Goal: Task Accomplishment & Management: Manage account settings

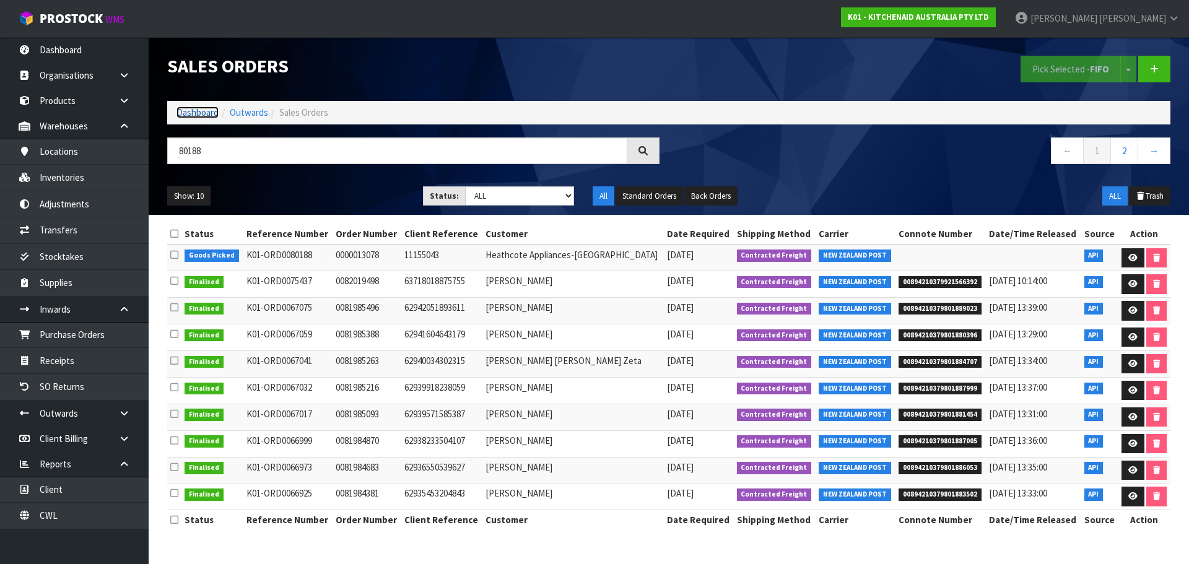
click at [207, 111] on link "Dashboard" at bounding box center [197, 112] width 42 height 12
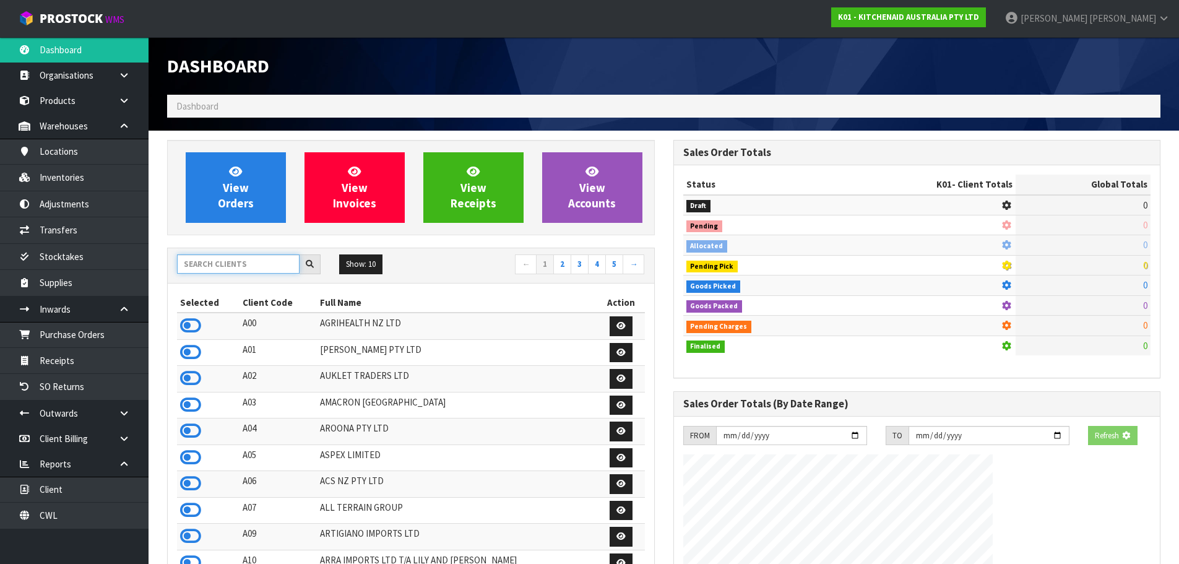
click at [251, 264] on input "text" at bounding box center [238, 263] width 123 height 19
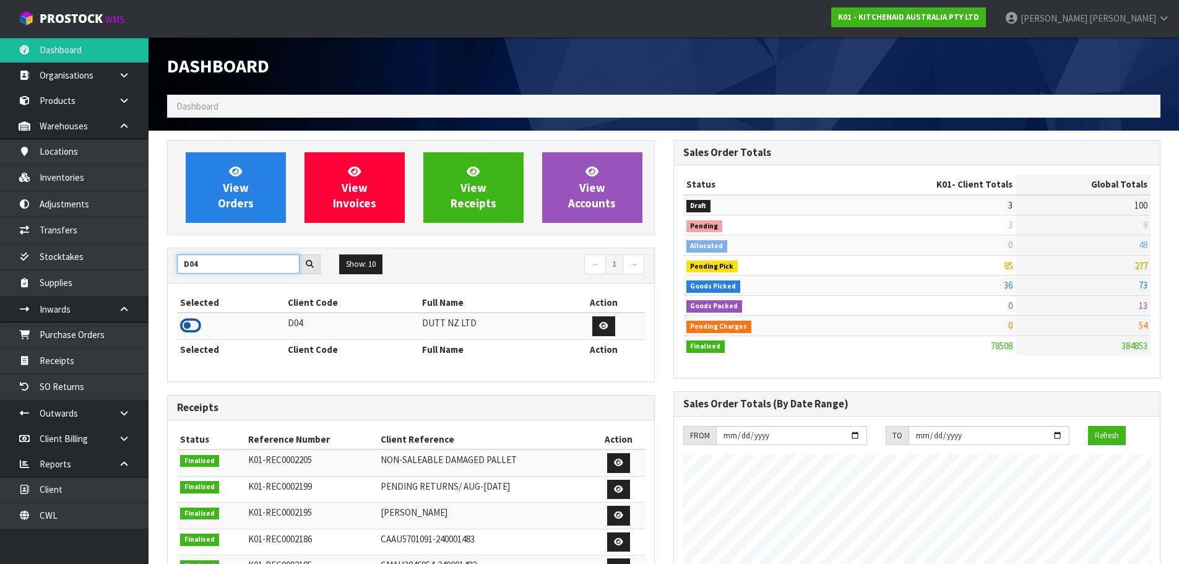
type input "D04"
drag, startPoint x: 191, startPoint y: 323, endPoint x: 222, endPoint y: 204, distance: 123.0
click at [191, 321] on icon at bounding box center [190, 325] width 21 height 19
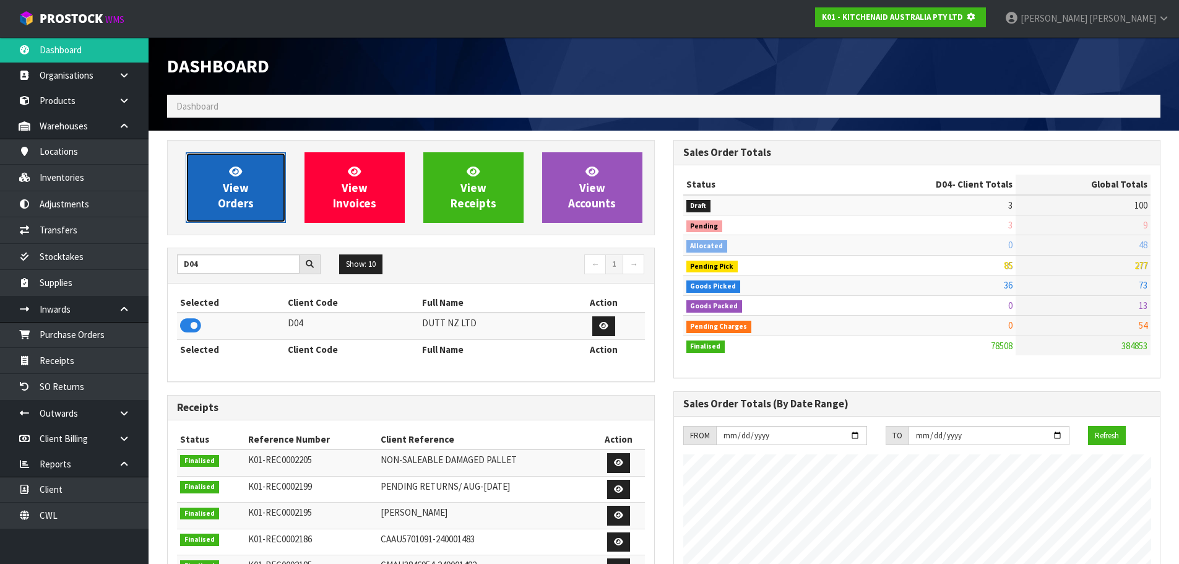
click at [222, 201] on span "View Orders" at bounding box center [236, 187] width 36 height 46
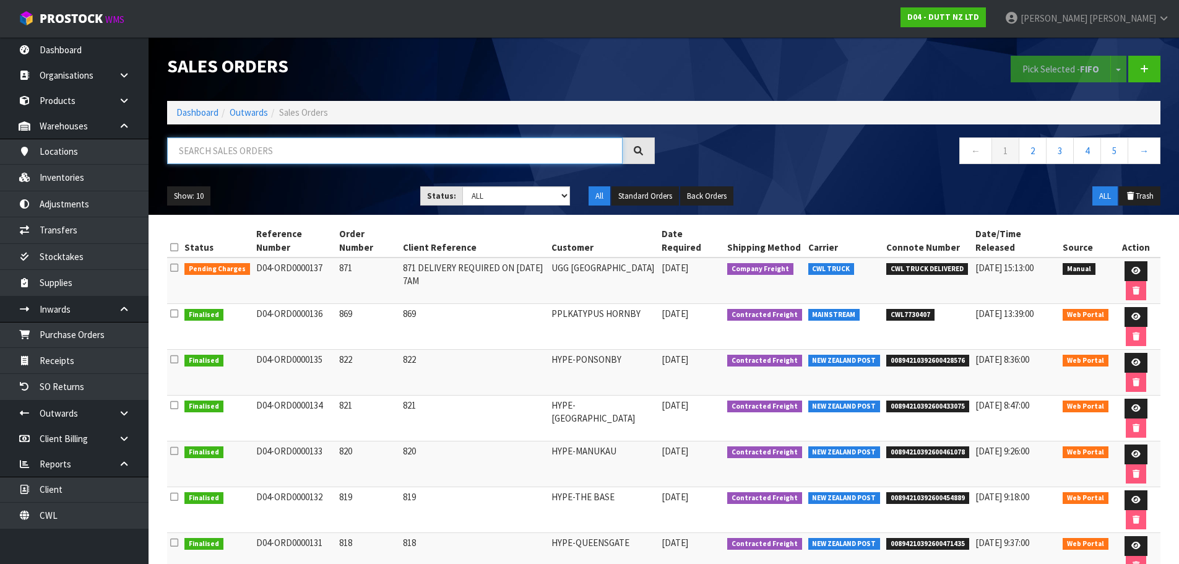
click at [266, 149] on input "text" at bounding box center [395, 150] width 456 height 27
paste input "ORD0000136"
type input "ORD0000136"
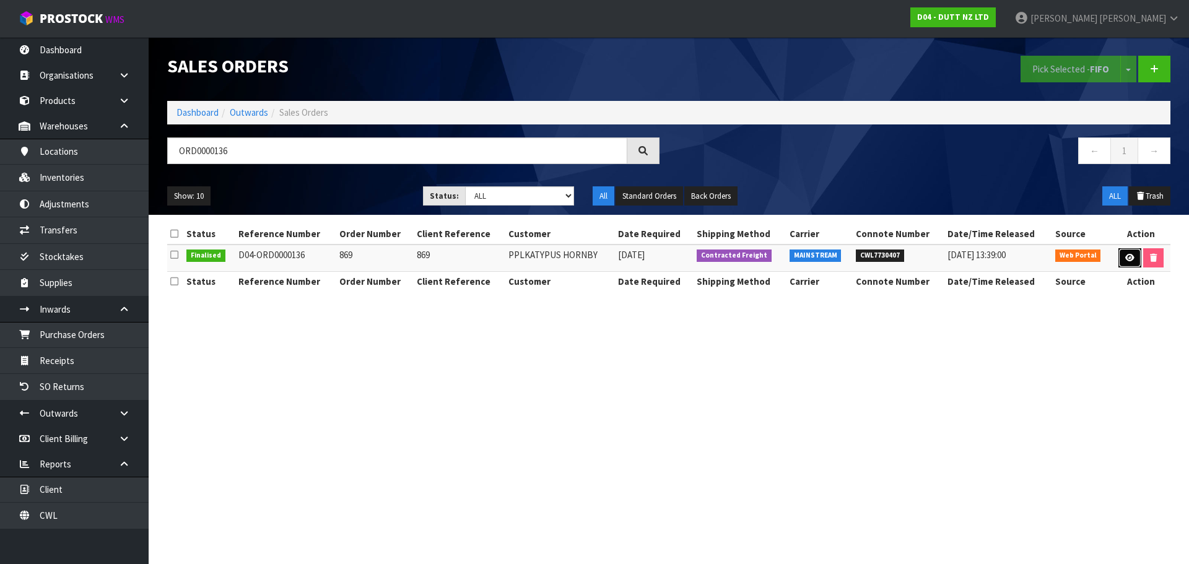
click at [1132, 255] on link at bounding box center [1129, 258] width 23 height 20
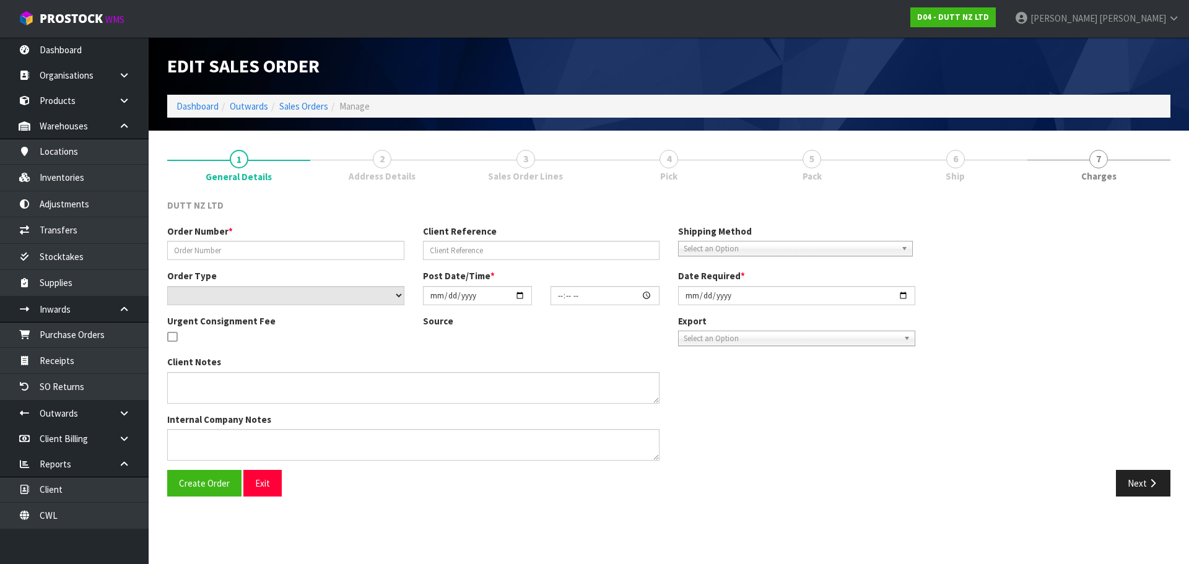
type input "869"
select select "number:0"
type input "2025-10-02"
type input "18:07:00.000"
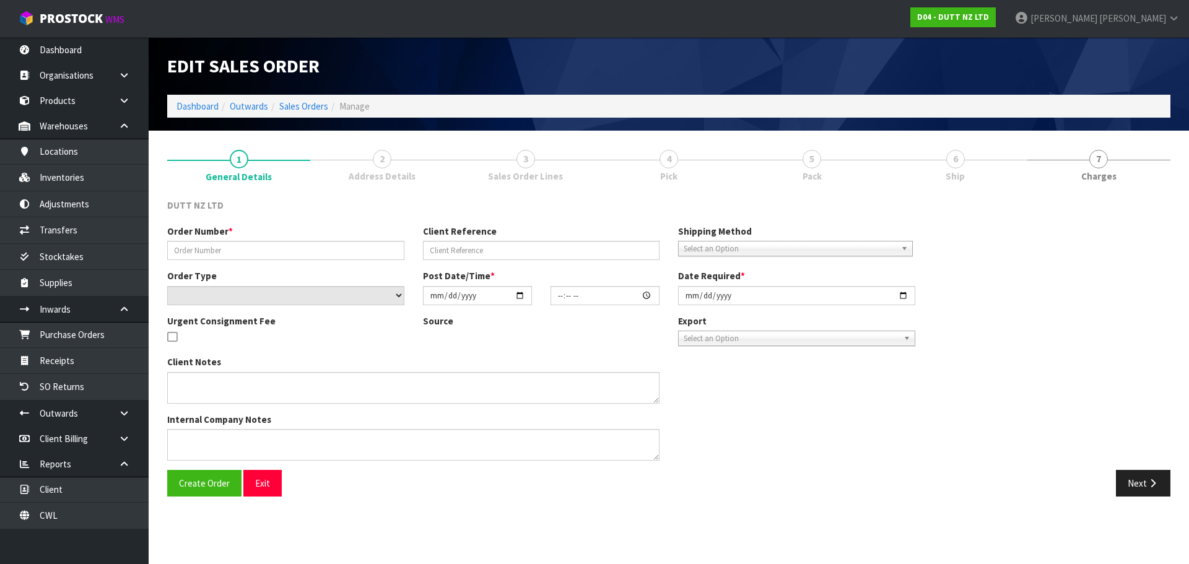
type input "2025-10-10"
type textarea "TAILGATE/ PALLET JACK DELVIERY TO STORE SITE CONTACT - DARREN - 0274356640 DELV…"
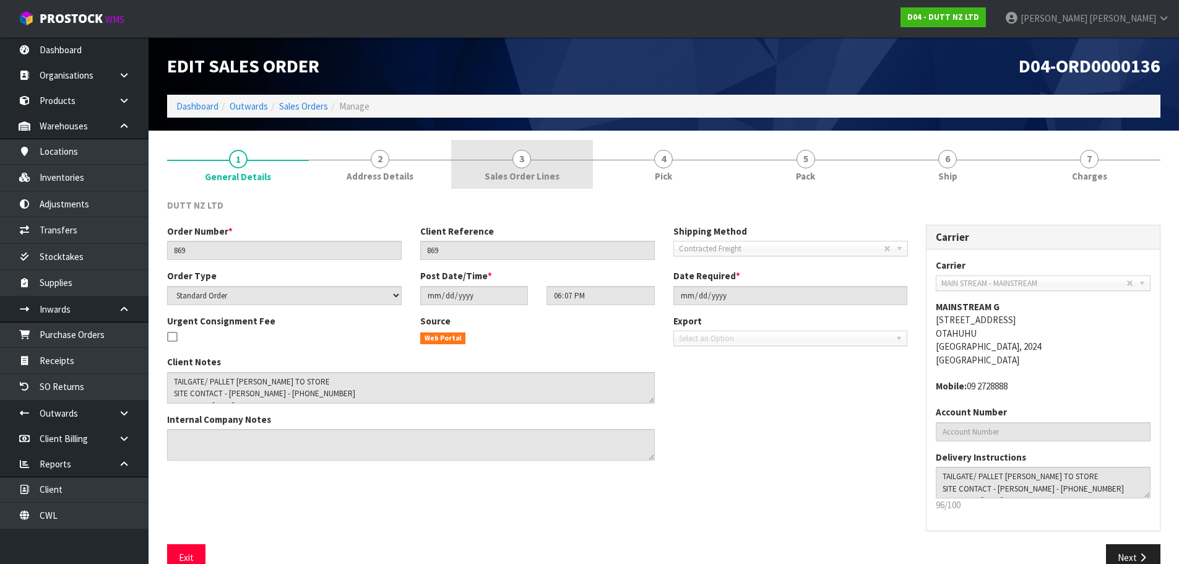
click at [522, 160] on span "3" at bounding box center [522, 159] width 19 height 19
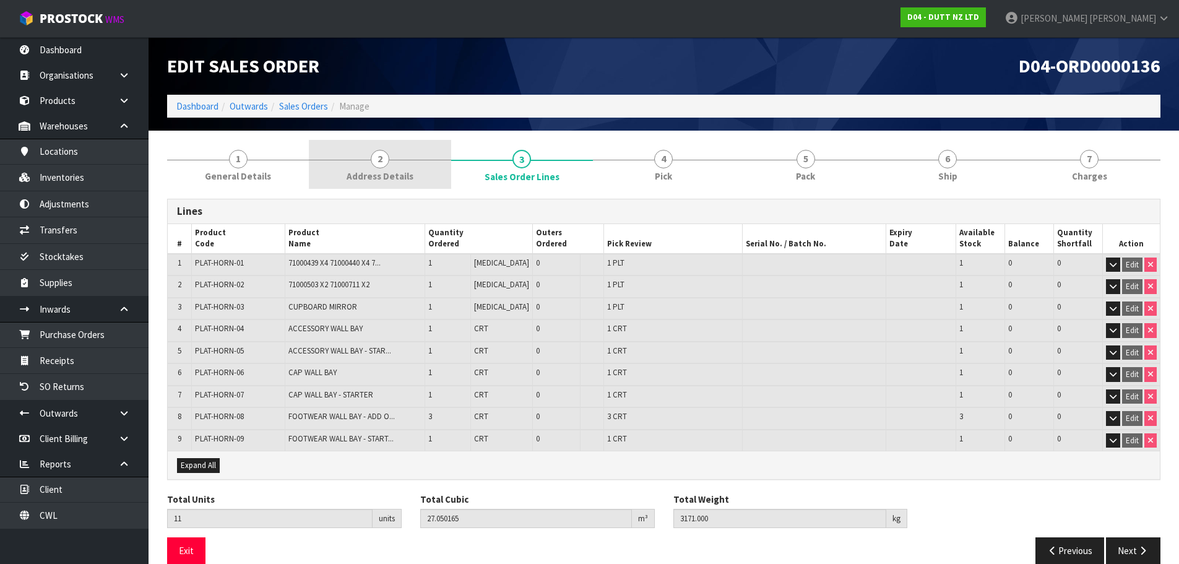
click at [370, 165] on link "2 Address Details" at bounding box center [380, 164] width 142 height 49
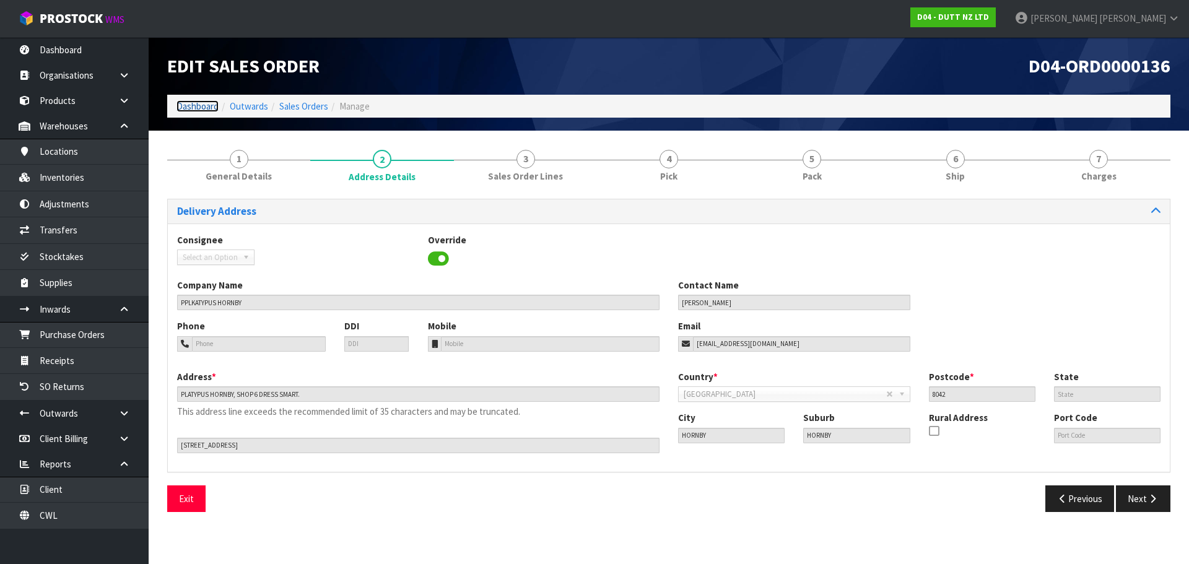
click at [206, 103] on link "Dashboard" at bounding box center [197, 106] width 42 height 12
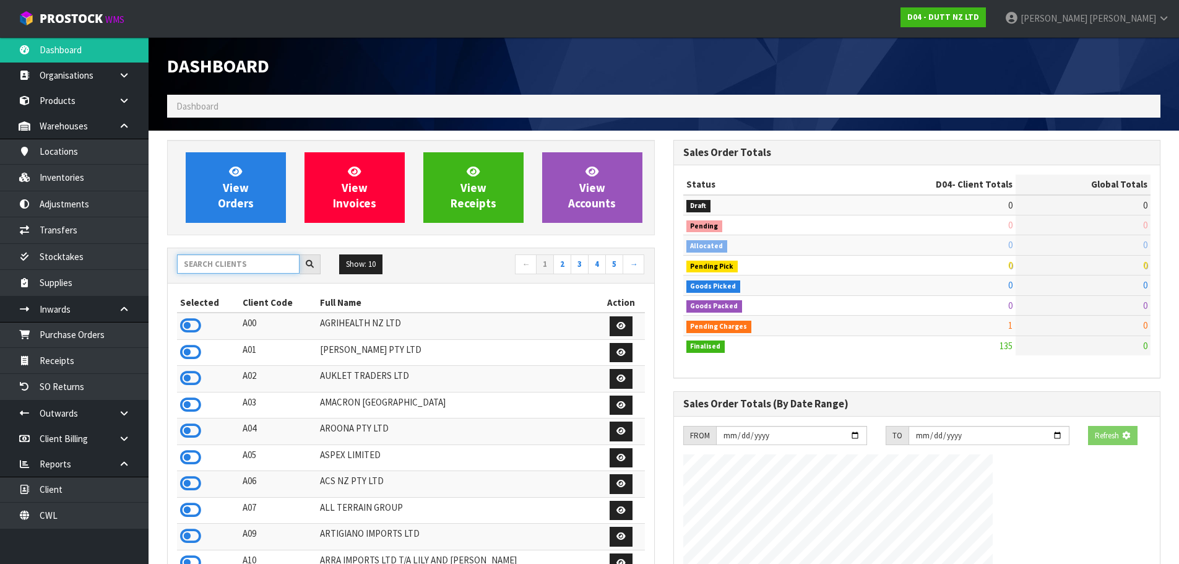
click at [222, 267] on input "text" at bounding box center [238, 263] width 123 height 19
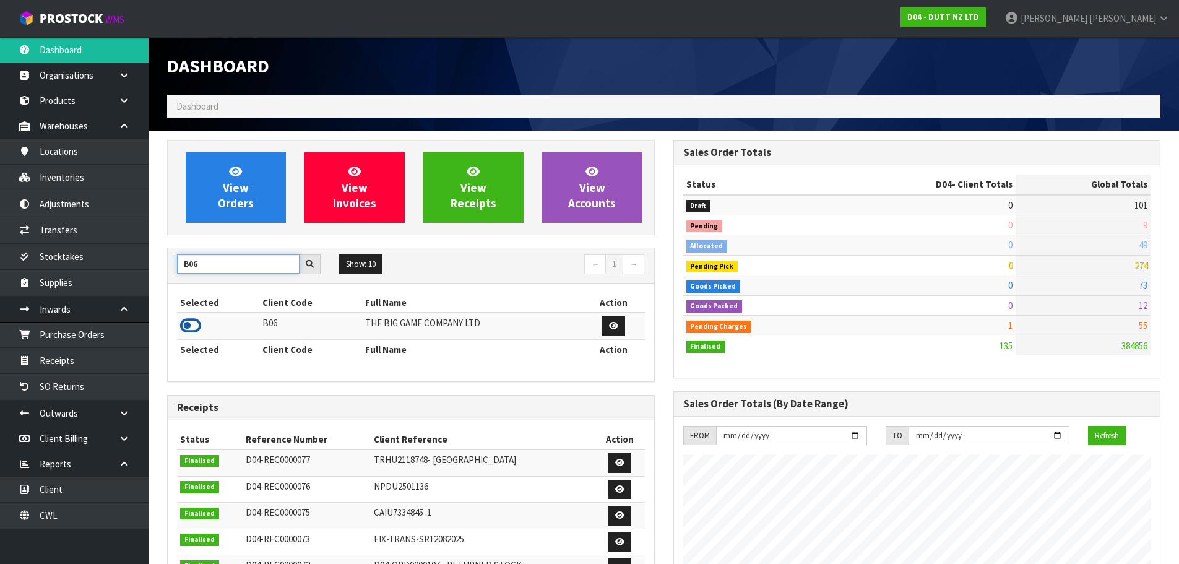
type input "B06"
click at [188, 332] on icon at bounding box center [190, 325] width 21 height 19
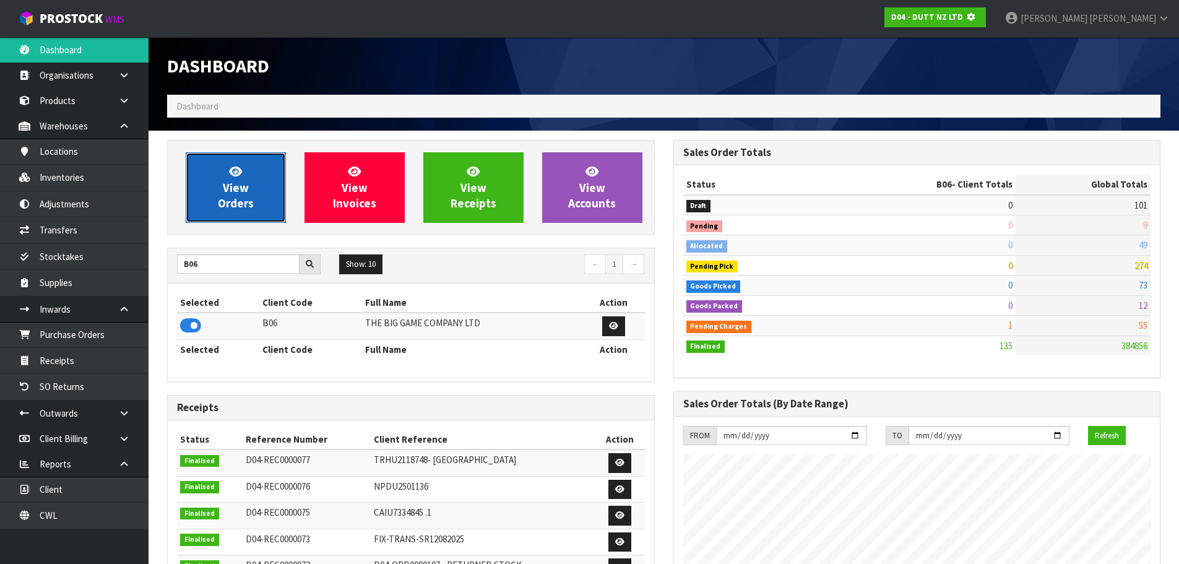
scroll to position [618249, 618515]
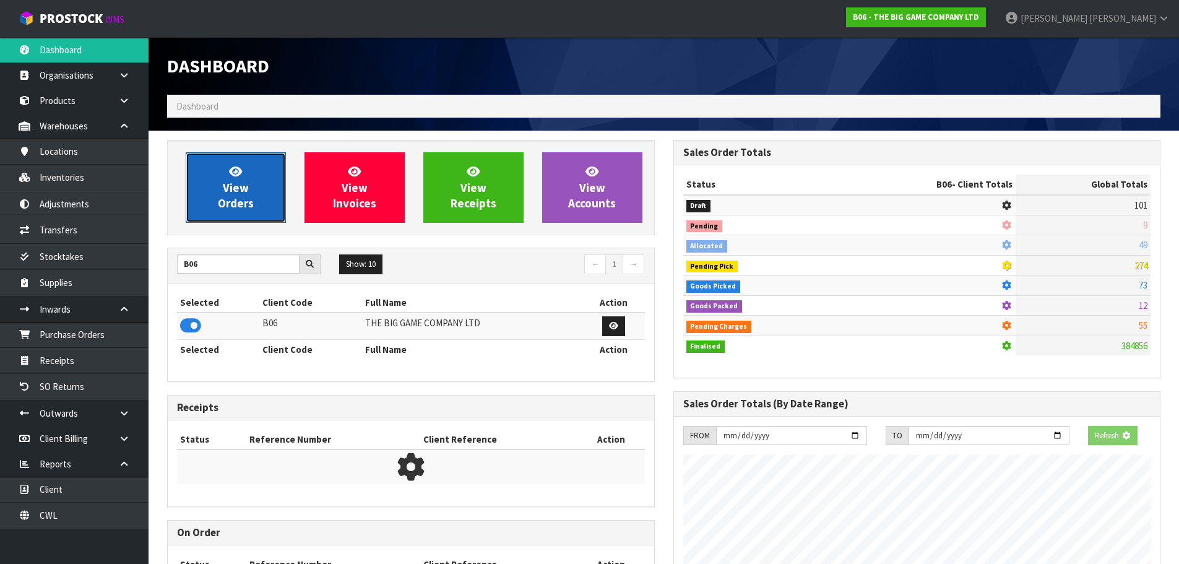
click at [263, 163] on link "View Orders" at bounding box center [236, 187] width 100 height 71
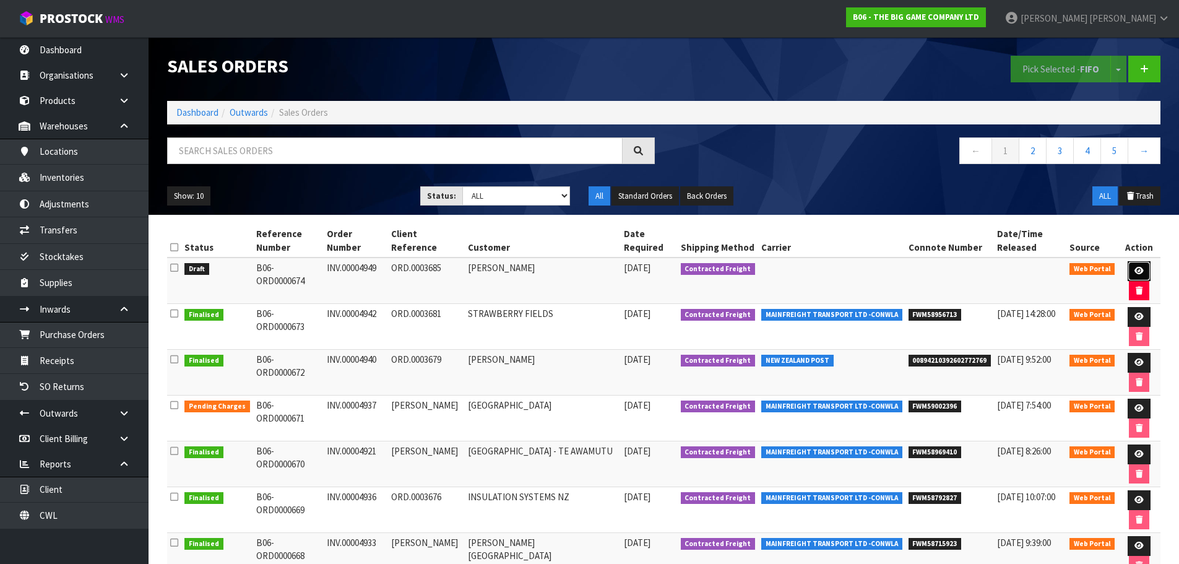
click at [1141, 265] on link at bounding box center [1139, 271] width 23 height 20
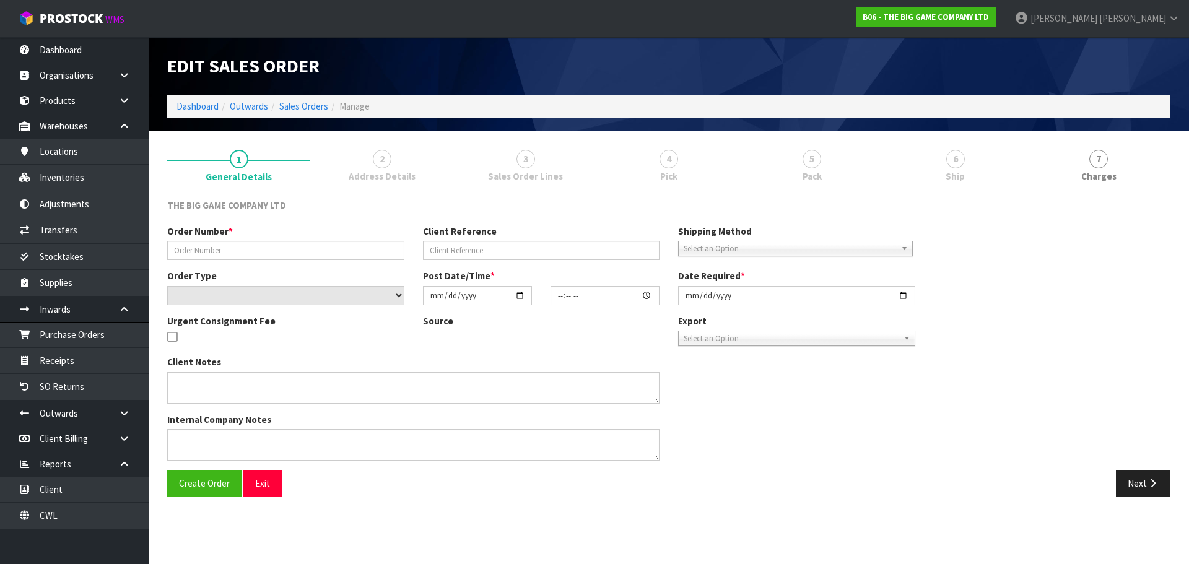
type input "INV.00004949"
type input "ORD.0003685"
select select "number:0"
type input "2025-10-08"
type input "14:20:00.000"
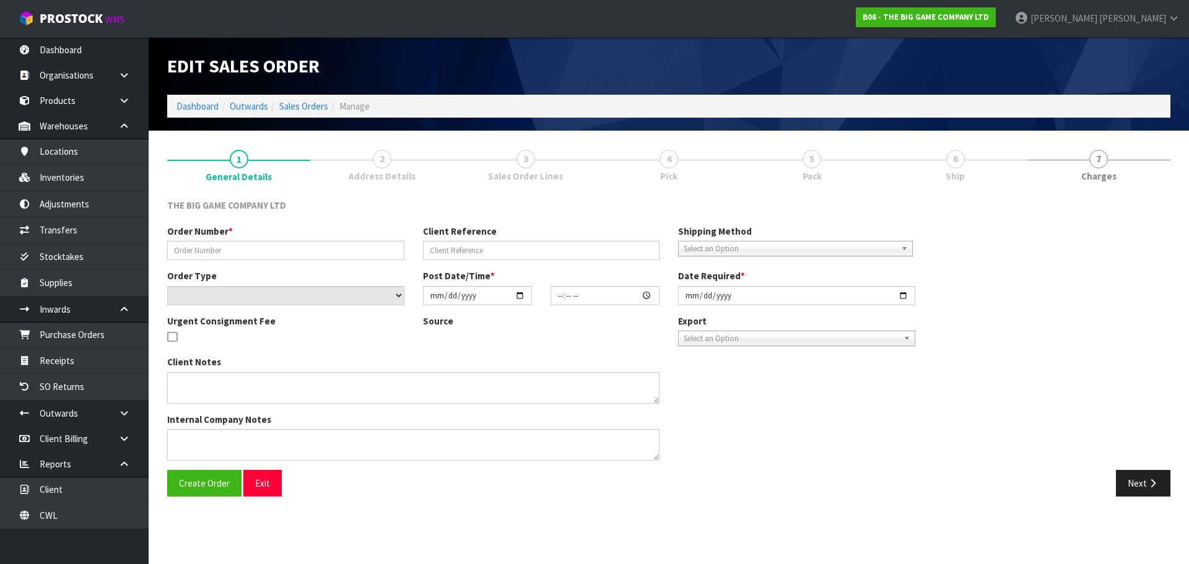
type input "2025-10-08"
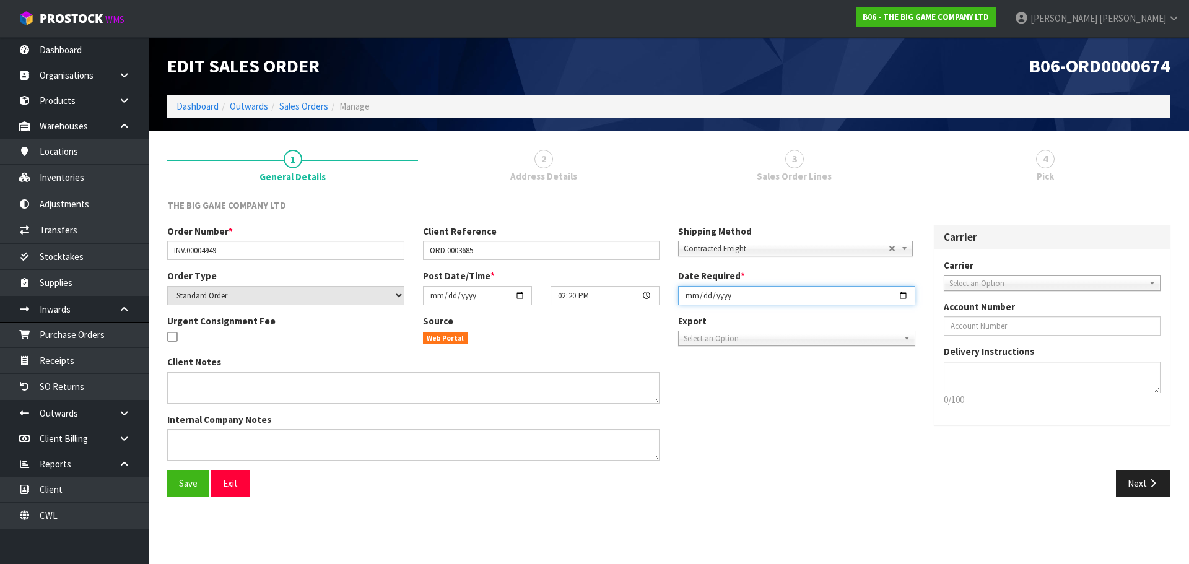
click at [685, 301] on input "2025-10-08" at bounding box center [796, 295] width 237 height 19
type input "2025-10-09"
click at [167, 470] on button "Save" at bounding box center [188, 483] width 42 height 27
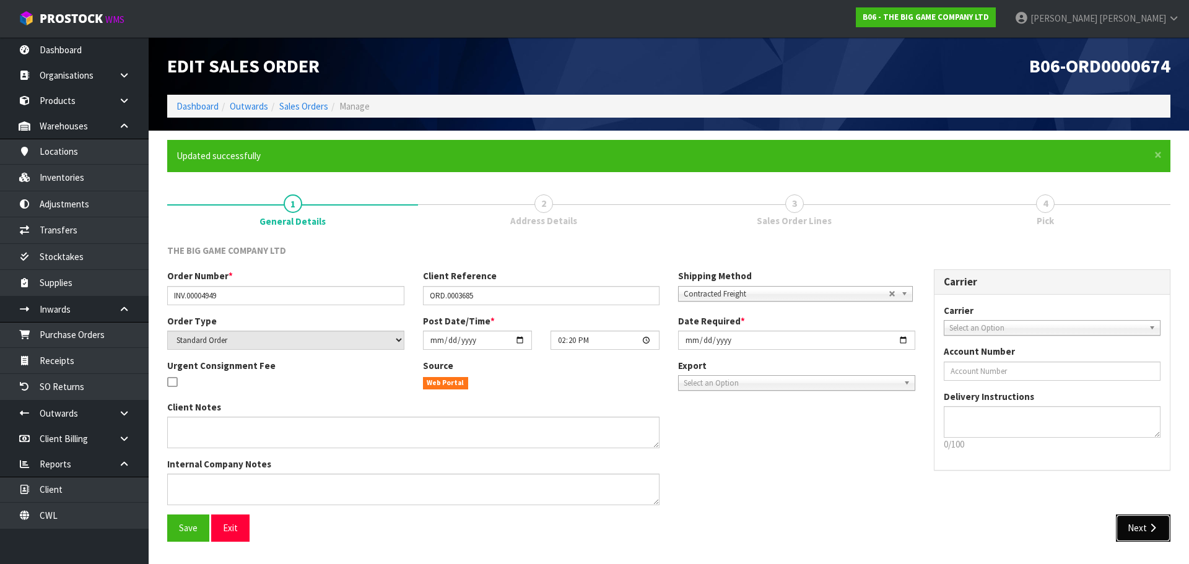
click at [1146, 523] on button "Next" at bounding box center [1142, 527] width 54 height 27
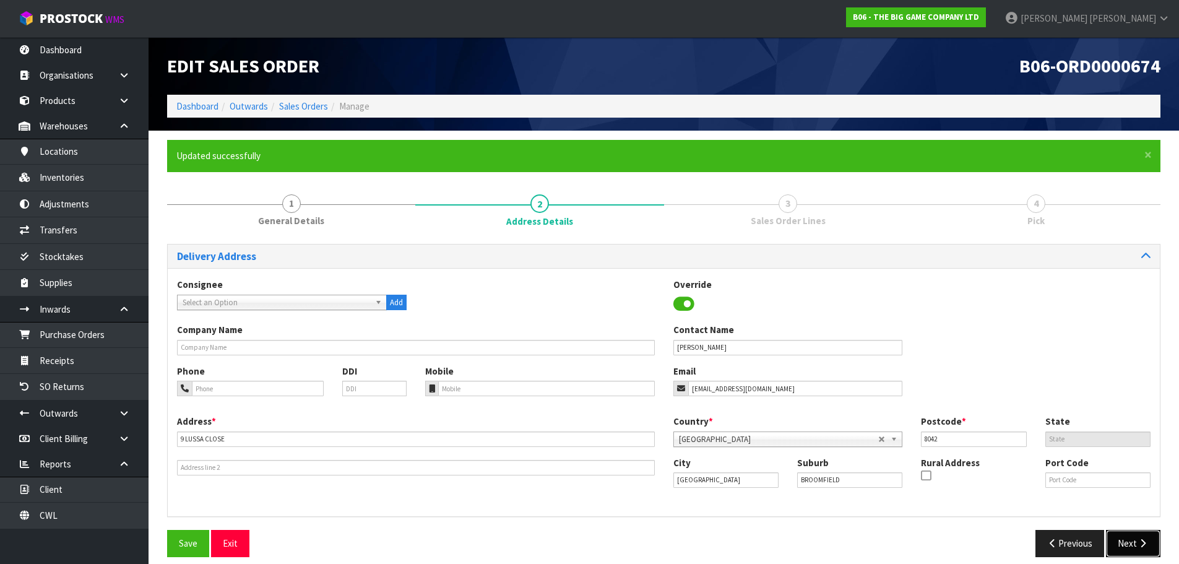
click at [1147, 553] on button "Next" at bounding box center [1133, 543] width 54 height 27
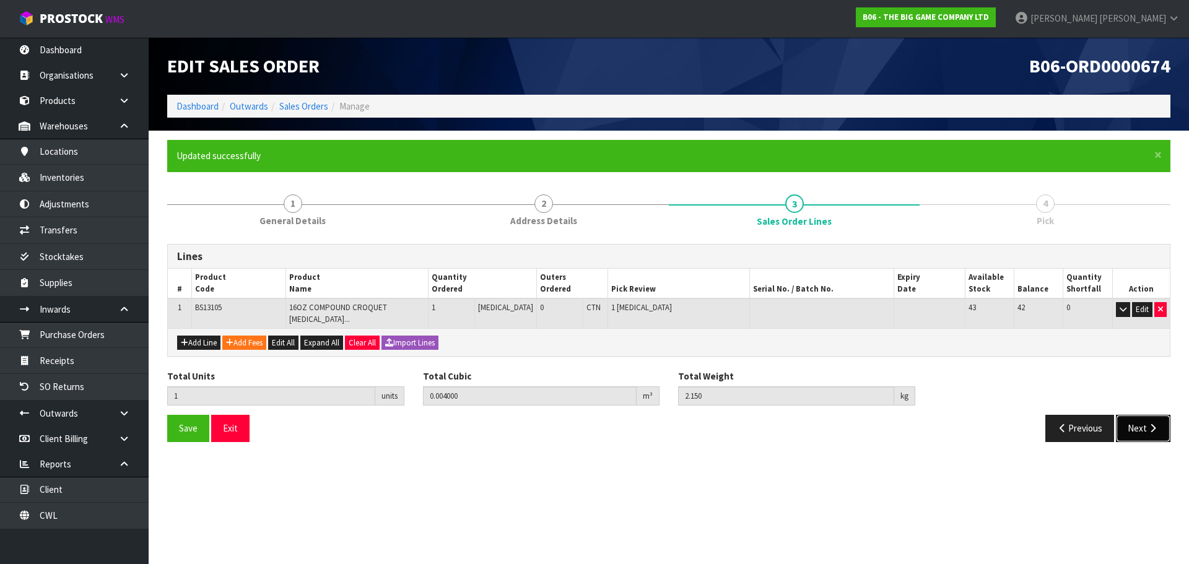
click at [1156, 423] on icon "button" at bounding box center [1152, 427] width 12 height 9
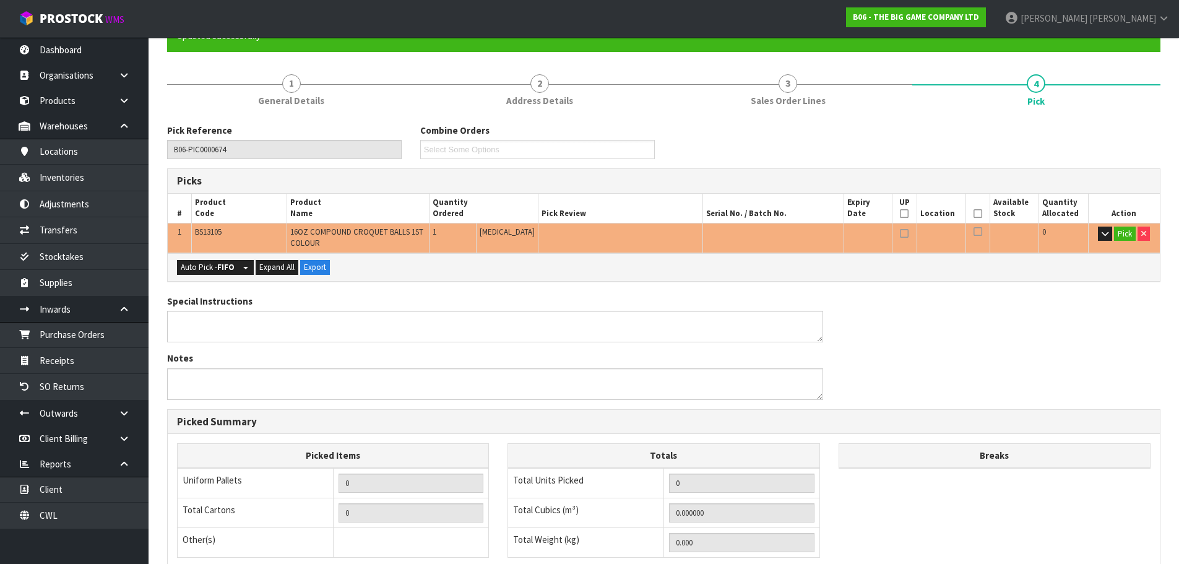
scroll to position [306, 0]
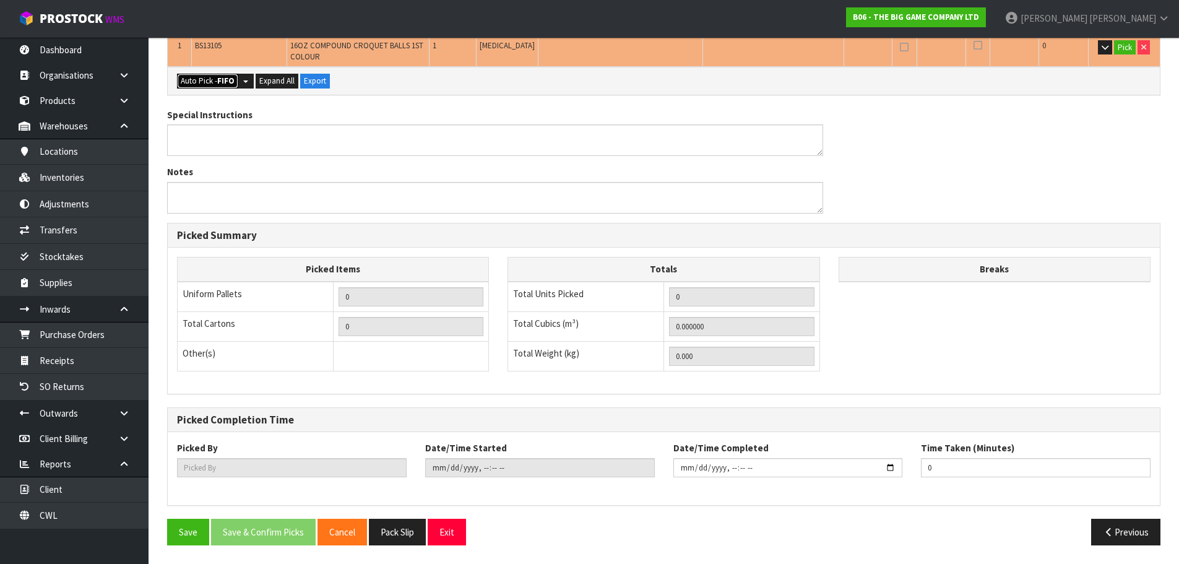
click at [215, 76] on button "Auto Pick - FIFO" at bounding box center [207, 81] width 61 height 15
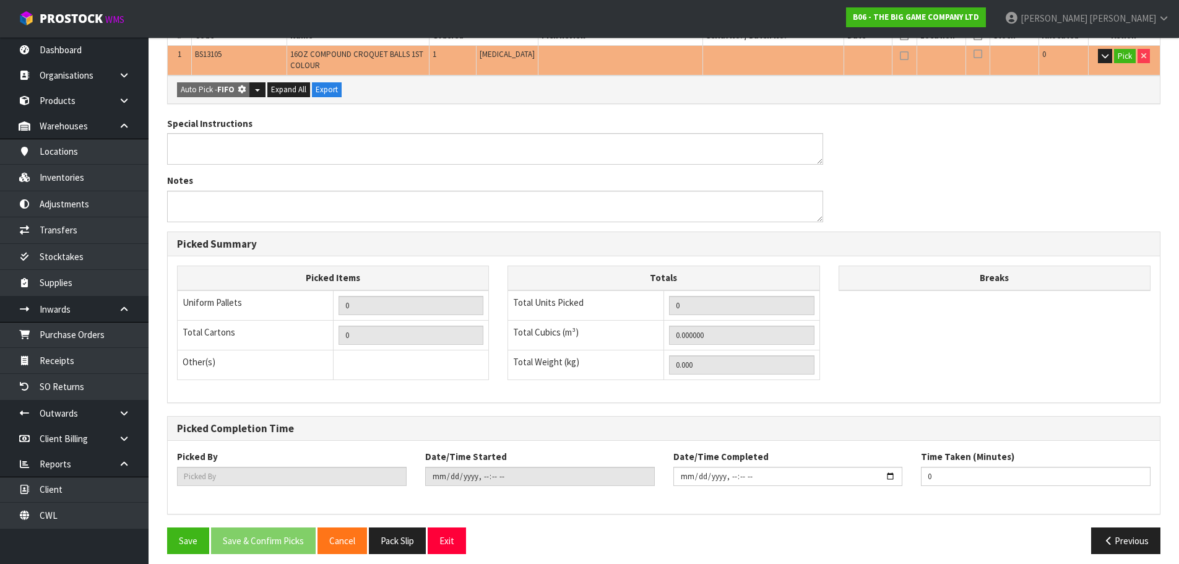
type input "Piece x 1"
type input "1"
type input "0.004000"
type input "2.150"
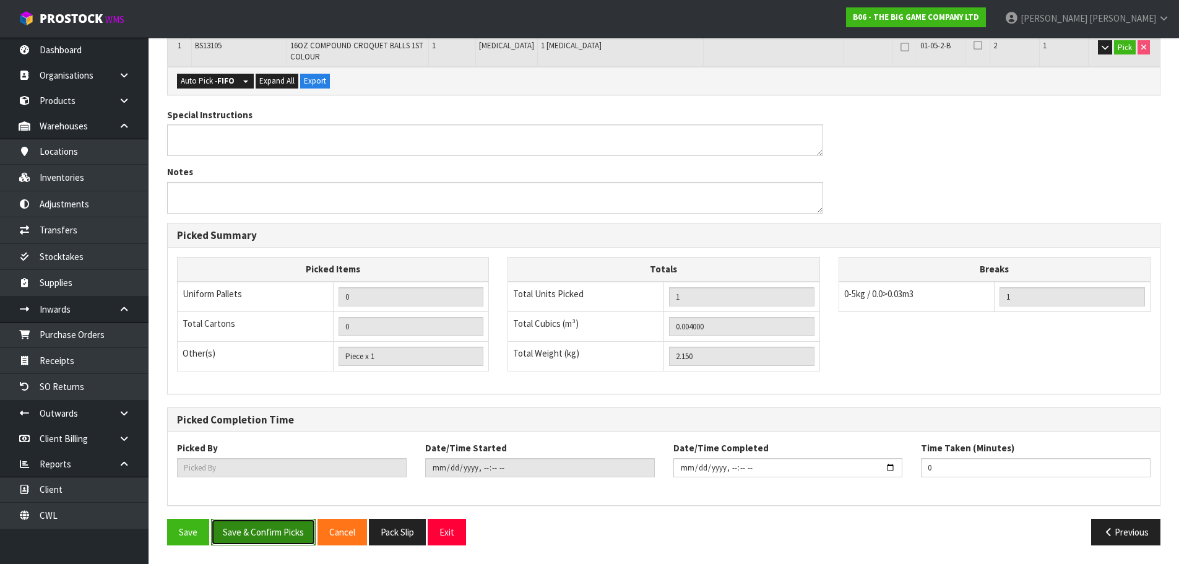
click at [267, 532] on button "Save & Confirm Picks" at bounding box center [263, 532] width 105 height 27
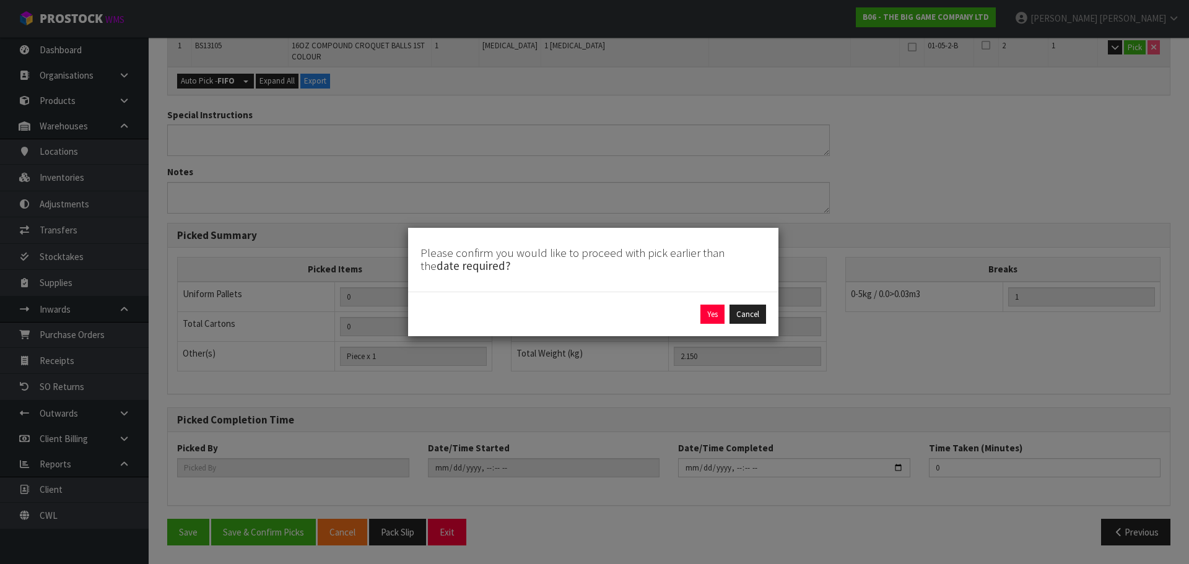
click at [725, 322] on div "Yes Cancel" at bounding box center [592, 315] width 345 height 20
click at [715, 316] on button "Yes" at bounding box center [712, 315] width 24 height 20
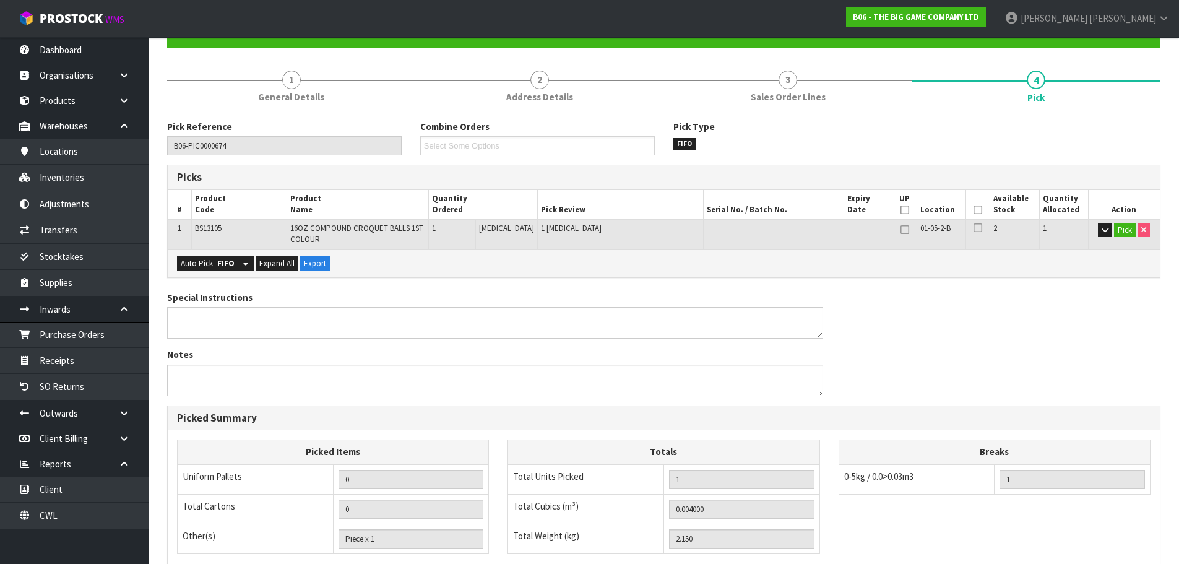
type input "[PERSON_NAME]"
type input "2025-10-08T15:01:25"
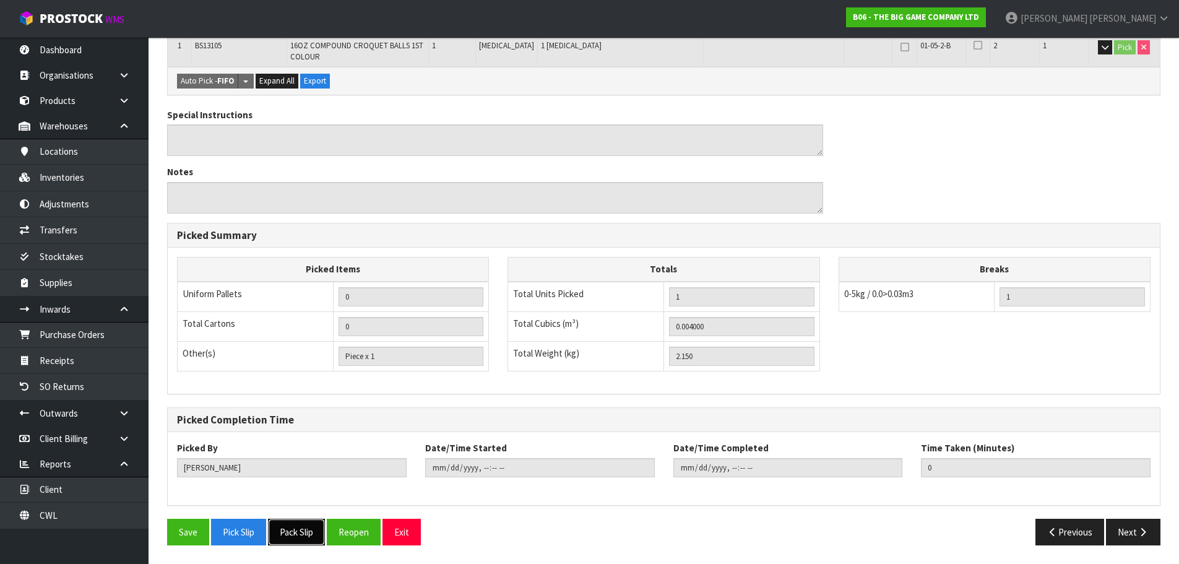
click at [314, 535] on button "Pack Slip" at bounding box center [296, 532] width 57 height 27
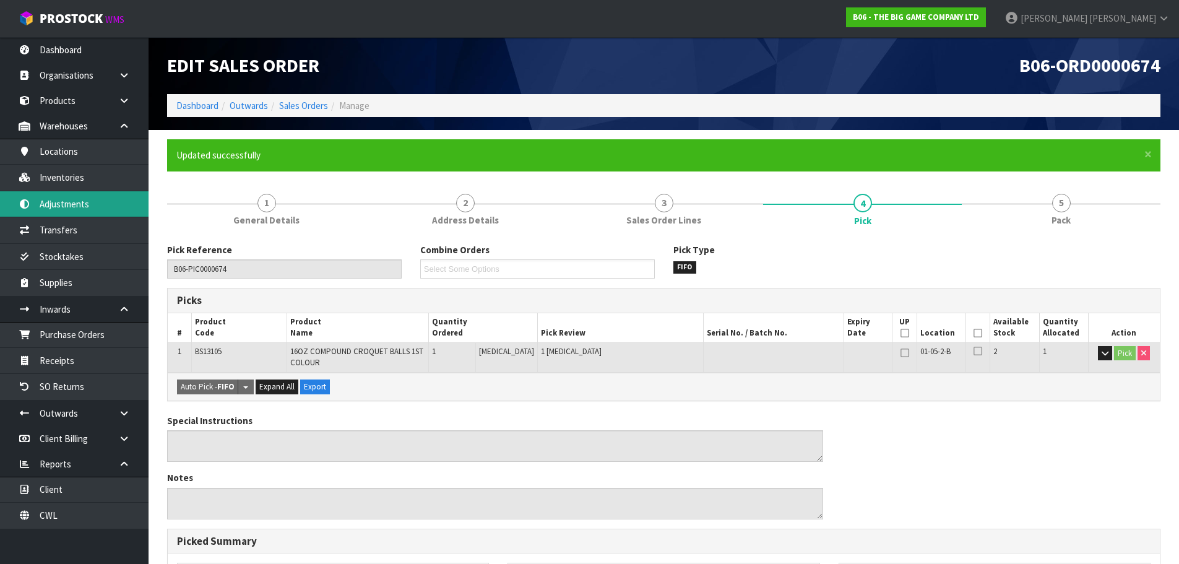
scroll to position [0, 0]
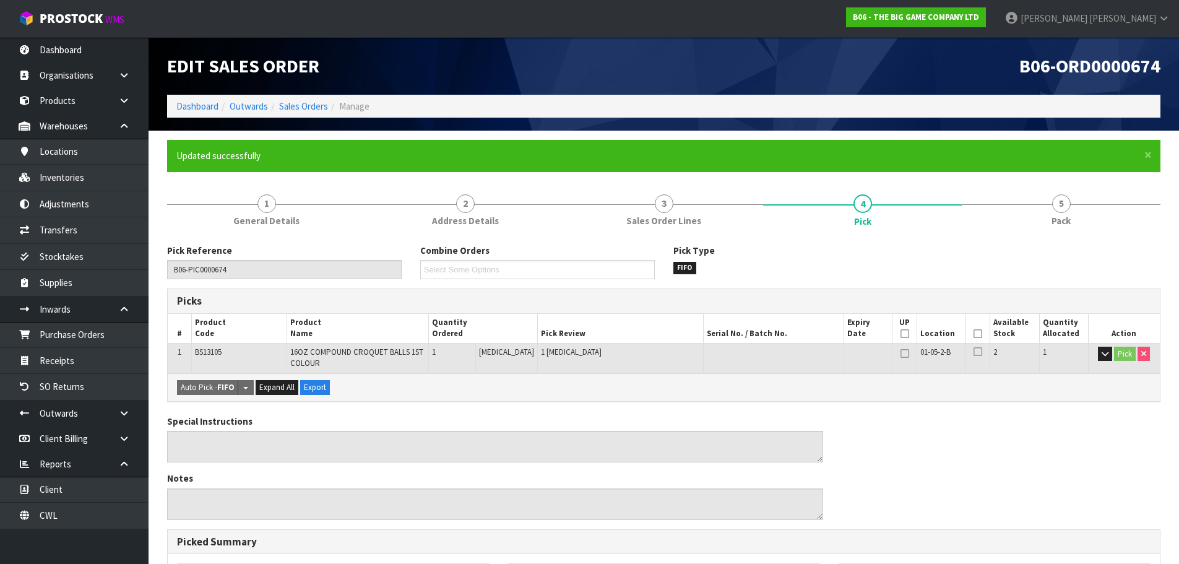
click at [204, 114] on ol "Dashboard Outwards Sales Orders Manage" at bounding box center [664, 106] width 994 height 23
click at [201, 107] on link "Dashboard" at bounding box center [197, 106] width 42 height 12
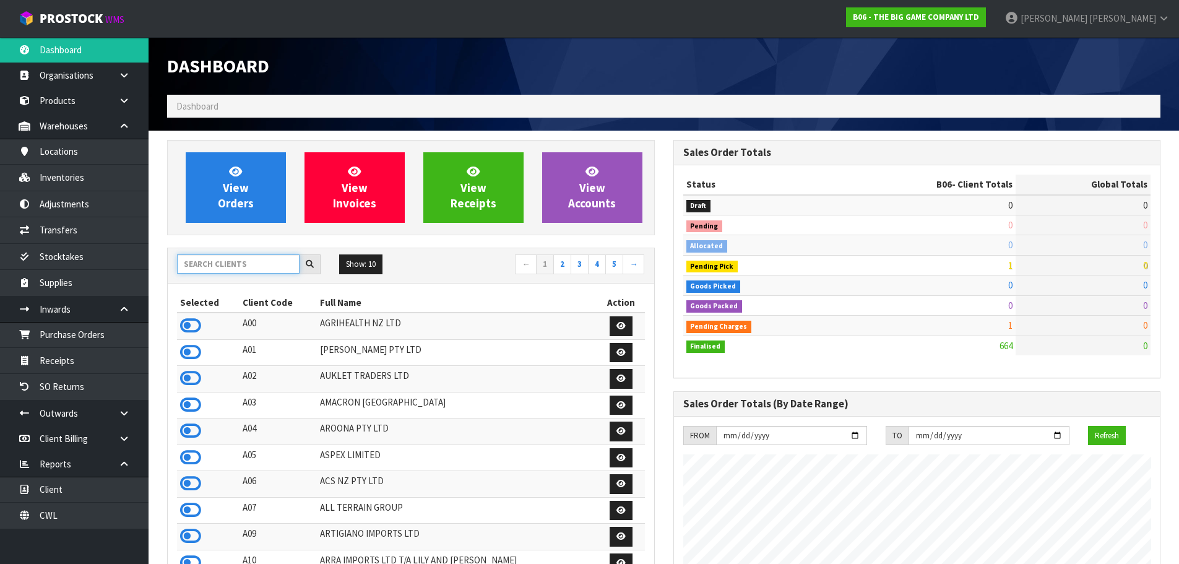
scroll to position [797, 506]
click at [253, 266] on input "text" at bounding box center [238, 263] width 123 height 19
type input "V01"
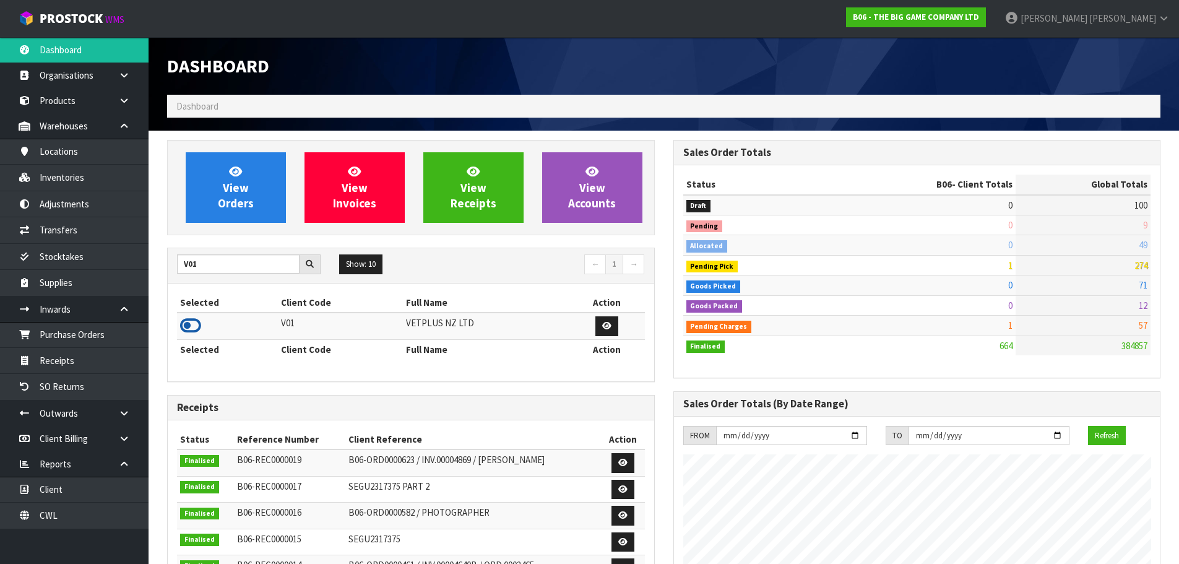
drag, startPoint x: 200, startPoint y: 316, endPoint x: 196, endPoint y: 321, distance: 6.6
click at [197, 319] on icon at bounding box center [190, 325] width 21 height 19
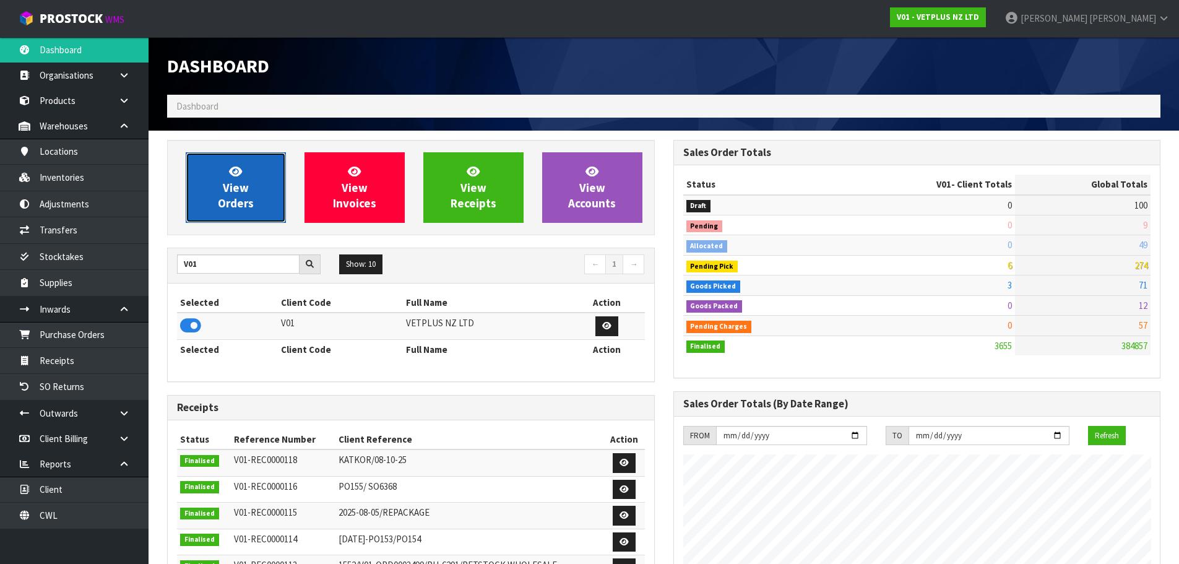
scroll to position [938, 506]
click at [223, 205] on span "View Orders" at bounding box center [236, 187] width 36 height 46
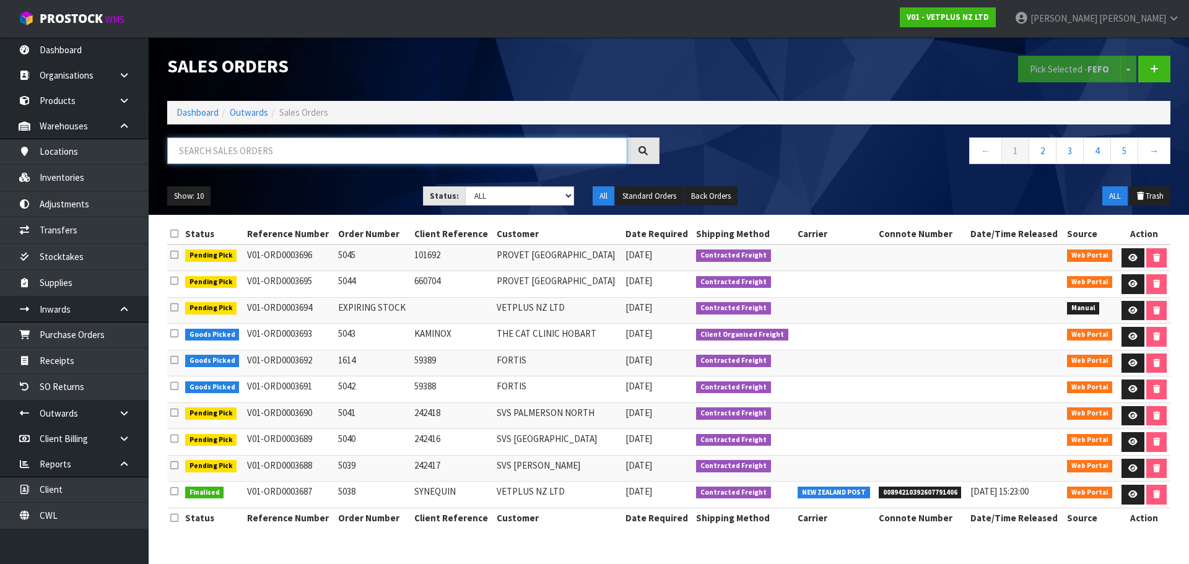
click at [253, 145] on input "text" at bounding box center [397, 150] width 460 height 27
paste input "JP01-278461"
type input "JP01-278461"
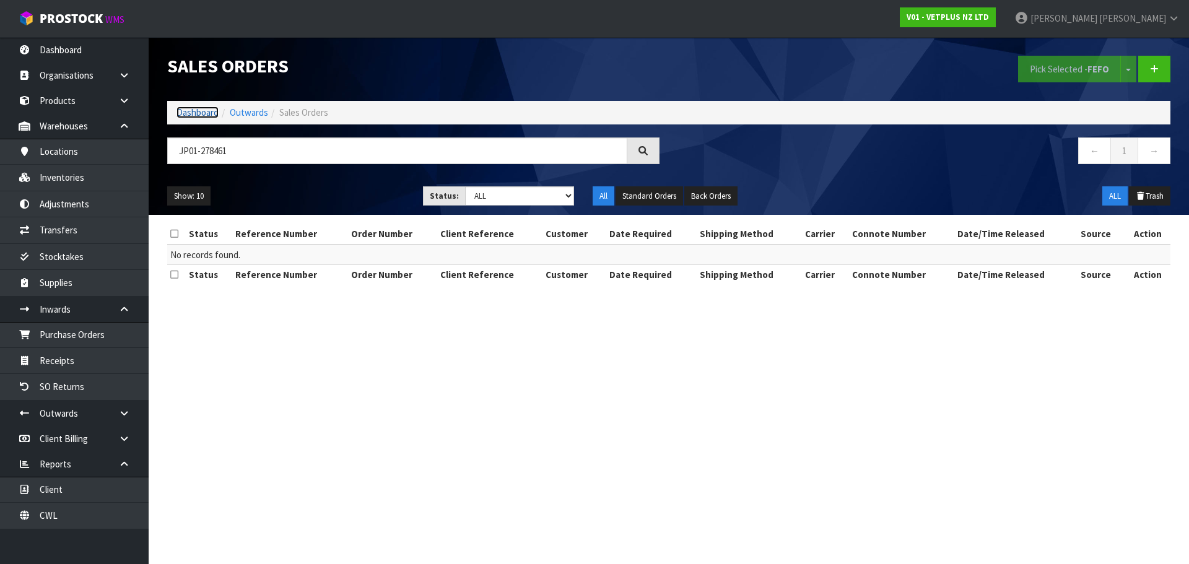
click at [201, 113] on link "Dashboard" at bounding box center [197, 112] width 42 height 12
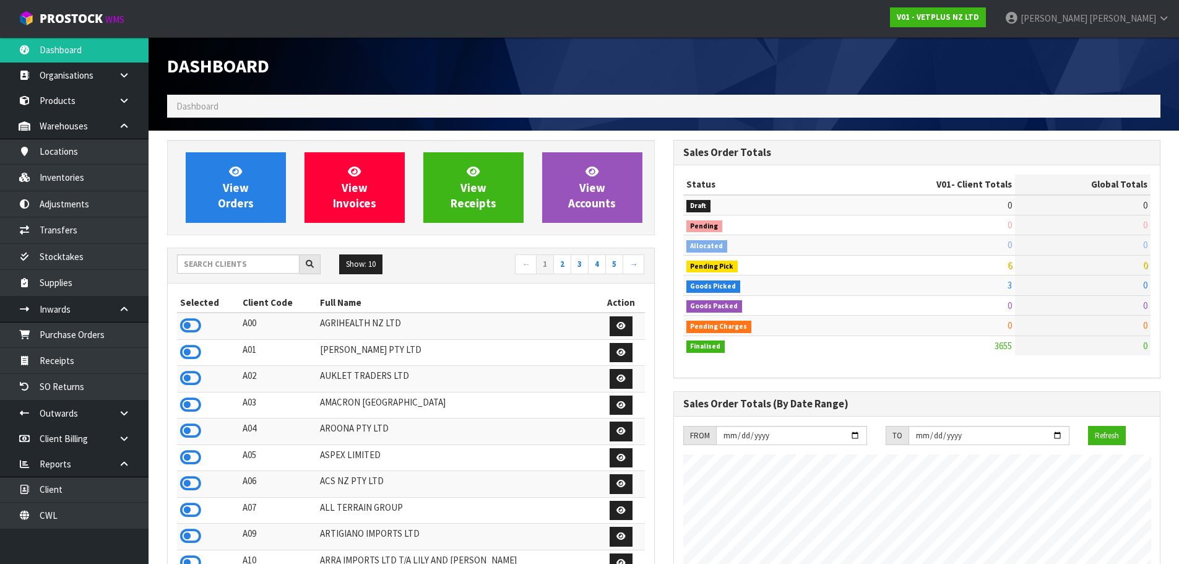
scroll to position [938, 506]
click at [262, 267] on input "text" at bounding box center [238, 263] width 123 height 19
type input "J02"
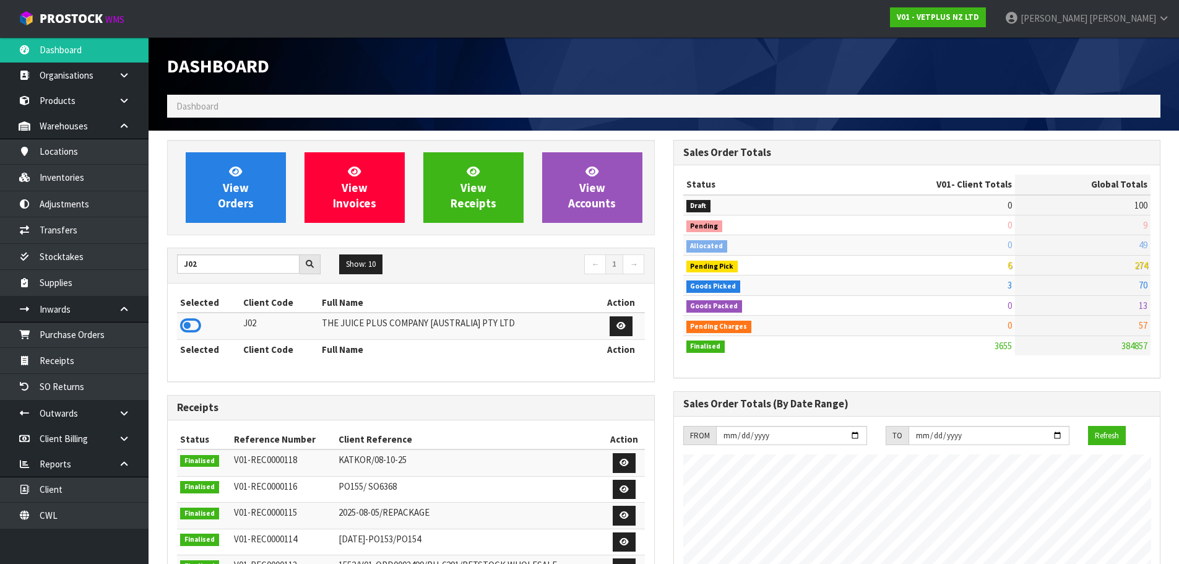
click at [184, 337] on td at bounding box center [208, 326] width 63 height 27
click at [191, 319] on icon at bounding box center [190, 325] width 21 height 19
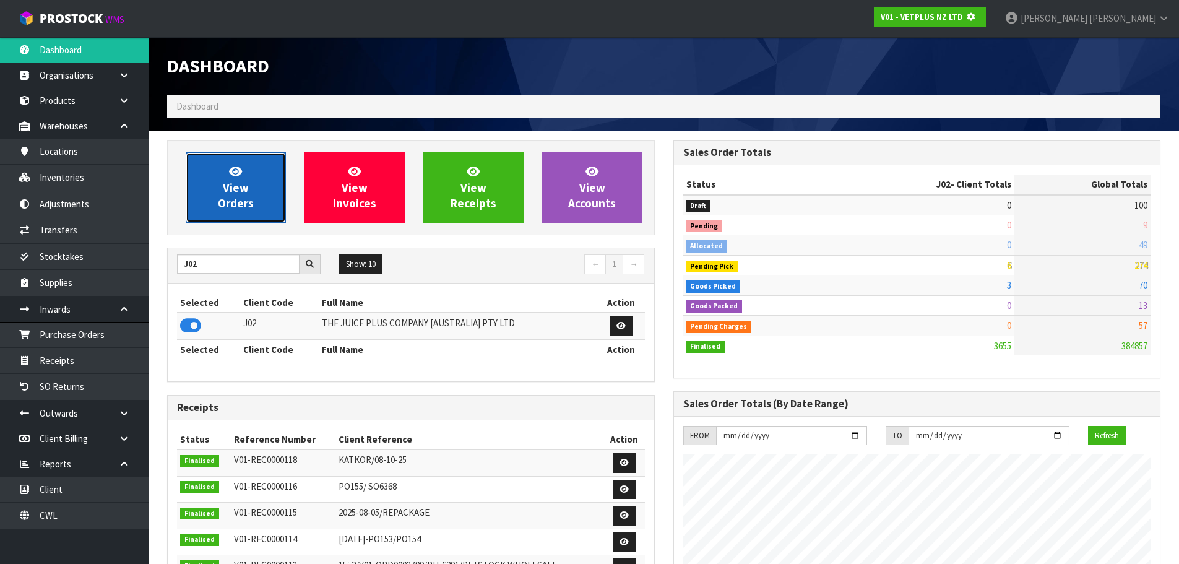
scroll to position [618249, 618515]
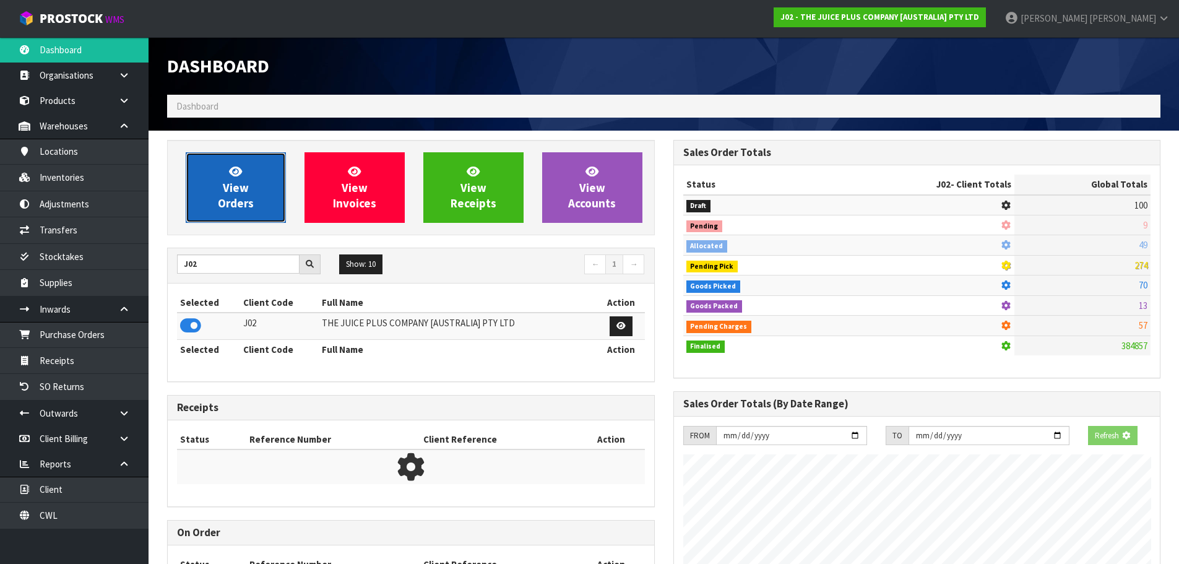
click at [246, 173] on link "View Orders" at bounding box center [236, 187] width 100 height 71
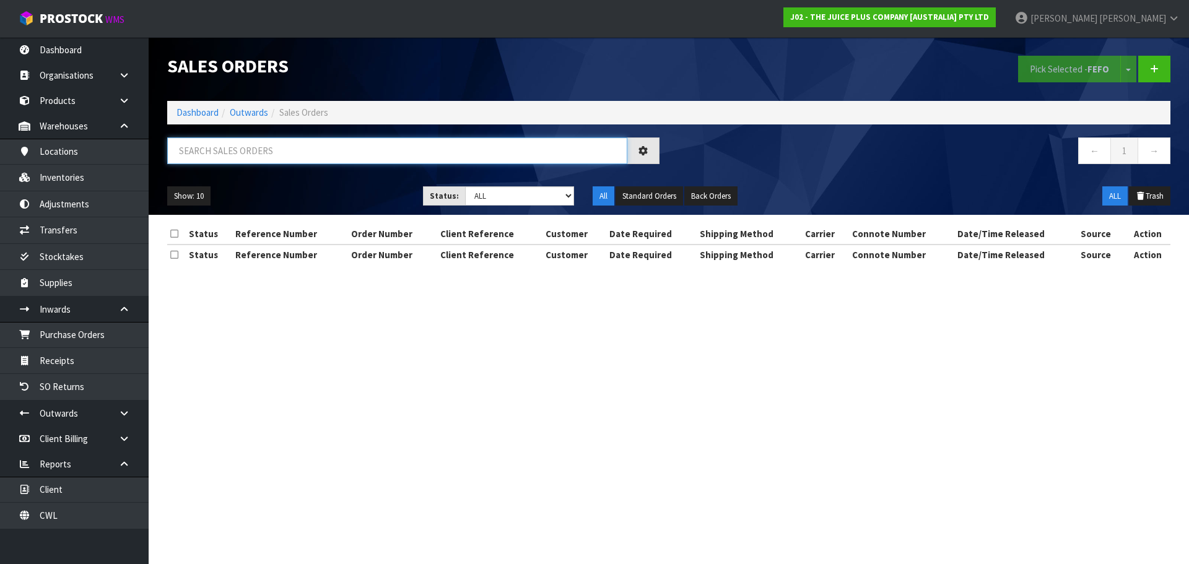
click at [223, 157] on input "text" at bounding box center [397, 150] width 460 height 27
paste input "JP01-278461"
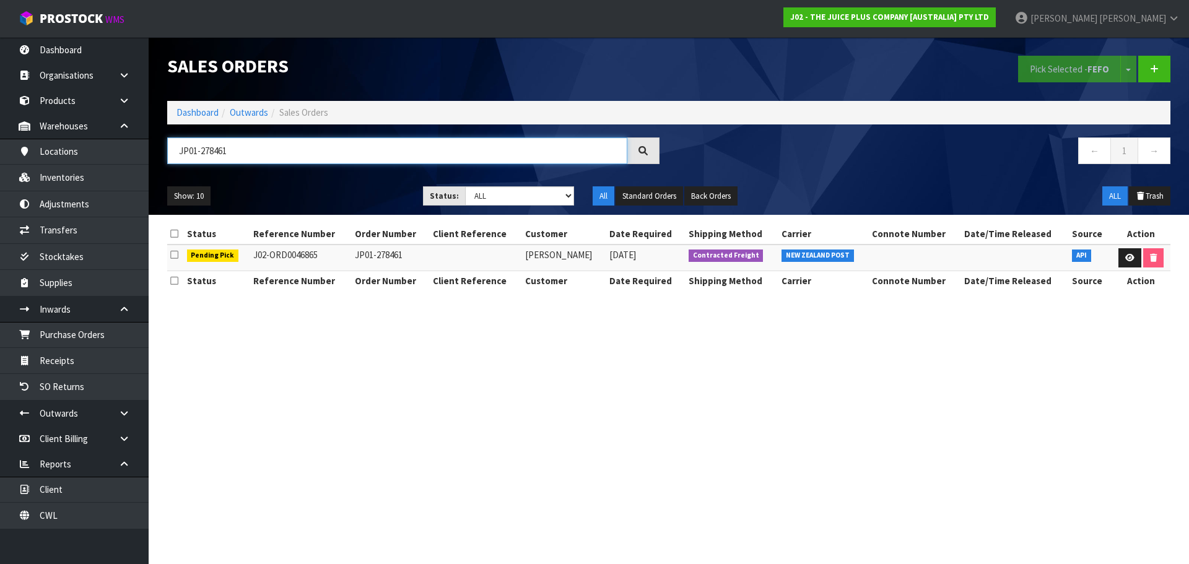
type input "JP01-278461"
drag, startPoint x: 320, startPoint y: 257, endPoint x: 462, endPoint y: 168, distance: 168.0
click at [299, 255] on td "J02-ORD0046865" at bounding box center [301, 258] width 102 height 27
copy td "46865"
click at [1125, 258] on icon at bounding box center [1129, 258] width 9 height 8
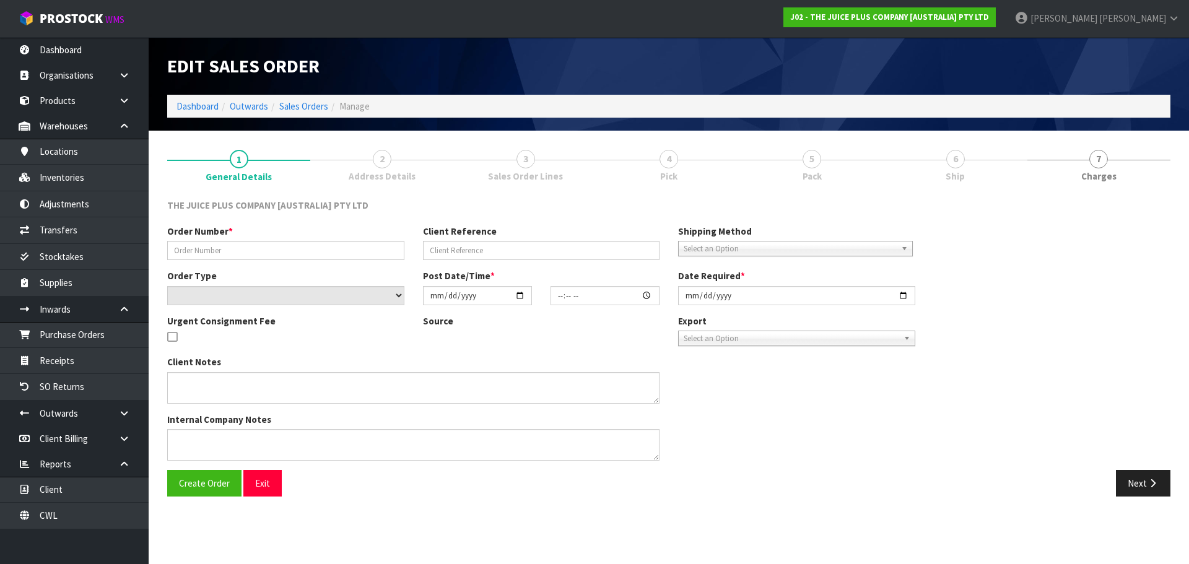
type input "JP01-278461"
select select "number:0"
type input "2025-10-02"
type input "04:21:41.000"
type input "2025-10-03"
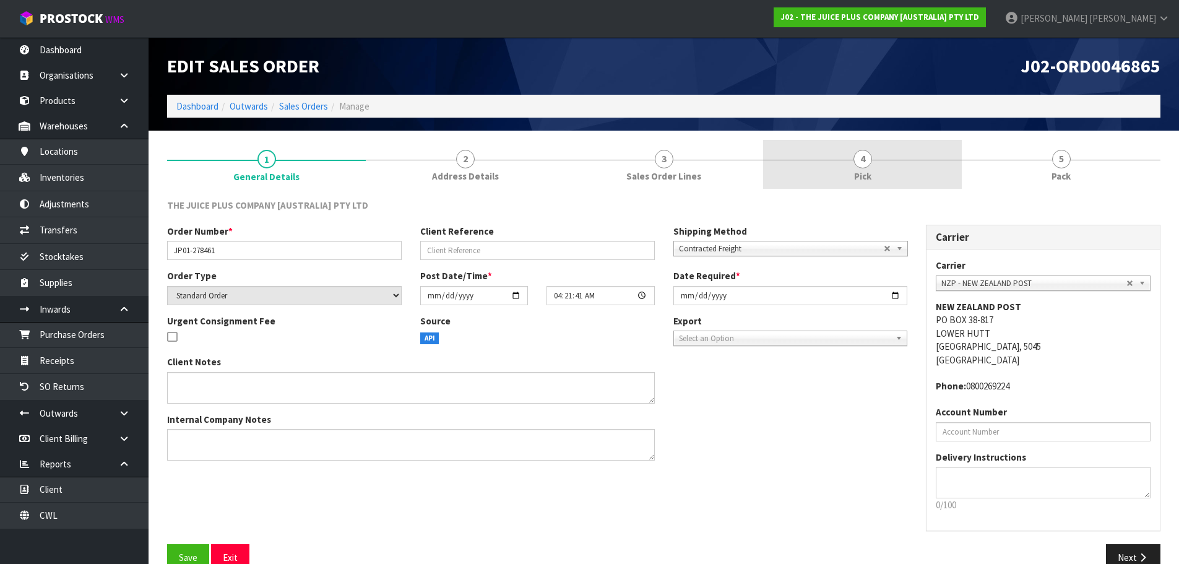
click at [924, 162] on link "4 Pick" at bounding box center [862, 164] width 199 height 49
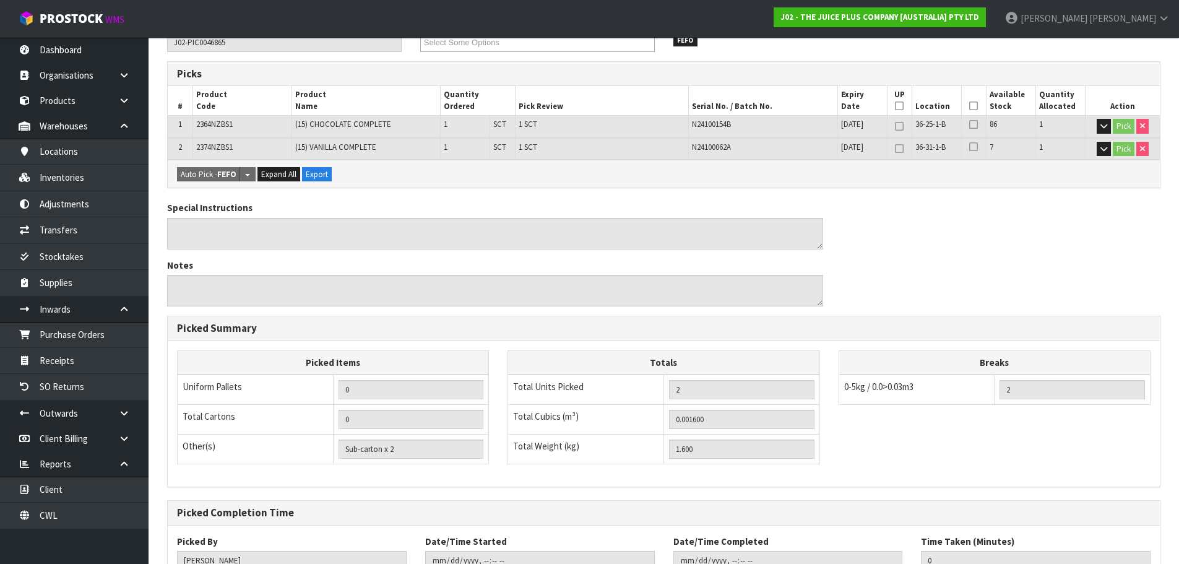
scroll to position [276, 0]
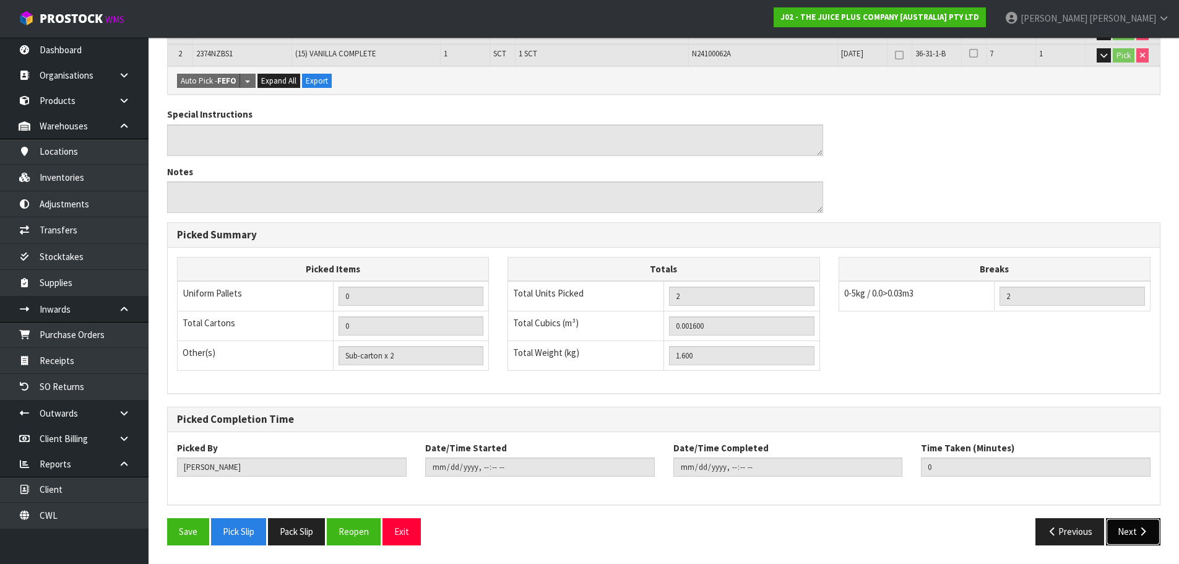
click at [1137, 539] on button "Next" at bounding box center [1133, 531] width 54 height 27
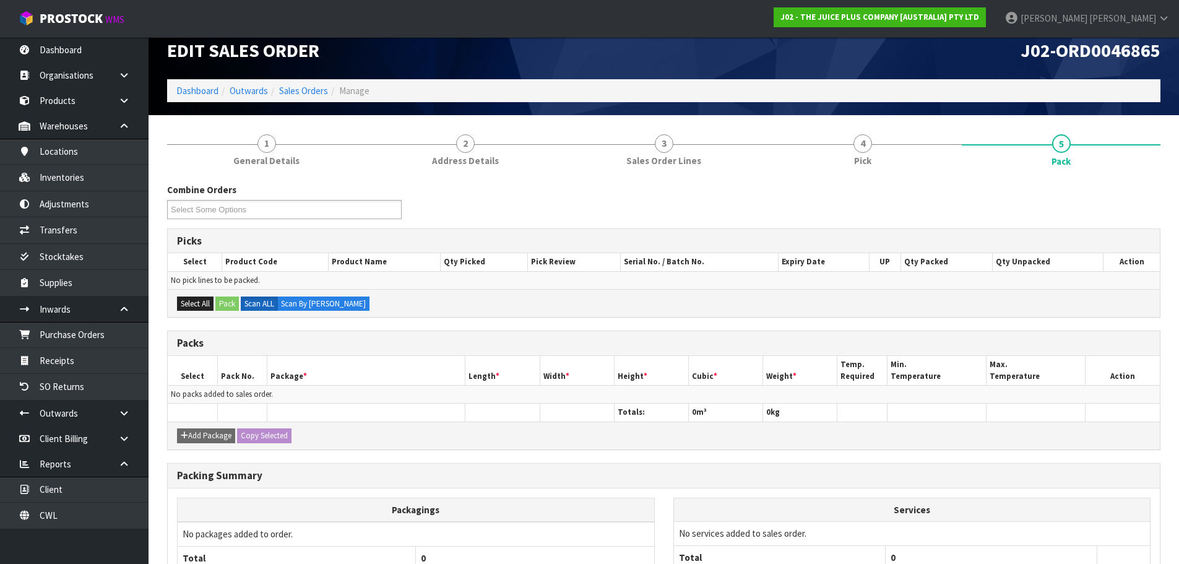
scroll to position [0, 0]
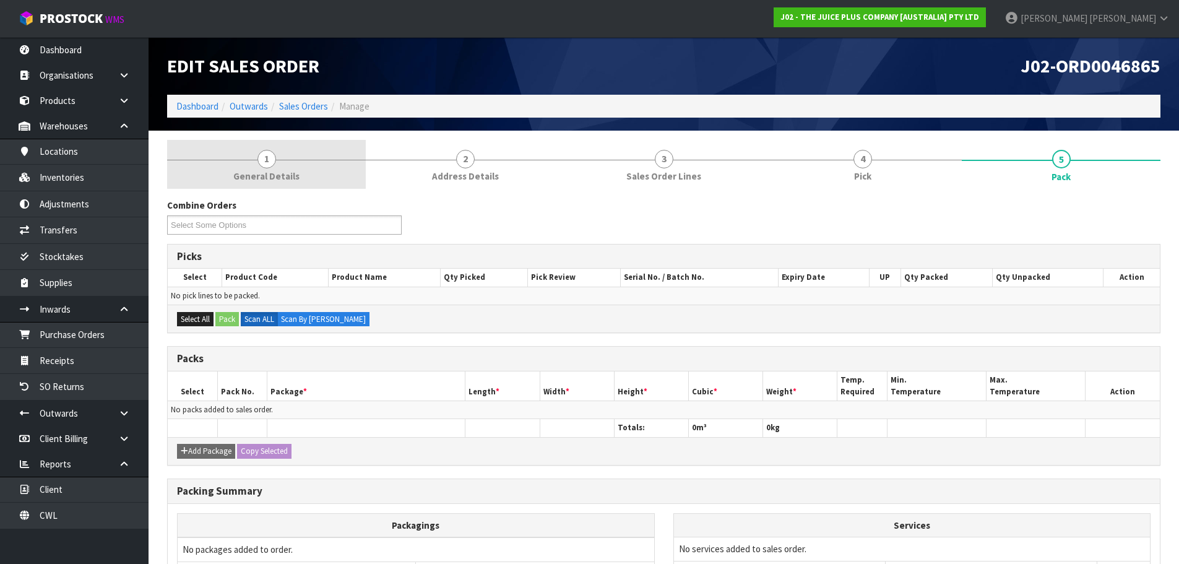
click at [276, 180] on span "General Details" at bounding box center [266, 176] width 66 height 13
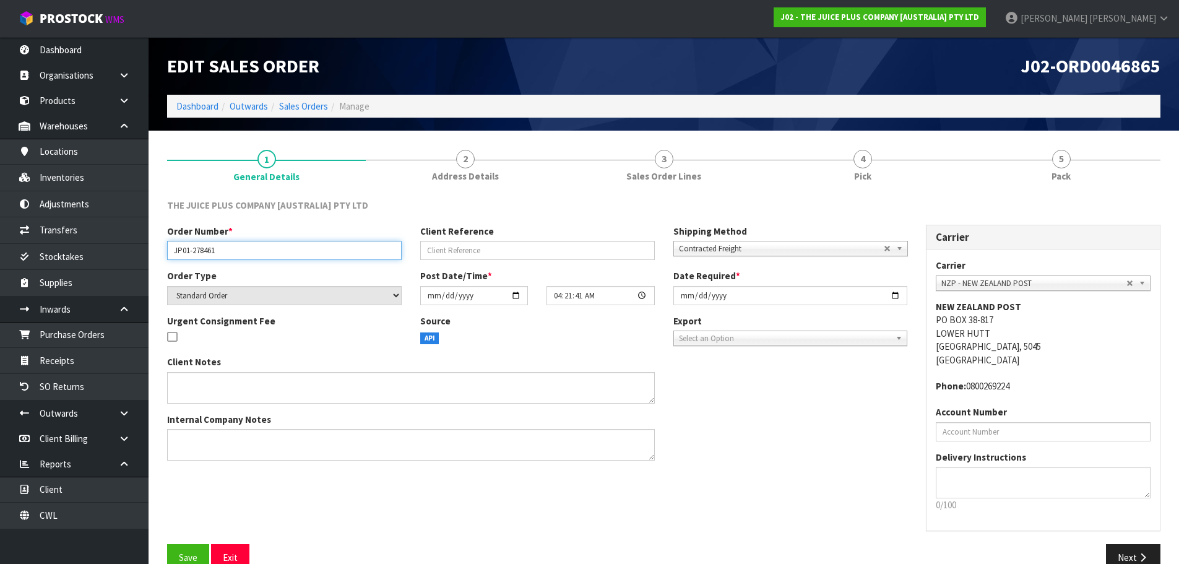
drag, startPoint x: 243, startPoint y: 251, endPoint x: 154, endPoint y: 228, distance: 91.4
click at [141, 251] on body "Toggle navigation ProStock WMS J02 - THE JUICE PLUS COMPANY [AUSTRALIA] PTY LTD…" at bounding box center [589, 282] width 1179 height 564
click at [300, 107] on link "Sales Orders" at bounding box center [303, 106] width 49 height 12
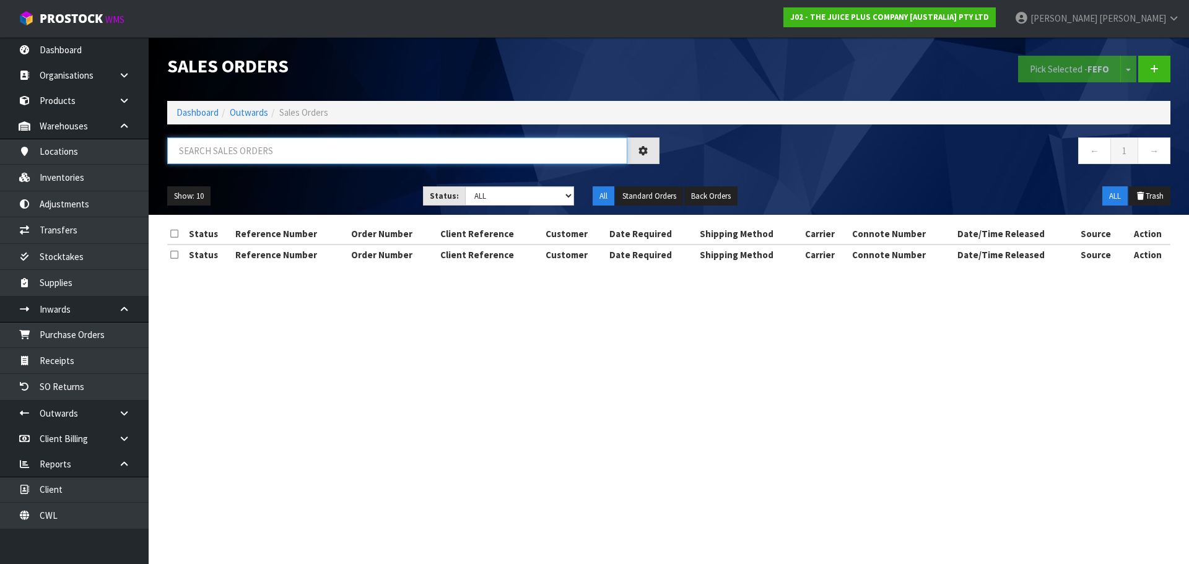
click at [277, 158] on input "text" at bounding box center [397, 150] width 460 height 27
paste input "JP01-278461"
type input "JP01-278461"
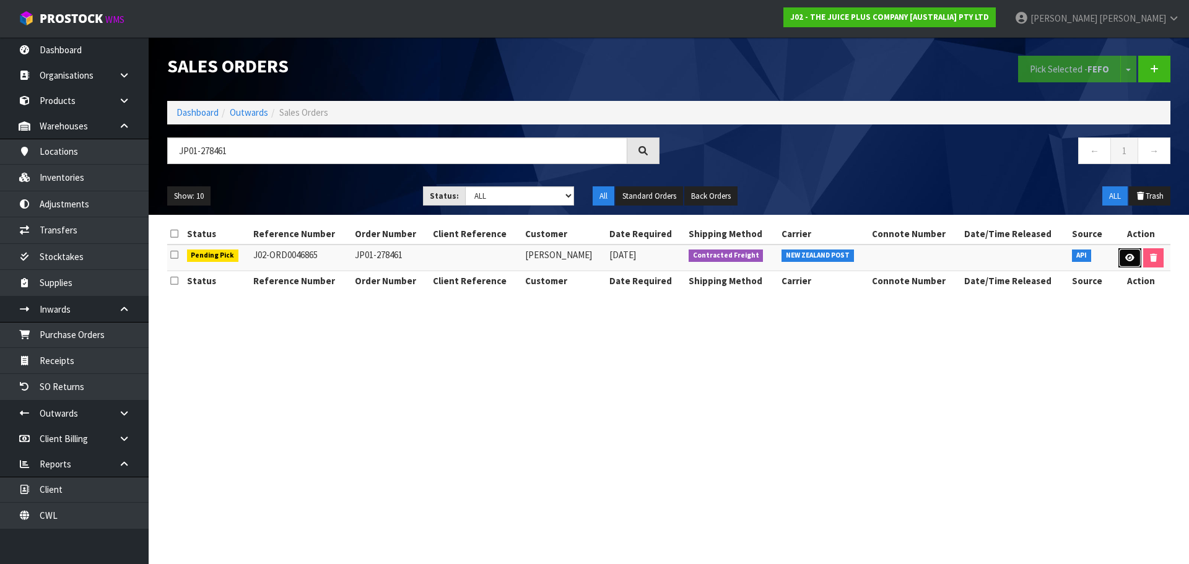
click at [1129, 256] on icon at bounding box center [1129, 258] width 9 height 8
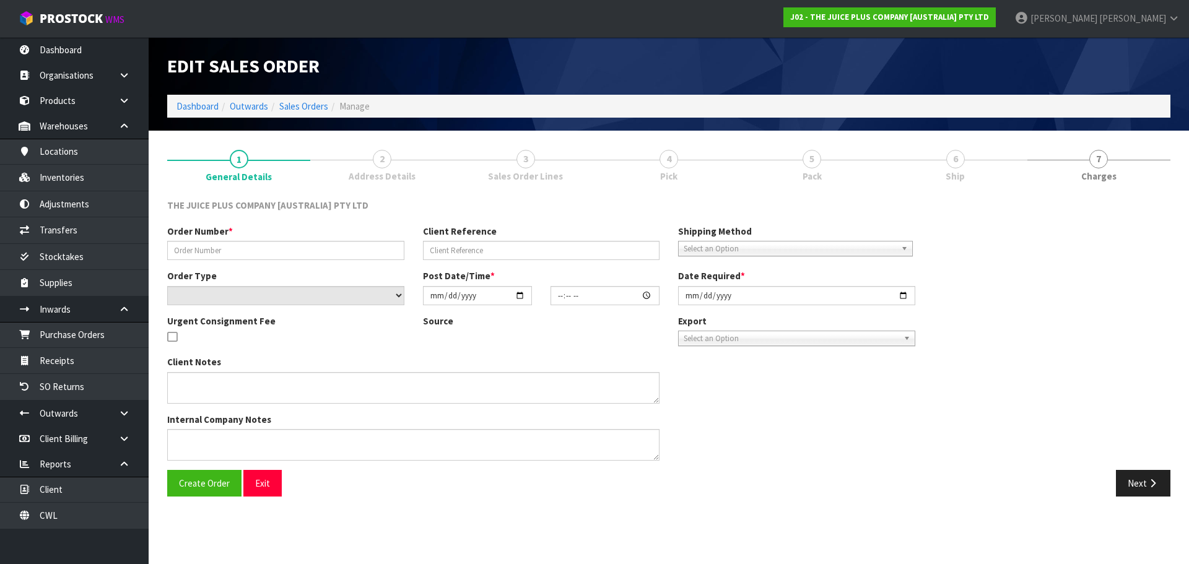
type input "JP01-278461"
select select "number:0"
type input "2025-10-02"
type input "04:21:41.000"
type input "2025-10-03"
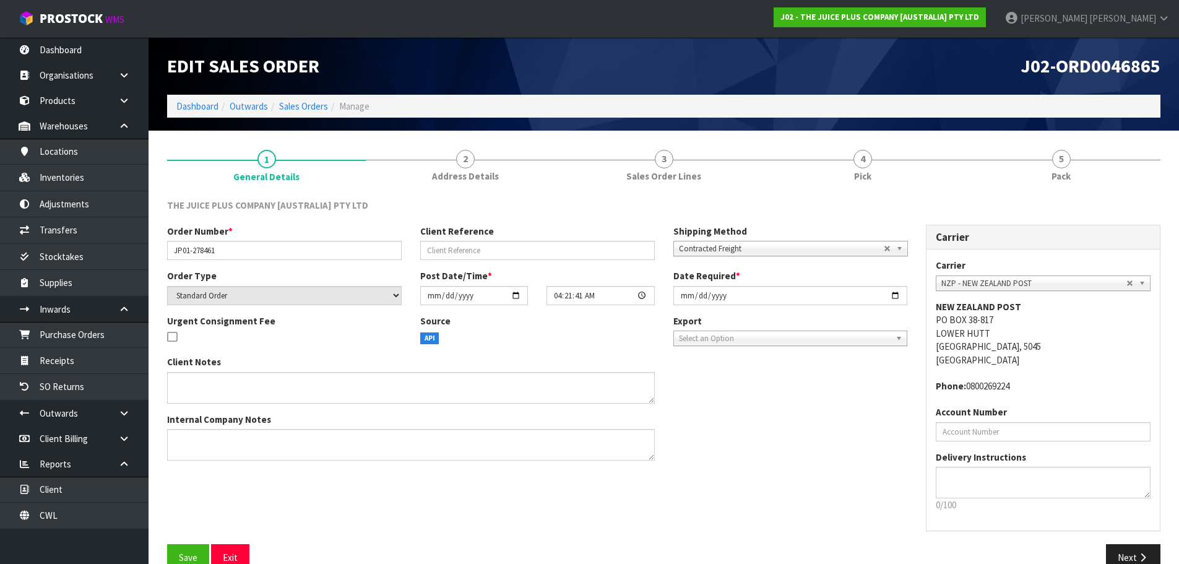
drag, startPoint x: 457, startPoint y: 181, endPoint x: 488, endPoint y: 219, distance: 49.3
click at [457, 180] on span "Address Details" at bounding box center [465, 176] width 67 height 13
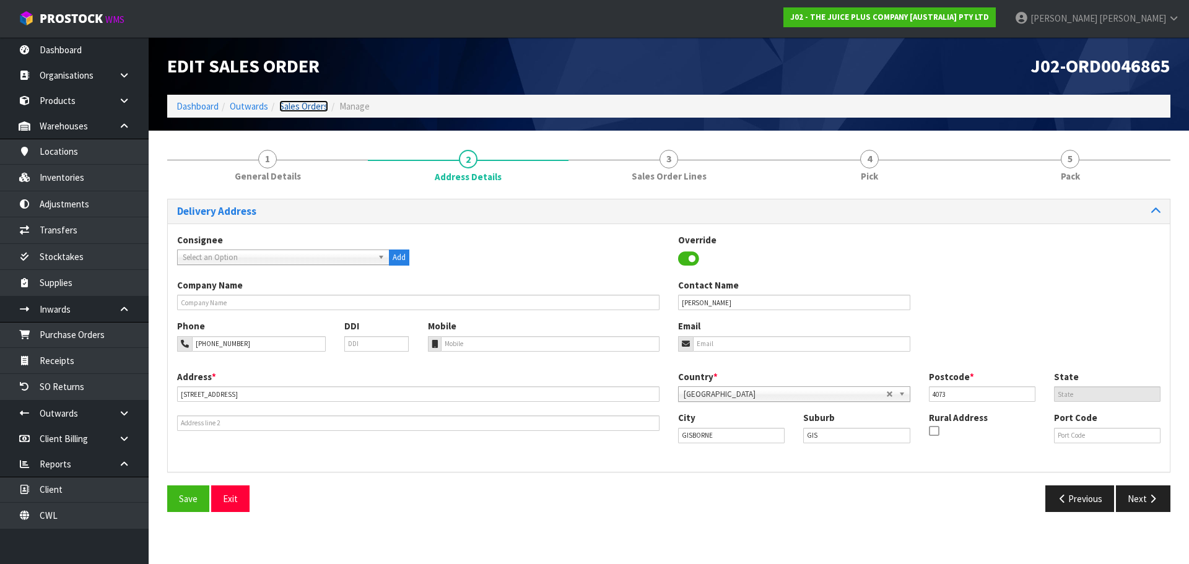
click at [316, 111] on link "Sales Orders" at bounding box center [303, 106] width 49 height 12
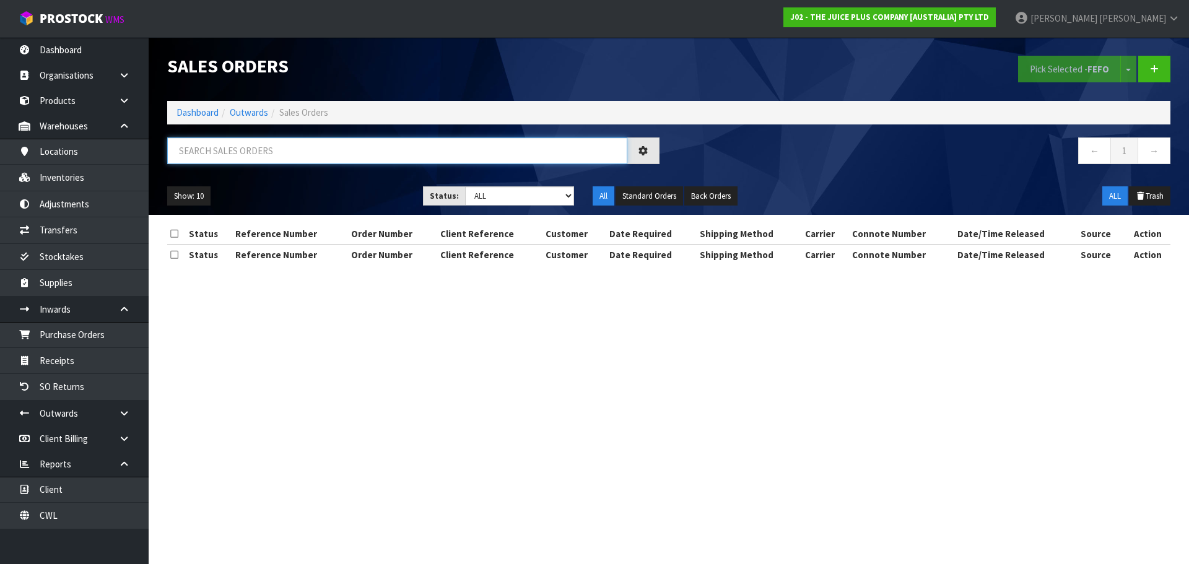
click at [347, 153] on input "text" at bounding box center [397, 150] width 460 height 27
paste input "MAREE REID"
type input "MAREE REID"
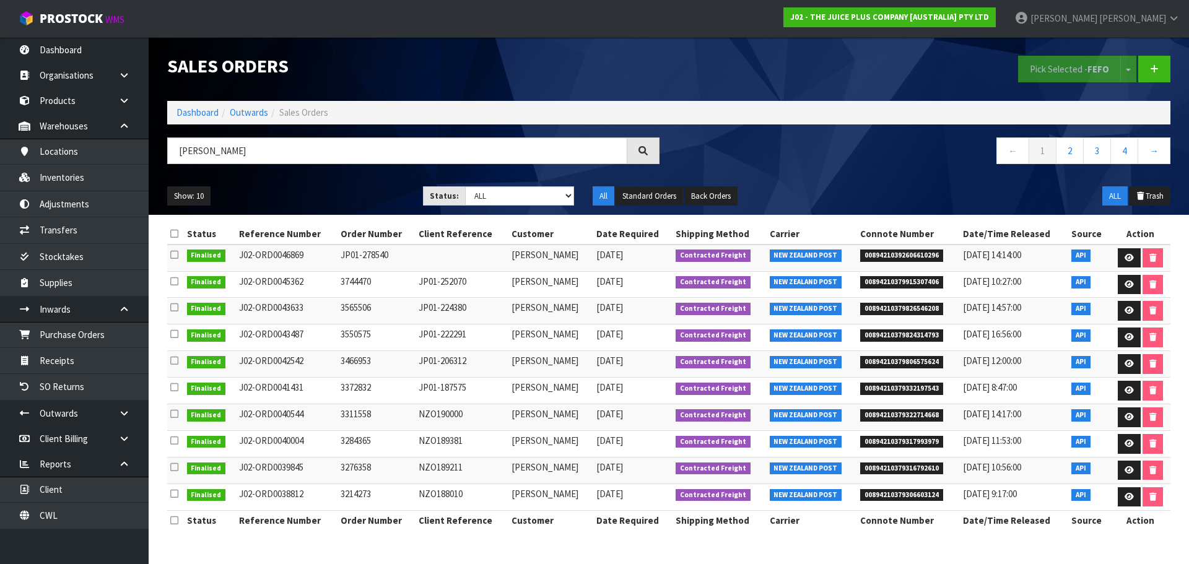
click at [880, 254] on span "00894210392606610296" at bounding box center [901, 255] width 83 height 12
copy span "00894210392606610296"
click at [1138, 259] on link at bounding box center [1128, 258] width 23 height 20
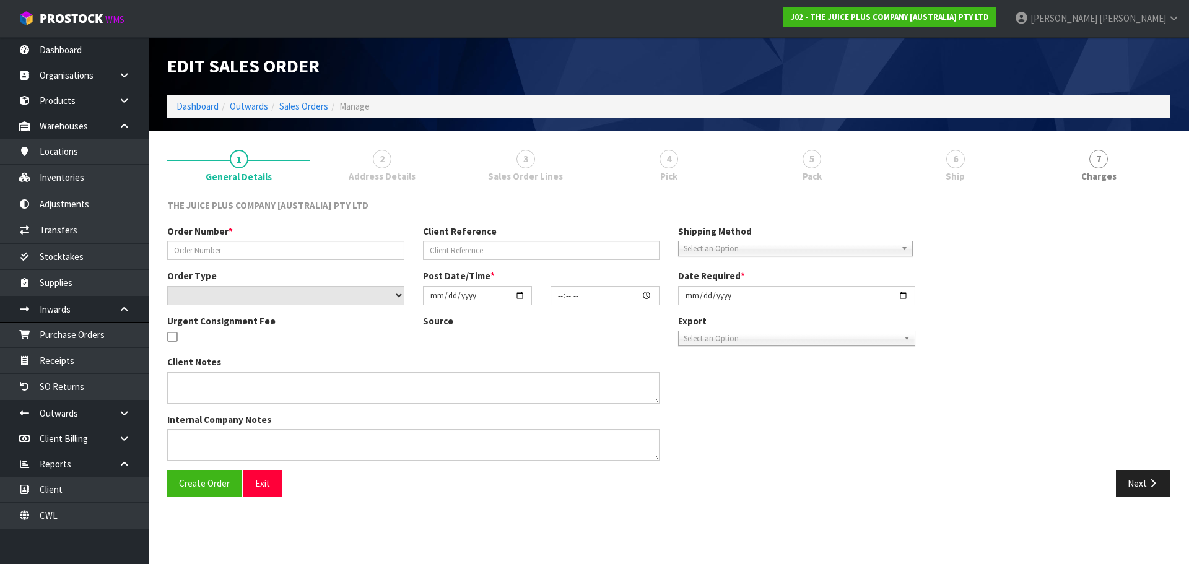
type input "JP01-278540"
select select "number:0"
type input "2025-10-03"
type input "04:01:49.000"
type input "2025-10-03"
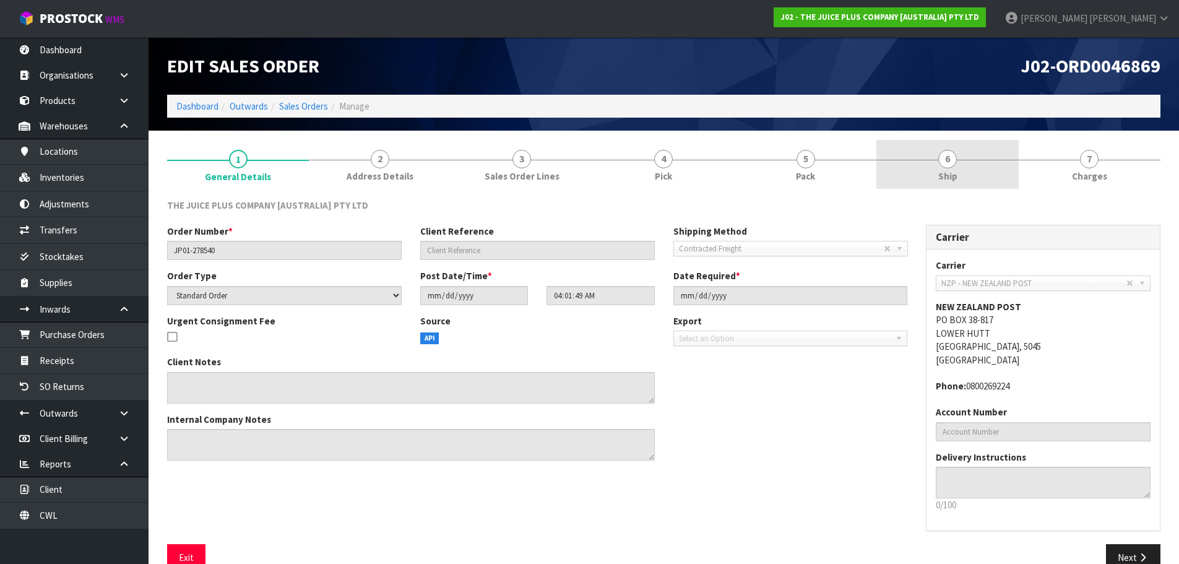
click at [966, 181] on link "6 Ship" at bounding box center [948, 164] width 142 height 49
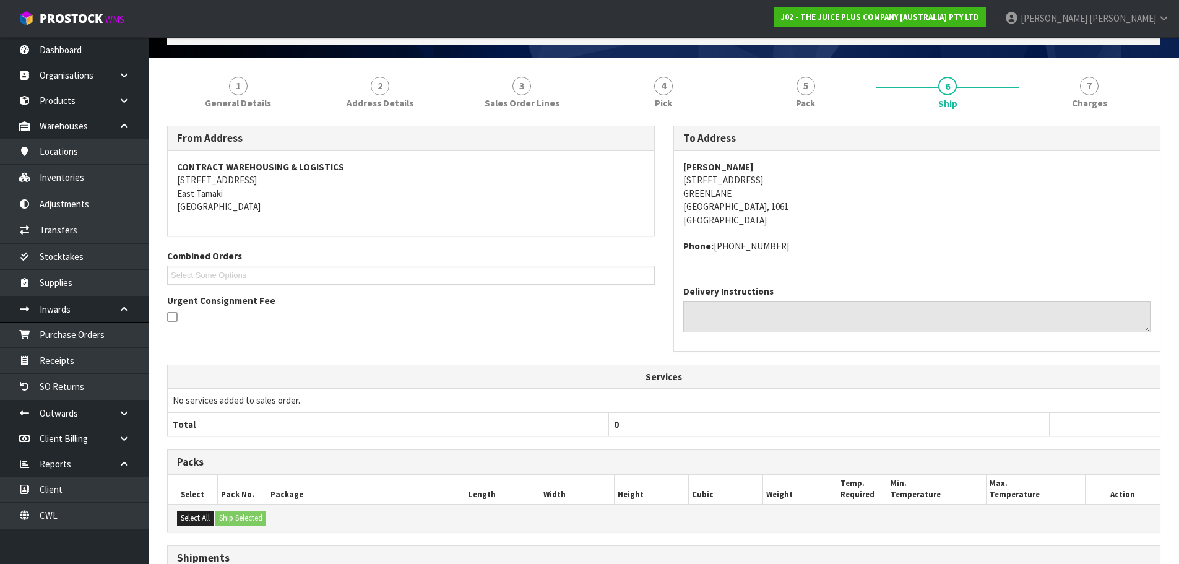
scroll to position [223, 0]
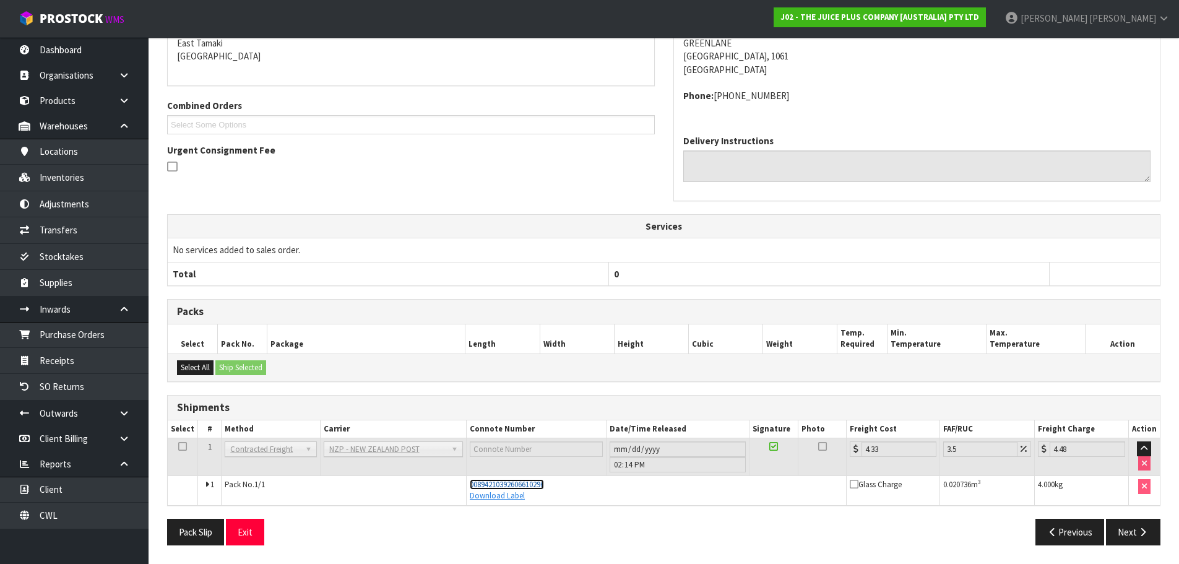
click at [537, 479] on span "00894210392606610296" at bounding box center [507, 484] width 74 height 11
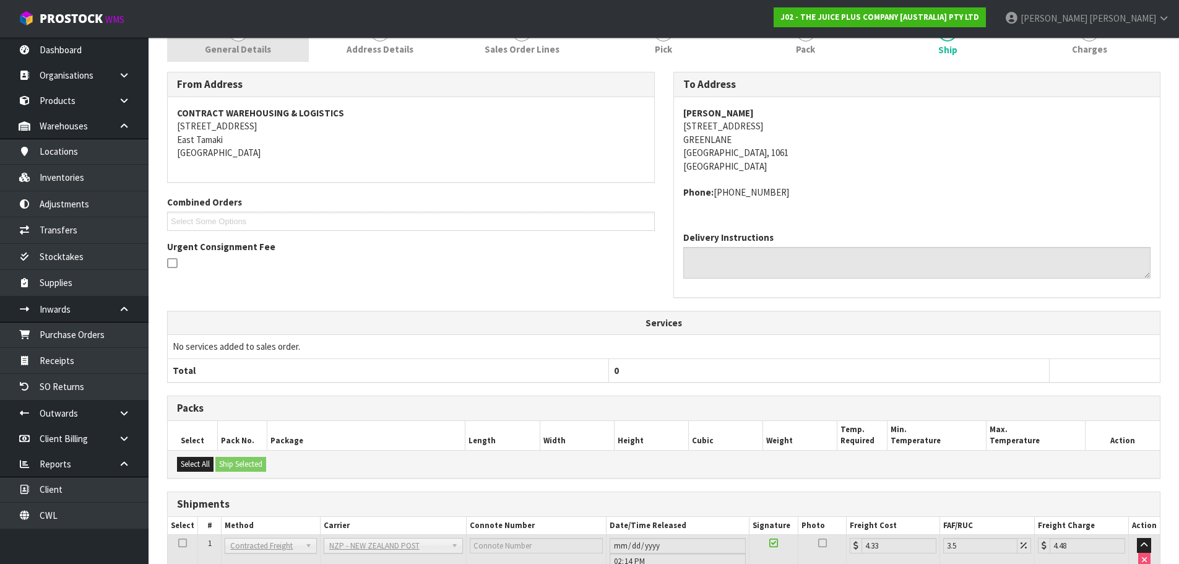
scroll to position [0, 0]
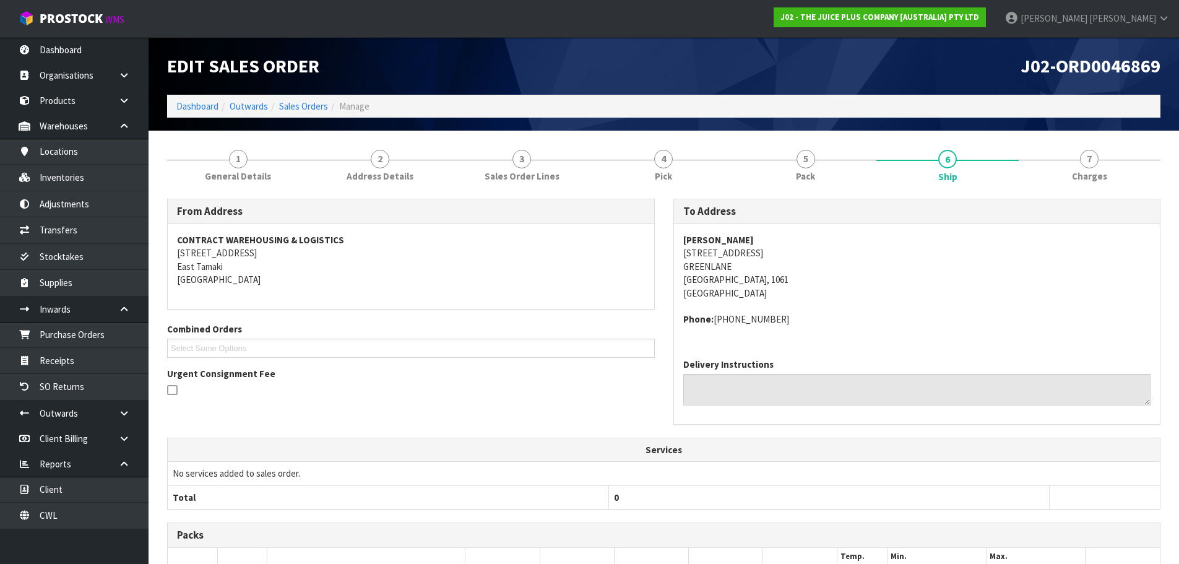
click at [193, 97] on ol "Dashboard Outwards Sales Orders Manage" at bounding box center [664, 106] width 994 height 23
click at [202, 107] on link "Dashboard" at bounding box center [197, 106] width 42 height 12
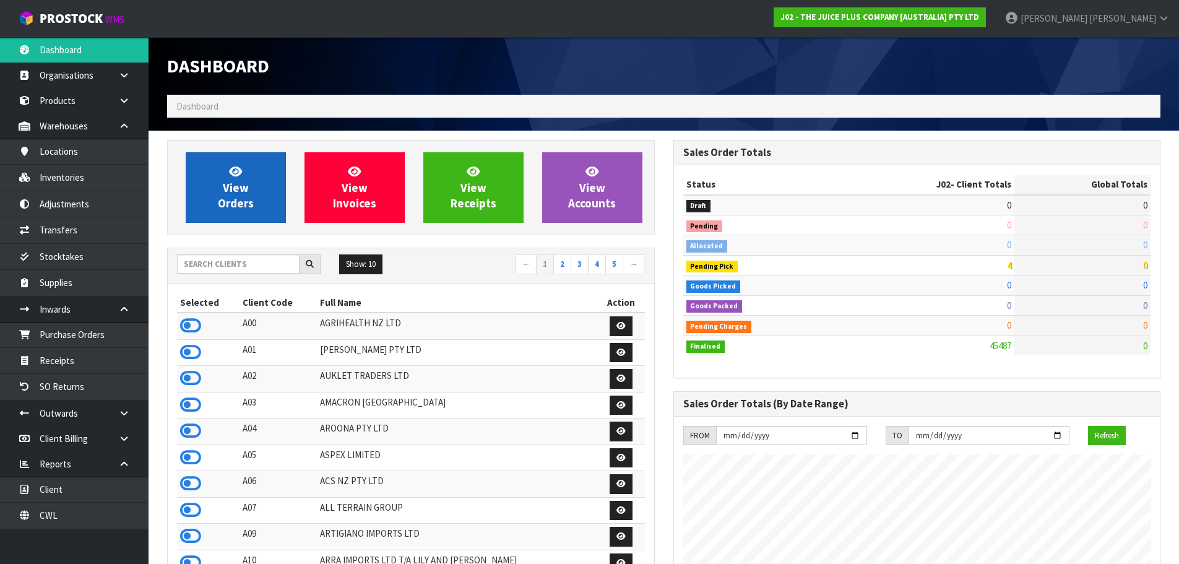
scroll to position [772, 506]
click at [187, 180] on link "View Orders" at bounding box center [236, 187] width 100 height 71
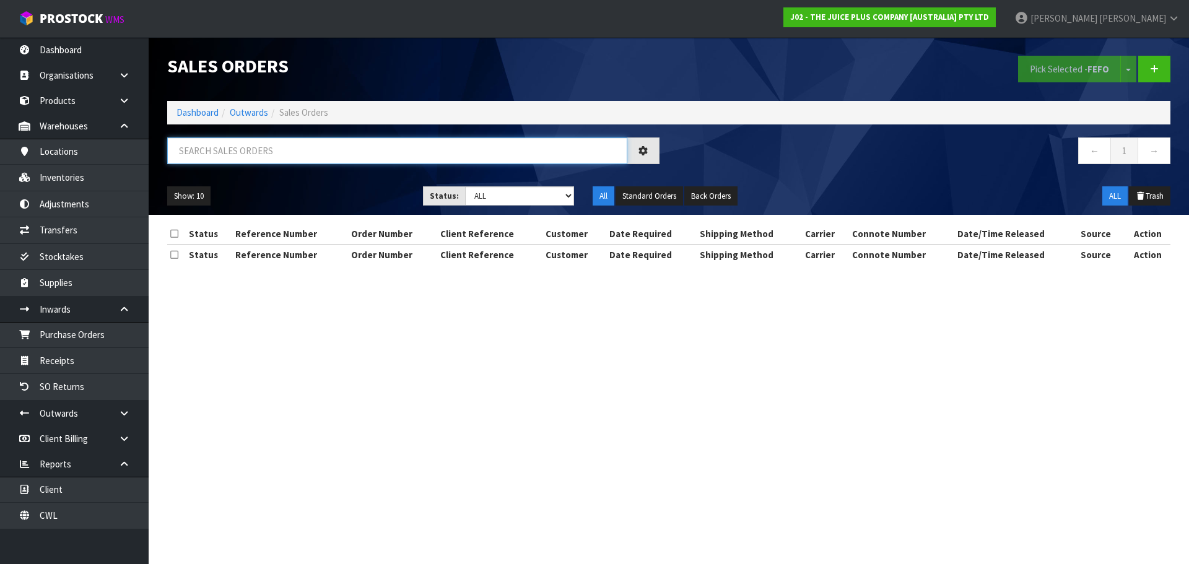
click at [266, 157] on input "text" at bounding box center [397, 150] width 460 height 27
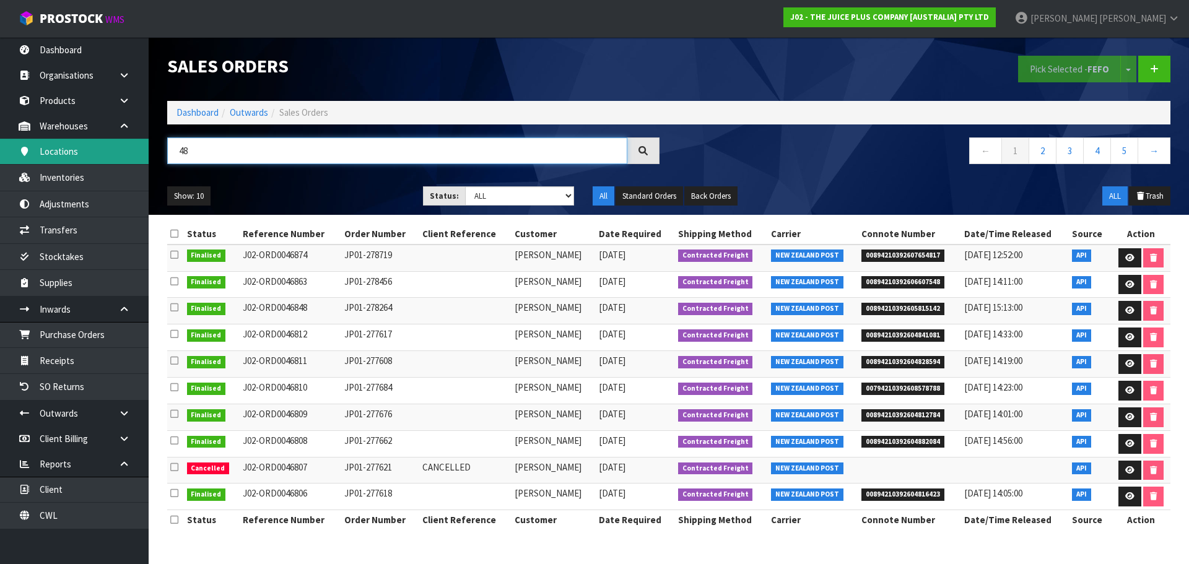
drag, startPoint x: 243, startPoint y: 151, endPoint x: 139, endPoint y: 153, distance: 103.4
click at [139, 153] on body "Toggle navigation ProStock WMS J02 - THE JUICE PLUS COMPANY [AUSTRALIA] PTY LTD…" at bounding box center [594, 282] width 1189 height 564
paste input "JP01-278461"
type input "JP01-278461"
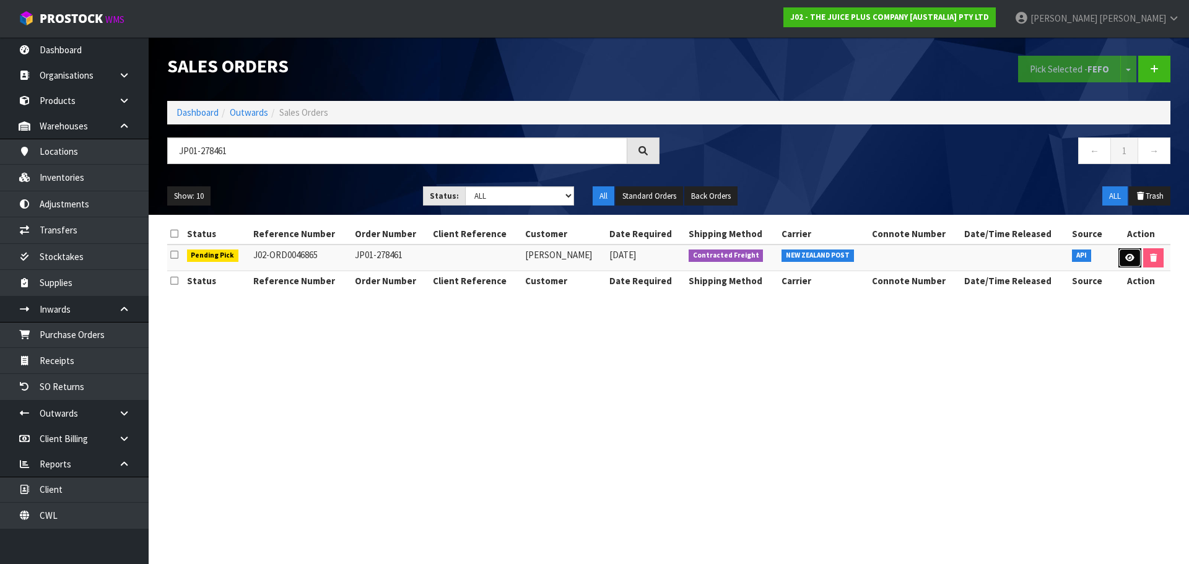
click at [1128, 259] on icon at bounding box center [1129, 258] width 9 height 8
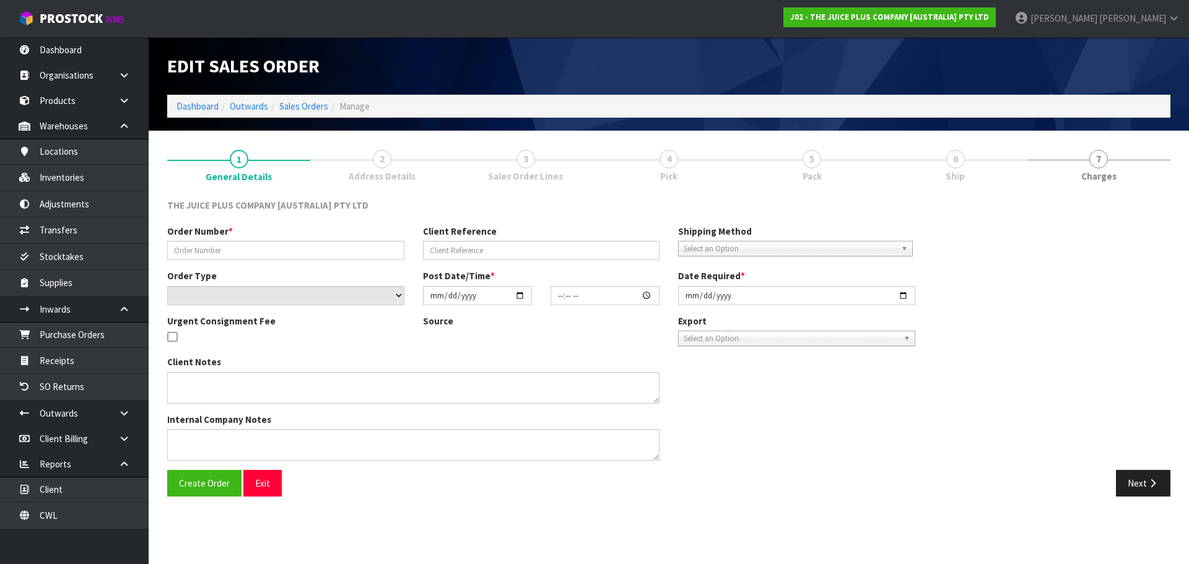
type input "JP01-278461"
select select "number:0"
type input "2025-10-02"
type input "04:21:41.000"
type input "2025-10-03"
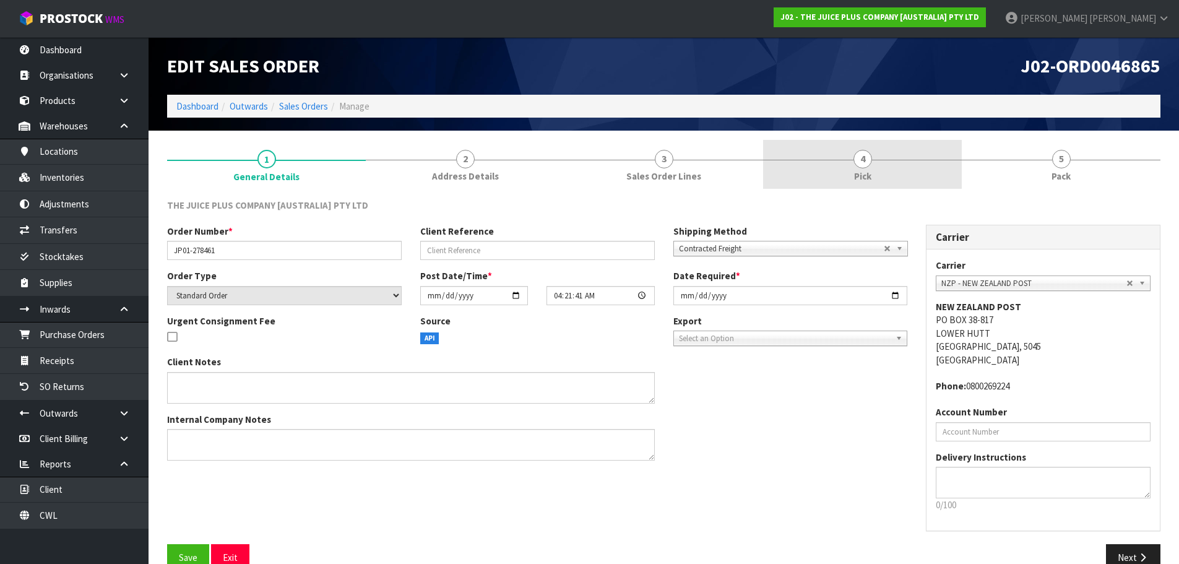
click at [880, 166] on link "4 Pick" at bounding box center [862, 164] width 199 height 49
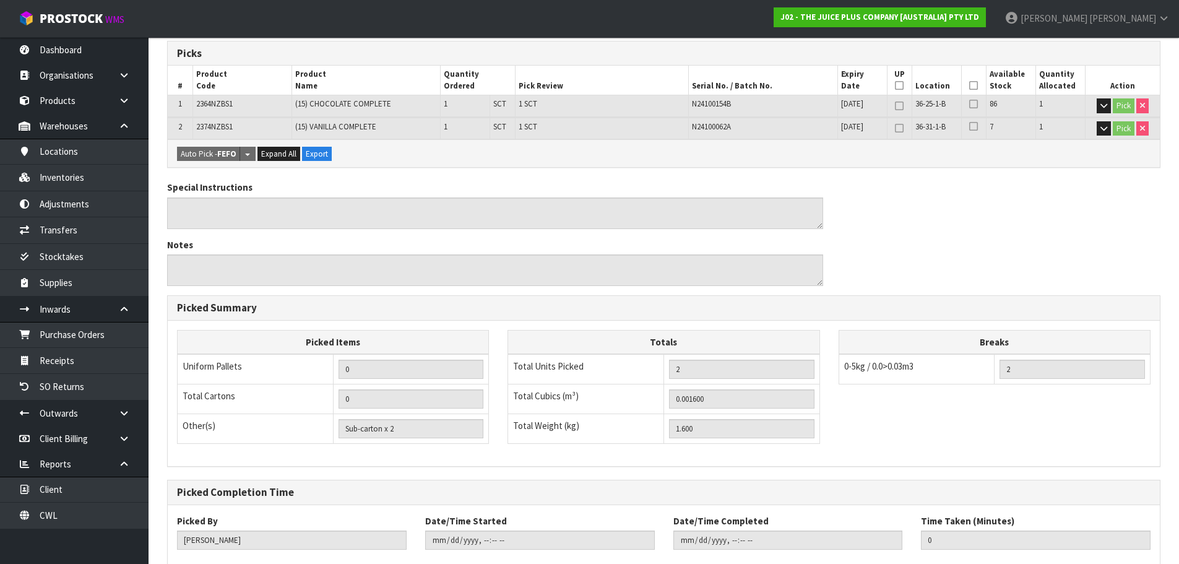
scroll to position [276, 0]
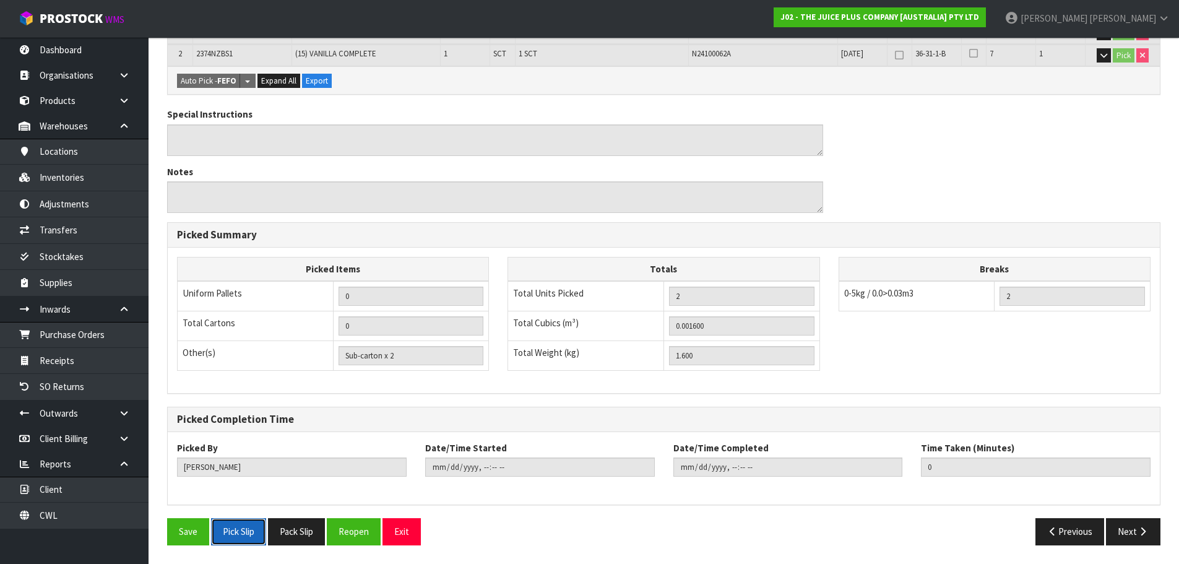
click at [254, 534] on button "Pick Slip" at bounding box center [238, 531] width 55 height 27
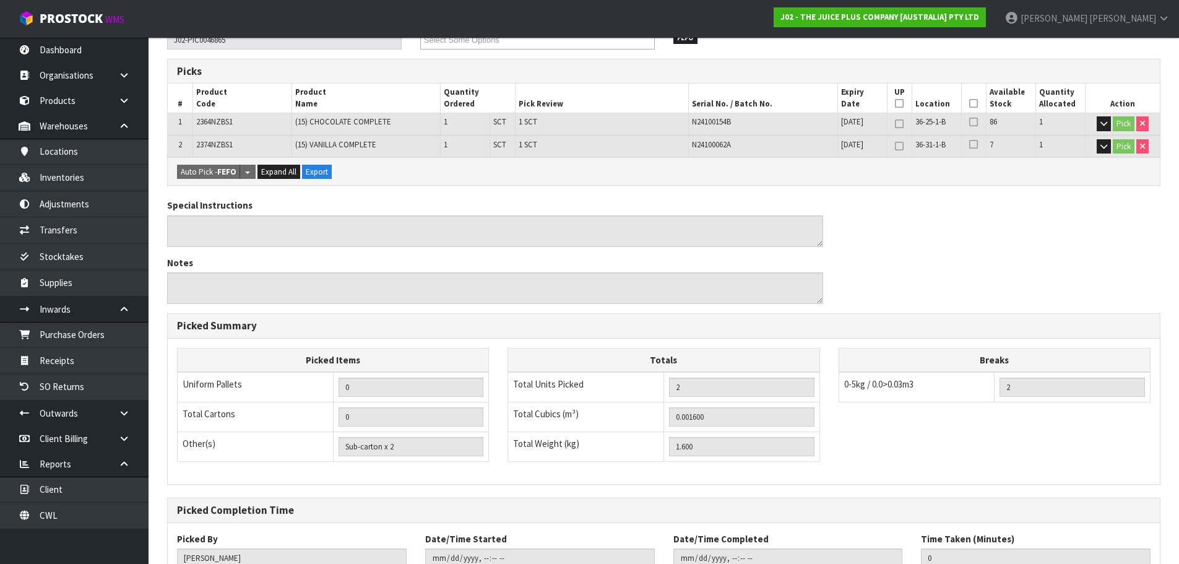
scroll to position [28, 0]
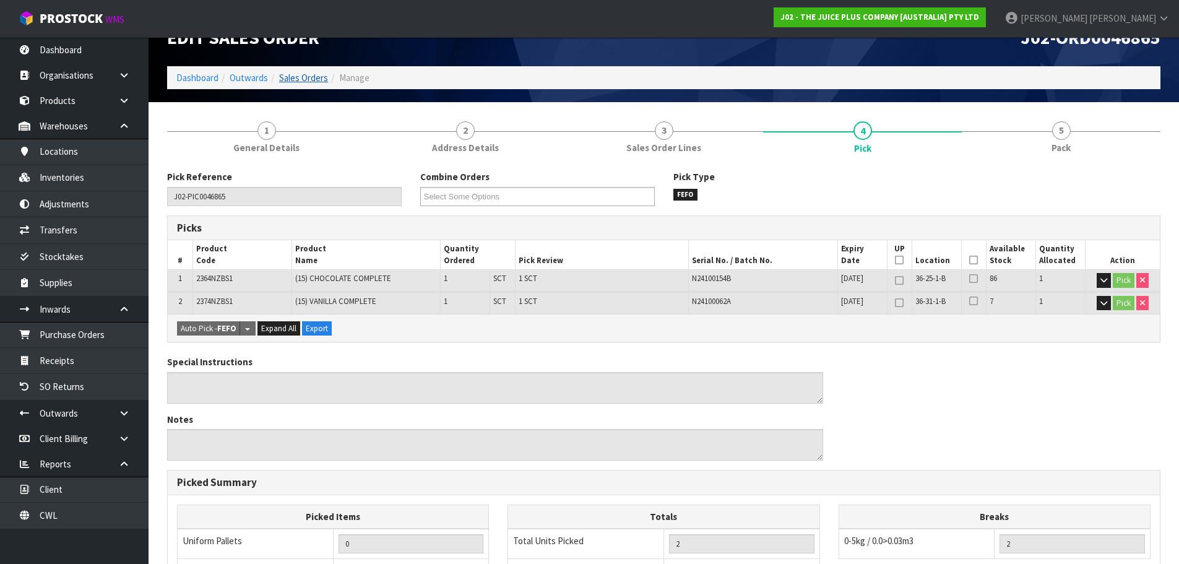
click at [305, 72] on link "Sales Orders" at bounding box center [303, 78] width 49 height 12
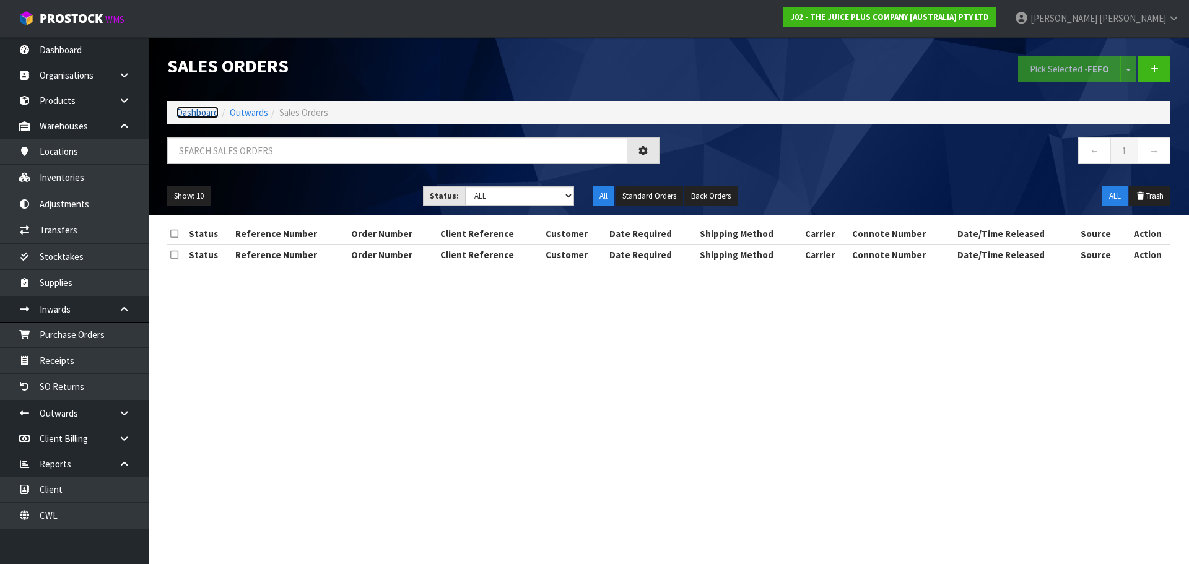
click at [199, 118] on link "Dashboard" at bounding box center [197, 112] width 42 height 12
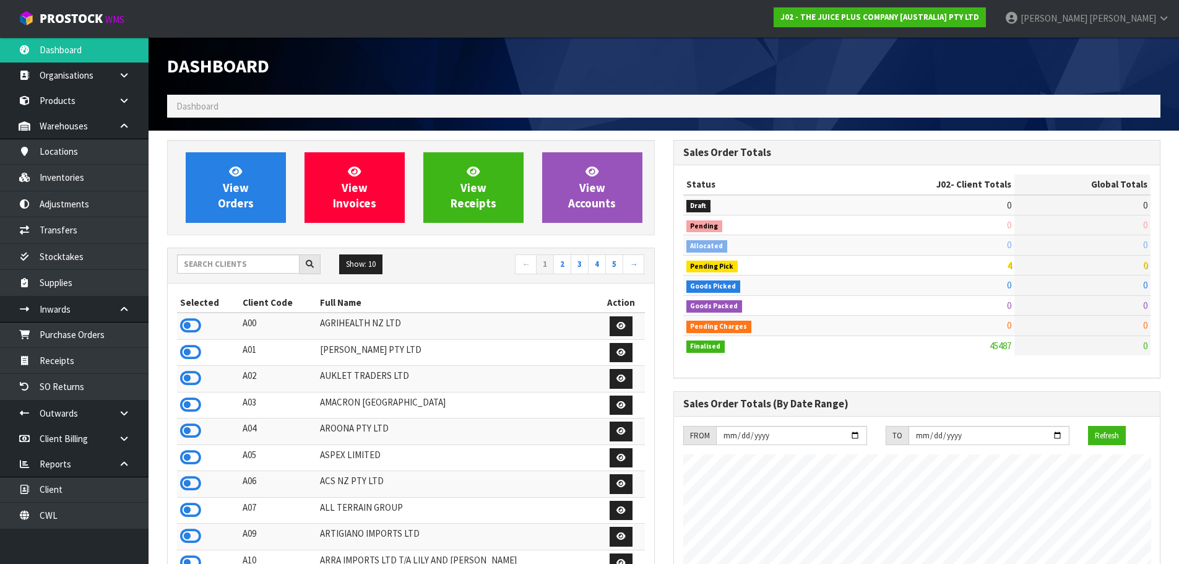
scroll to position [938, 506]
click at [64, 171] on link "Inventories" at bounding box center [74, 177] width 149 height 25
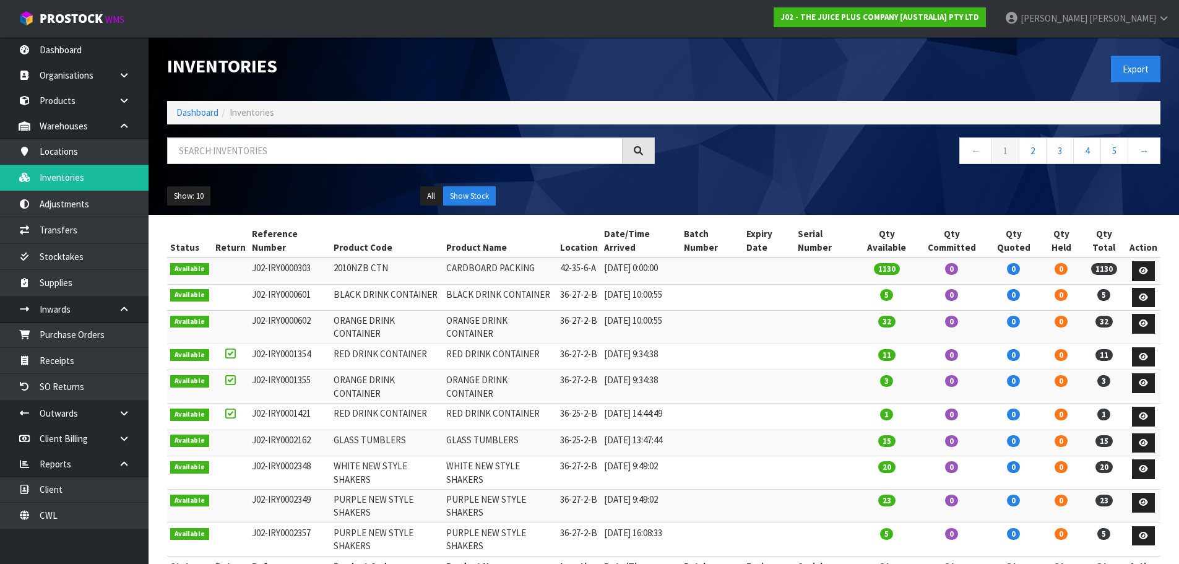
click at [298, 131] on div "Inventories Export Dashboard Inventories ← 1 2 3 4 5 → Show: 10 5 10 25 50 All …" at bounding box center [664, 126] width 1012 height 178
click at [300, 141] on input "text" at bounding box center [395, 150] width 456 height 27
paste input "(15) VANILLA COMPLETE"
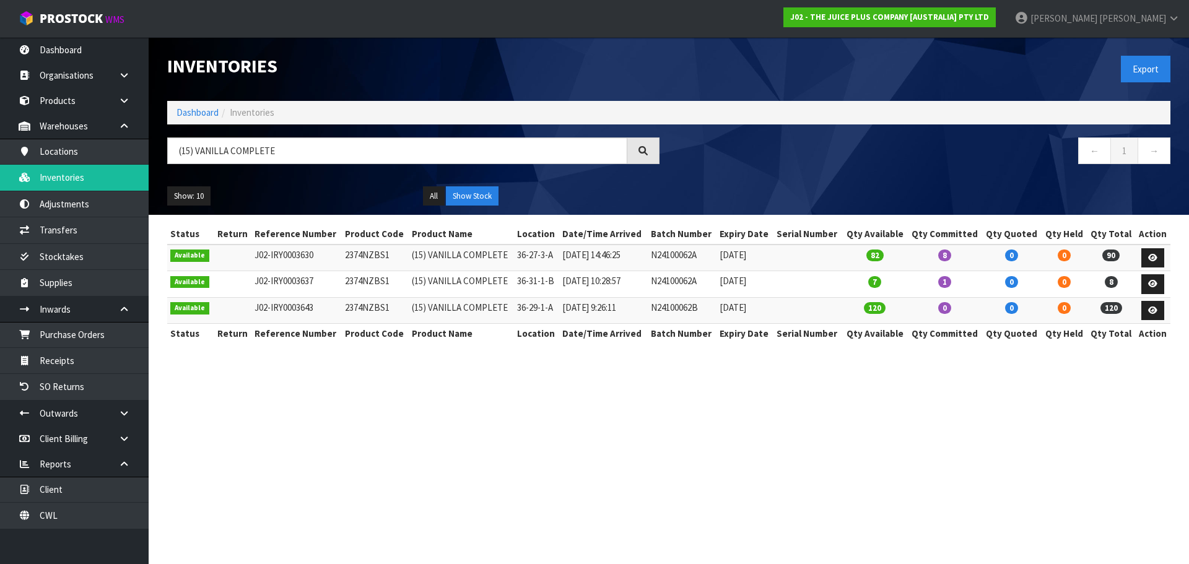
click at [312, 438] on section "Inventories Export Dashboard Inventories (15) VANILLA COMPLETE ← 1 → Show: 10 5…" at bounding box center [594, 282] width 1189 height 564
drag, startPoint x: 288, startPoint y: 156, endPoint x: 155, endPoint y: 176, distance: 135.3
click at [155, 176] on header "Inventories Export Dashboard Inventories (15) VANILLA COMPLETE ← 1 → Show: 10 5…" at bounding box center [669, 126] width 1040 height 178
paste input "CHOCOLATE"
type input "(15) CHOCOLATE COMPLETE"
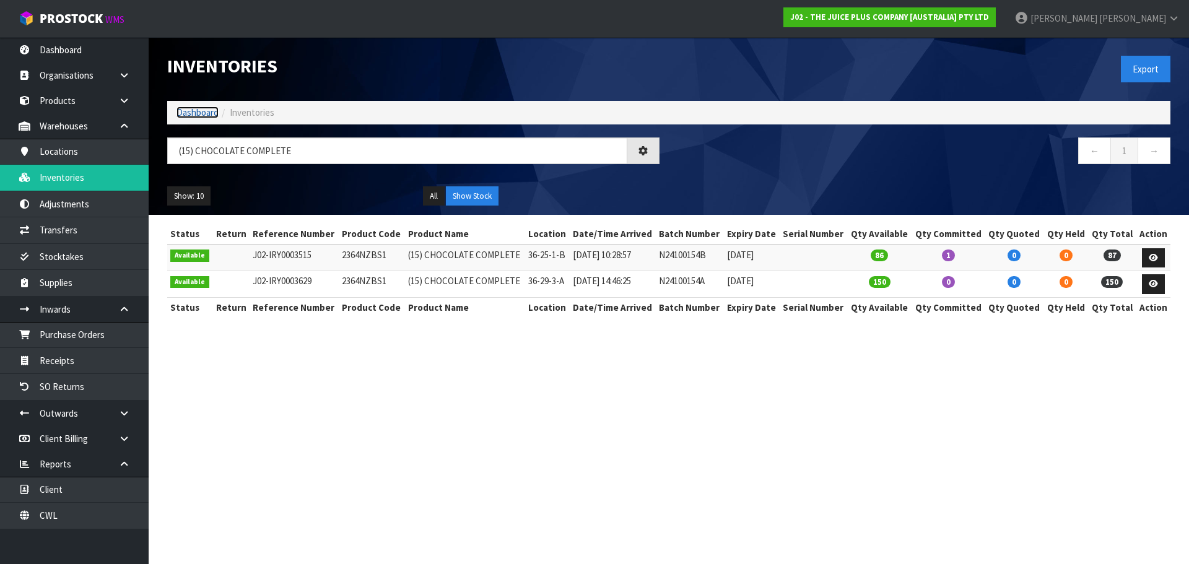
click at [210, 109] on link "Dashboard" at bounding box center [197, 112] width 42 height 12
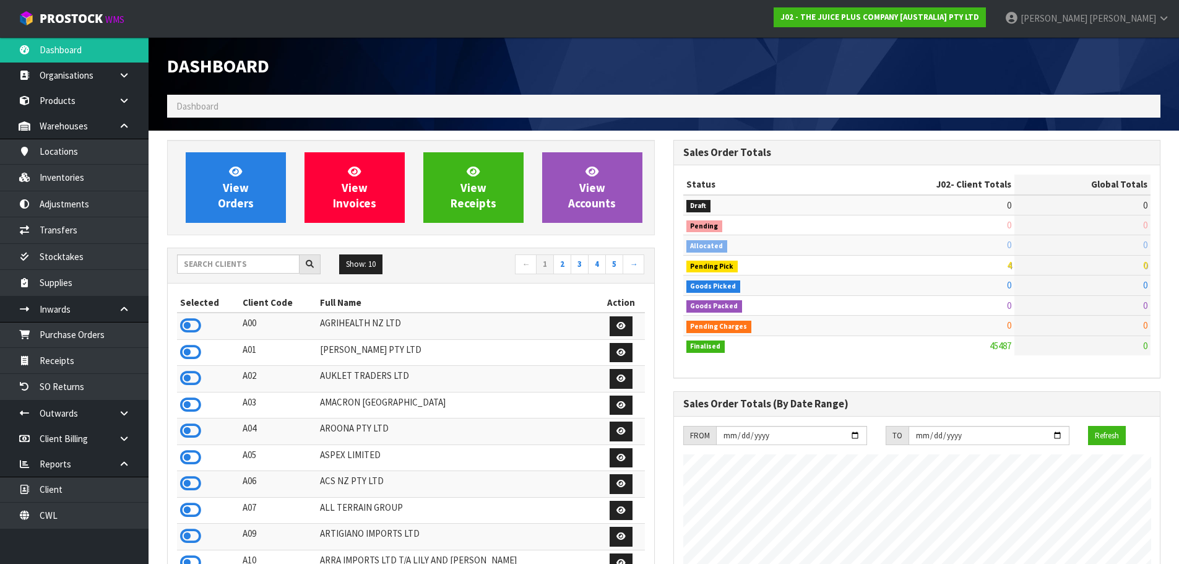
scroll to position [938, 506]
click at [225, 265] on input "text" at bounding box center [238, 263] width 123 height 19
type input "J02"
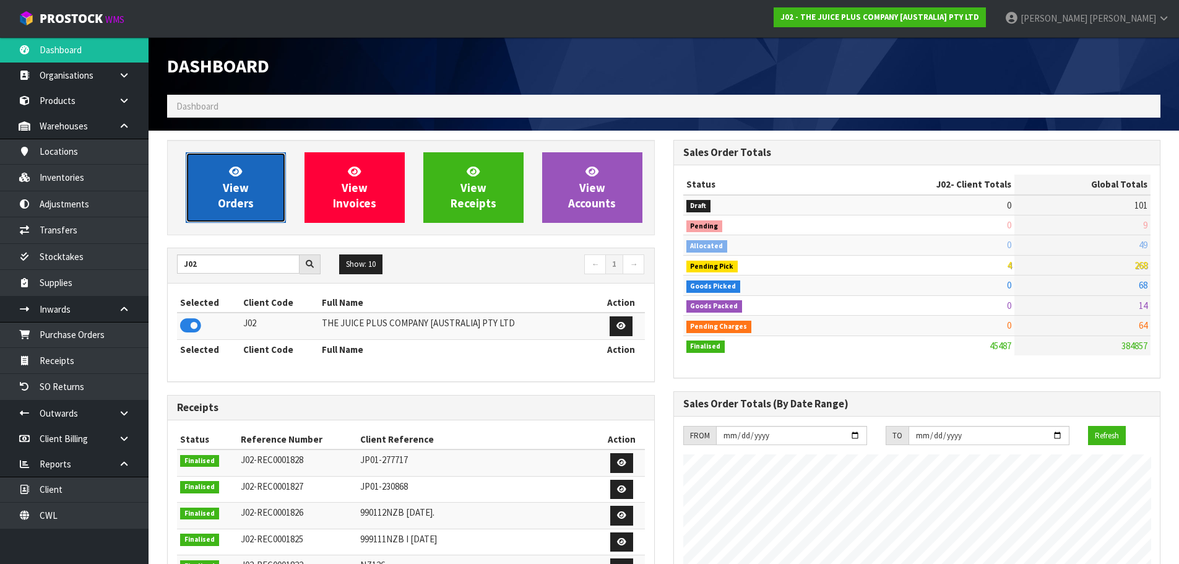
click at [219, 197] on span "View Orders" at bounding box center [236, 187] width 36 height 46
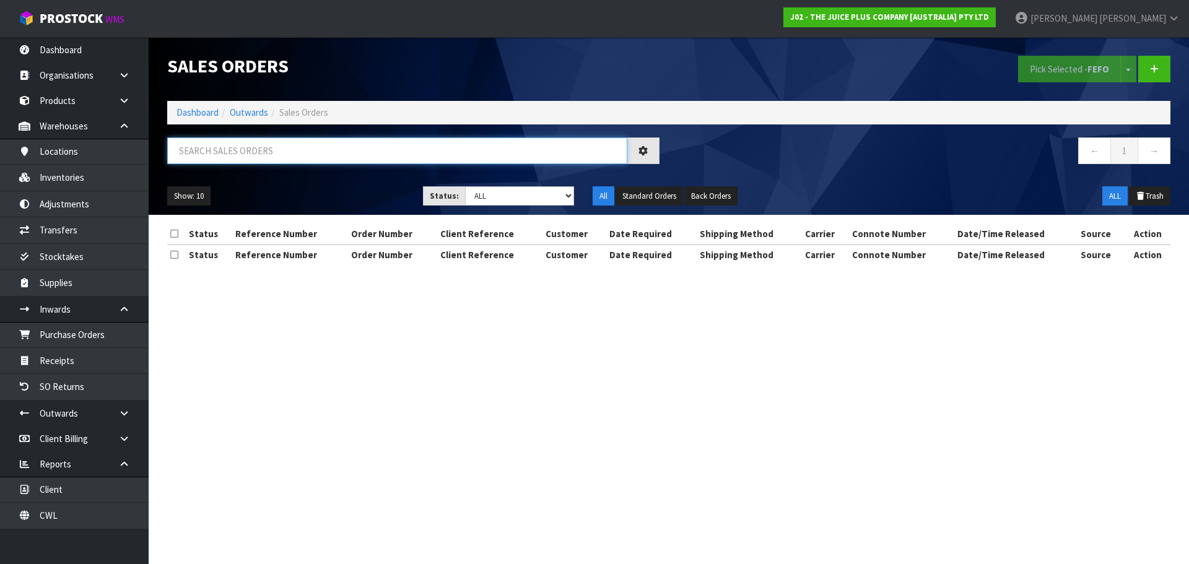
click at [296, 155] on input "text" at bounding box center [397, 150] width 460 height 27
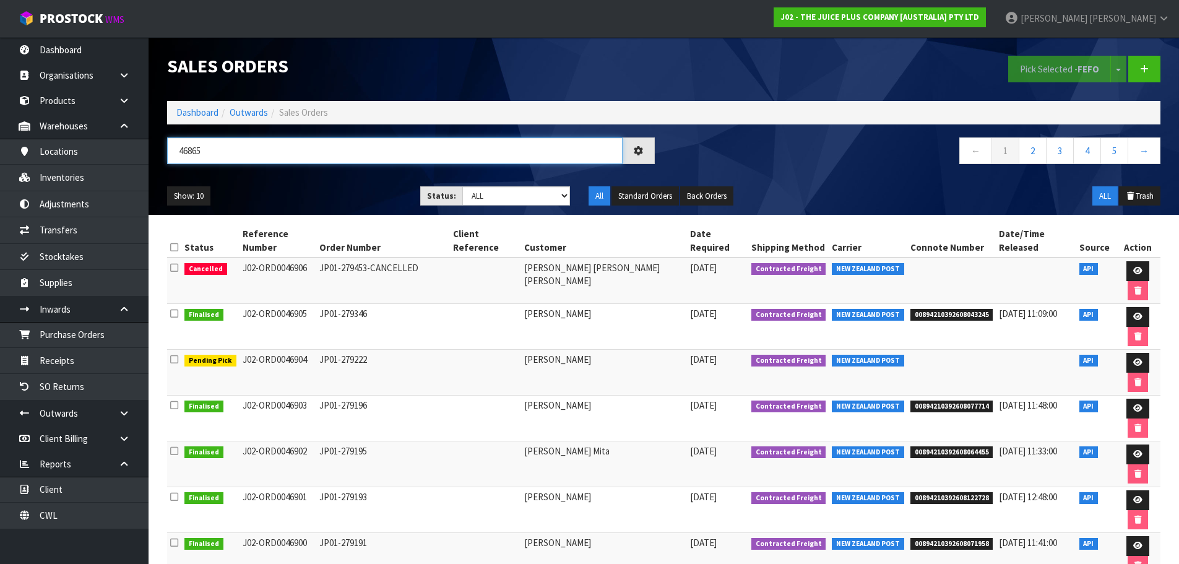
type input "46865"
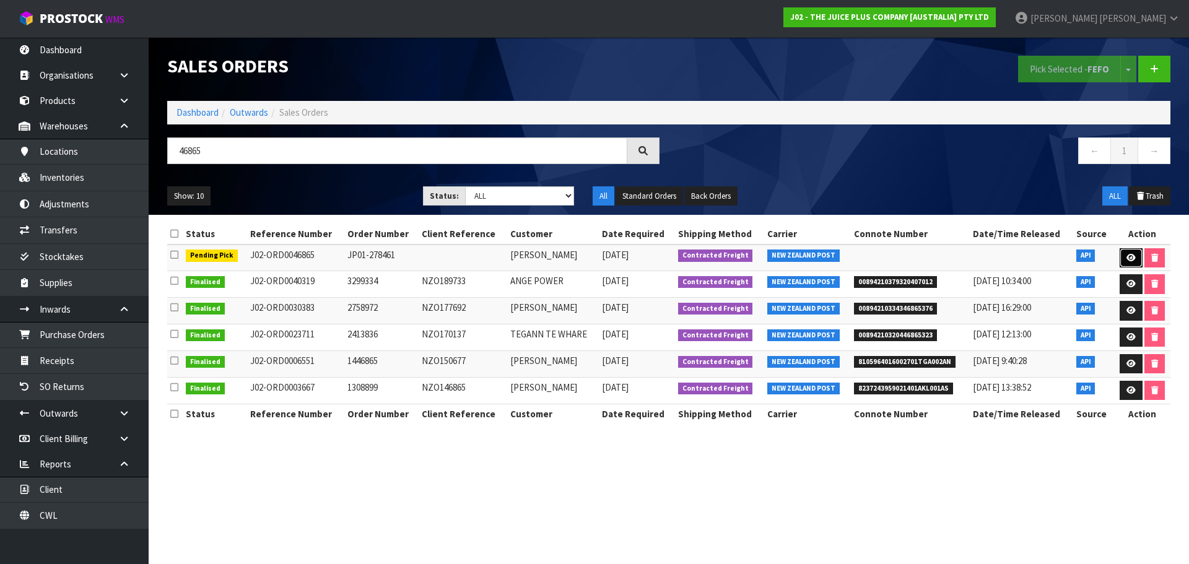
click at [1122, 259] on link at bounding box center [1130, 258] width 23 height 20
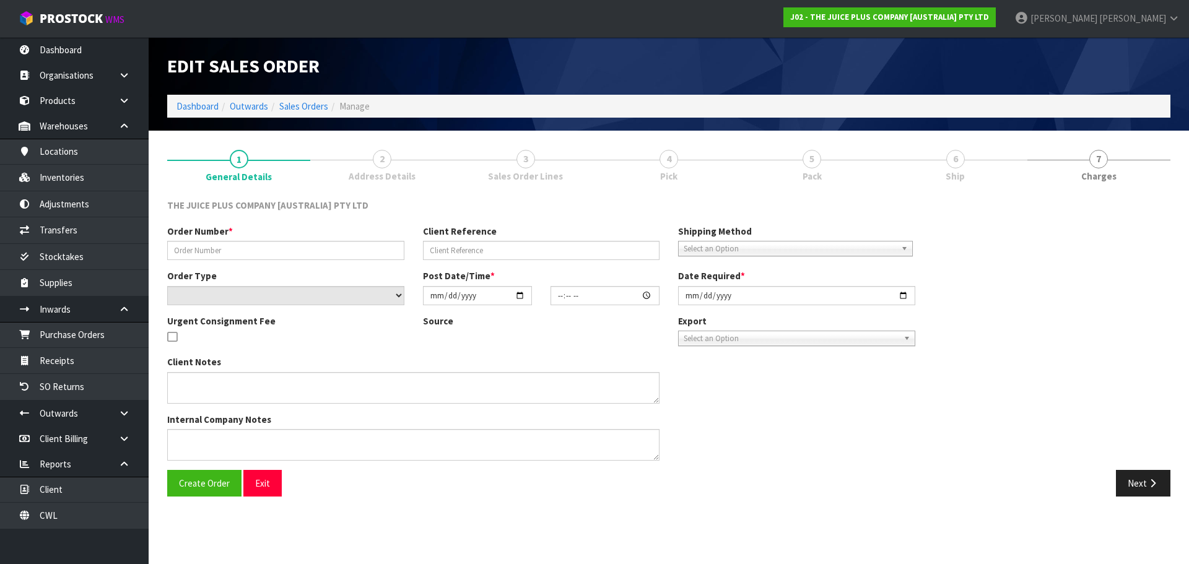
type input "JP01-278461"
select select "number:0"
type input "2025-10-02"
type input "04:21:41.000"
type input "2025-10-03"
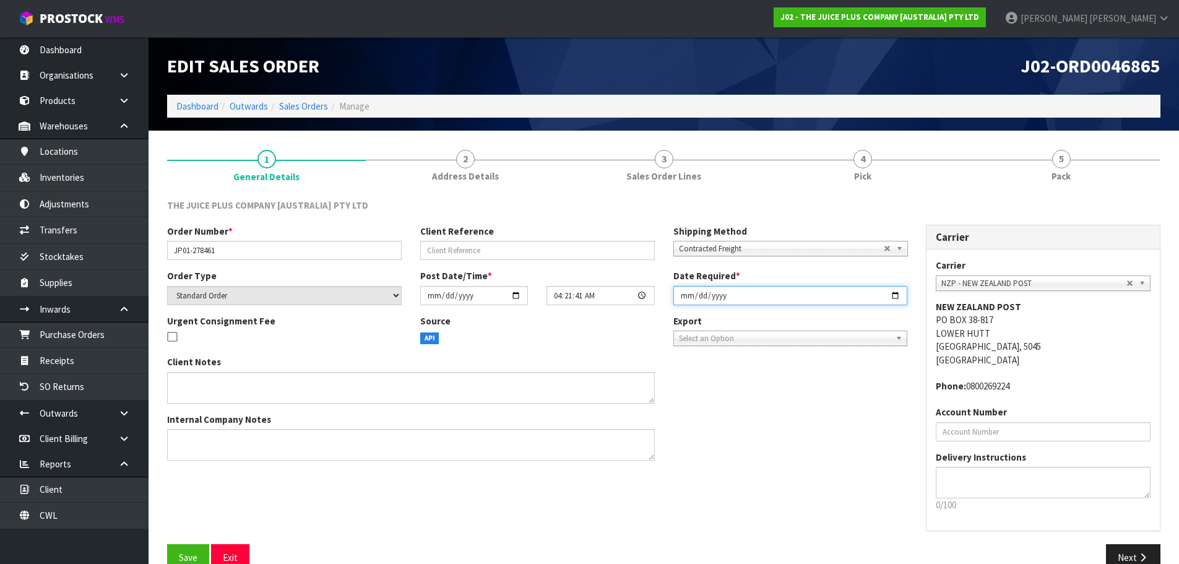
click at [680, 297] on input "2025-10-03" at bounding box center [790, 295] width 235 height 19
type input "2025-10-09"
click at [167, 544] on button "Save" at bounding box center [188, 557] width 42 height 27
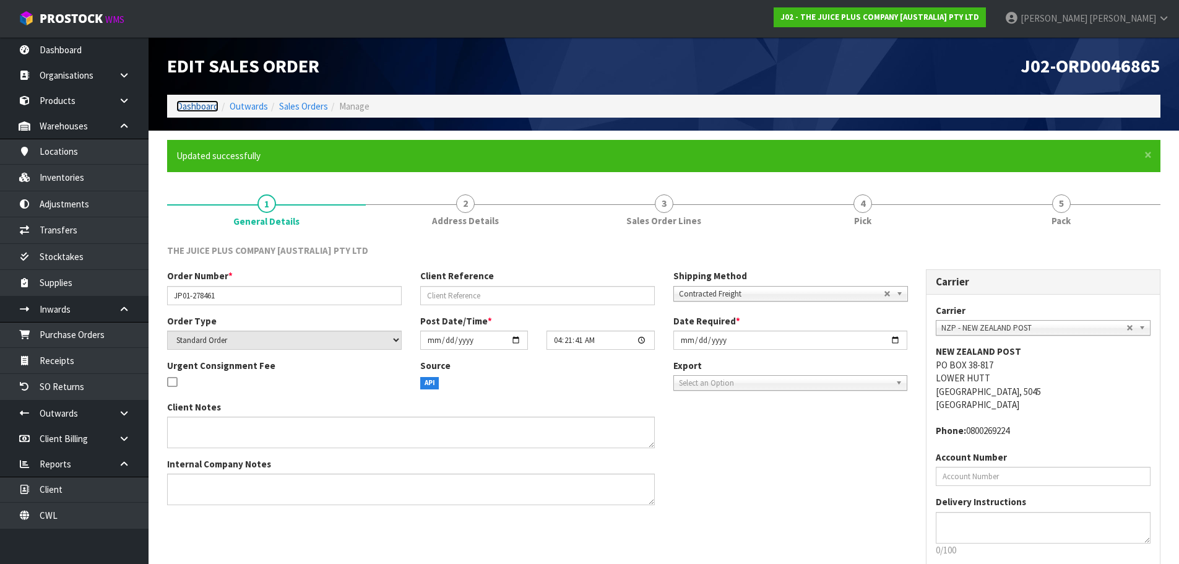
click at [204, 111] on link "Dashboard" at bounding box center [197, 106] width 42 height 12
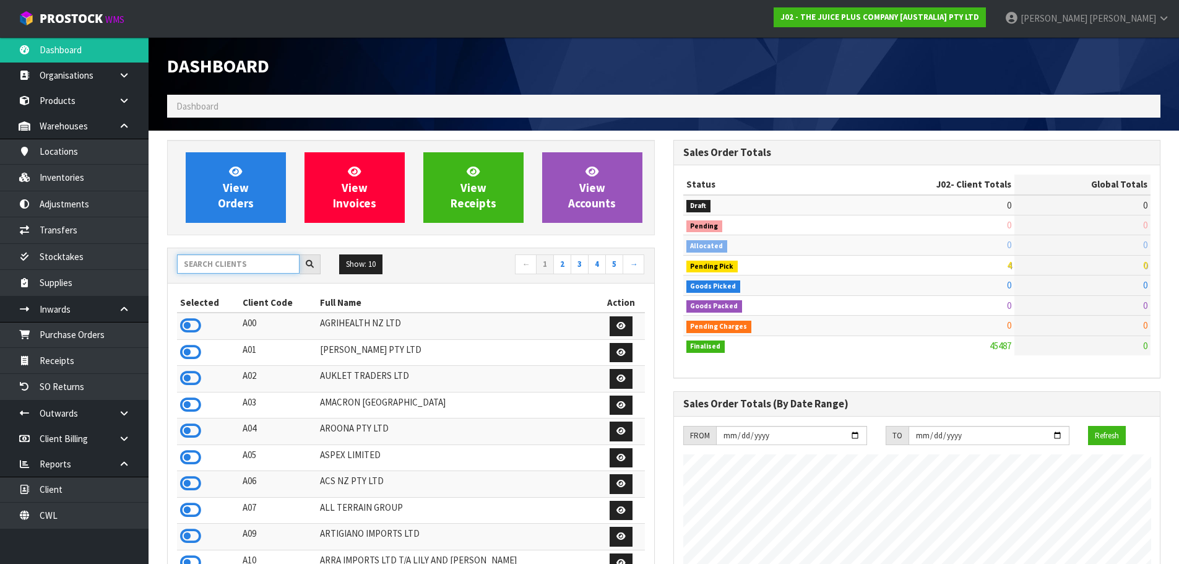
click at [260, 265] on input "text" at bounding box center [238, 263] width 123 height 19
type input "J01"
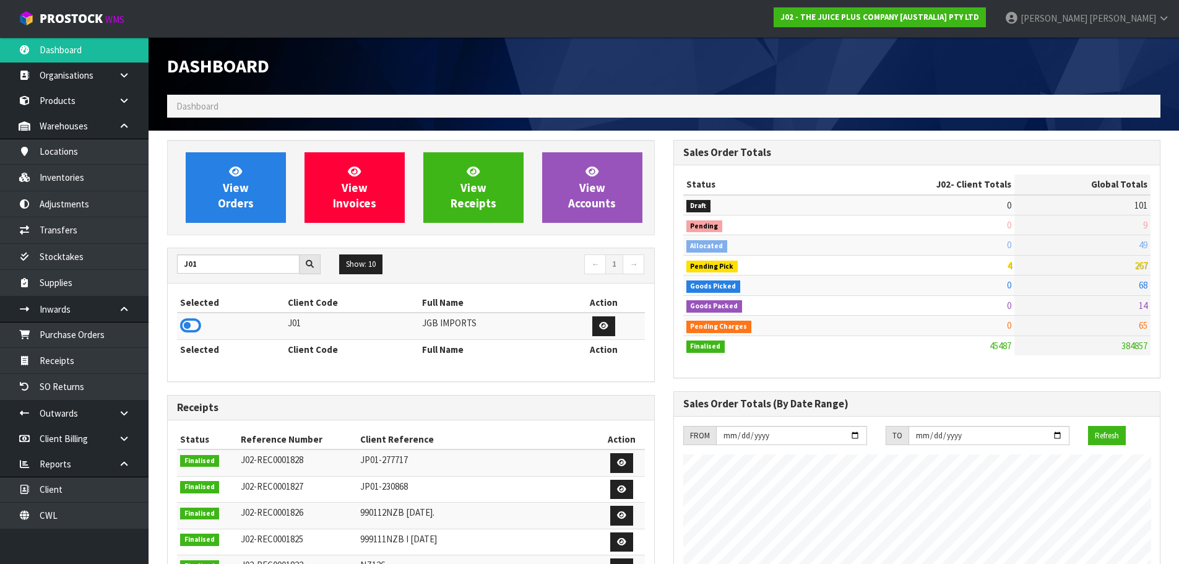
click at [196, 313] on td at bounding box center [231, 326] width 108 height 27
click at [191, 325] on icon at bounding box center [190, 325] width 21 height 19
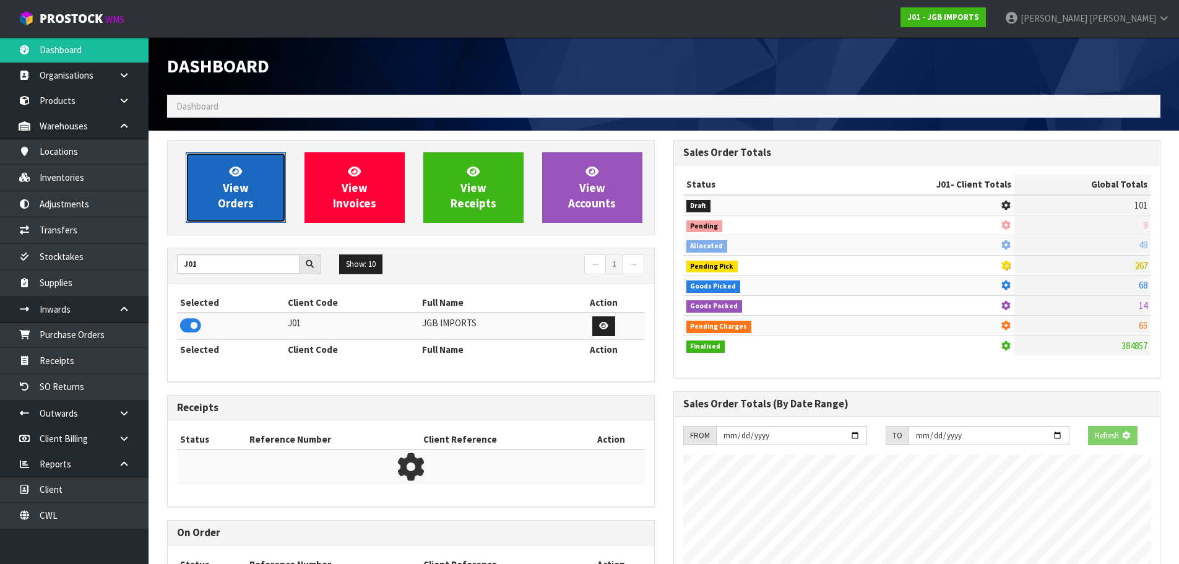
scroll to position [618249, 618515]
click at [238, 194] on span "View Orders" at bounding box center [236, 187] width 36 height 46
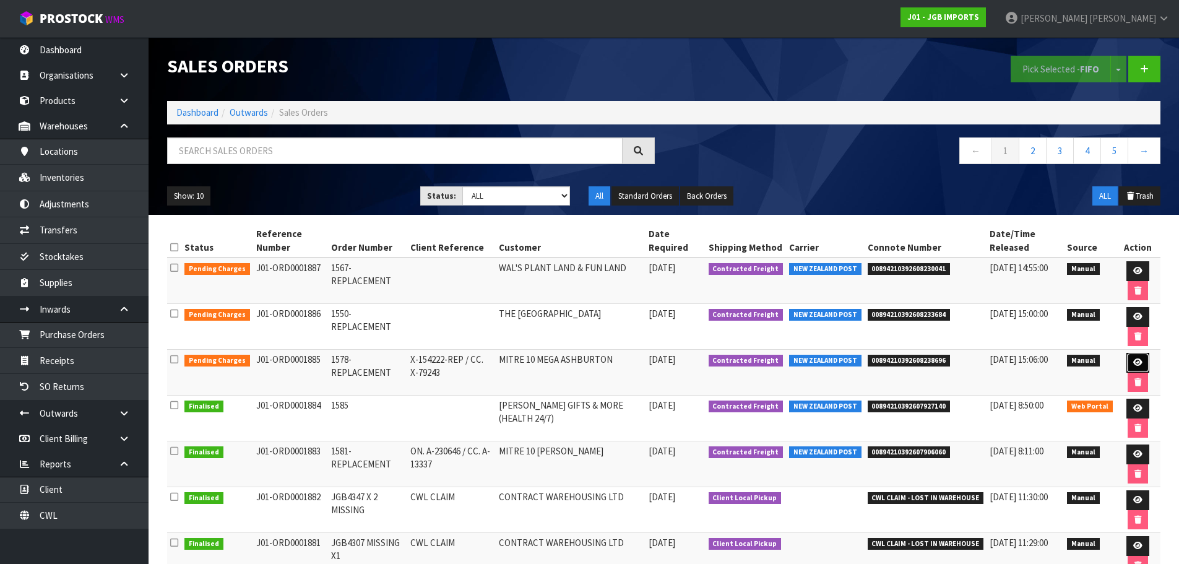
click at [1137, 363] on icon at bounding box center [1137, 362] width 9 height 8
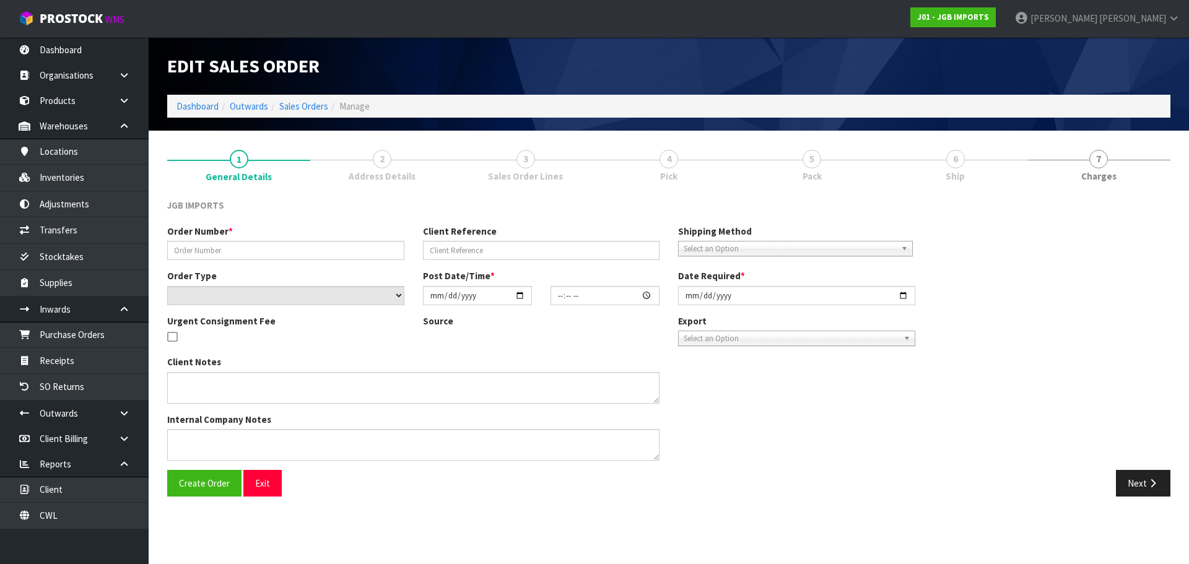
type input "1578-REPLACEMENT"
type input "X-154222-REP / CC. X-79243"
select select "number:0"
type input "2025-10-08"
type input "10:13:00.000"
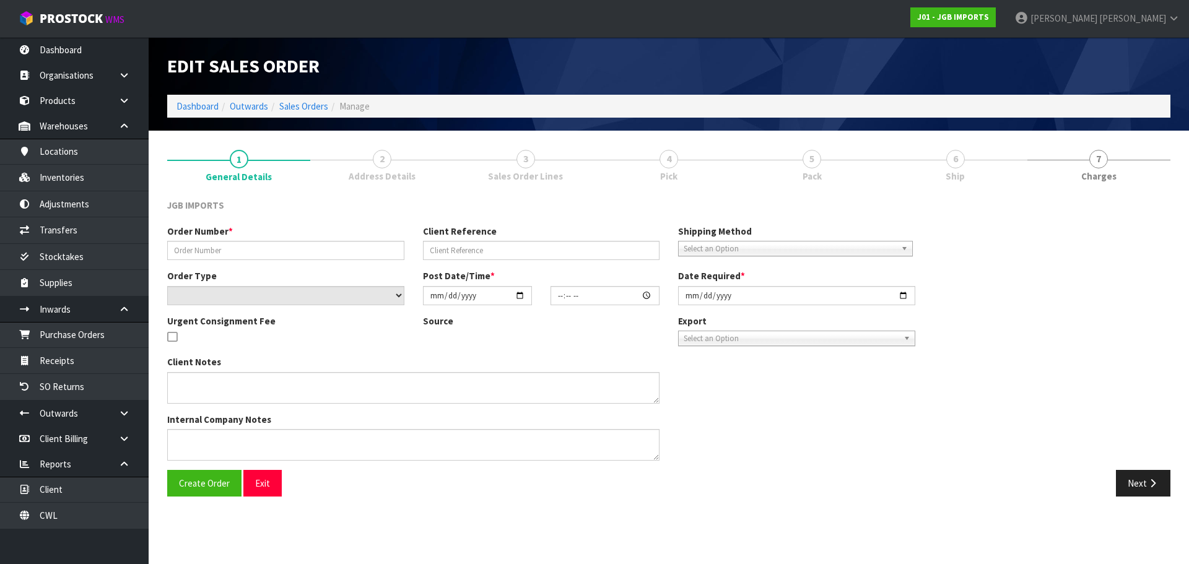
type input "2025-10-08"
type textarea "THIS IS GETTING TEDIOUS FOR ME… PLEASE SEND FOC REPLACEMENTS AS NOTED BELOW. PL…"
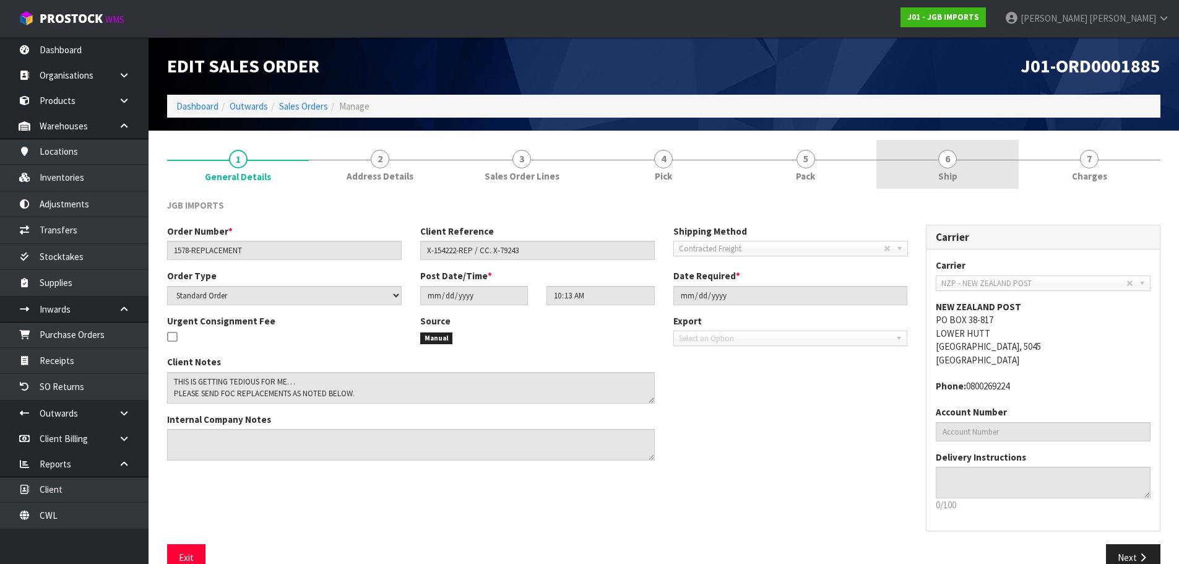
click at [968, 178] on link "6 Ship" at bounding box center [948, 164] width 142 height 49
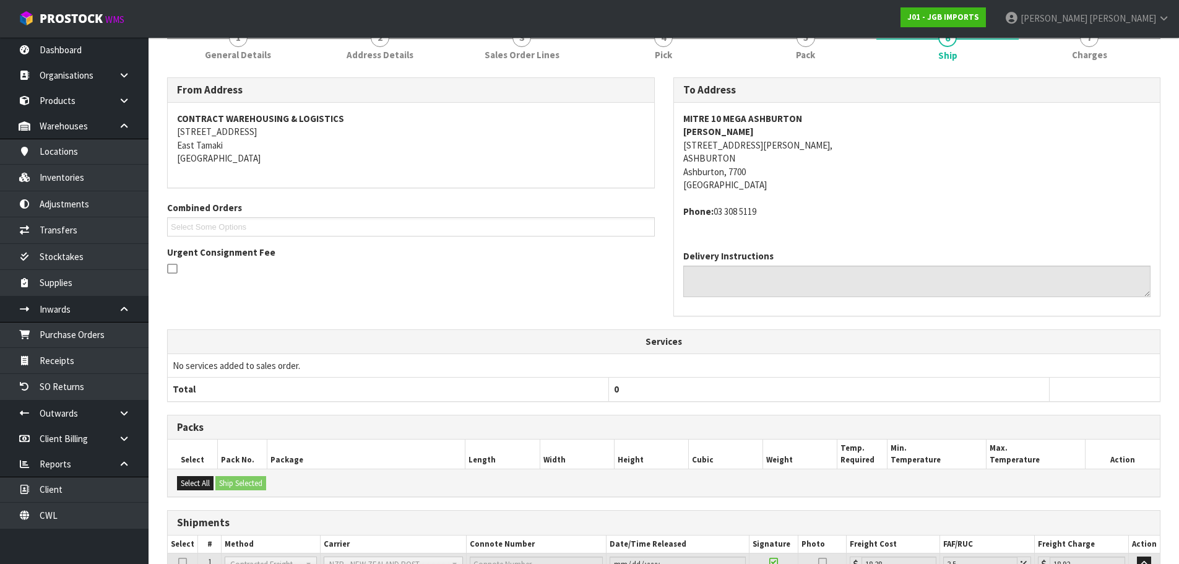
scroll to position [237, 0]
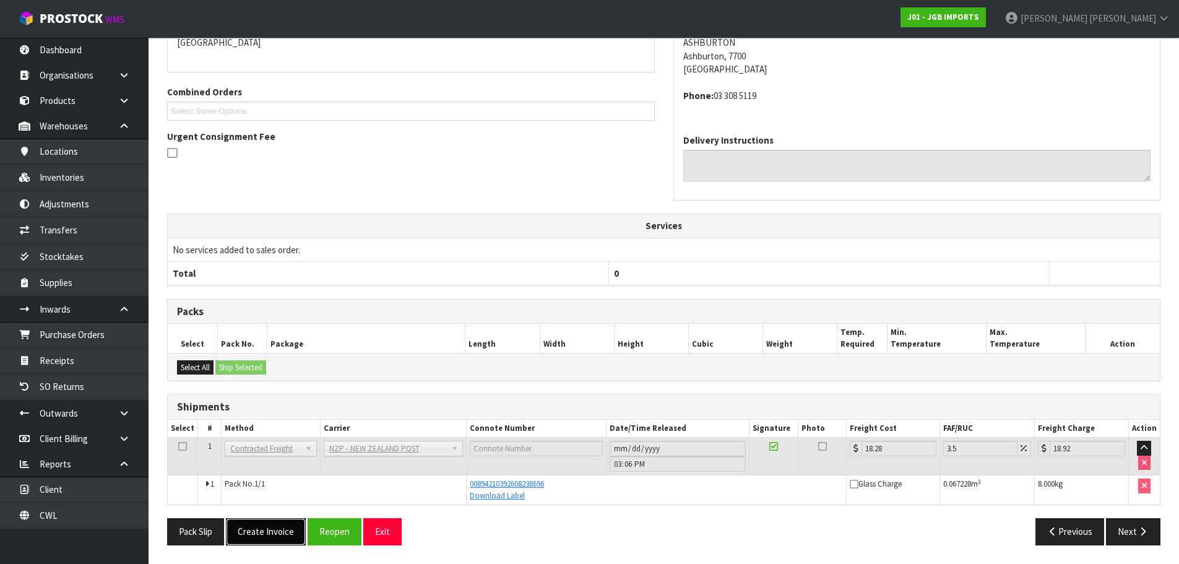
click at [280, 535] on button "Create Invoice" at bounding box center [266, 531] width 80 height 27
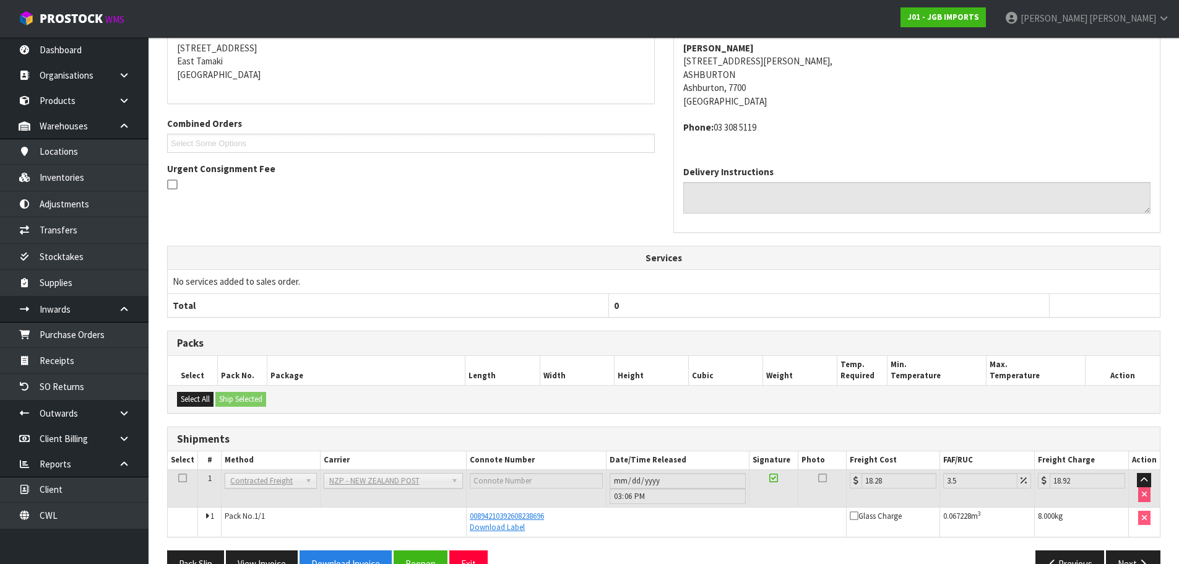
scroll to position [282, 0]
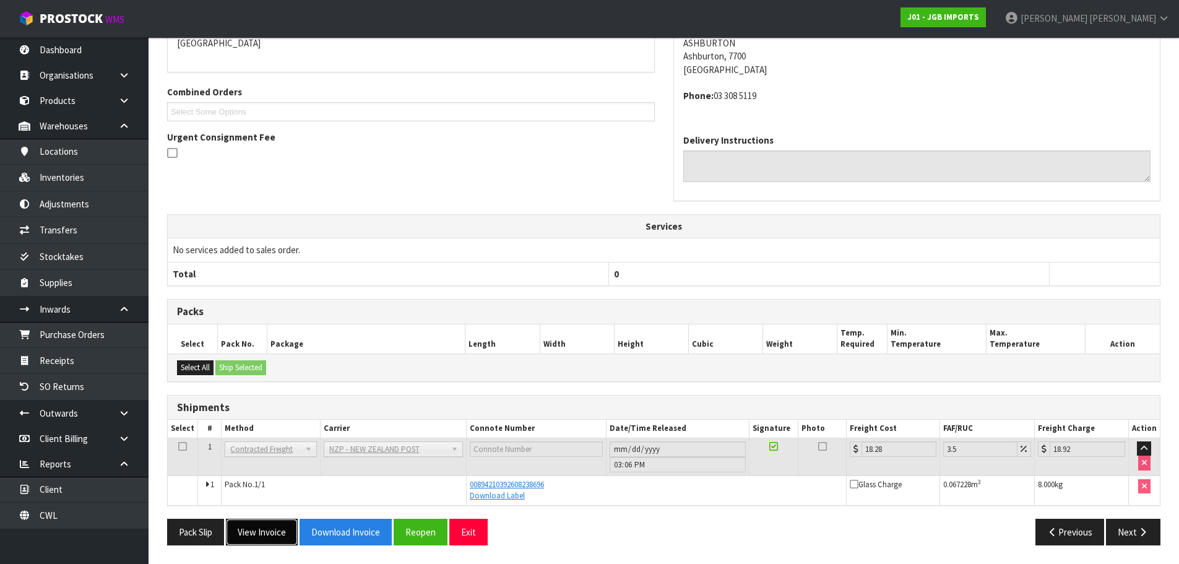
click at [266, 532] on button "View Invoice" at bounding box center [262, 532] width 72 height 27
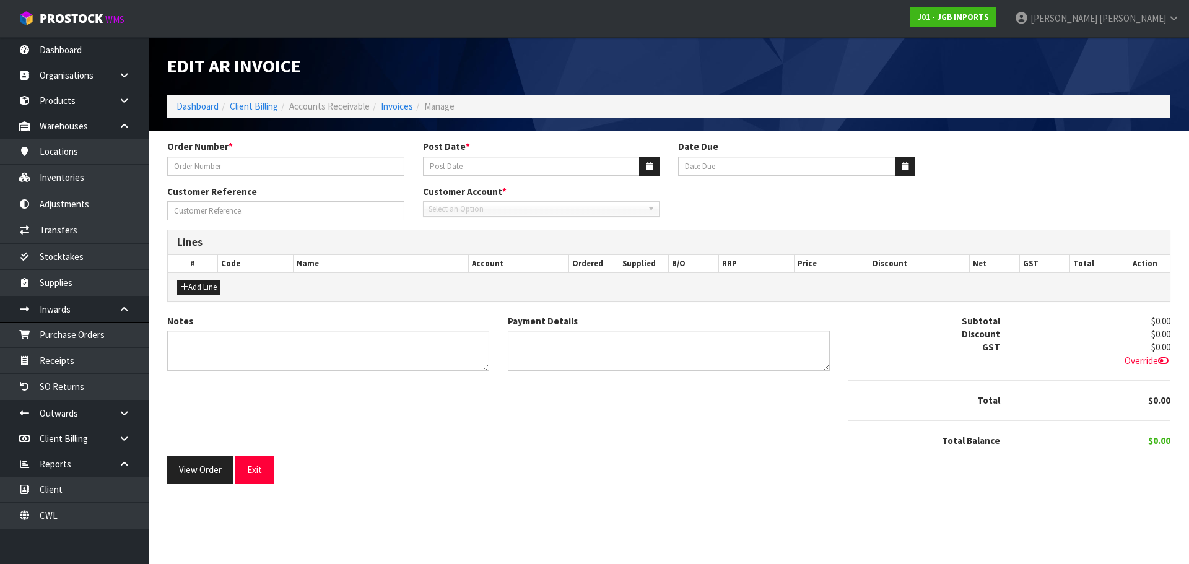
type input "1578-REPLACEMENT"
type input "[DATE]"
type input "X-154222-REP / CC. X-79243"
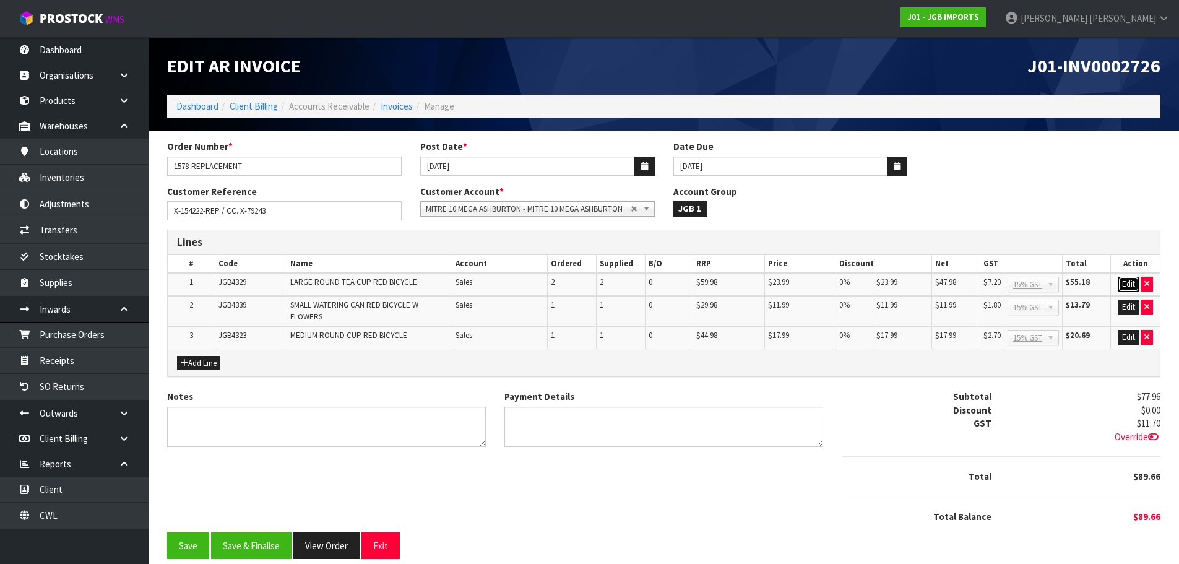
click at [1134, 282] on button "Edit" at bounding box center [1129, 284] width 20 height 15
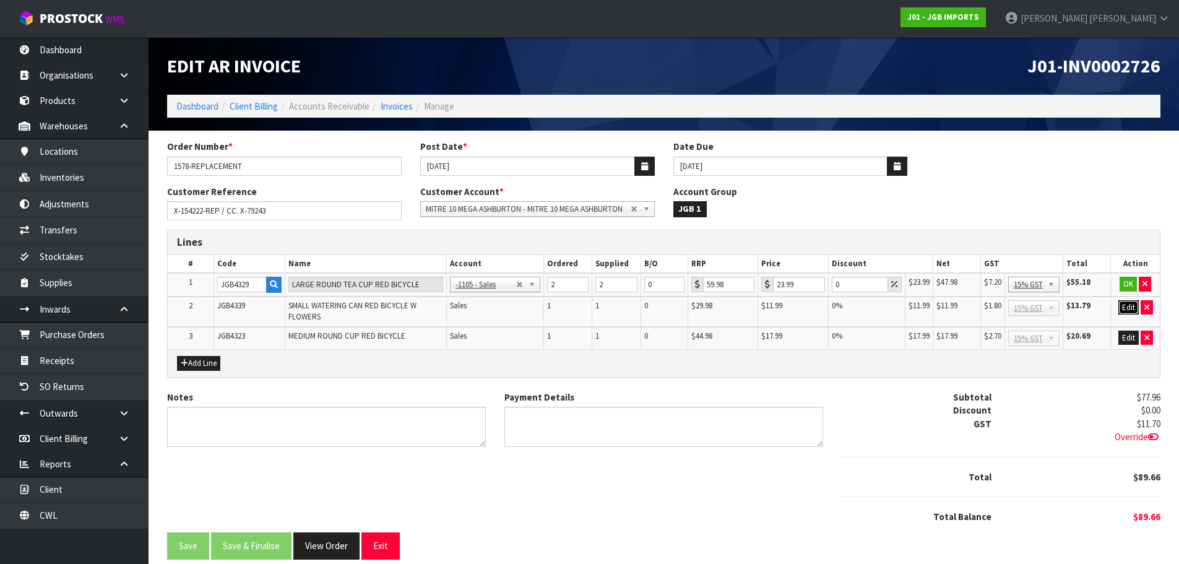
click at [1135, 305] on button "Edit" at bounding box center [1129, 307] width 20 height 15
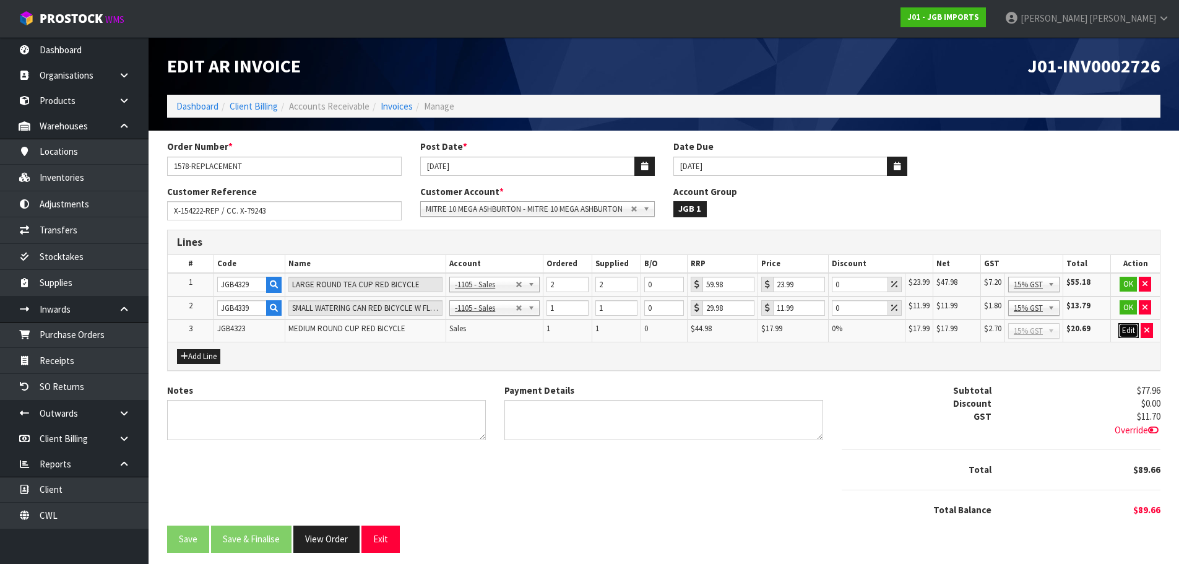
click at [1133, 334] on button "Edit" at bounding box center [1129, 330] width 20 height 15
drag, startPoint x: 841, startPoint y: 289, endPoint x: 823, endPoint y: 290, distance: 18.0
click at [823, 290] on tr "1 JGB4329 LARGE ROUND TEA CUP RED BICYCLE -1100 - Sales - Admin -1105 - Sales -…" at bounding box center [664, 285] width 992 height 24
type input "100"
drag, startPoint x: 854, startPoint y: 313, endPoint x: 820, endPoint y: 307, distance: 34.0
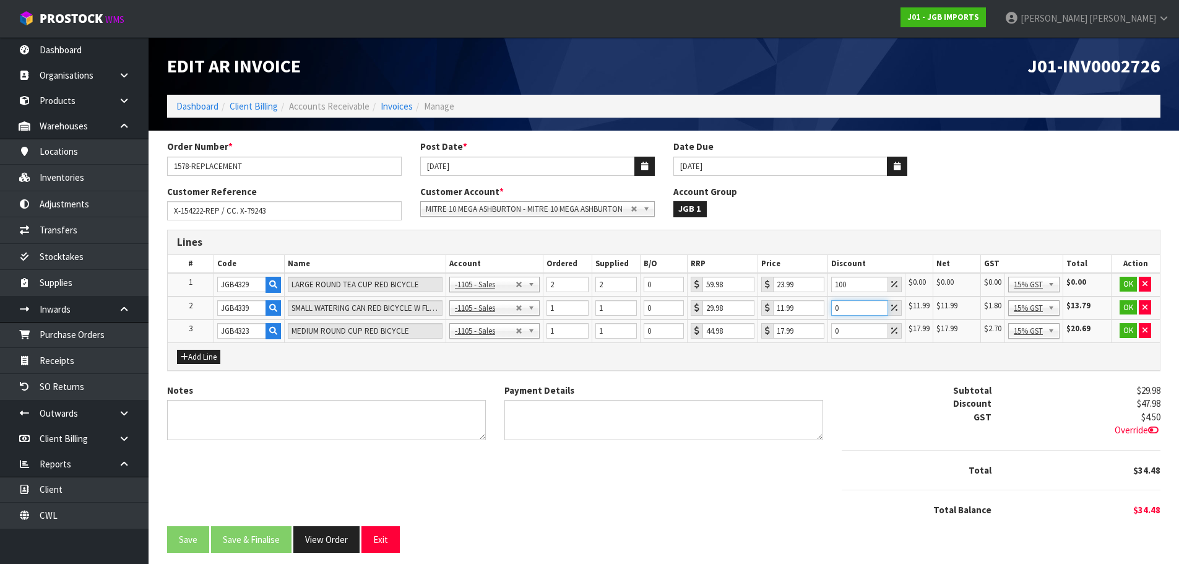
click at [821, 307] on tr "2 JGB4339 SMALL WATERING CAN RED BICYCLE W FLOWERS -1100 - Sales - Admin -1105 …" at bounding box center [664, 309] width 992 height 24
type input "100"
drag, startPoint x: 843, startPoint y: 331, endPoint x: 836, endPoint y: 331, distance: 7.4
click at [836, 331] on input "0" at bounding box center [859, 330] width 57 height 15
type input "100"
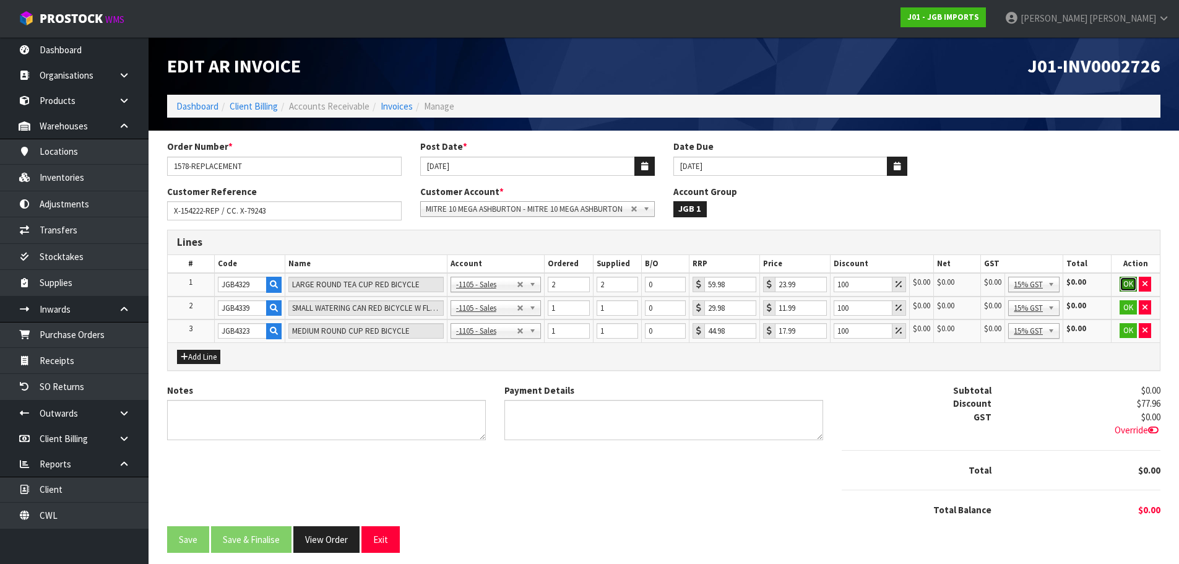
click at [1124, 285] on button "OK" at bounding box center [1128, 284] width 17 height 15
click at [1129, 303] on button "OK" at bounding box center [1128, 307] width 17 height 15
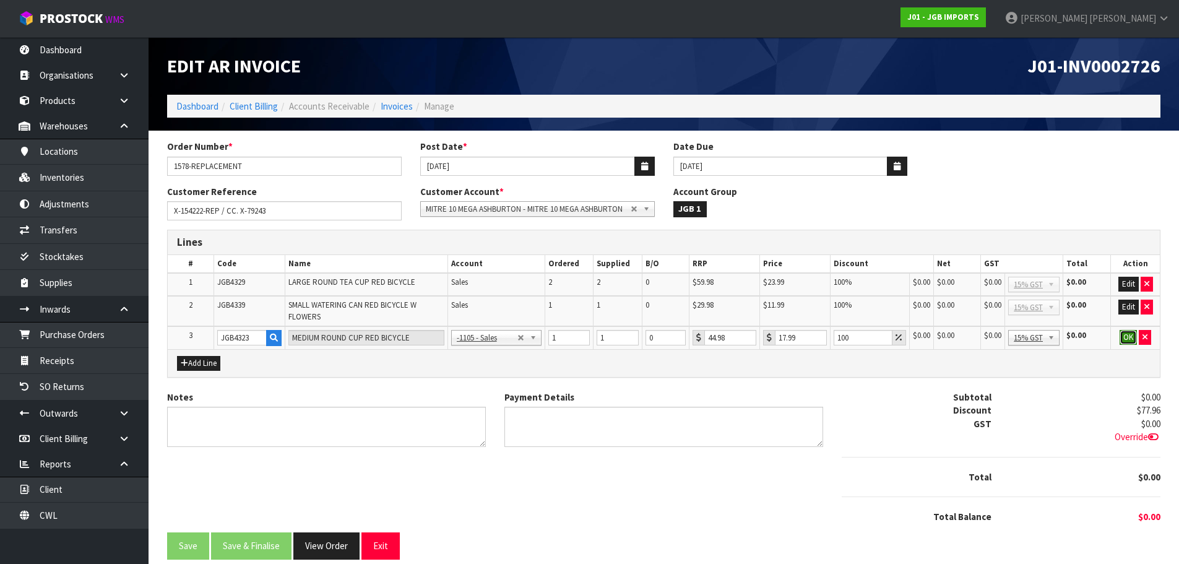
drag, startPoint x: 1123, startPoint y: 341, endPoint x: 1092, endPoint y: 352, distance: 32.9
click at [1122, 341] on button "OK" at bounding box center [1128, 337] width 17 height 15
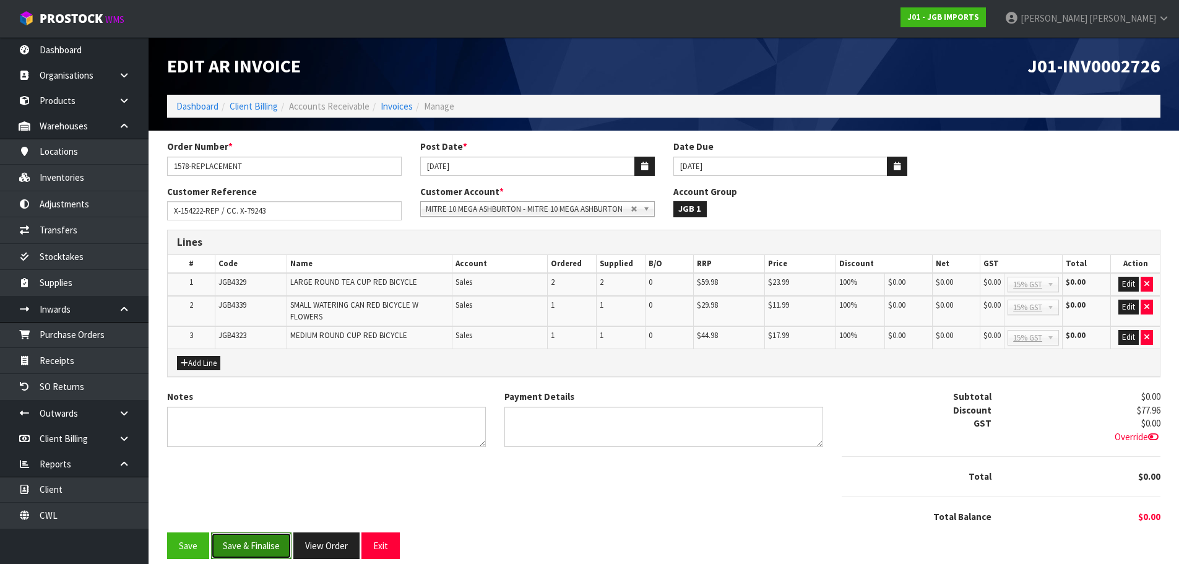
click at [265, 540] on button "Save & Finalise" at bounding box center [251, 545] width 80 height 27
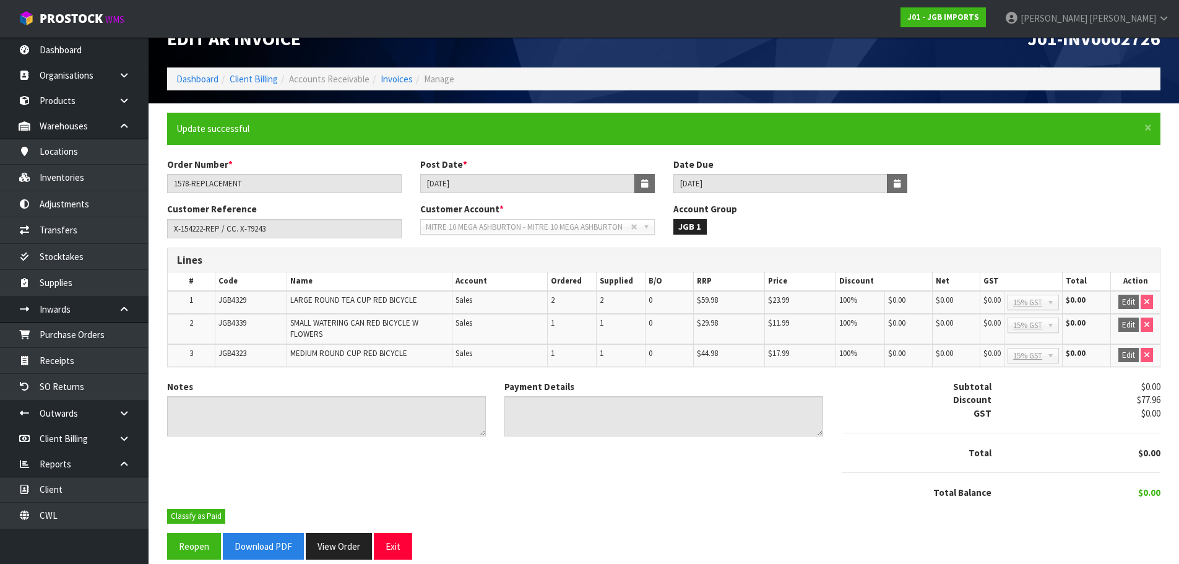
scroll to position [41, 0]
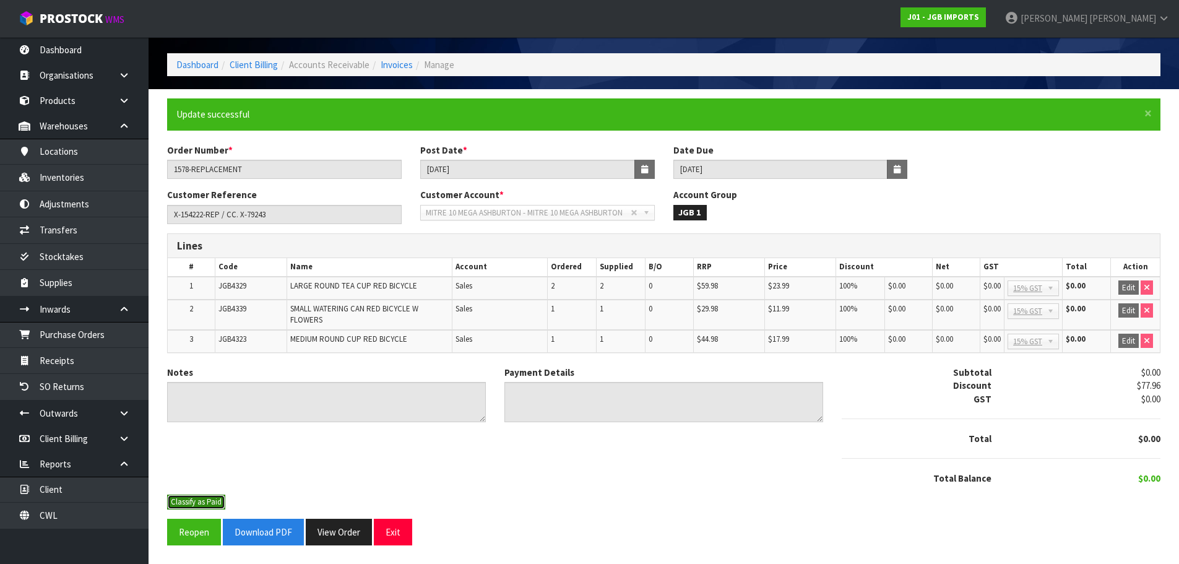
click at [201, 505] on button "Classify as Paid" at bounding box center [196, 502] width 58 height 15
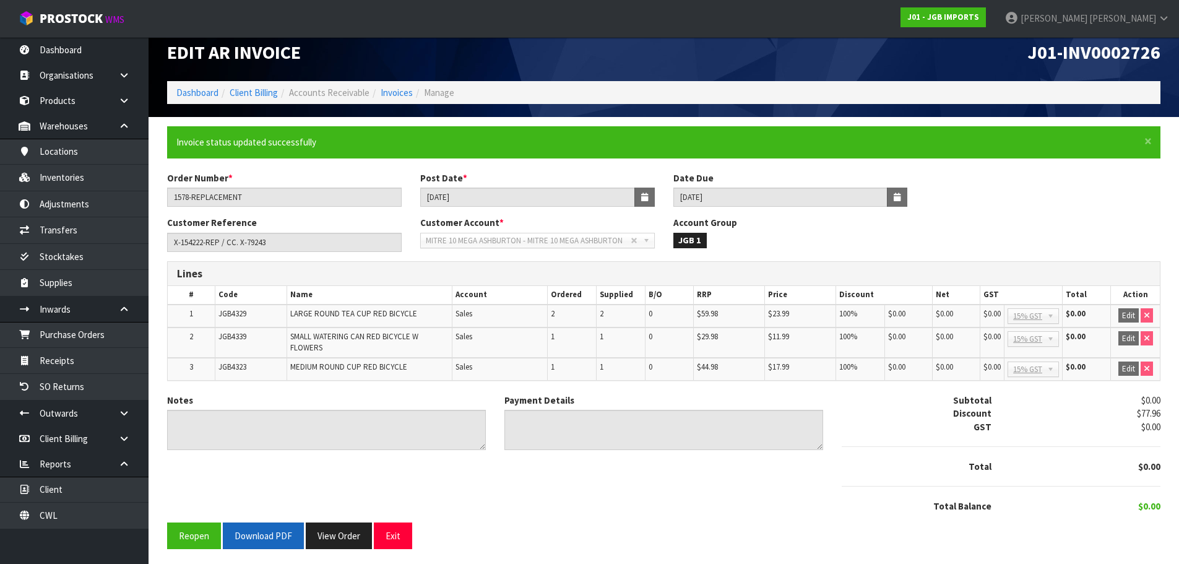
scroll to position [17, 0]
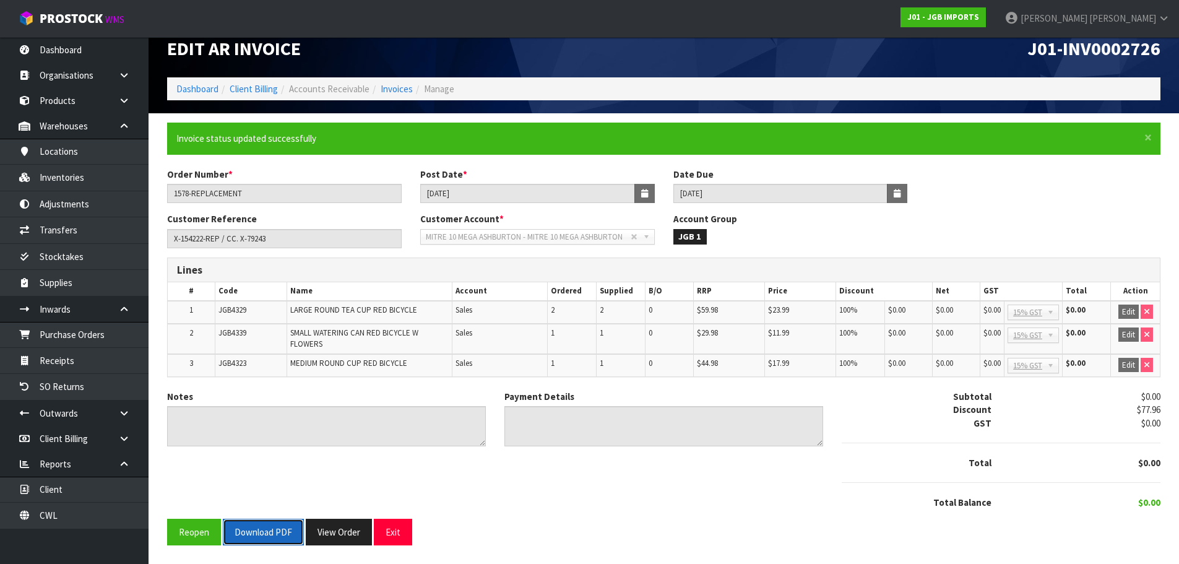
click at [266, 532] on button "Download PDF" at bounding box center [263, 532] width 81 height 27
click at [358, 535] on button "View Order" at bounding box center [339, 532] width 66 height 27
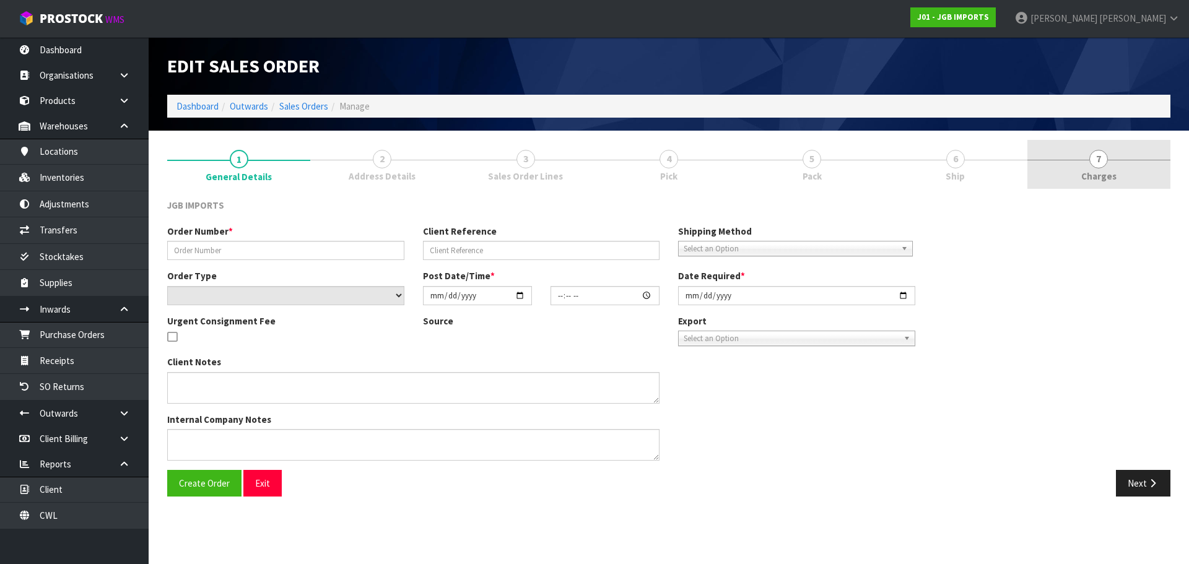
type input "1578-REPLACEMENT"
type input "X-154222-REP / CC. X-79243"
select select "number:0"
type input "2025-10-08"
type input "10:13:00.000"
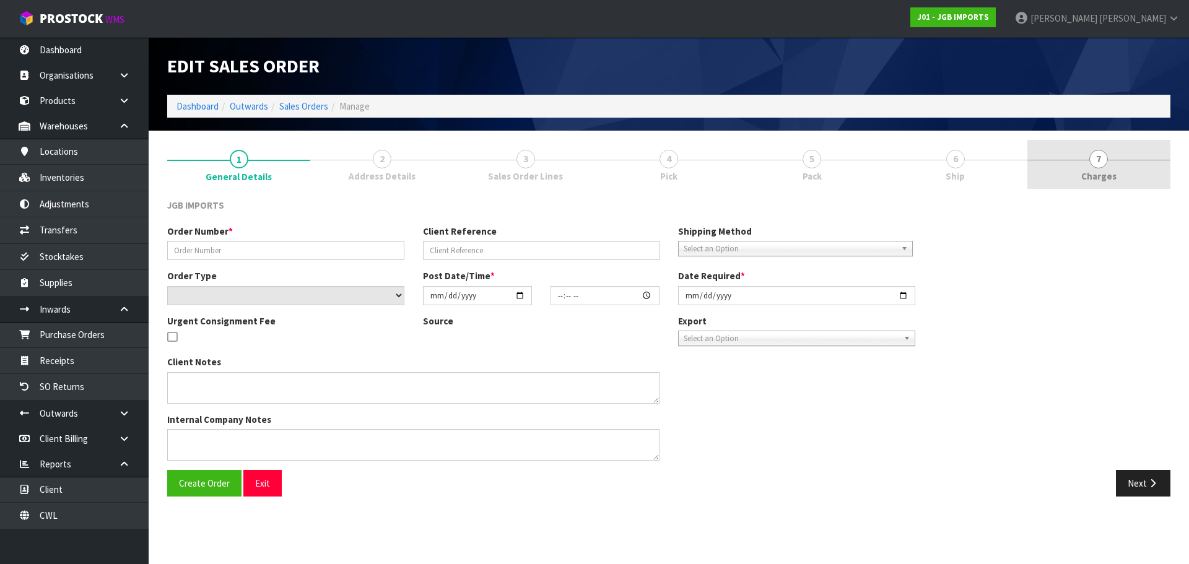
type input "2025-10-08"
type textarea "THIS IS GETTING TEDIOUS FOR ME… PLEASE SEND FOC REPLACEMENTS AS NOTED BELOW. PL…"
click at [1117, 171] on link "7 Charges" at bounding box center [1098, 164] width 143 height 49
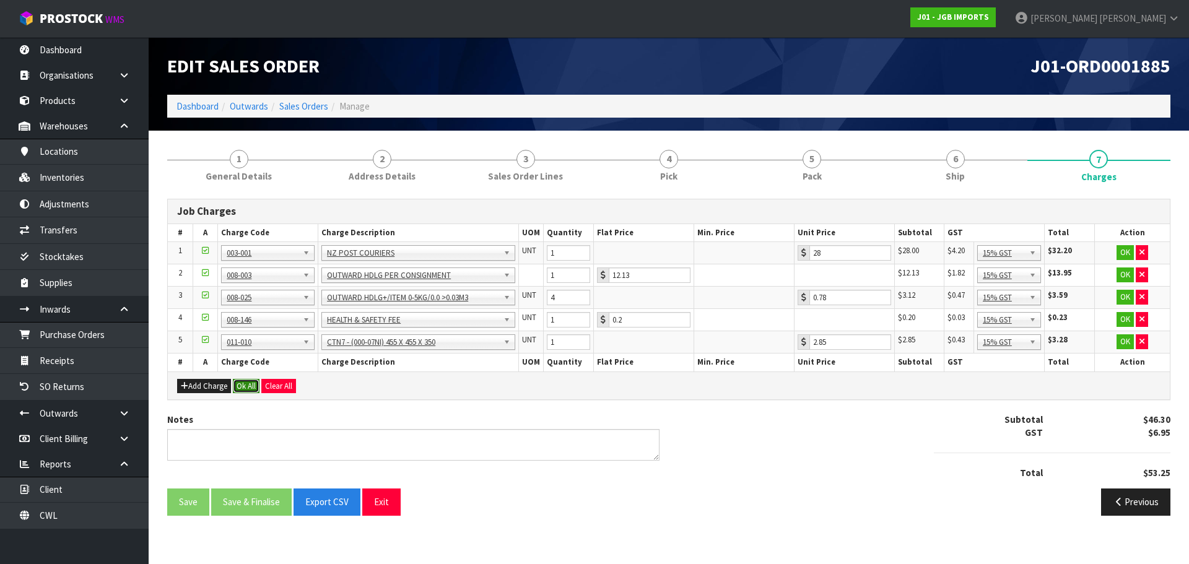
click at [250, 382] on button "Ok All" at bounding box center [246, 386] width 27 height 15
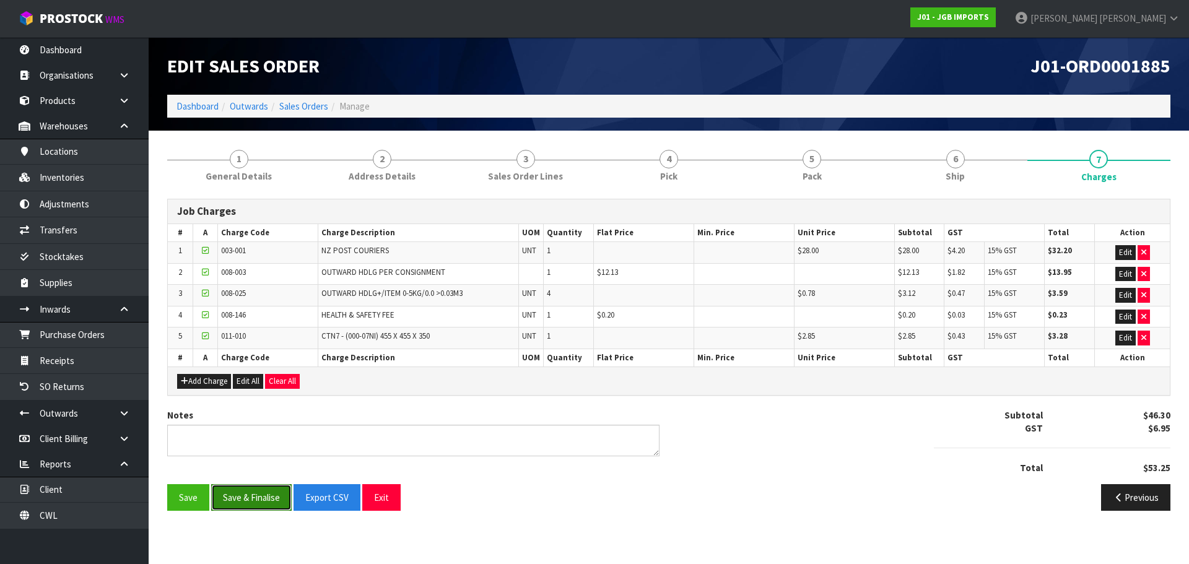
click at [246, 507] on button "Save & Finalise" at bounding box center [251, 497] width 80 height 27
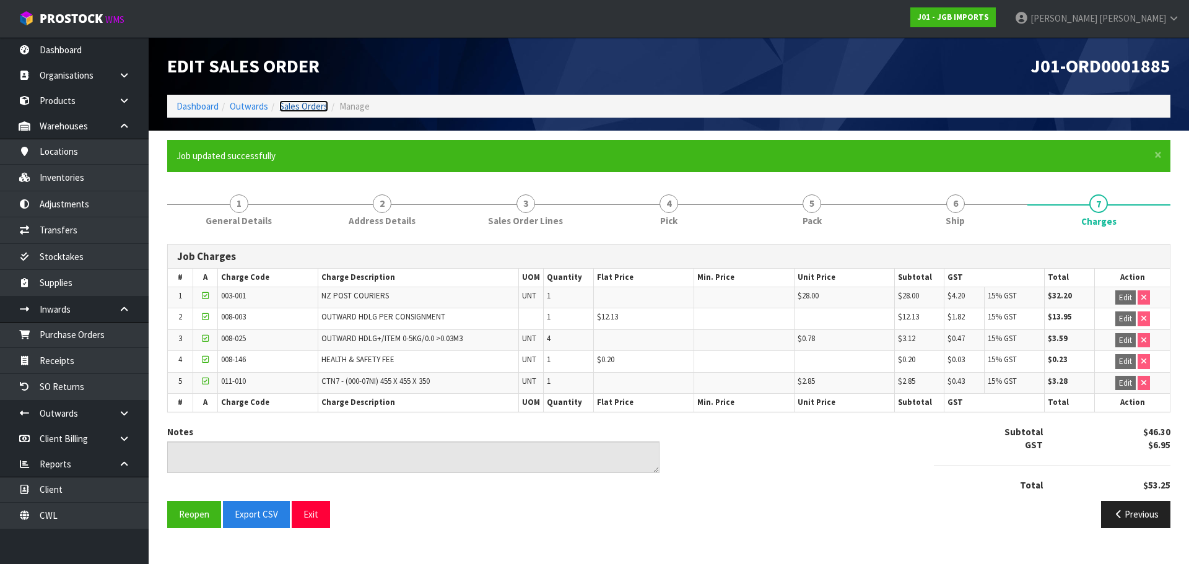
click at [311, 109] on link "Sales Orders" at bounding box center [303, 106] width 49 height 12
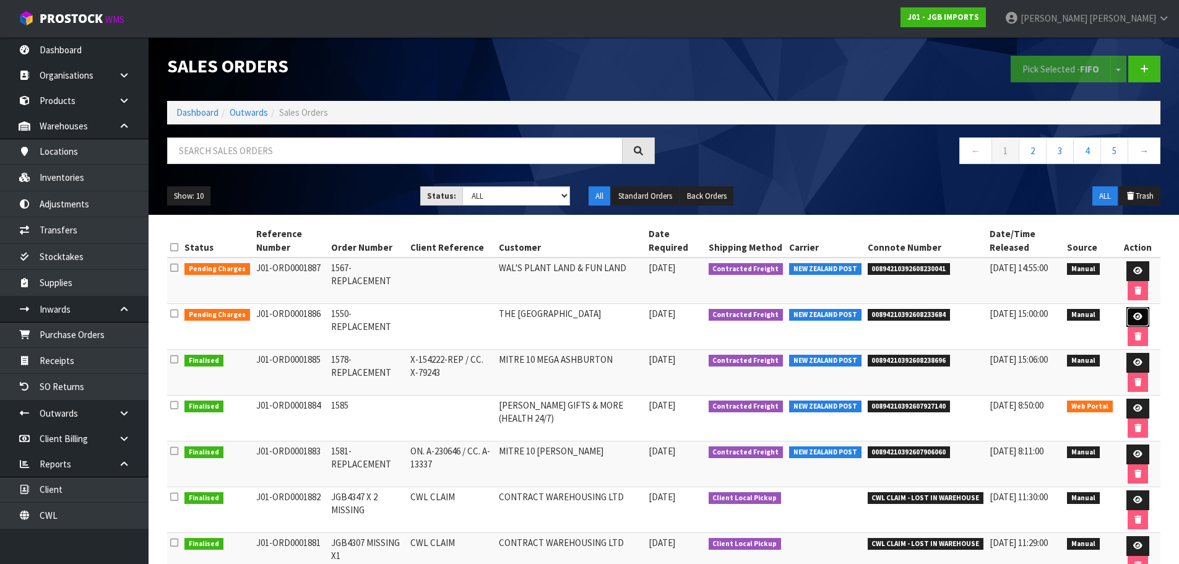
click at [1139, 322] on link at bounding box center [1138, 317] width 23 height 20
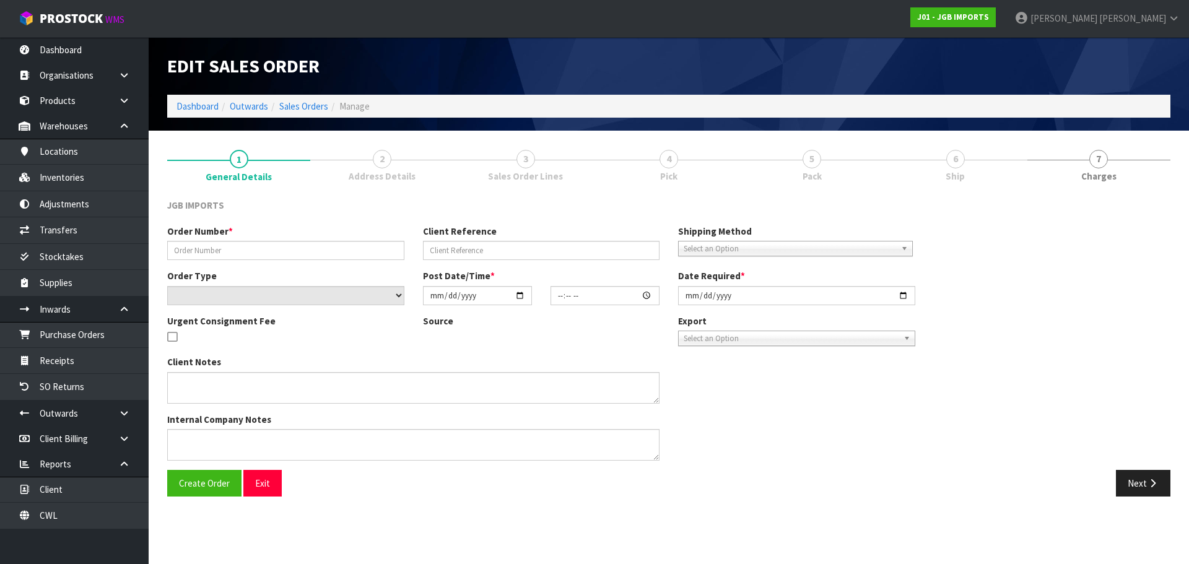
type input "1550-REPLACEMENT"
select select "number:0"
type input "2025-10-08"
type input "10:19:00.000"
type input "2025-10-08"
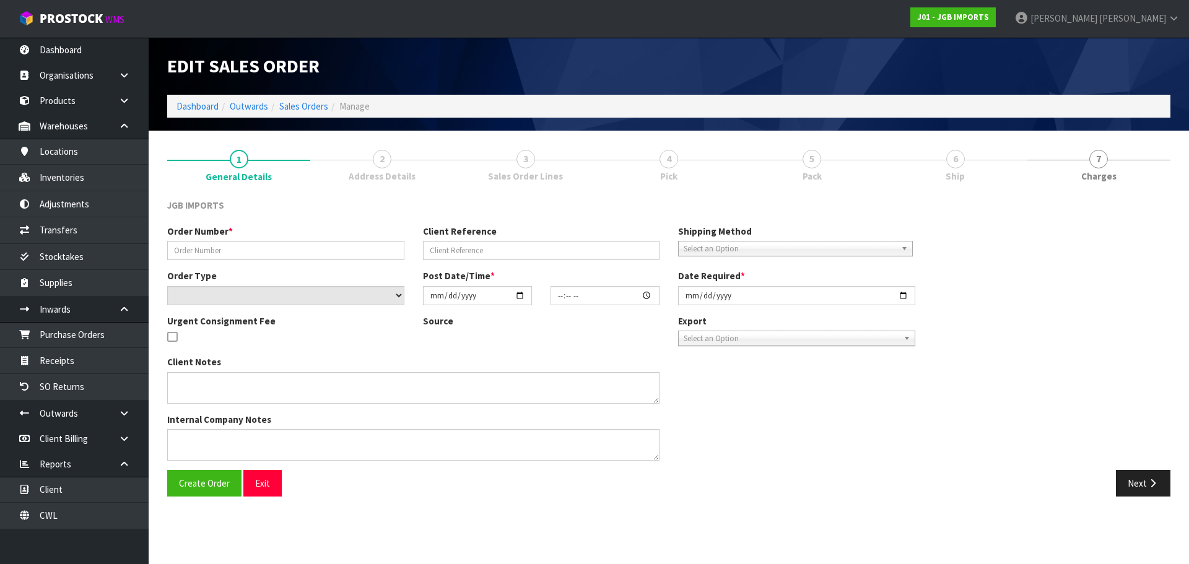
type textarea "PLEASE SEND FOC: 1 X JGB4316 1 X JGB4324 PLEASE PACK EXTRA WELL…"
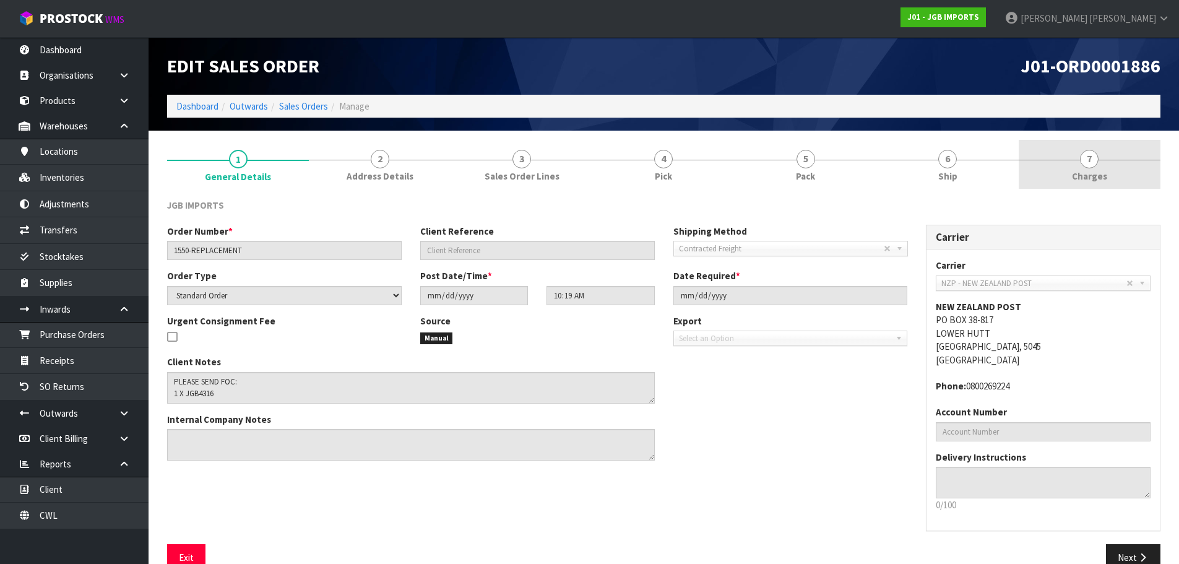
click at [1088, 183] on link "7 Charges" at bounding box center [1090, 164] width 142 height 49
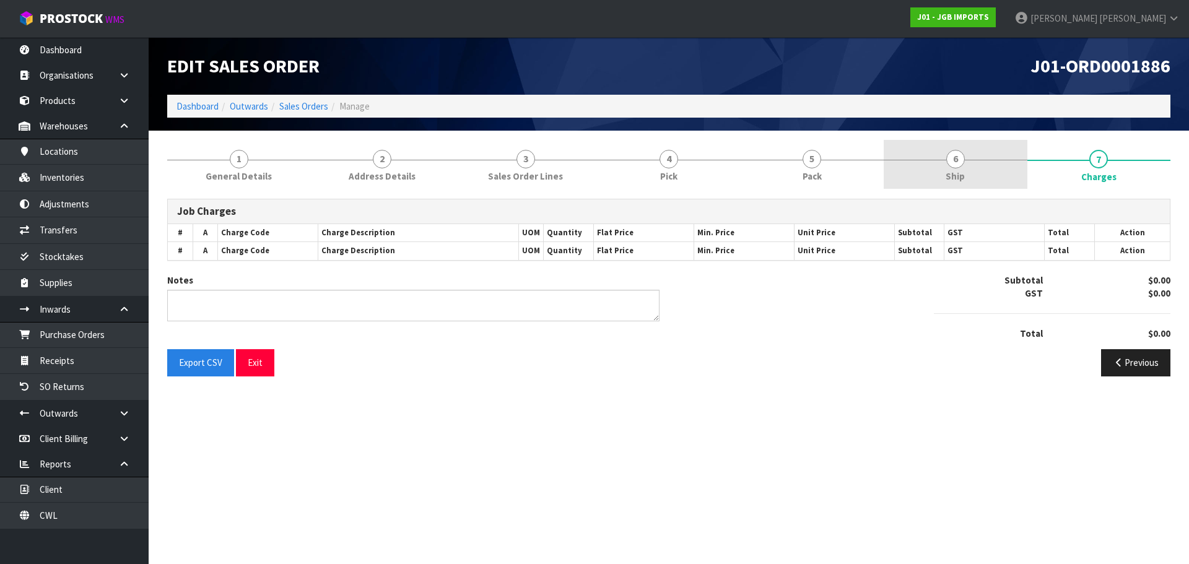
click at [933, 188] on link "6 Ship" at bounding box center [954, 164] width 143 height 49
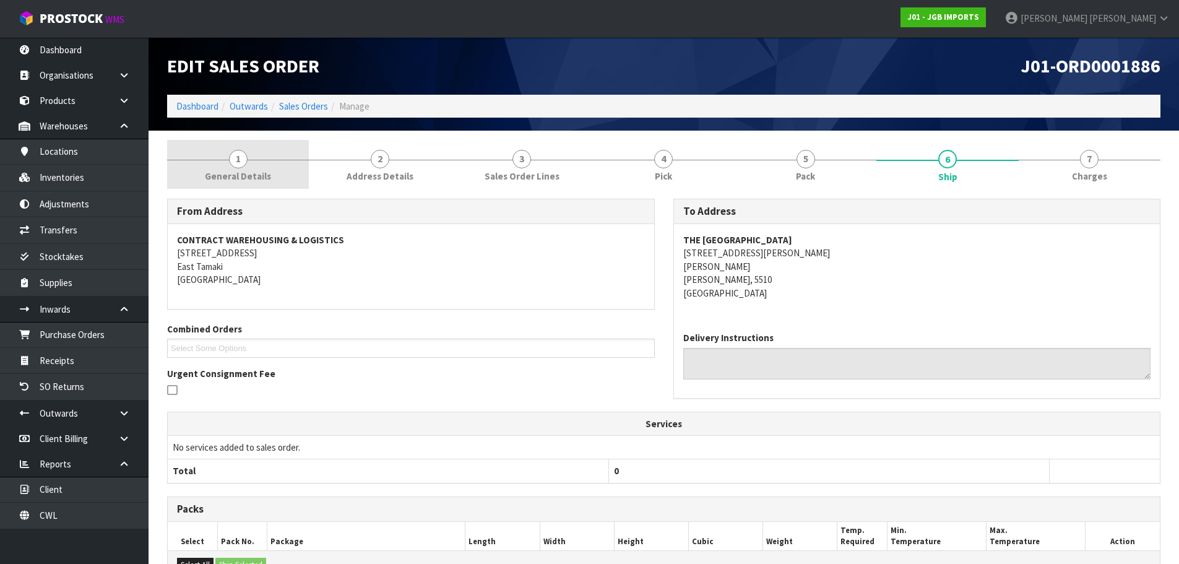
click at [253, 170] on span "General Details" at bounding box center [238, 176] width 66 height 13
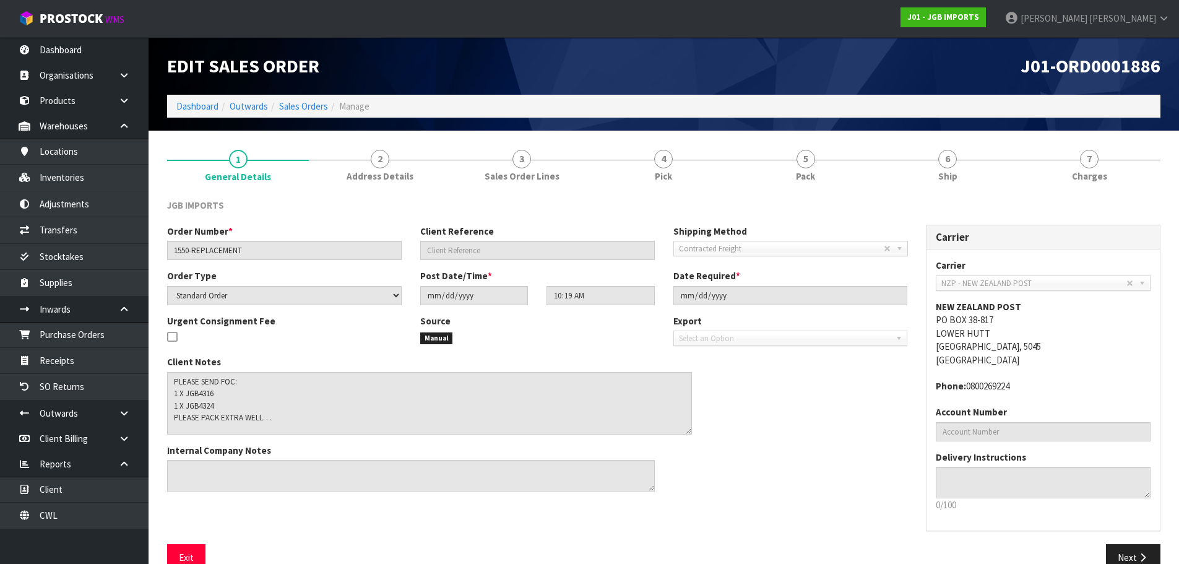
drag, startPoint x: 647, startPoint y: 400, endPoint x: 685, endPoint y: 431, distance: 48.3
click at [685, 431] on textarea at bounding box center [429, 403] width 525 height 63
click at [959, 180] on link "6 Ship" at bounding box center [948, 164] width 142 height 49
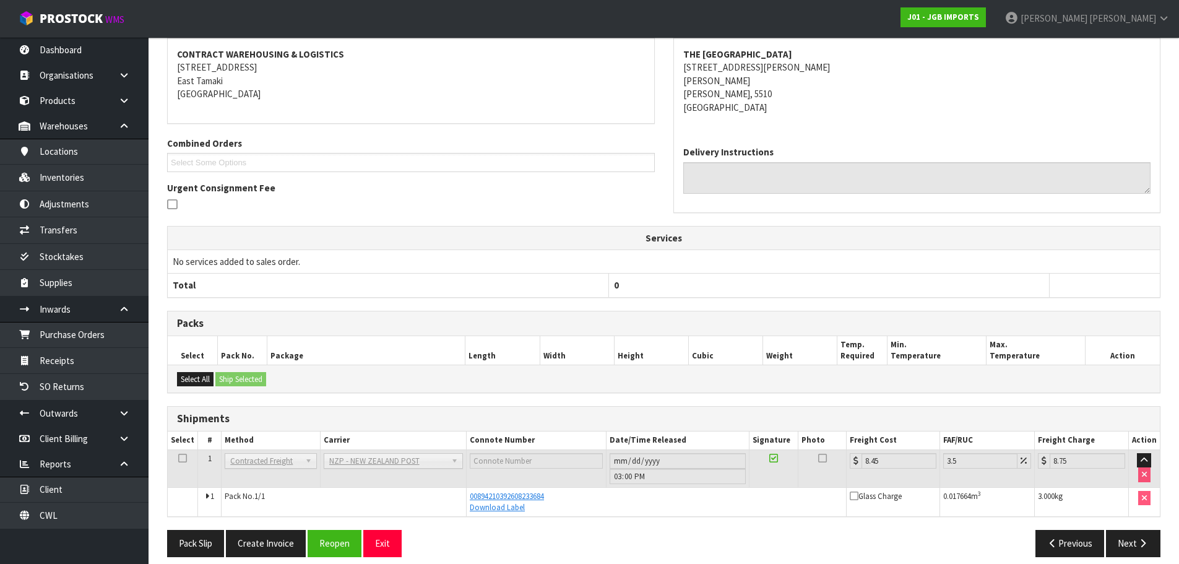
scroll to position [197, 0]
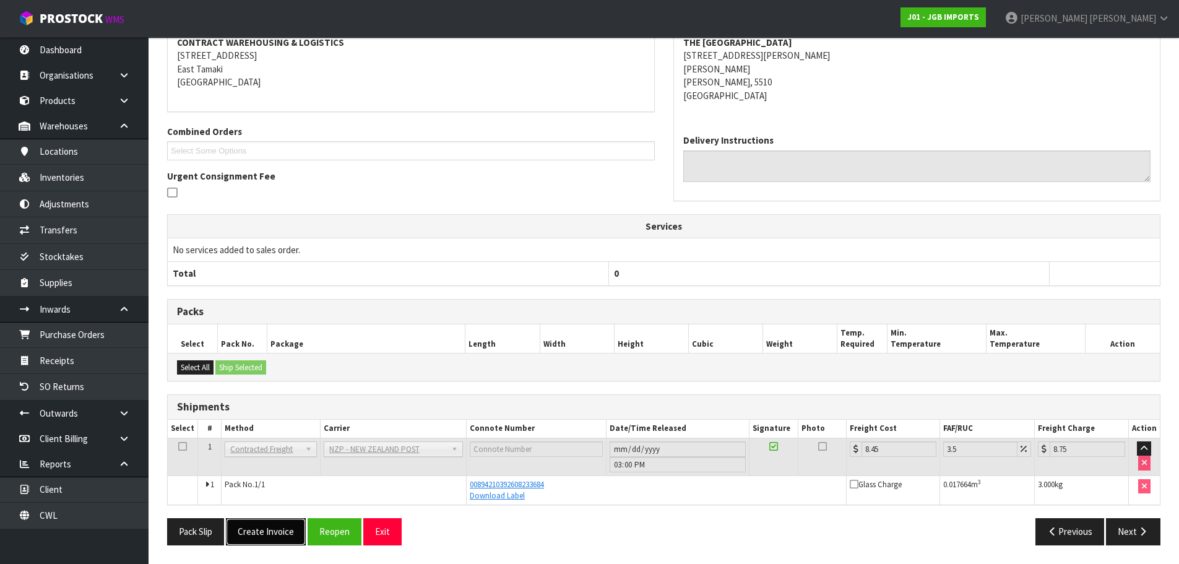
click at [260, 535] on button "Create Invoice" at bounding box center [266, 531] width 80 height 27
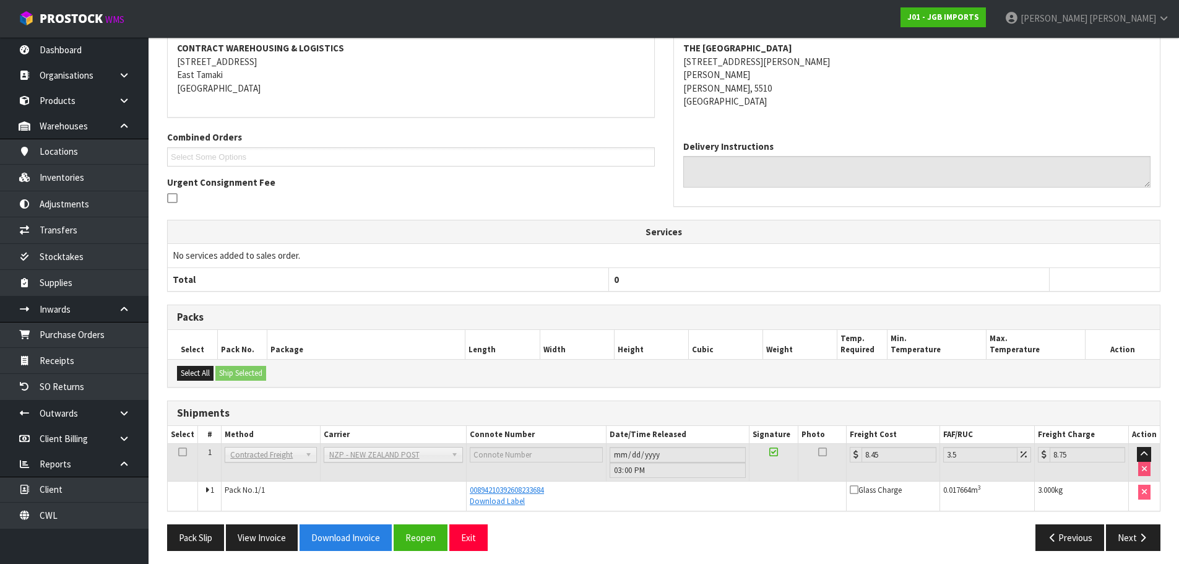
scroll to position [242, 0]
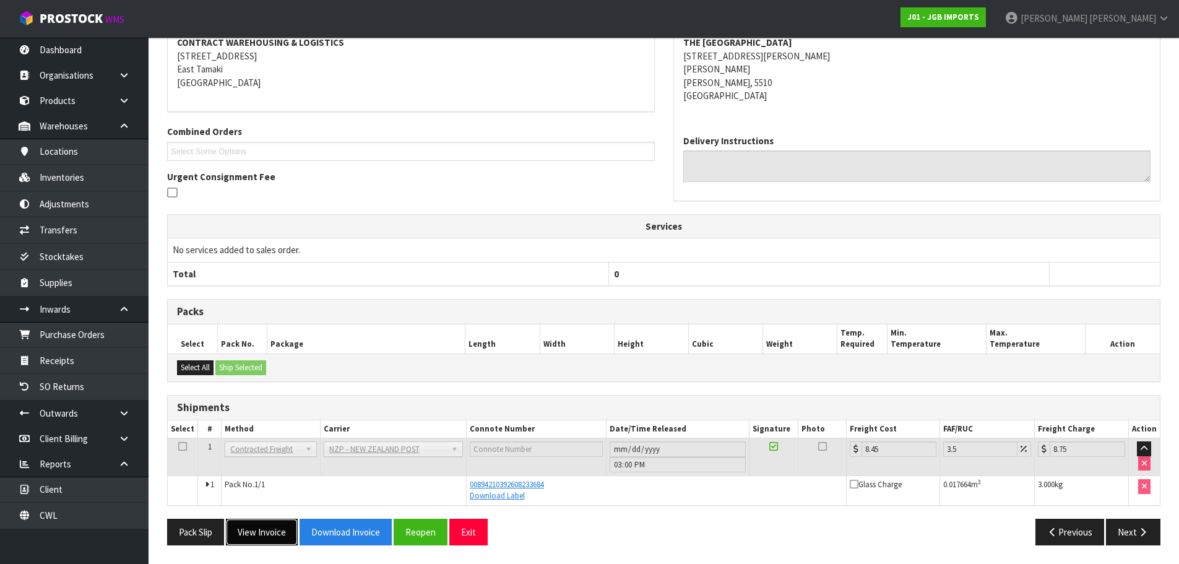
click at [262, 537] on button "View Invoice" at bounding box center [262, 532] width 72 height 27
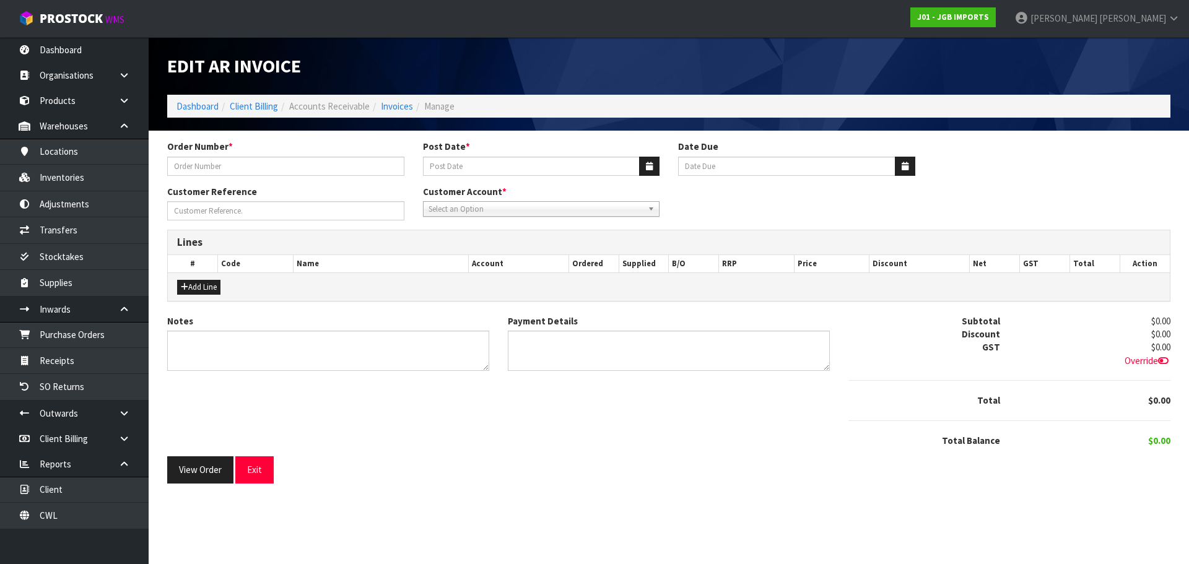
type input "1550-REPLACEMENT"
type input "[DATE]"
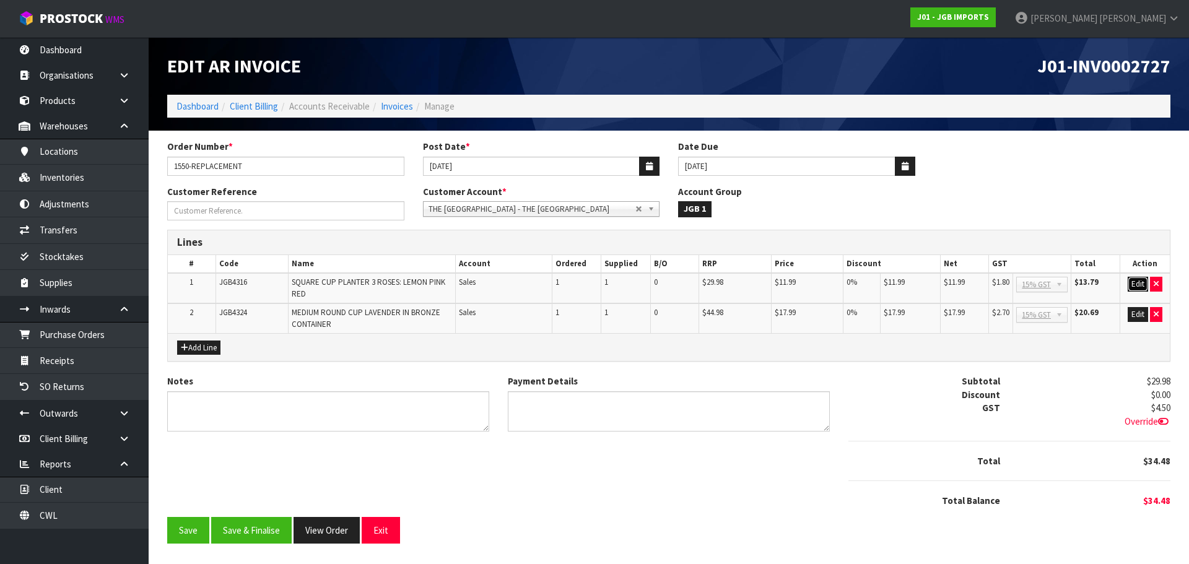
click at [1138, 288] on button "Edit" at bounding box center [1137, 284] width 20 height 15
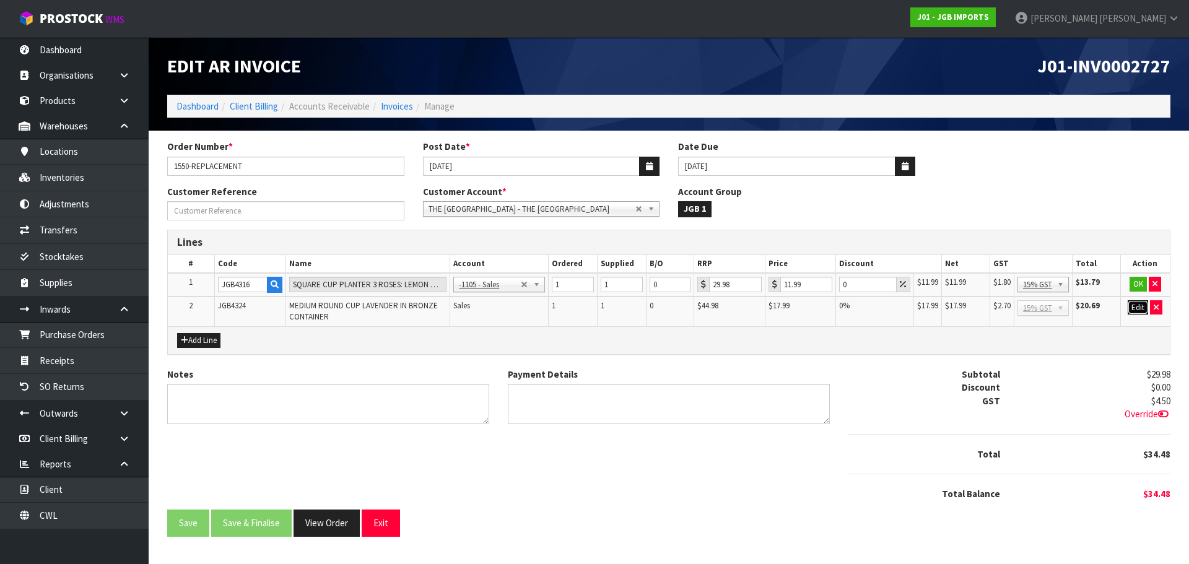
click at [1134, 313] on button "Edit" at bounding box center [1137, 307] width 20 height 15
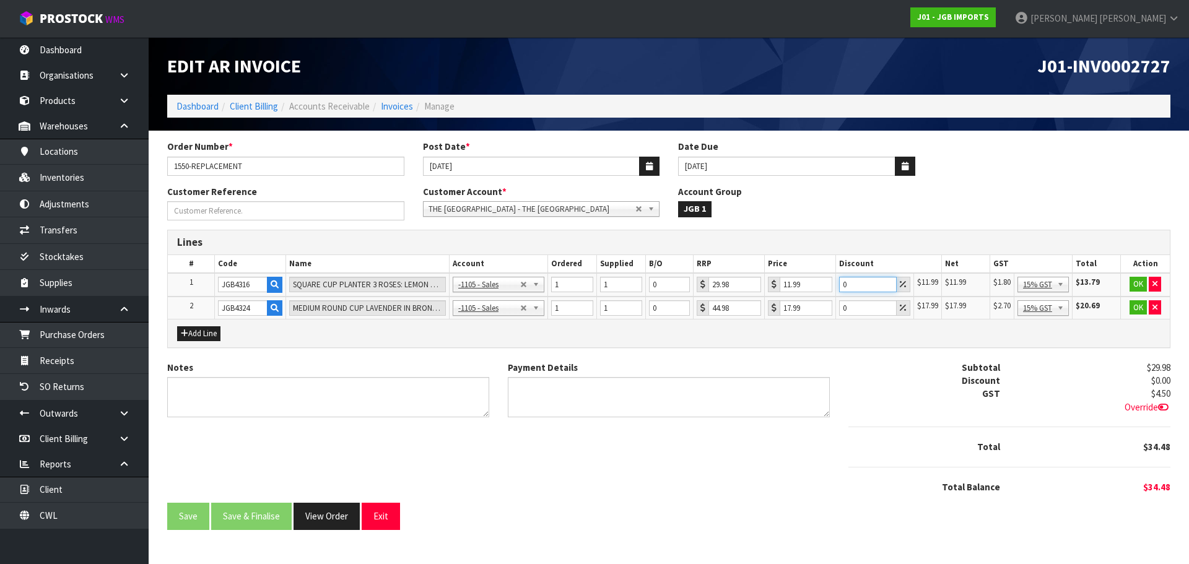
drag, startPoint x: 855, startPoint y: 282, endPoint x: 826, endPoint y: 284, distance: 28.6
click at [827, 284] on tr "1 JGB4316 SQUARE CUP PLANTER 3 ROSES: LEMON PINK RED -1100 - Sales - Admin -110…" at bounding box center [669, 285] width 1002 height 24
type input "100"
click at [849, 310] on input "0" at bounding box center [868, 307] width 58 height 15
type input "0100"
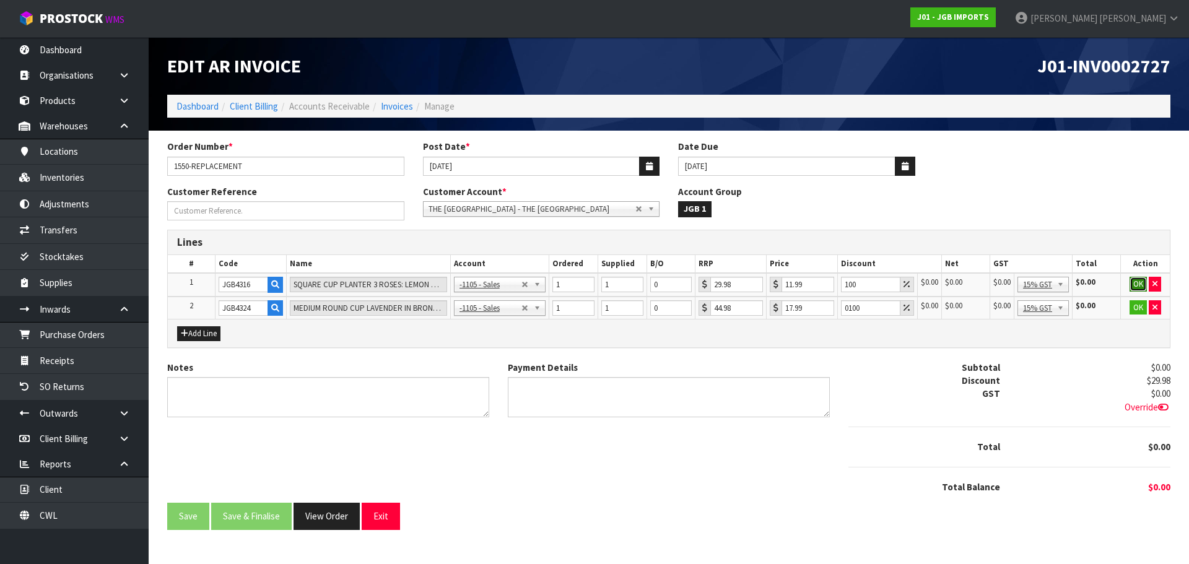
click at [1137, 280] on button "OK" at bounding box center [1137, 284] width 17 height 15
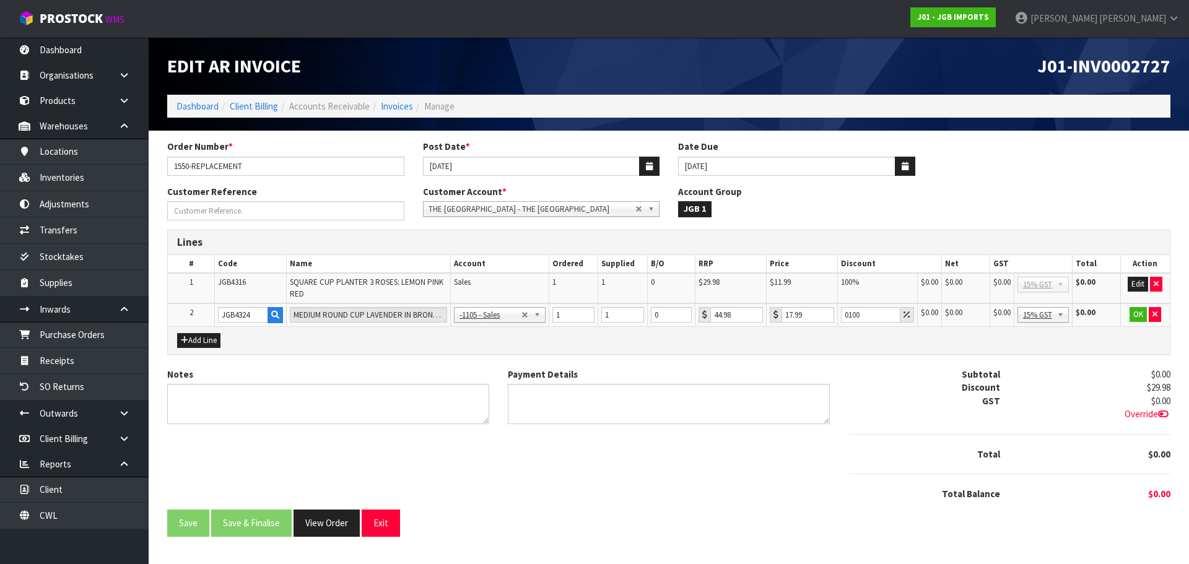
click at [1135, 295] on td "Edit" at bounding box center [1145, 288] width 50 height 30
click at [1135, 308] on button "OK" at bounding box center [1137, 314] width 17 height 15
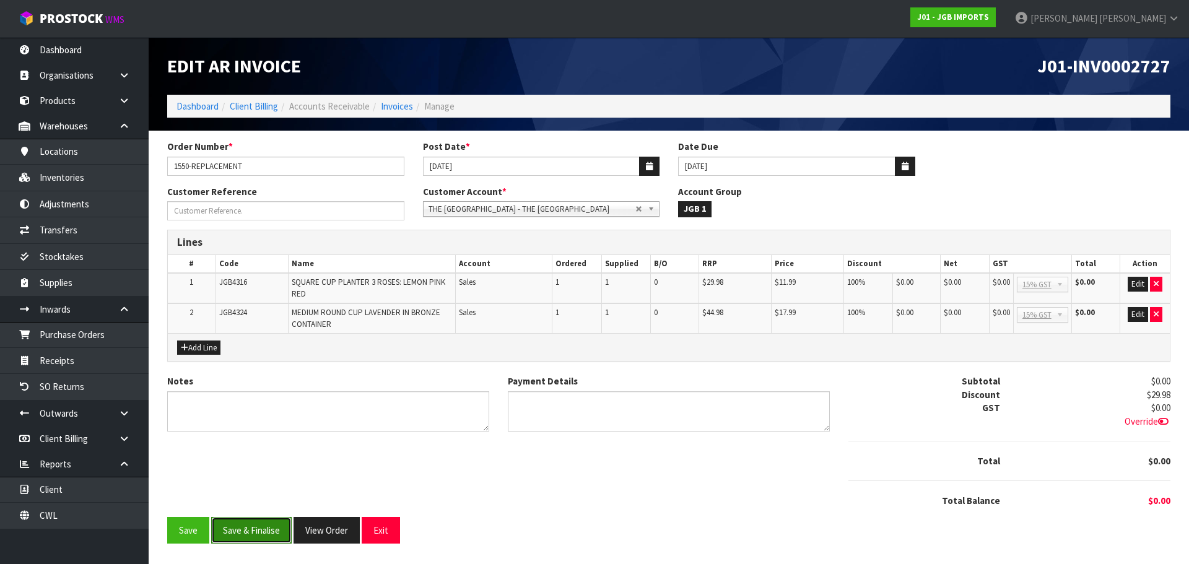
click at [227, 530] on button "Save & Finalise" at bounding box center [251, 530] width 80 height 27
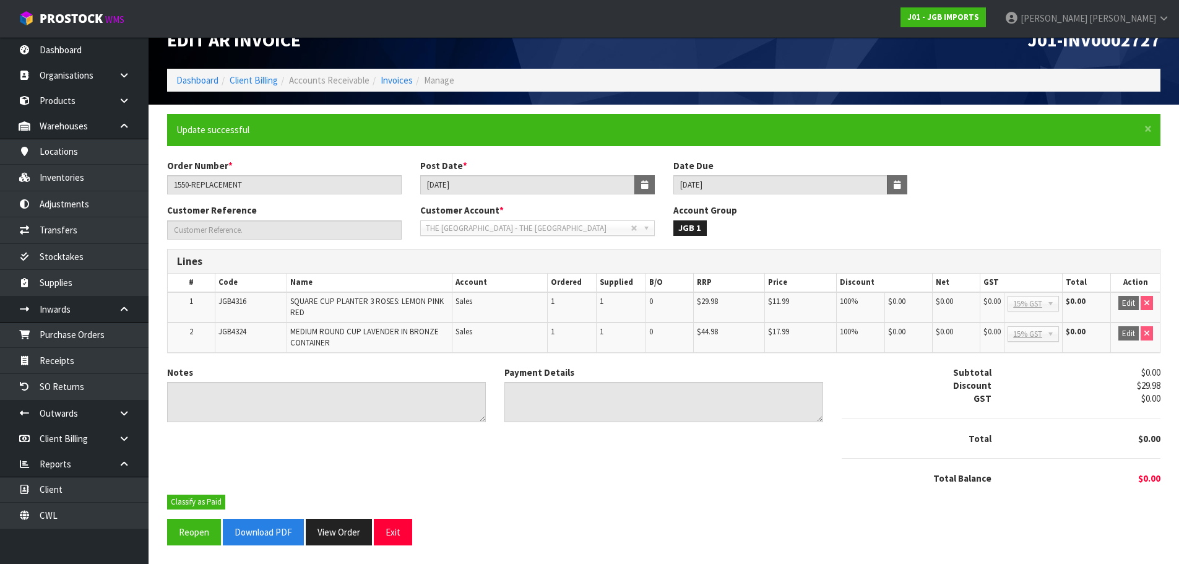
scroll to position [26, 0]
click at [202, 503] on button "Classify as Paid" at bounding box center [196, 502] width 58 height 15
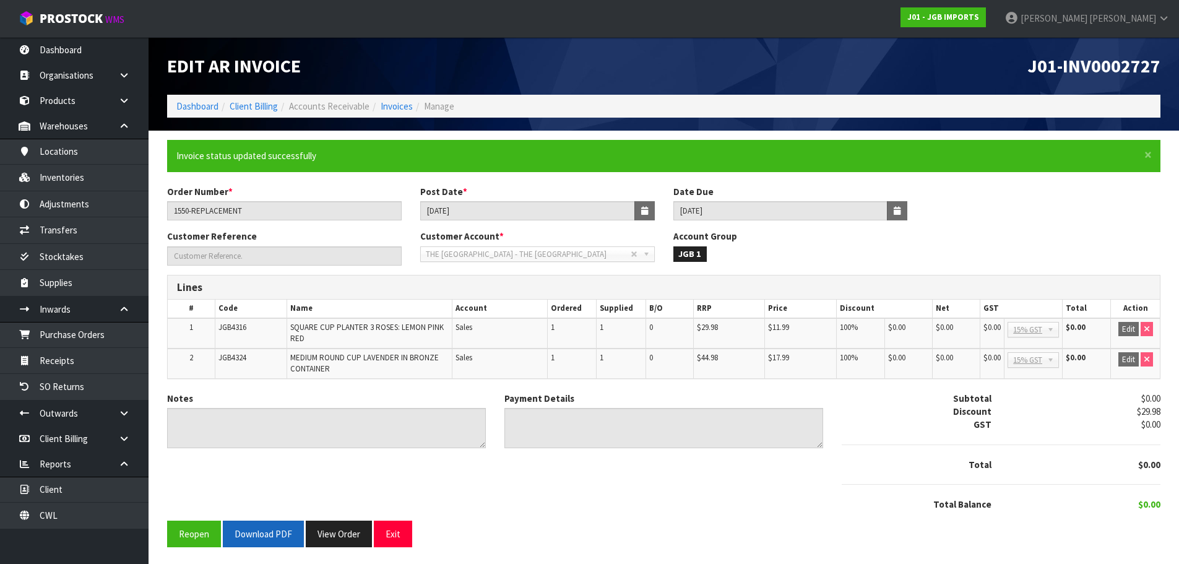
scroll to position [2, 0]
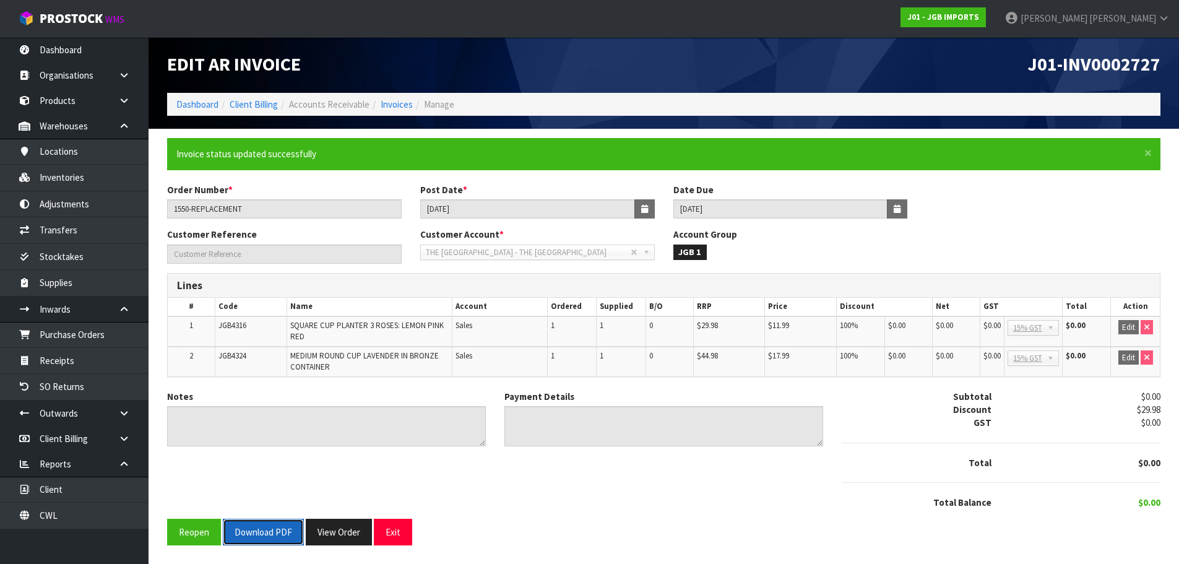
click at [280, 526] on button "Download PDF" at bounding box center [263, 532] width 81 height 27
click at [353, 531] on button "View Order" at bounding box center [339, 532] width 66 height 27
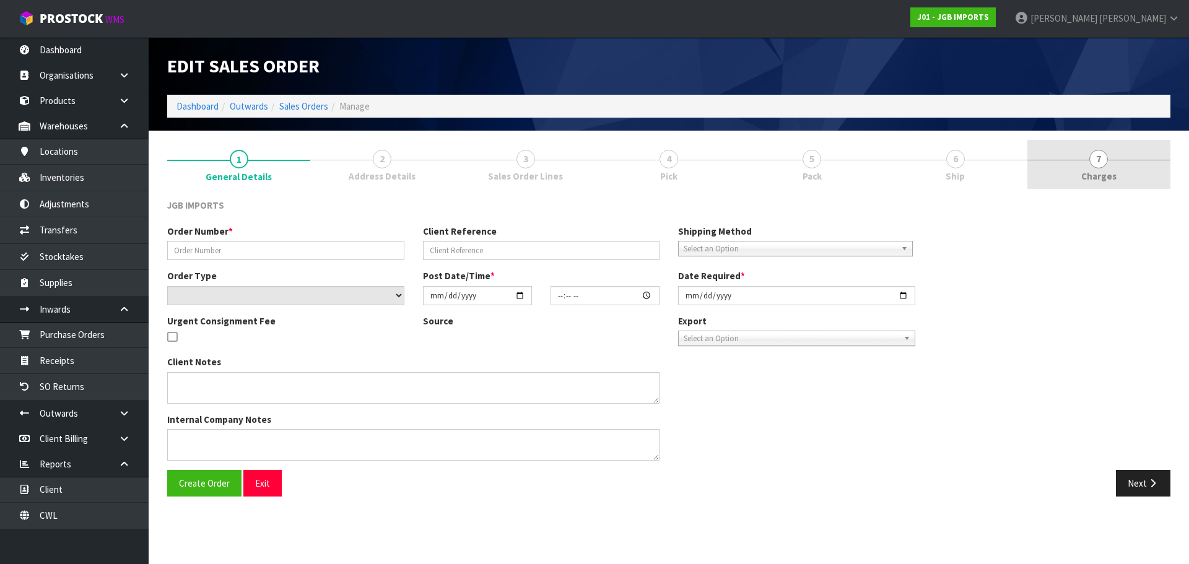
type input "1550-REPLACEMENT"
select select "number:0"
type input "2025-10-08"
type input "10:19:00.000"
type input "2025-10-08"
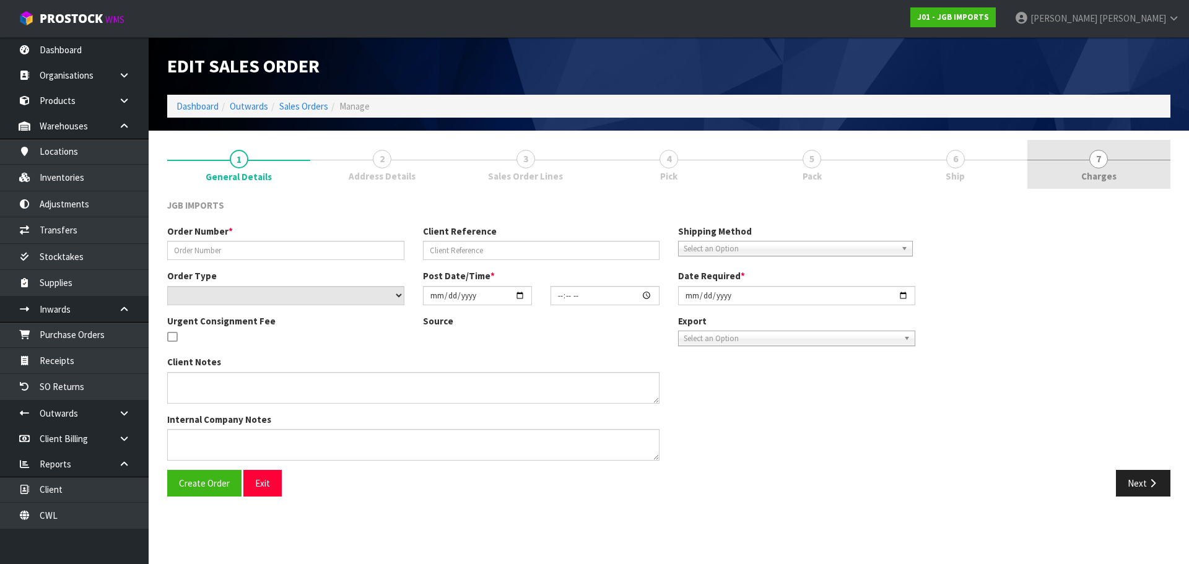
type textarea "PLEASE SEND FOC: 1 X JGB4316 1 X JGB4324 PLEASE PACK EXTRA WELL…"
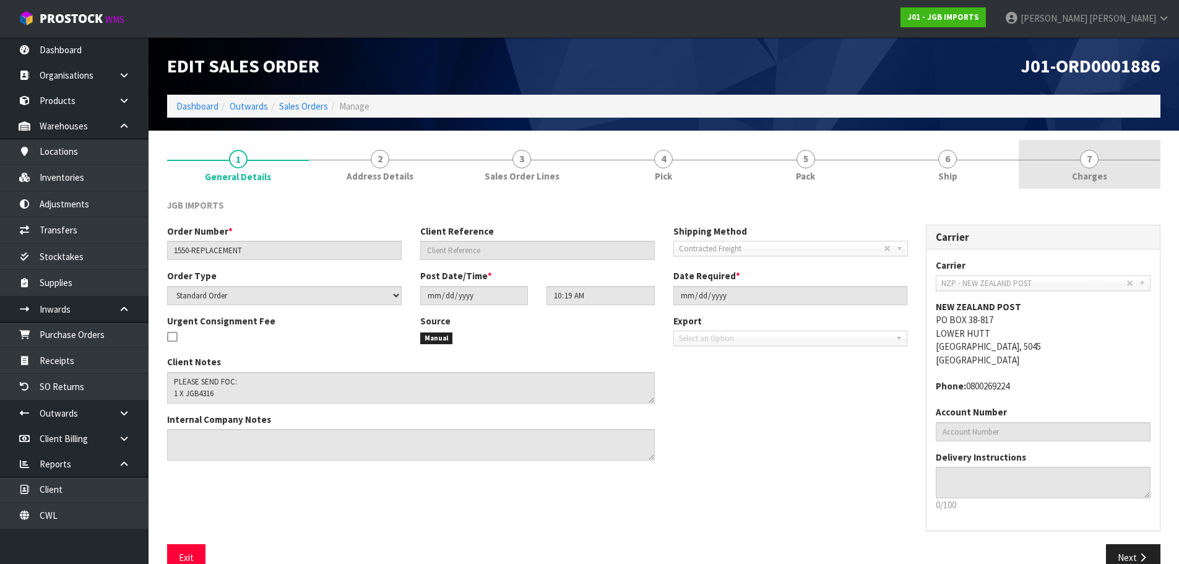
click at [1137, 165] on link "7 Charges" at bounding box center [1090, 164] width 142 height 49
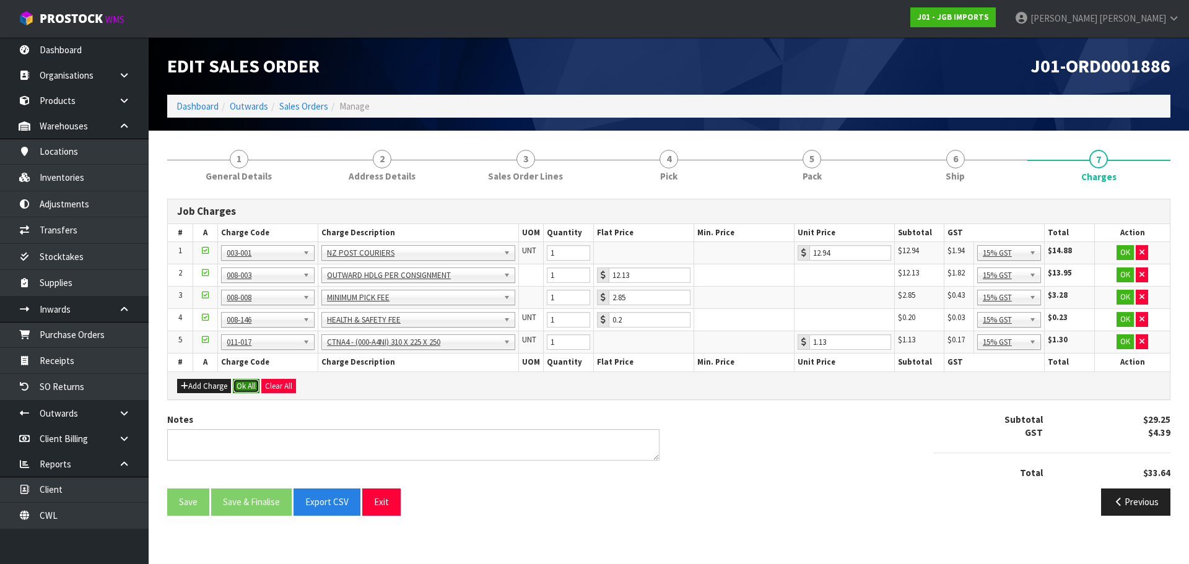
click at [248, 391] on button "Ok All" at bounding box center [246, 386] width 27 height 15
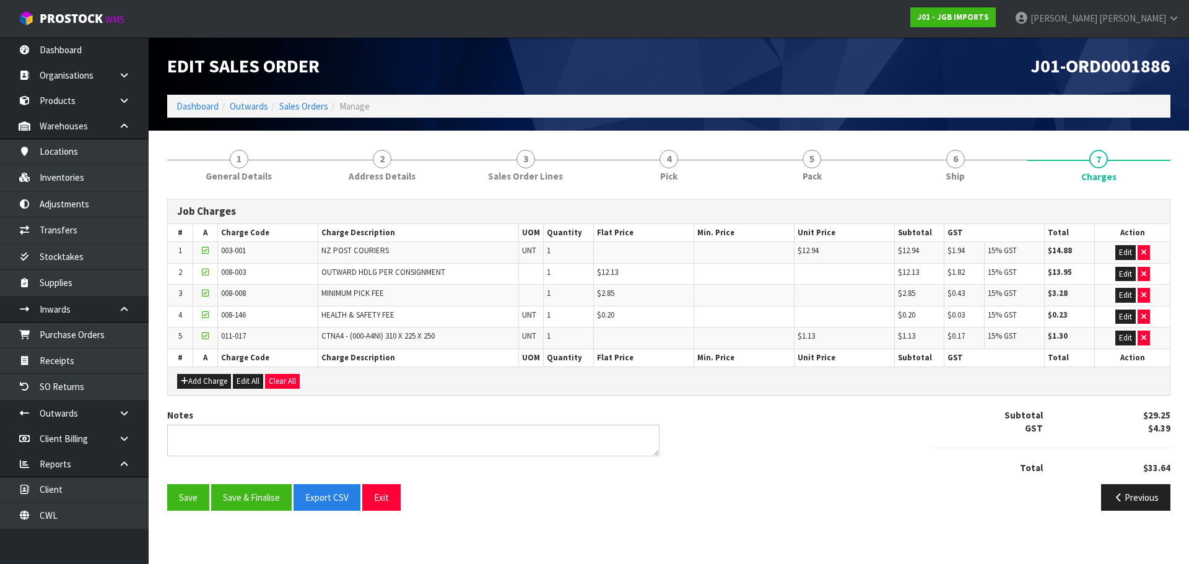
click at [239, 511] on div "Save Save & Finalise Export CSV Exit Previous" at bounding box center [668, 502] width 1021 height 36
click at [247, 499] on button "Save & Finalise" at bounding box center [251, 497] width 80 height 27
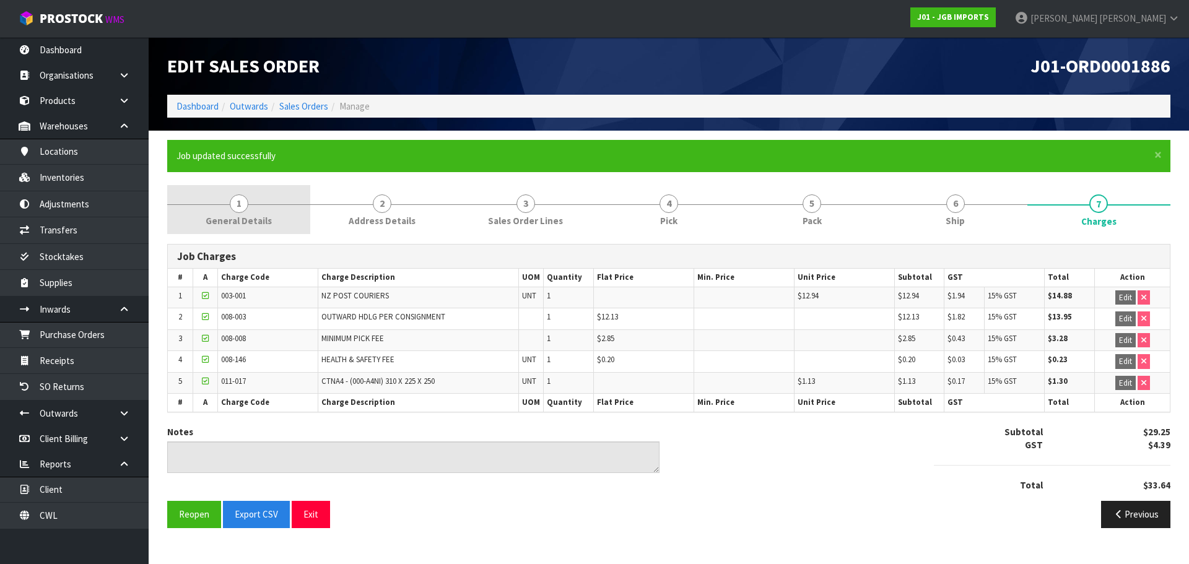
click at [225, 214] on span "General Details" at bounding box center [239, 220] width 66 height 13
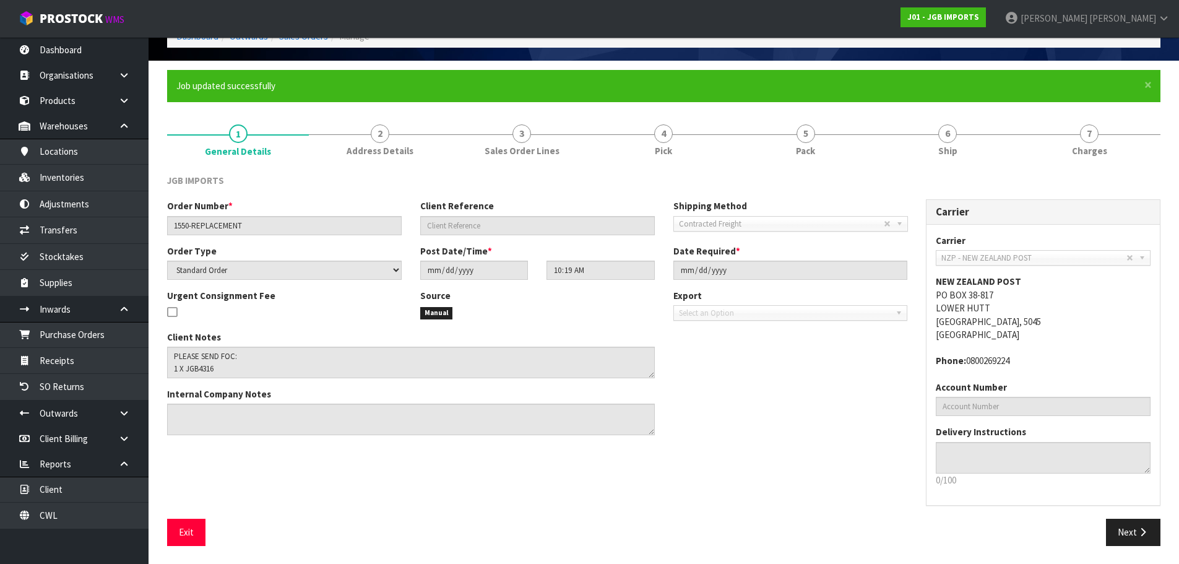
scroll to position [71, 0]
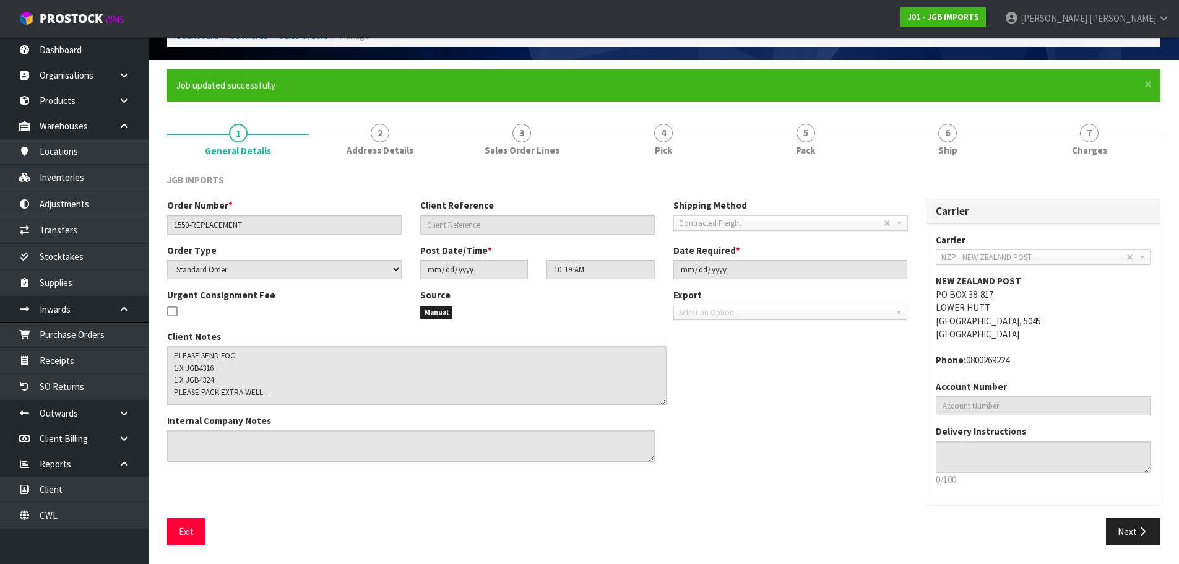
drag, startPoint x: 652, startPoint y: 376, endPoint x: 664, endPoint y: 403, distance: 29.7
click at [664, 403] on textarea at bounding box center [417, 375] width 500 height 59
click at [514, 142] on link "3 Sales Order Lines" at bounding box center [522, 139] width 142 height 49
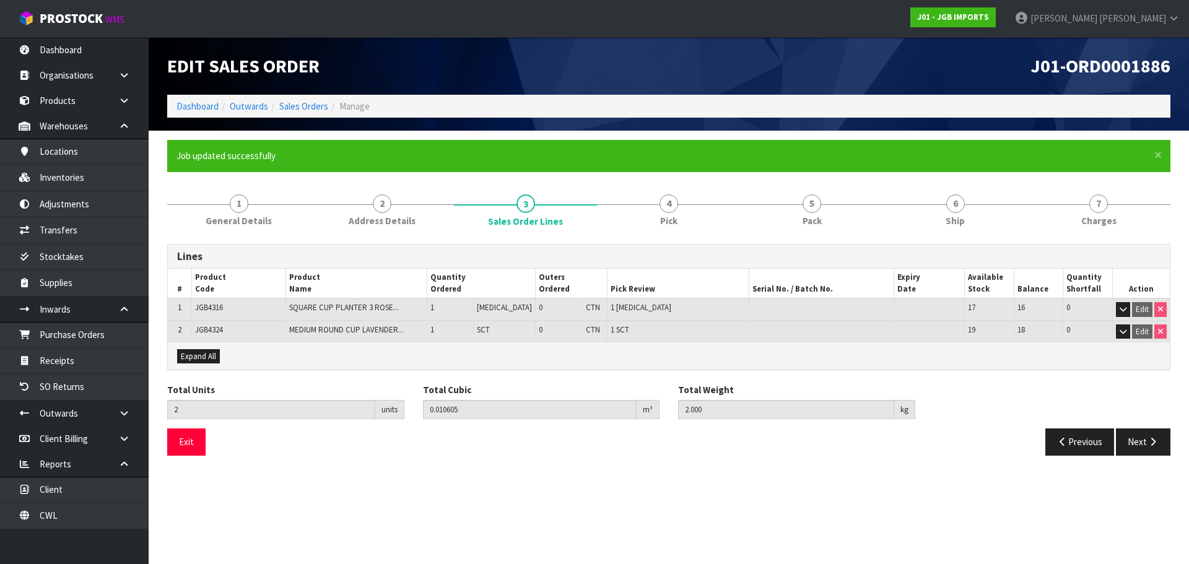
click at [302, 97] on ol "Dashboard Outwards Sales Orders Manage" at bounding box center [668, 106] width 1003 height 23
click at [307, 104] on link "Sales Orders" at bounding box center [303, 106] width 49 height 12
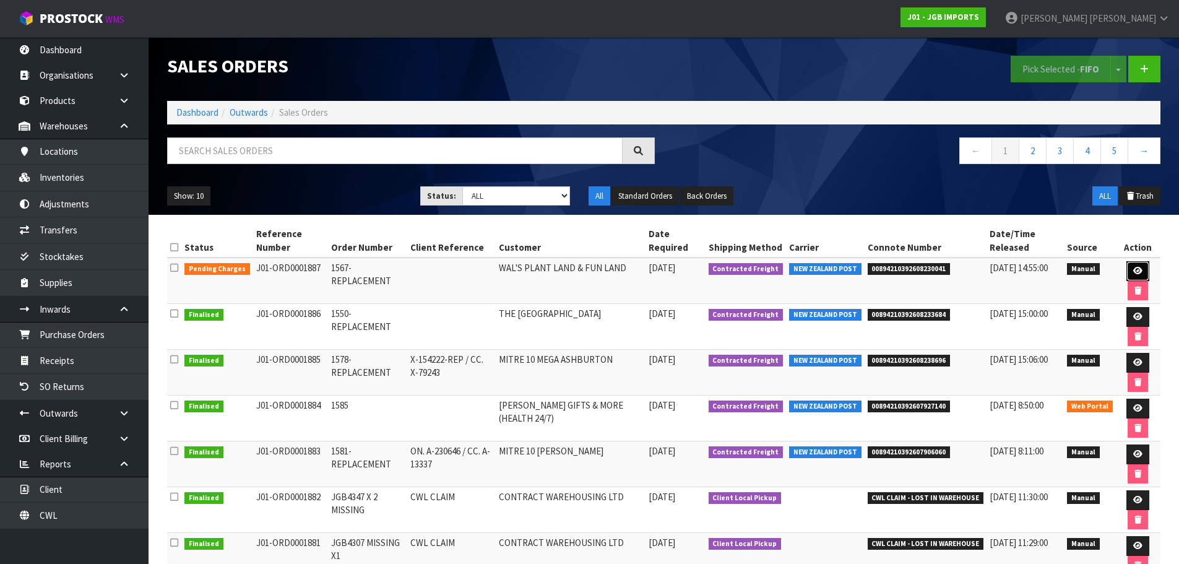
click at [1140, 267] on icon at bounding box center [1137, 271] width 9 height 8
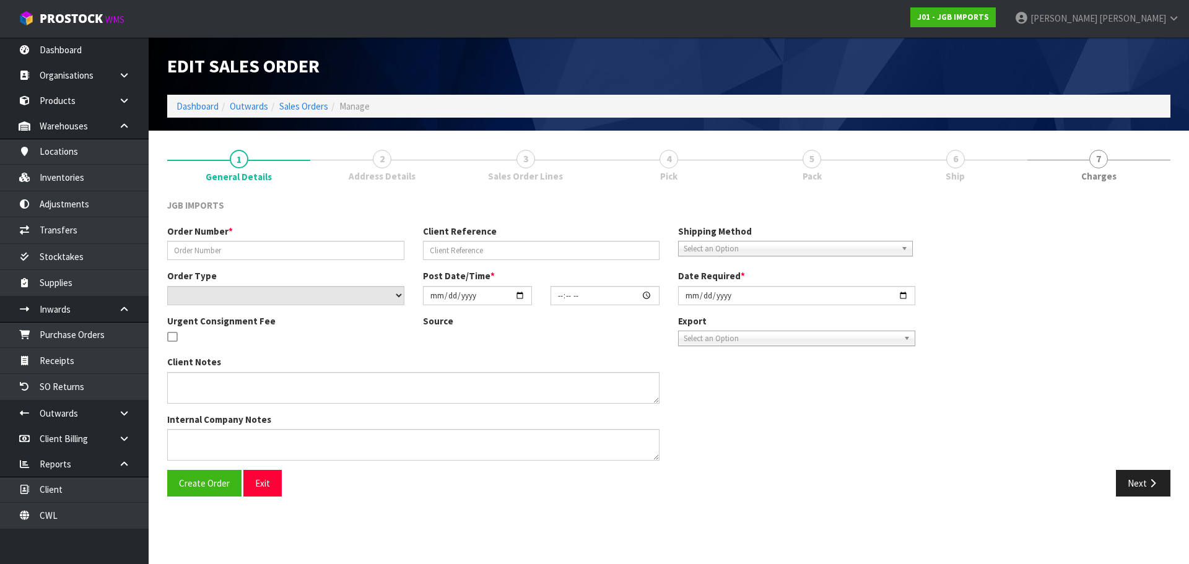
type input "1567-REPLACEMENT"
select select "number:0"
type input "2025-10-08"
type input "10:27:00.000"
type input "2025-10-08"
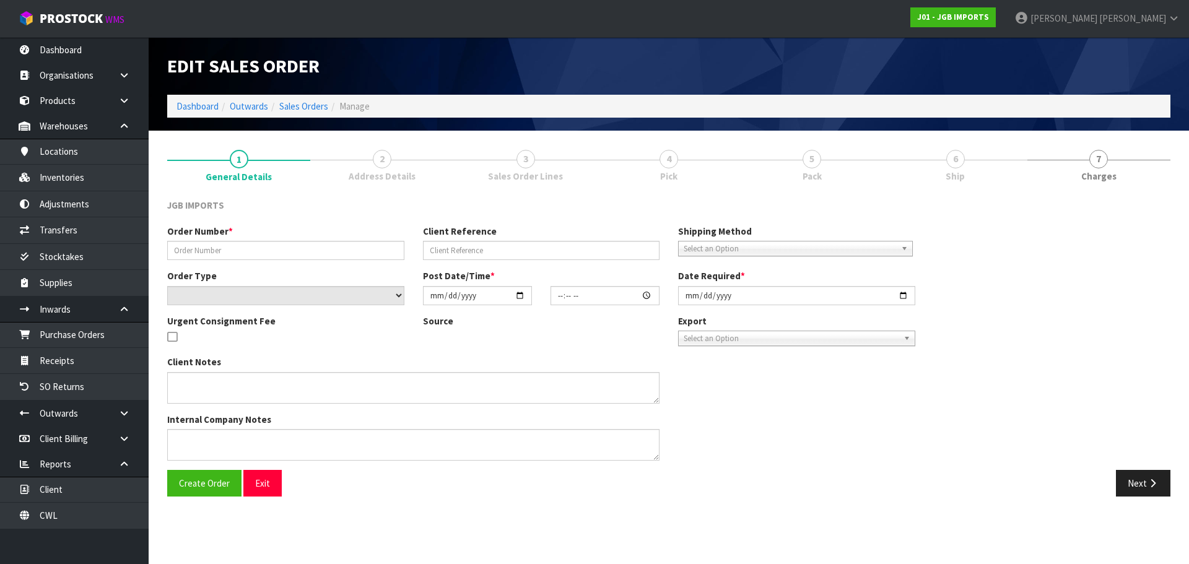
type textarea "UNFORTUNATELY THESE 3 PRODUCTS HAVE ARRIVED BROKEN. JGB 4345 JGB 4325 JGB 4304 …"
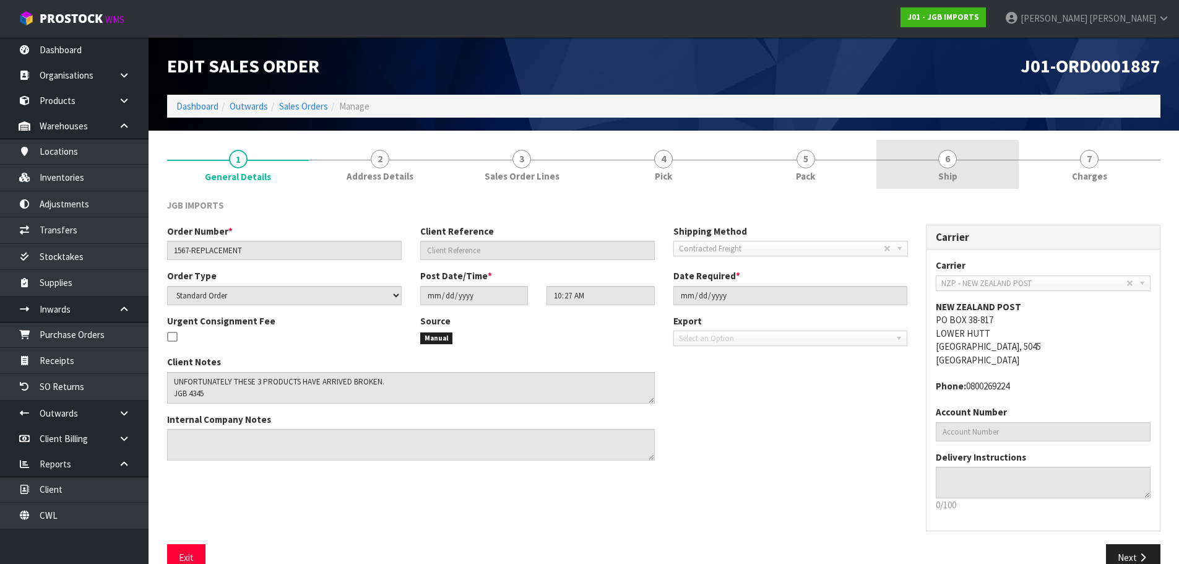
click at [946, 172] on span "Ship" at bounding box center [947, 176] width 19 height 13
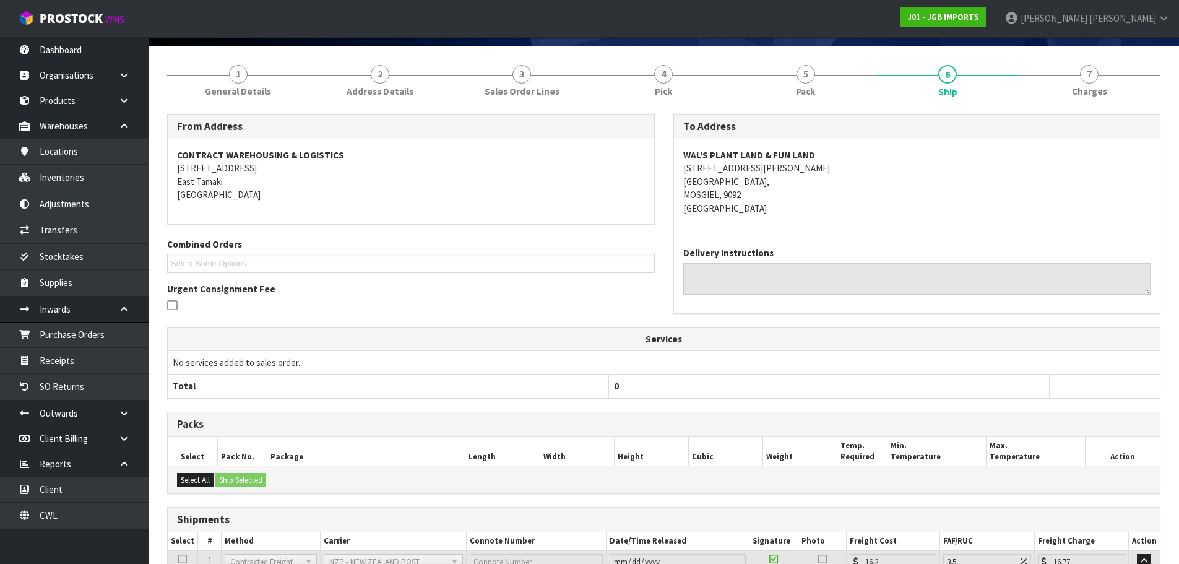
scroll to position [197, 0]
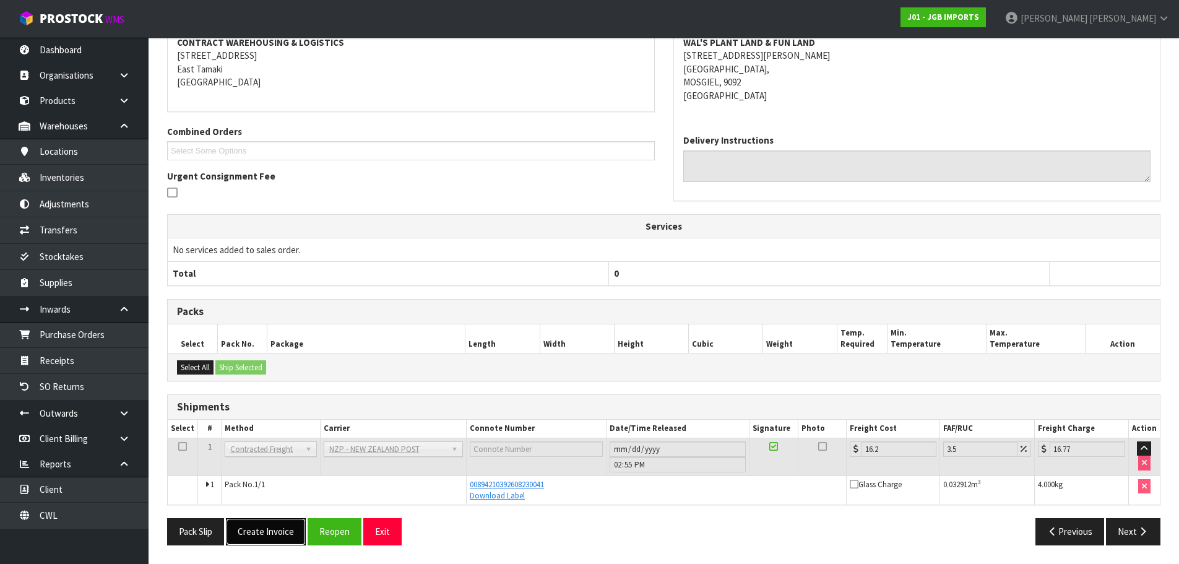
click at [285, 537] on button "Create Invoice" at bounding box center [266, 531] width 80 height 27
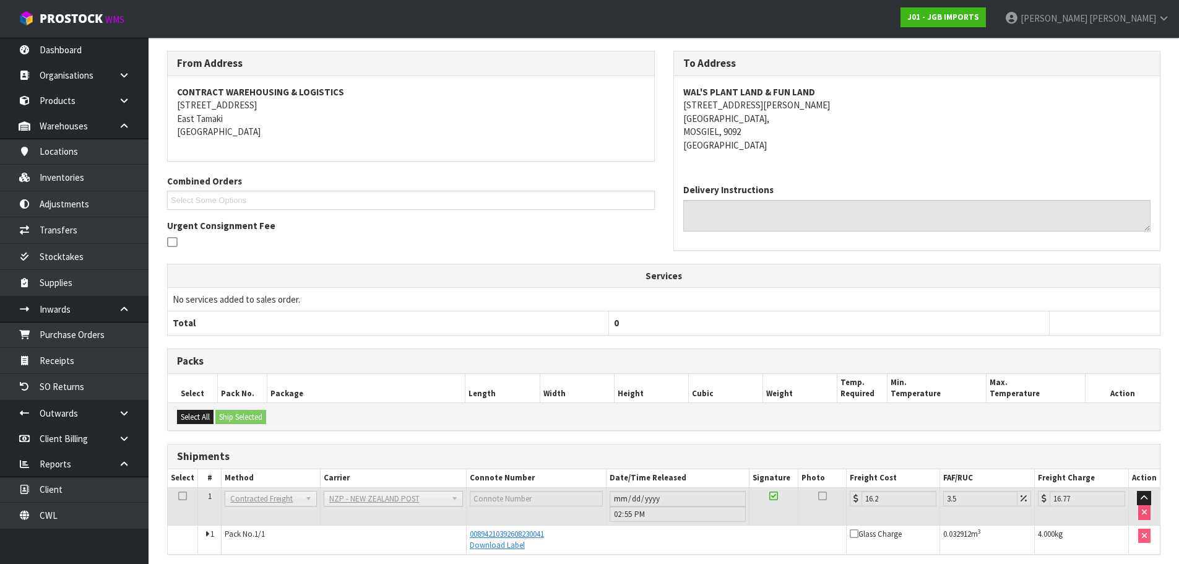
scroll to position [0, 0]
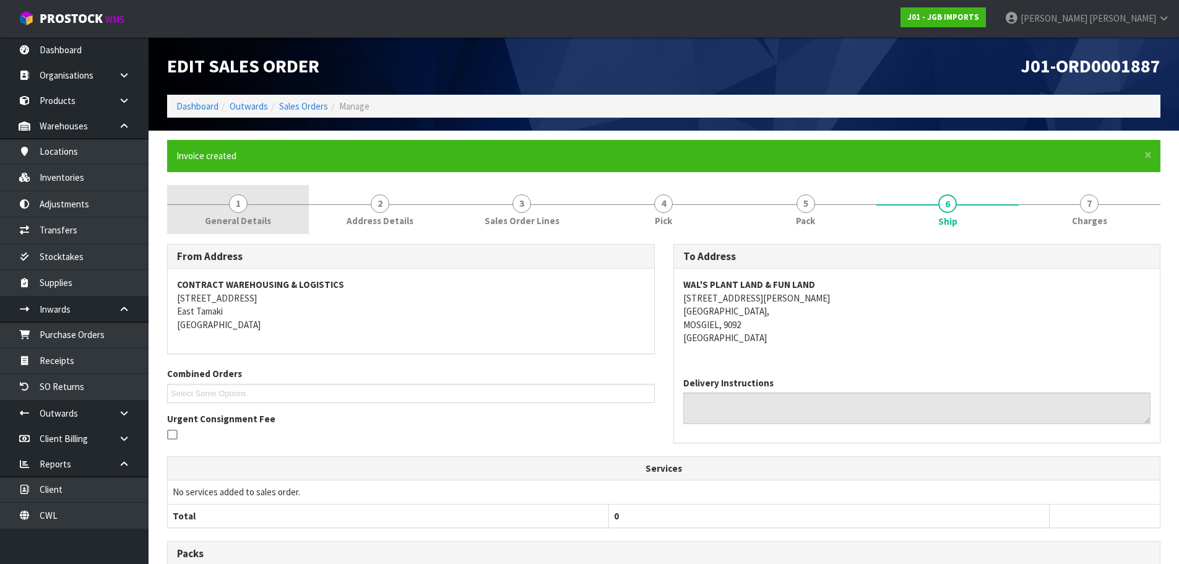
click at [253, 221] on span "General Details" at bounding box center [238, 220] width 66 height 13
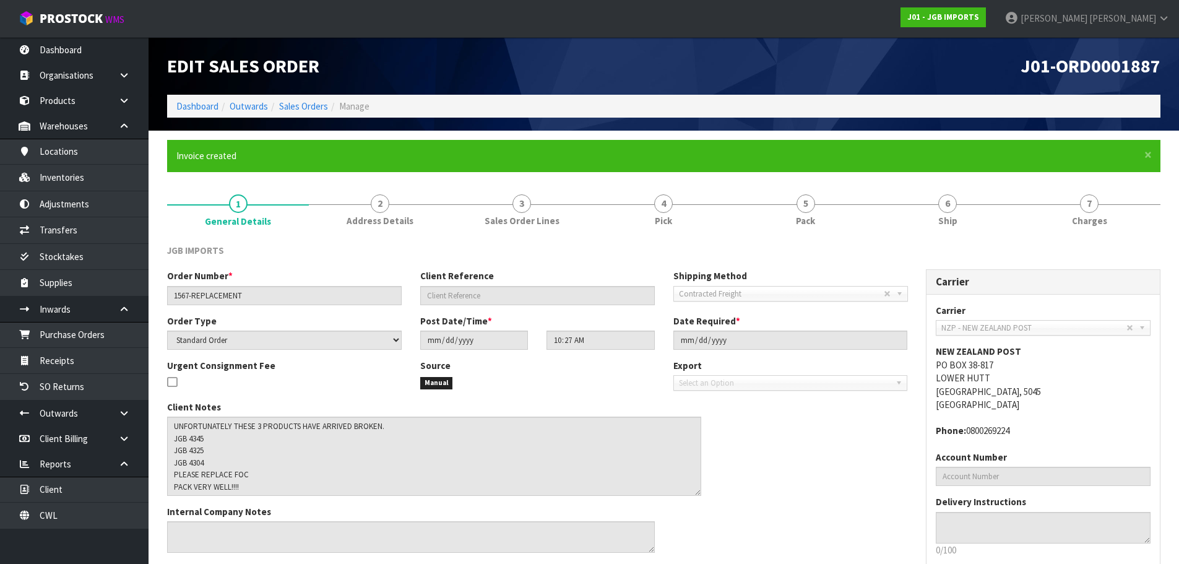
drag, startPoint x: 649, startPoint y: 443, endPoint x: 695, endPoint y: 490, distance: 66.5
click at [695, 490] on textarea at bounding box center [434, 456] width 534 height 79
click at [920, 225] on link "6 Ship" at bounding box center [948, 209] width 142 height 49
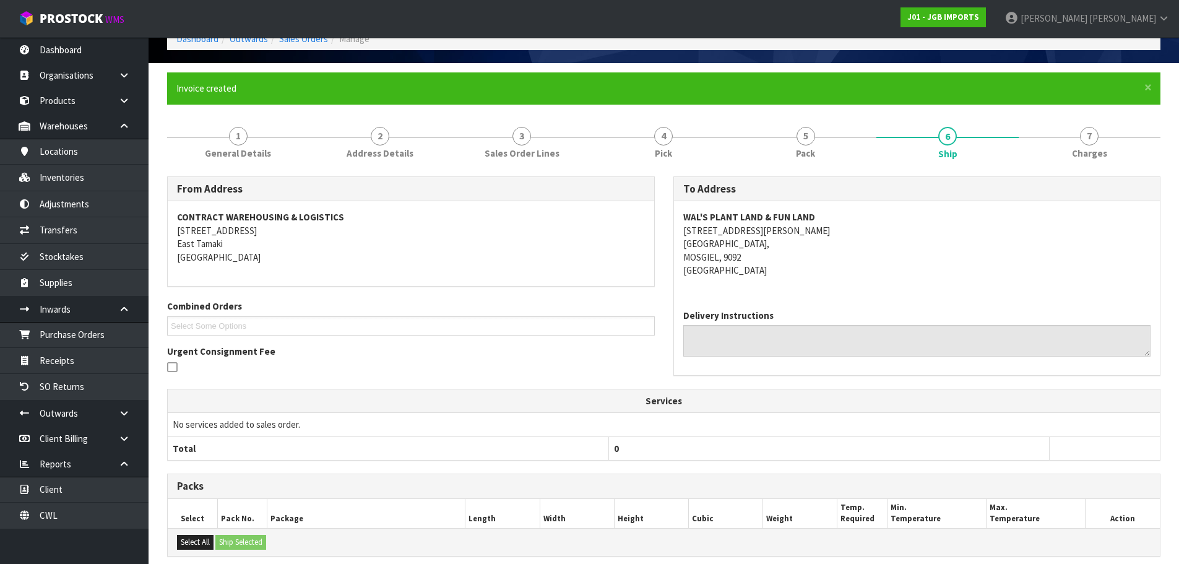
scroll to position [242, 0]
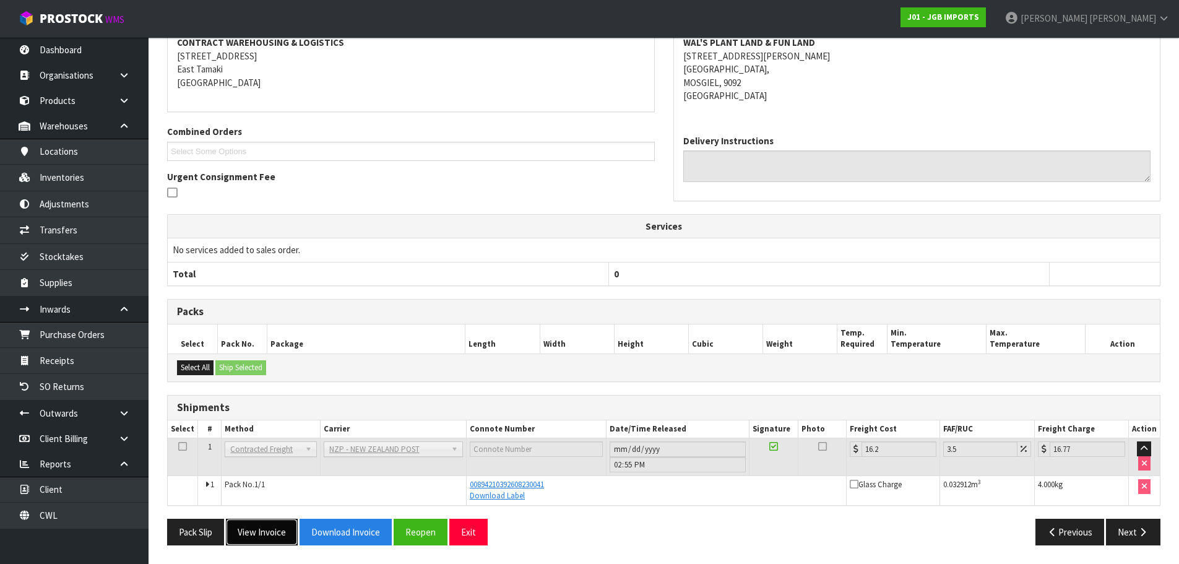
click at [274, 541] on button "View Invoice" at bounding box center [262, 532] width 72 height 27
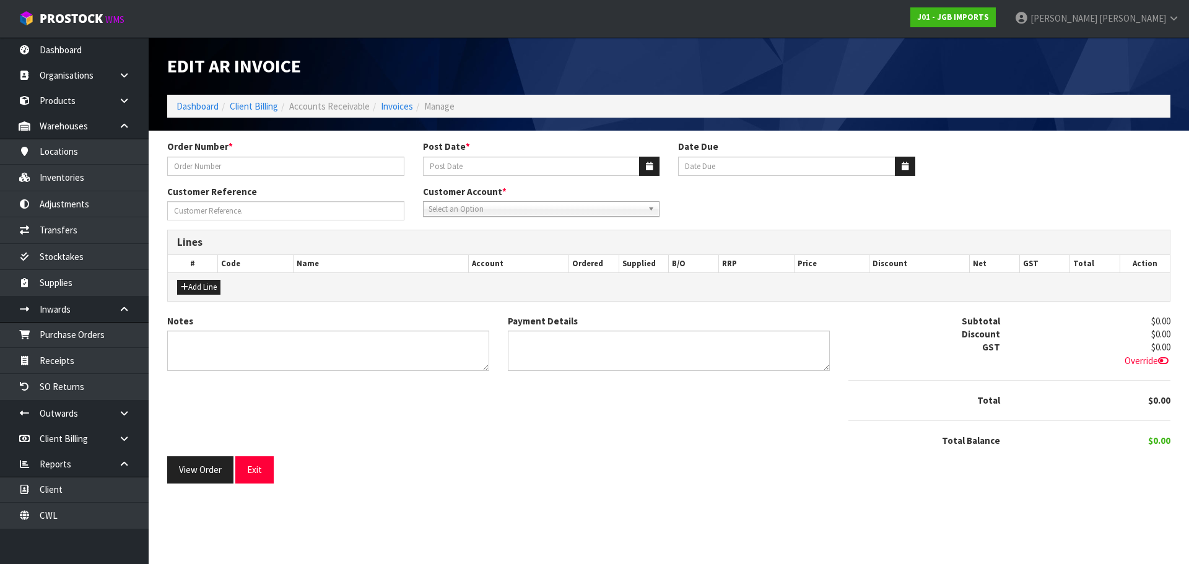
type input "1567-REPLACEMENT"
type input "[DATE]"
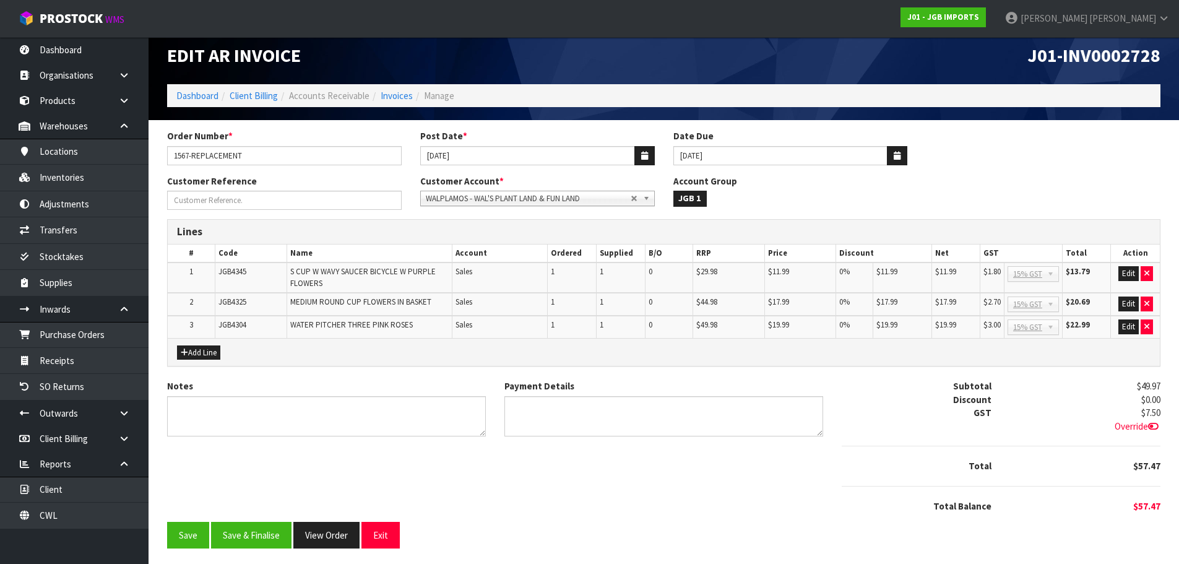
scroll to position [14, 0]
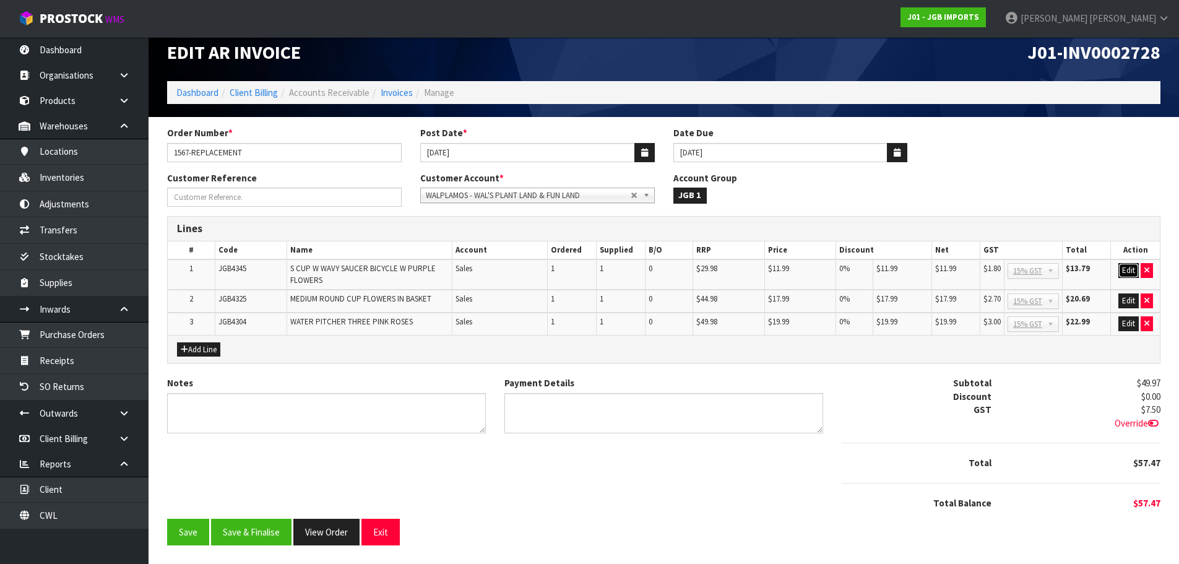
click at [1130, 269] on button "Edit" at bounding box center [1129, 270] width 20 height 15
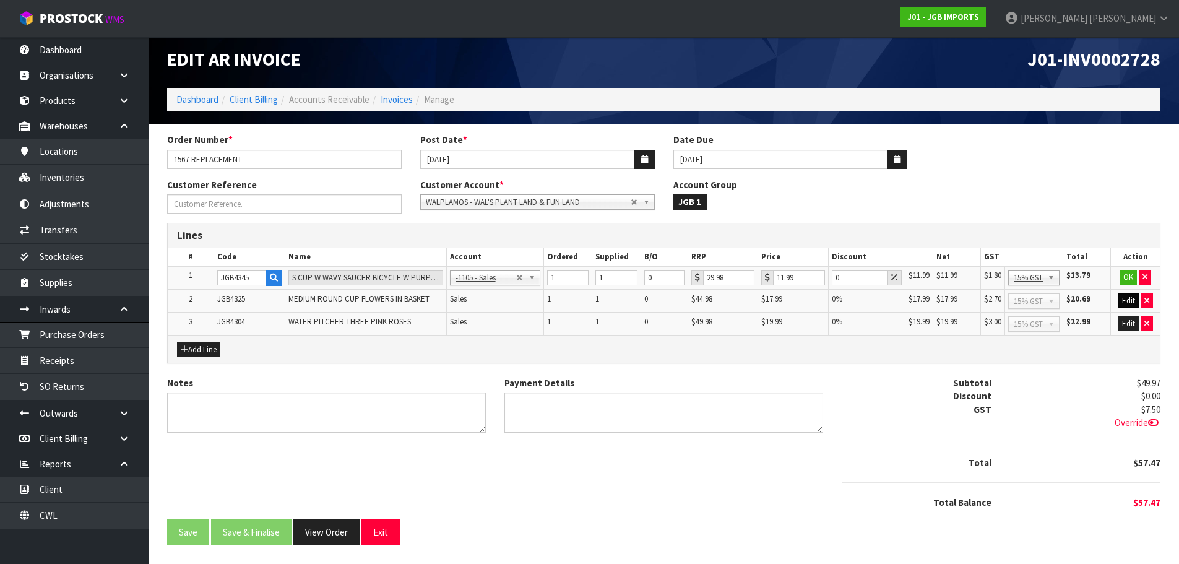
scroll to position [7, 0]
click at [1132, 302] on button "Edit" at bounding box center [1129, 300] width 20 height 15
click at [1135, 327] on button "Edit" at bounding box center [1129, 323] width 20 height 15
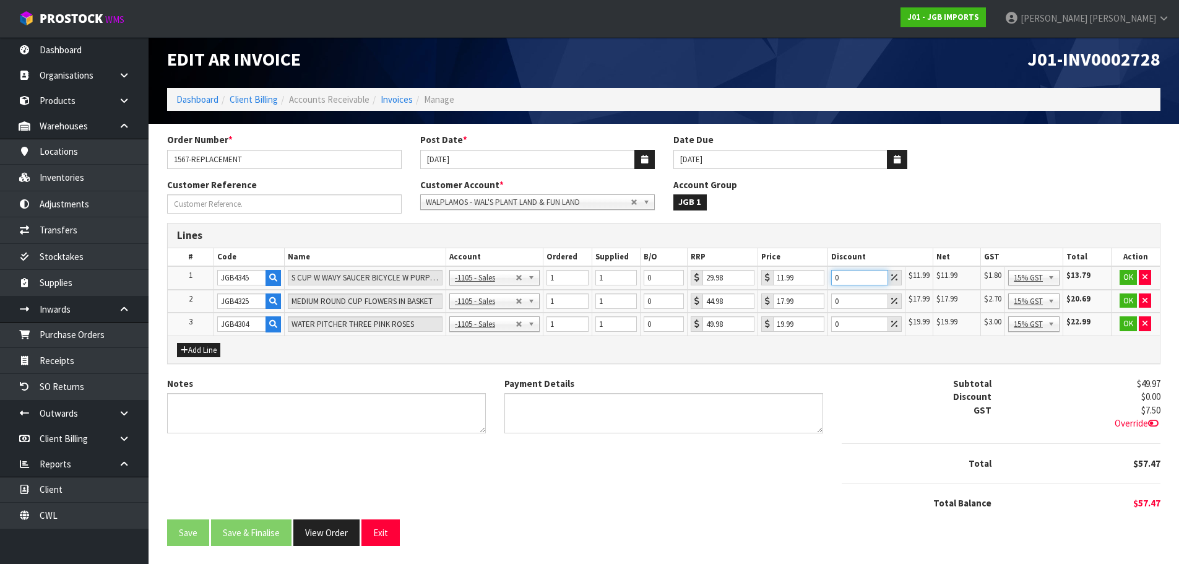
drag, startPoint x: 850, startPoint y: 280, endPoint x: 822, endPoint y: 279, distance: 27.9
click at [825, 279] on tr "1 JGB4345 S CUP W WAVY SAUCER BICYCLE W PURPLE FLOWERS -1100 - Sales - Admin -1…" at bounding box center [664, 278] width 992 height 24
type input "100"
drag, startPoint x: 847, startPoint y: 298, endPoint x: 830, endPoint y: 298, distance: 16.7
click at [830, 298] on td "0" at bounding box center [866, 302] width 77 height 24
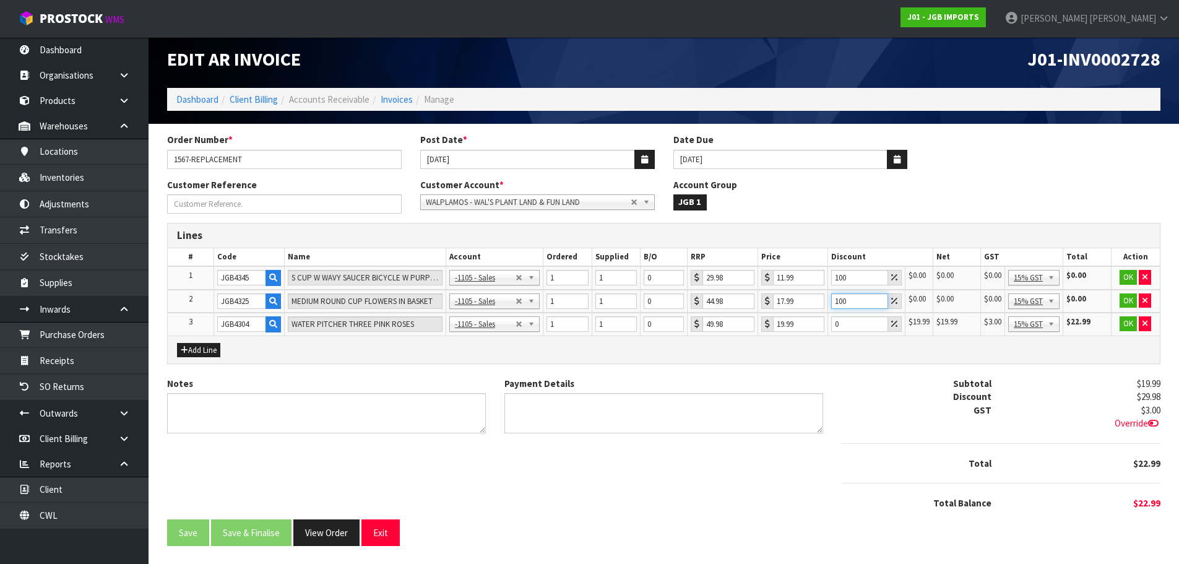
type input "100"
drag, startPoint x: 849, startPoint y: 327, endPoint x: 826, endPoint y: 328, distance: 22.9
click at [826, 328] on tr "3 JGB4304 WATER PITCHER THREE PINK ROSES -1100 - Sales - Admin -1105 - Sales -1…" at bounding box center [664, 324] width 992 height 23
type input "100"
click at [1125, 280] on button "OK" at bounding box center [1128, 277] width 17 height 15
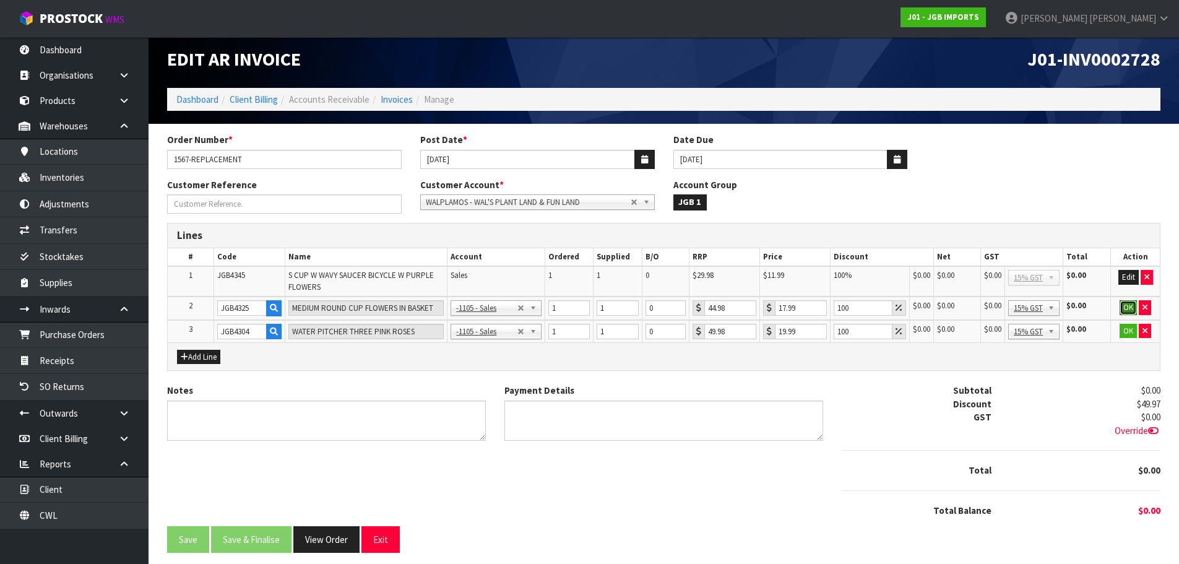
click at [1130, 302] on button "OK" at bounding box center [1128, 307] width 17 height 15
click at [1131, 336] on button "OK" at bounding box center [1128, 330] width 17 height 15
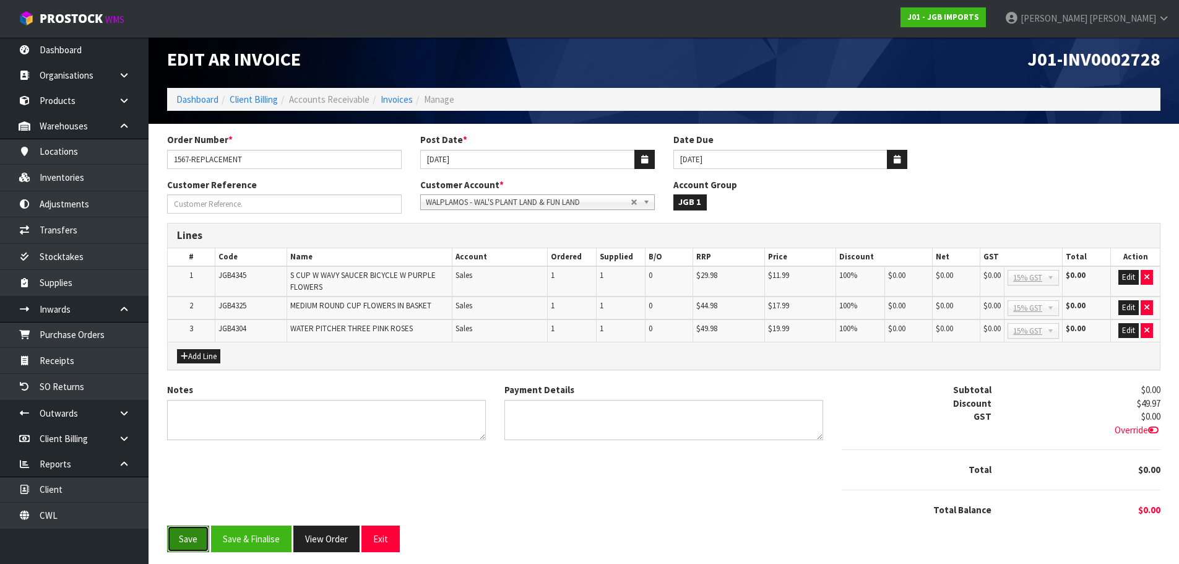
click at [201, 540] on button "Save" at bounding box center [188, 539] width 42 height 27
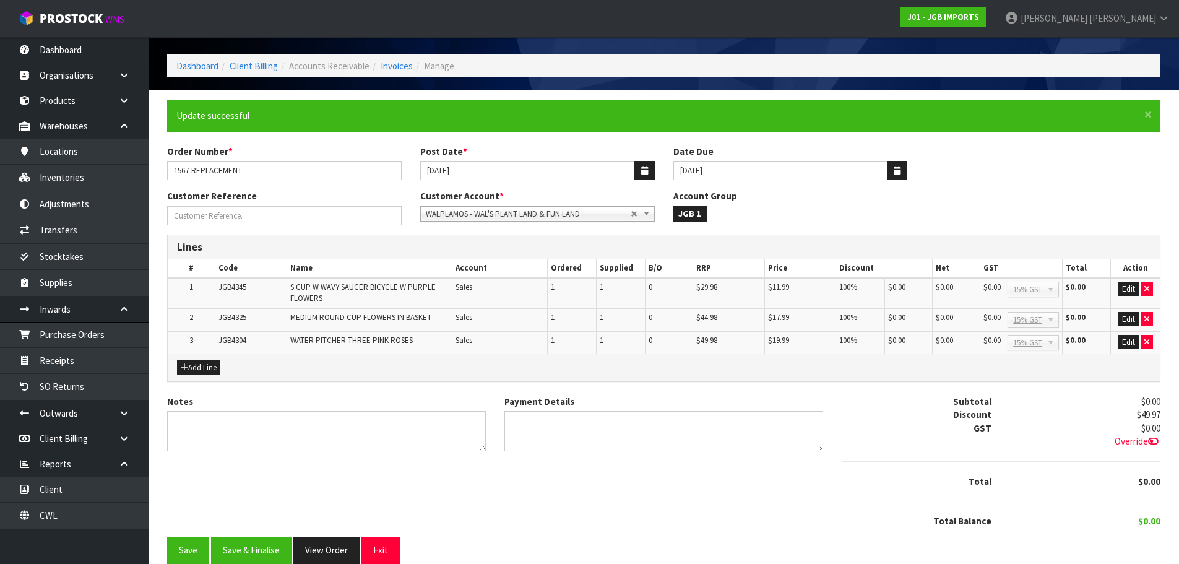
scroll to position [59, 0]
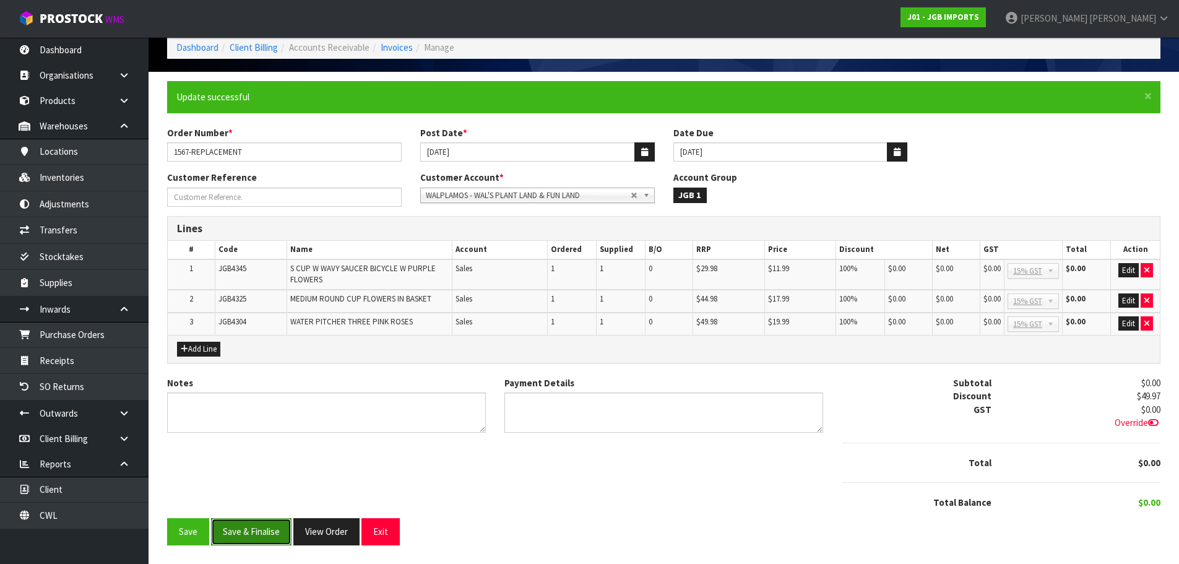
click at [254, 530] on button "Save & Finalise" at bounding box center [251, 531] width 80 height 27
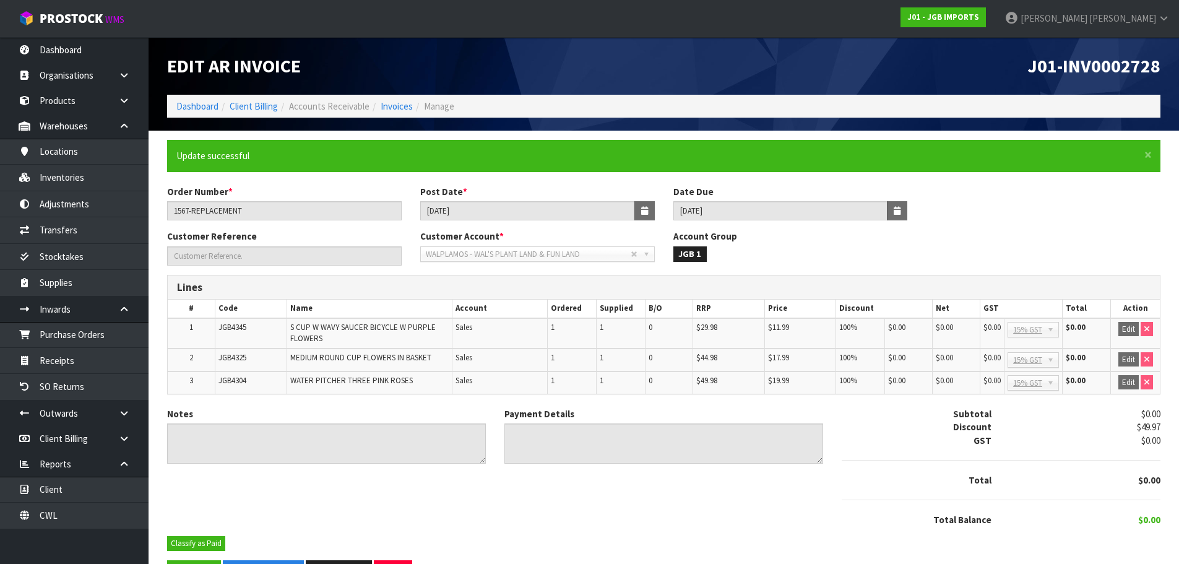
scroll to position [41, 0]
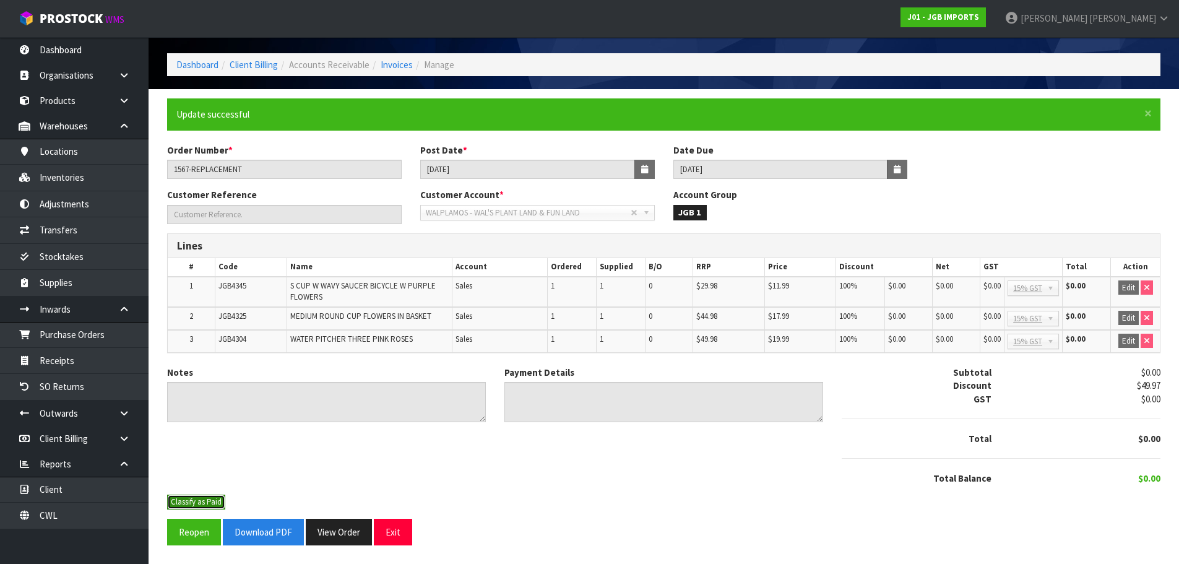
click at [220, 501] on button "Classify as Paid" at bounding box center [196, 502] width 58 height 15
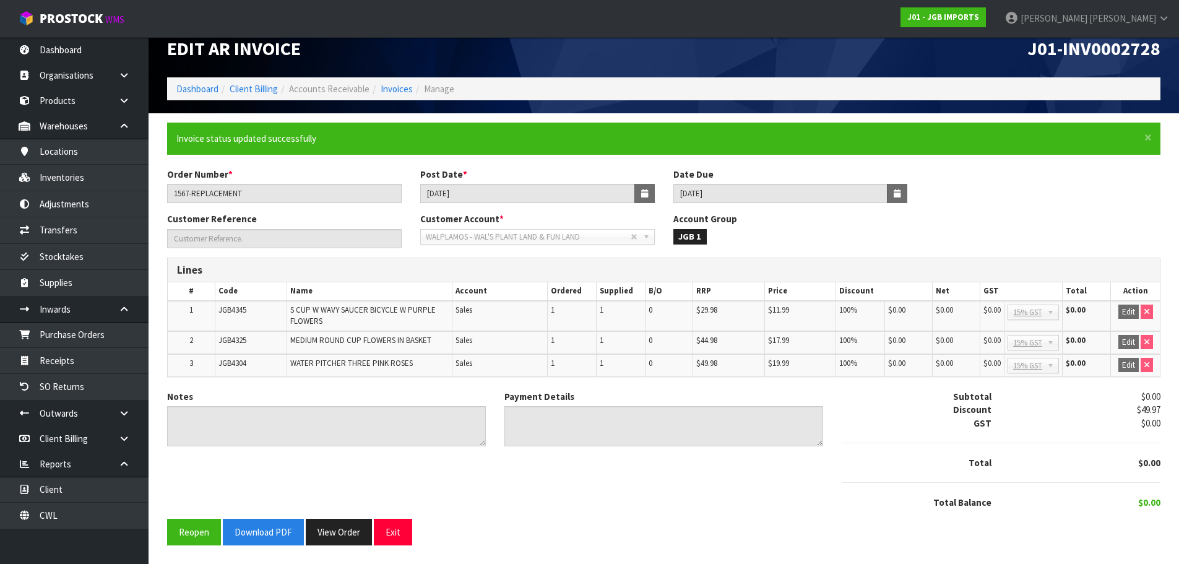
scroll to position [0, 0]
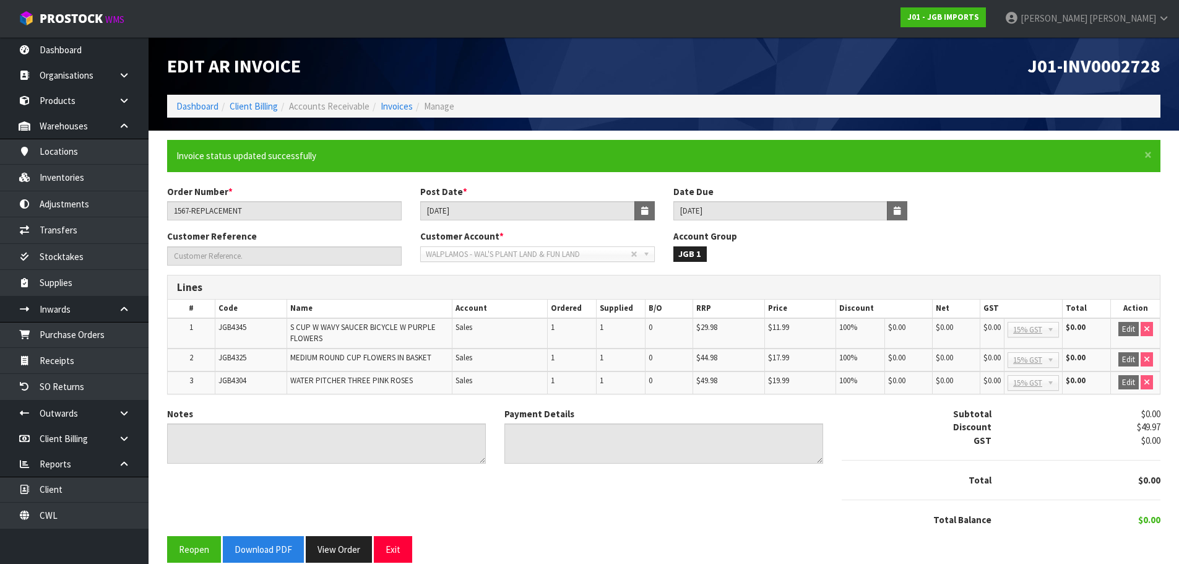
click at [260, 531] on div "Notes Payment Details Subtotal $0.00 Discount $49.97 GST $0.00 Total $0.00 $0.00" at bounding box center [664, 471] width 1012 height 129
click at [268, 545] on button "Download PDF" at bounding box center [263, 549] width 81 height 27
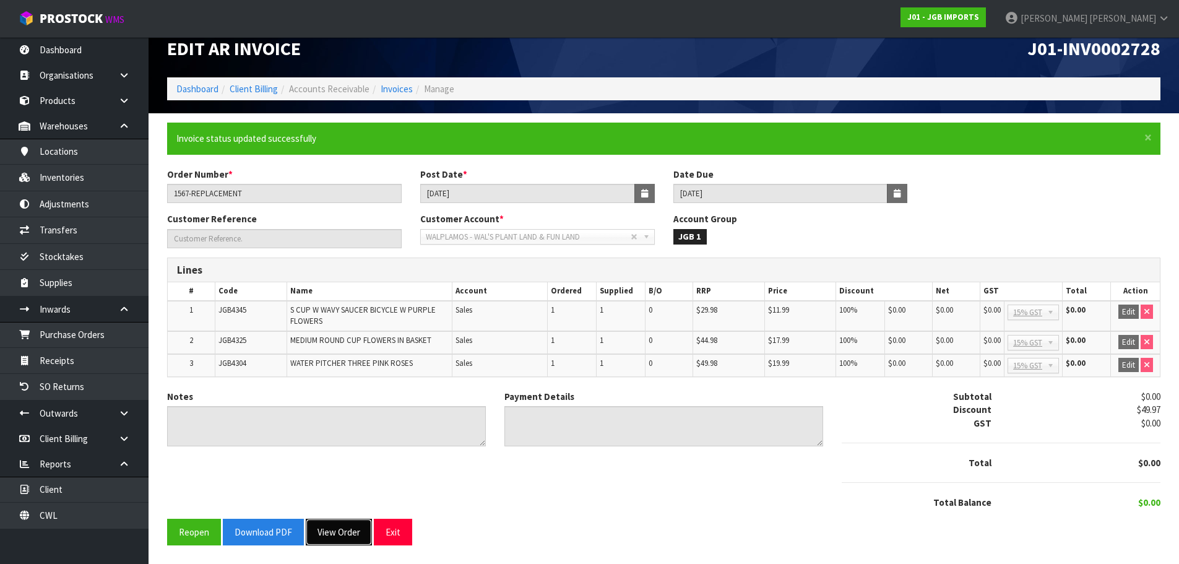
click at [335, 535] on button "View Order" at bounding box center [339, 532] width 66 height 27
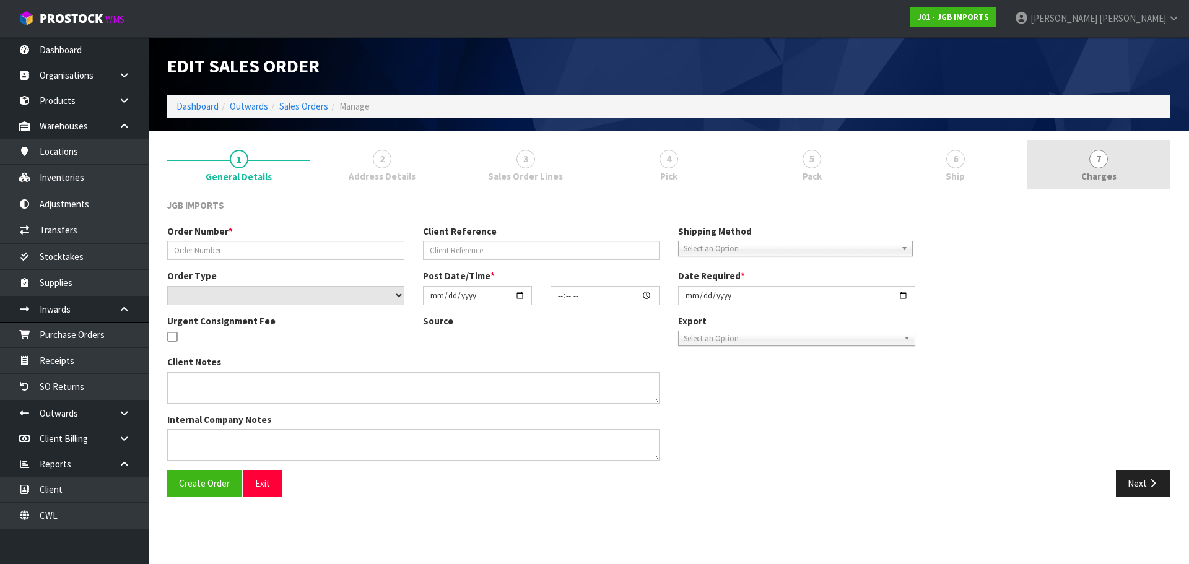
type input "1567-REPLACEMENT"
select select "number:0"
type input "2025-10-08"
type input "10:27:00.000"
type input "2025-10-08"
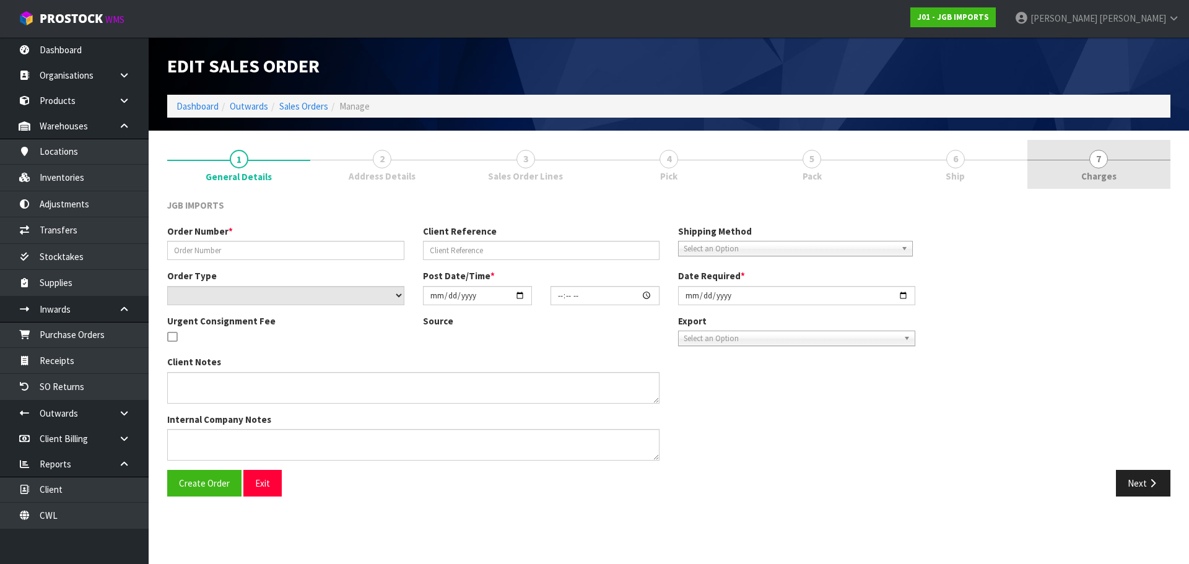
type textarea "UNFORTUNATELY THESE 3 PRODUCTS HAVE ARRIVED BROKEN. JGB 4345 JGB 4325 JGB 4304 …"
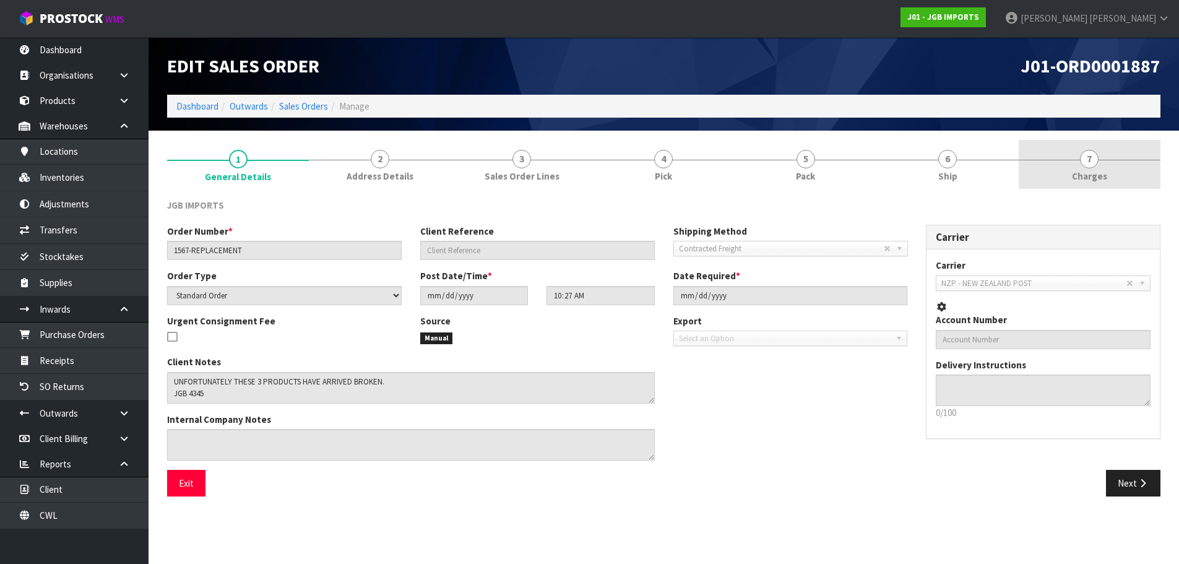
click at [1121, 171] on link "7 Charges" at bounding box center [1090, 164] width 142 height 49
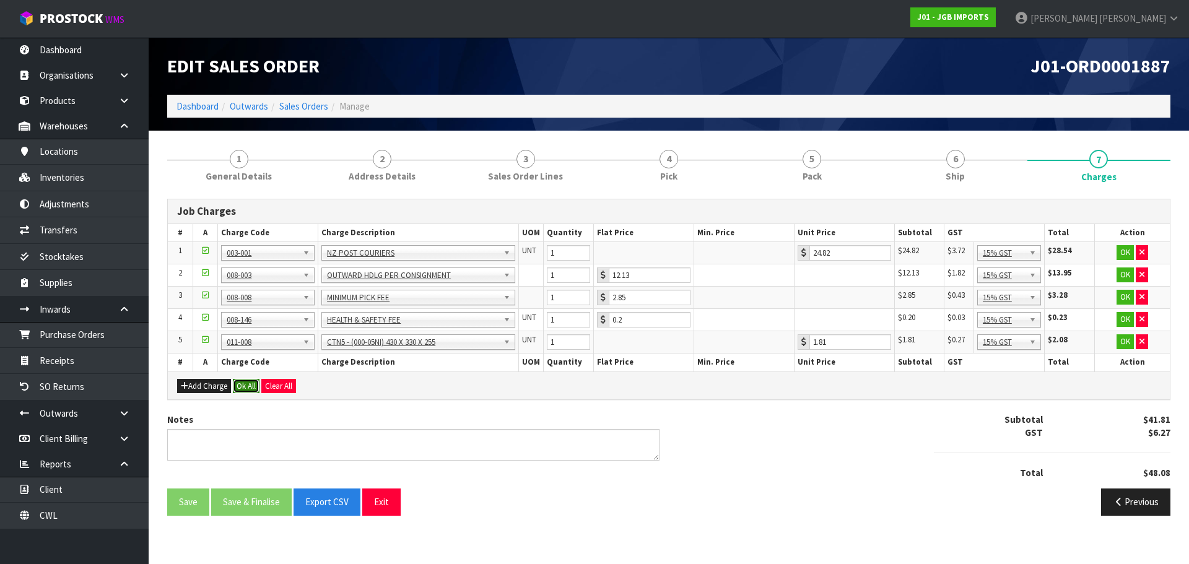
click at [240, 383] on button "Ok All" at bounding box center [246, 386] width 27 height 15
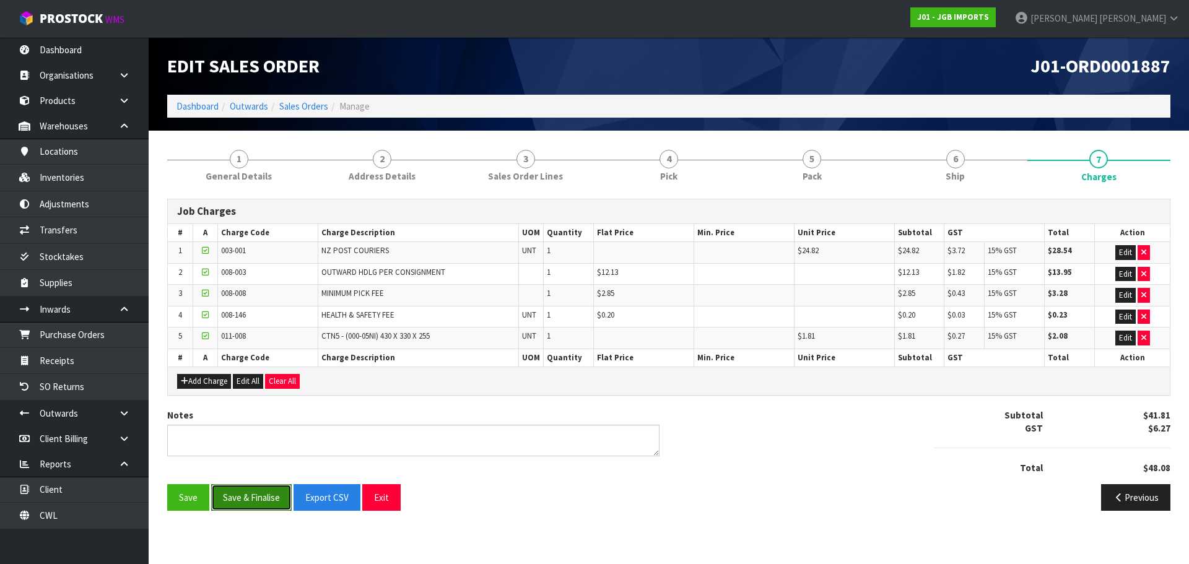
click at [248, 493] on button "Save & Finalise" at bounding box center [251, 497] width 80 height 27
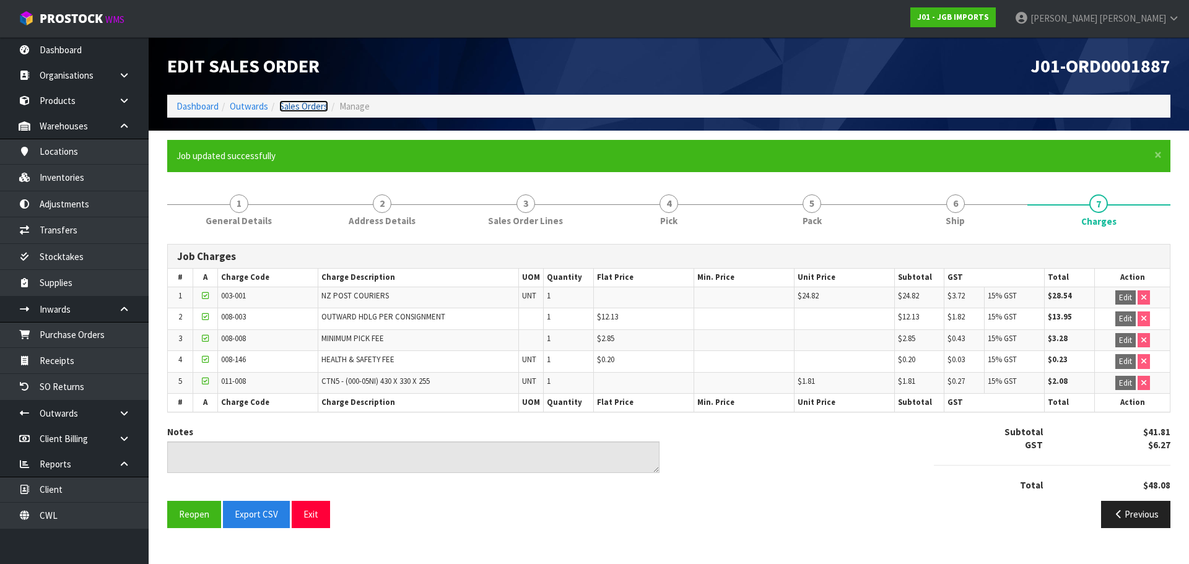
click at [306, 112] on link "Sales Orders" at bounding box center [303, 106] width 49 height 12
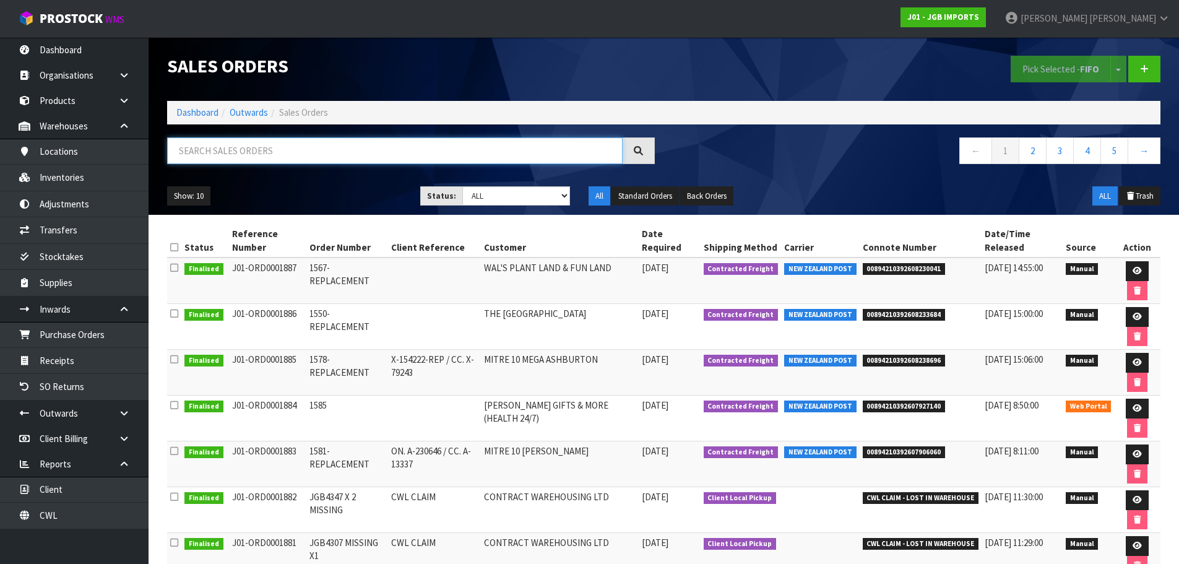
click at [258, 161] on input "text" at bounding box center [395, 150] width 456 height 27
paste input "MAREE REID"
type input "MAREE REID"
click at [214, 116] on link "Dashboard" at bounding box center [197, 112] width 42 height 12
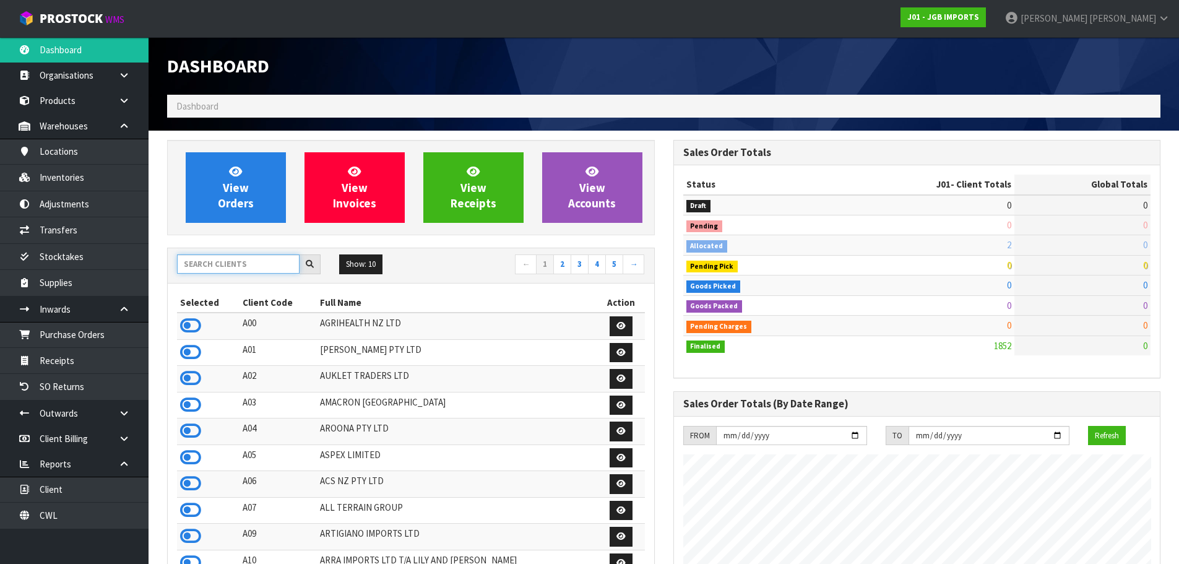
click at [274, 269] on input "text" at bounding box center [238, 263] width 123 height 19
type input "J02"
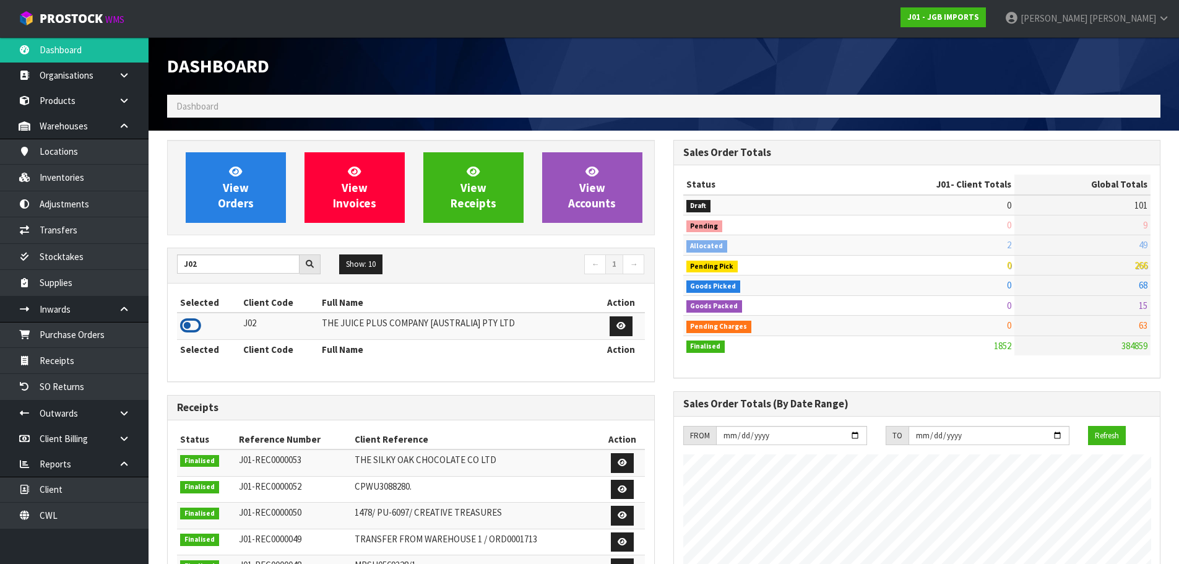
click at [199, 325] on td at bounding box center [208, 326] width 63 height 27
click at [195, 326] on icon at bounding box center [190, 325] width 21 height 19
click at [214, 238] on div "View Orders View Invoices View Receipts View Accounts J02 Show: 10 5 10 25 50 ←…" at bounding box center [411, 499] width 506 height 719
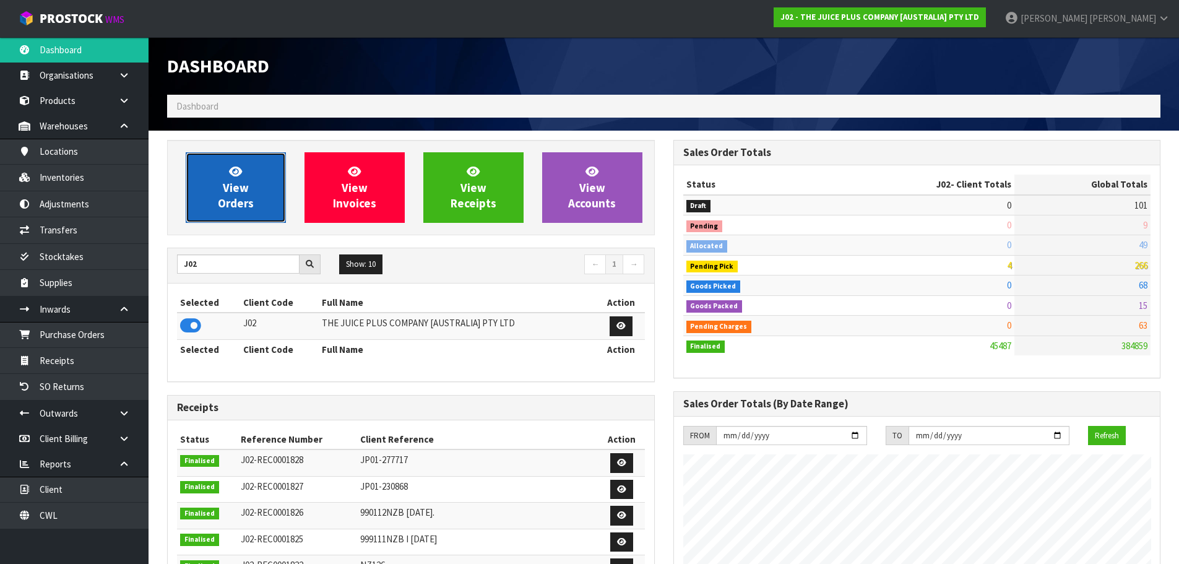
click at [231, 204] on span "View Orders" at bounding box center [236, 187] width 36 height 46
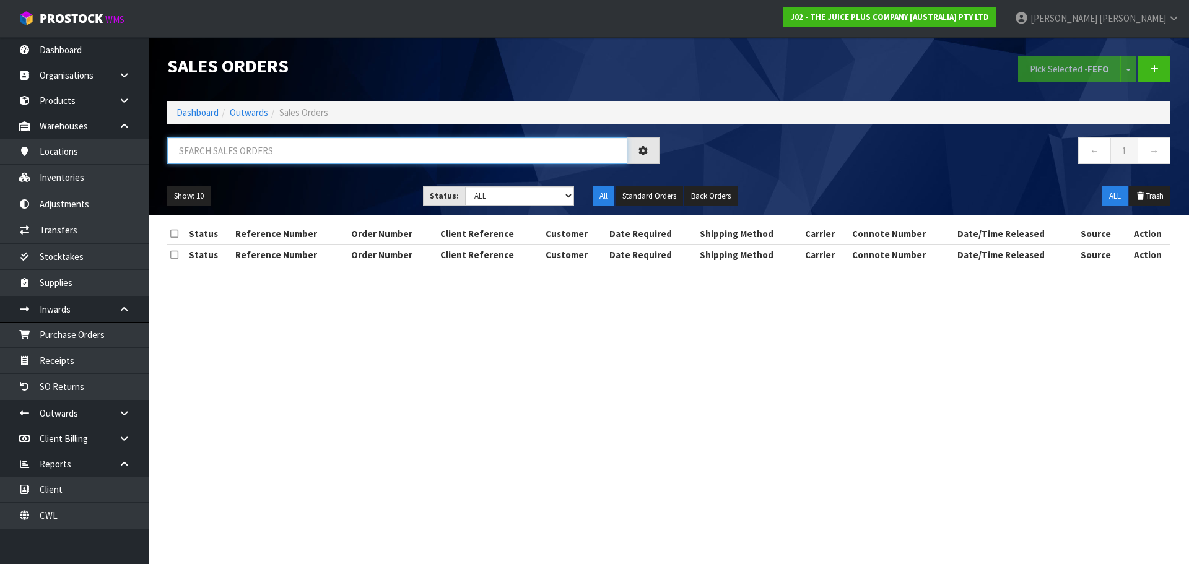
click at [288, 158] on input "text" at bounding box center [397, 150] width 460 height 27
paste input "MAREE REID"
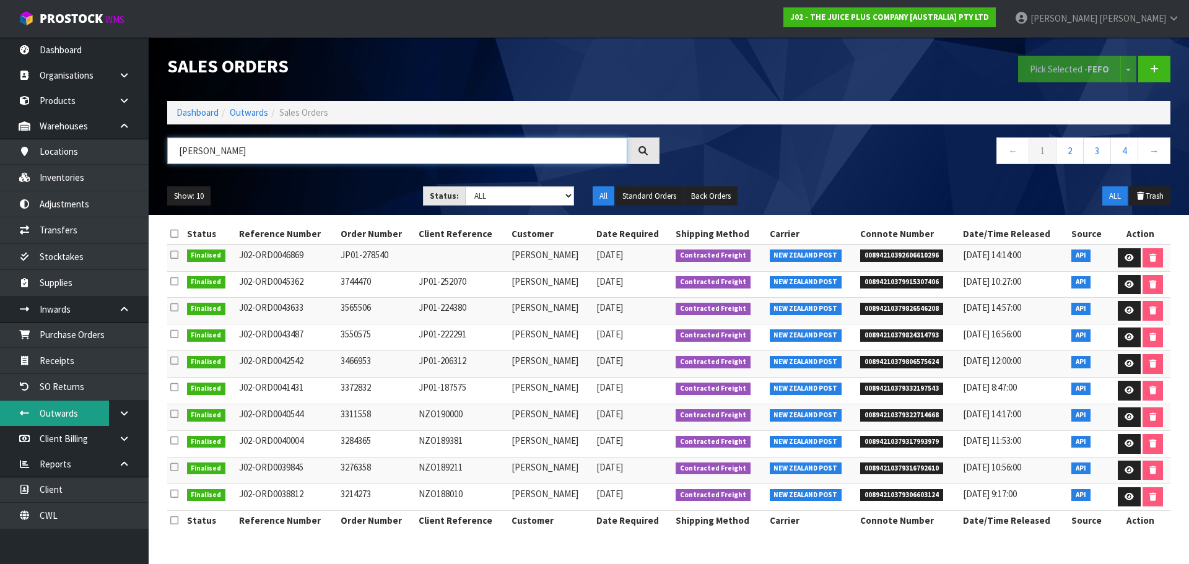
type input "MAREE REID"
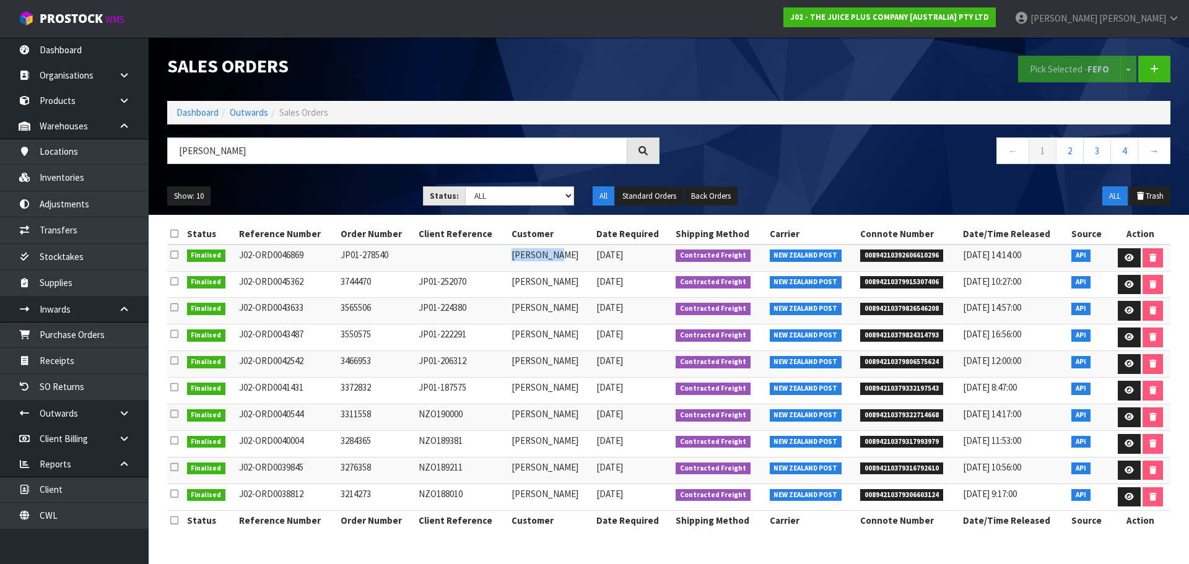
drag, startPoint x: 565, startPoint y: 258, endPoint x: 480, endPoint y: 262, distance: 85.5
click at [511, 258] on td "MAREE REID" at bounding box center [550, 258] width 85 height 27
copy td "MAREE REID"
drag, startPoint x: 397, startPoint y: 256, endPoint x: 341, endPoint y: 254, distance: 55.7
click at [341, 254] on td "JP01-278540" at bounding box center [376, 258] width 78 height 27
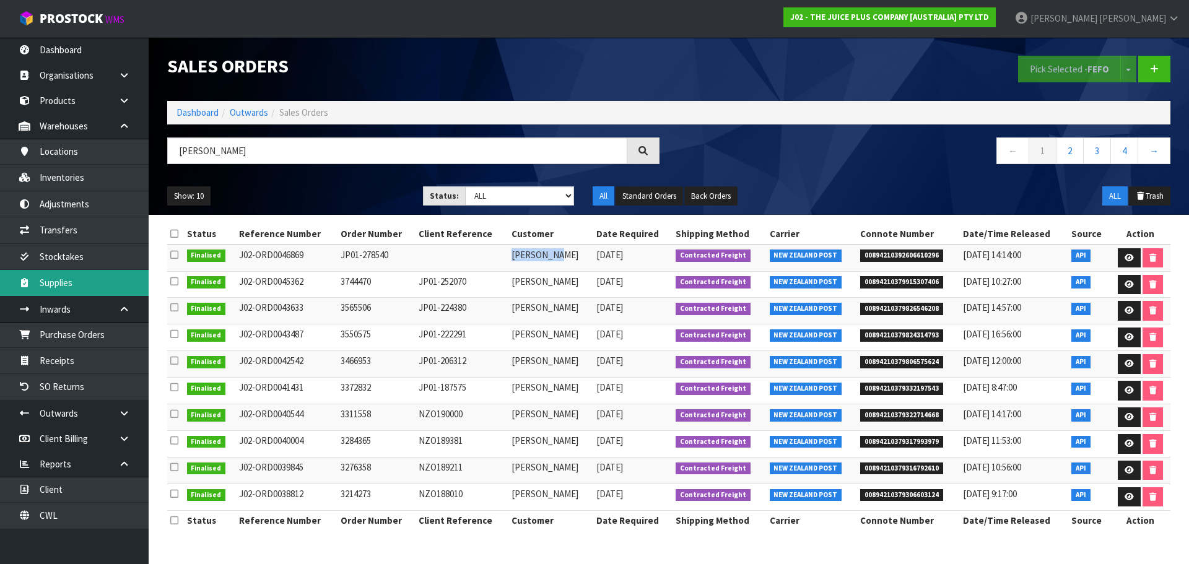
copy td "JP01-278540"
click at [1126, 261] on icon at bounding box center [1128, 258] width 9 height 8
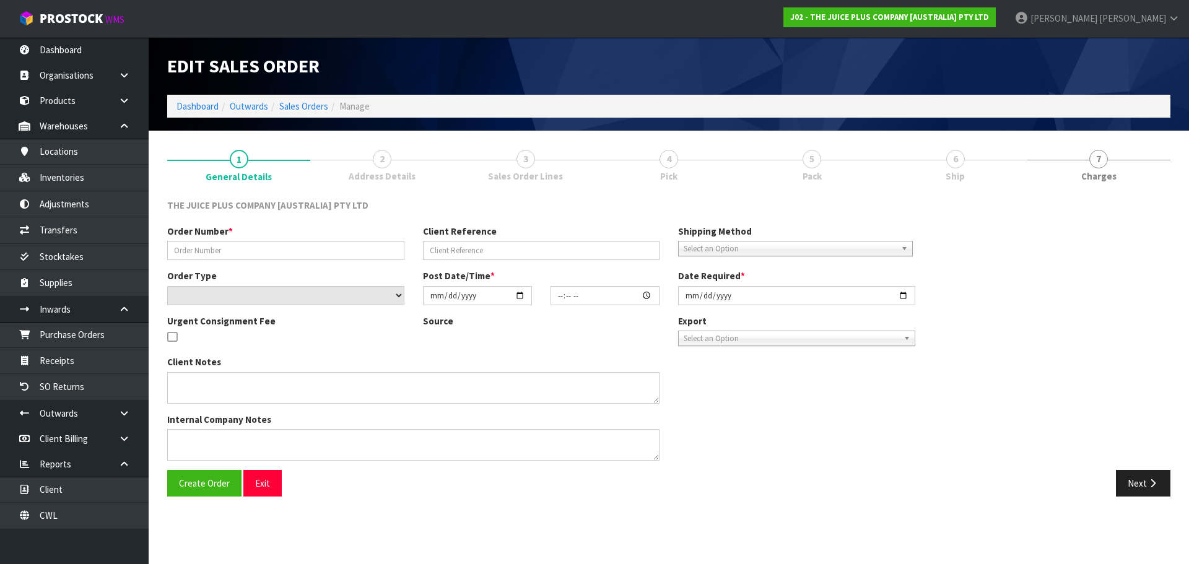
type input "JP01-278540"
select select "number:0"
type input "2025-10-03"
type input "04:01:49.000"
type input "2025-10-03"
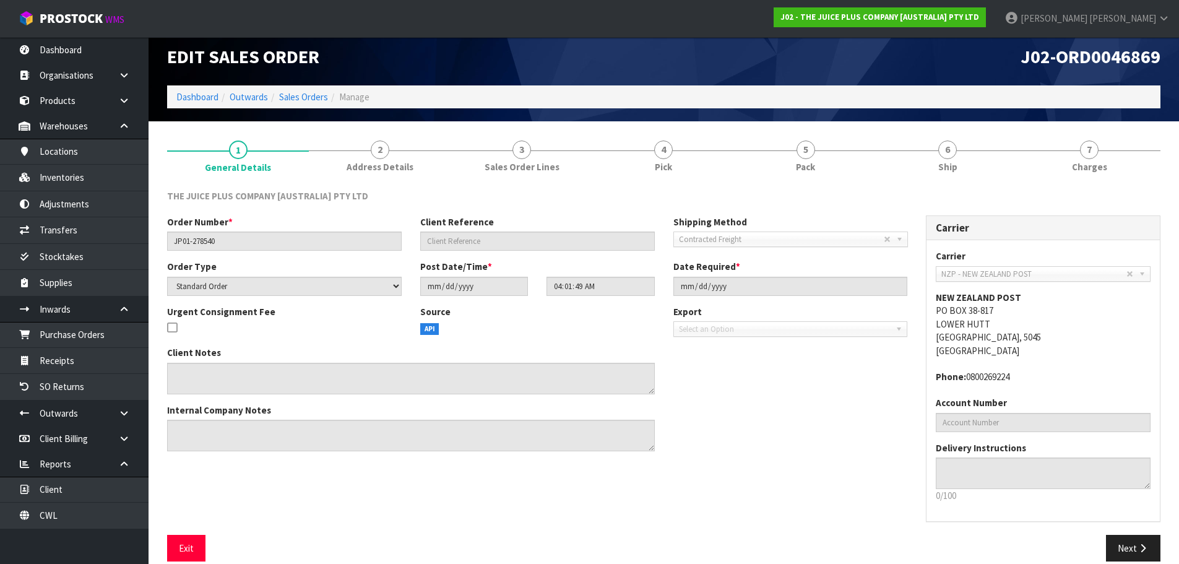
scroll to position [25, 0]
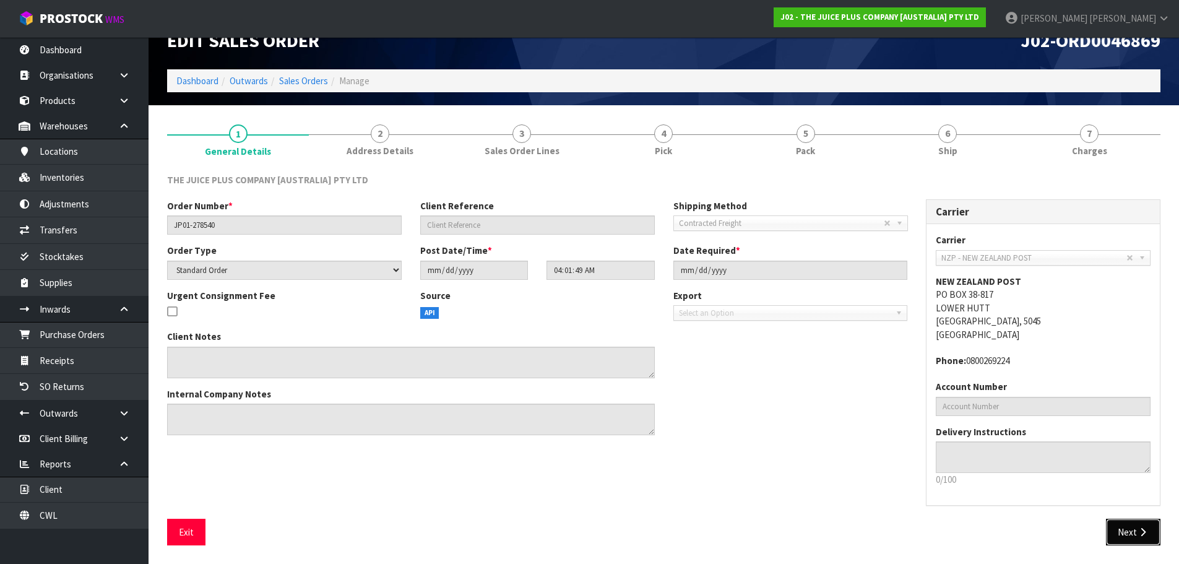
click at [1133, 544] on button "Next" at bounding box center [1133, 532] width 54 height 27
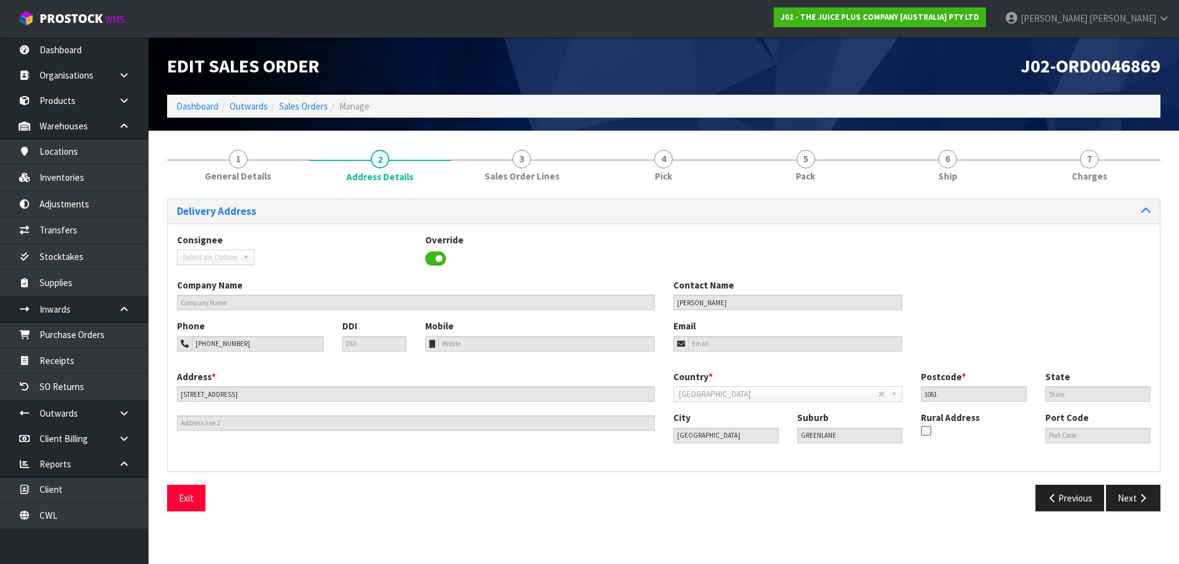
scroll to position [0, 0]
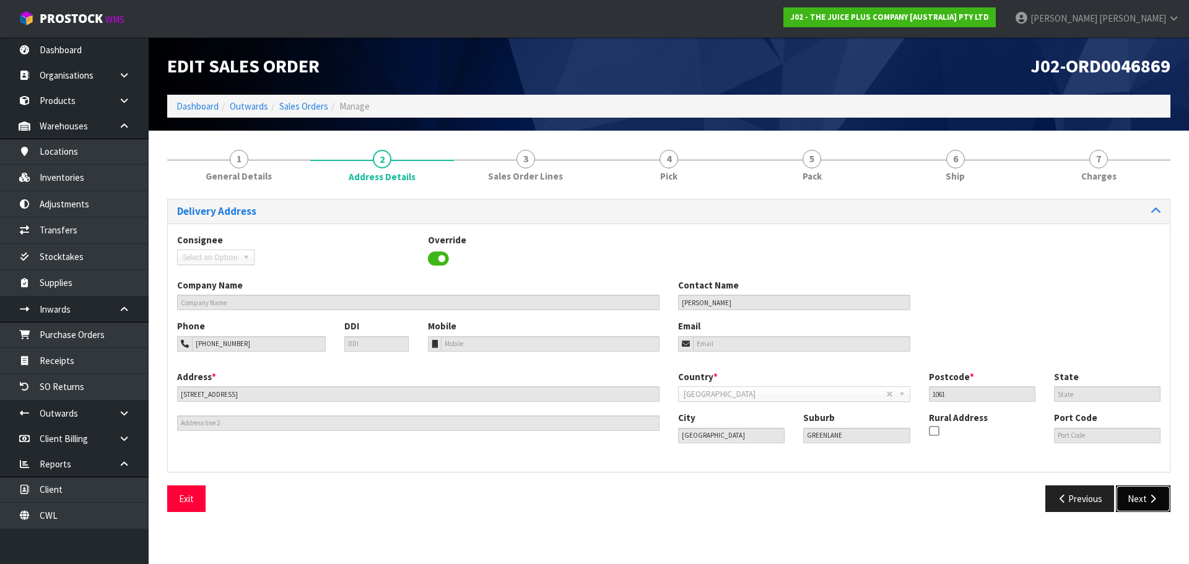
click at [1149, 500] on icon "button" at bounding box center [1152, 498] width 12 height 9
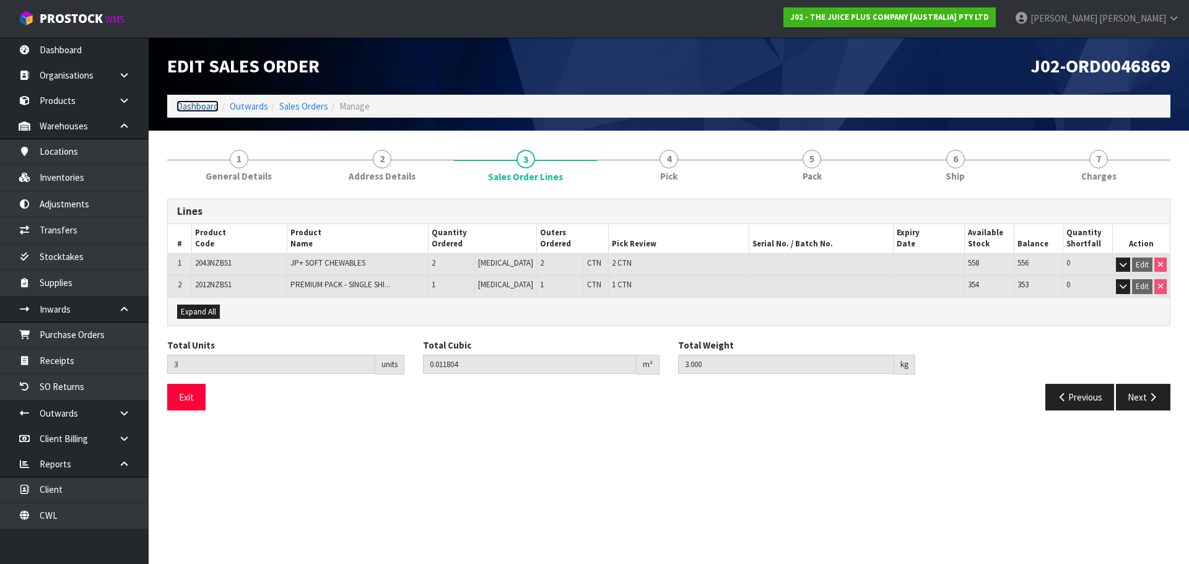
click at [191, 106] on link "Dashboard" at bounding box center [197, 106] width 42 height 12
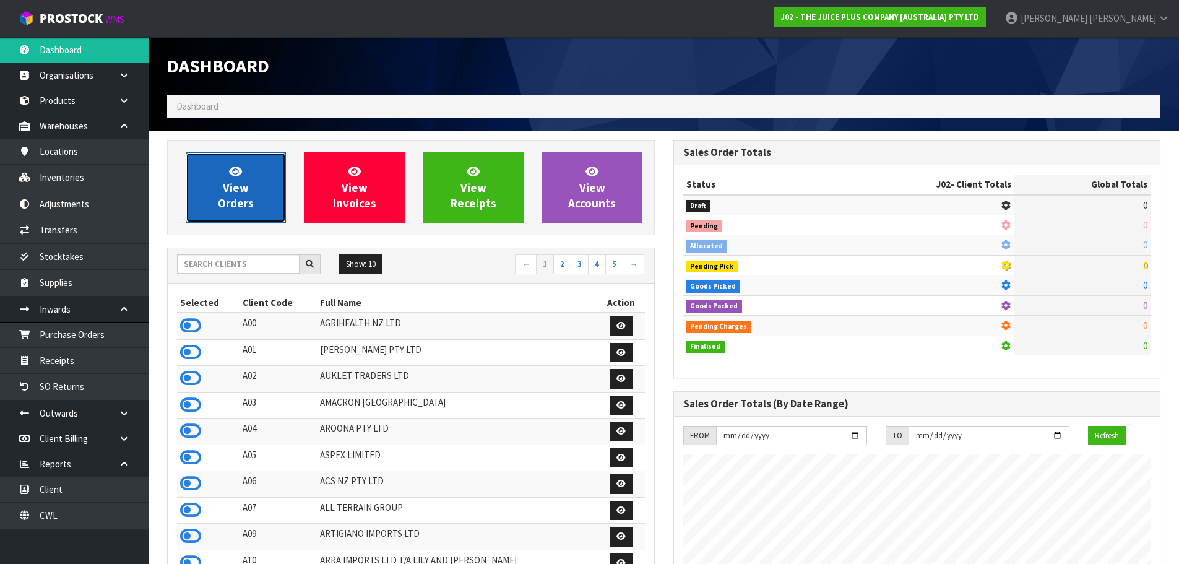
scroll to position [772, 506]
click at [254, 184] on link "View Orders" at bounding box center [236, 187] width 100 height 71
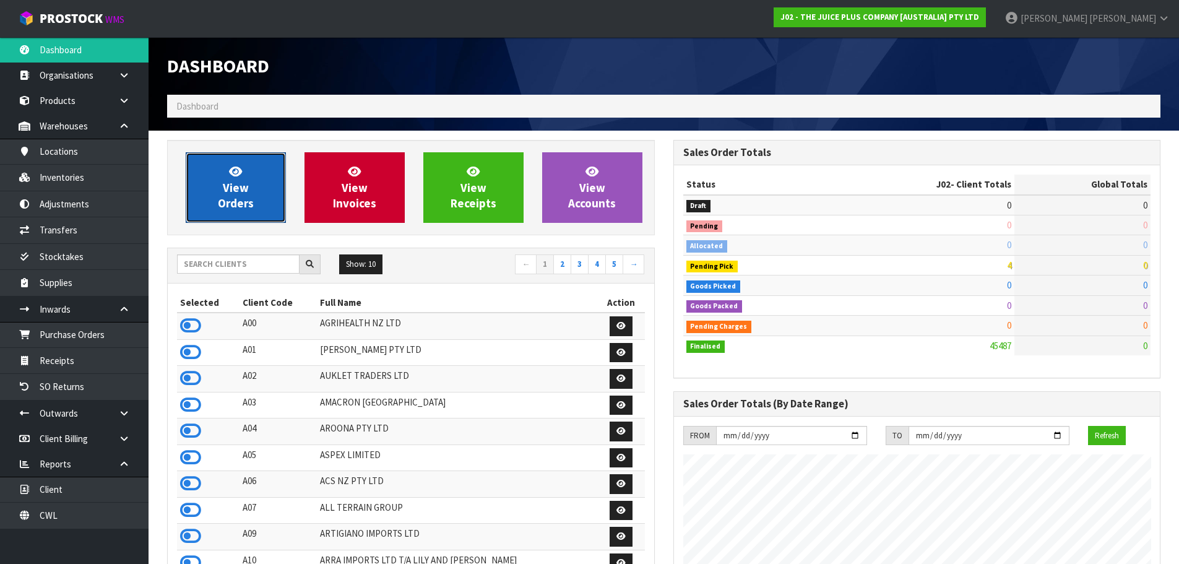
scroll to position [938, 506]
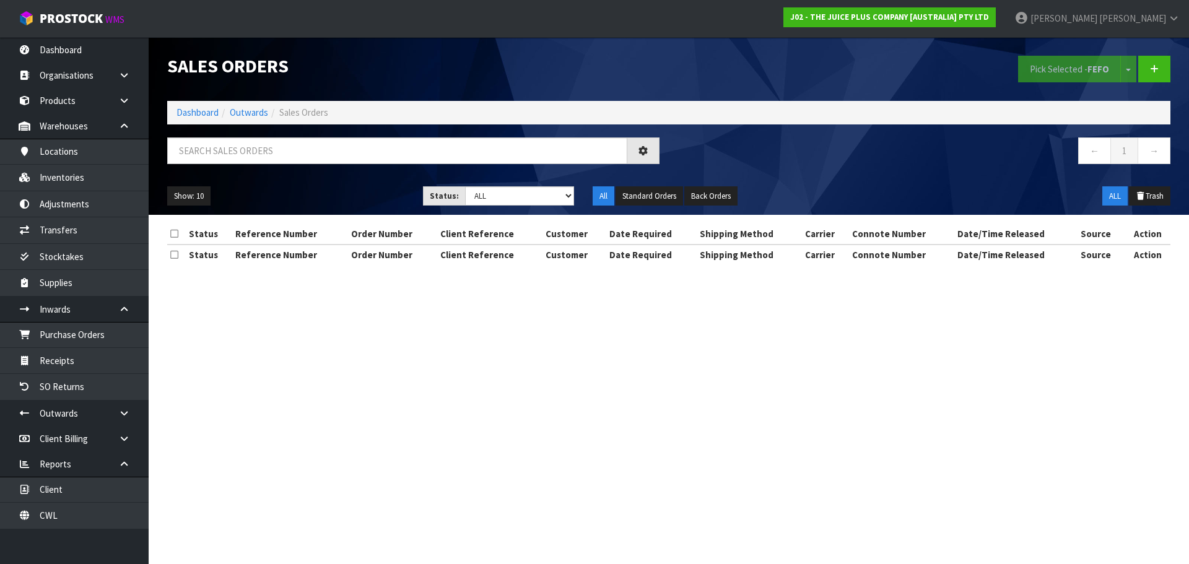
click at [378, 168] on div at bounding box center [413, 155] width 511 height 36
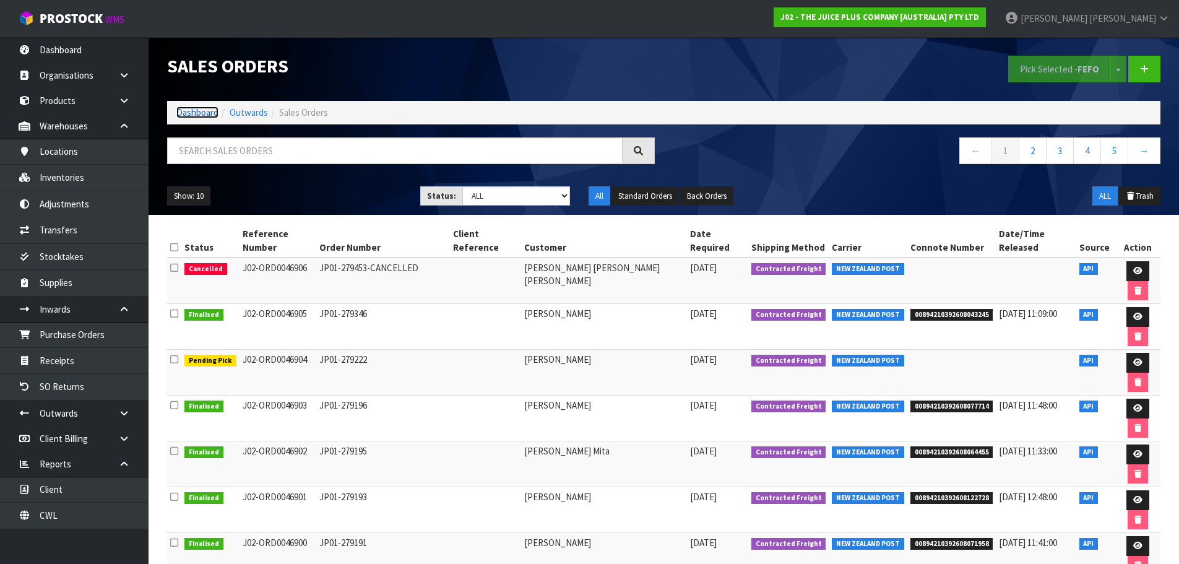
click at [207, 109] on link "Dashboard" at bounding box center [197, 112] width 42 height 12
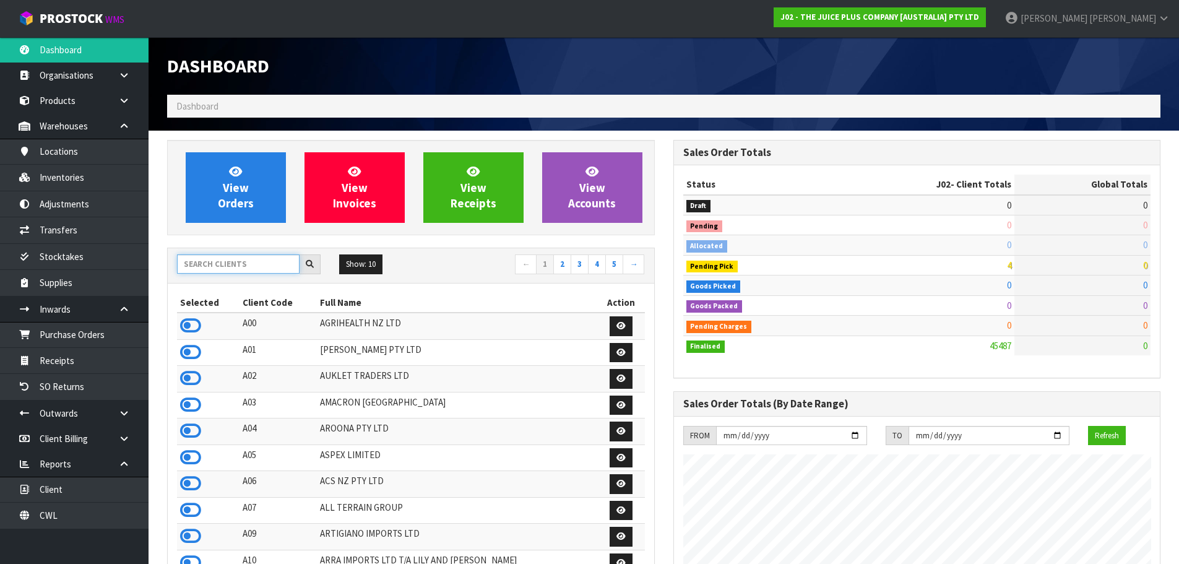
scroll to position [938, 506]
click at [258, 269] on input "text" at bounding box center [238, 263] width 123 height 19
type input "N04"
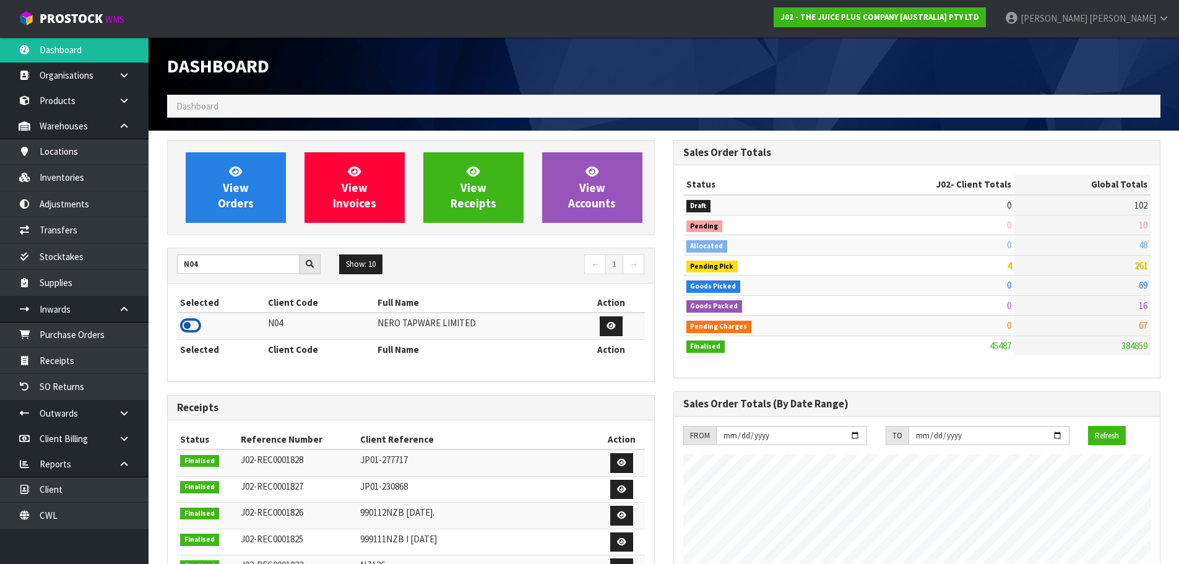
click at [191, 319] on icon at bounding box center [190, 325] width 21 height 19
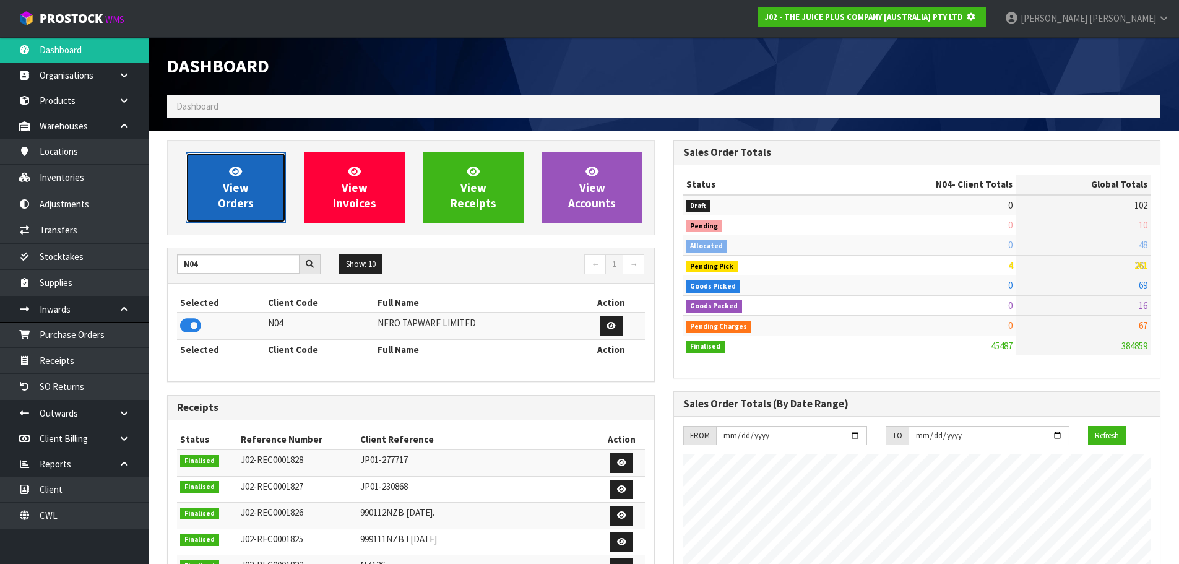
scroll to position [618249, 618515]
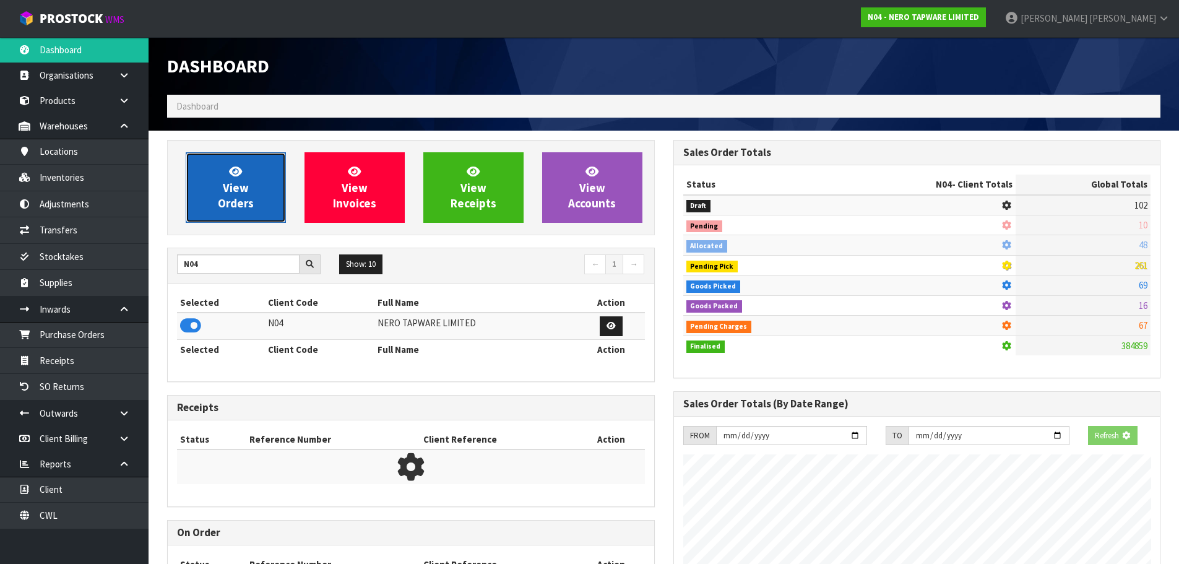
click at [248, 179] on link "View Orders" at bounding box center [236, 187] width 100 height 71
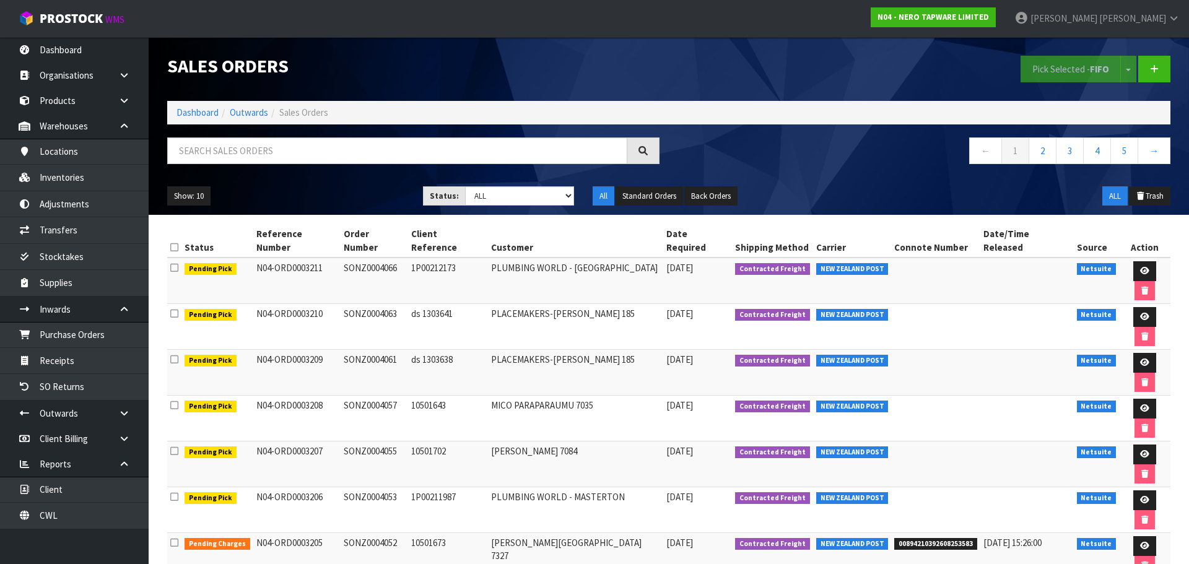
drag, startPoint x: 284, startPoint y: 444, endPoint x: 456, endPoint y: 444, distance: 172.1
click at [358, 154] on input "text" at bounding box center [397, 150] width 460 height 27
paste input "SONZ0004047"
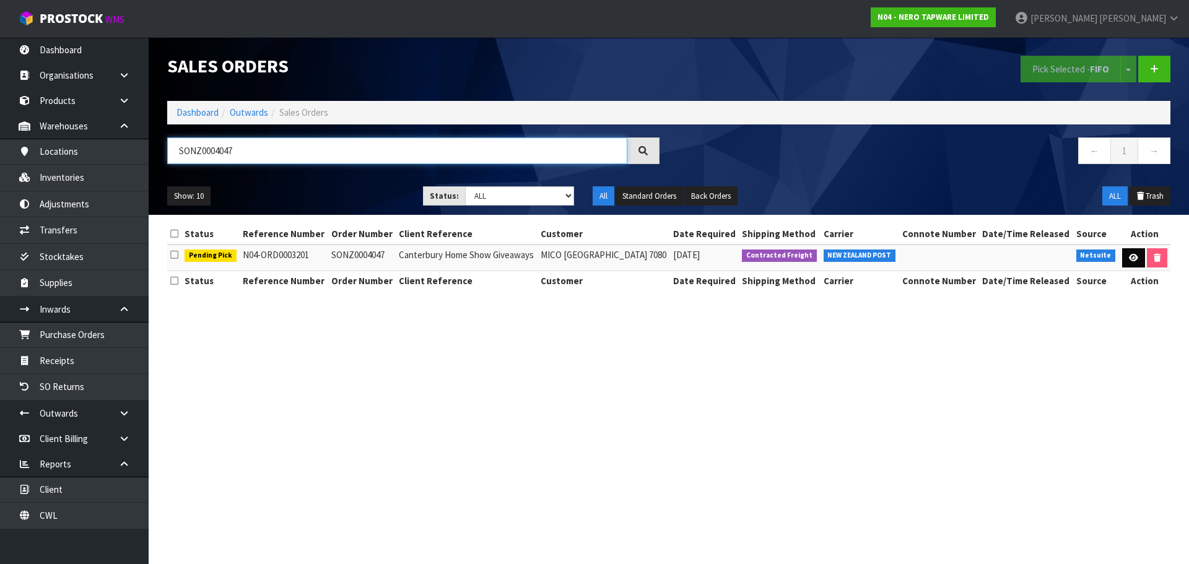
type input "SONZ0004047"
click at [1137, 253] on link at bounding box center [1133, 258] width 23 height 20
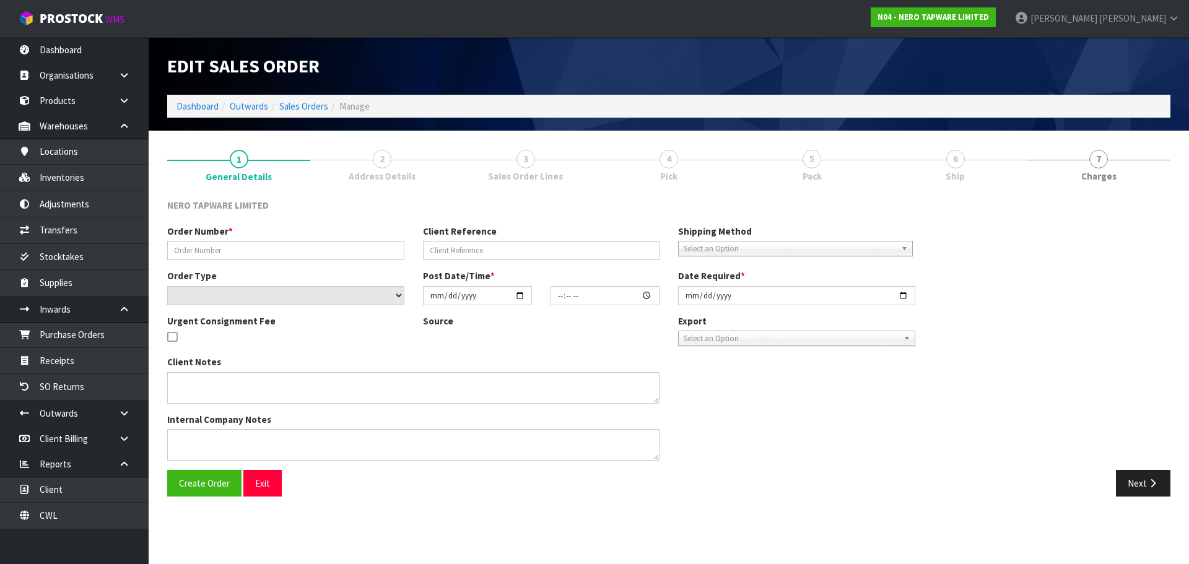
type input "SONZ0004047"
type input "Canterbury Home Show Giveaways"
select select "number:0"
type input "2025-10-08"
type input "09:30:05.000"
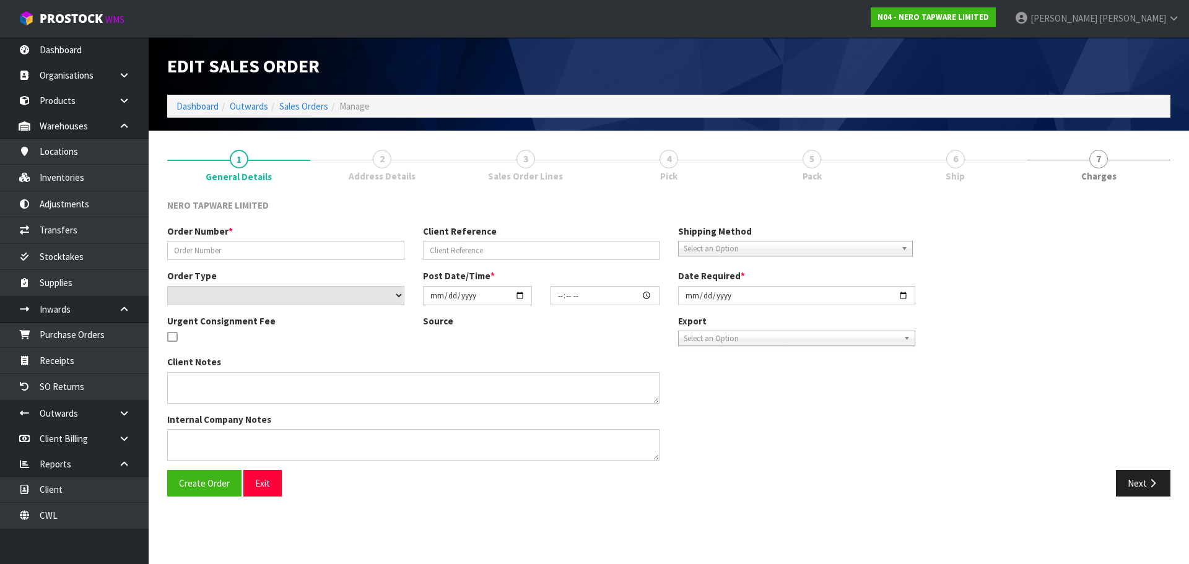
type input "2025-10-08"
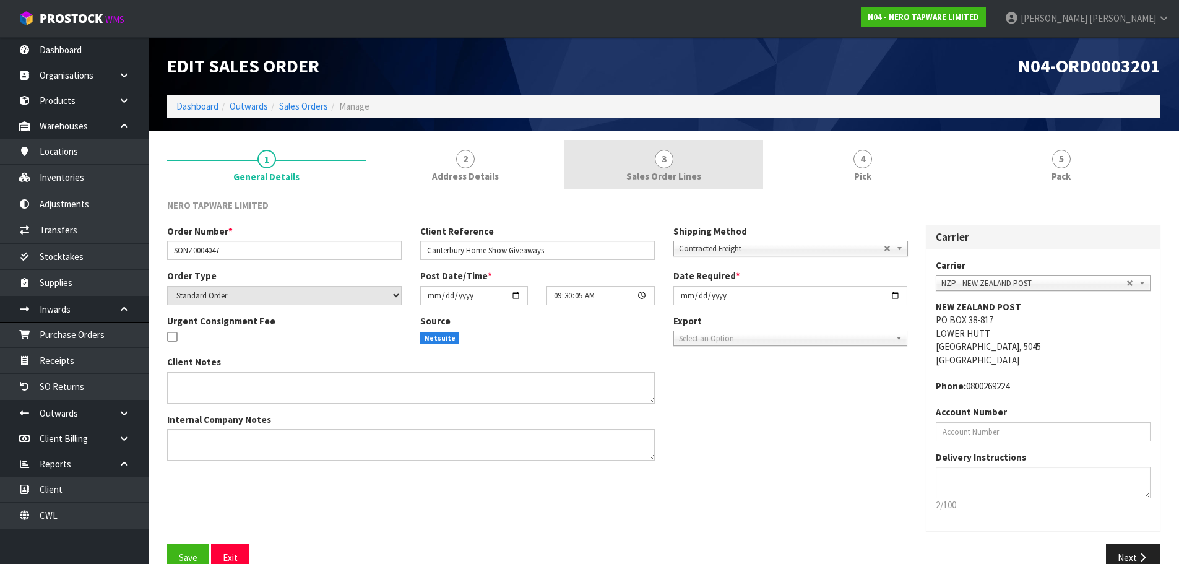
click at [724, 167] on link "3 Sales Order Lines" at bounding box center [664, 164] width 199 height 49
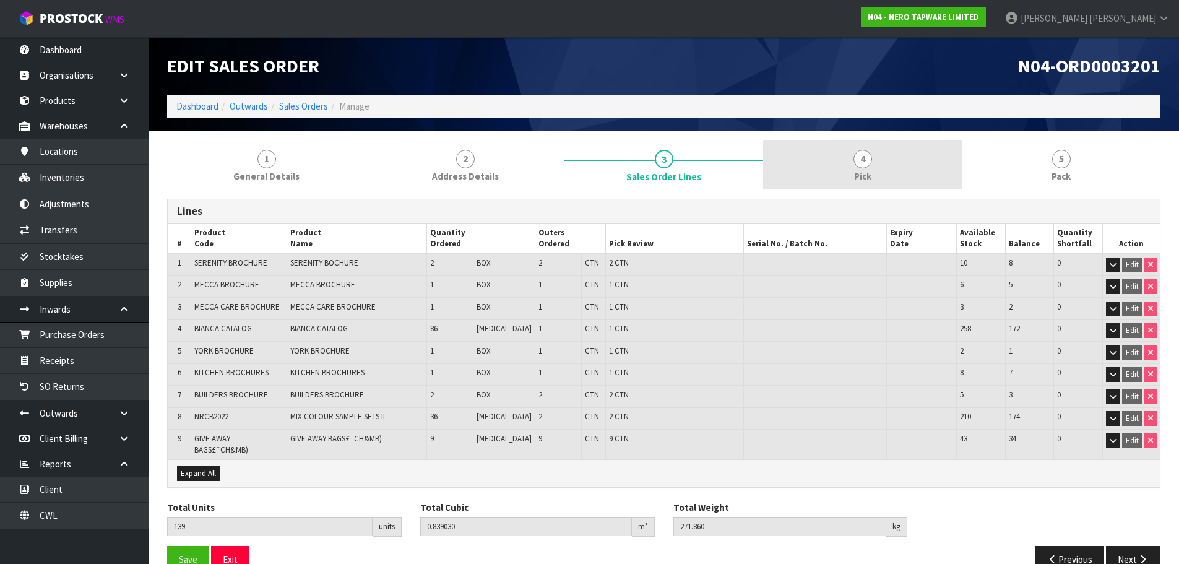
click at [841, 172] on link "4 Pick" at bounding box center [862, 164] width 199 height 49
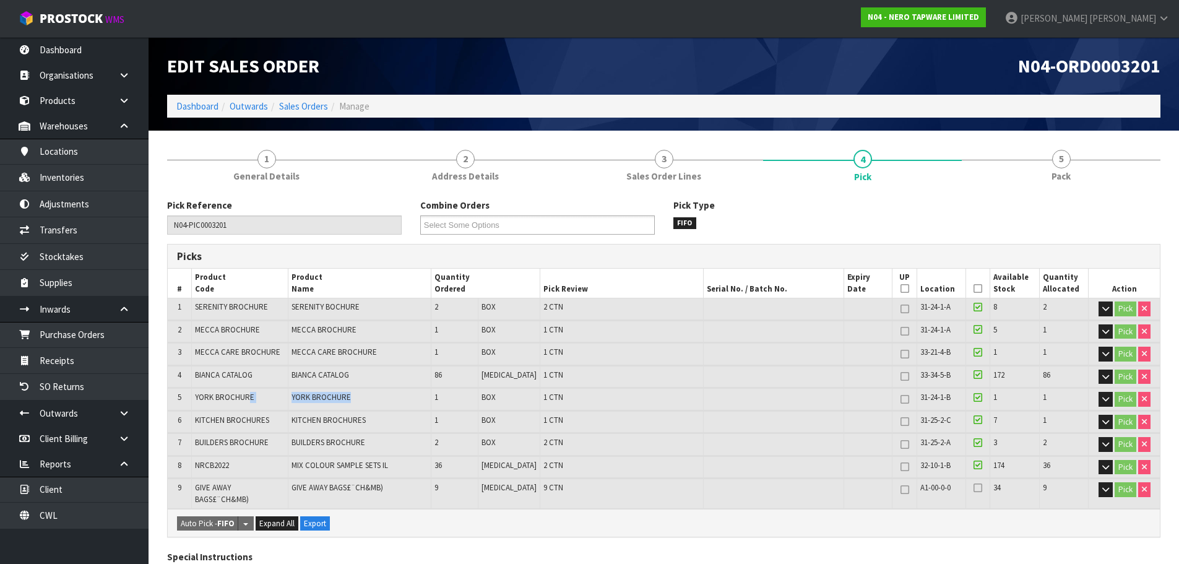
drag, startPoint x: 290, startPoint y: 397, endPoint x: 425, endPoint y: 400, distance: 135.6
click at [423, 400] on tr "5 YORK BROCHURE YORK BROCHURE 1 BOX 1 CTN 31-24-1-B 1 1 Pick" at bounding box center [664, 399] width 992 height 22
drag, startPoint x: 550, startPoint y: 396, endPoint x: 197, endPoint y: 398, distance: 353.5
click at [197, 398] on tr "5 YORK BROCHURE YORK BROCHURE 1 BOX 1 CTN 31-24-1-B 1 1 Pick" at bounding box center [664, 399] width 992 height 22
click at [337, 391] on td "YORK BROCHURE" at bounding box center [359, 399] width 143 height 22
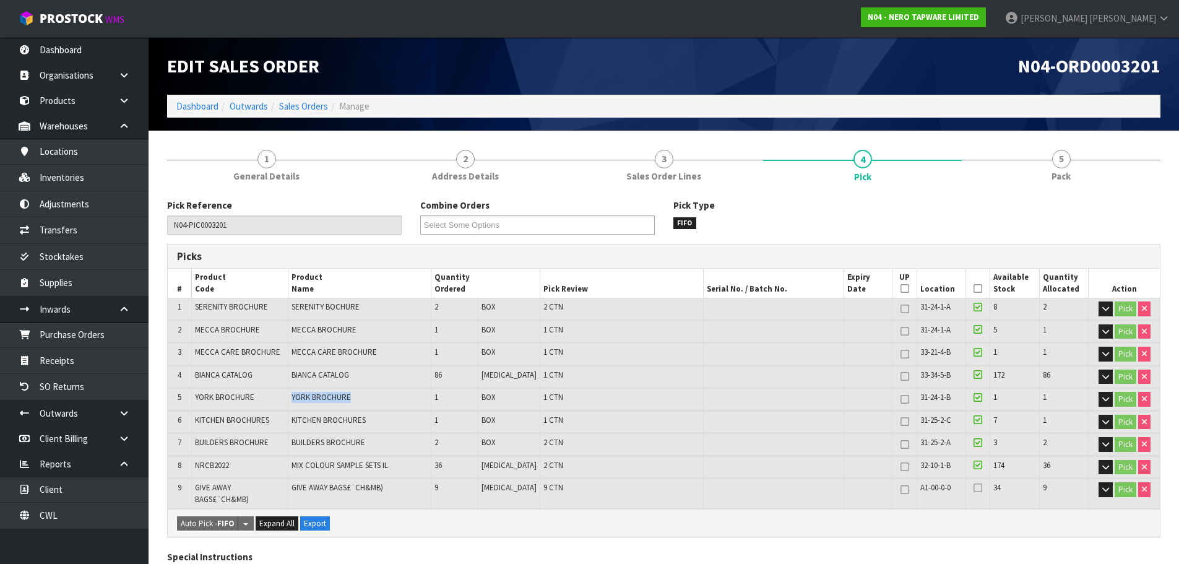
drag, startPoint x: 365, startPoint y: 398, endPoint x: 191, endPoint y: 394, distance: 174.0
click at [289, 398] on tr "5 YORK BROCHURE YORK BROCHURE 1 BOX 1 CTN 31-24-1-B 1 1 Pick" at bounding box center [664, 399] width 992 height 22
copy tr "YORK BROCHURE"
click at [201, 106] on link "Dashboard" at bounding box center [197, 106] width 42 height 12
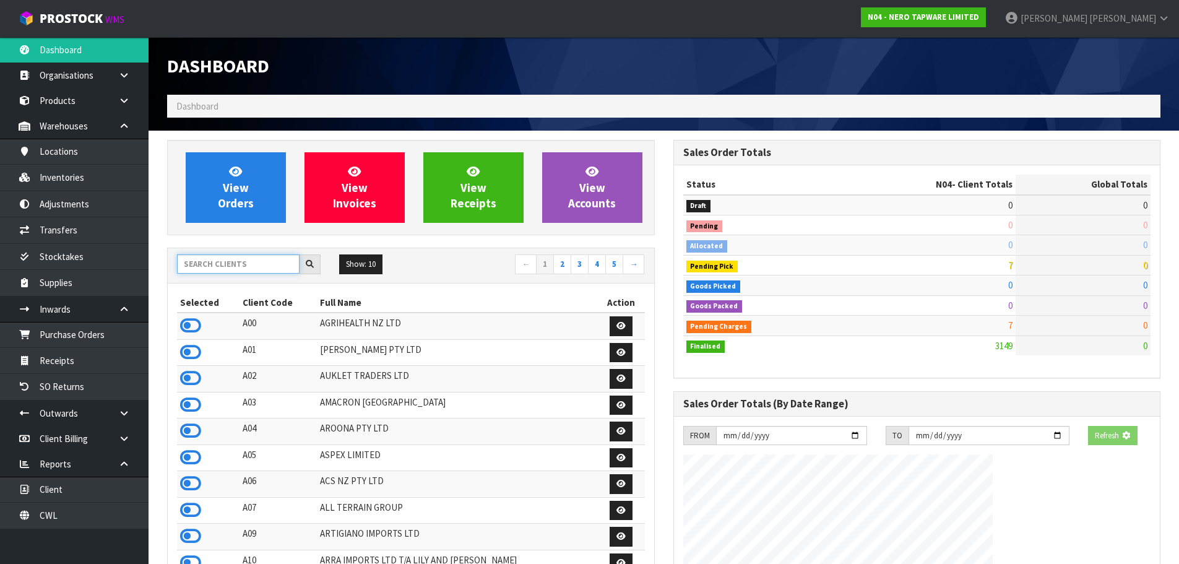
click at [215, 262] on input "text" at bounding box center [238, 263] width 123 height 19
type input "J02"
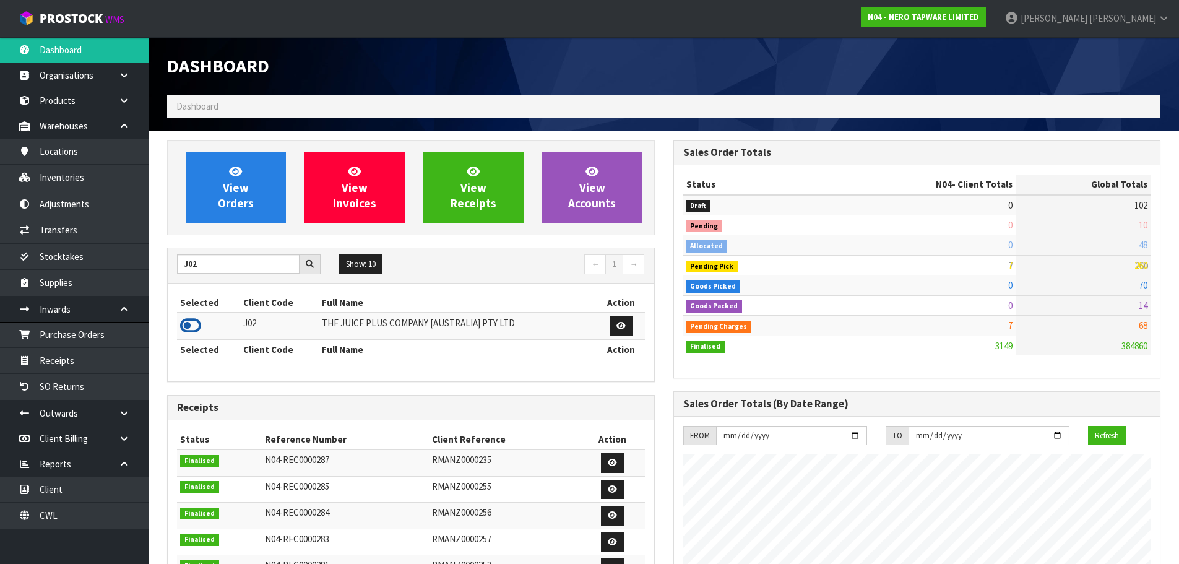
click at [184, 328] on icon at bounding box center [190, 325] width 21 height 19
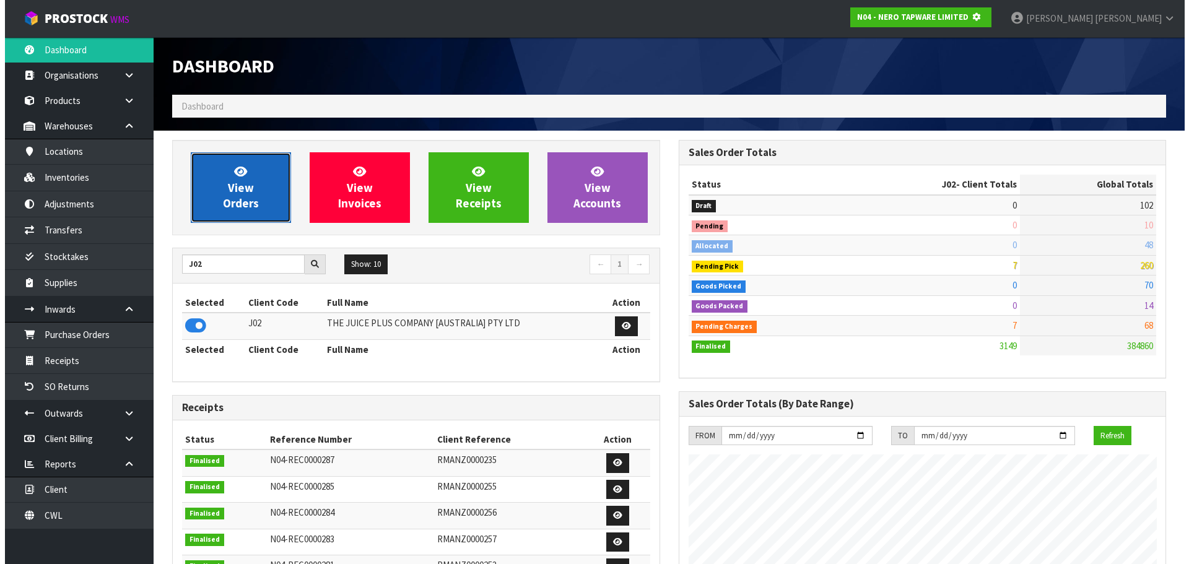
scroll to position [618249, 618515]
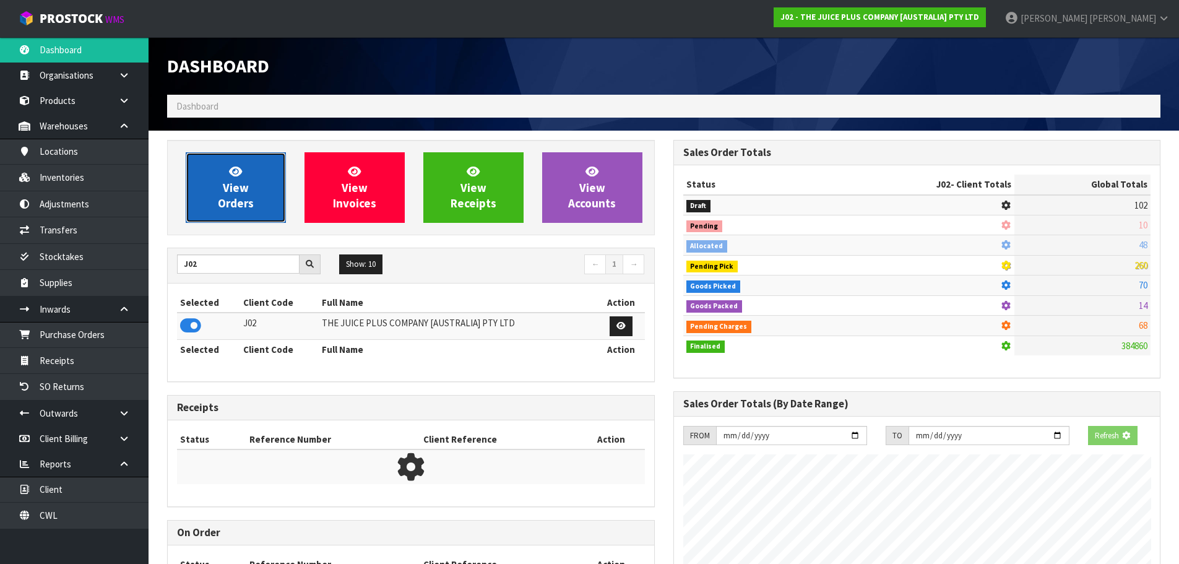
click at [229, 197] on span "View Orders" at bounding box center [236, 187] width 36 height 46
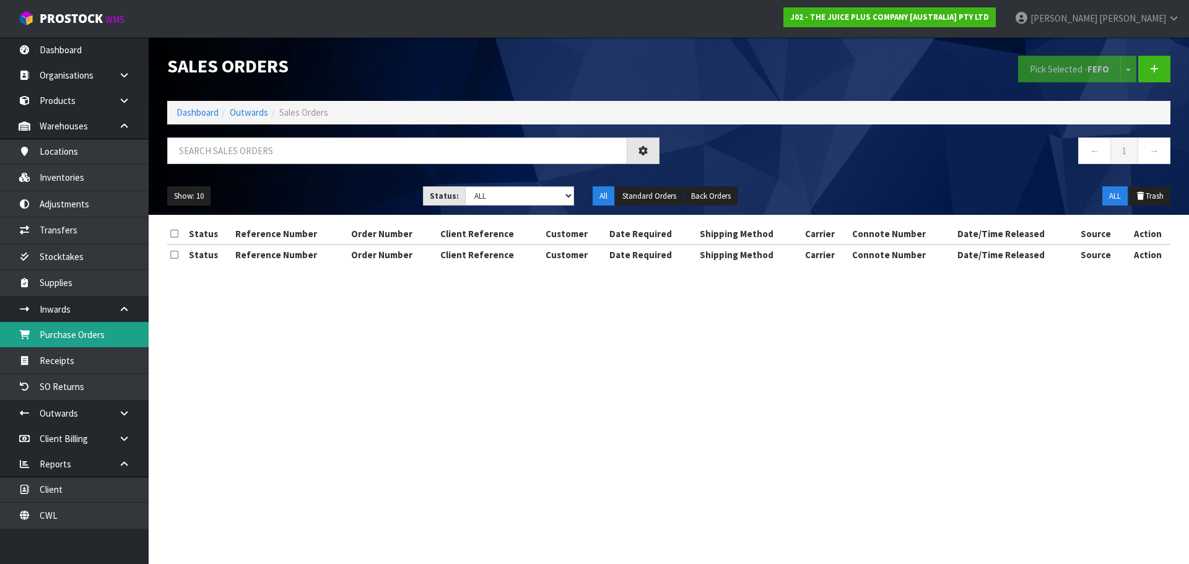
click at [76, 335] on link "Purchase Orders" at bounding box center [74, 334] width 149 height 25
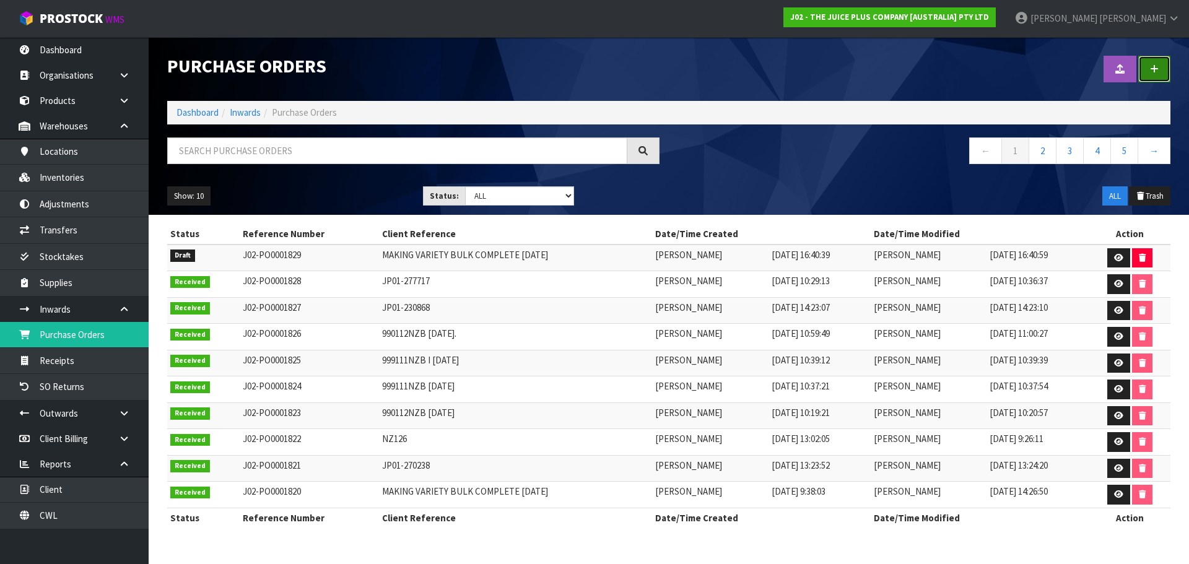
click at [1164, 74] on link at bounding box center [1154, 69] width 32 height 27
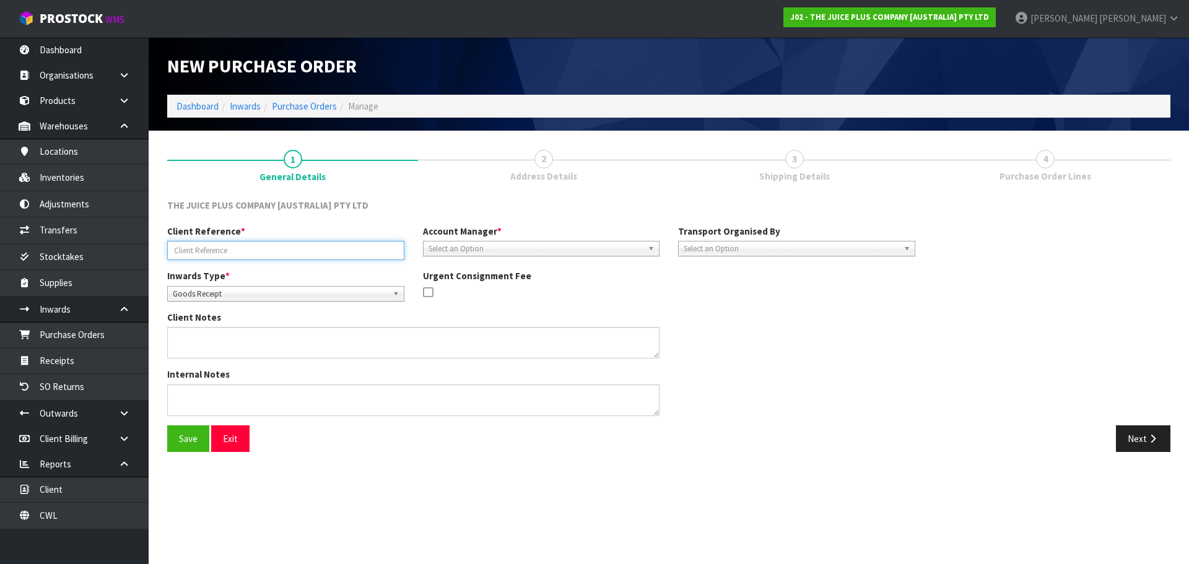
drag, startPoint x: 304, startPoint y: 253, endPoint x: 301, endPoint y: 226, distance: 26.7
click at [304, 253] on input "text" at bounding box center [285, 250] width 237 height 19
paste input "JP01-278461"
paste input "PU-6689"
click at [258, 249] on input "JP01-278461/PU-6689/" at bounding box center [285, 250] width 237 height 19
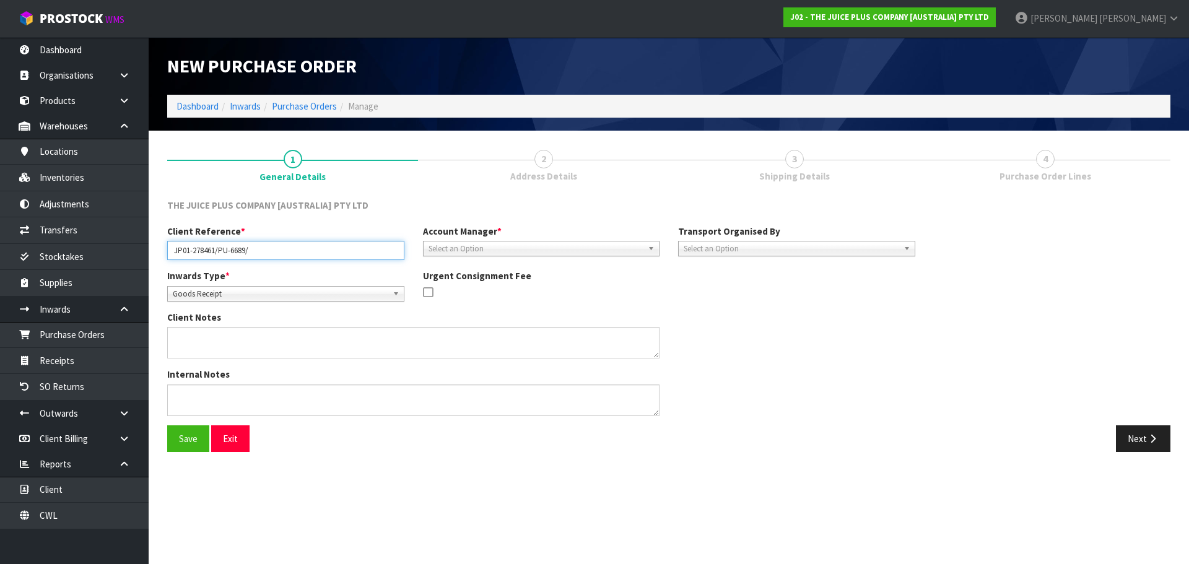
paste input "JESS SIMPSON"
click at [251, 254] on input "JP01-278461/PU-6689/ JESS SIMPSON" at bounding box center [285, 250] width 237 height 19
drag, startPoint x: 310, startPoint y: 251, endPoint x: 250, endPoint y: 258, distance: 60.4
click at [250, 258] on input "JP01-278461/PU-6689/ JESS SIMPSON" at bounding box center [285, 250] width 237 height 19
paste input "AREE REID"
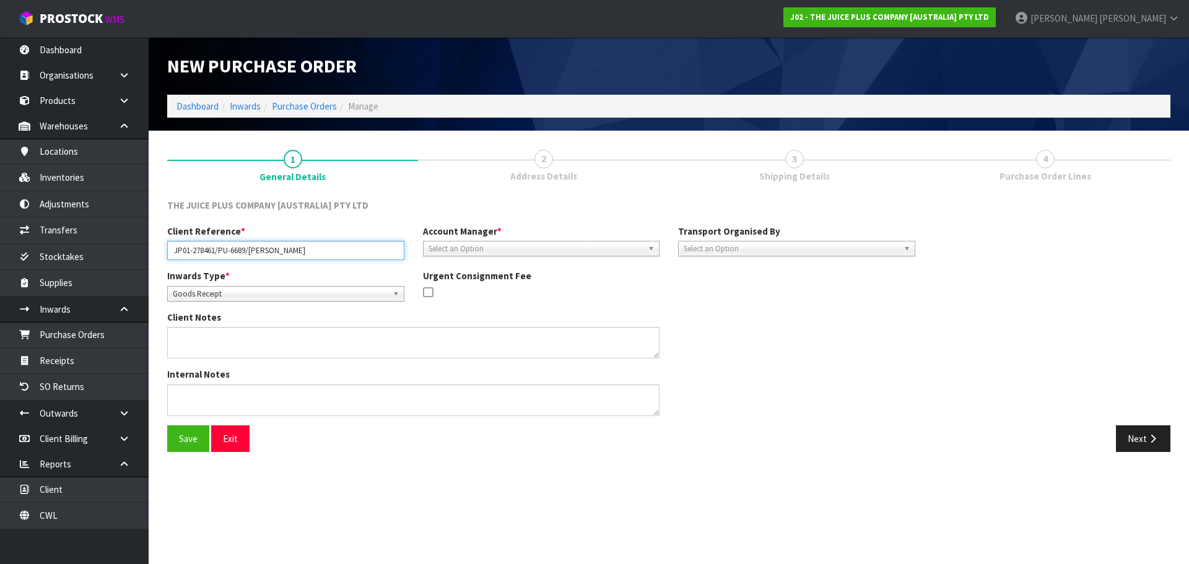
click at [249, 256] on input "JP01-278461/PU-6689/AREE REID" at bounding box center [285, 250] width 237 height 19
type input "JP01-278461/PU-6689/MAREE REID"
click at [270, 293] on span "Goods Receipt" at bounding box center [280, 294] width 215 height 15
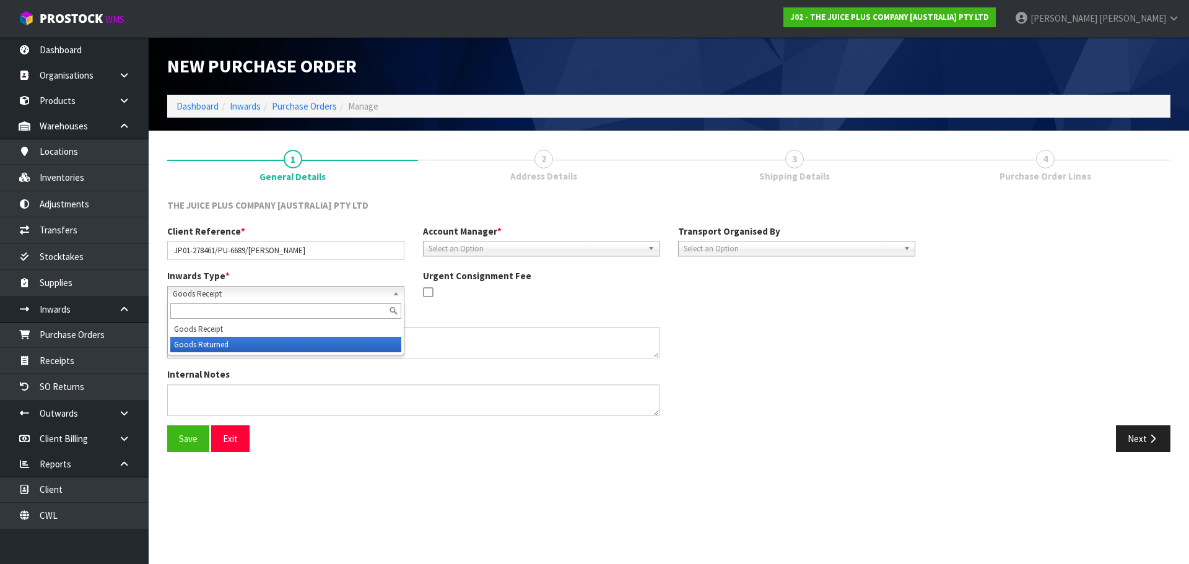
click at [245, 352] on li "Goods Returned" at bounding box center [285, 344] width 231 height 15
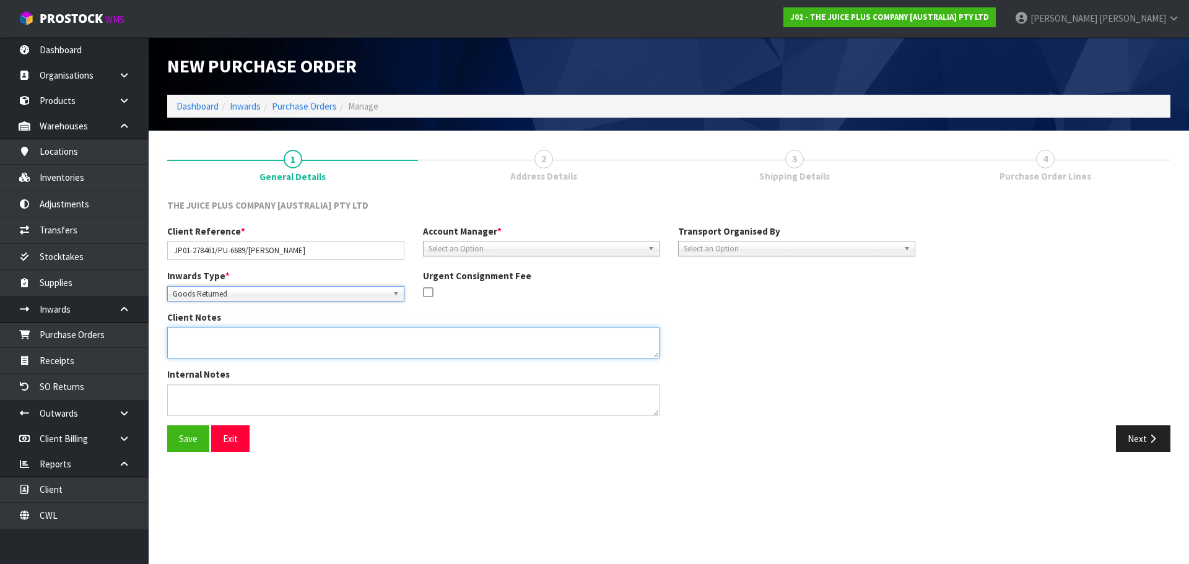
drag, startPoint x: 316, startPoint y: 353, endPoint x: 283, endPoint y: 355, distance: 32.9
click at [314, 353] on textarea at bounding box center [413, 343] width 492 height 32
click at [245, 340] on textarea at bounding box center [413, 343] width 492 height 32
paste textarea "THE ABOVE ORDER HAS BEEN SENT OUT TO THE WRONG ADDRESS, COULD WE PLEASE HAVE IT…"
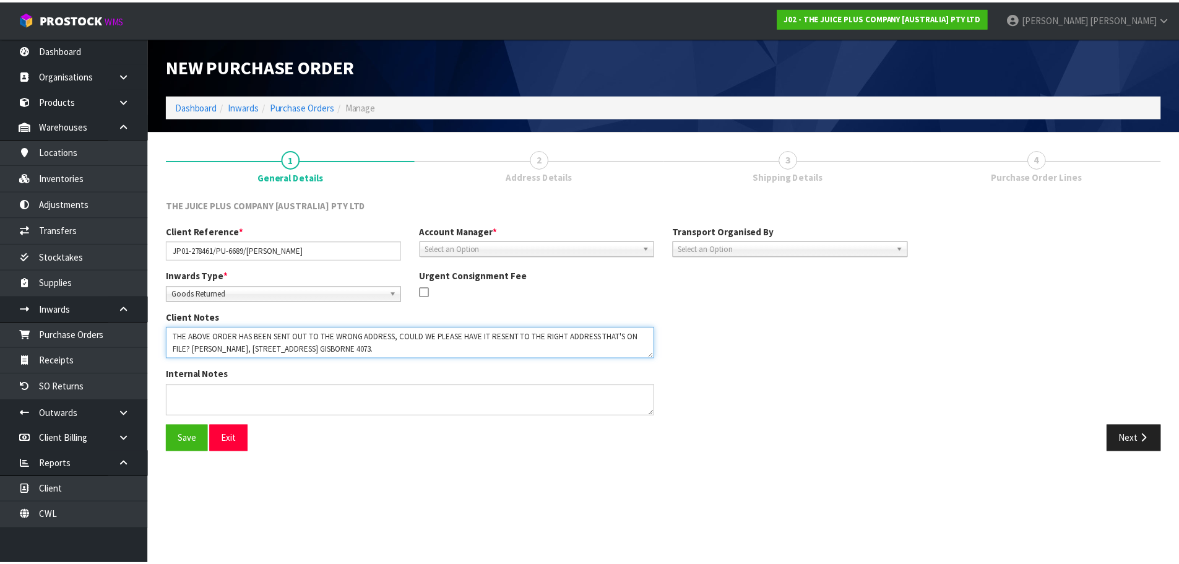
scroll to position [93, 0]
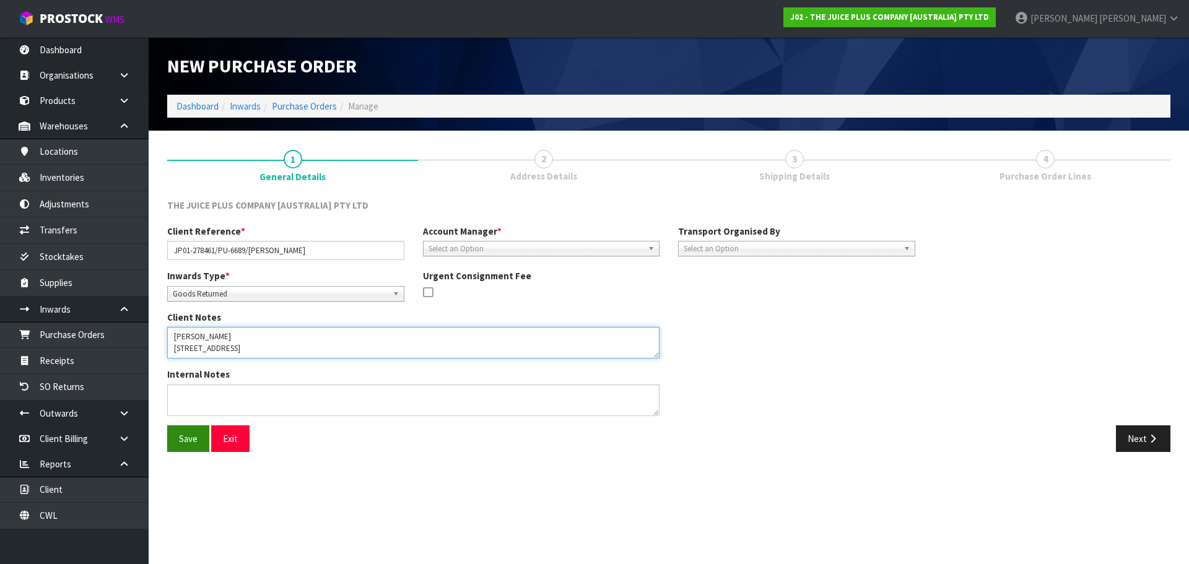
type textarea "THE ABOVE ORDER HAS BEEN SENT OUT TO THE WRONG ADDRESS, COULD WE PLEASE HAVE IT…"
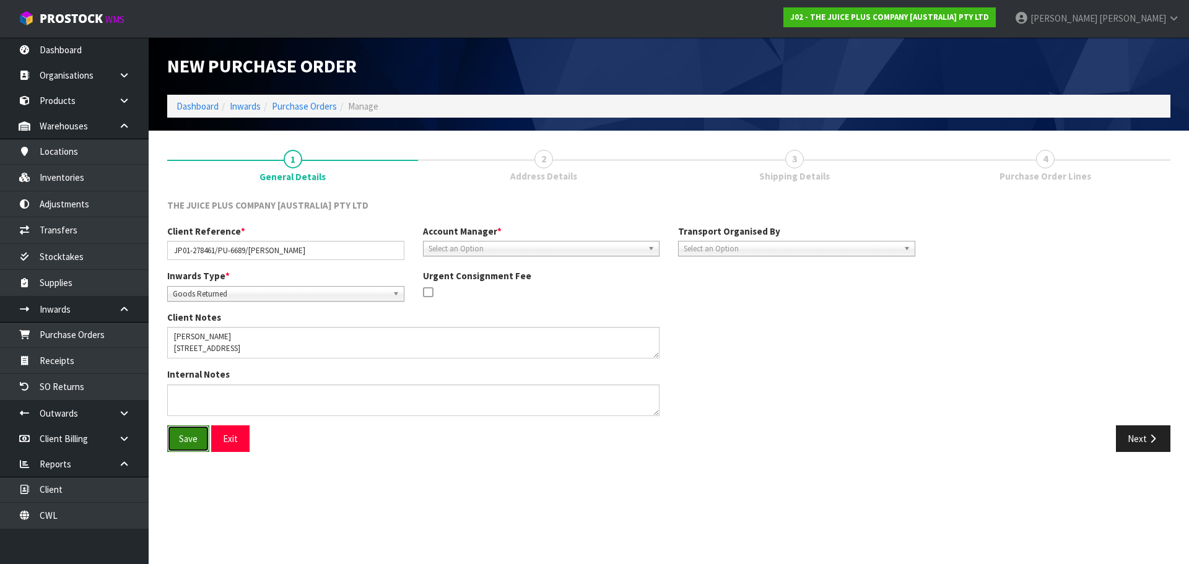
click at [182, 443] on button "Save" at bounding box center [188, 438] width 42 height 27
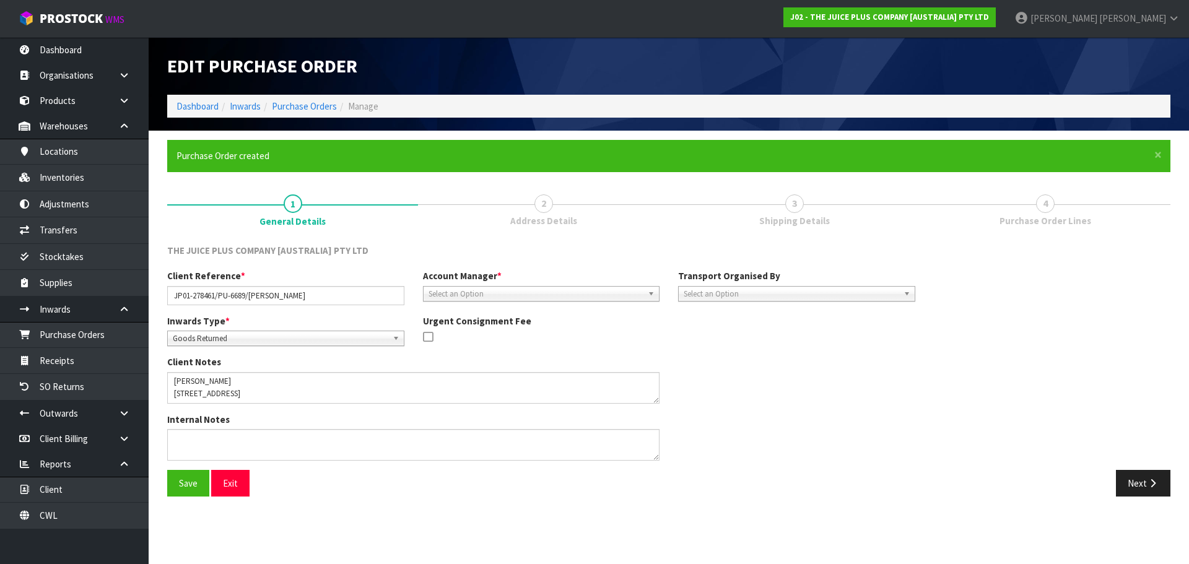
click at [518, 250] on div "THE JUICE PLUS COMPANY [AUSTRALIA] PTY LTD" at bounding box center [668, 256] width 1021 height 25
click at [536, 295] on span "Select an Option" at bounding box center [535, 294] width 215 height 15
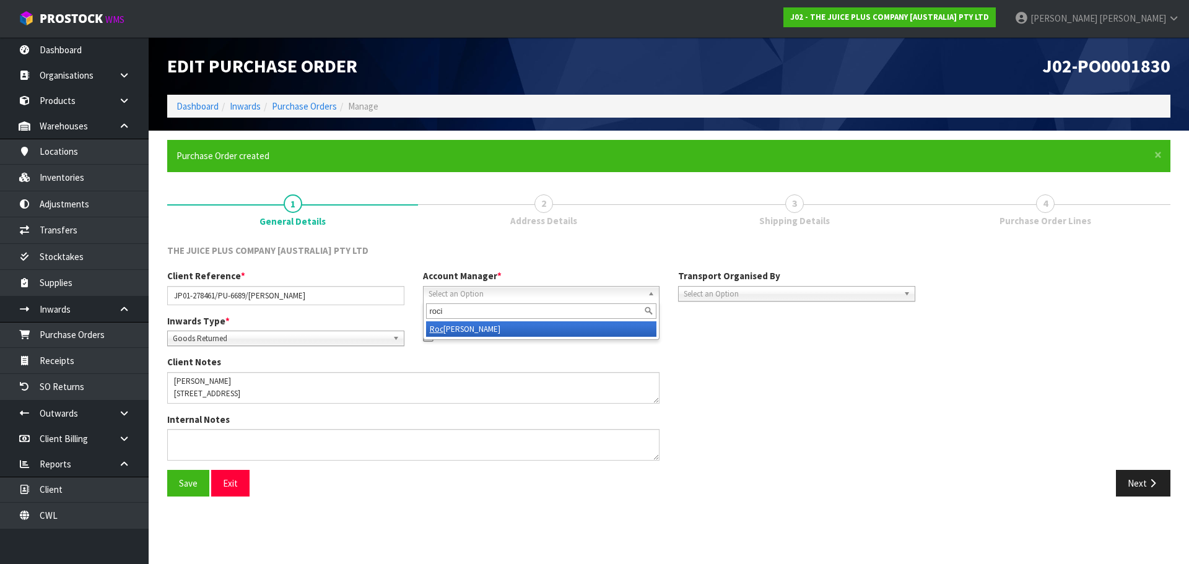
type input "rocio"
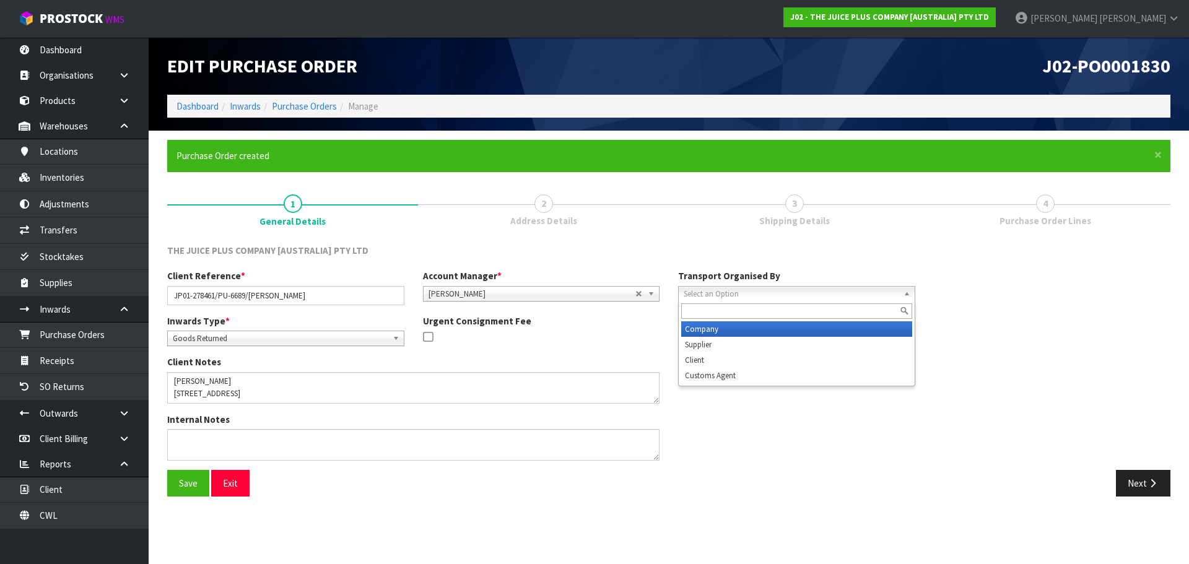
click at [754, 290] on span "Select an Option" at bounding box center [790, 294] width 215 height 15
click at [749, 332] on li "Company" at bounding box center [796, 328] width 231 height 15
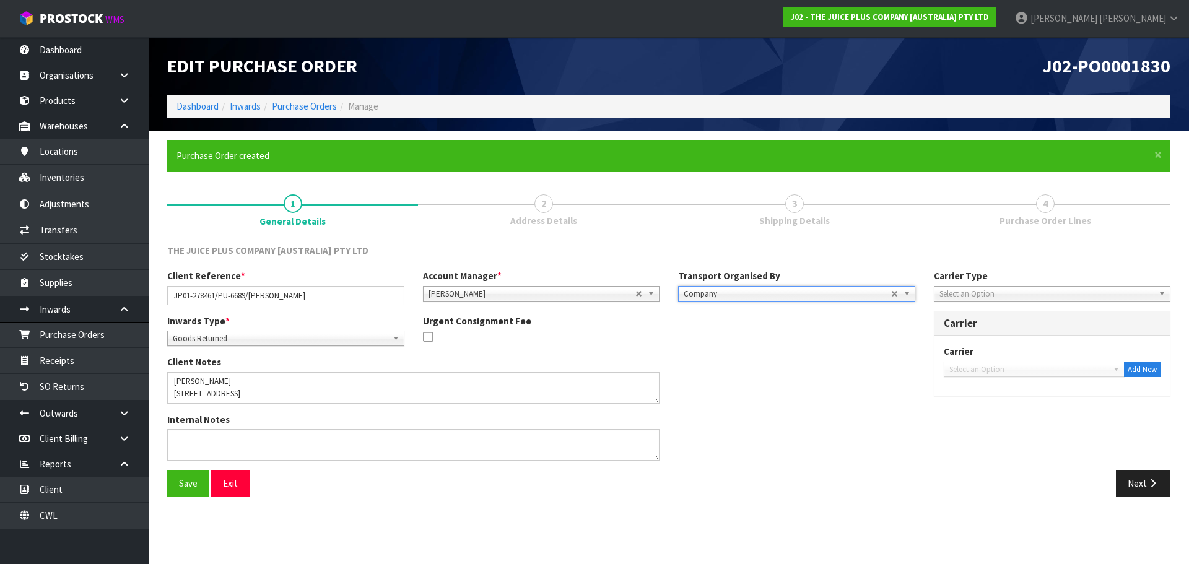
click at [1042, 294] on span "Select an Option" at bounding box center [1046, 294] width 215 height 15
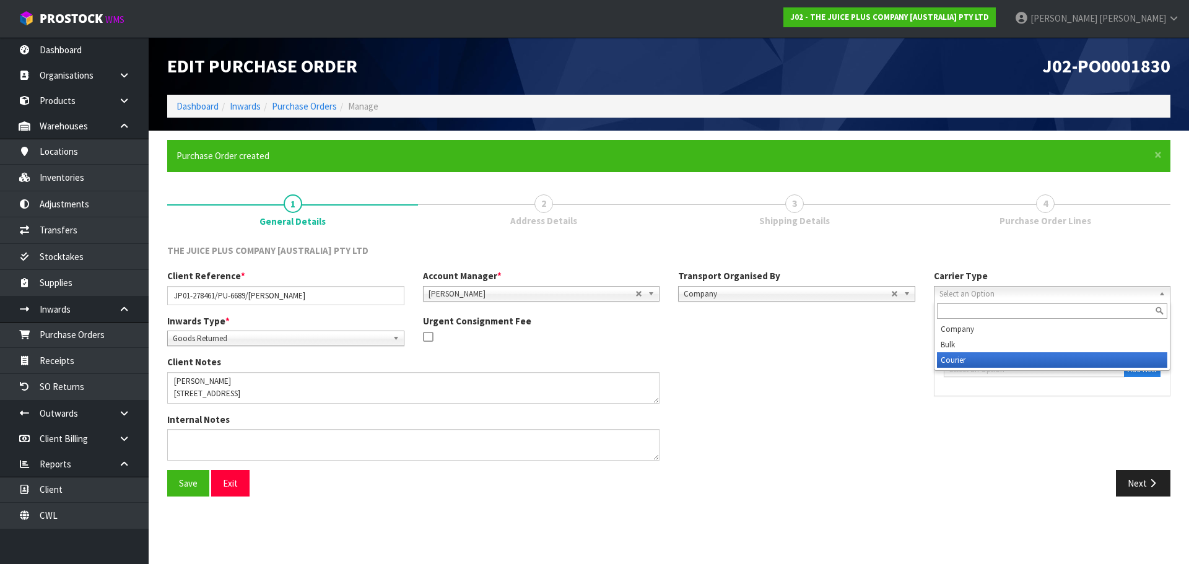
click at [995, 361] on li "Courier" at bounding box center [1052, 359] width 231 height 15
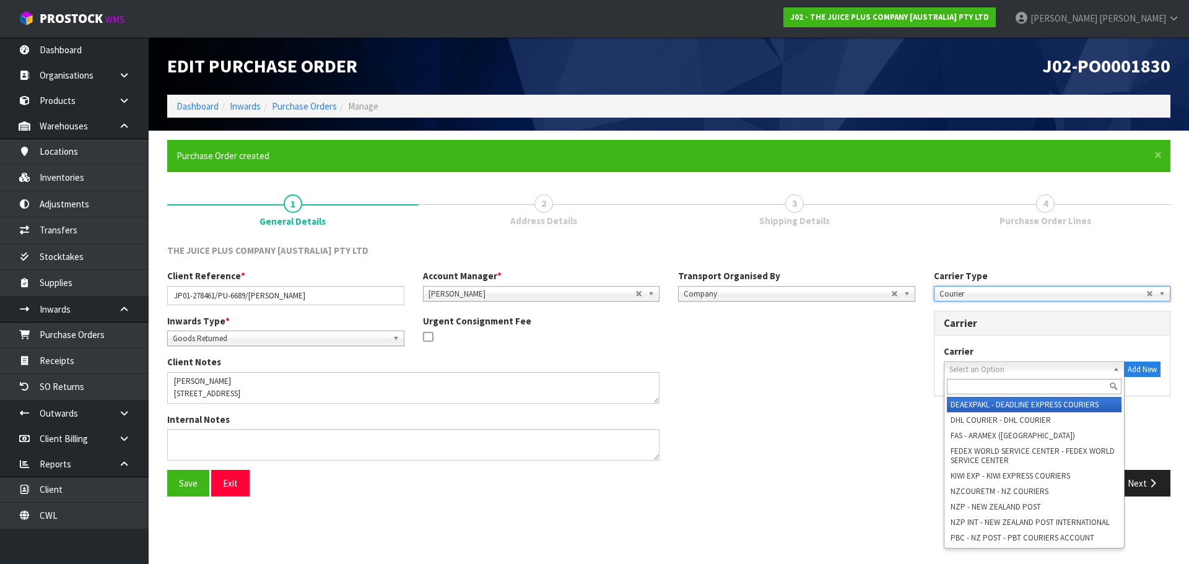
click at [984, 375] on span "Select an Option" at bounding box center [1028, 369] width 159 height 15
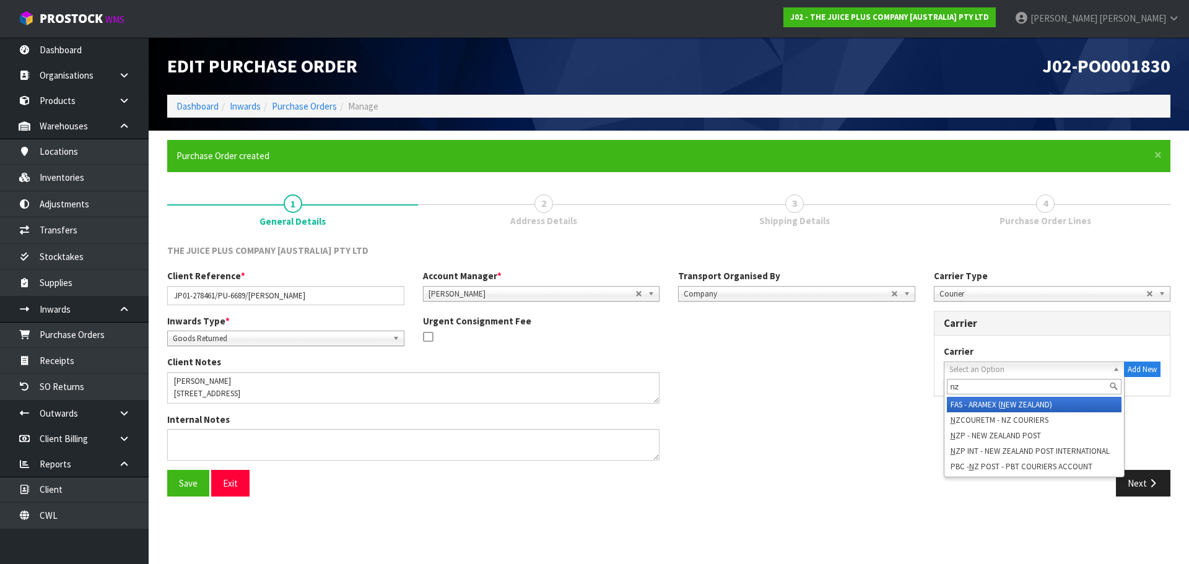
type input "nzp"
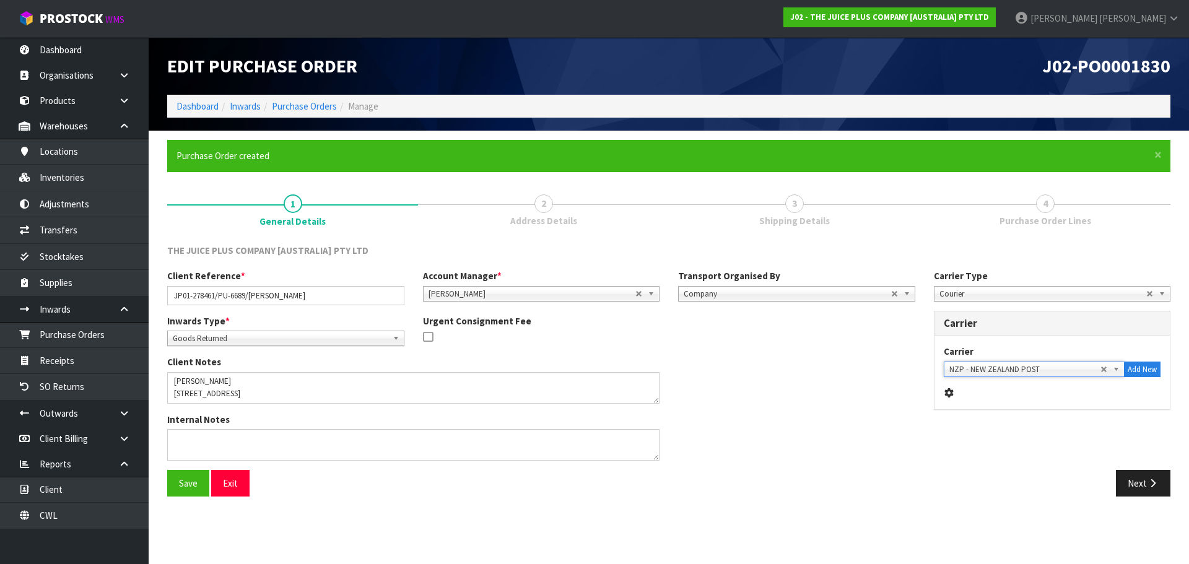
click at [167, 470] on button "Save" at bounding box center [188, 483] width 42 height 27
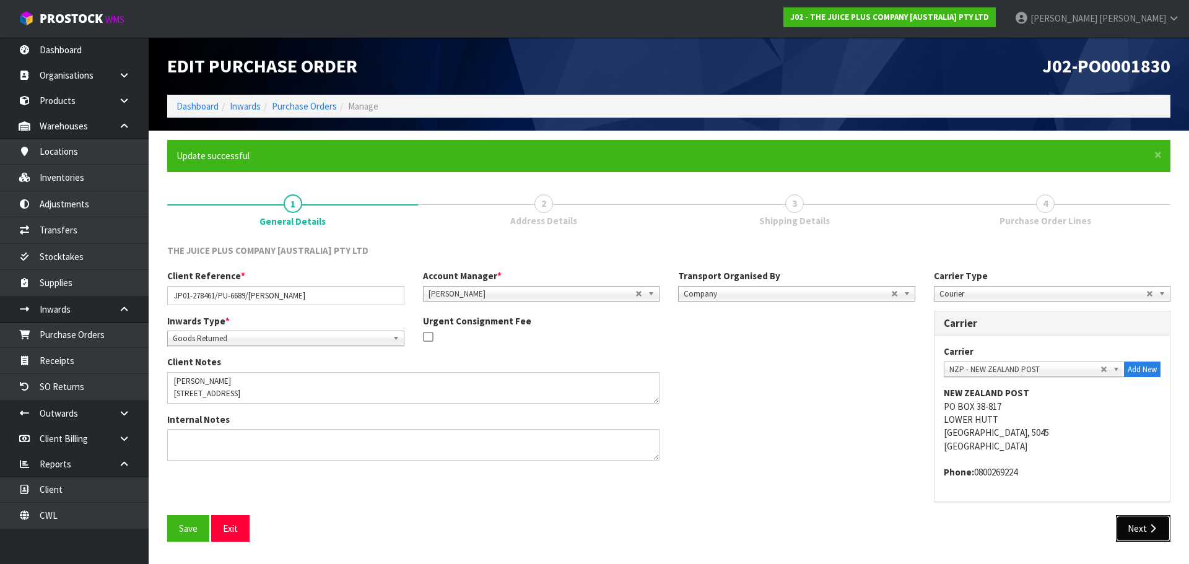
click at [1143, 542] on div "Save Exit Next" at bounding box center [668, 533] width 1021 height 36
click at [1140, 530] on button "Next" at bounding box center [1142, 528] width 54 height 27
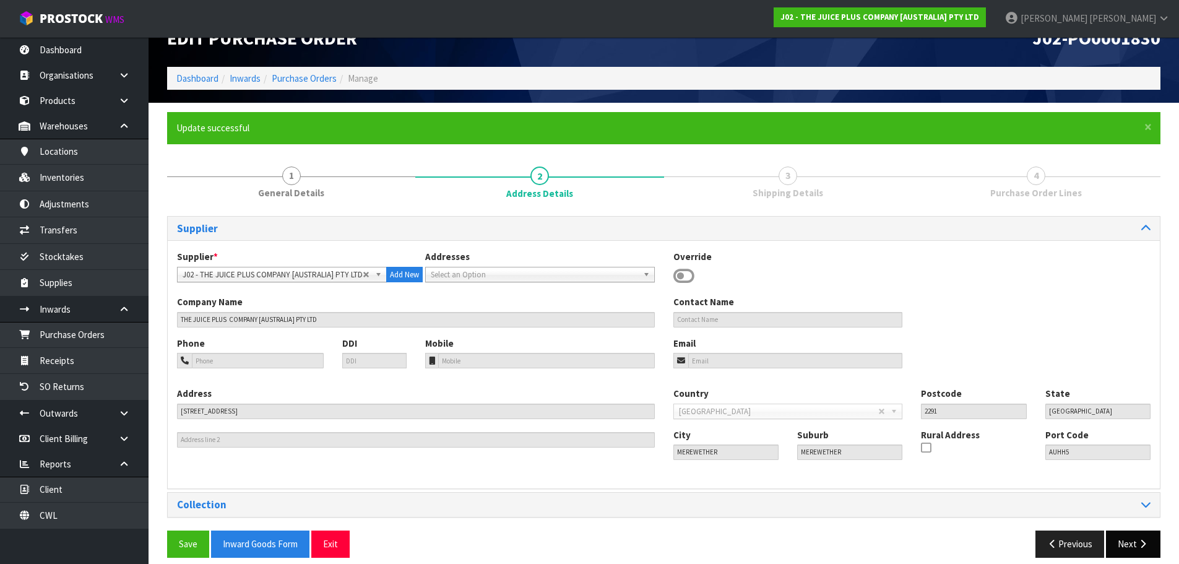
scroll to position [40, 0]
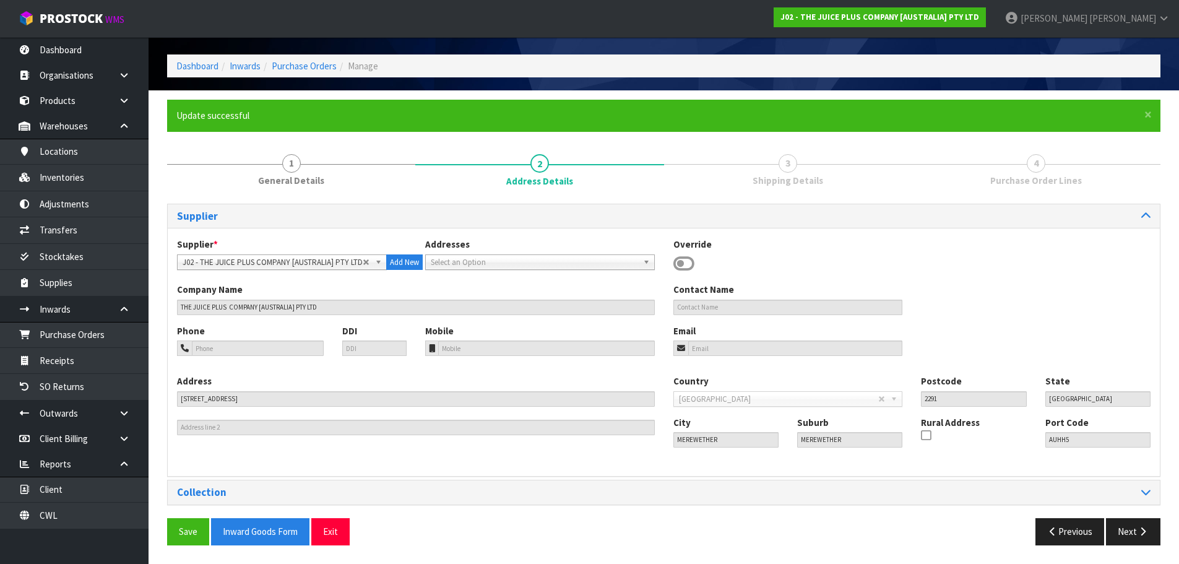
click at [1121, 482] on div "Collection" at bounding box center [664, 492] width 992 height 24
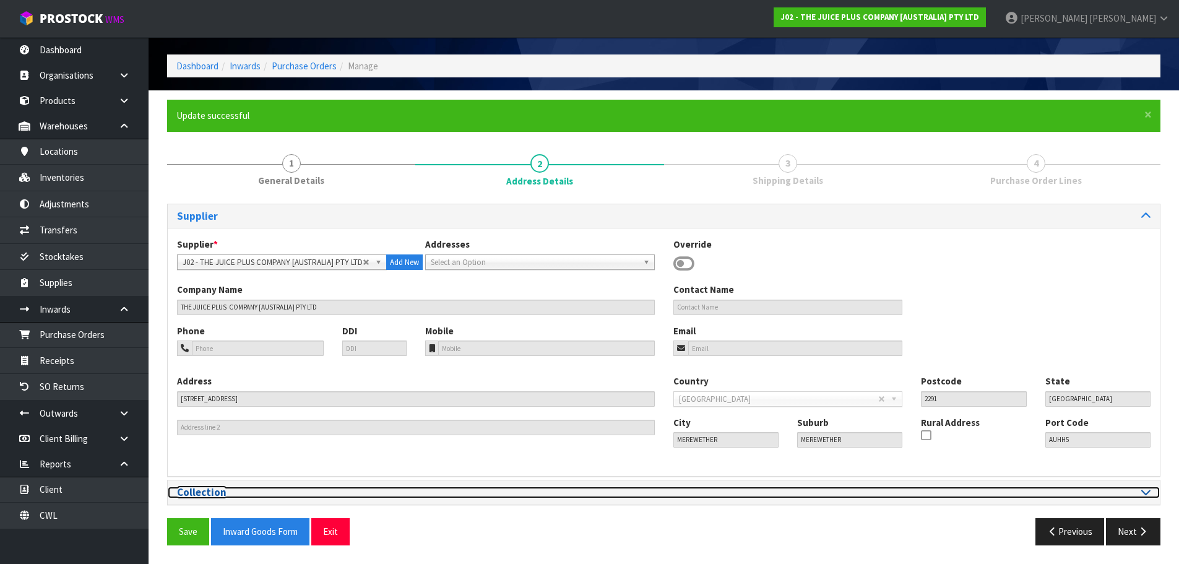
click at [1125, 491] on div at bounding box center [912, 493] width 478 height 12
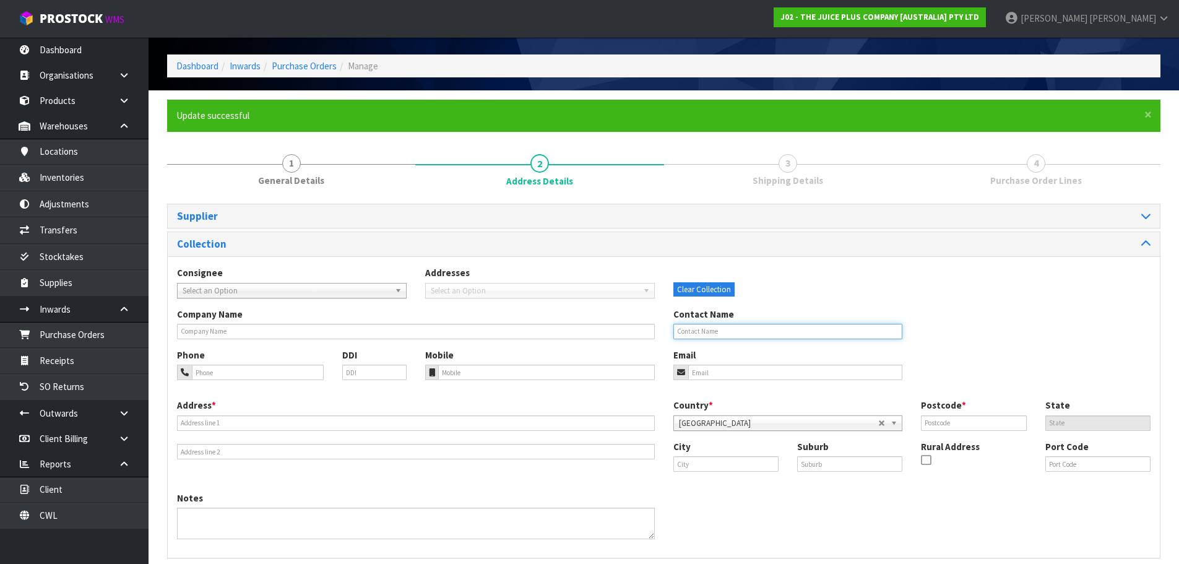
click at [751, 324] on input "text" at bounding box center [788, 331] width 230 height 15
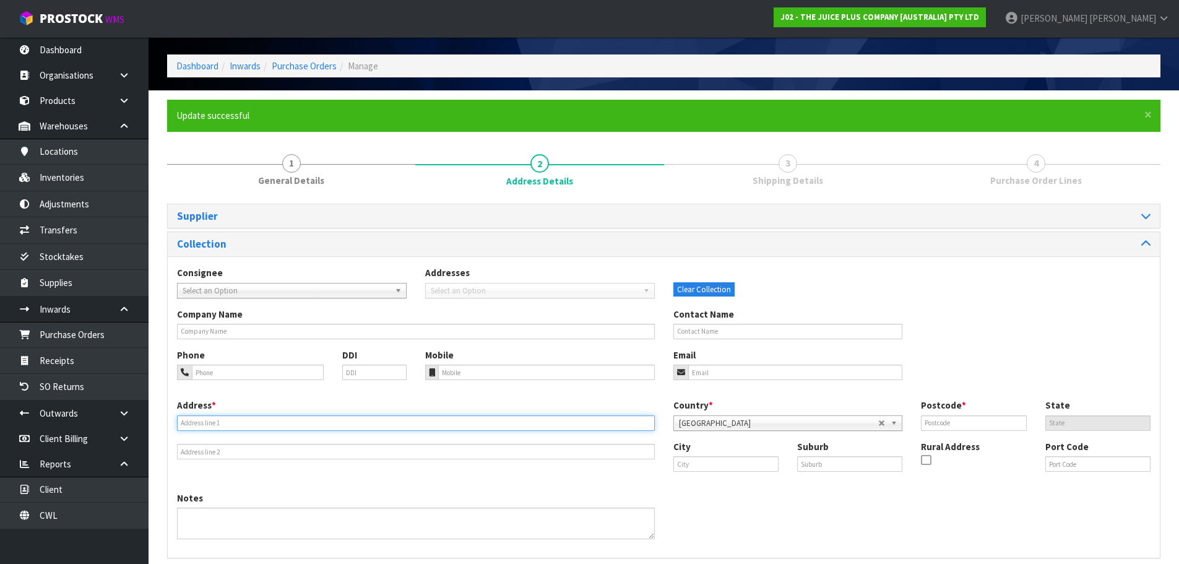
click at [295, 428] on input "text" at bounding box center [416, 422] width 478 height 15
paste input "MAREE REID 19A KONINI RD GREENLANE AUCKLAND AUCKLAND 1061"
click at [364, 425] on input "MAREE REID 19A KONINI RD GREENLANE AUCKLAND AUCKLAND 1061" at bounding box center [416, 422] width 478 height 15
type input "MAREE REID 19A KONINI RD GREENLANE AUCKLAND AUCKLAND"
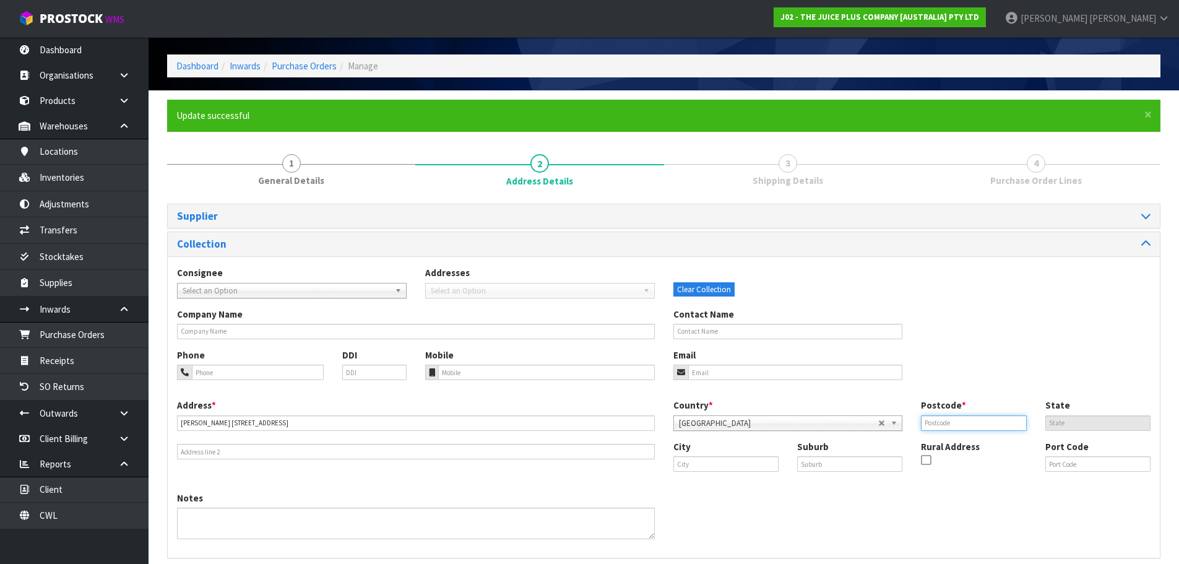
drag, startPoint x: 955, startPoint y: 422, endPoint x: 955, endPoint y: 430, distance: 7.5
click at [955, 422] on input "text" at bounding box center [973, 422] width 105 height 15
paste input "1061"
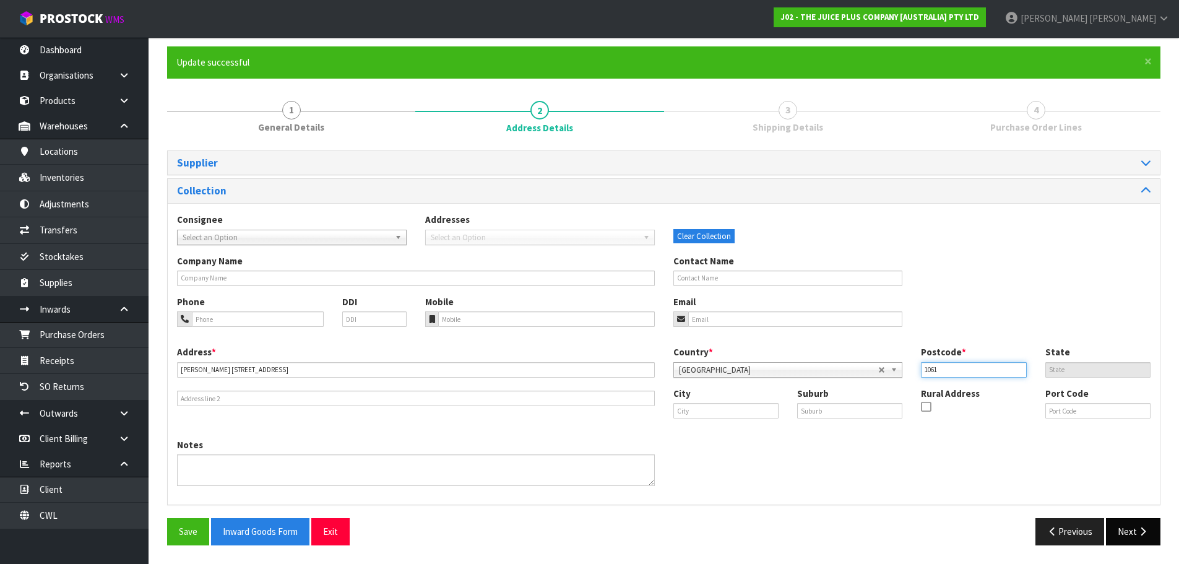
type input "1061"
click at [1125, 526] on button "Next" at bounding box center [1133, 531] width 54 height 27
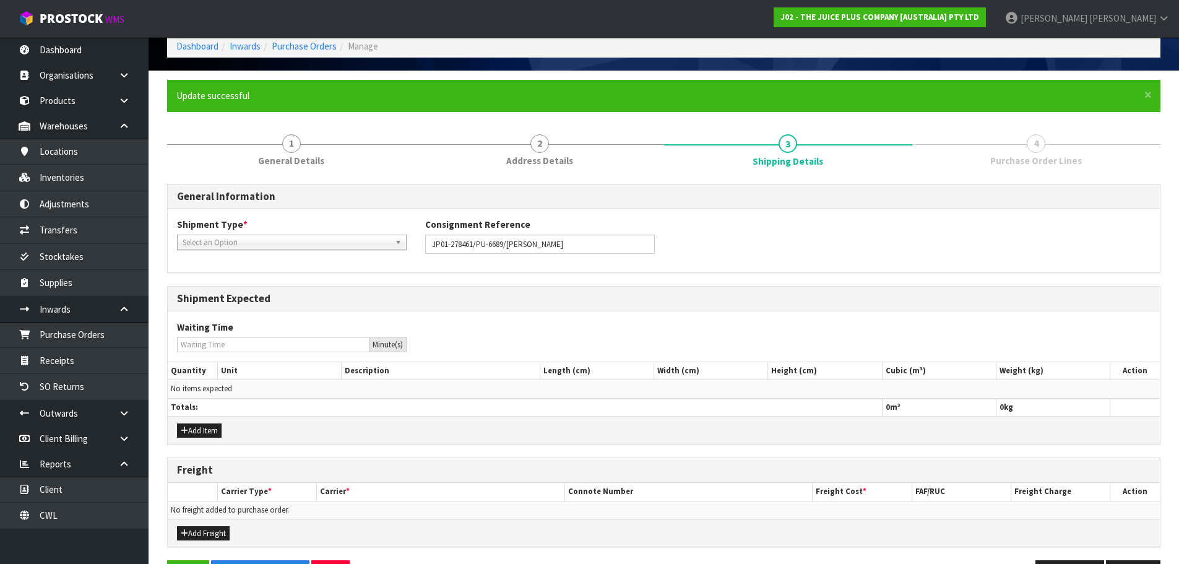
scroll to position [102, 0]
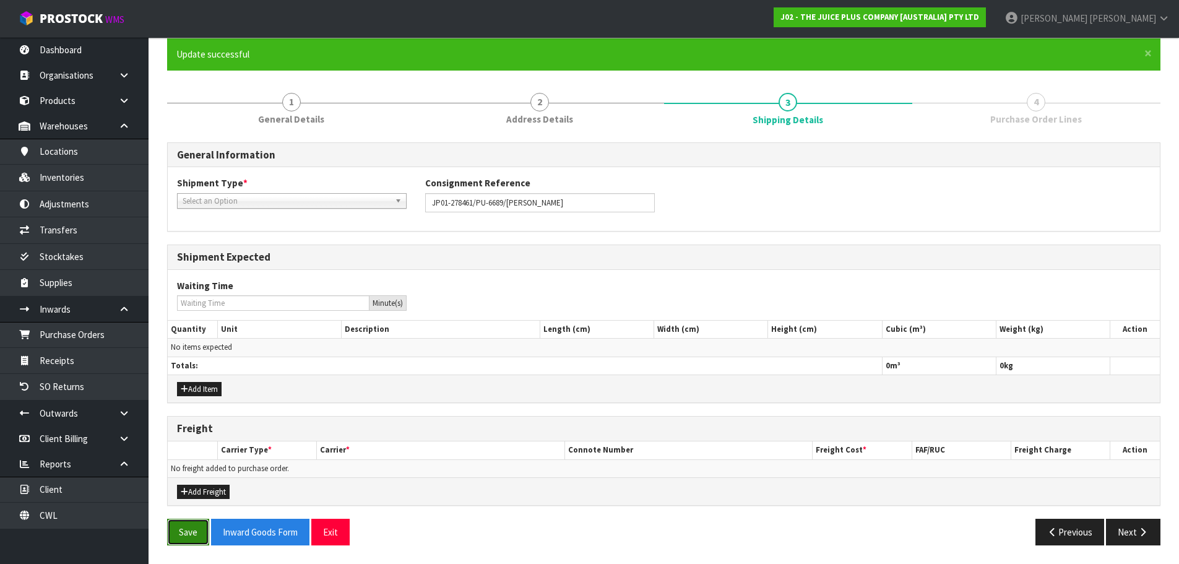
click at [169, 533] on button "Save" at bounding box center [188, 532] width 42 height 27
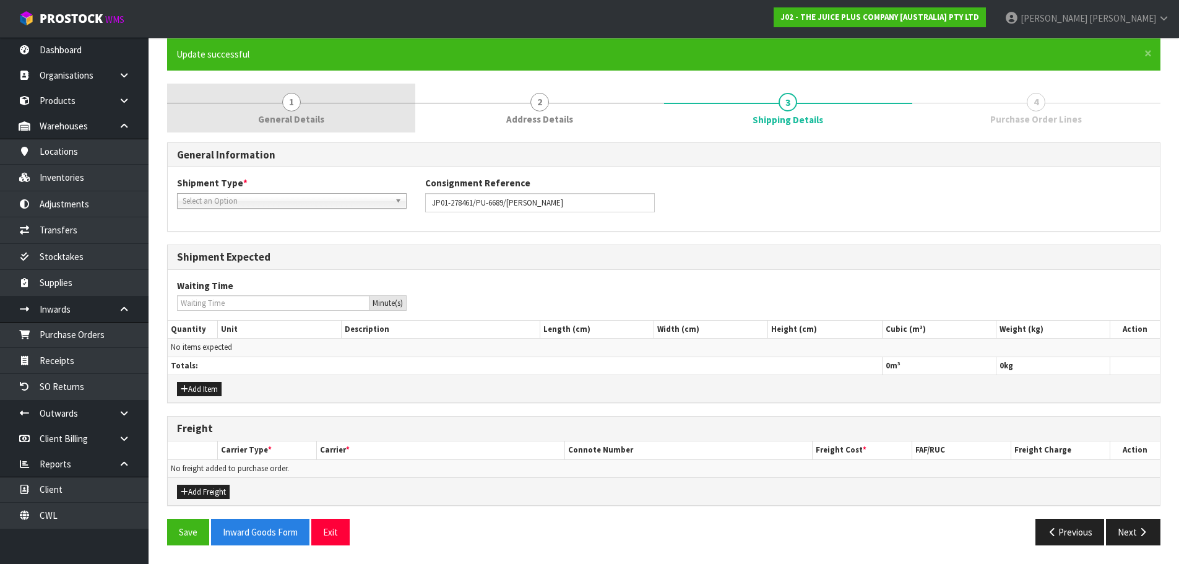
scroll to position [0, 0]
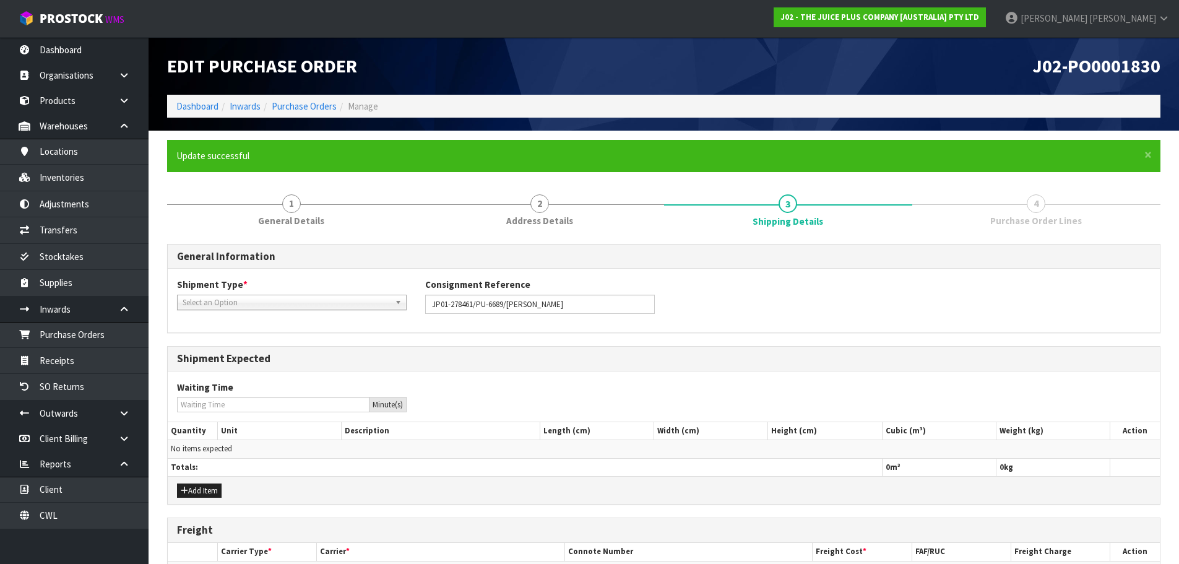
click at [294, 309] on div "Select an Option" at bounding box center [292, 302] width 230 height 15
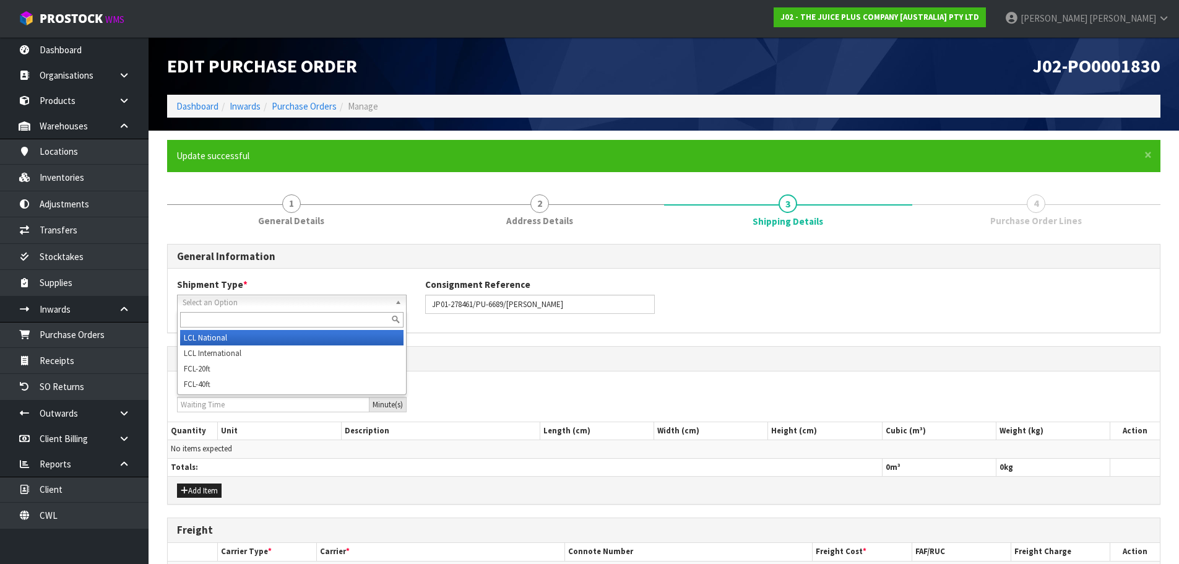
click at [227, 334] on li "LCL National" at bounding box center [291, 337] width 223 height 15
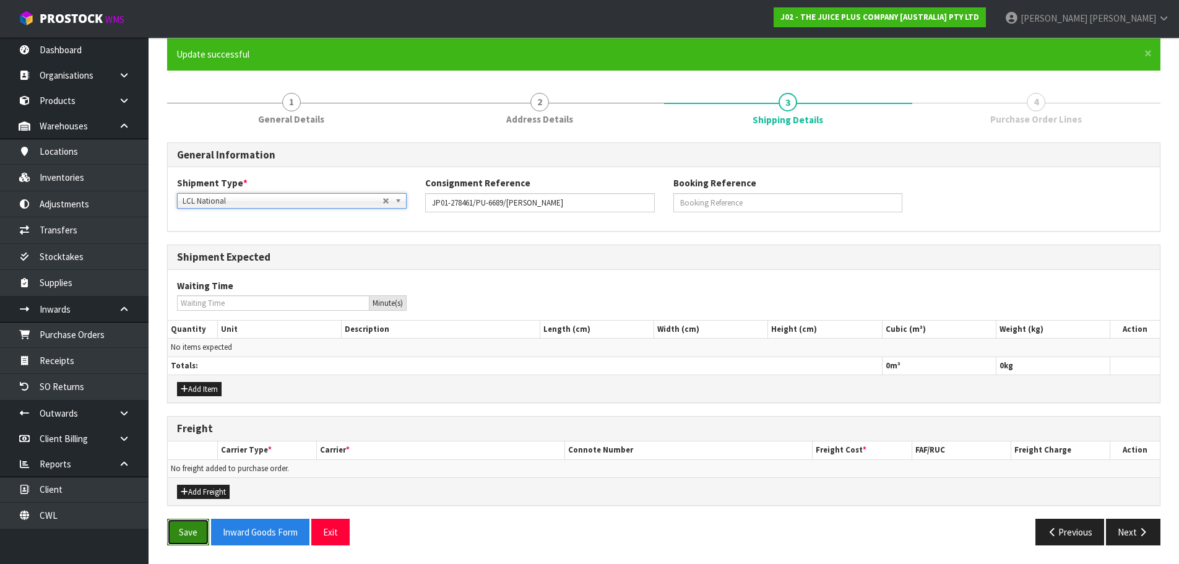
drag, startPoint x: 194, startPoint y: 535, endPoint x: 206, endPoint y: 524, distance: 16.2
click at [192, 534] on button "Save" at bounding box center [188, 532] width 42 height 27
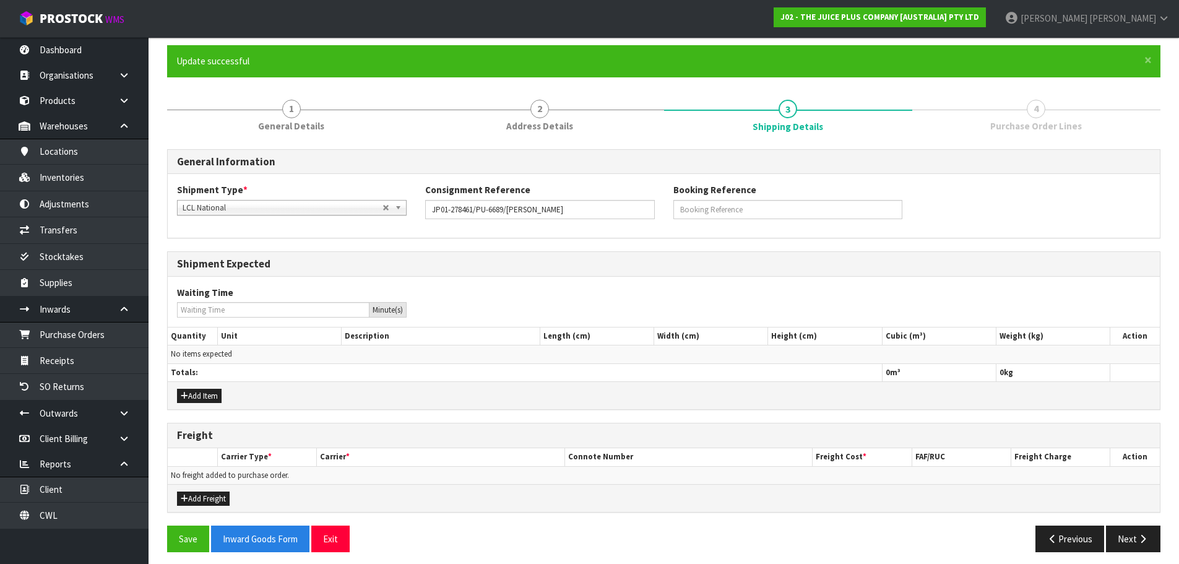
scroll to position [102, 0]
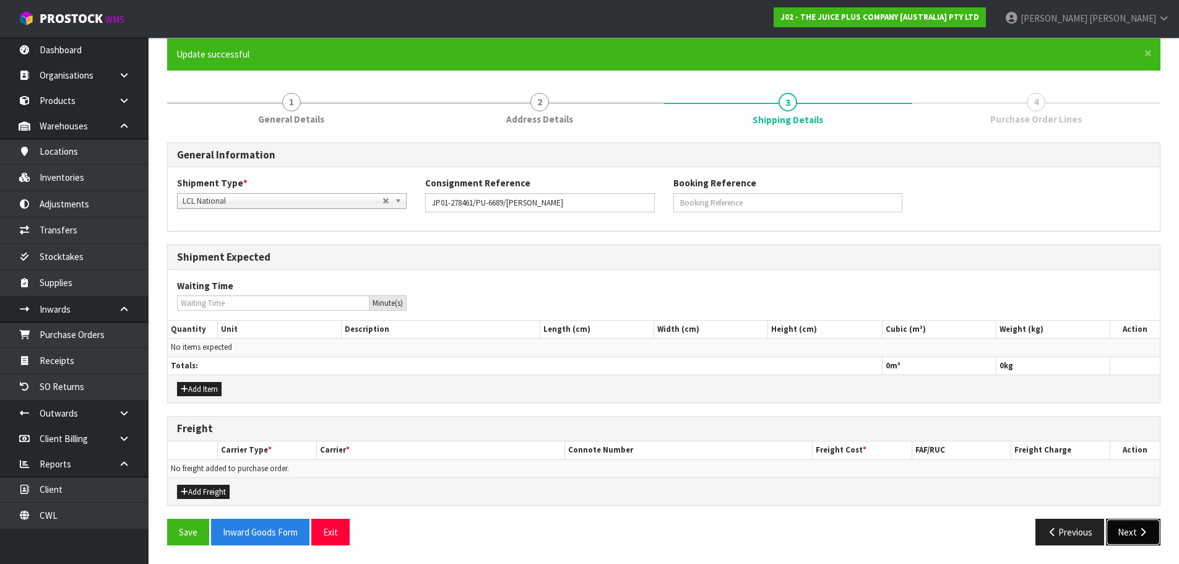
click at [1148, 535] on icon "button" at bounding box center [1143, 531] width 12 height 9
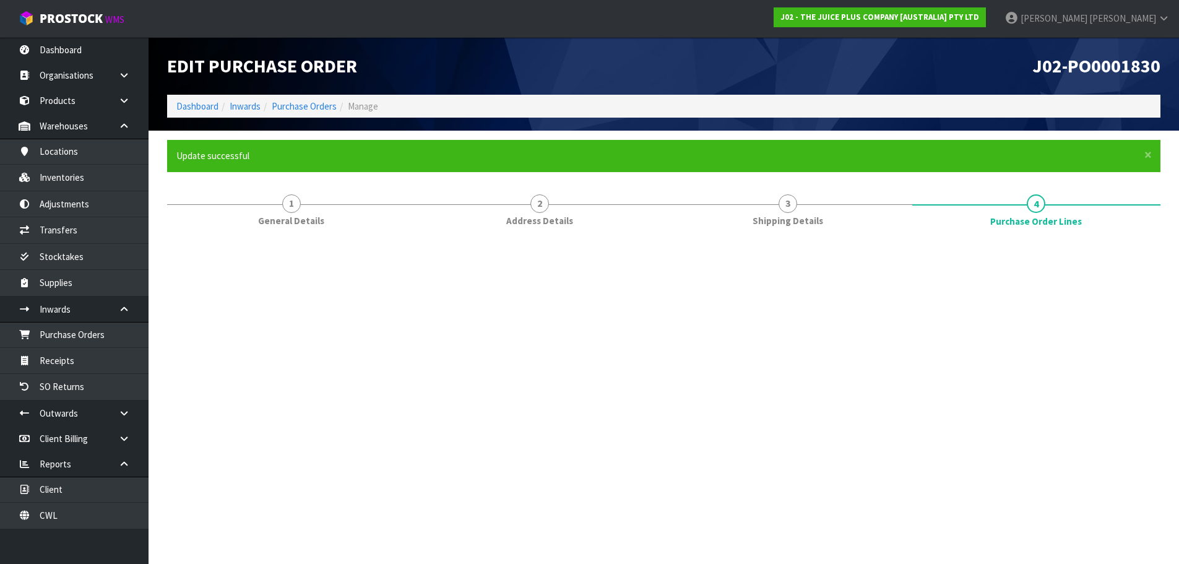
scroll to position [0, 0]
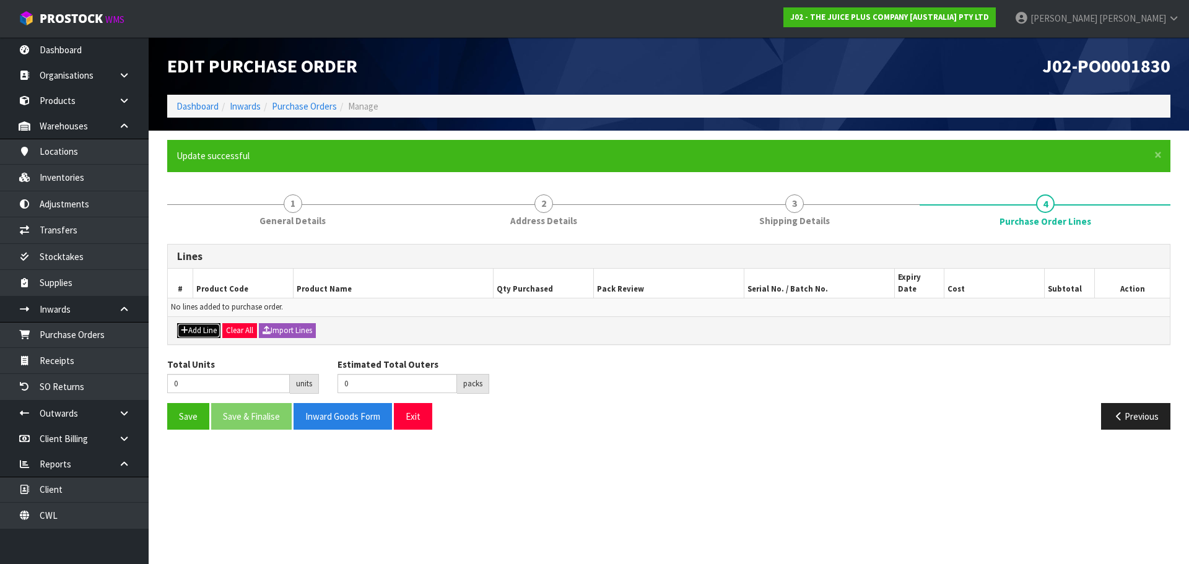
click at [199, 323] on button "Add Line" at bounding box center [198, 330] width 43 height 15
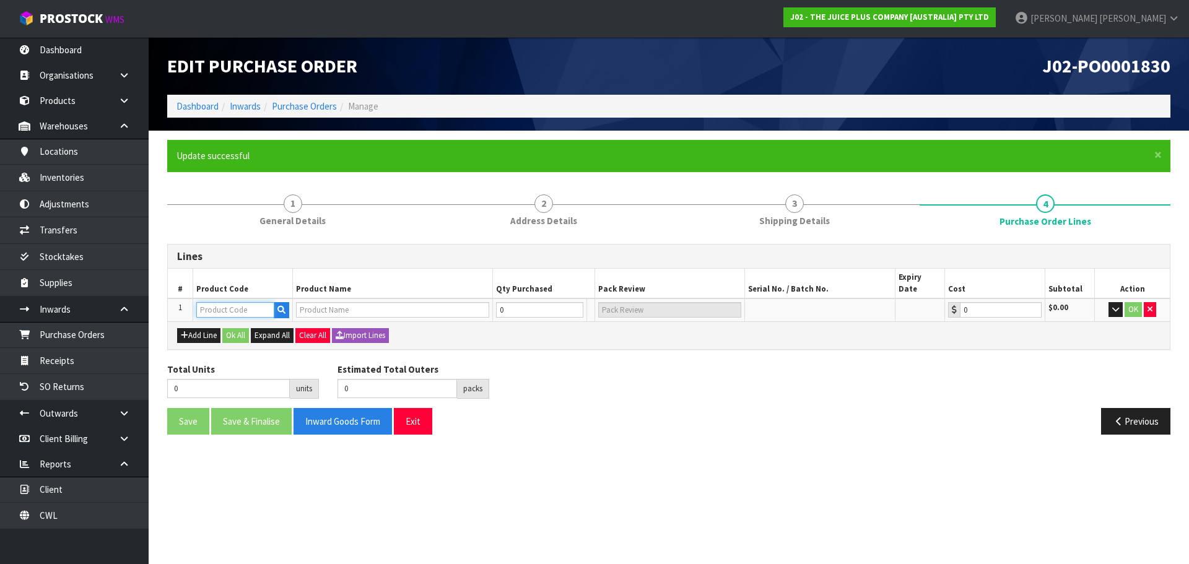
click at [214, 305] on input "text" at bounding box center [235, 309] width 78 height 15
type input "2374NZBS1"
type input "(15) VANILLA COMPLETE"
type input "0.00"
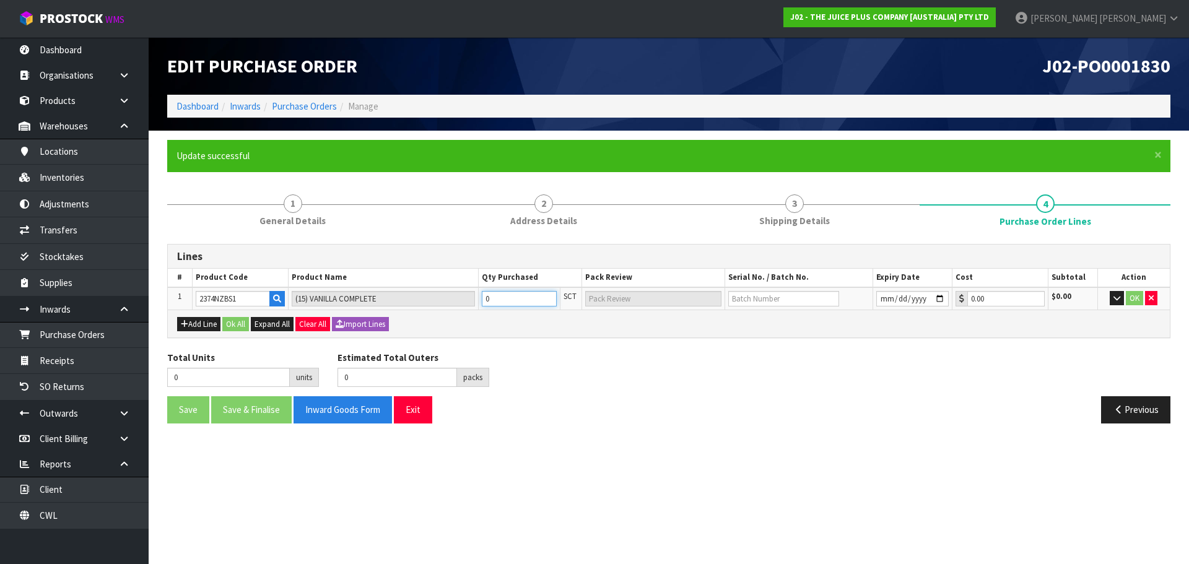
type input "1"
type input "1 SCT"
type input "1"
click at [194, 329] on button "Add Line" at bounding box center [198, 324] width 43 height 15
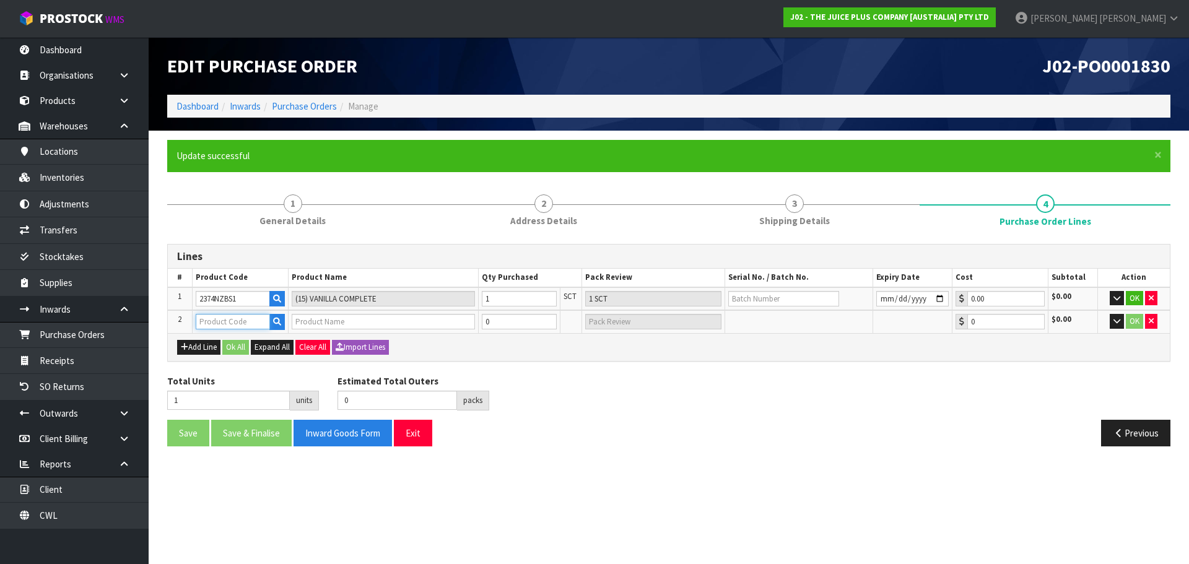
click at [204, 322] on input "text" at bounding box center [233, 321] width 74 height 15
type input "2364NZBS1"
type input "(15) CHOCOLATE COMPLETE"
type input "0.00"
type input "2364NZBS1"
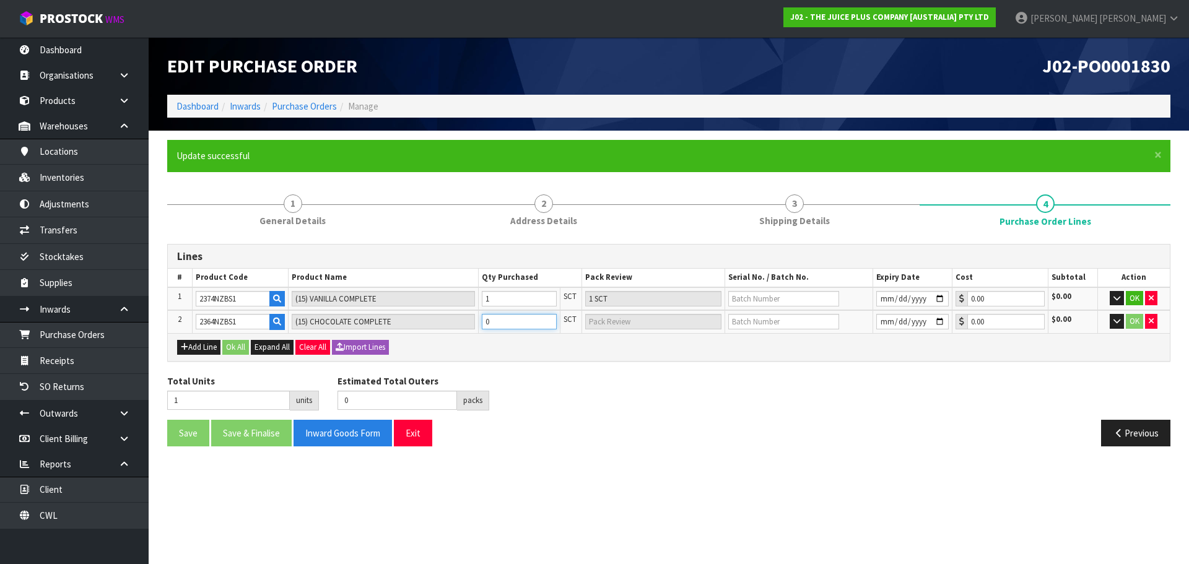
type input "2"
type input "1"
type input "1 SCT"
type input "1"
click at [238, 349] on button "Ok All" at bounding box center [235, 347] width 27 height 15
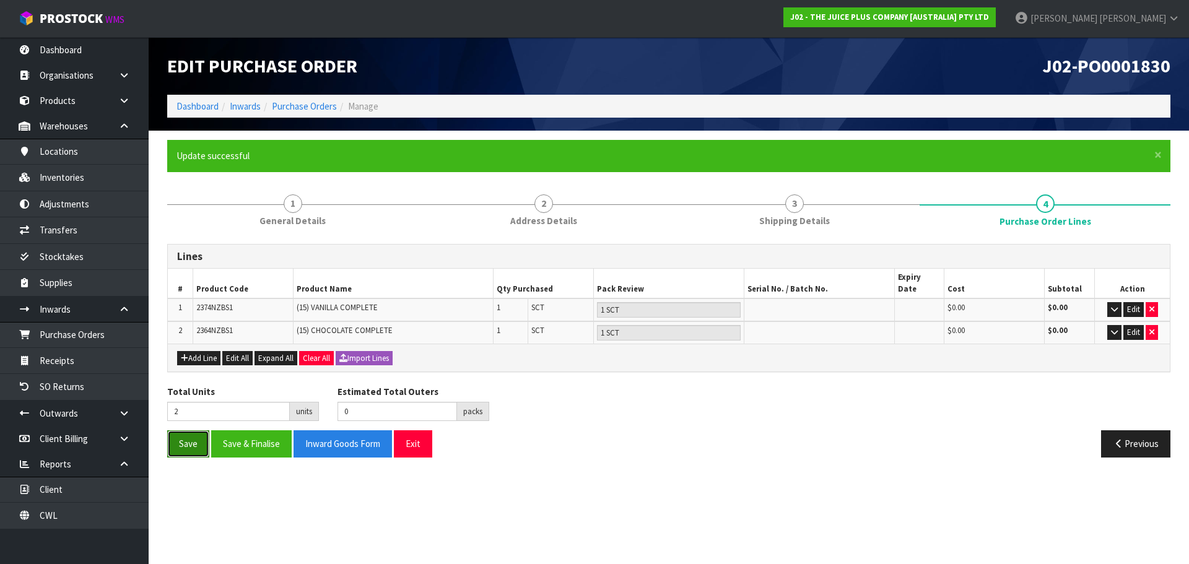
click at [186, 434] on button "Save" at bounding box center [188, 443] width 42 height 27
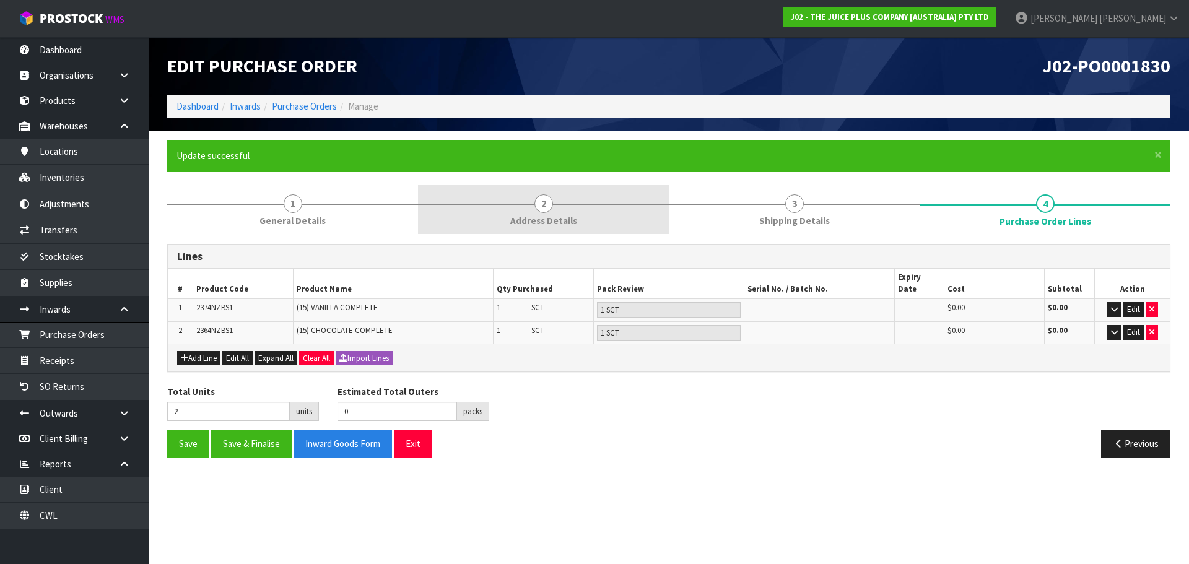
click at [565, 206] on link "2 Address Details" at bounding box center [543, 209] width 251 height 49
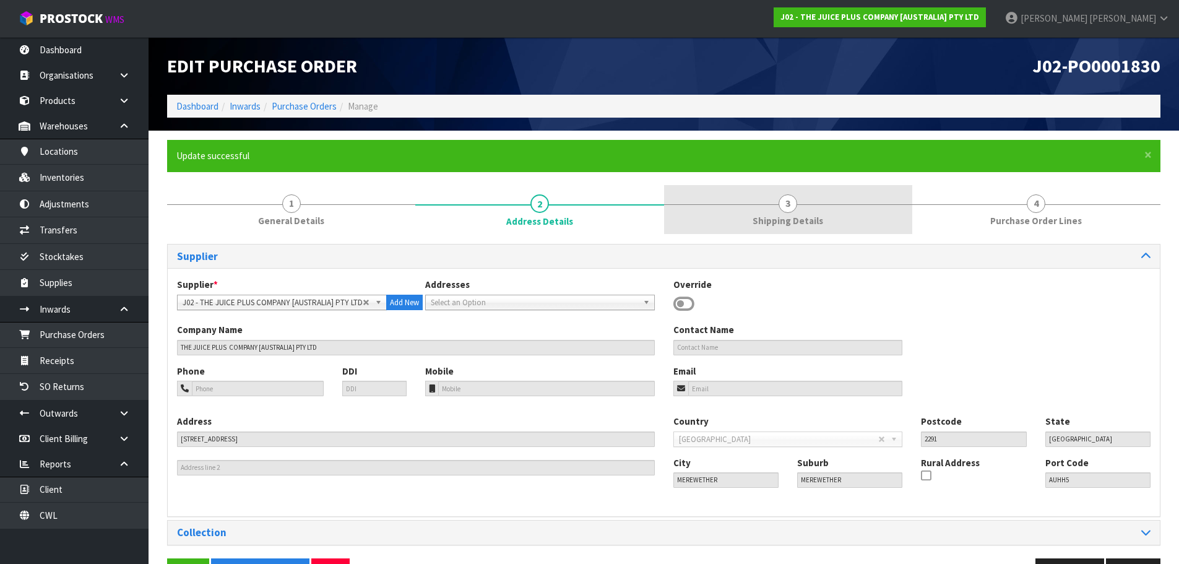
click at [745, 227] on link "3 Shipping Details" at bounding box center [788, 209] width 248 height 49
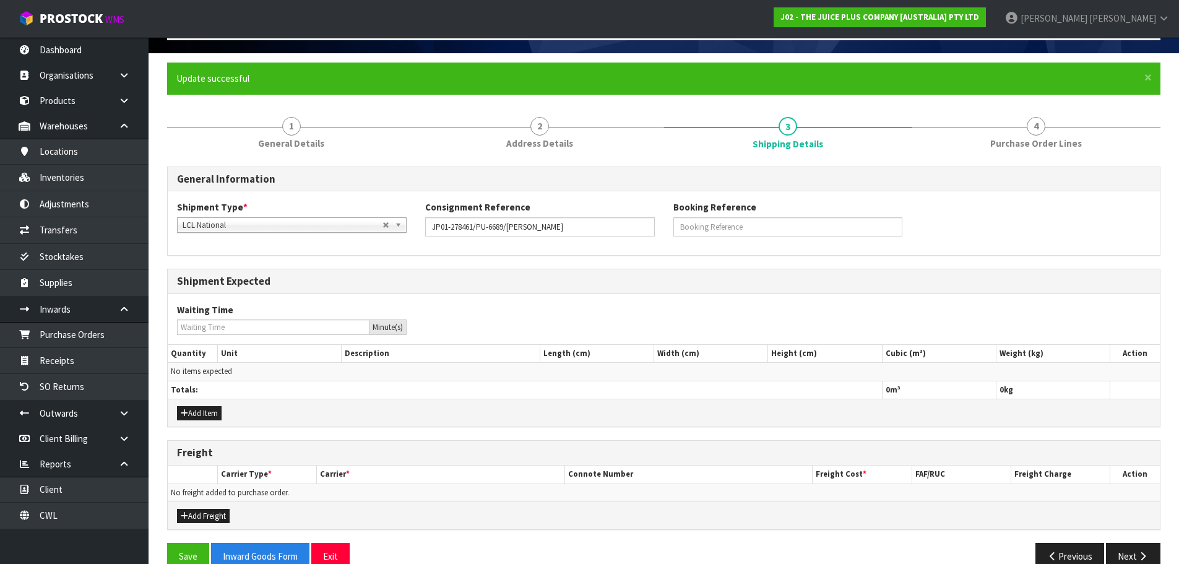
scroll to position [102, 0]
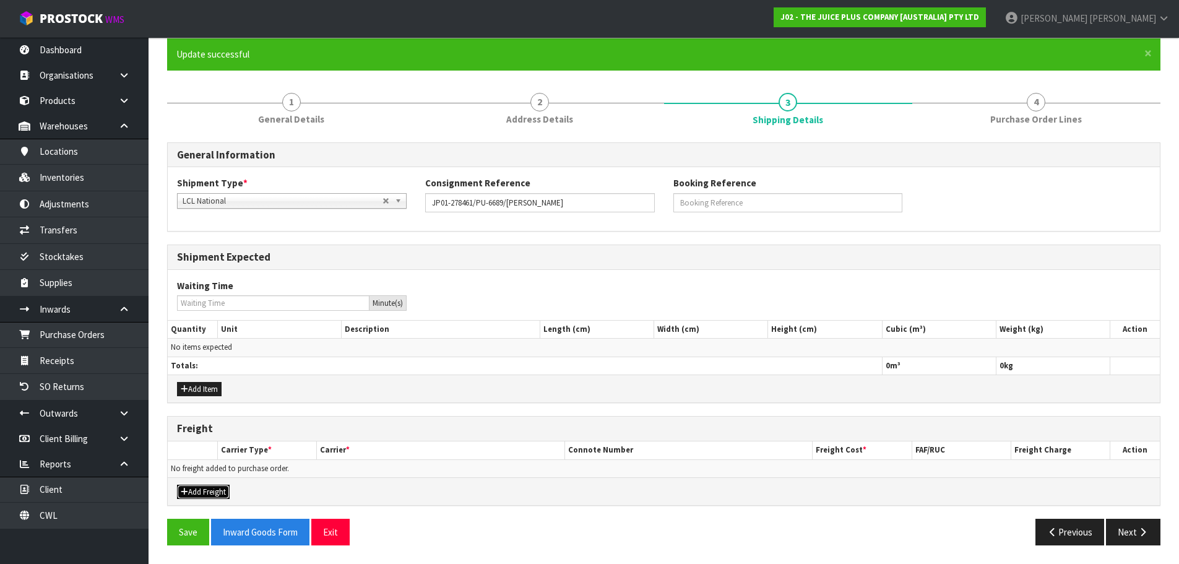
click at [207, 495] on button "Add Freight" at bounding box center [203, 492] width 53 height 15
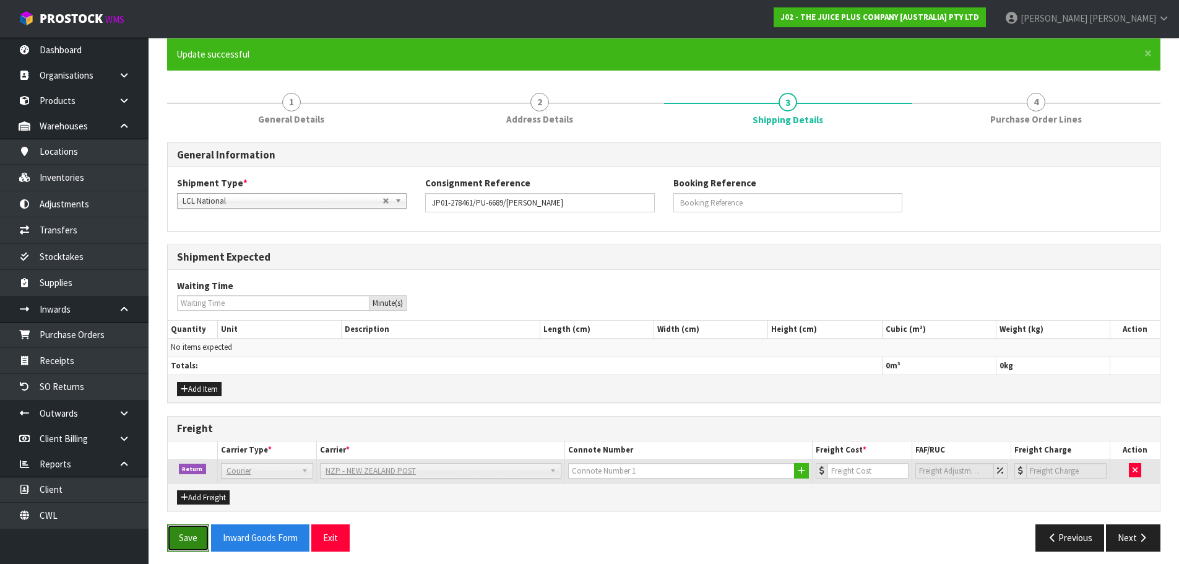
click at [183, 541] on button "Save" at bounding box center [188, 537] width 42 height 27
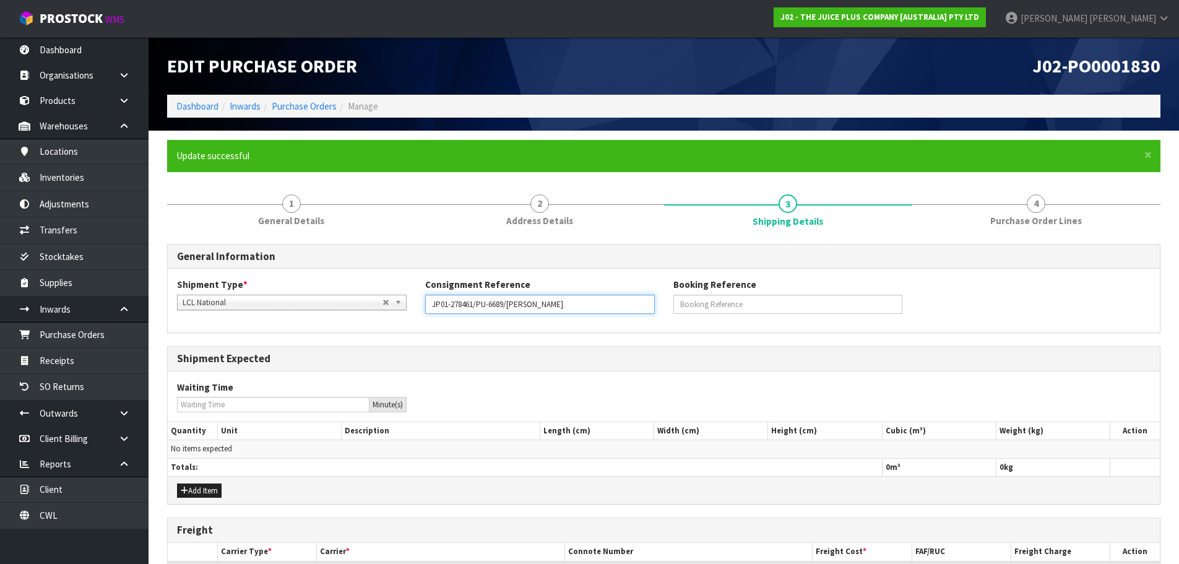
click at [498, 305] on input "JP01-278461/PU-6689/MAREE REID" at bounding box center [540, 304] width 230 height 19
click at [467, 305] on input "JP01-278461/PU-6689/MAREE REID" at bounding box center [540, 304] width 230 height 19
drag, startPoint x: 473, startPoint y: 306, endPoint x: 386, endPoint y: 305, distance: 86.7
click at [300, 106] on link "Purchase Orders" at bounding box center [304, 106] width 65 height 12
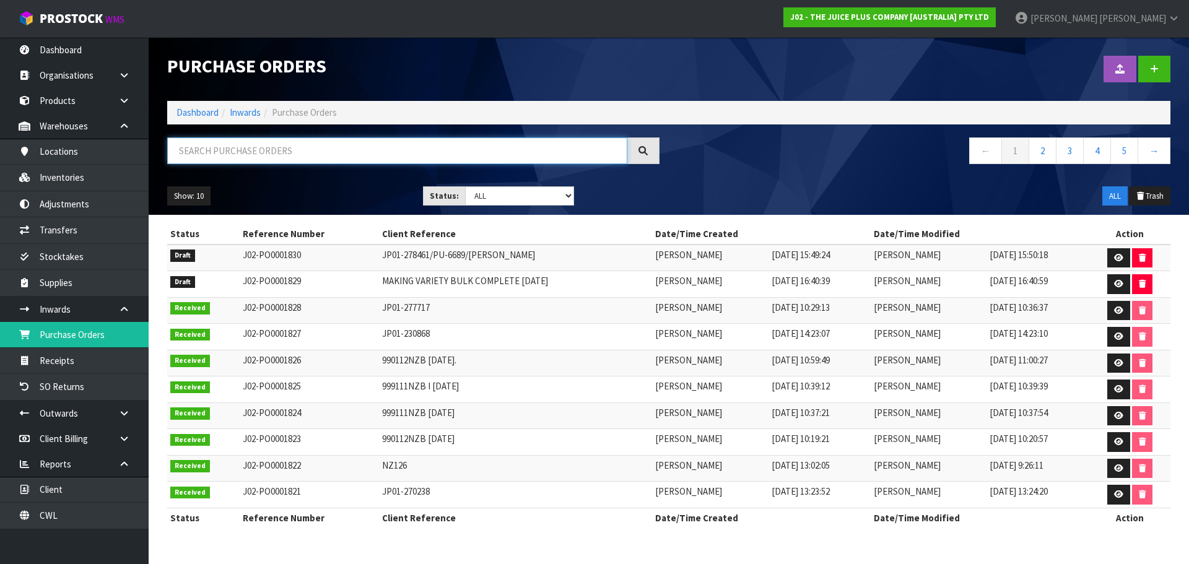
click at [259, 159] on input "text" at bounding box center [397, 150] width 460 height 27
paste input "JP01-278461"
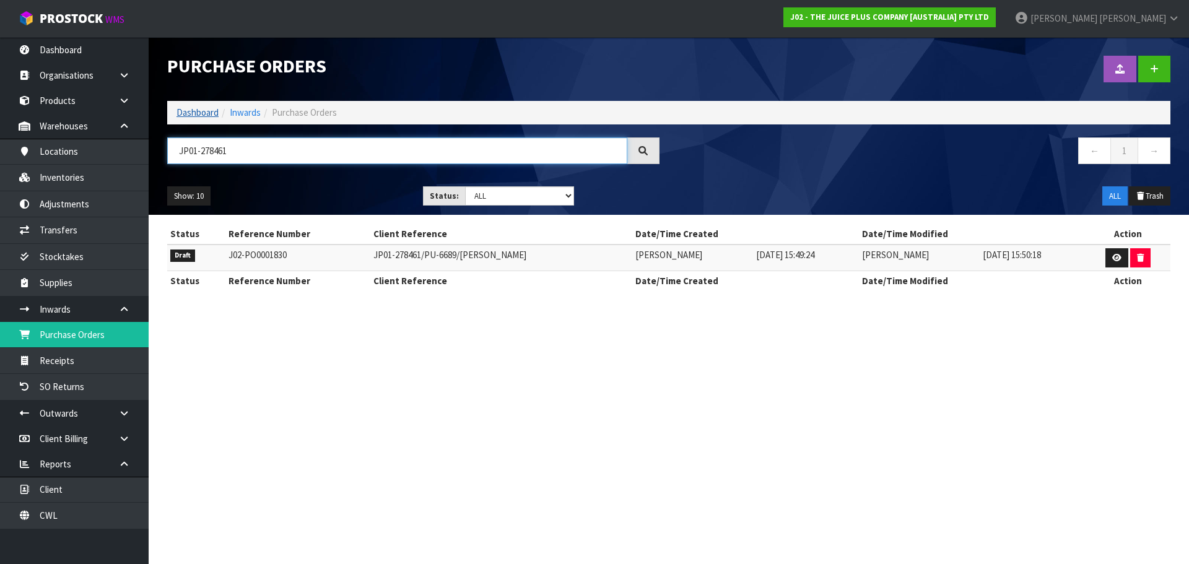
type input "JP01-278461"
click at [206, 111] on link "Dashboard" at bounding box center [197, 112] width 42 height 12
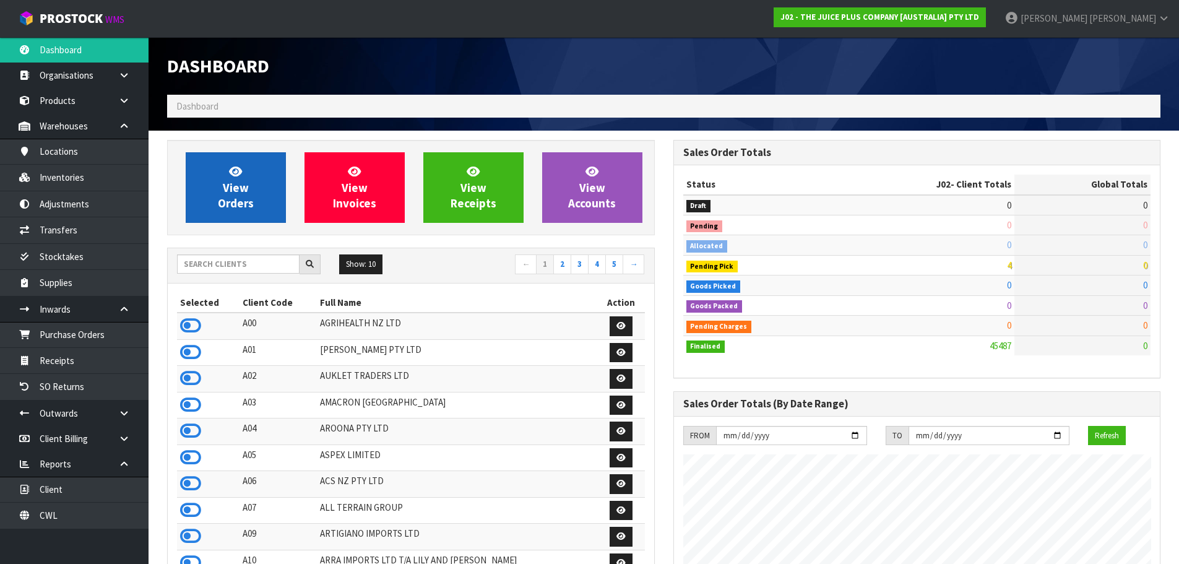
scroll to position [938, 506]
click at [230, 210] on span "View Orders" at bounding box center [236, 187] width 36 height 46
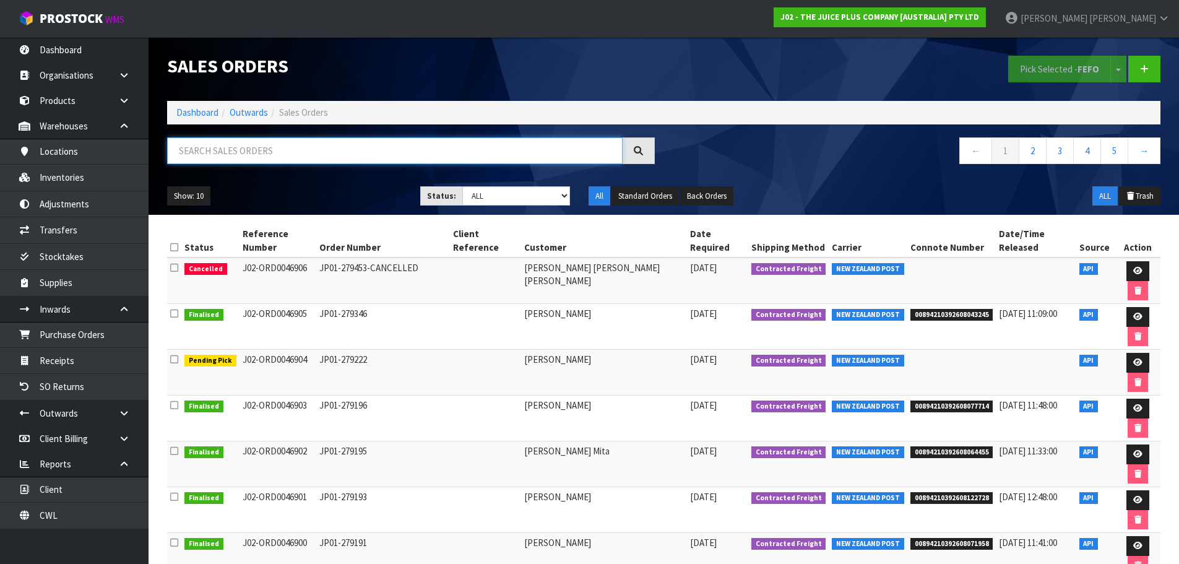
click at [329, 161] on input "text" at bounding box center [395, 150] width 456 height 27
paste input "MAREE REID"
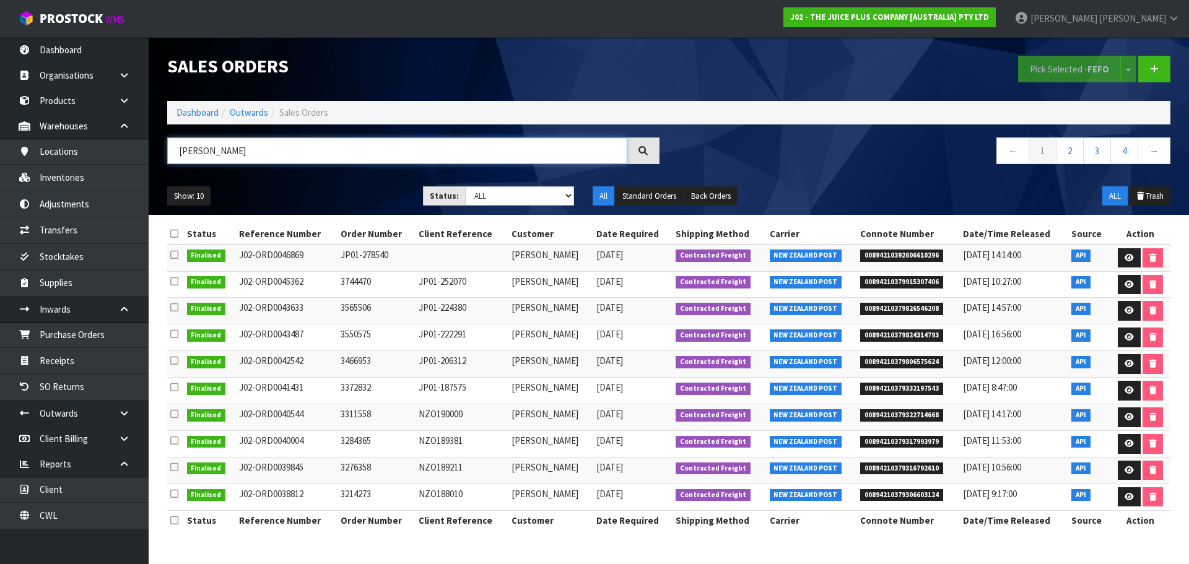
type input "MAREE REID"
click at [1140, 269] on td at bounding box center [1140, 258] width 59 height 27
click at [1137, 267] on link at bounding box center [1128, 258] width 23 height 20
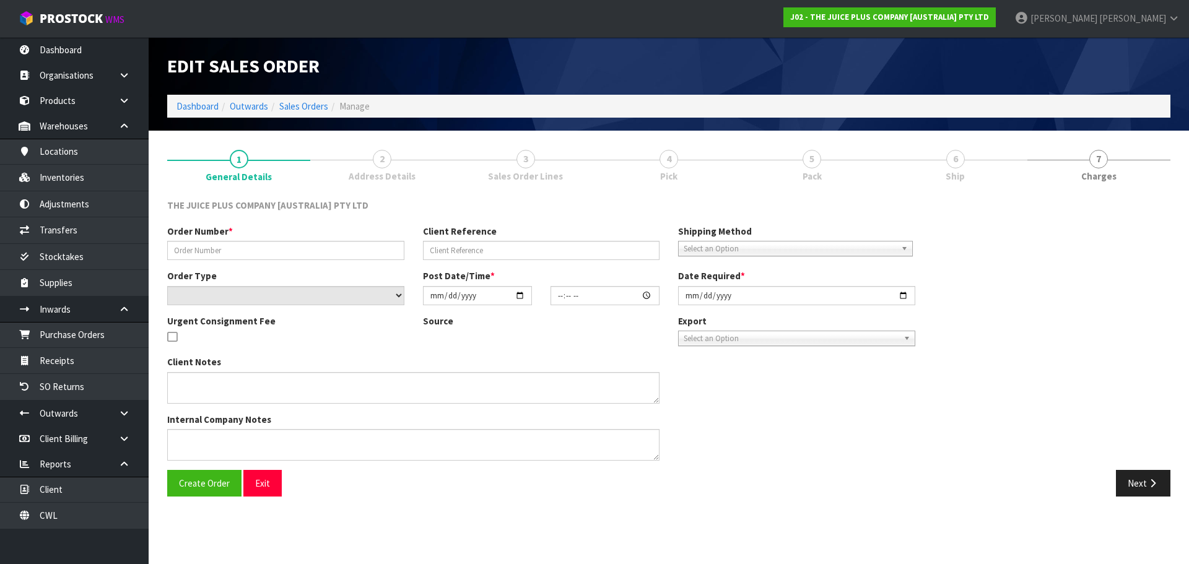
type input "JP01-278540"
select select "number:0"
type input "2025-10-03"
type input "04:01:49.000"
type input "2025-10-03"
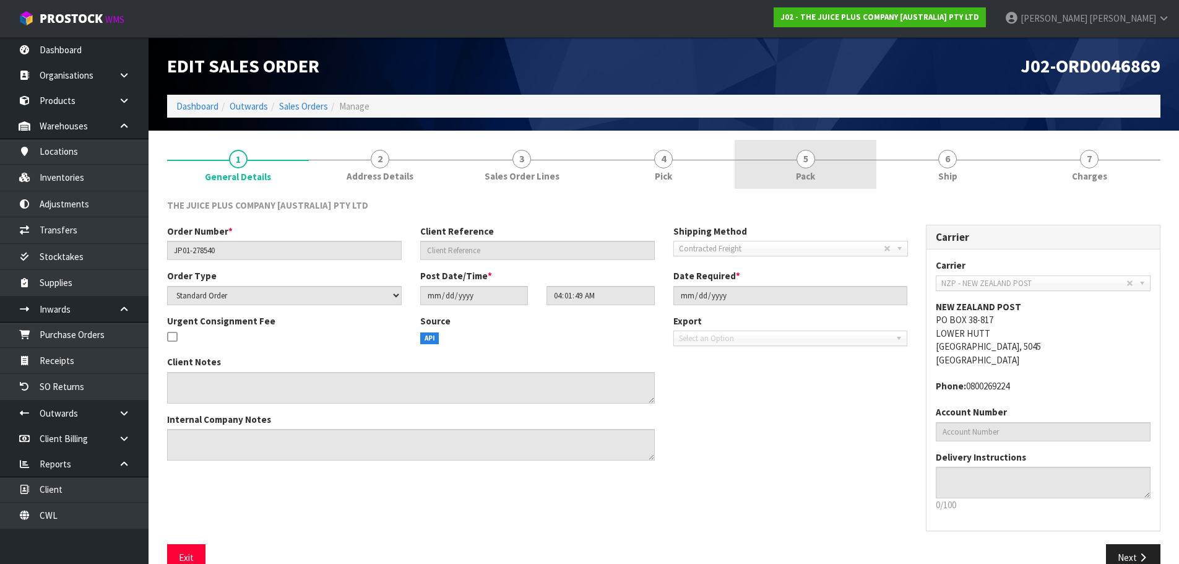
click at [781, 173] on link "5 Pack" at bounding box center [806, 164] width 142 height 49
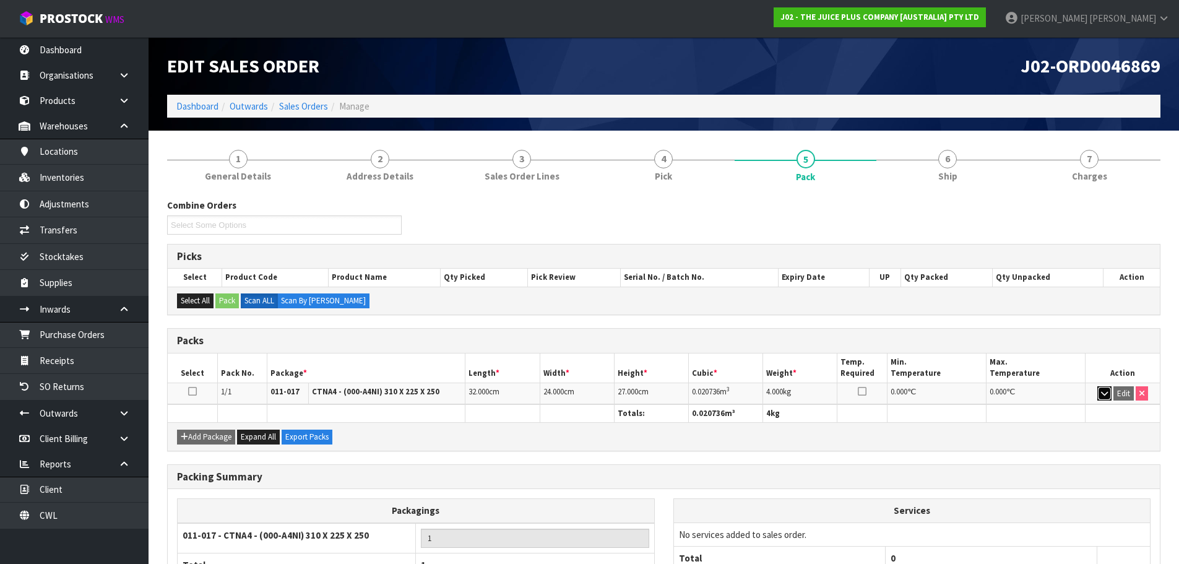
click at [1103, 399] on button "button" at bounding box center [1105, 393] width 14 height 15
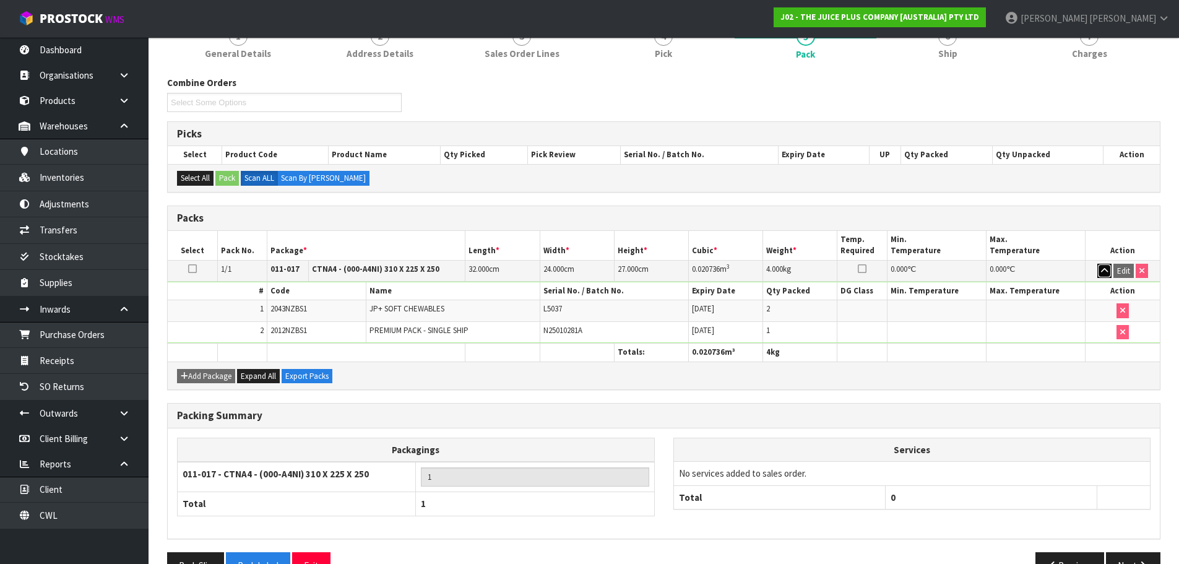
scroll to position [124, 0]
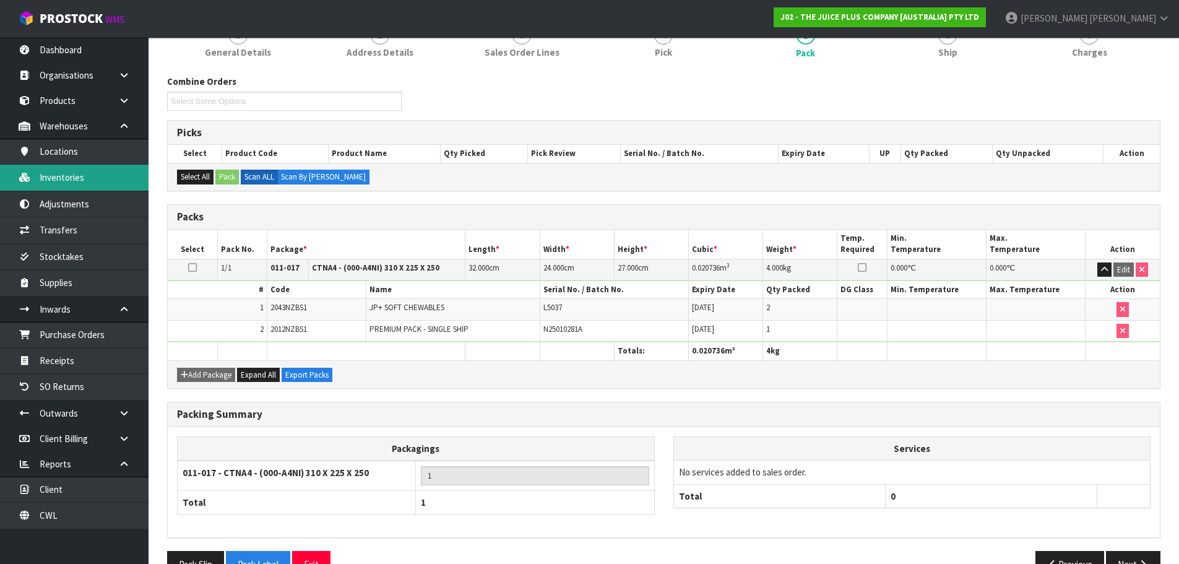
click at [72, 179] on link "Inventories" at bounding box center [74, 177] width 149 height 25
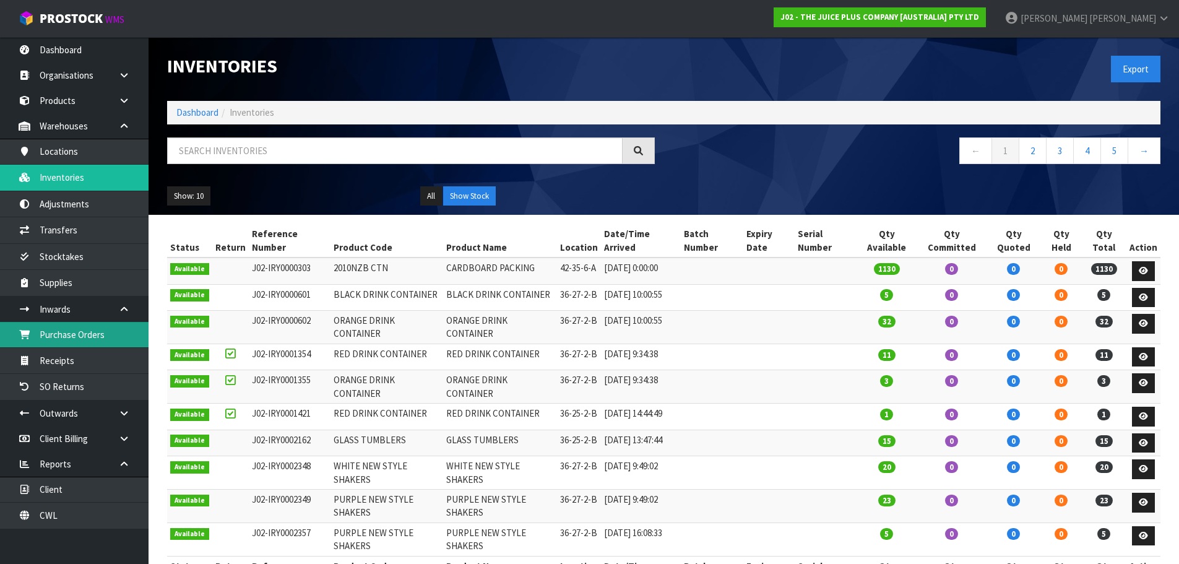
click at [63, 342] on link "Purchase Orders" at bounding box center [74, 334] width 149 height 25
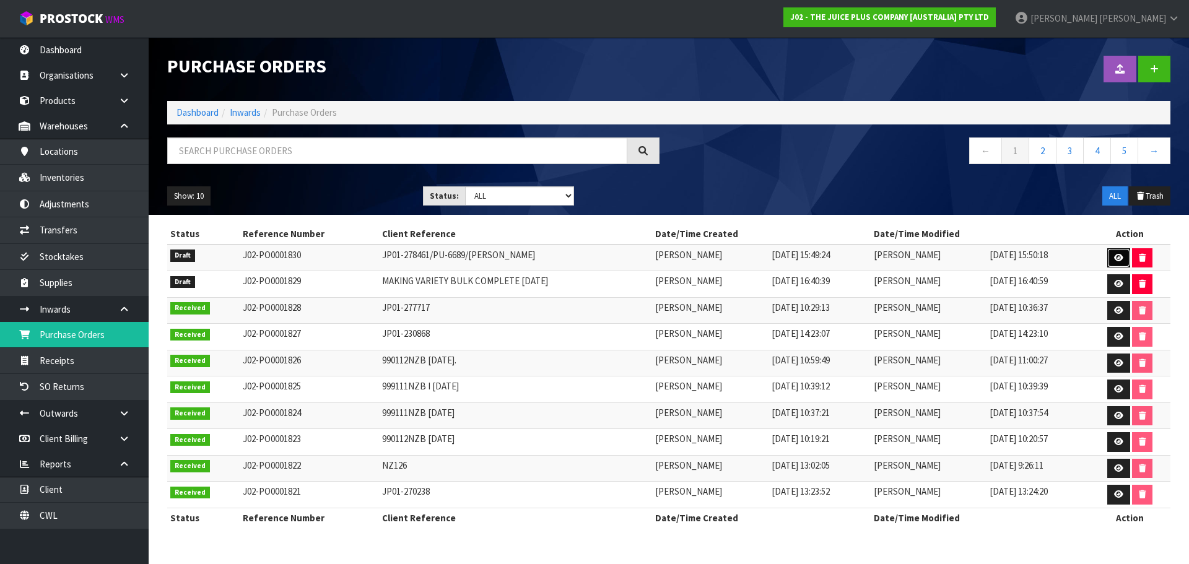
click at [1118, 256] on icon at bounding box center [1118, 258] width 9 height 8
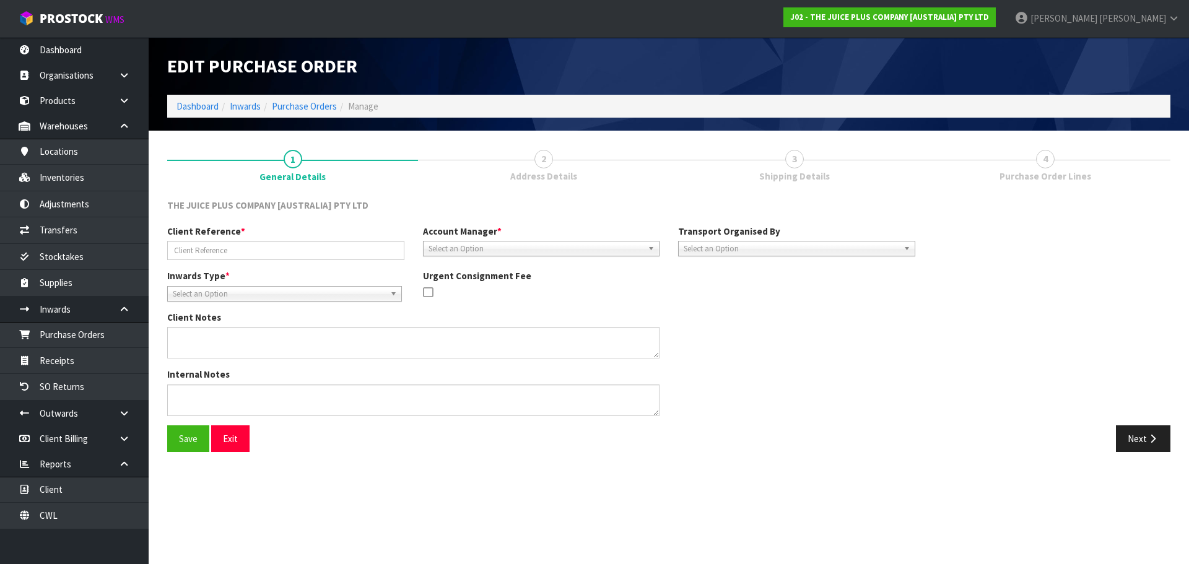
type input "JP01-278461/PU-6689/MAREE REID"
type textarea "THE ABOVE ORDER HAS BEEN SENT OUT TO THE WRONG ADDRESS, COULD WE PLEASE HAVE IT…"
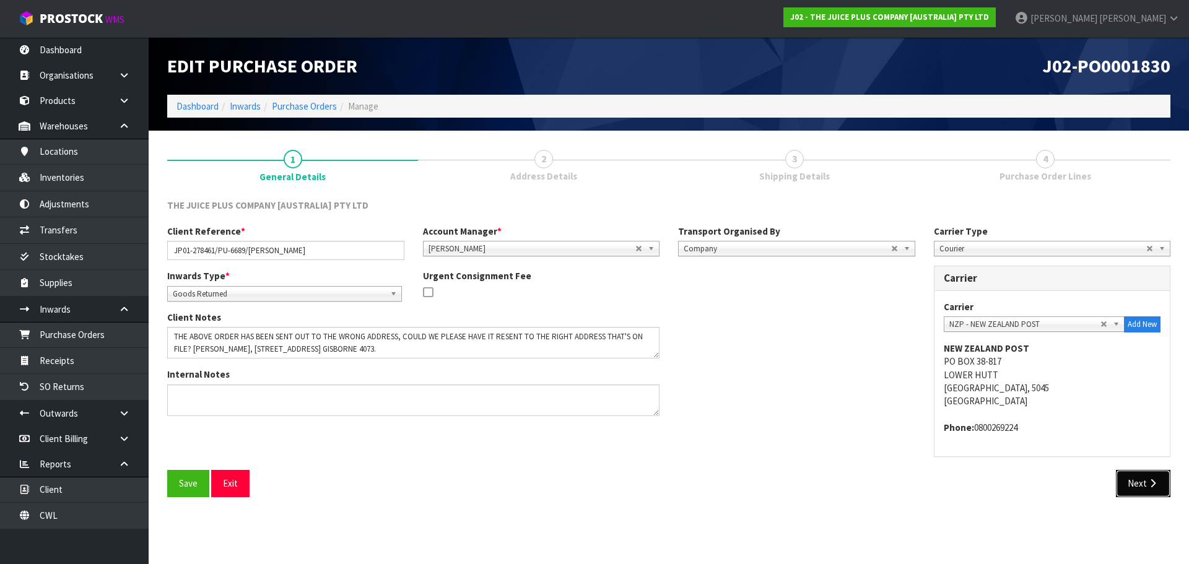
click at [1128, 477] on button "Next" at bounding box center [1142, 483] width 54 height 27
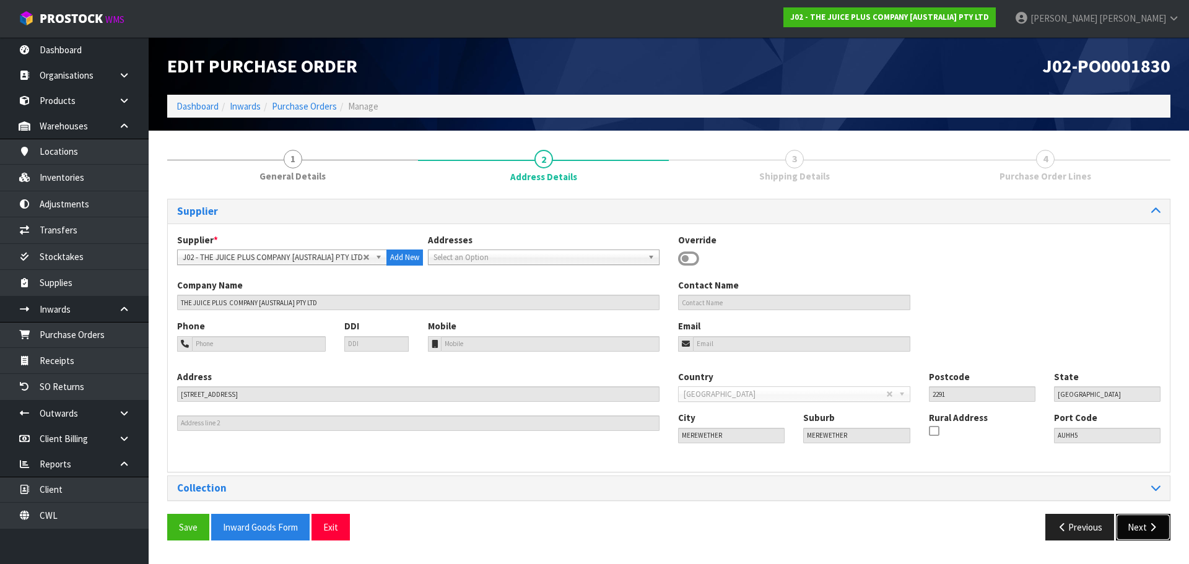
drag, startPoint x: 1148, startPoint y: 522, endPoint x: 1129, endPoint y: 507, distance: 23.8
click at [1132, 508] on div "Supplier Supplier * A00 - AGRIHEALTH NZ LTD A01 - AGAIN FASTER PTY LTD A02 - AU…" at bounding box center [668, 374] width 1003 height 351
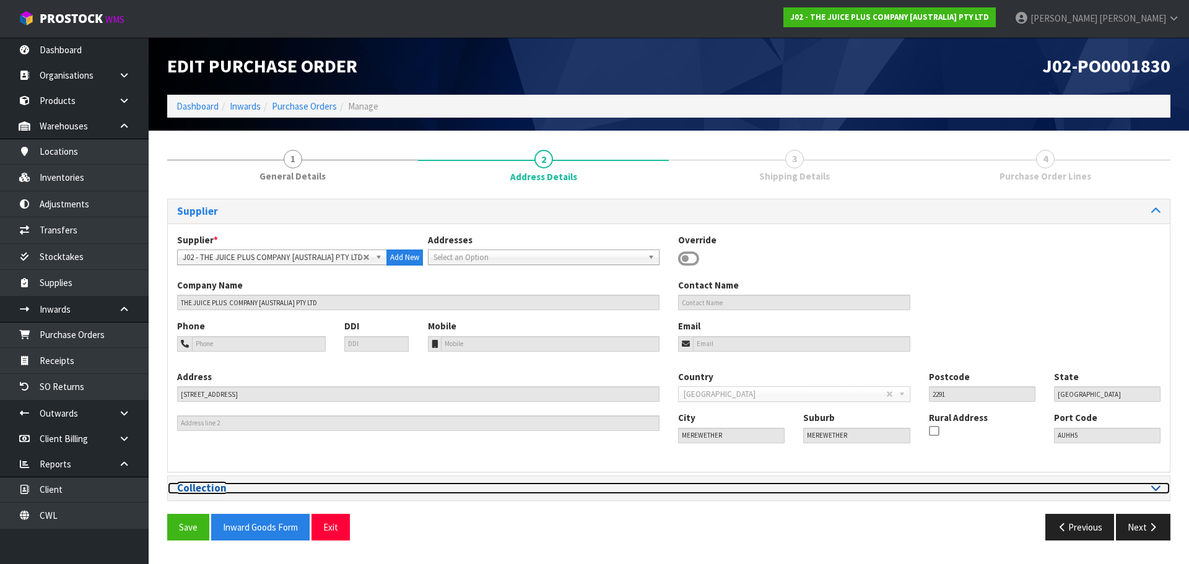
click at [1111, 491] on div at bounding box center [919, 488] width 482 height 12
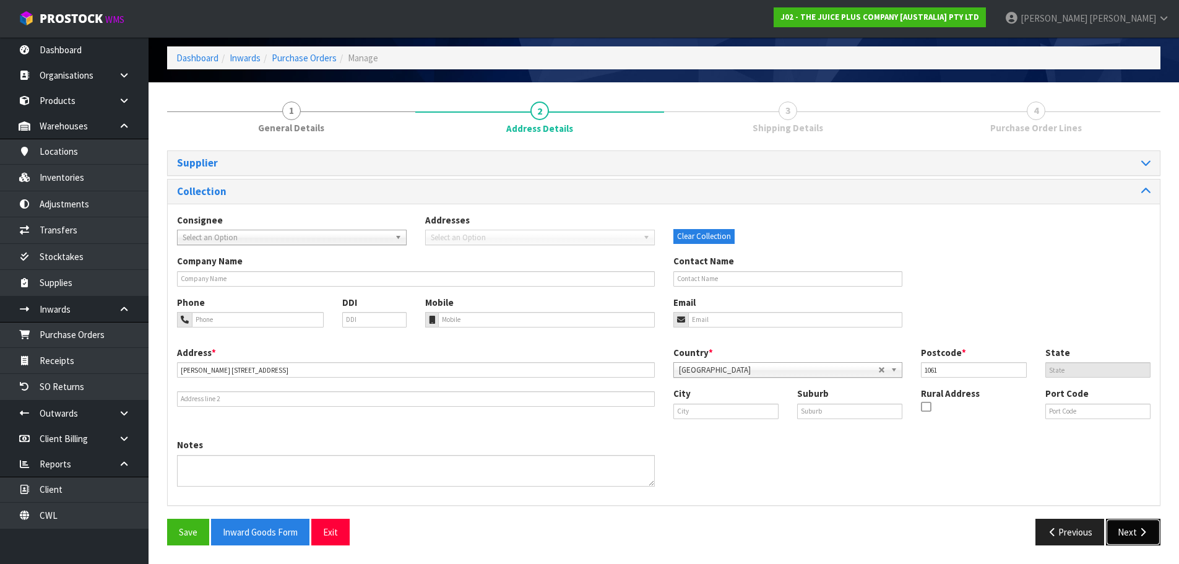
click at [1143, 535] on icon "button" at bounding box center [1143, 531] width 12 height 9
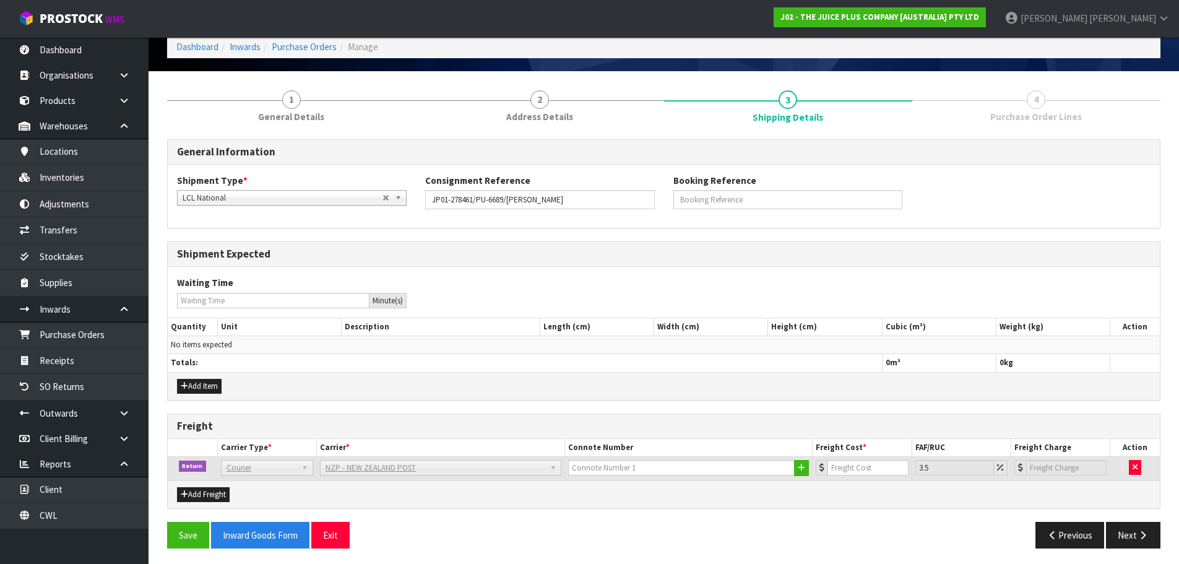
scroll to position [63, 0]
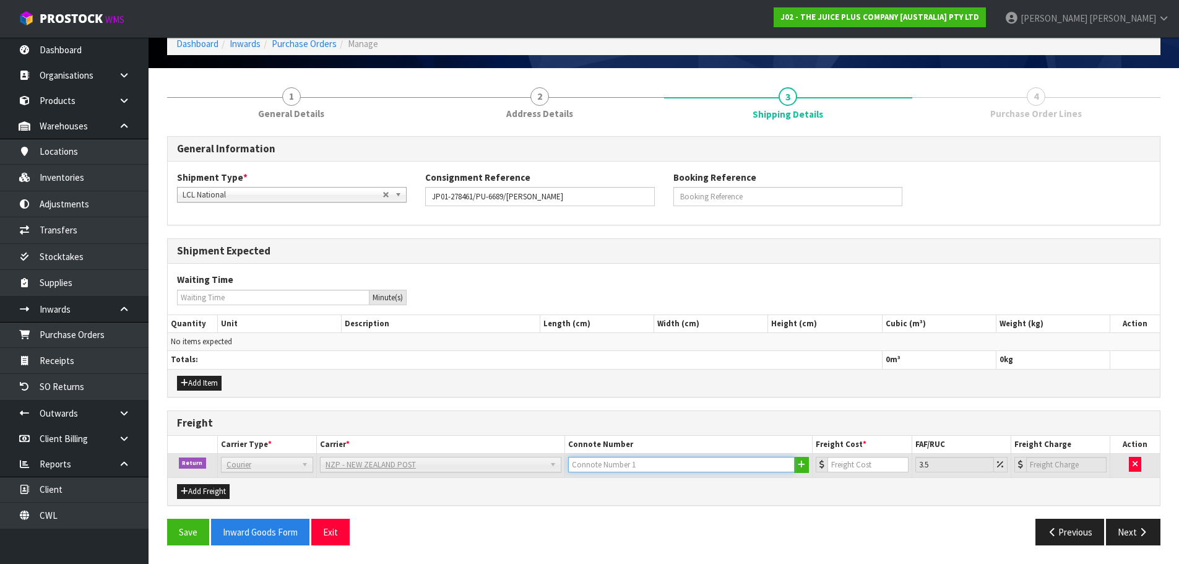
drag, startPoint x: 678, startPoint y: 464, endPoint x: 694, endPoint y: 463, distance: 16.1
click at [678, 464] on input "text" at bounding box center [681, 464] width 227 height 15
paste input "(00) 89421 03926 08273 017"
type input "(00) 89421 03926 08273 017"
click at [866, 464] on input "number" at bounding box center [868, 464] width 80 height 15
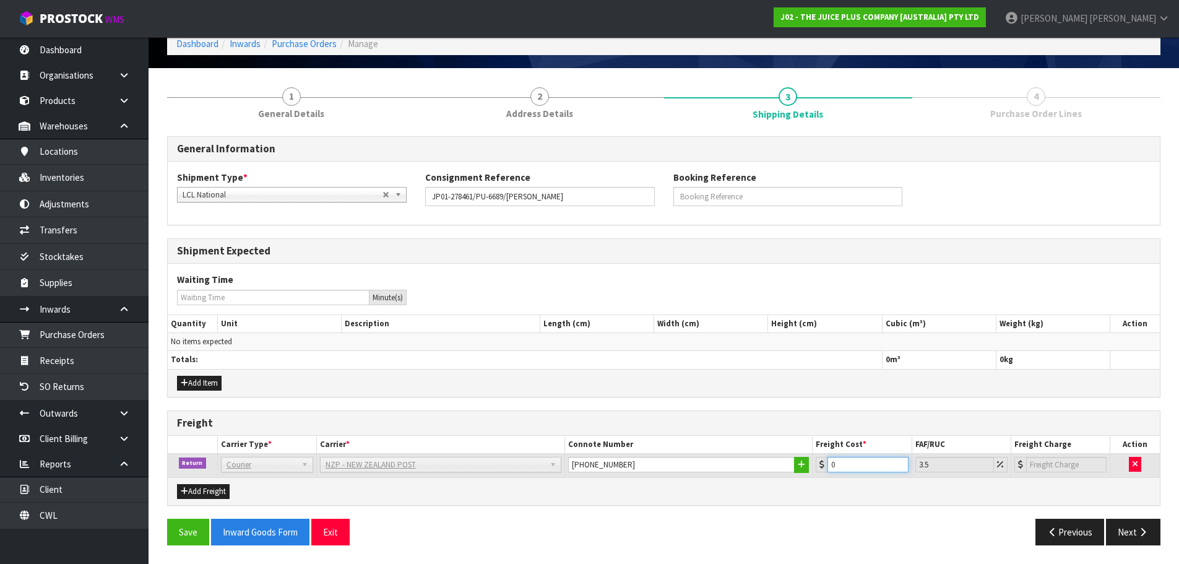
type input "0.1"
click at [802, 470] on button "button" at bounding box center [801, 465] width 15 height 16
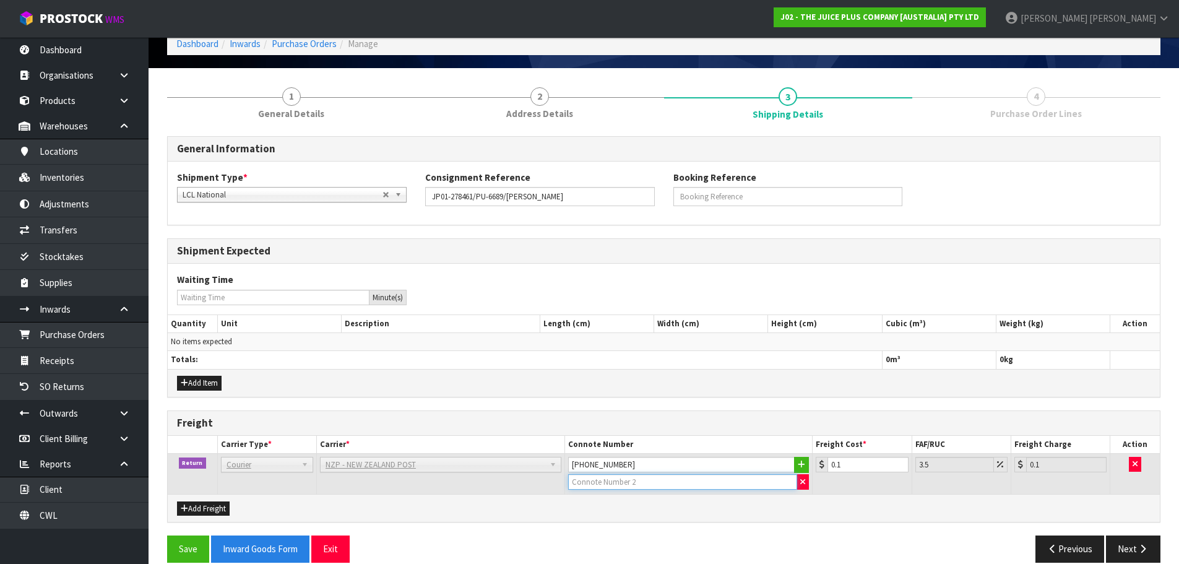
click at [684, 484] on input "text" at bounding box center [683, 481] width 230 height 15
type input "CWL ERROR"
click at [194, 550] on button "Save" at bounding box center [188, 548] width 42 height 27
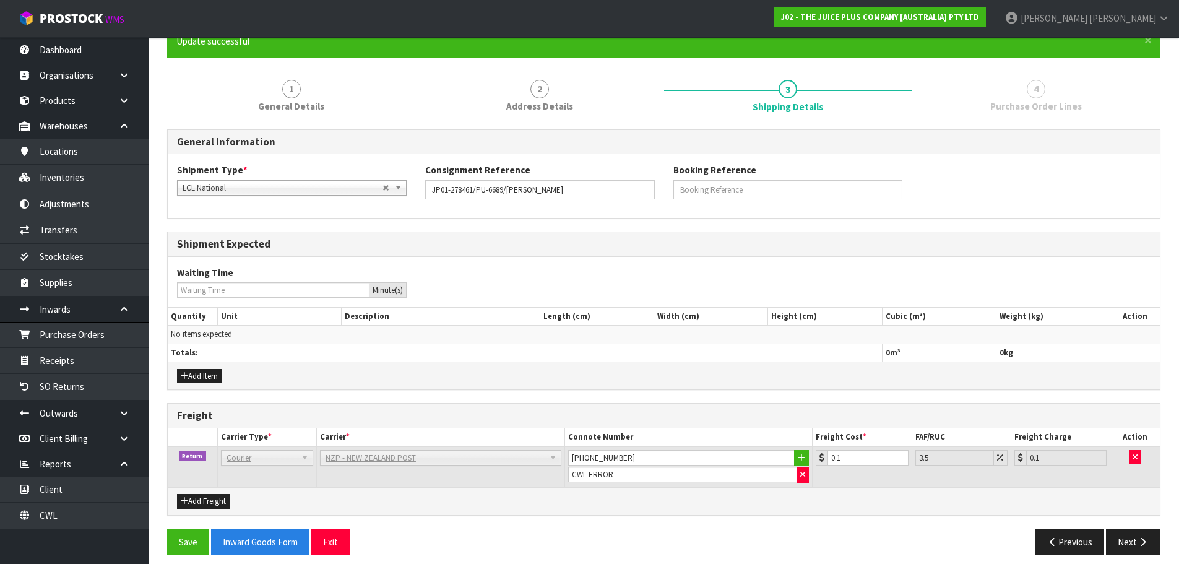
scroll to position [124, 0]
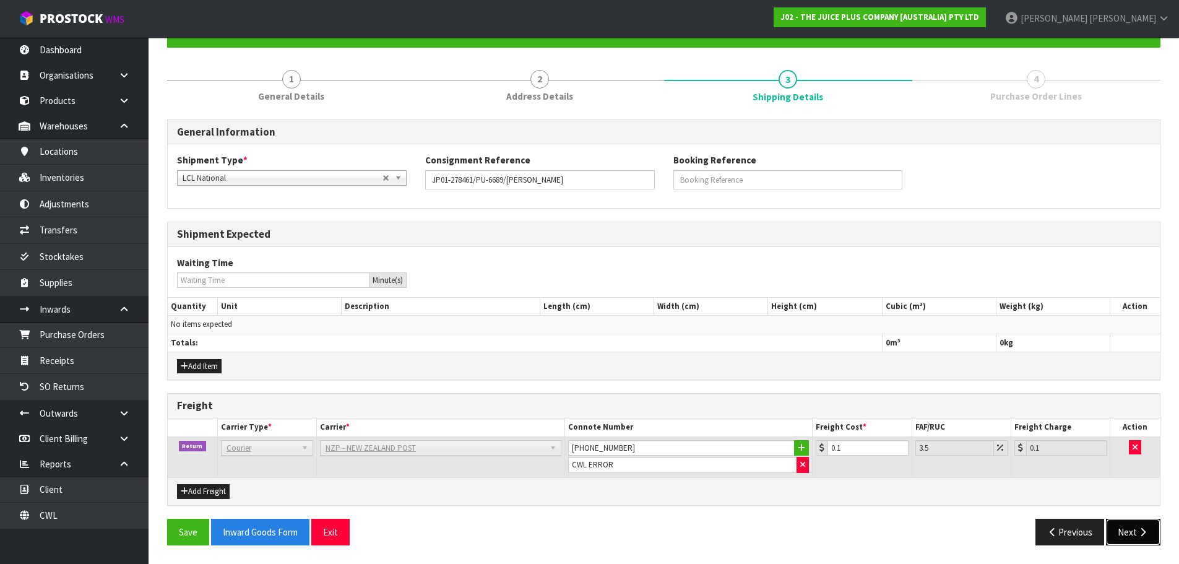
click at [1118, 529] on button "Next" at bounding box center [1133, 532] width 54 height 27
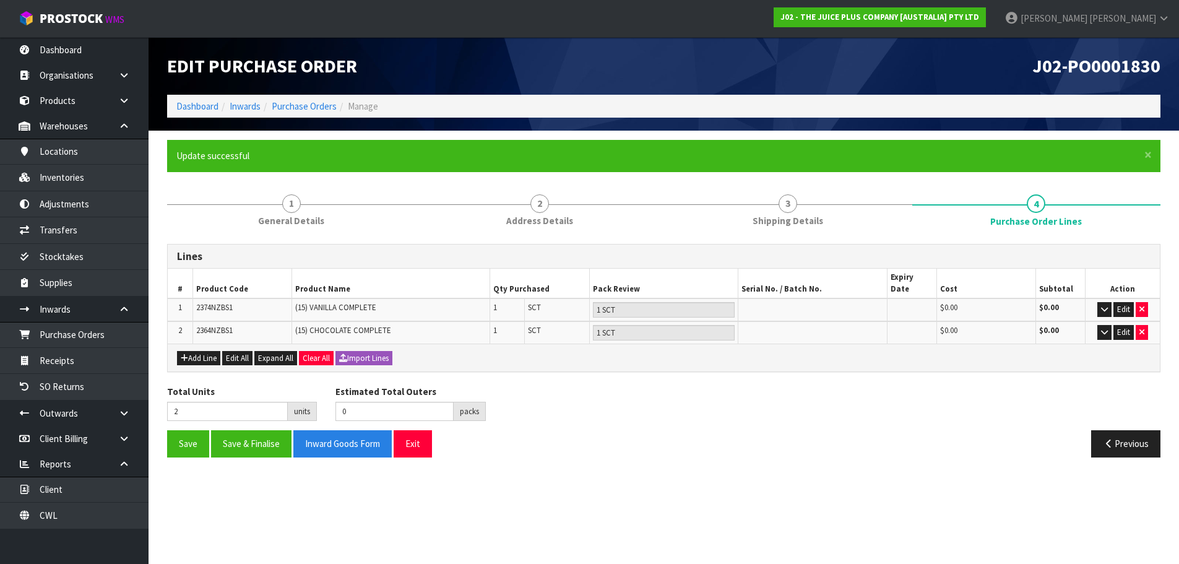
scroll to position [0, 0]
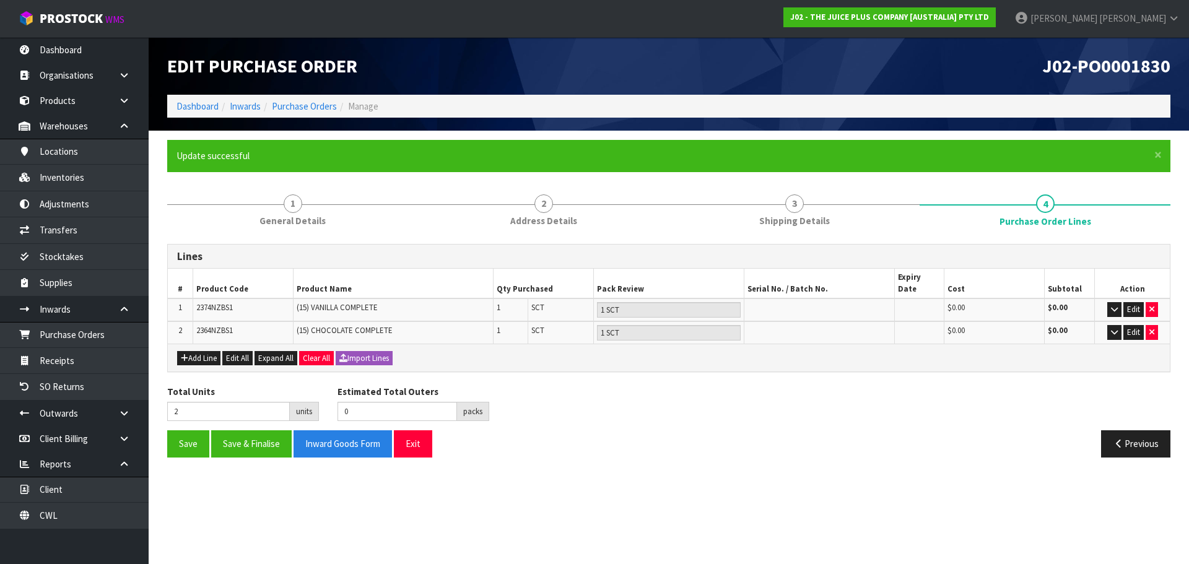
click at [818, 482] on section "Edit Purchase Order J02-PO0001830 Dashboard Inwards Purchase Orders Manage × Cl…" at bounding box center [594, 282] width 1189 height 564
click at [181, 102] on link "Dashboard" at bounding box center [197, 106] width 42 height 12
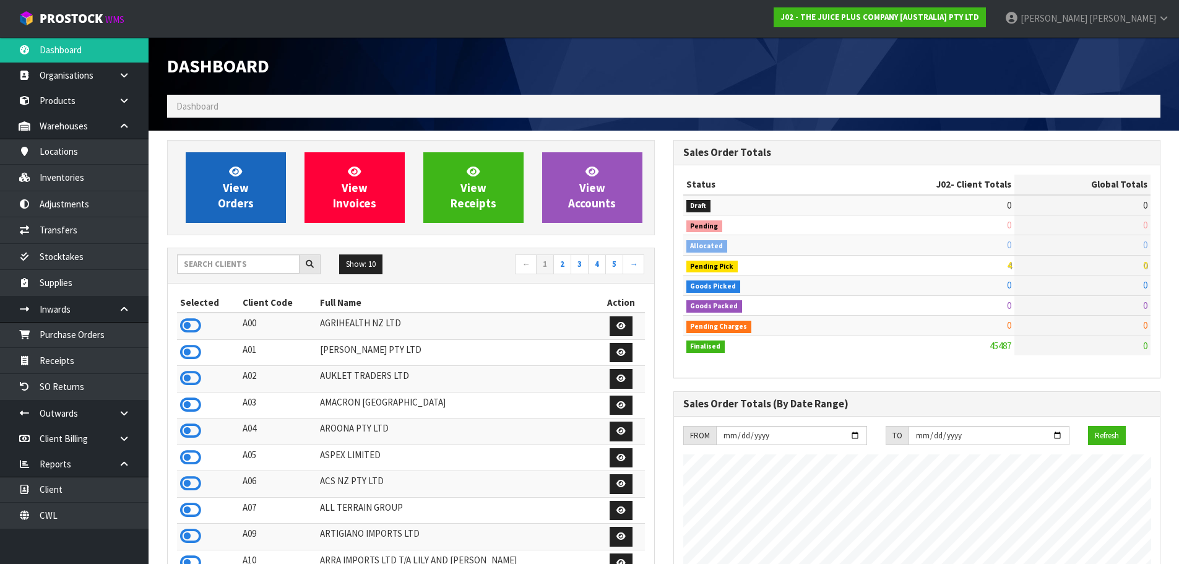
scroll to position [772, 506]
click at [217, 207] on link "View Orders" at bounding box center [236, 187] width 100 height 71
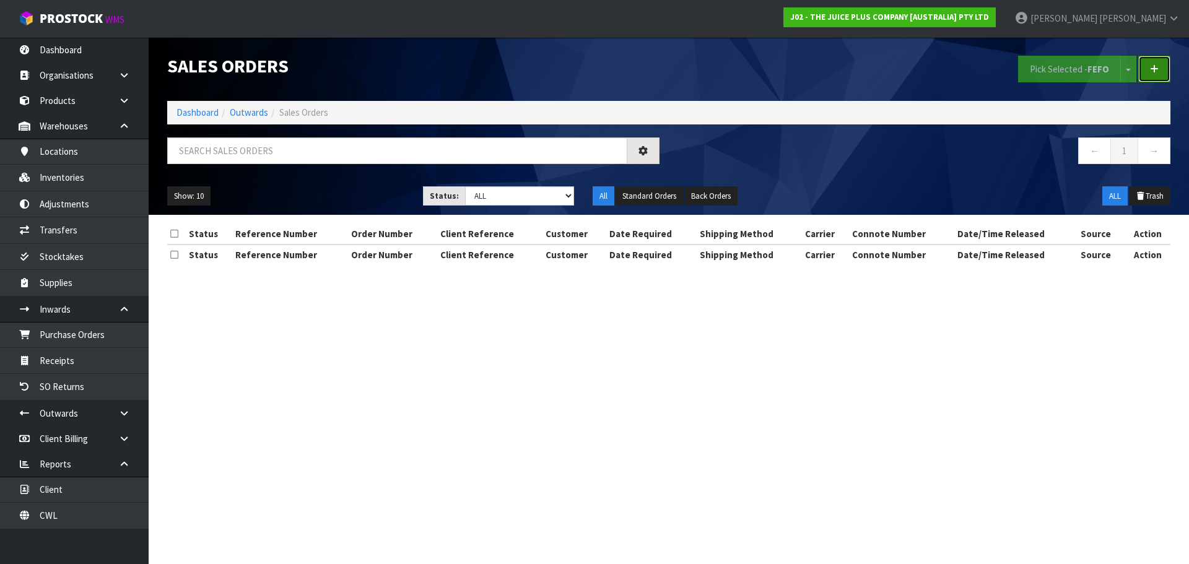
click at [1159, 69] on link at bounding box center [1154, 69] width 32 height 27
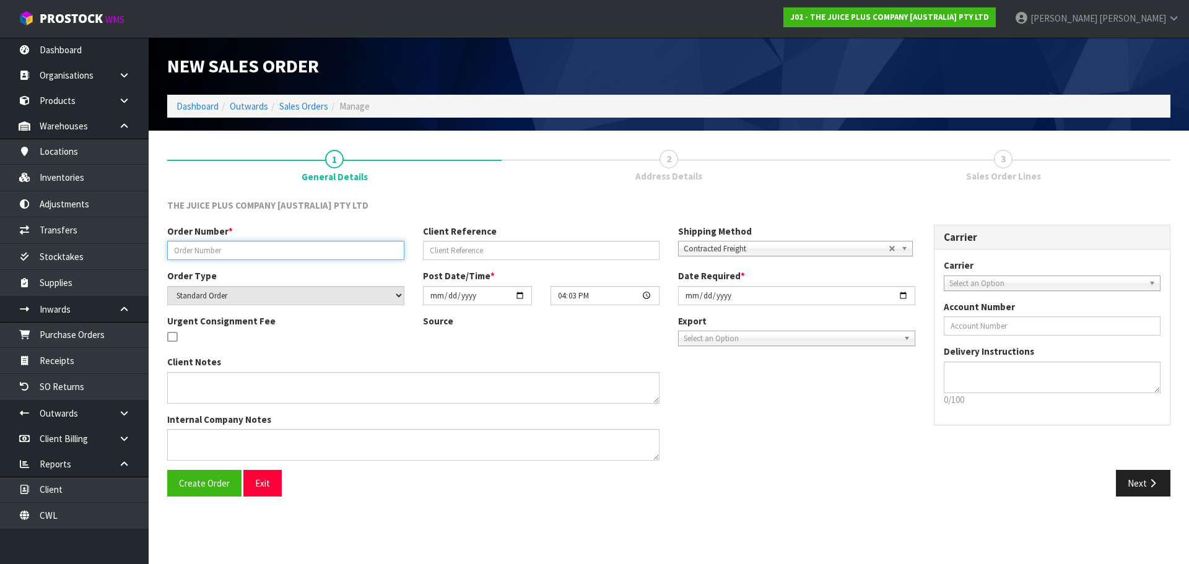
click at [236, 251] on input "text" at bounding box center [285, 250] width 237 height 19
type input "DELANEY EMAIL 08.10"
click at [167, 470] on button "Create Order" at bounding box center [204, 483] width 74 height 27
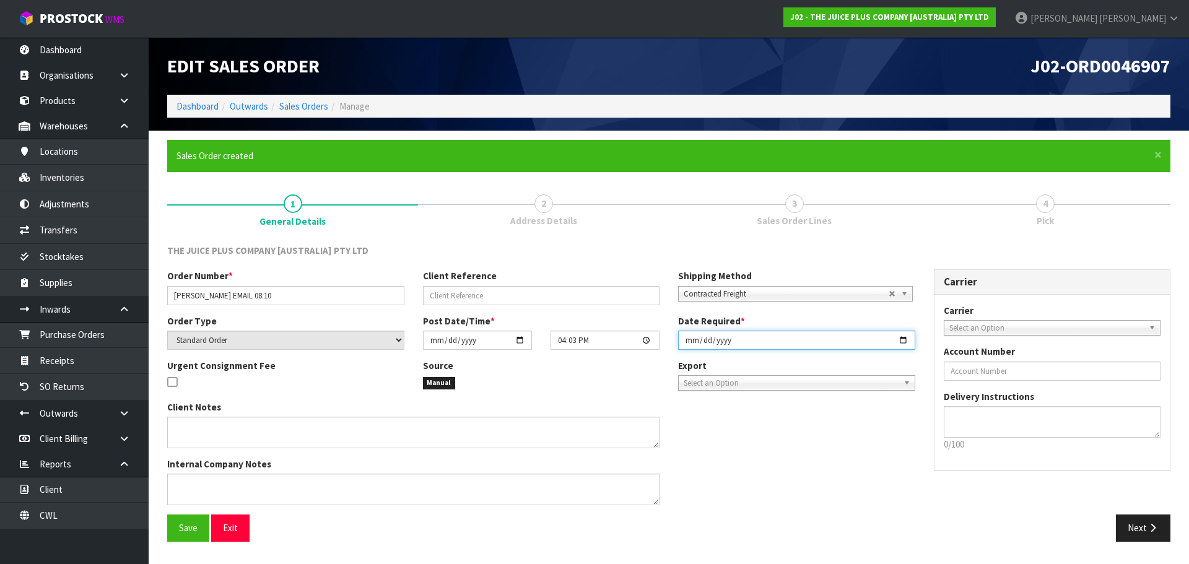
click at [690, 345] on input "2025-10-08" at bounding box center [796, 340] width 237 height 19
type input "2025-10-09"
click at [167, 514] on button "Save" at bounding box center [188, 527] width 42 height 27
click at [1169, 532] on button "Next" at bounding box center [1142, 527] width 54 height 27
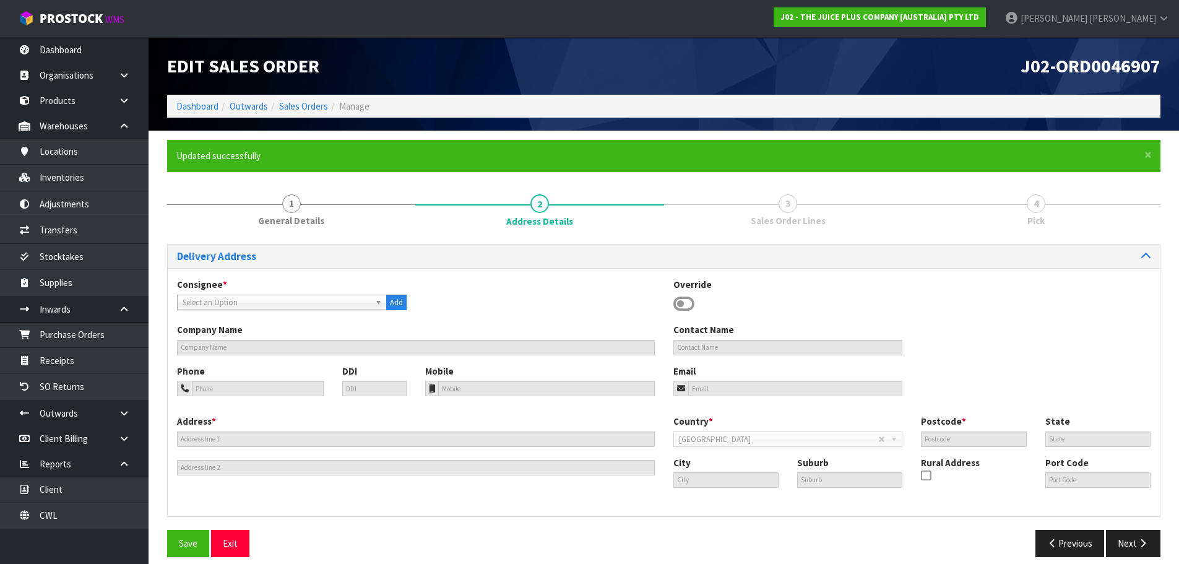
click at [686, 306] on icon at bounding box center [683, 304] width 21 height 19
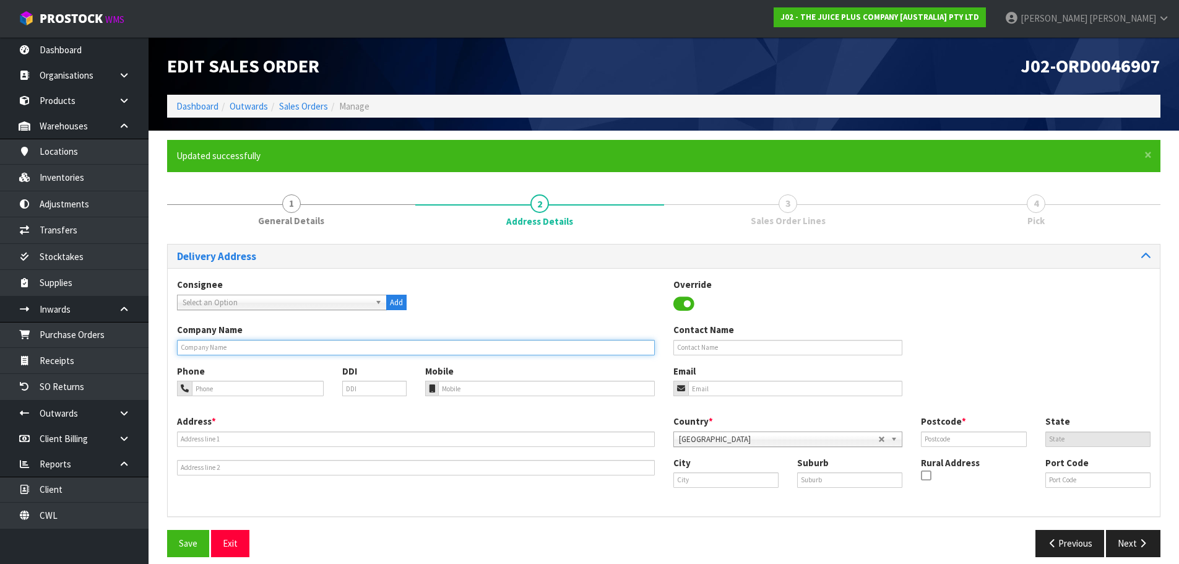
click at [274, 347] on input "text" at bounding box center [416, 347] width 478 height 15
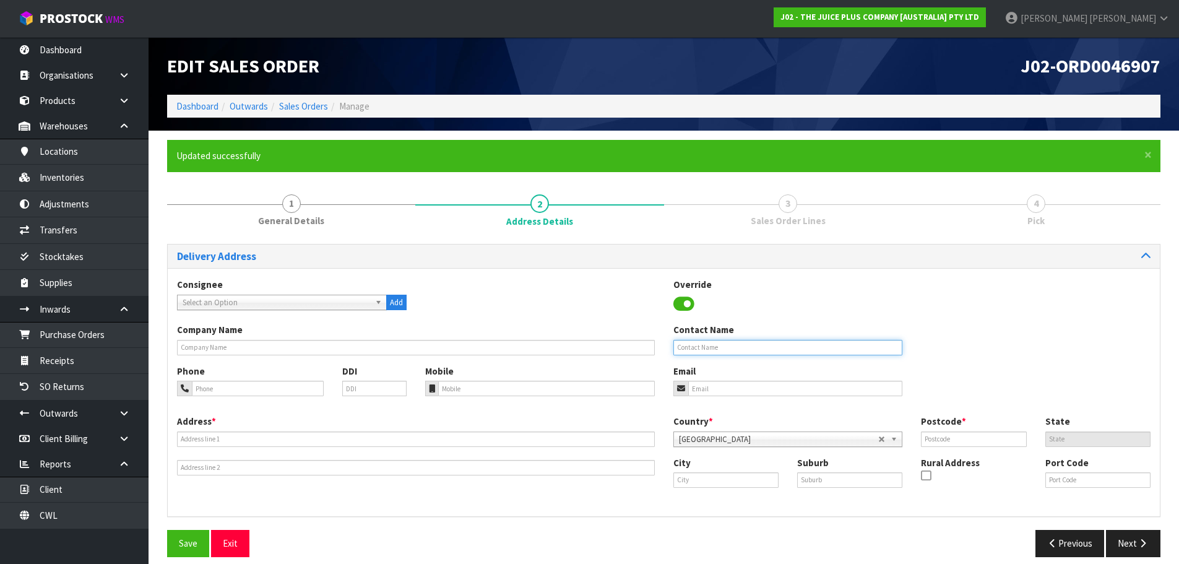
drag, startPoint x: 727, startPoint y: 348, endPoint x: 721, endPoint y: 349, distance: 6.8
click at [727, 349] on input "text" at bounding box center [788, 347] width 230 height 15
paste input "MAREE REID"
type input "MAREE REID"
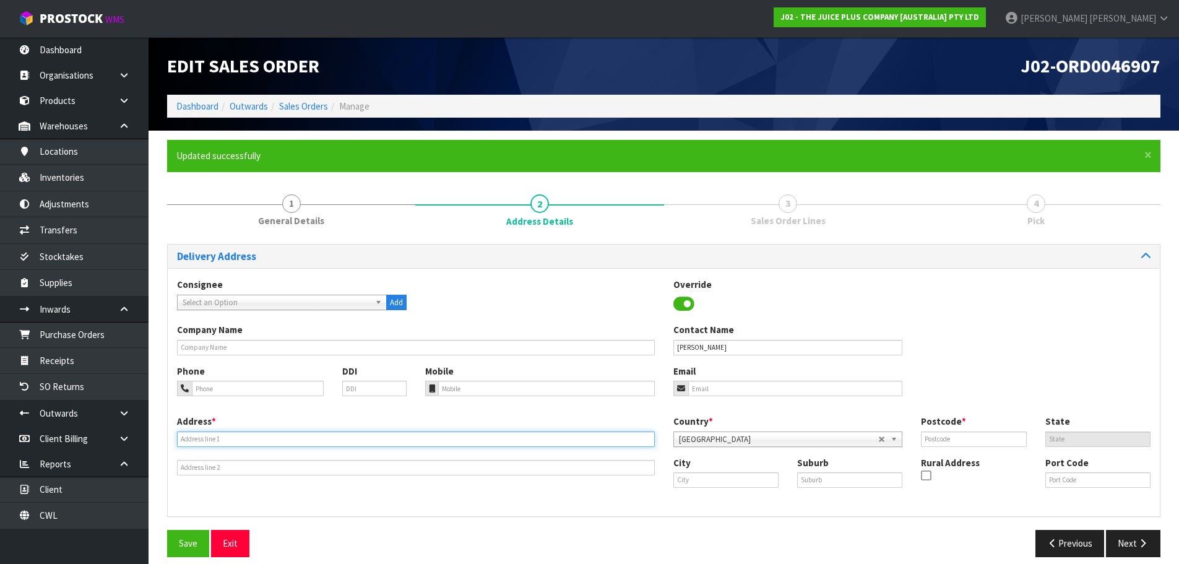
click at [248, 439] on input "text" at bounding box center [416, 438] width 478 height 15
paste input "19A KONINI RD GREENLANE"
click at [242, 438] on input "19A KONINI RD GREENLANE" at bounding box center [416, 438] width 478 height 15
drag, startPoint x: 242, startPoint y: 438, endPoint x: 266, endPoint y: 440, distance: 23.6
click at [243, 438] on input "19A KONINI RD GREENLANE" at bounding box center [416, 438] width 478 height 15
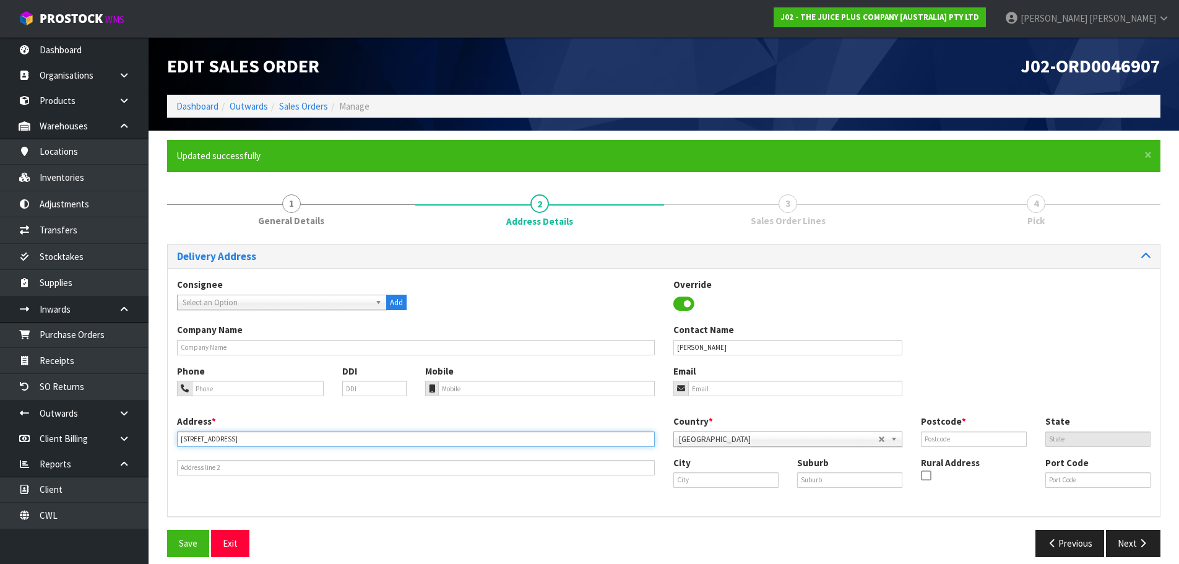
type input "19A KONINI RD"
drag, startPoint x: 887, startPoint y: 479, endPoint x: 880, endPoint y: 479, distance: 7.5
click at [886, 479] on input "text" at bounding box center [849, 479] width 105 height 15
paste input "GREENLANE"
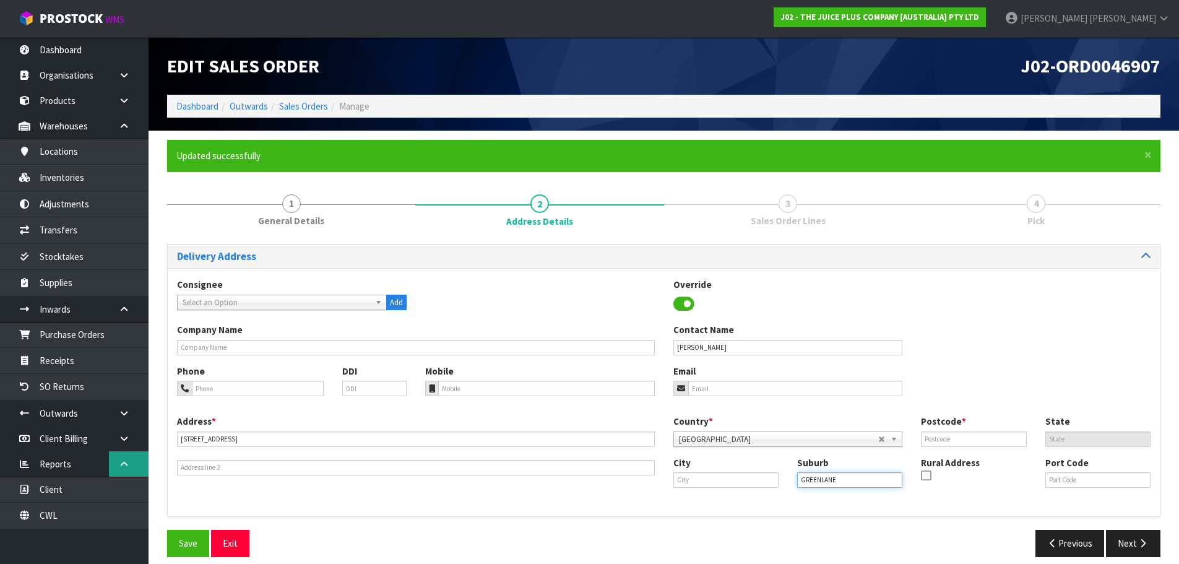
type input "GREENLANE"
paste input "AUCKLAND"
click at [718, 478] on input "text" at bounding box center [725, 479] width 105 height 15
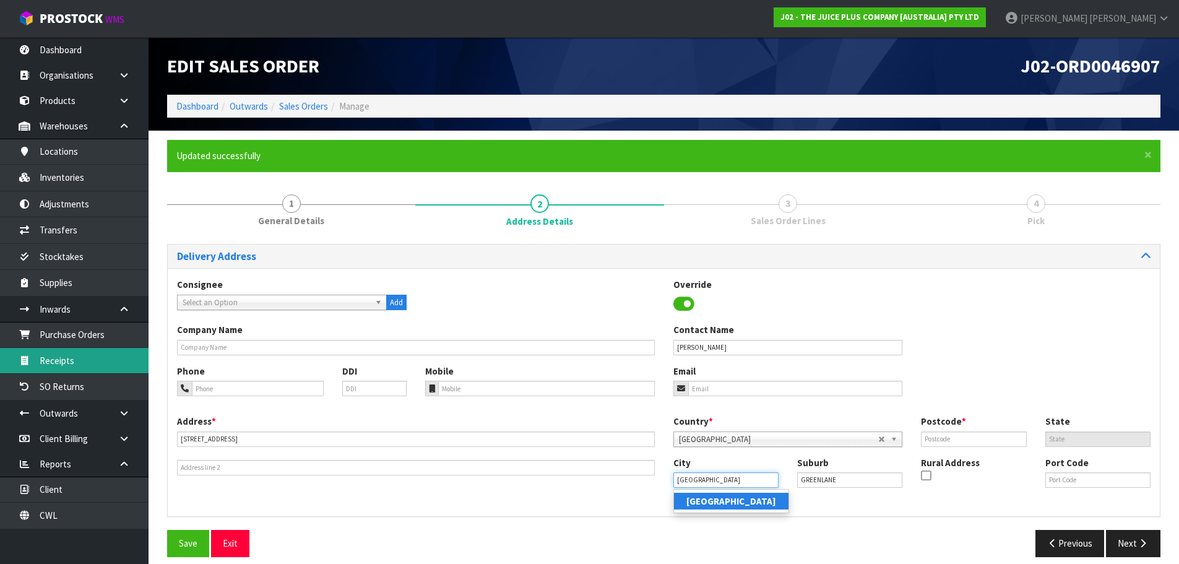
type input "AUCKLAND"
paste input "1061"
drag, startPoint x: 980, startPoint y: 441, endPoint x: 929, endPoint y: 440, distance: 51.4
click at [980, 441] on input "text" at bounding box center [973, 438] width 105 height 15
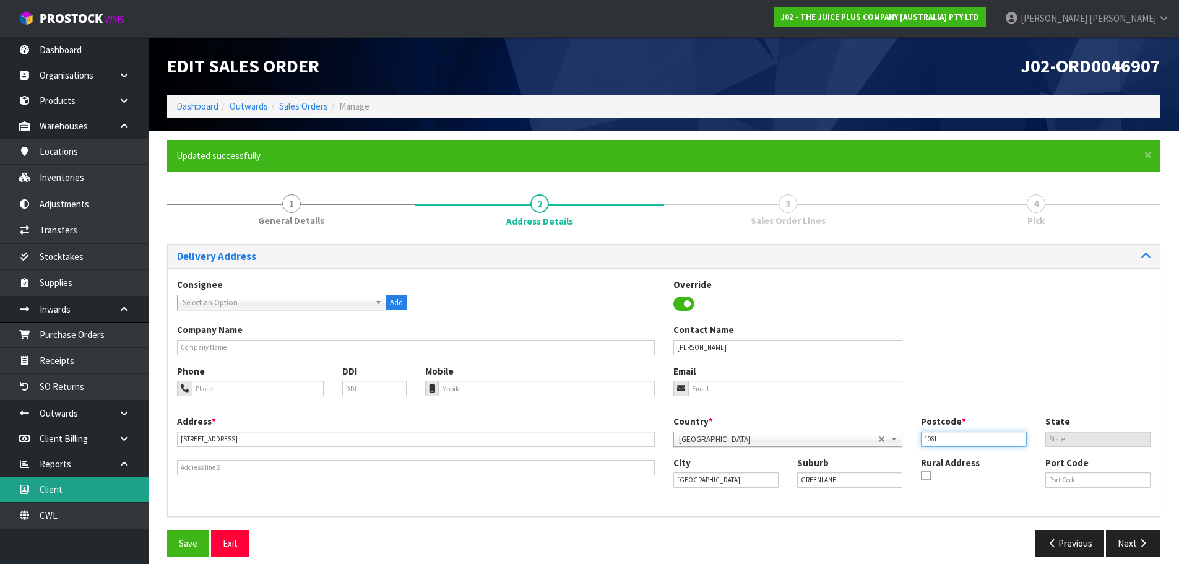
type input "1061"
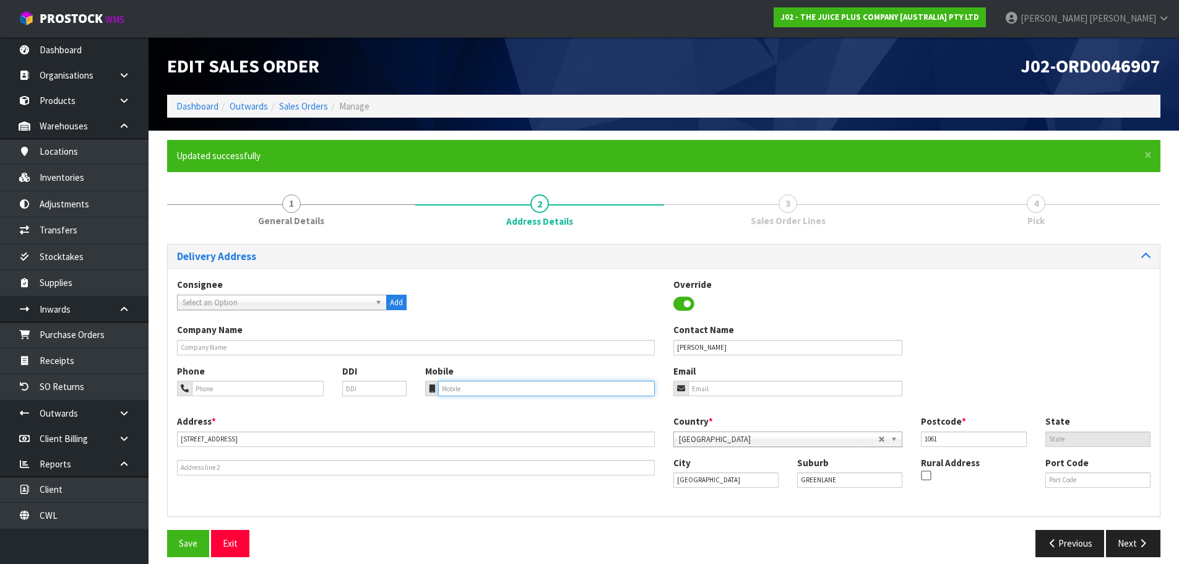
click at [538, 387] on input "tel" at bounding box center [546, 388] width 217 height 15
paste input "+64 274 598 097"
type input "+64 274 598 097"
click at [163, 548] on div "Save Exit" at bounding box center [411, 543] width 506 height 27
click at [197, 542] on button "Save" at bounding box center [188, 543] width 42 height 27
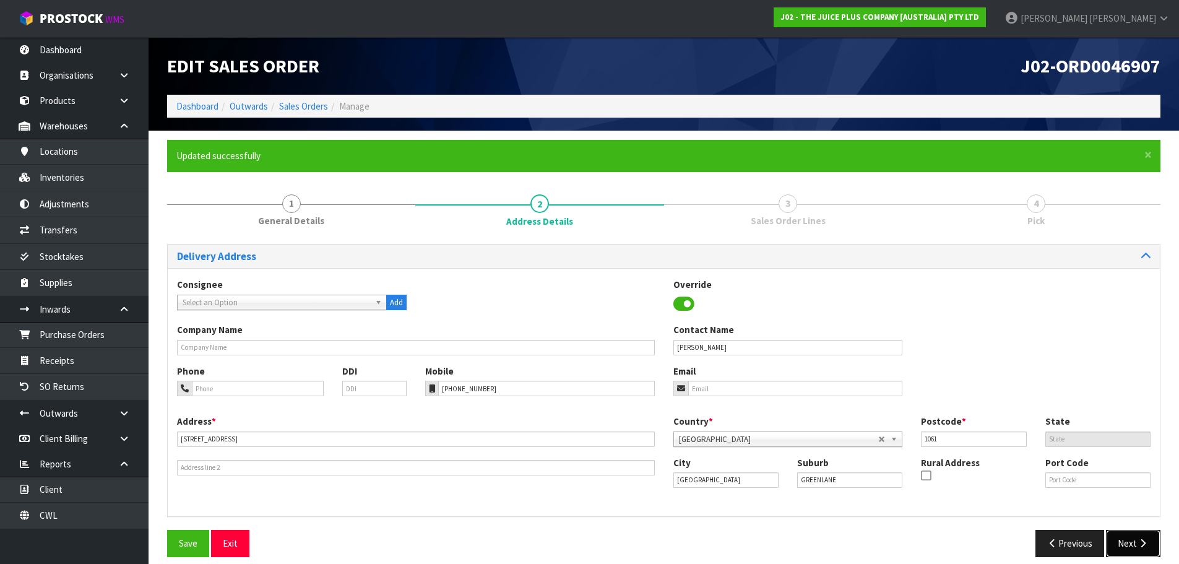
drag, startPoint x: 1156, startPoint y: 545, endPoint x: 998, endPoint y: 506, distance: 162.0
click at [1154, 545] on button "Next" at bounding box center [1133, 543] width 54 height 27
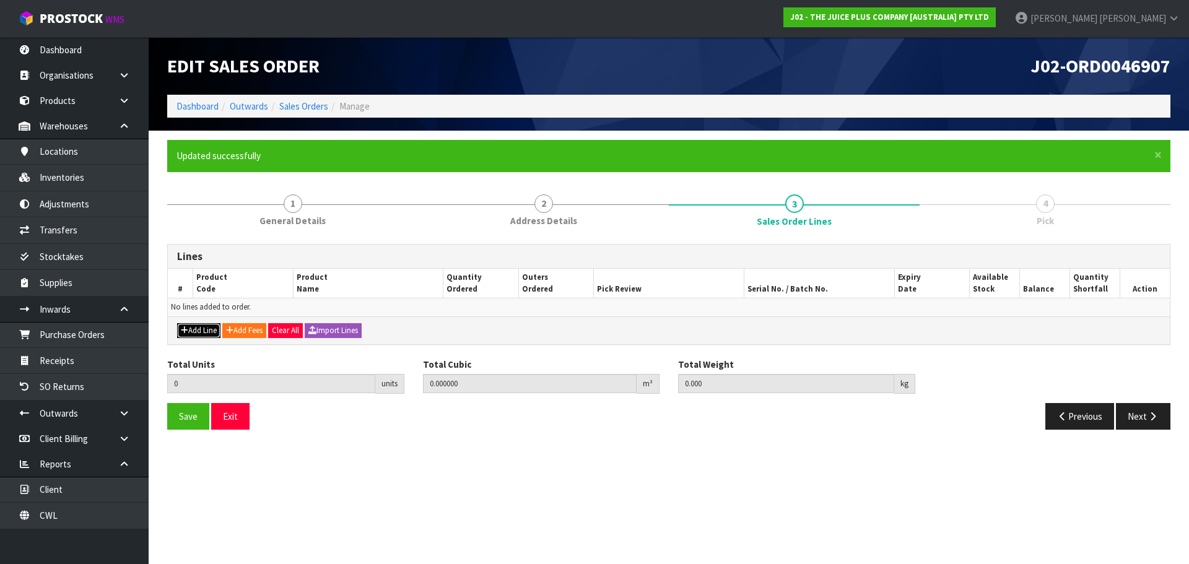
click at [197, 331] on button "Add Line" at bounding box center [198, 330] width 43 height 15
type input "0"
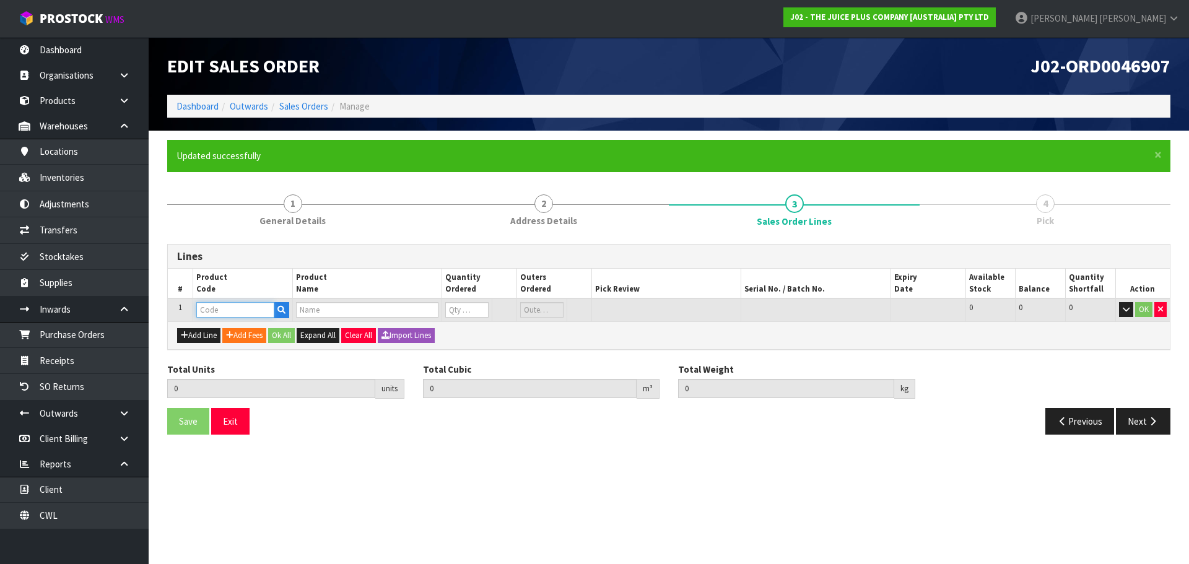
click at [220, 317] on input "text" at bounding box center [235, 309] width 78 height 15
click at [287, 311] on button "button" at bounding box center [281, 310] width 15 height 16
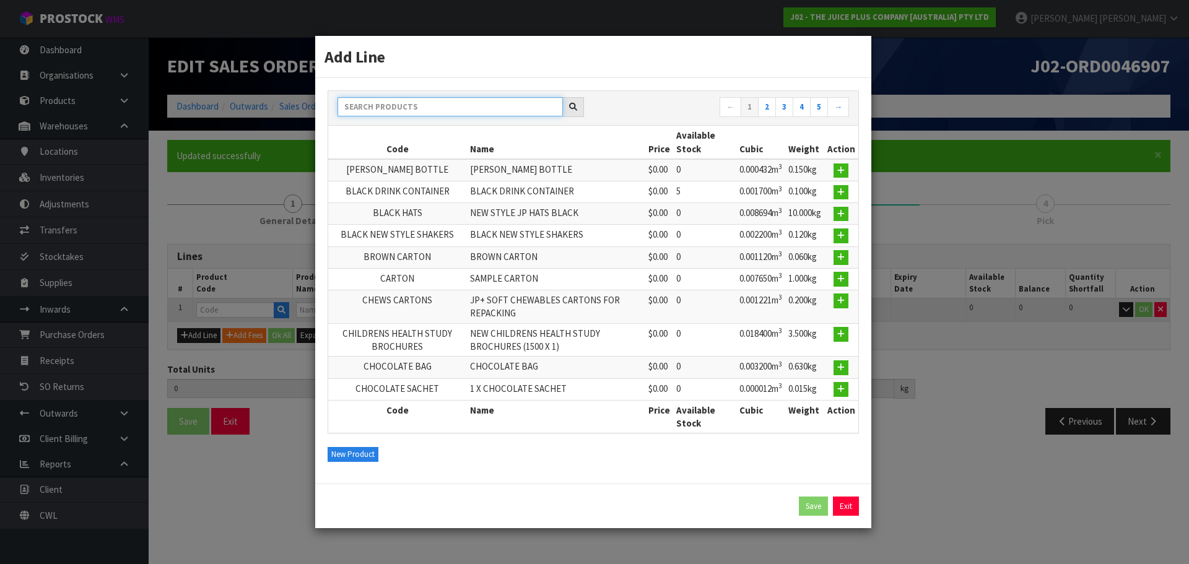
click at [357, 115] on input "text" at bounding box center [449, 106] width 225 height 19
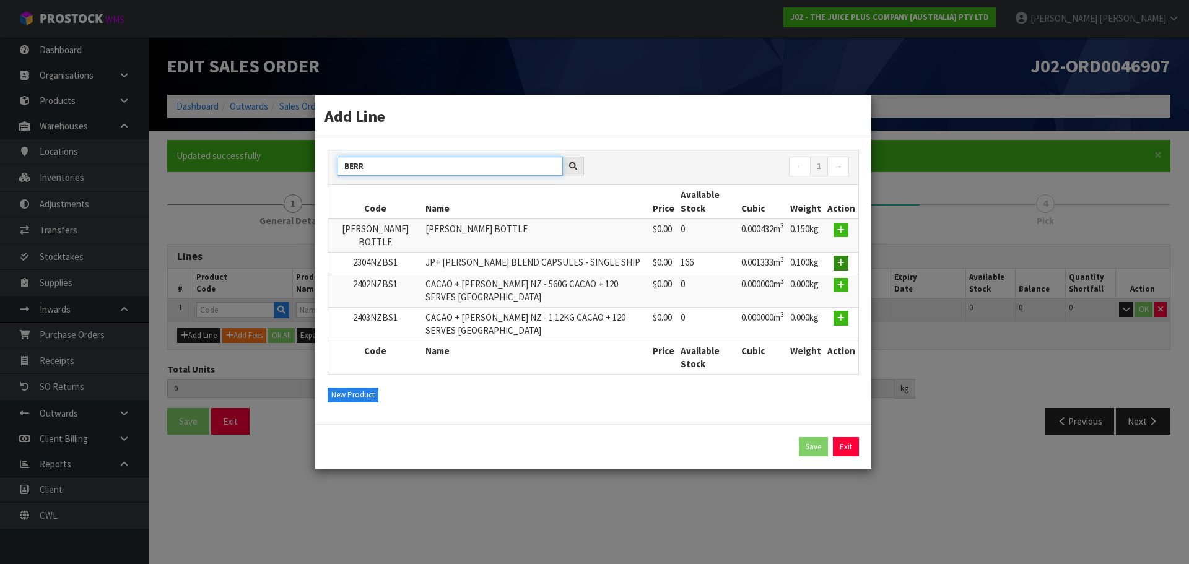
type input "BERR"
click at [841, 267] on icon "button" at bounding box center [840, 263] width 7 height 8
type input "0.000000"
type input "0.000"
type input "2304NZBS1"
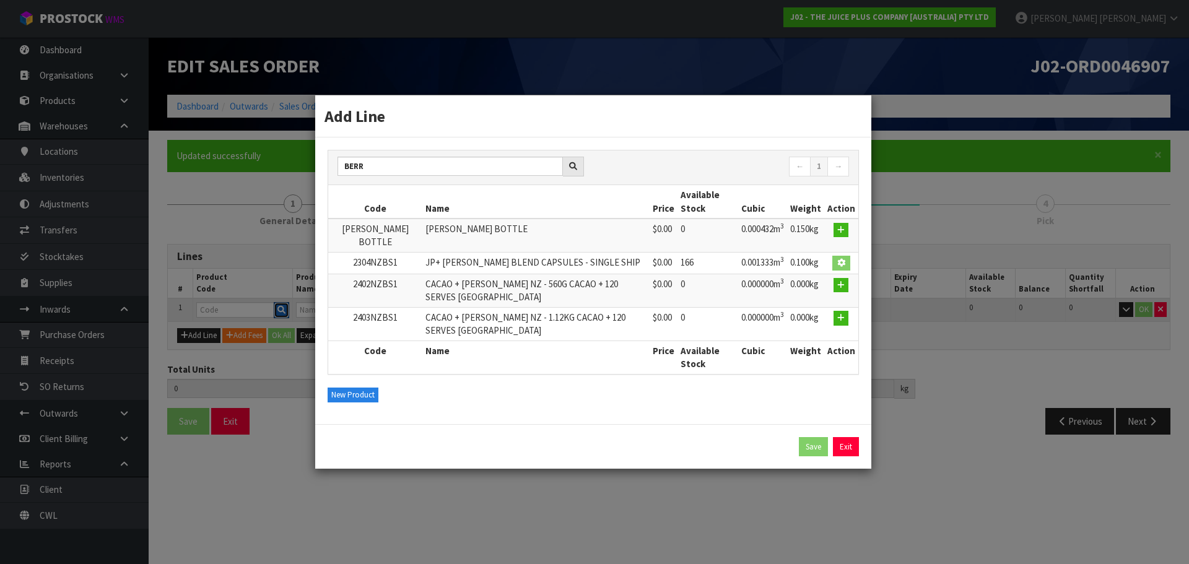
type input "JP+ BERRY BLEND CAPSULES - SINGLE SHIP"
type input "0"
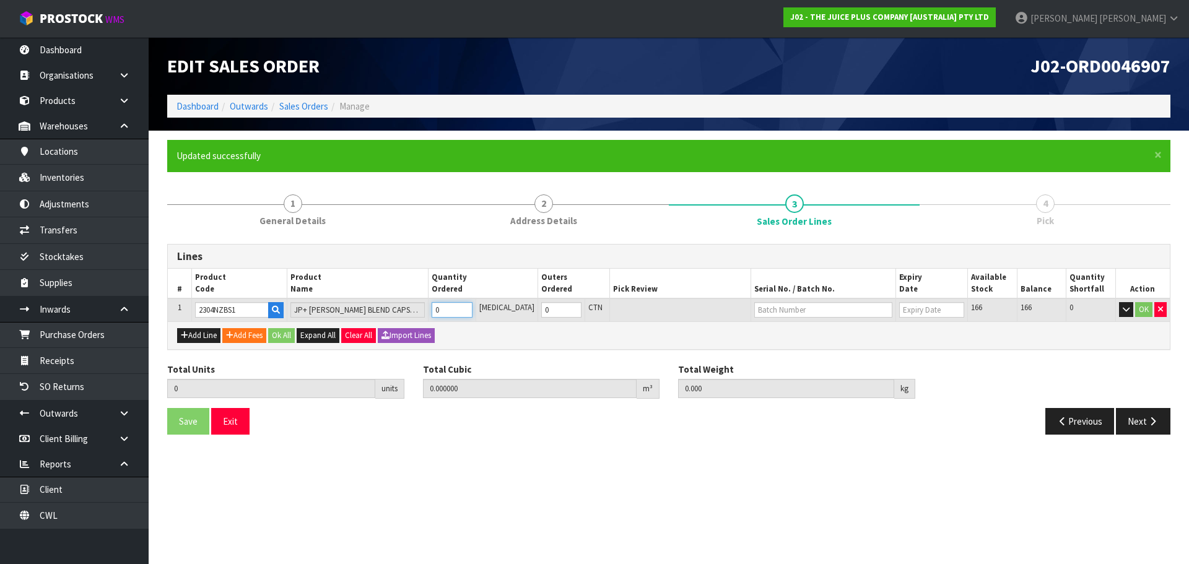
click at [467, 308] on input "0" at bounding box center [451, 309] width 40 height 15
type input "1"
type input "0.001333"
type input "0.1"
type input "1"
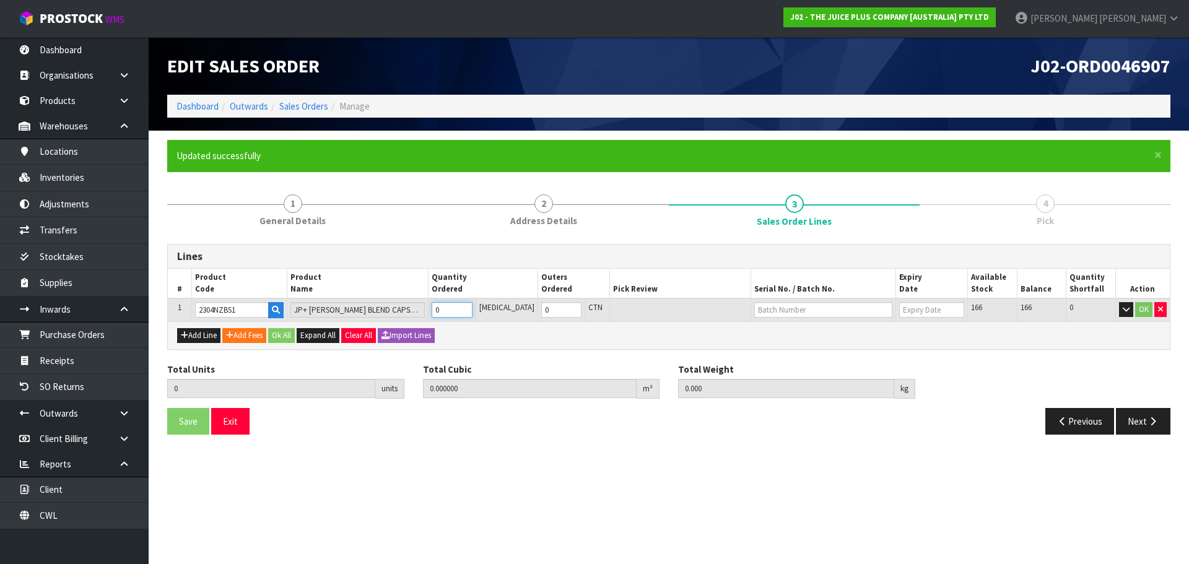
type input "1"
drag, startPoint x: 249, startPoint y: 310, endPoint x: 21, endPoint y: 298, distance: 228.8
click at [152, 311] on section "× Close Updated successfully 1 General Details 2 Address Details 3 Sales Order …" at bounding box center [669, 292] width 1040 height 323
click at [295, 332] on button "Ok All" at bounding box center [281, 335] width 27 height 15
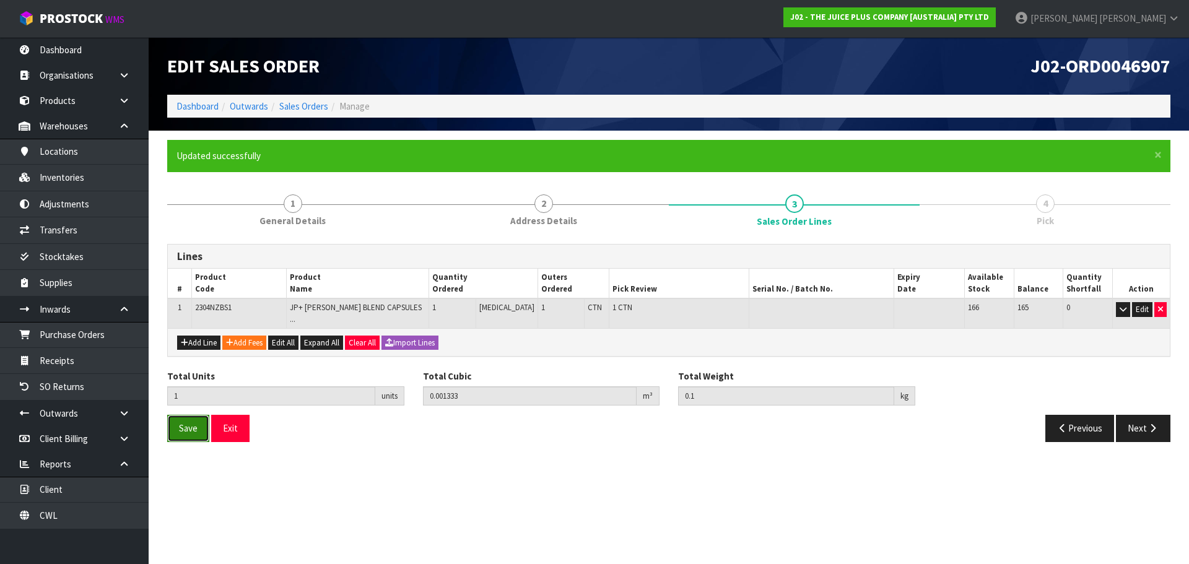
click at [177, 418] on button "Save" at bounding box center [188, 428] width 42 height 27
drag, startPoint x: 357, startPoint y: 310, endPoint x: 32, endPoint y: 279, distance: 326.5
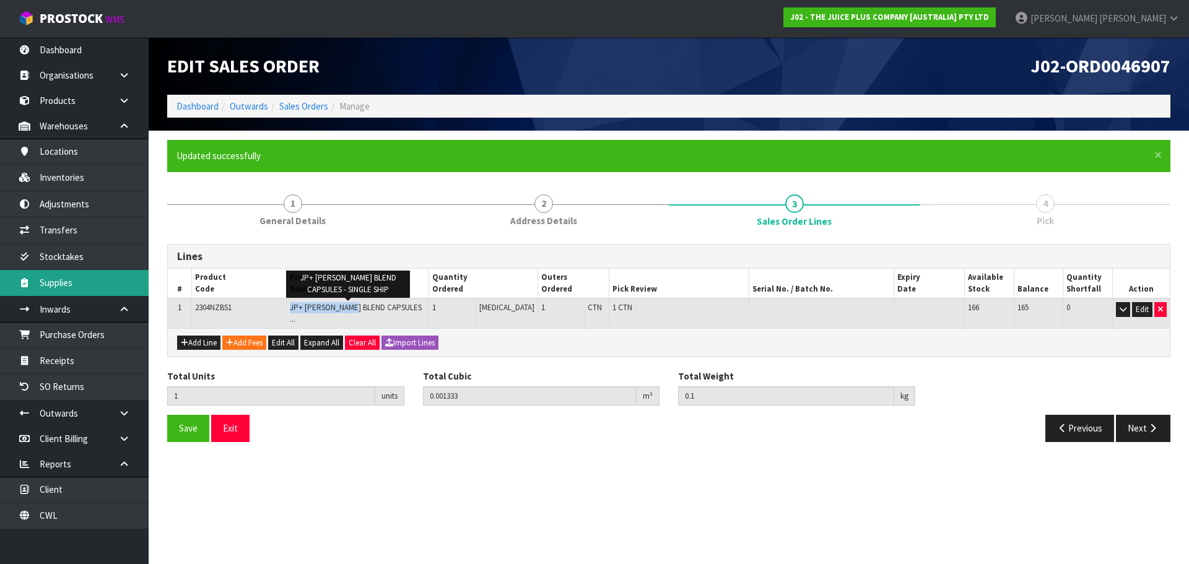
click at [296, 310] on span "JP+ BERRY BLEND CAPSULES ..." at bounding box center [356, 313] width 132 height 22
copy span "JP+ BERRY BLEND"
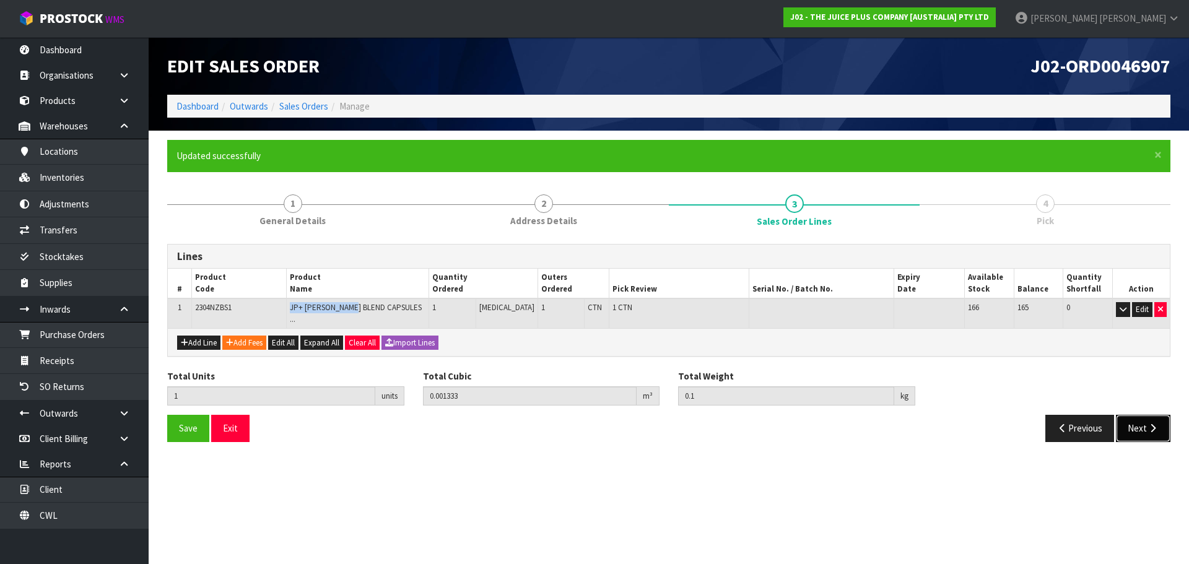
click at [1157, 423] on icon "button" at bounding box center [1152, 427] width 12 height 9
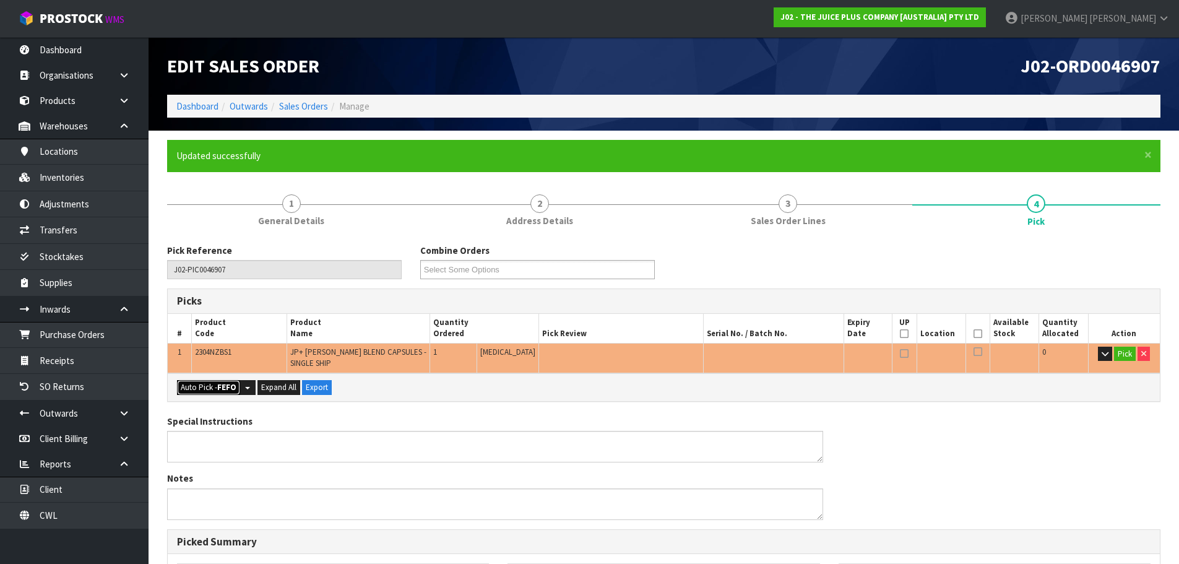
click at [221, 388] on strong "FEFO" at bounding box center [226, 387] width 19 height 11
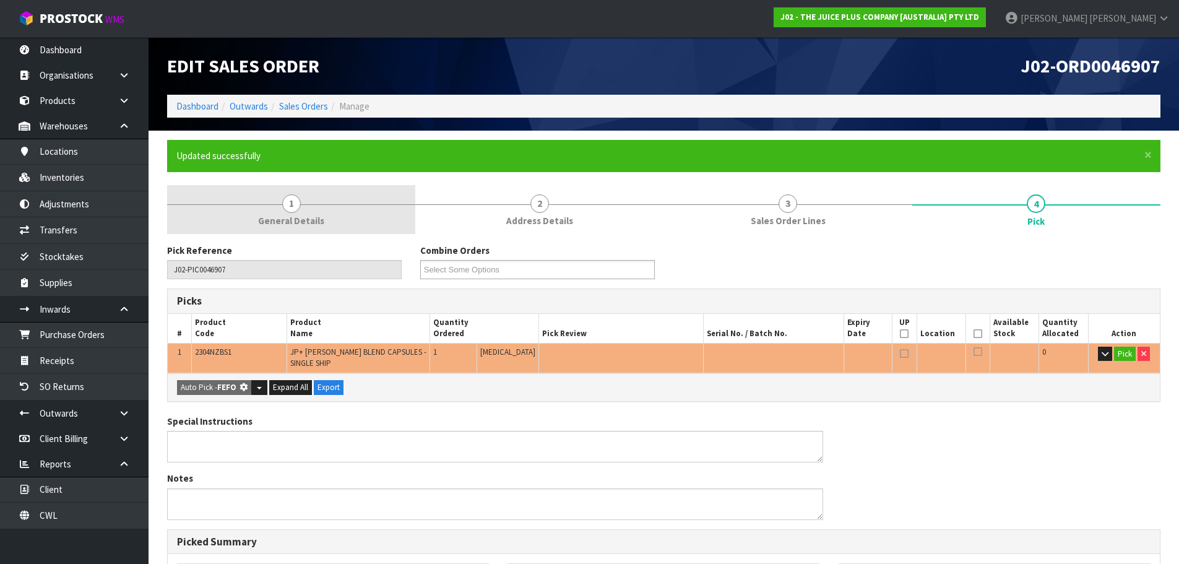
click at [323, 219] on link "1 General Details" at bounding box center [291, 209] width 248 height 49
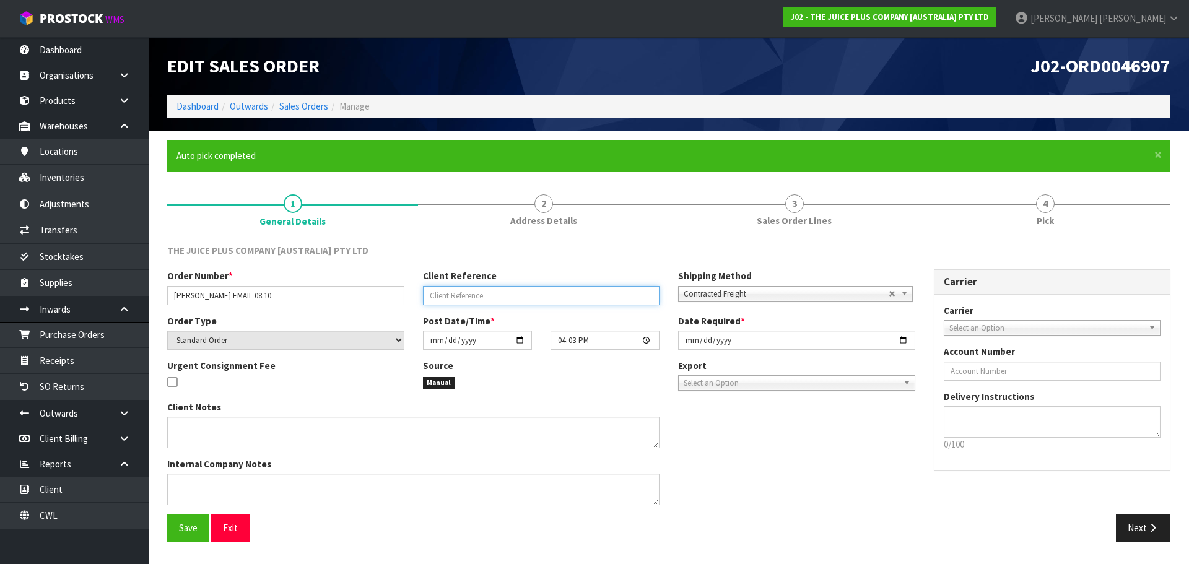
click at [509, 294] on input "text" at bounding box center [541, 295] width 237 height 19
type input "URGENT"
drag, startPoint x: 199, startPoint y: 522, endPoint x: 607, endPoint y: 316, distance: 457.6
click at [200, 521] on button "Save" at bounding box center [188, 527] width 42 height 27
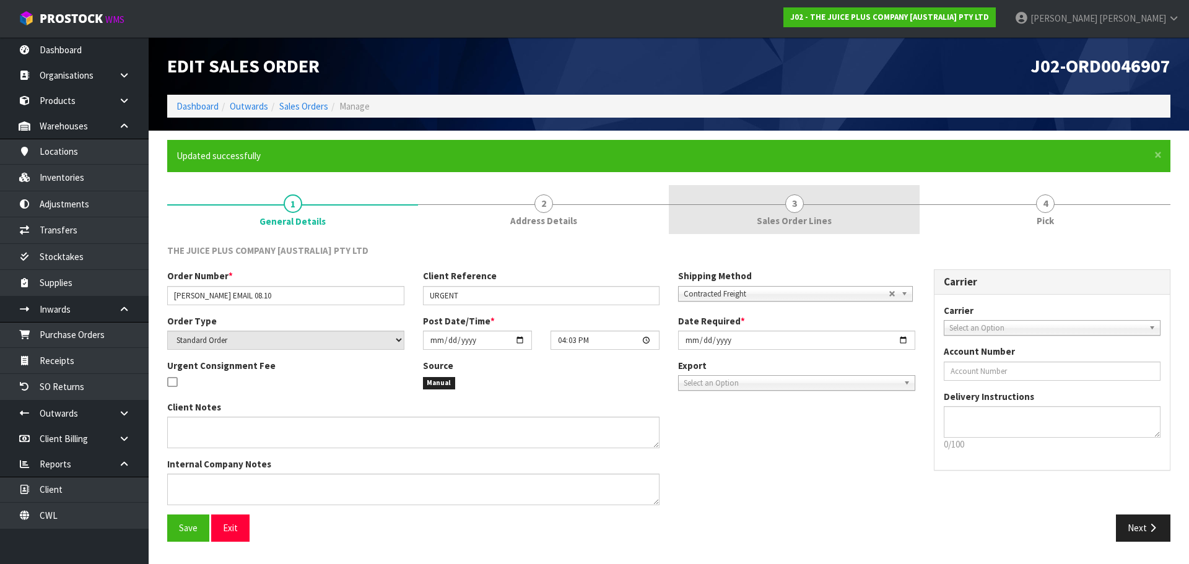
click at [830, 209] on link "3 Sales Order Lines" at bounding box center [794, 209] width 251 height 49
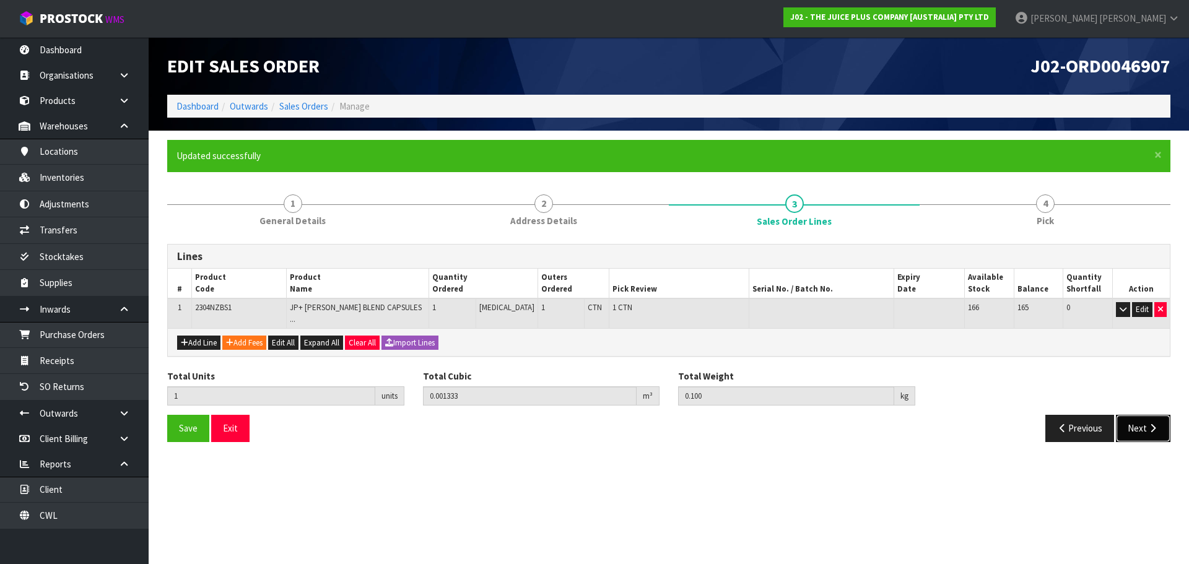
click at [1156, 430] on button "Next" at bounding box center [1142, 428] width 54 height 27
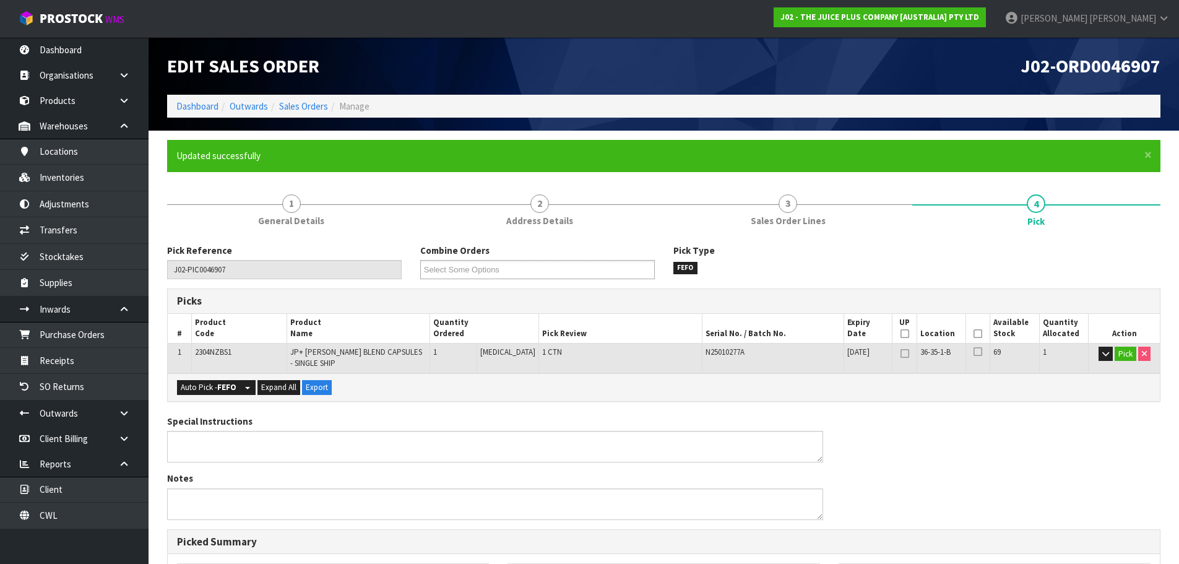
scroll to position [306, 0]
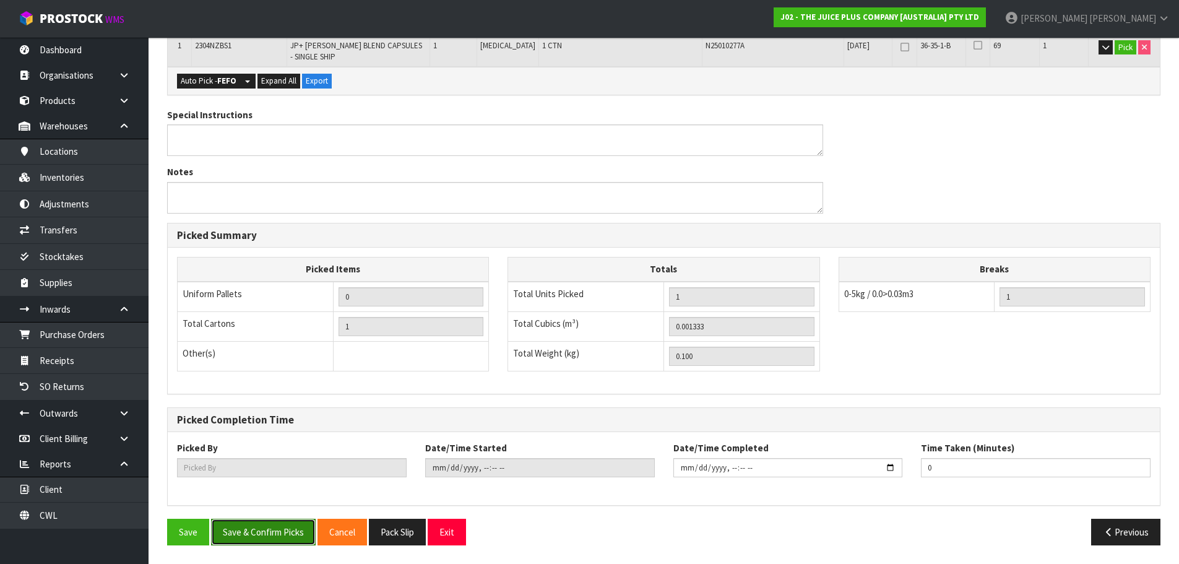
click at [258, 537] on button "Save & Confirm Picks" at bounding box center [263, 532] width 105 height 27
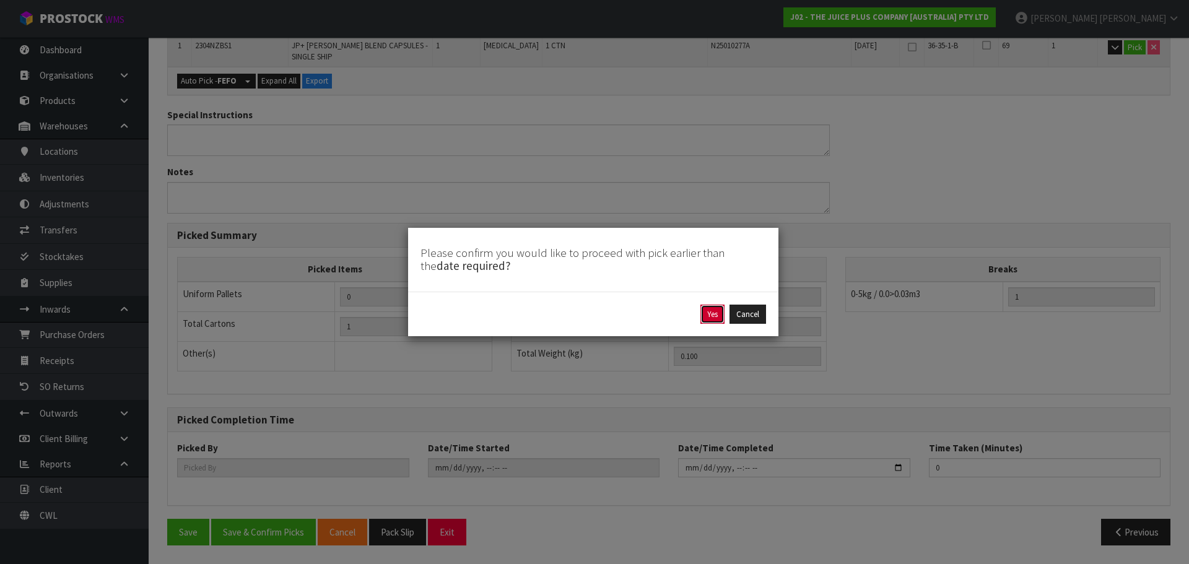
click at [713, 311] on button "Yes" at bounding box center [712, 315] width 24 height 20
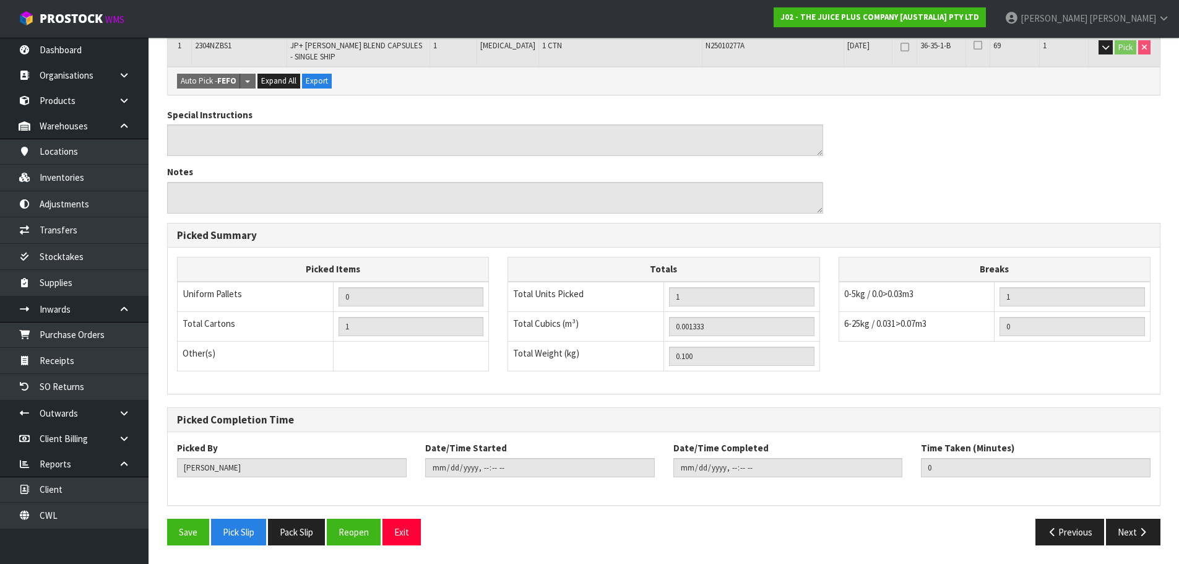
type input "[PERSON_NAME]"
type input "2025-10-08T16:05:37"
drag, startPoint x: 283, startPoint y: 528, endPoint x: 456, endPoint y: 524, distance: 173.4
click at [283, 528] on button "Pack Slip" at bounding box center [296, 532] width 57 height 27
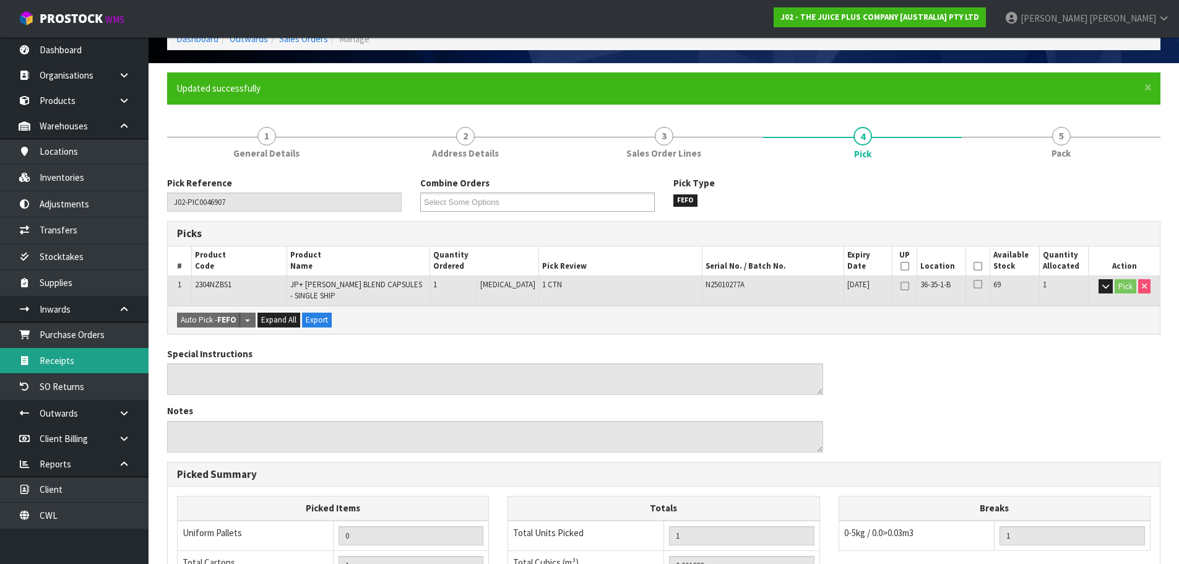
scroll to position [59, 0]
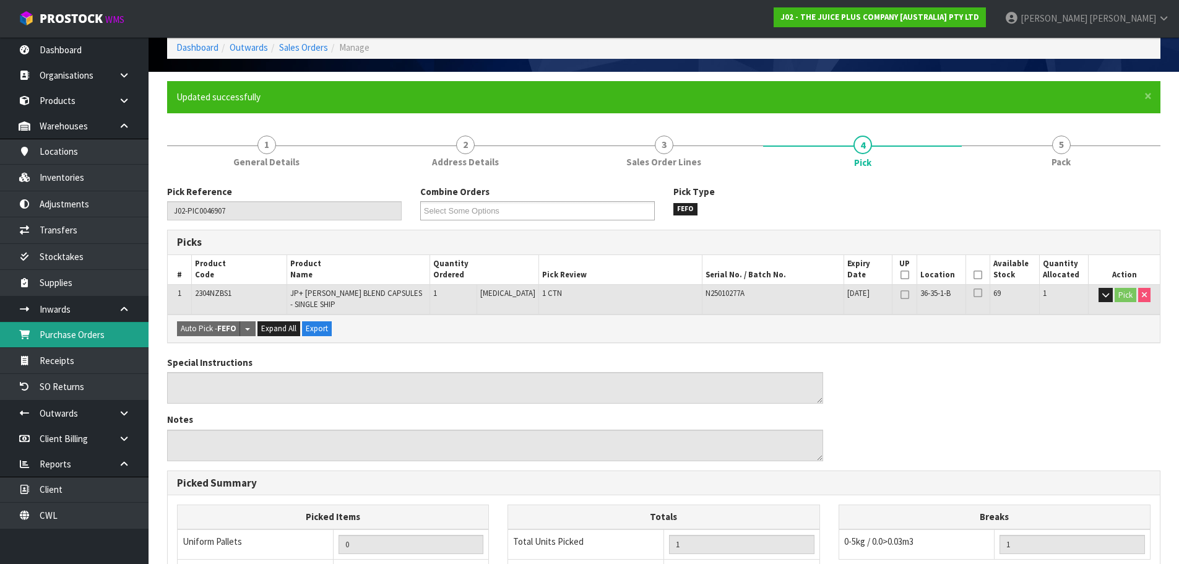
click at [63, 334] on link "Purchase Orders" at bounding box center [74, 334] width 149 height 25
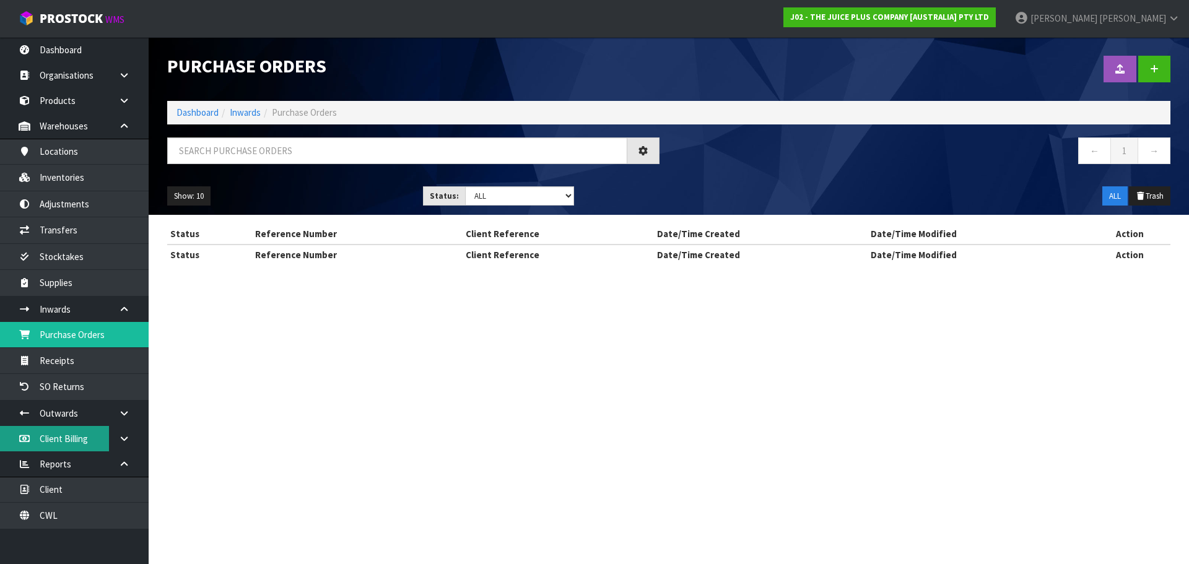
click at [92, 439] on section "Purchase Orders Import Purchase Orders Drop file here to import csv template Da…" at bounding box center [594, 282] width 1189 height 564
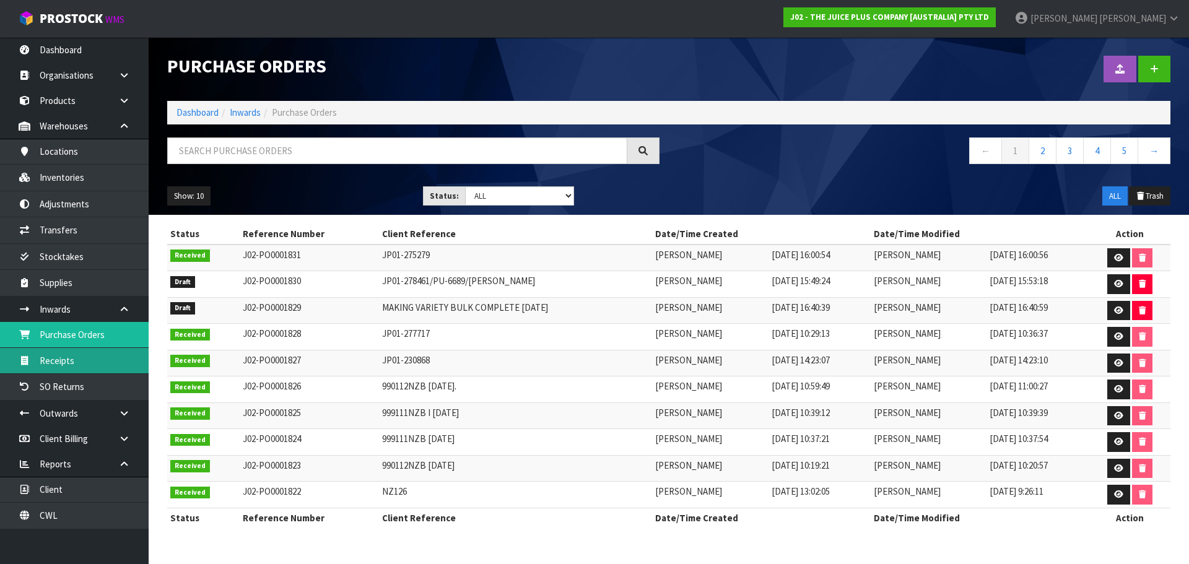
click at [76, 358] on link "Receipts" at bounding box center [74, 360] width 149 height 25
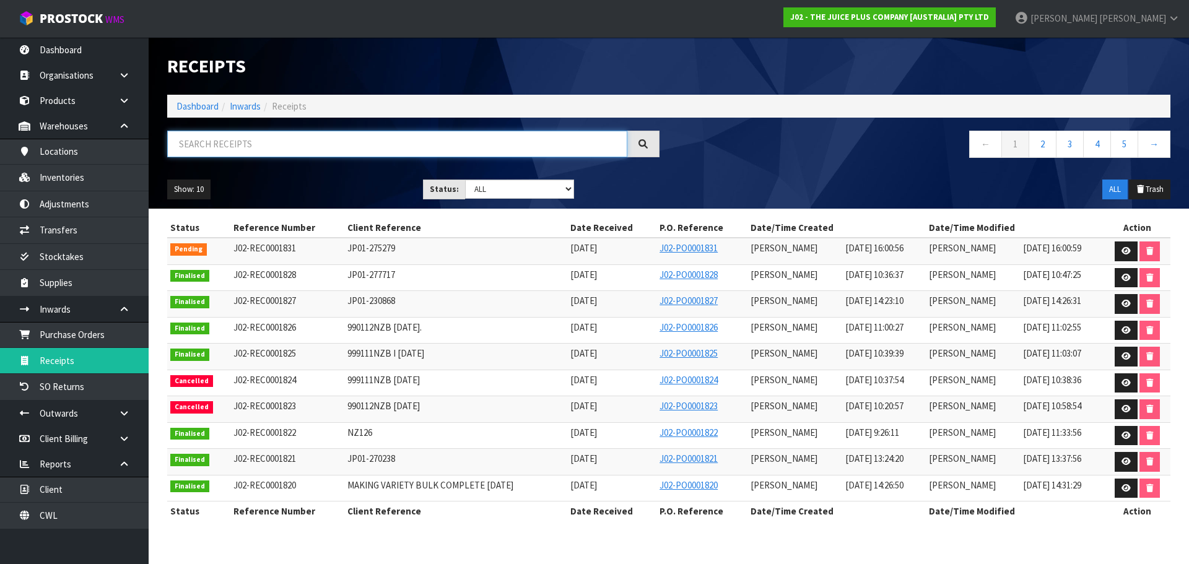
click at [222, 152] on input "text" at bounding box center [397, 144] width 460 height 27
paste input "2400NZBS1"
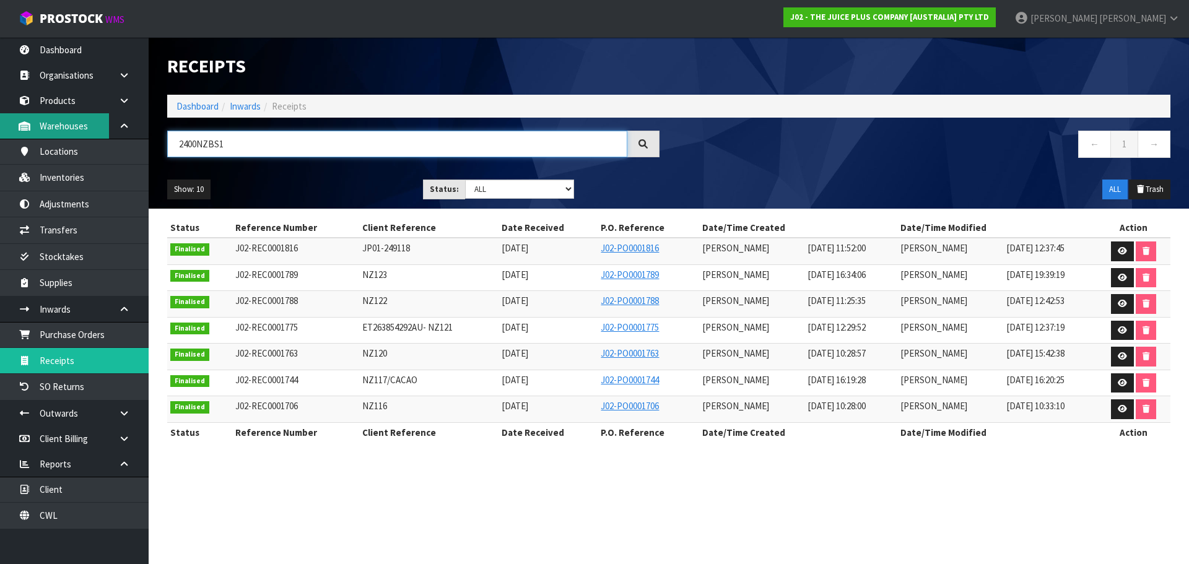
type input "2400NZBS1"
drag, startPoint x: 409, startPoint y: 253, endPoint x: 347, endPoint y: 254, distance: 61.3
click at [359, 254] on td "JP01-249118" at bounding box center [428, 251] width 139 height 27
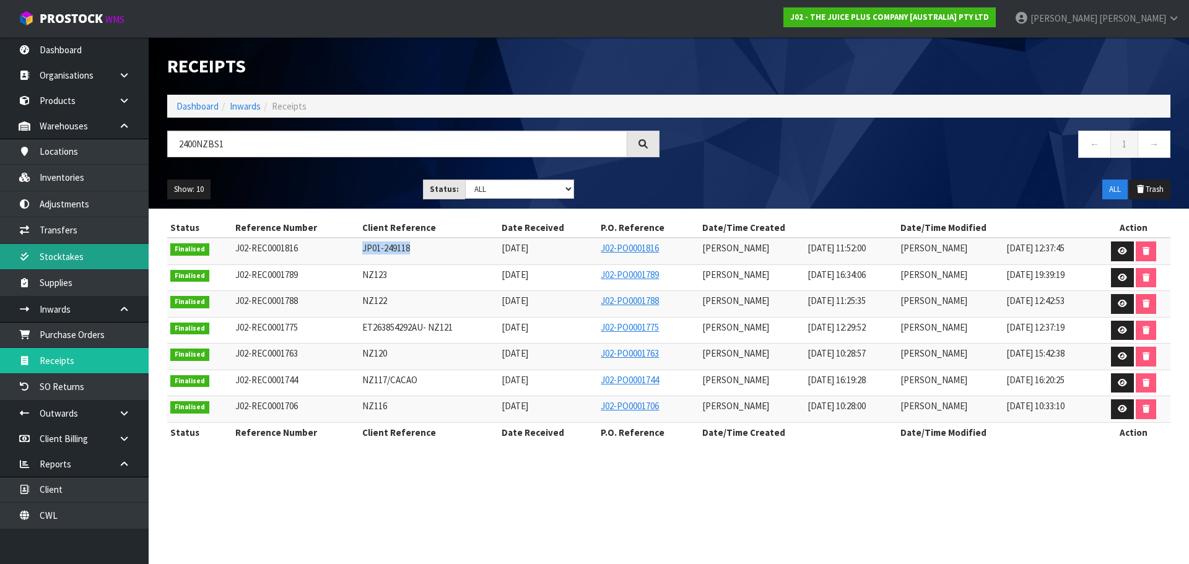
copy span "JP01-249118"
click at [1131, 251] on link at bounding box center [1122, 251] width 23 height 20
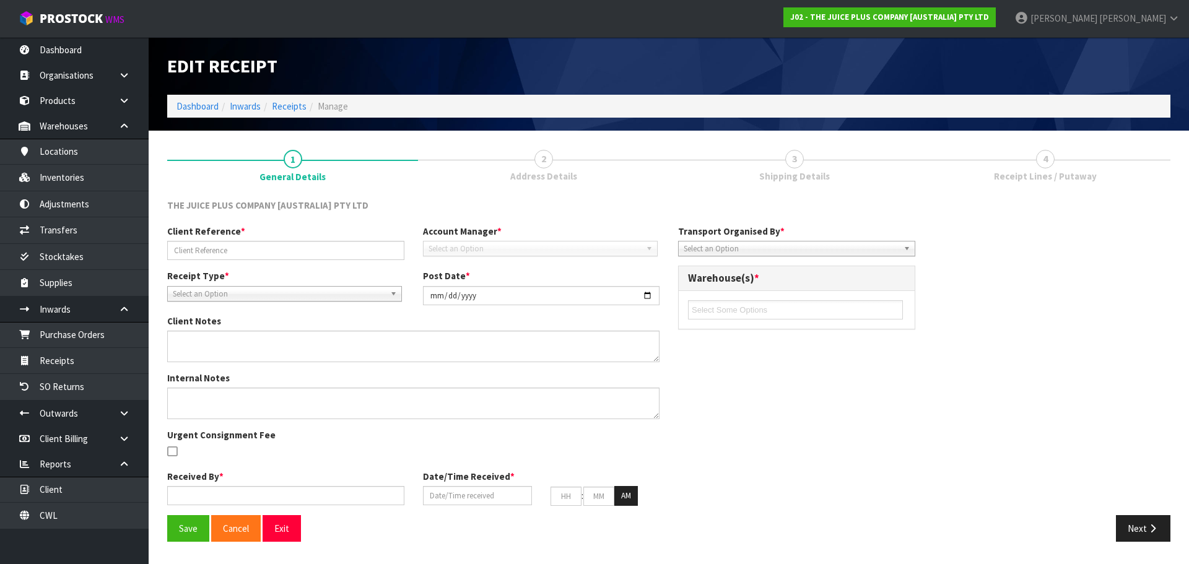
type input "JP01-249118"
type input "2025-09-08"
type input "[PERSON_NAME]"
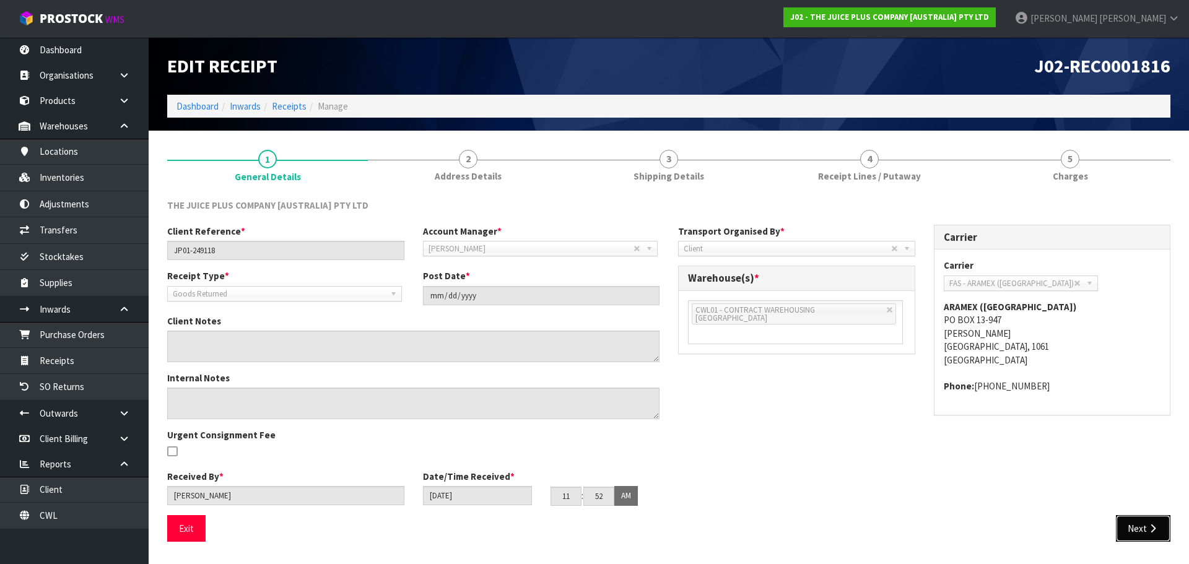
click at [1132, 532] on button "Next" at bounding box center [1142, 528] width 54 height 27
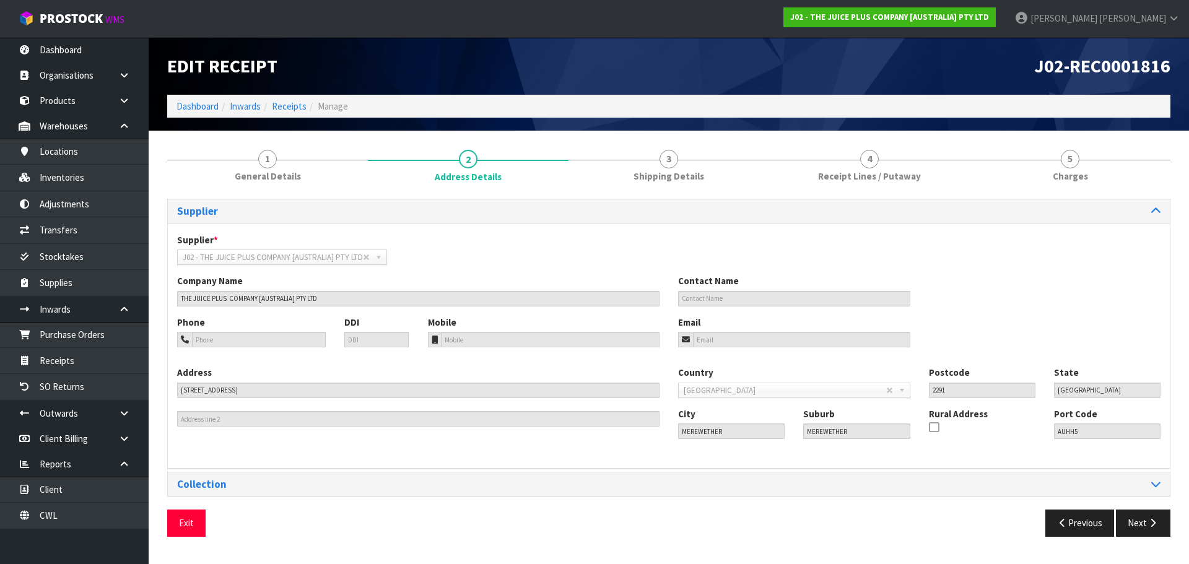
click at [1145, 538] on div "Exit Previous Next" at bounding box center [668, 527] width 1021 height 36
click at [1145, 521] on button "Next" at bounding box center [1142, 522] width 54 height 27
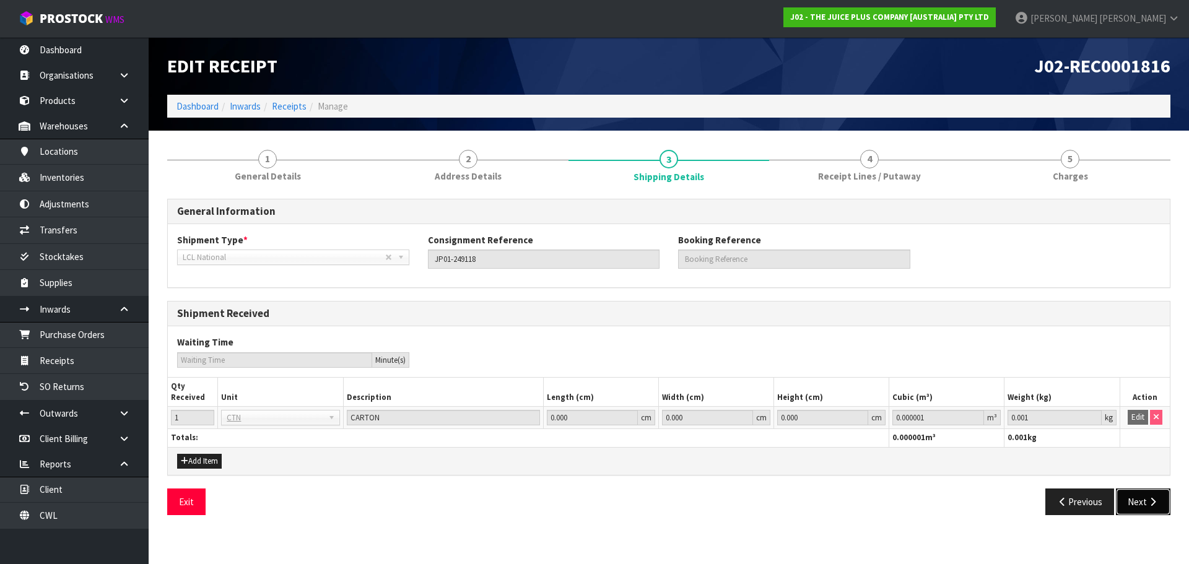
click at [1153, 497] on icon "button" at bounding box center [1152, 501] width 12 height 9
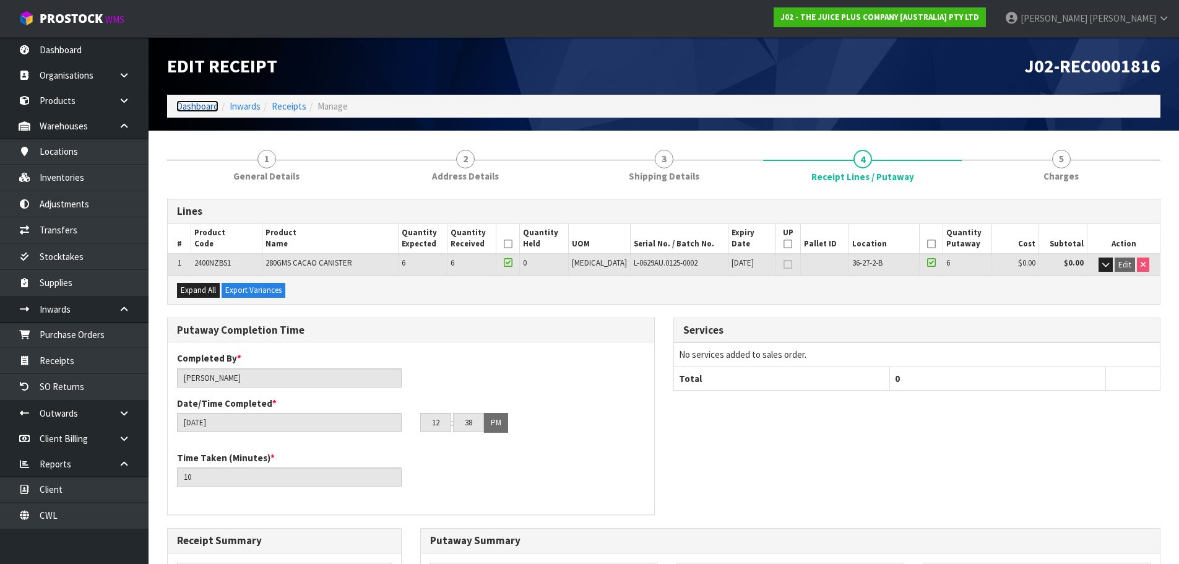
click at [194, 109] on link "Dashboard" at bounding box center [197, 106] width 42 height 12
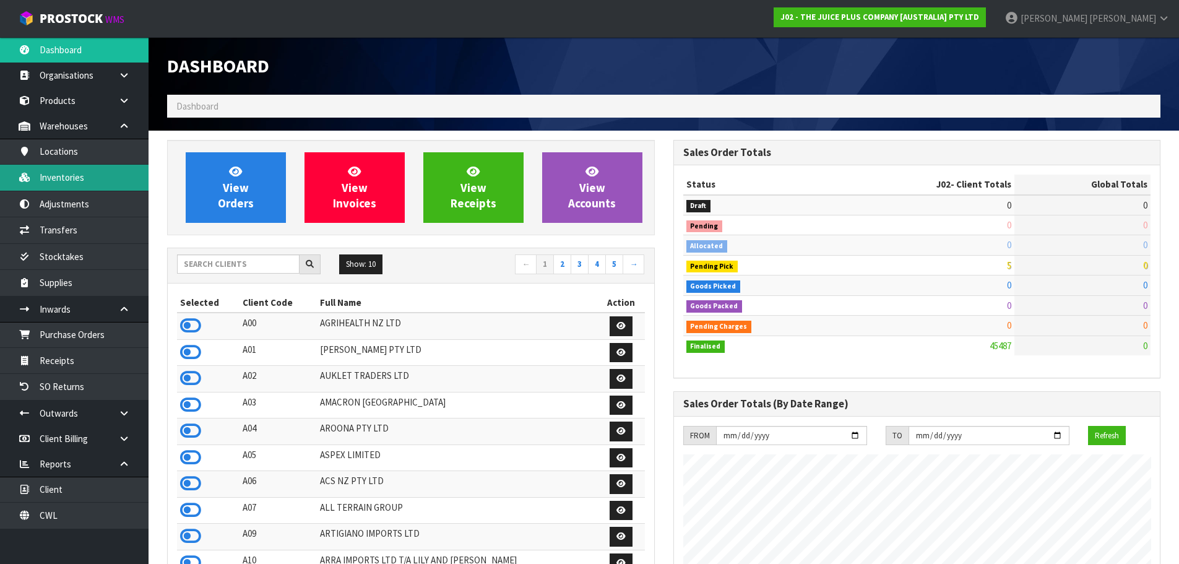
scroll to position [938, 506]
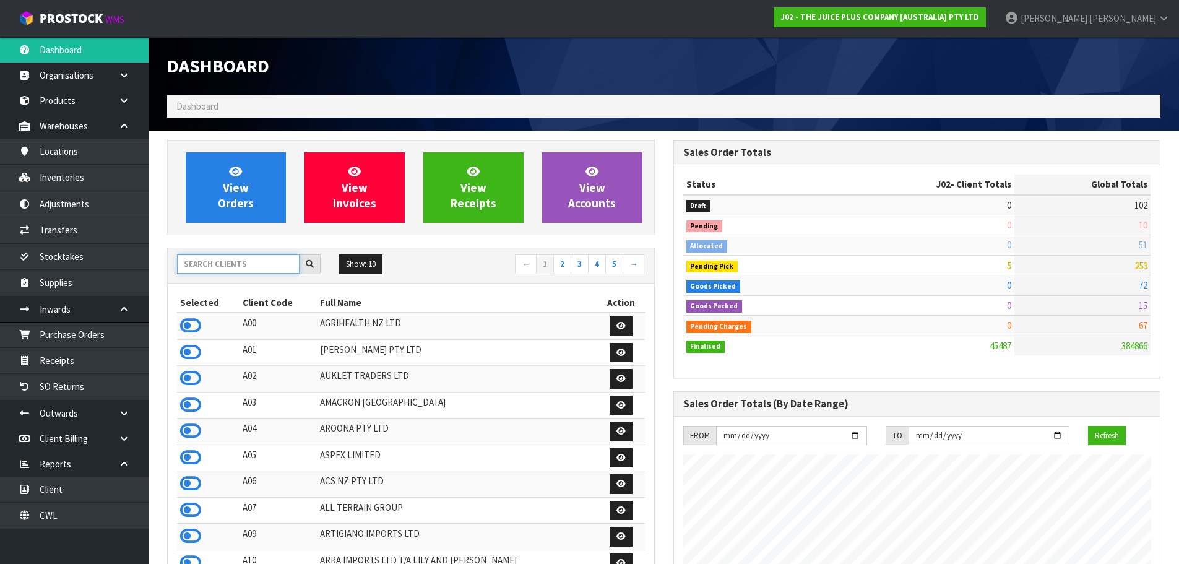
click at [228, 271] on input "text" at bounding box center [238, 263] width 123 height 19
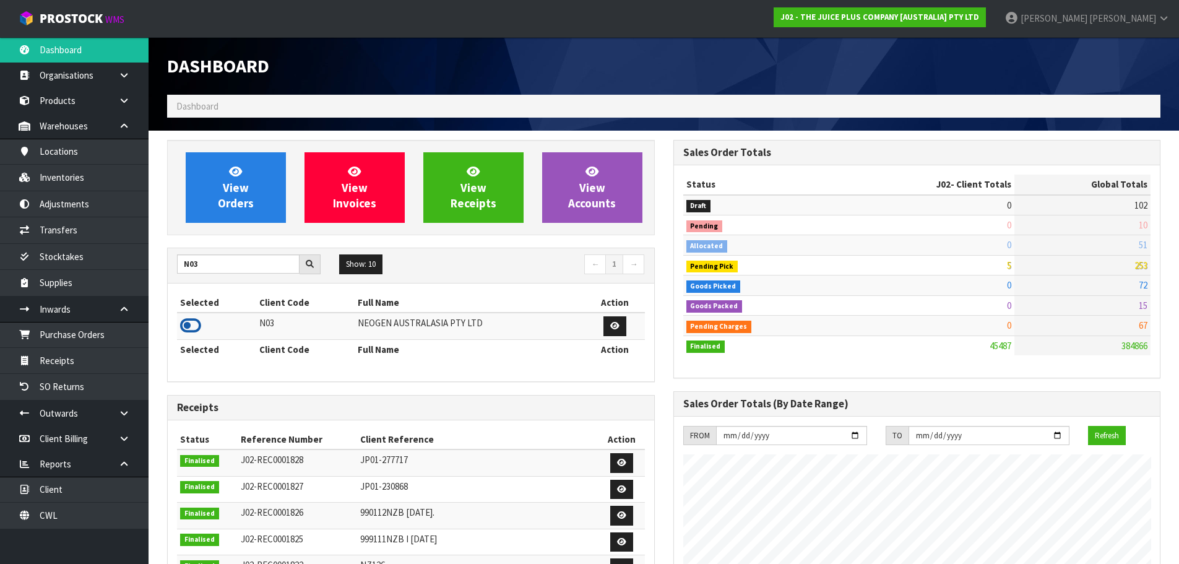
click at [191, 321] on icon at bounding box center [190, 325] width 21 height 19
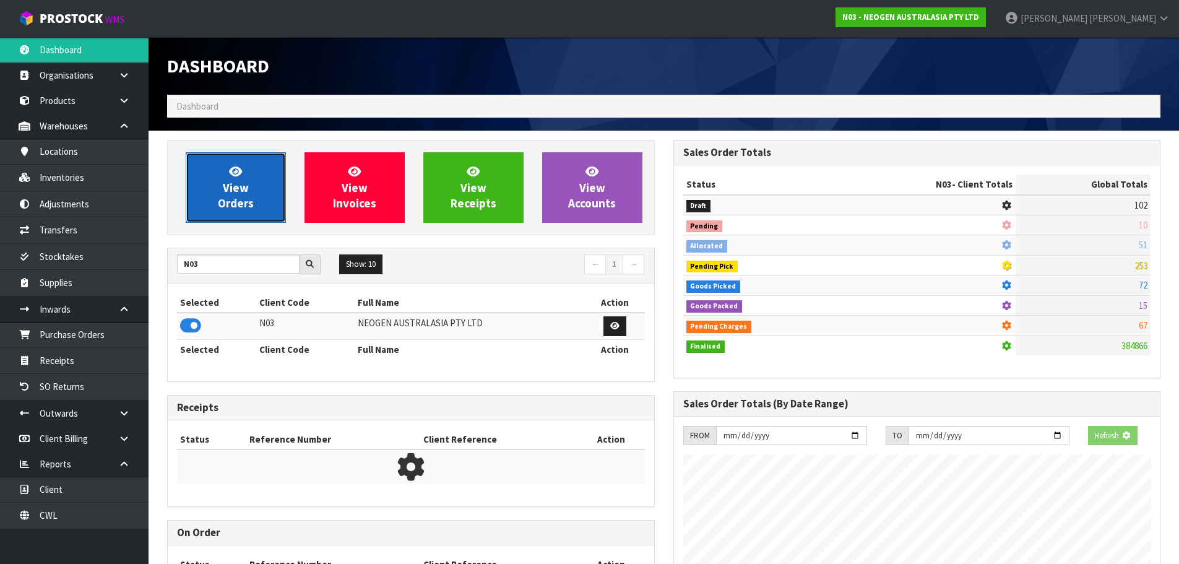
scroll to position [618249, 618515]
click at [245, 186] on span "View Orders" at bounding box center [236, 187] width 36 height 46
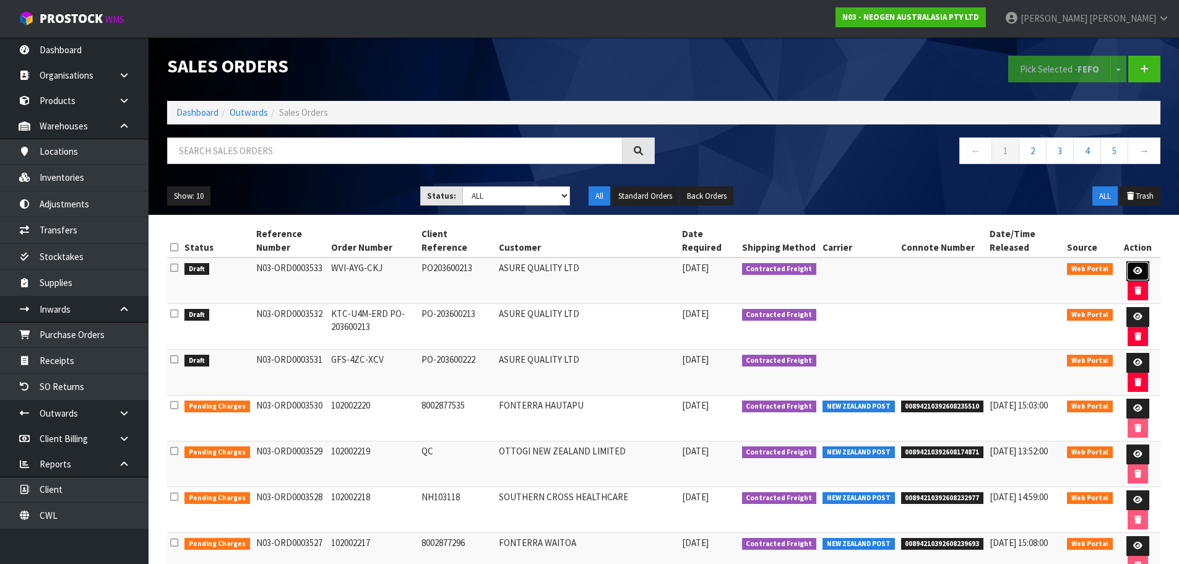
click at [1133, 266] on link at bounding box center [1138, 271] width 23 height 20
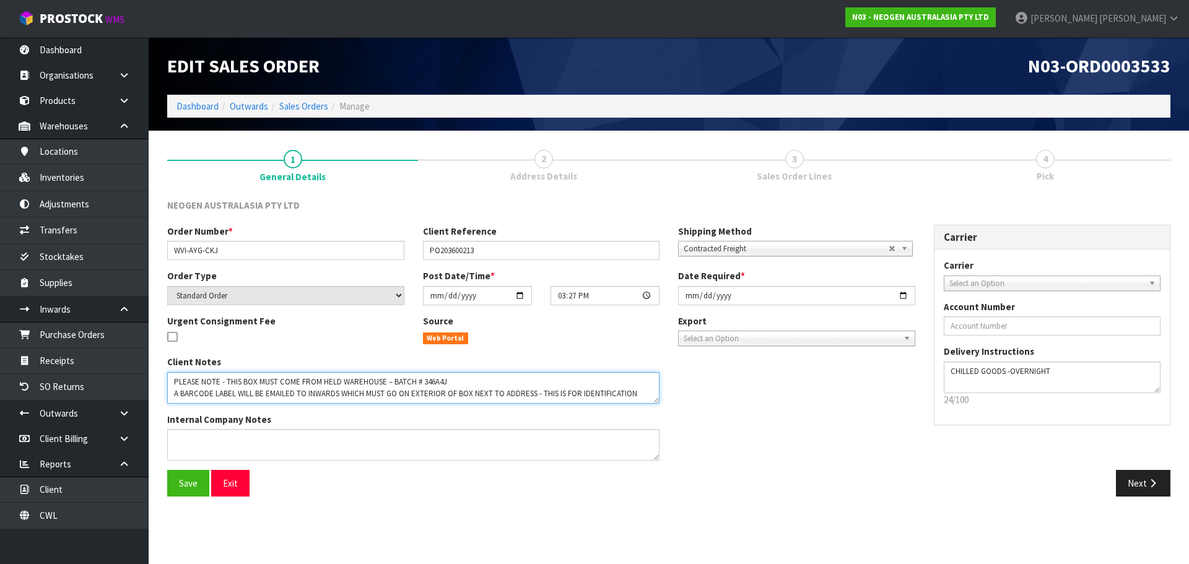
click at [440, 384] on textarea at bounding box center [413, 388] width 492 height 32
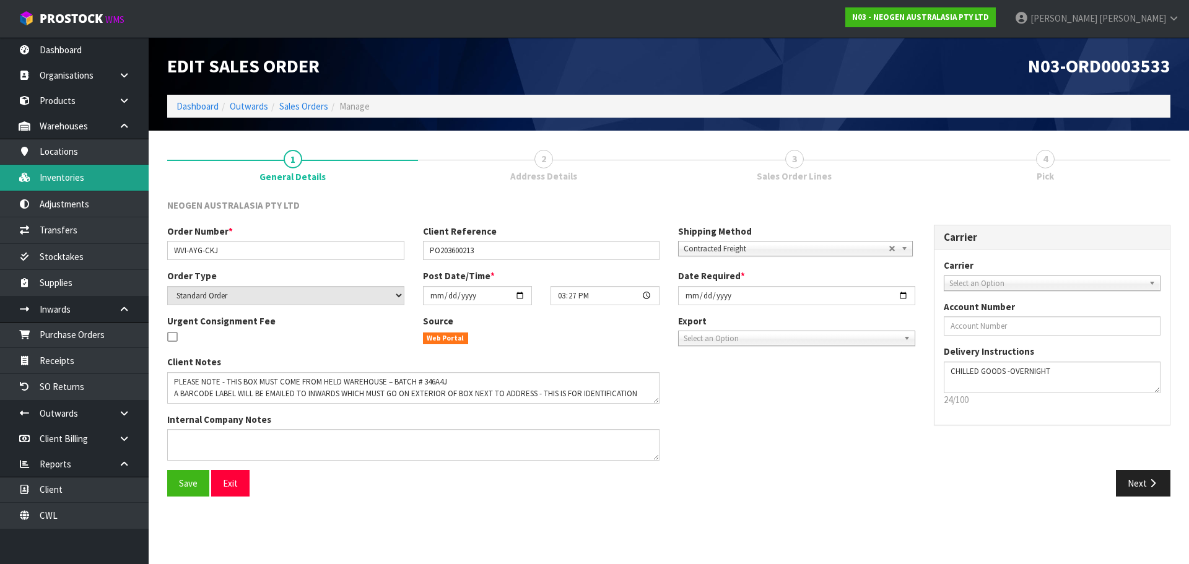
click at [85, 171] on link "Inventories" at bounding box center [74, 177] width 149 height 25
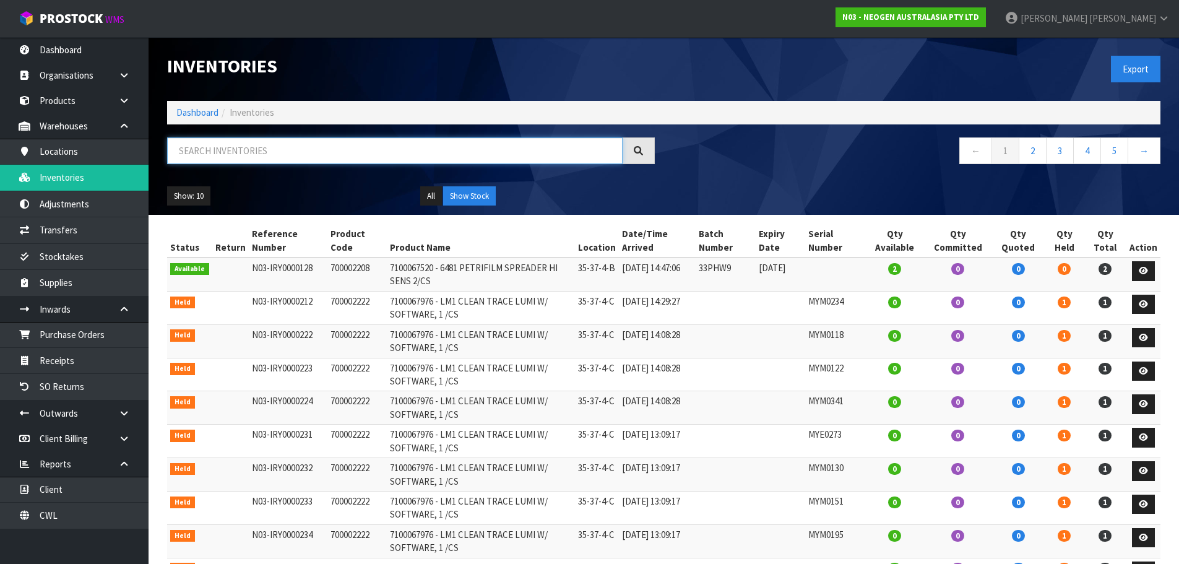
click at [264, 152] on input "text" at bounding box center [395, 150] width 456 height 27
paste input "346A4J"
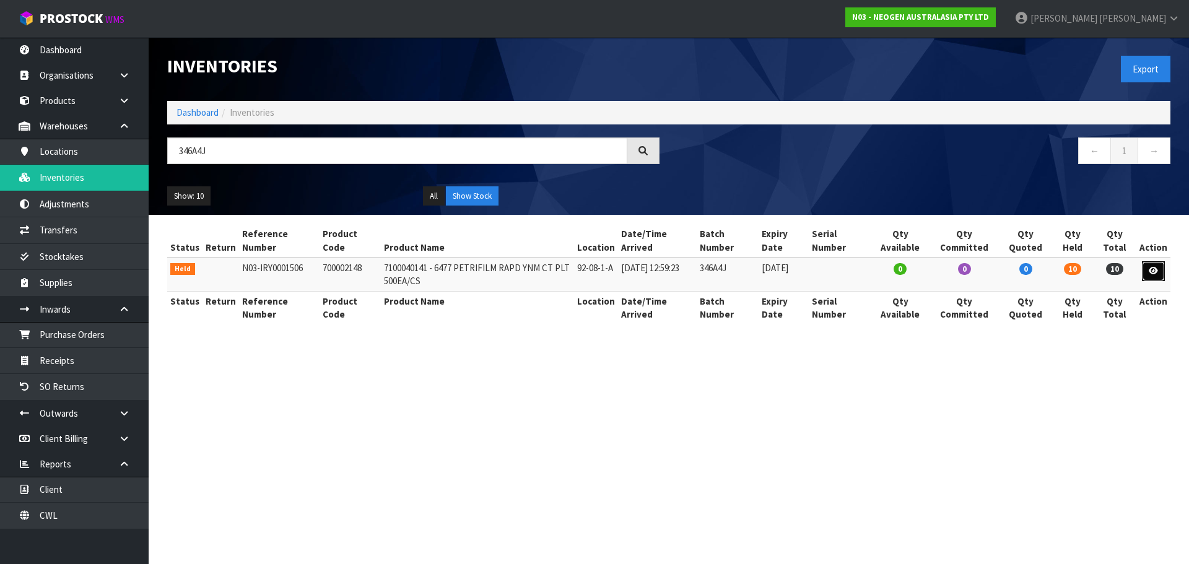
click at [1147, 269] on link at bounding box center [1152, 271] width 23 height 20
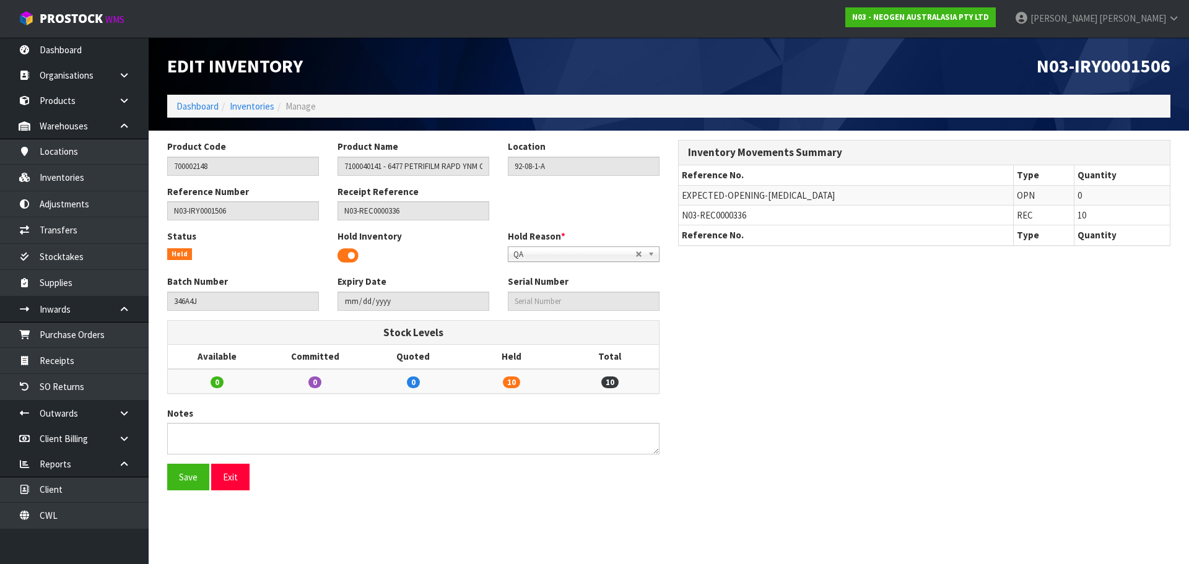
click at [348, 261] on span at bounding box center [347, 255] width 21 height 19
click at [199, 475] on button "Save" at bounding box center [188, 477] width 42 height 27
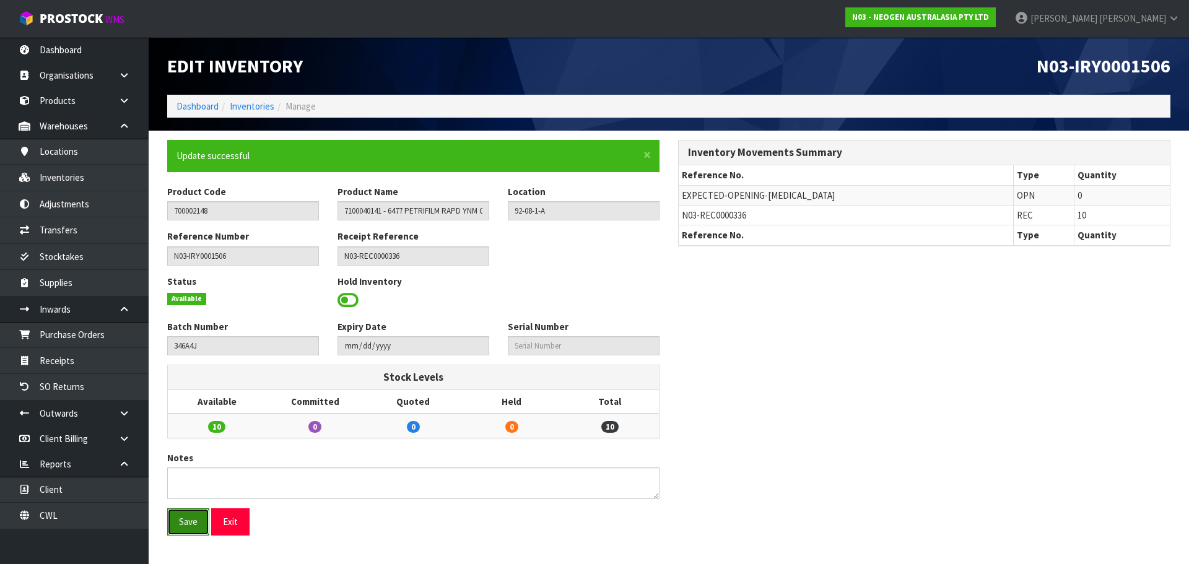
click at [191, 534] on button "Save" at bounding box center [188, 521] width 42 height 27
click at [202, 107] on link "Dashboard" at bounding box center [197, 106] width 42 height 12
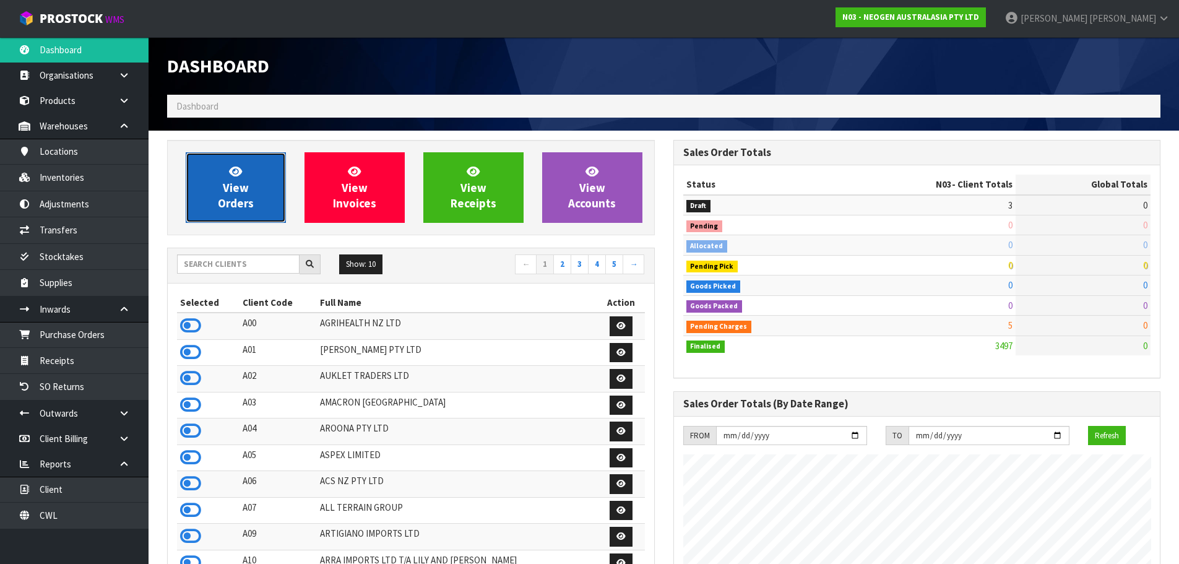
click at [201, 186] on link "View Orders" at bounding box center [236, 187] width 100 height 71
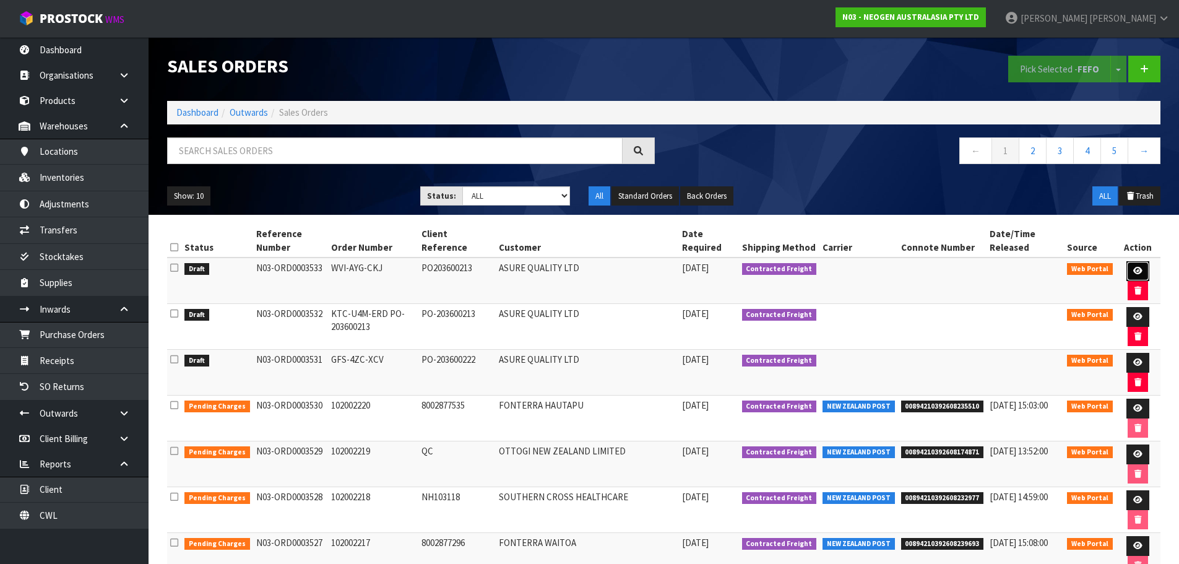
click at [1144, 267] on link at bounding box center [1138, 271] width 23 height 20
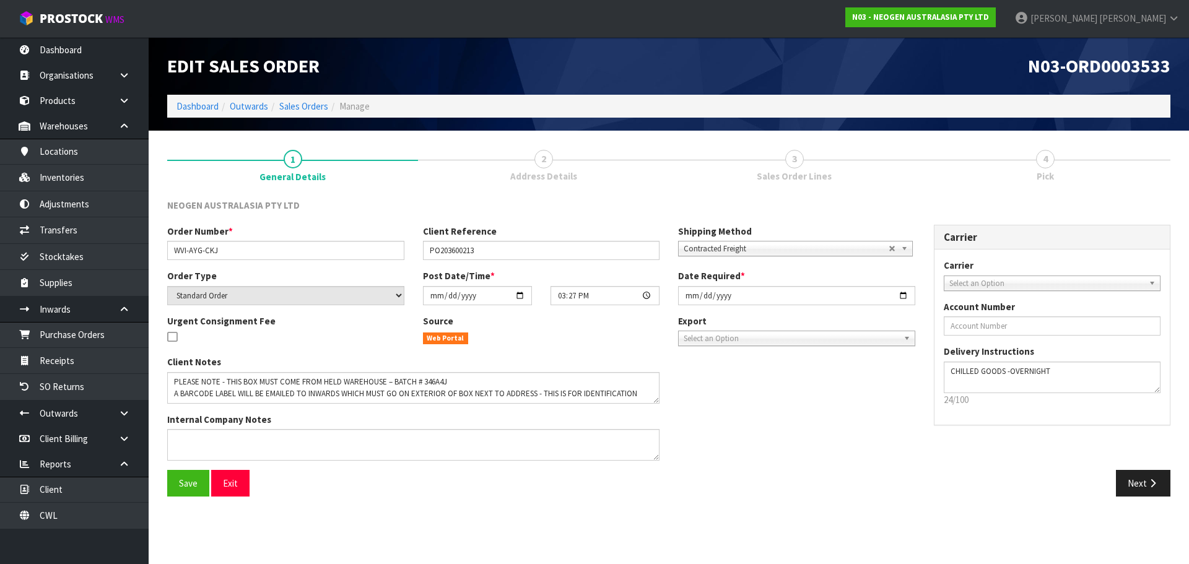
drag, startPoint x: 1140, startPoint y: 504, endPoint x: 1146, endPoint y: 490, distance: 14.7
click at [1141, 502] on div "Save Exit Next" at bounding box center [668, 488] width 1021 height 36
click at [1148, 486] on icon "button" at bounding box center [1152, 483] width 12 height 9
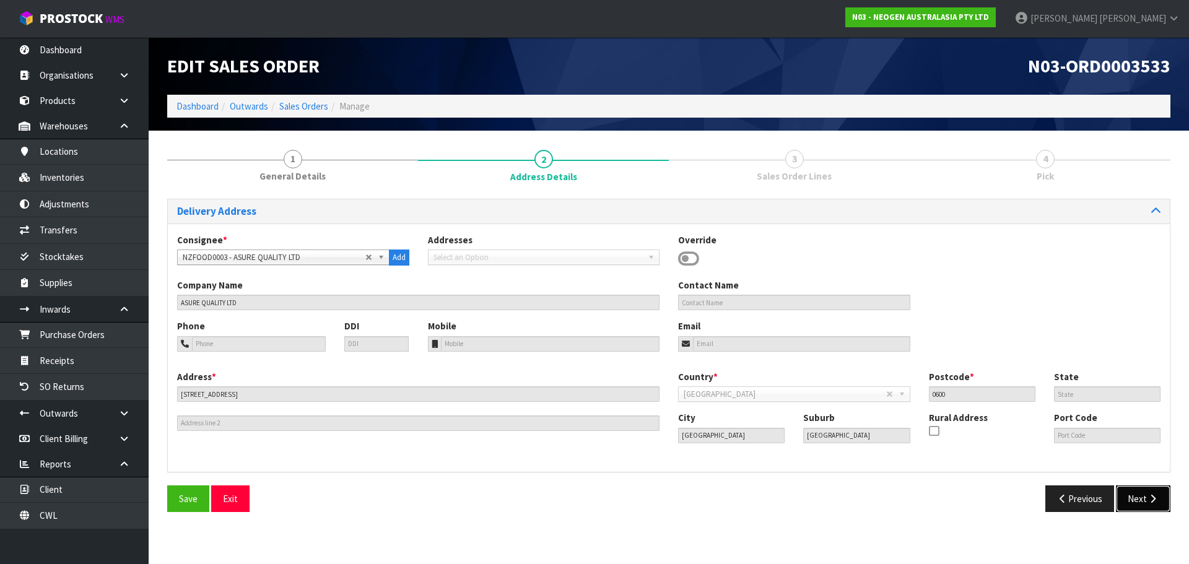
click at [1158, 506] on button "Next" at bounding box center [1142, 498] width 54 height 27
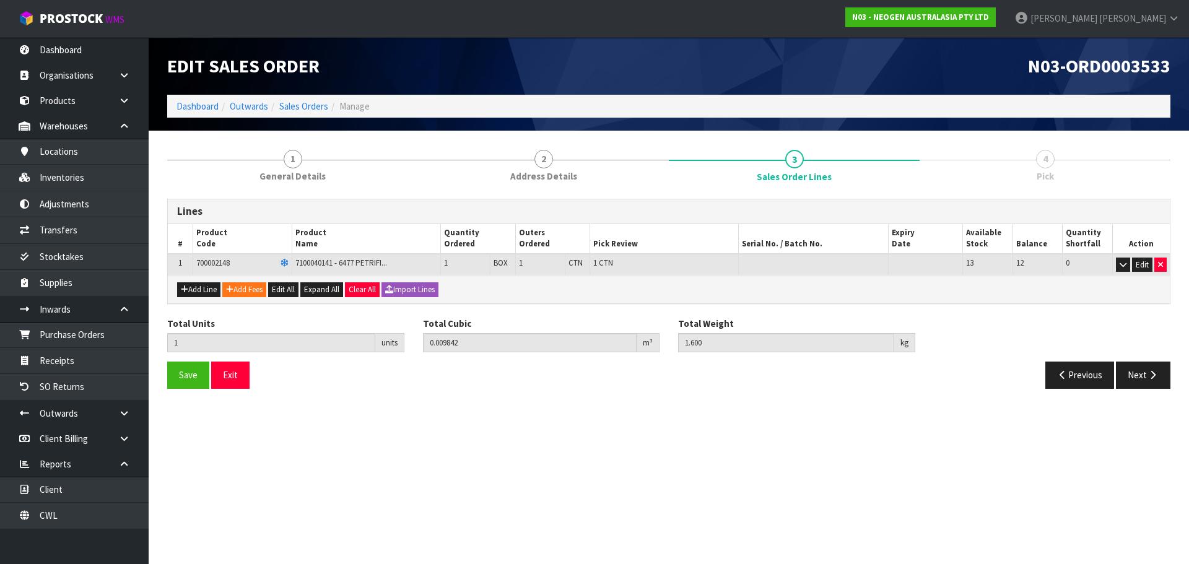
click at [1155, 392] on div "Save Exit Previous Next" at bounding box center [668, 380] width 1021 height 36
click at [1159, 374] on button "Next" at bounding box center [1142, 375] width 54 height 27
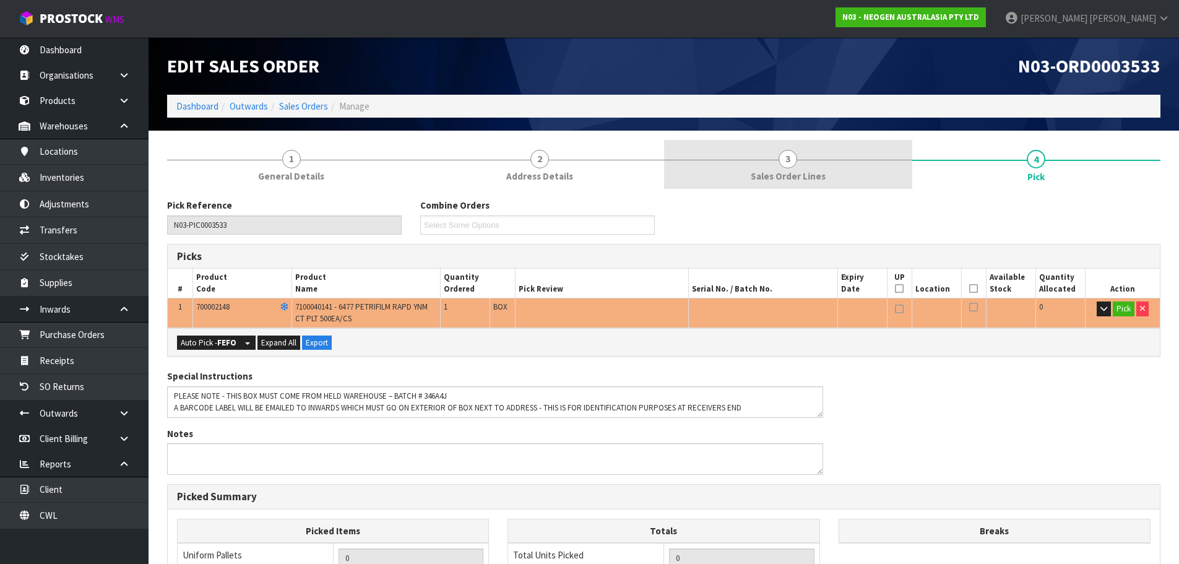
click at [774, 145] on link "3 Sales Order Lines" at bounding box center [788, 164] width 248 height 49
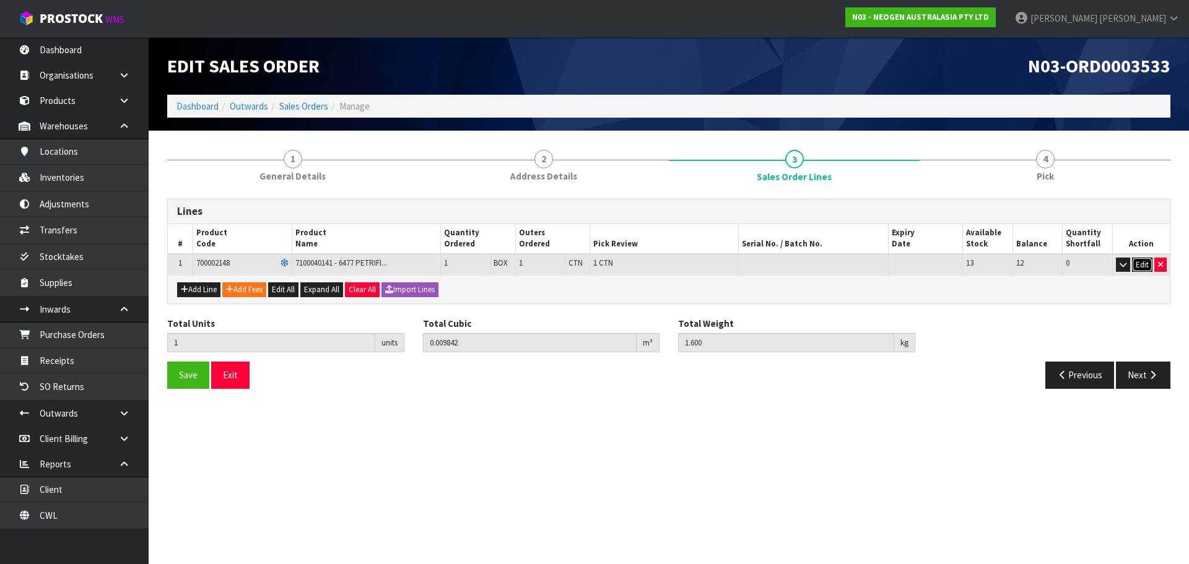
click at [1137, 266] on button "Edit" at bounding box center [1142, 265] width 20 height 15
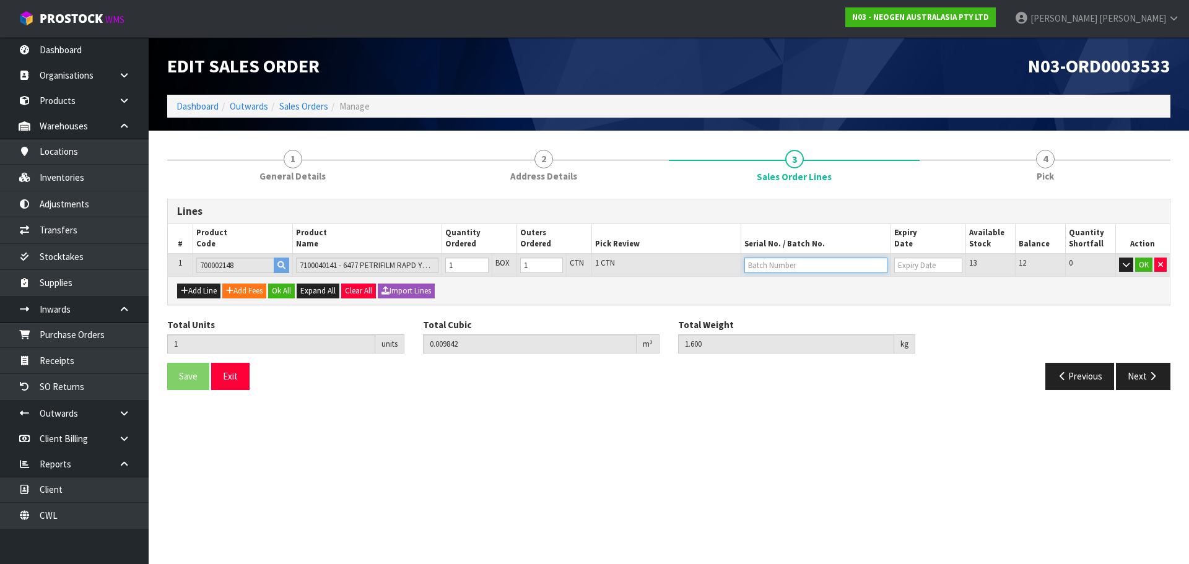
click at [775, 268] on input "text" at bounding box center [815, 265] width 143 height 15
paste input "346A4J"
click at [1145, 263] on button "OK" at bounding box center [1143, 265] width 17 height 15
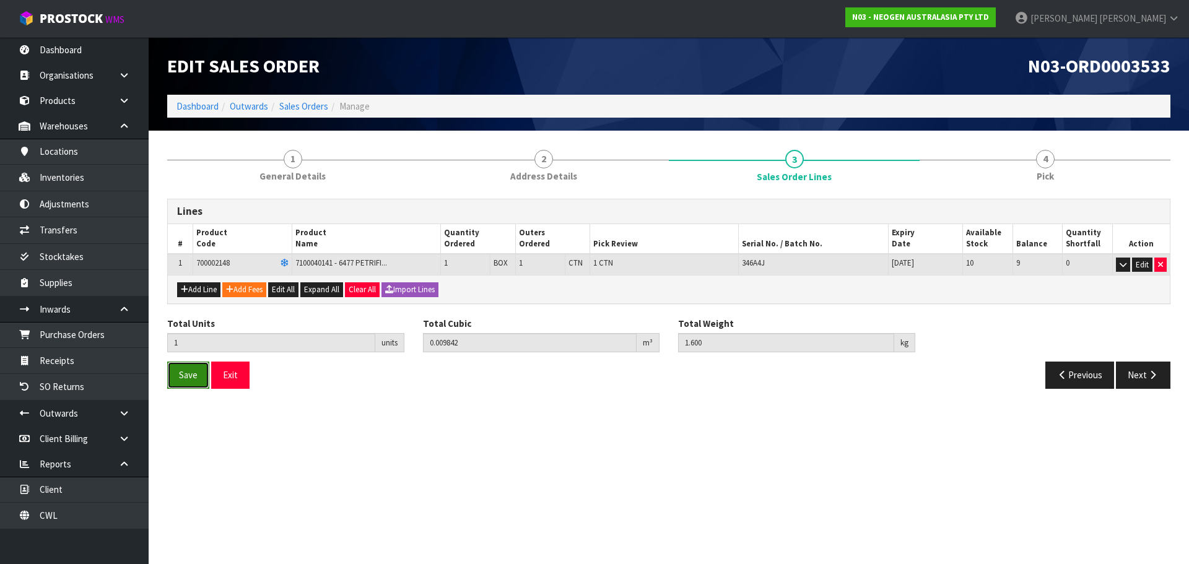
click at [199, 373] on button "Save" at bounding box center [188, 375] width 42 height 27
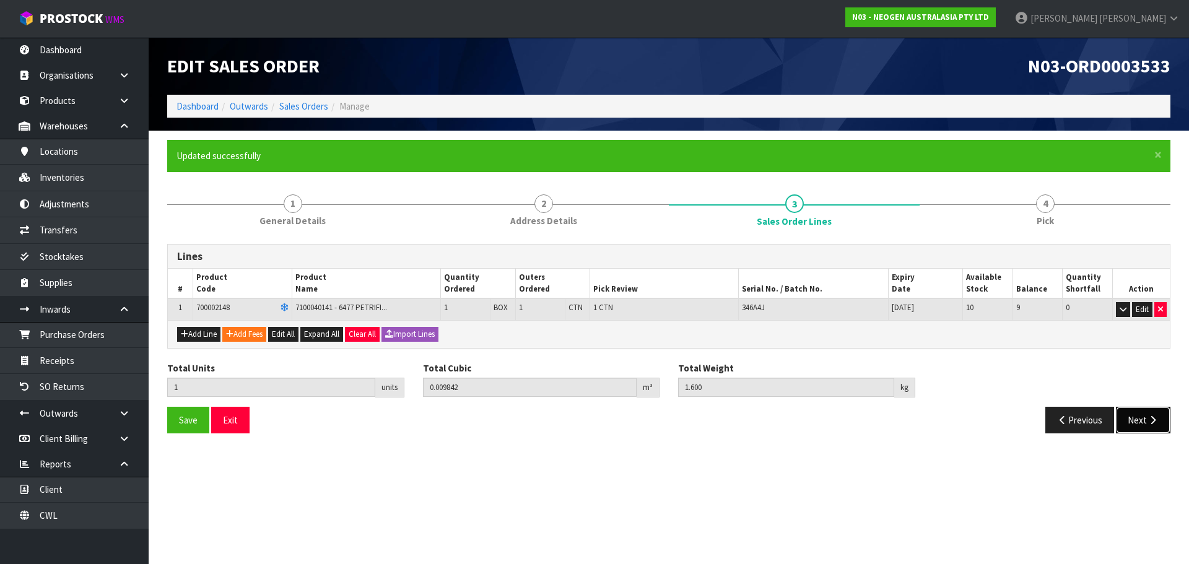
click at [1140, 420] on button "Next" at bounding box center [1142, 420] width 54 height 27
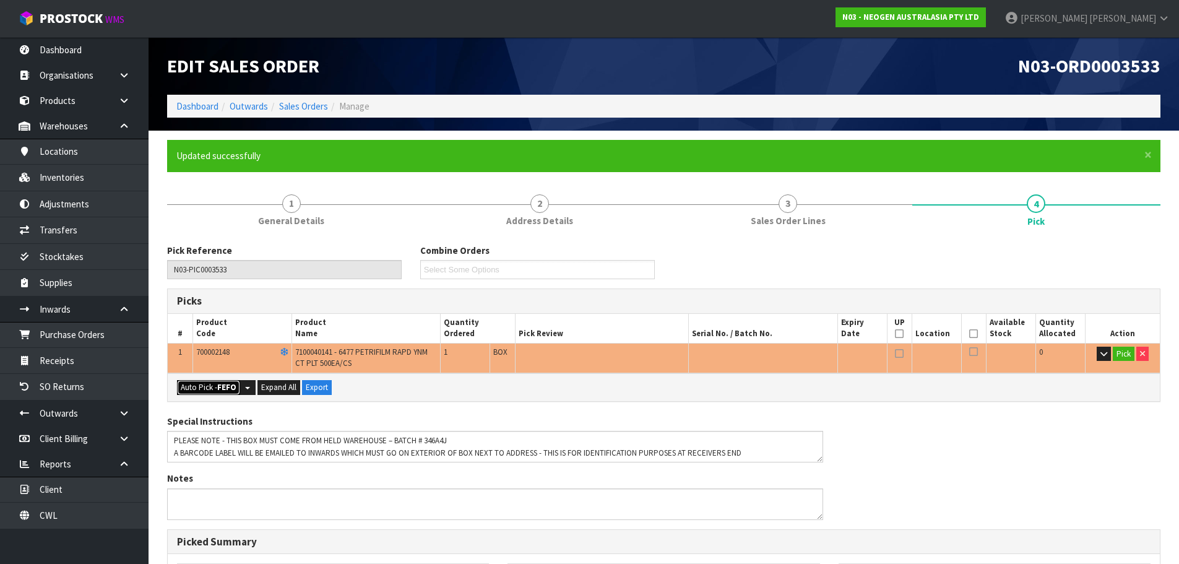
click at [207, 388] on button "Auto Pick - FEFO" at bounding box center [208, 387] width 63 height 15
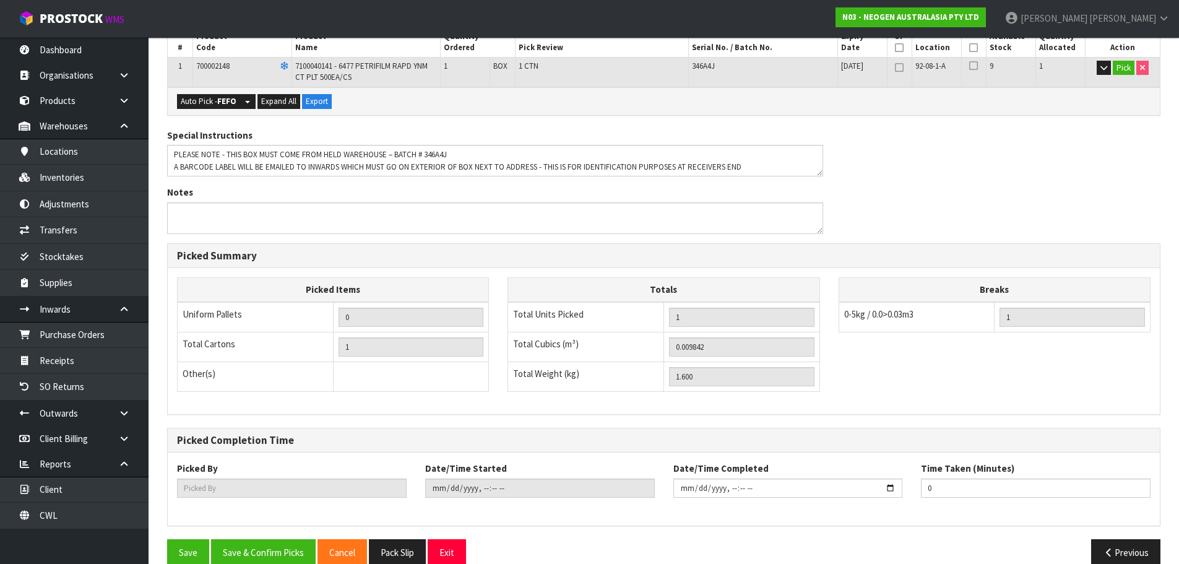
scroll to position [306, 0]
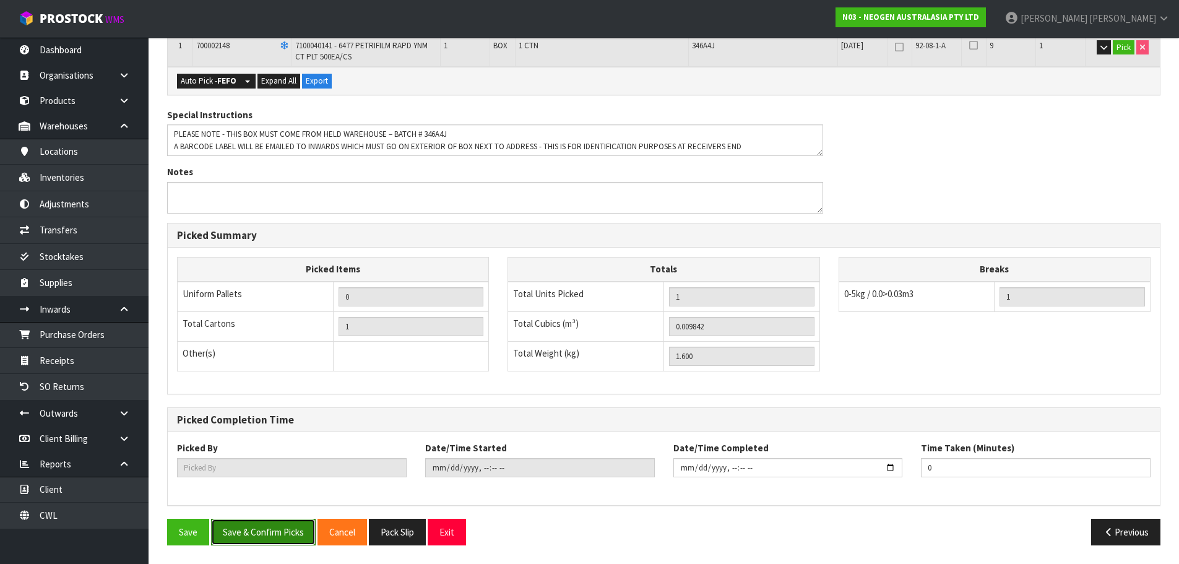
click at [274, 541] on button "Save & Confirm Picks" at bounding box center [263, 532] width 105 height 27
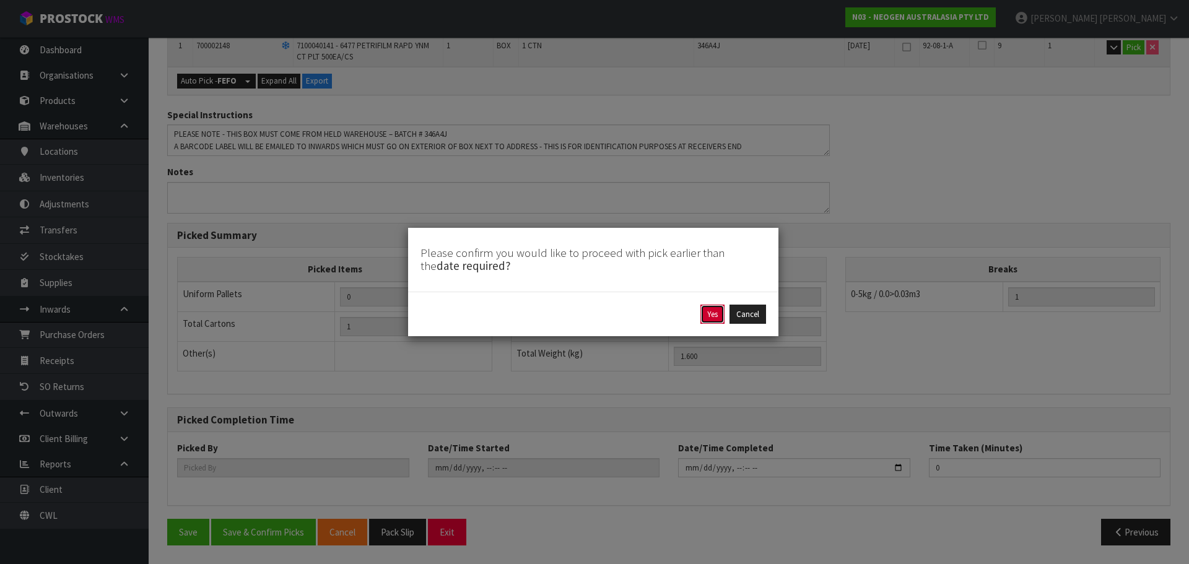
click at [711, 311] on button "Yes" at bounding box center [712, 315] width 24 height 20
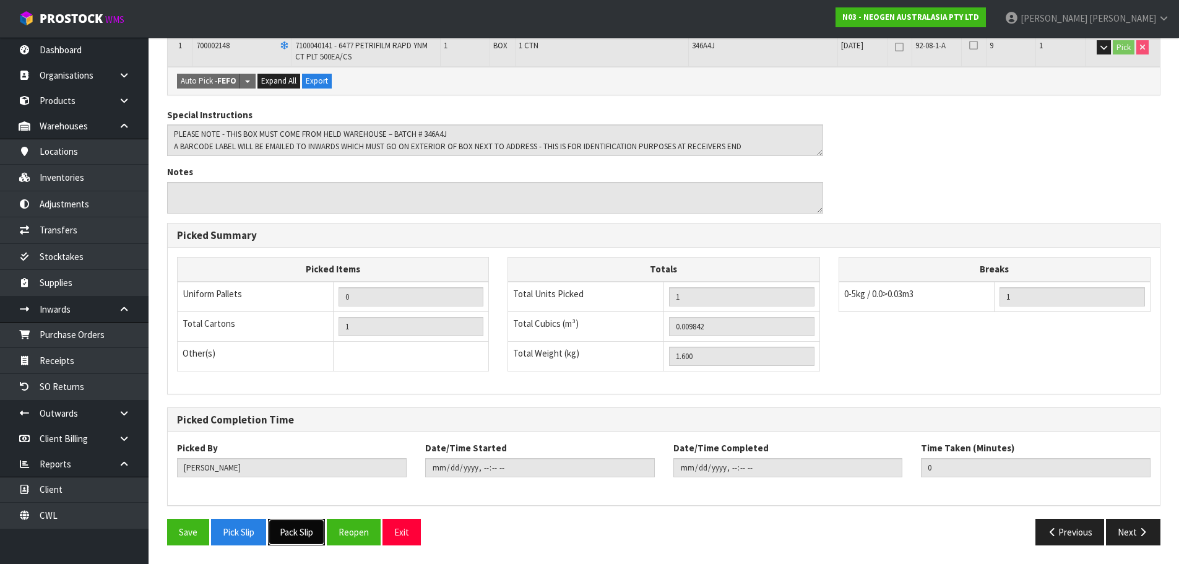
click at [307, 529] on button "Pack Slip" at bounding box center [296, 532] width 57 height 27
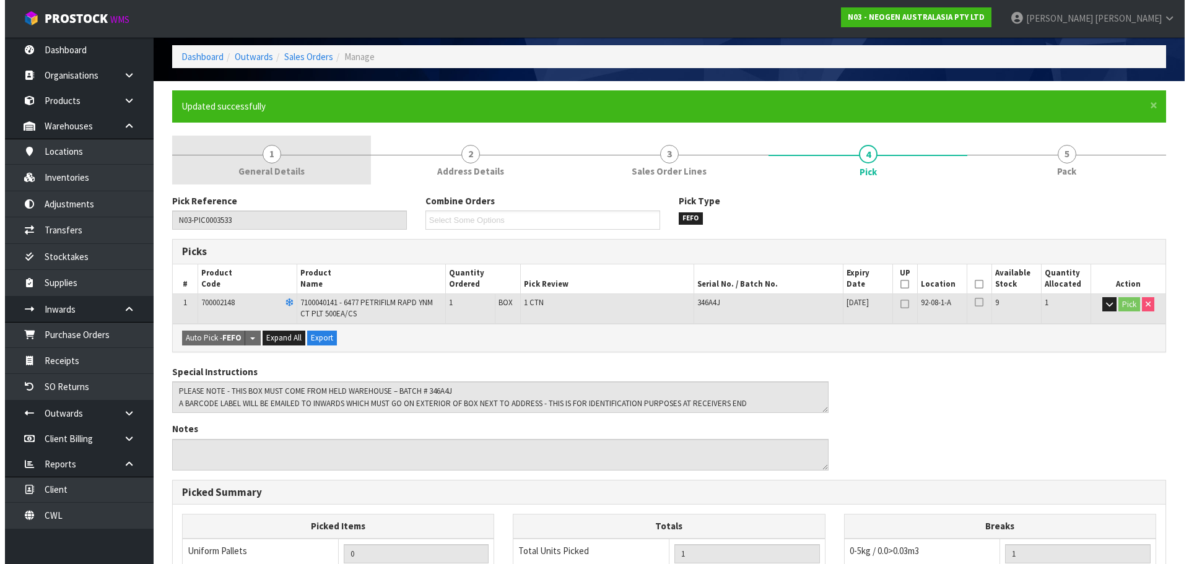
scroll to position [0, 0]
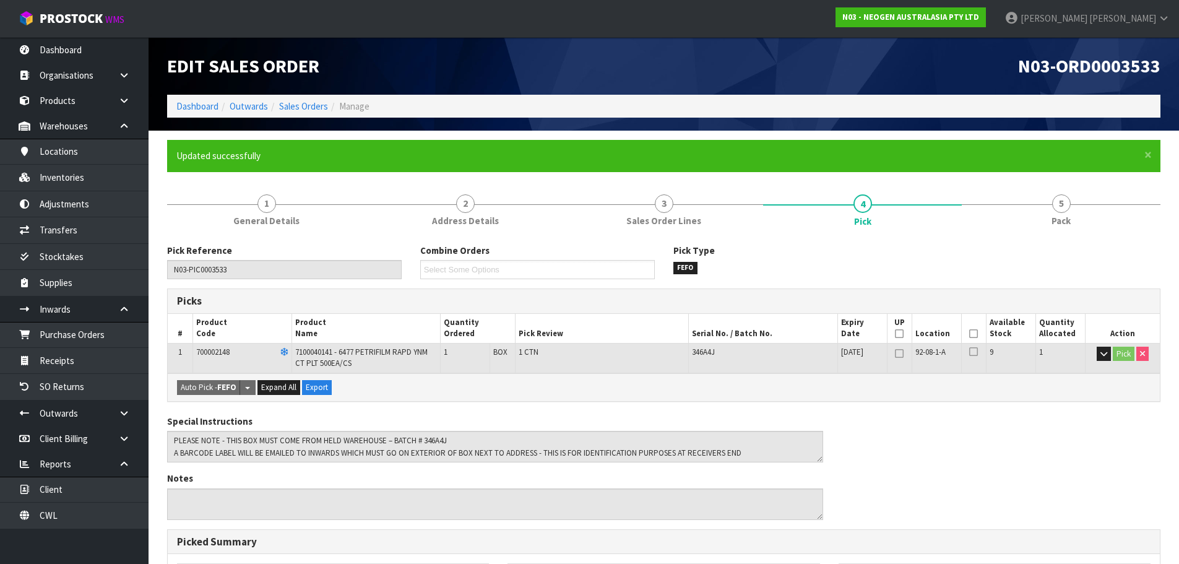
click at [700, 349] on span "346A4J" at bounding box center [703, 352] width 23 height 11
copy span "346A4J"
click at [60, 171] on link "Inventories" at bounding box center [74, 177] width 149 height 25
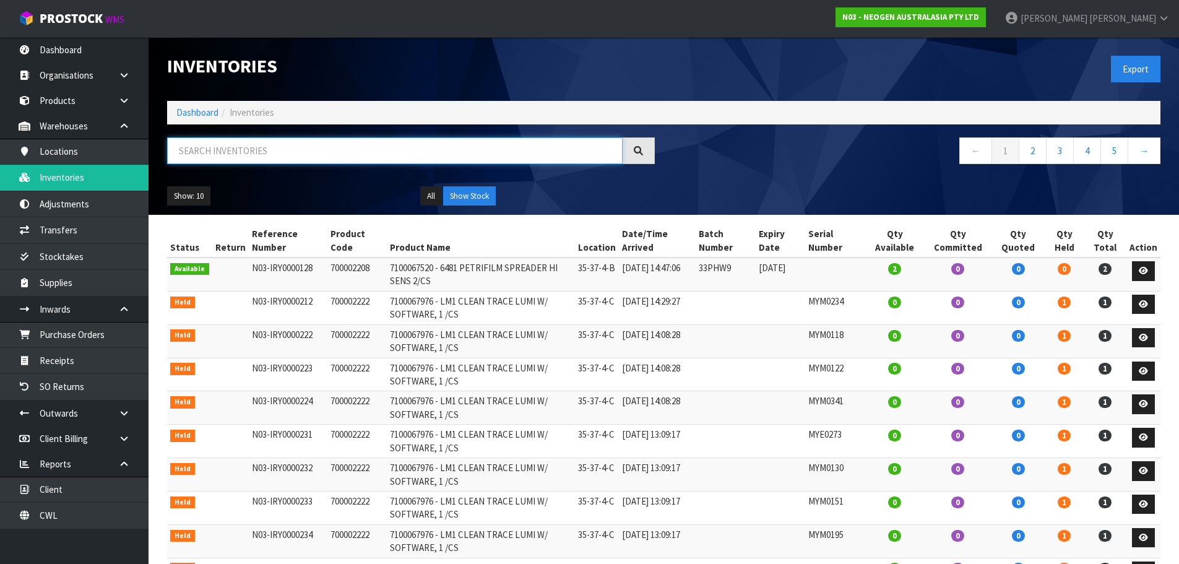
click at [248, 142] on input "text" at bounding box center [395, 150] width 456 height 27
paste input "346A4J"
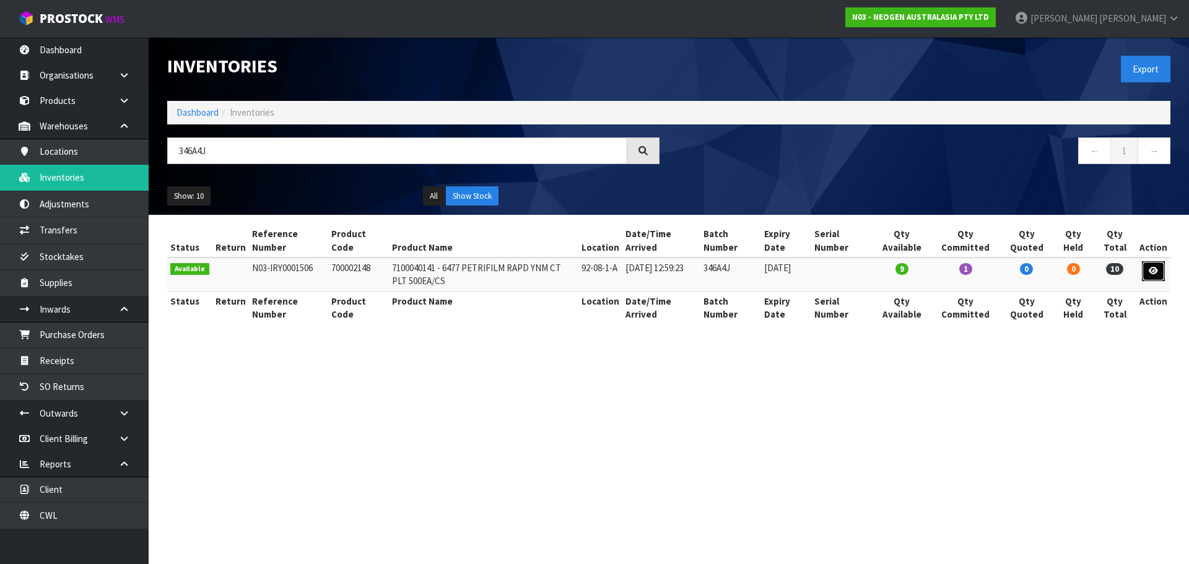
click at [1155, 274] on icon at bounding box center [1152, 271] width 9 height 8
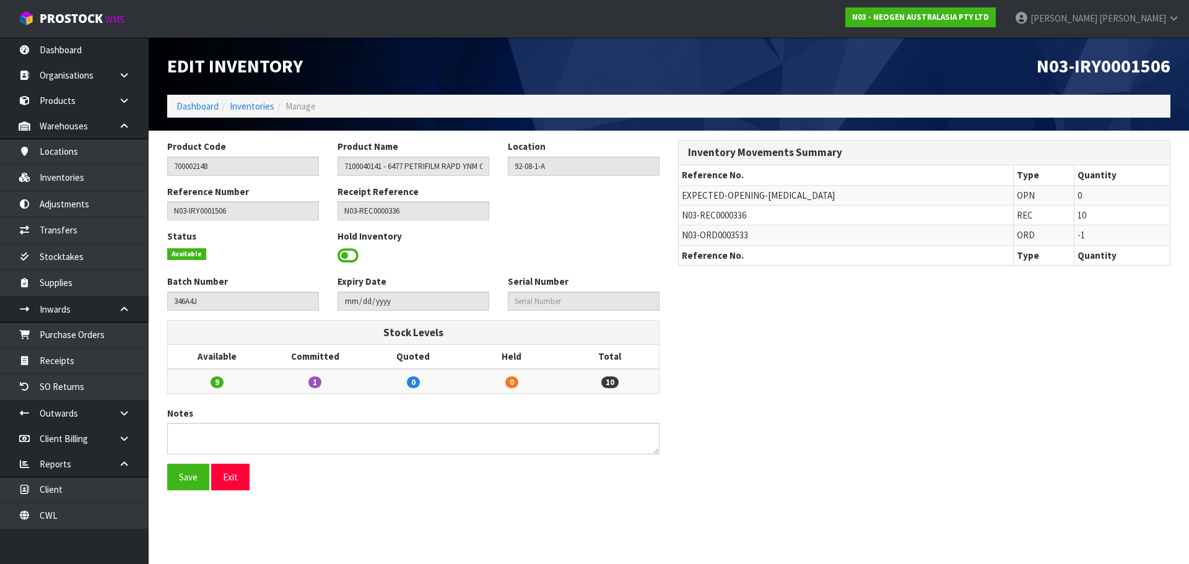
click at [352, 253] on span at bounding box center [347, 255] width 21 height 19
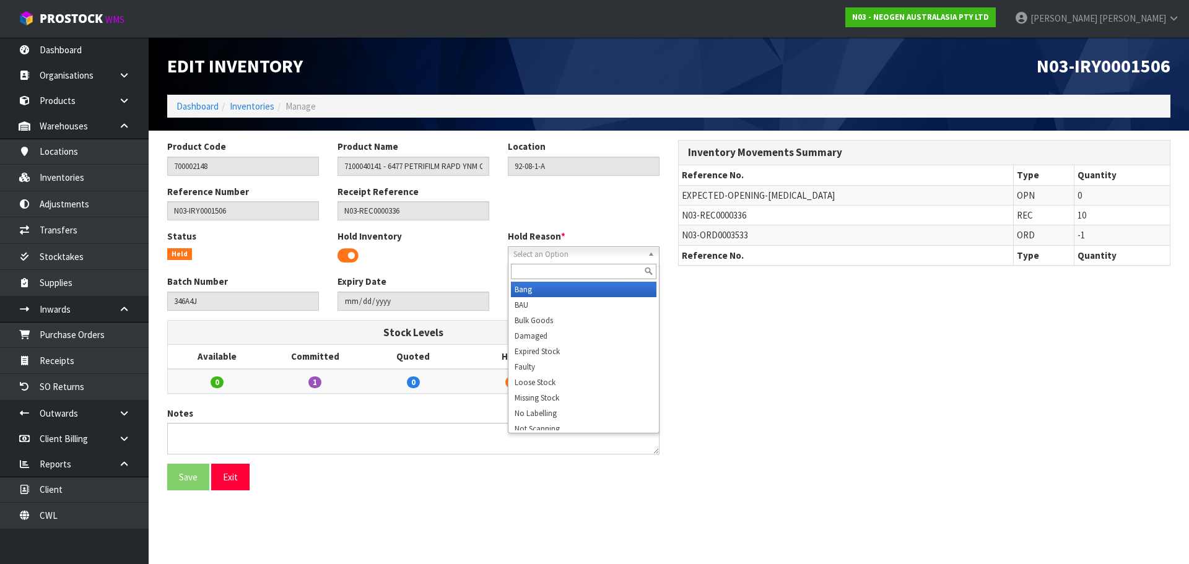
click at [526, 258] on span "Select an Option" at bounding box center [577, 254] width 129 height 15
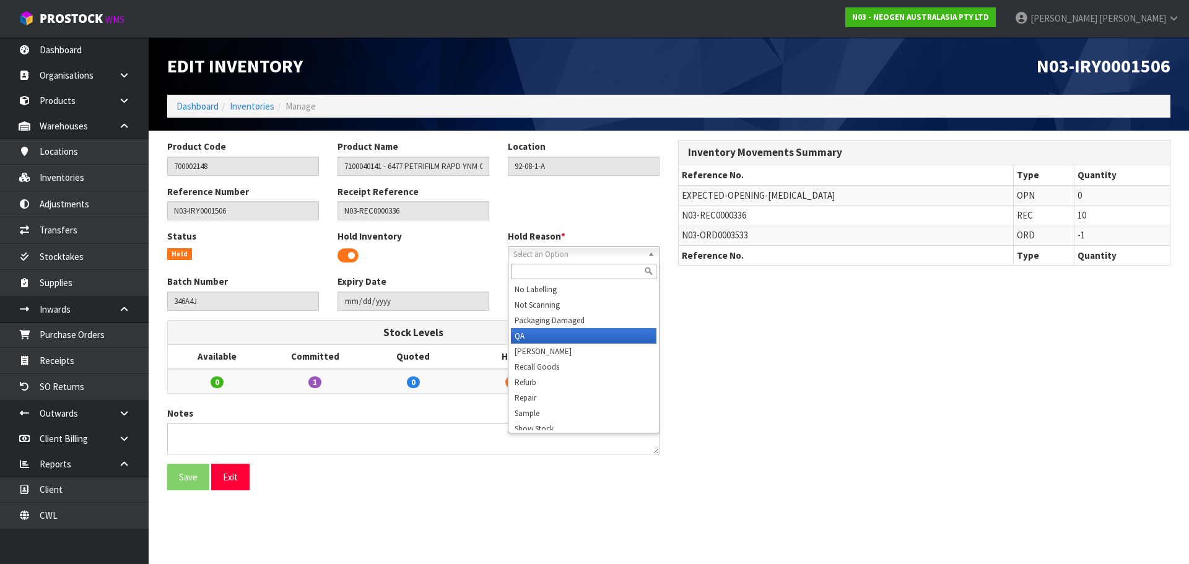
click at [540, 334] on li "QA" at bounding box center [583, 335] width 145 height 15
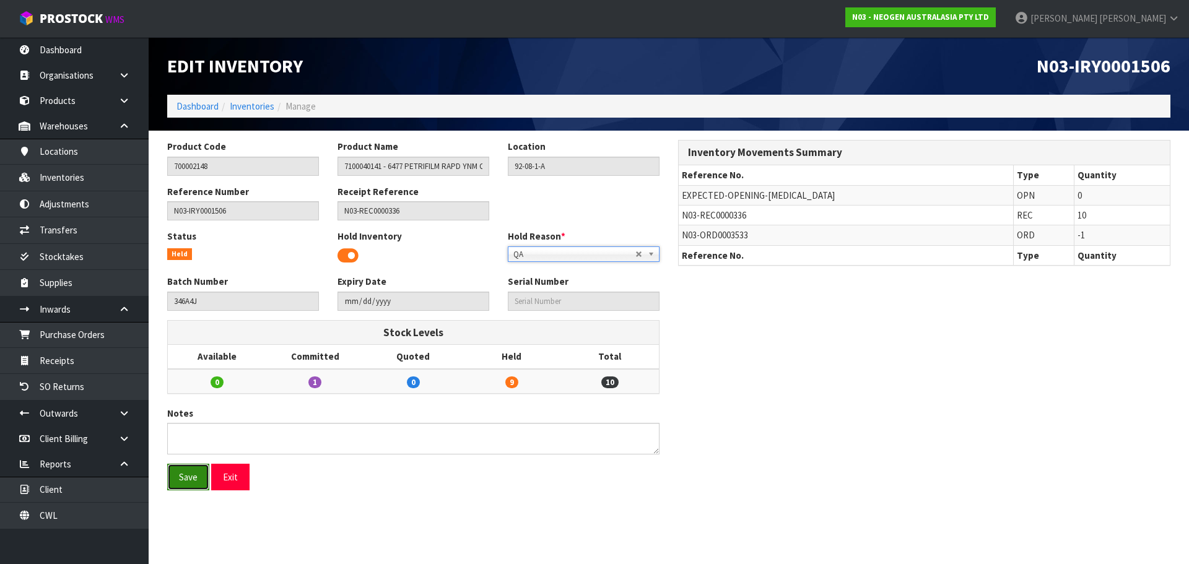
click at [178, 480] on button "Save" at bounding box center [188, 477] width 42 height 27
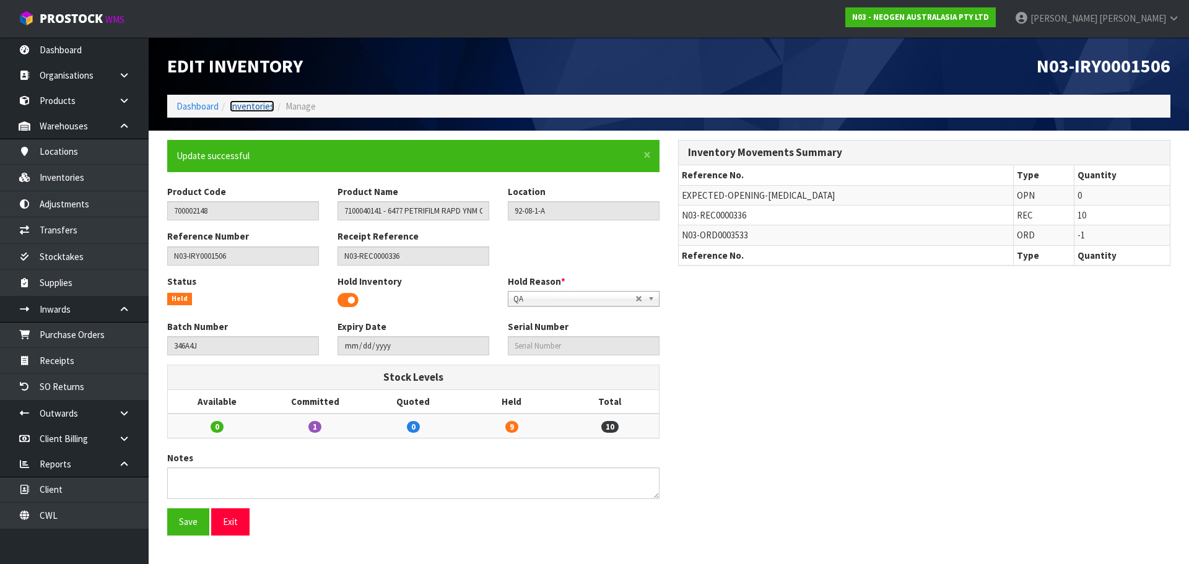
click at [243, 102] on link "Inventories" at bounding box center [252, 106] width 45 height 12
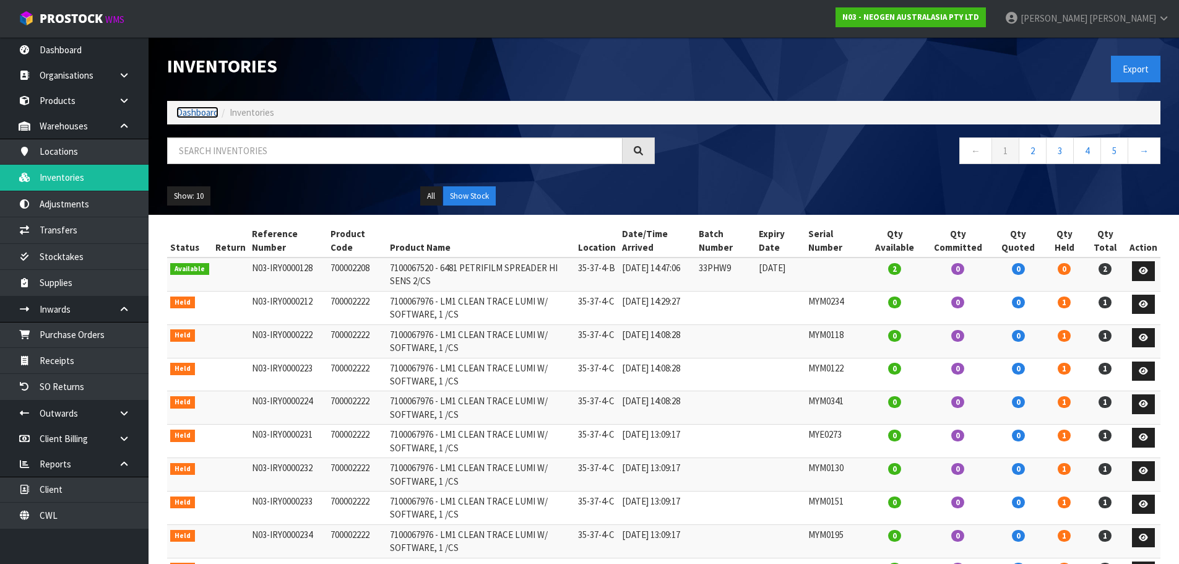
click at [202, 107] on link "Dashboard" at bounding box center [197, 112] width 42 height 12
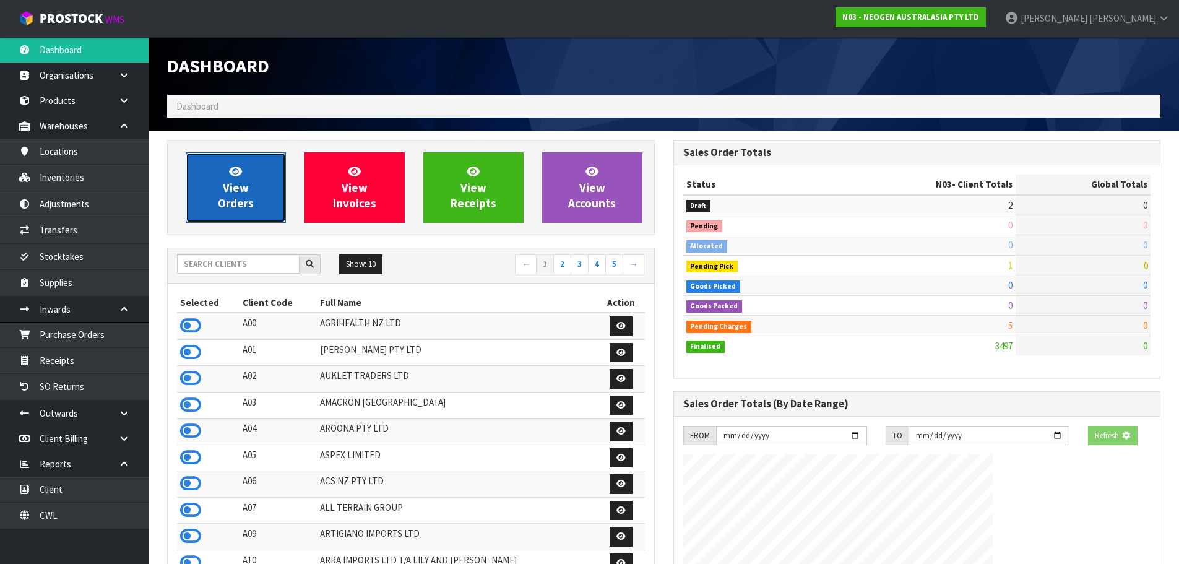
click at [194, 180] on link "View Orders" at bounding box center [236, 187] width 100 height 71
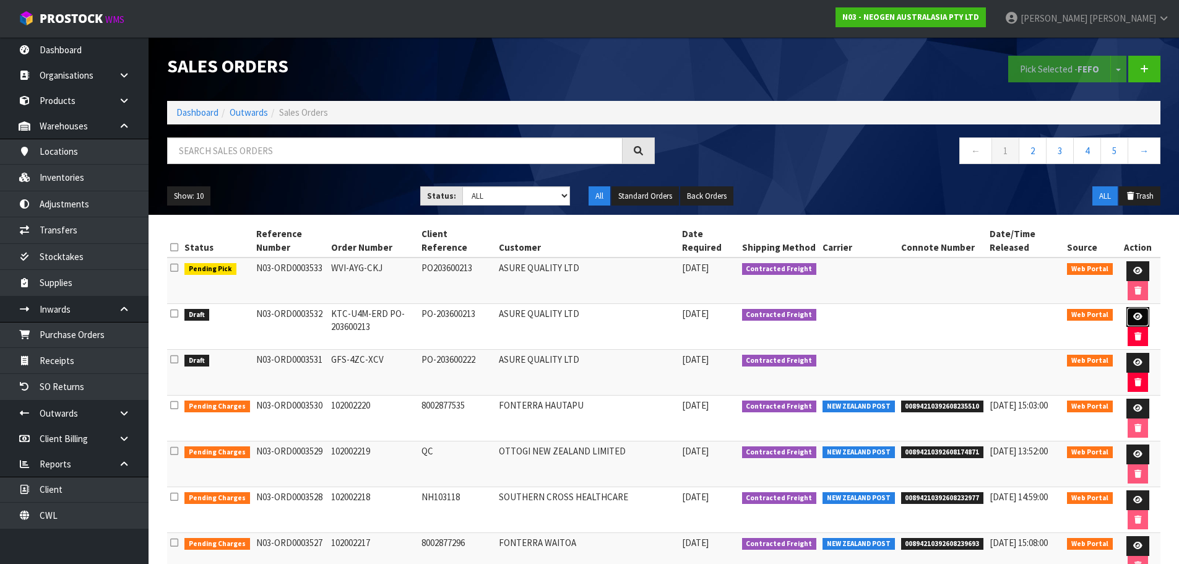
click at [1147, 318] on link at bounding box center [1138, 317] width 23 height 20
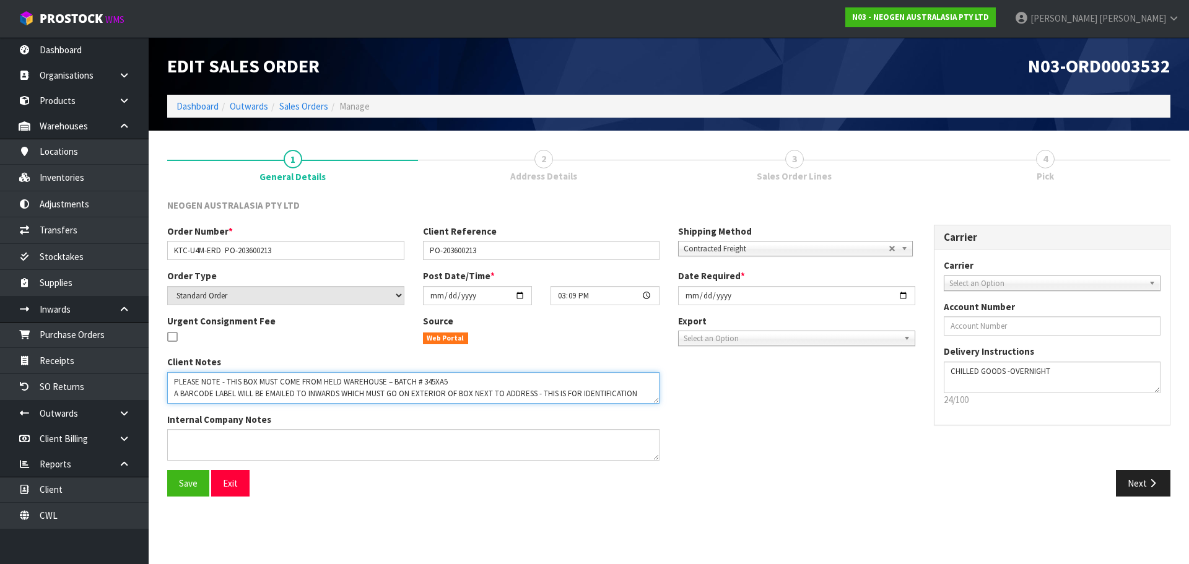
click at [432, 383] on textarea at bounding box center [413, 388] width 492 height 32
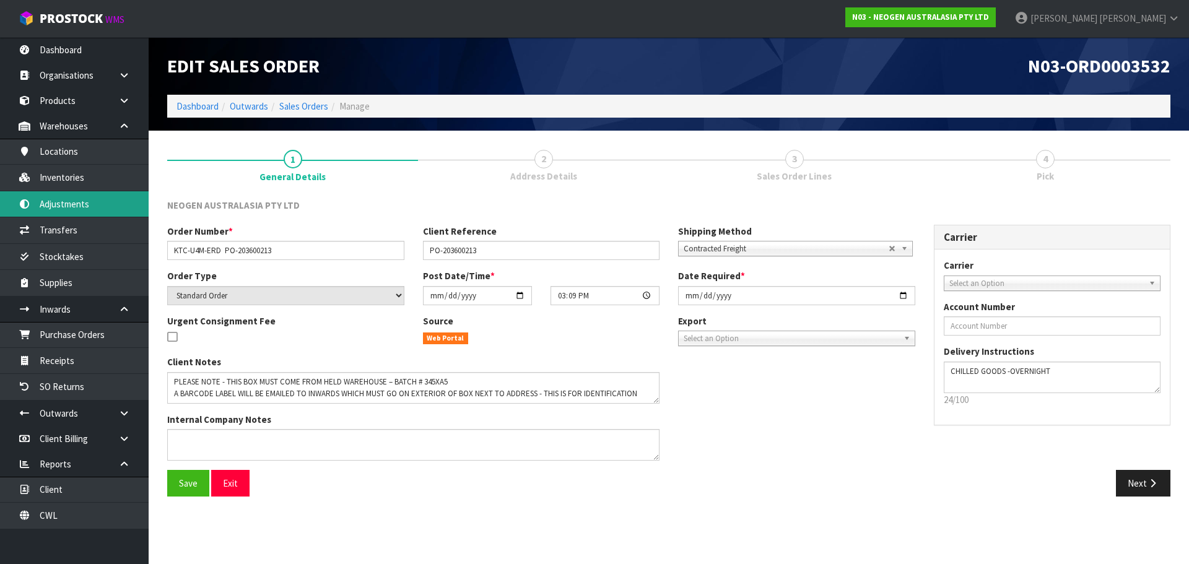
click at [85, 194] on link "Adjustments" at bounding box center [74, 203] width 149 height 25
click at [80, 184] on link "Inventories" at bounding box center [74, 177] width 149 height 25
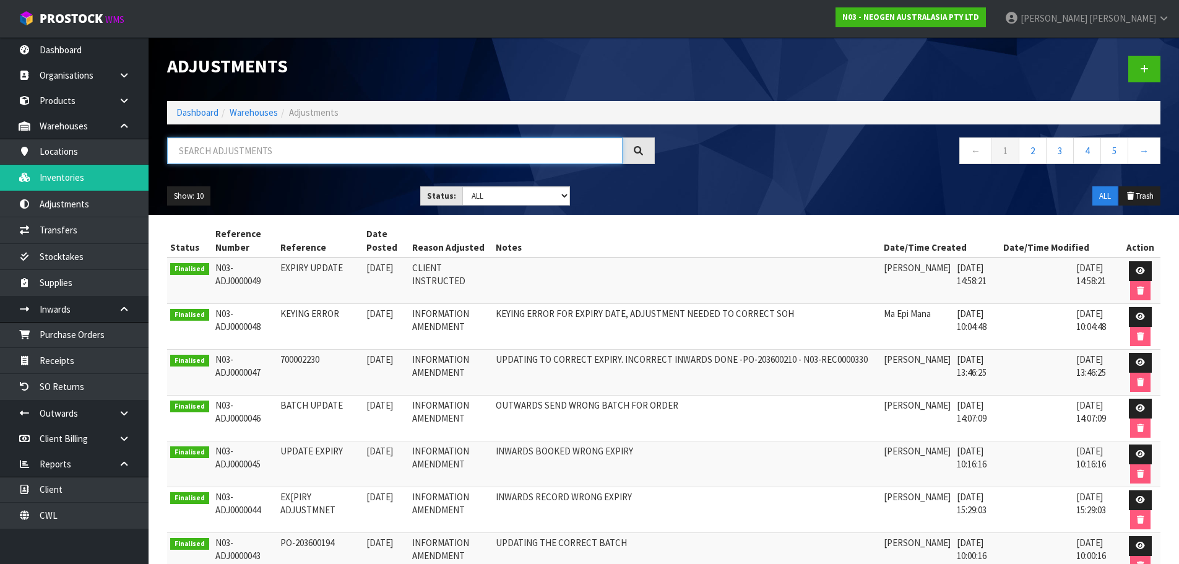
click at [274, 148] on input "text" at bounding box center [395, 150] width 456 height 27
paste input "345XA5"
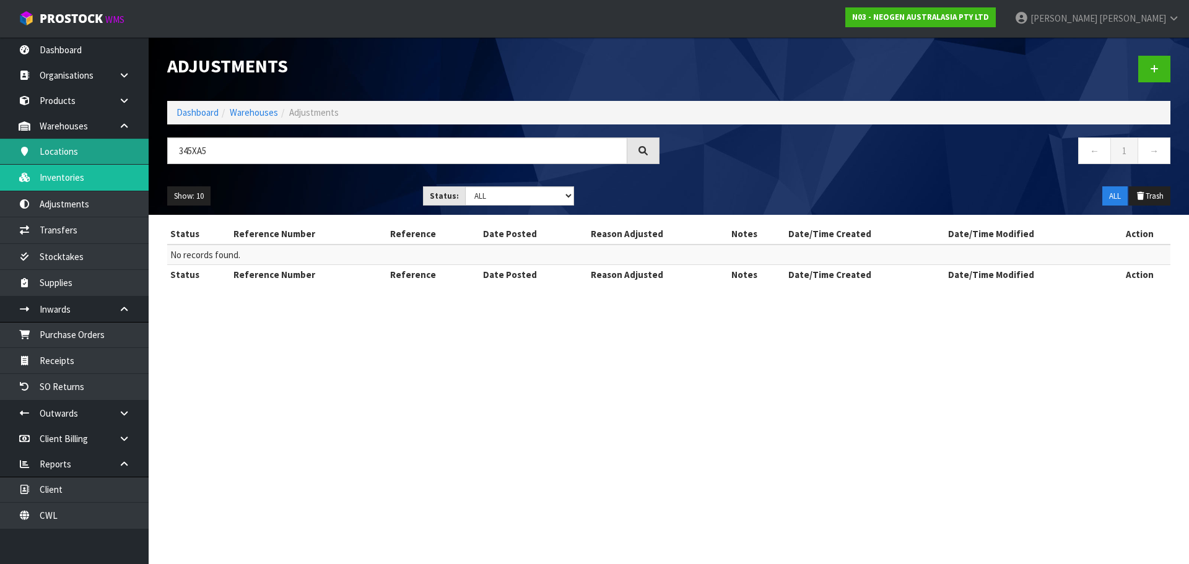
click at [63, 154] on link "Locations" at bounding box center [74, 151] width 149 height 25
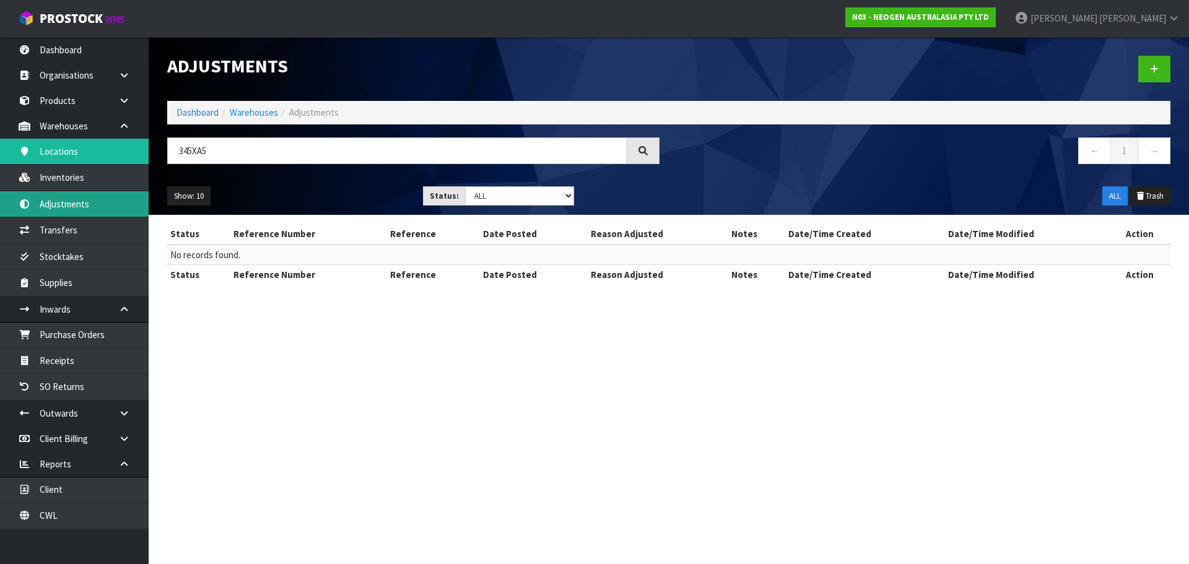
click at [81, 204] on link "Adjustments" at bounding box center [74, 203] width 149 height 25
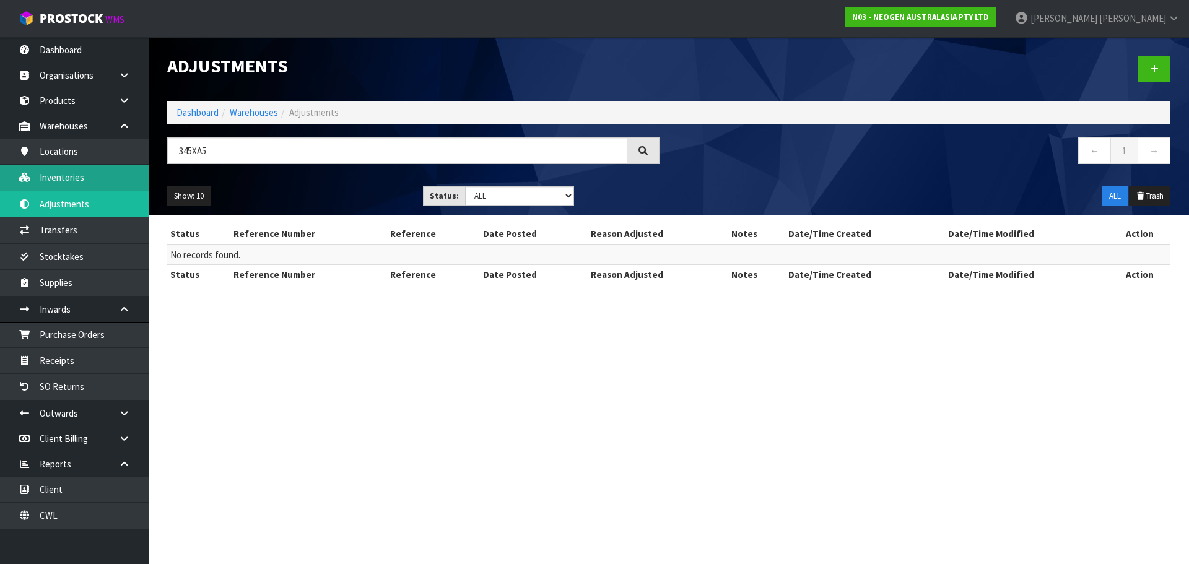
click at [85, 186] on link "Inventories" at bounding box center [74, 177] width 149 height 25
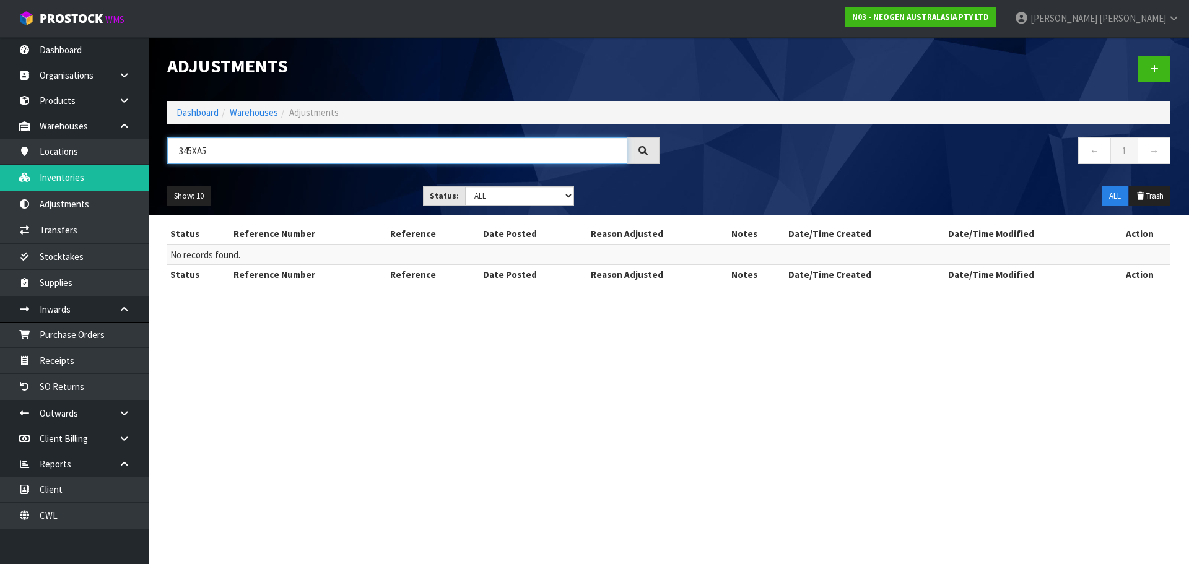
click at [297, 157] on input "345XA5" at bounding box center [397, 150] width 460 height 27
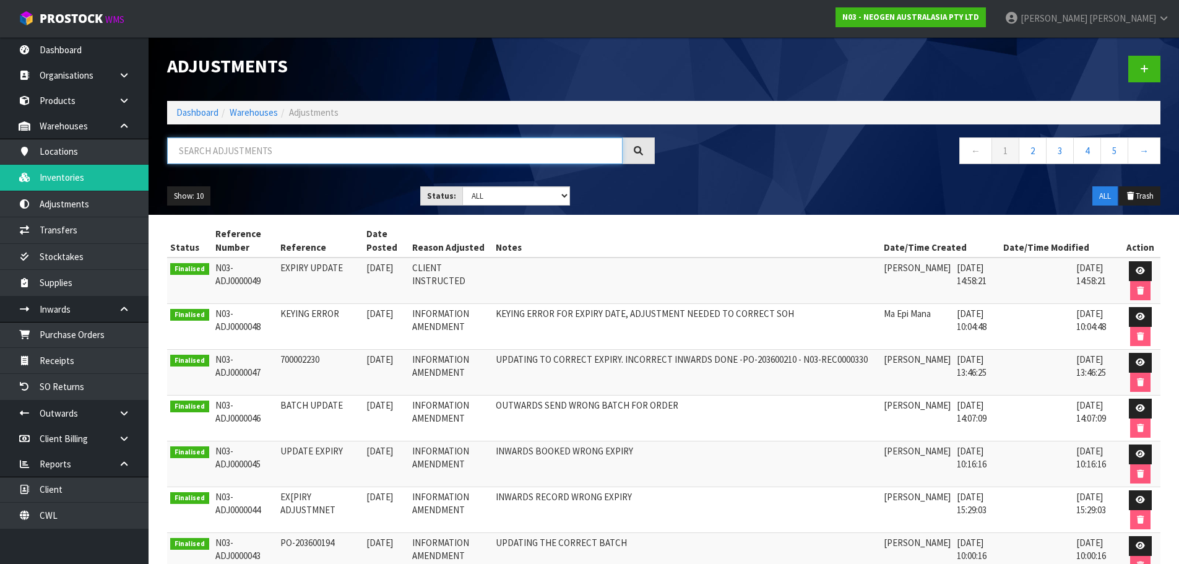
click at [228, 155] on input "text" at bounding box center [395, 150] width 456 height 27
paste input "345XA5"
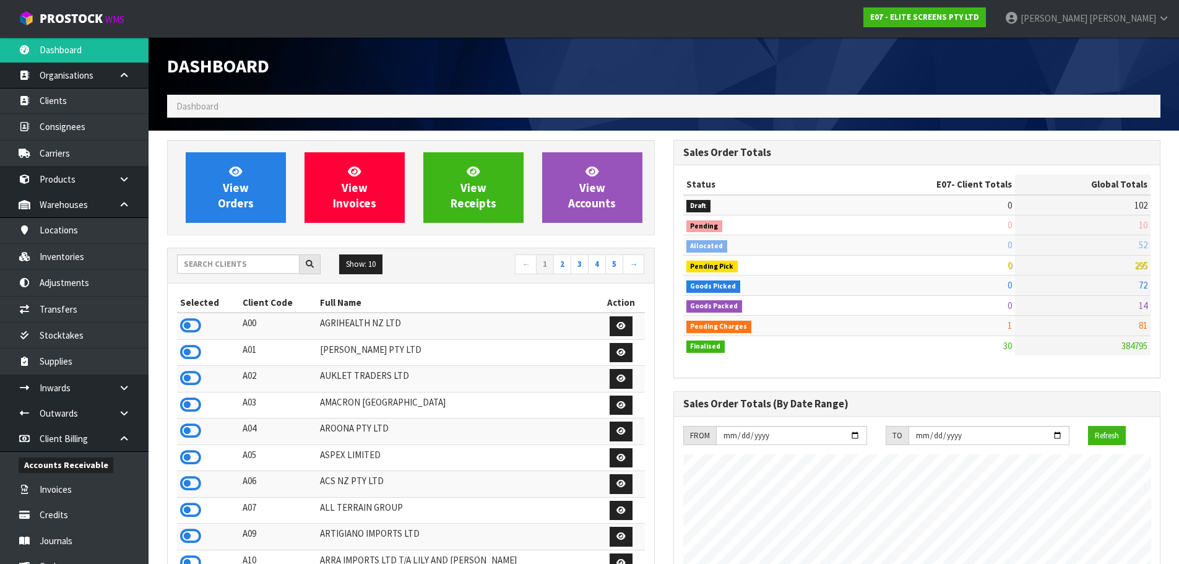
scroll to position [757, 506]
type input "m"
type input "N04"
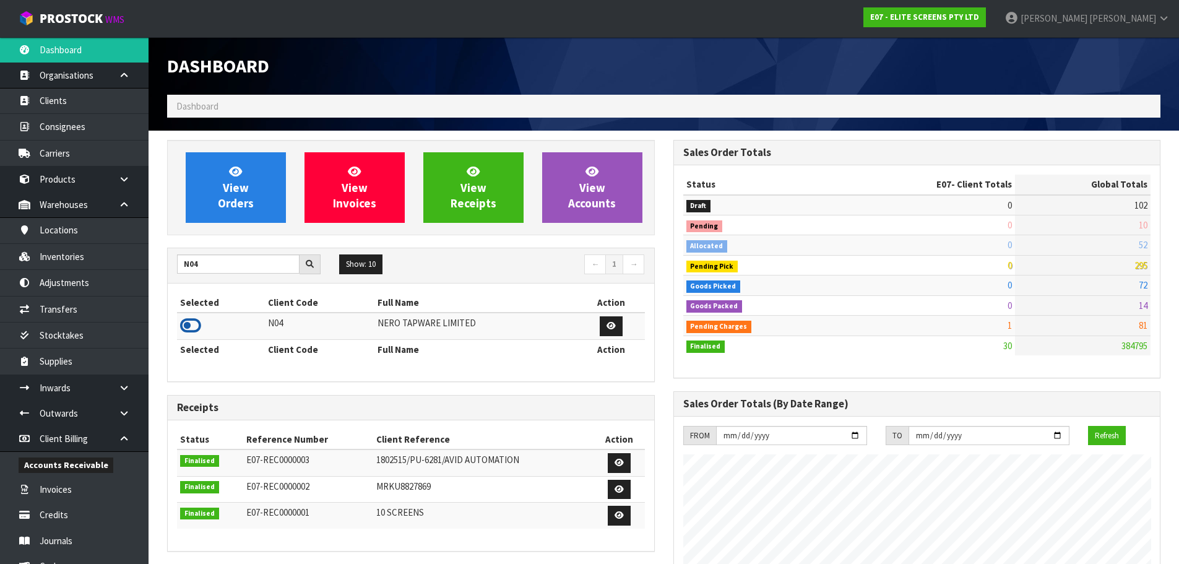
click at [191, 327] on icon at bounding box center [190, 325] width 21 height 19
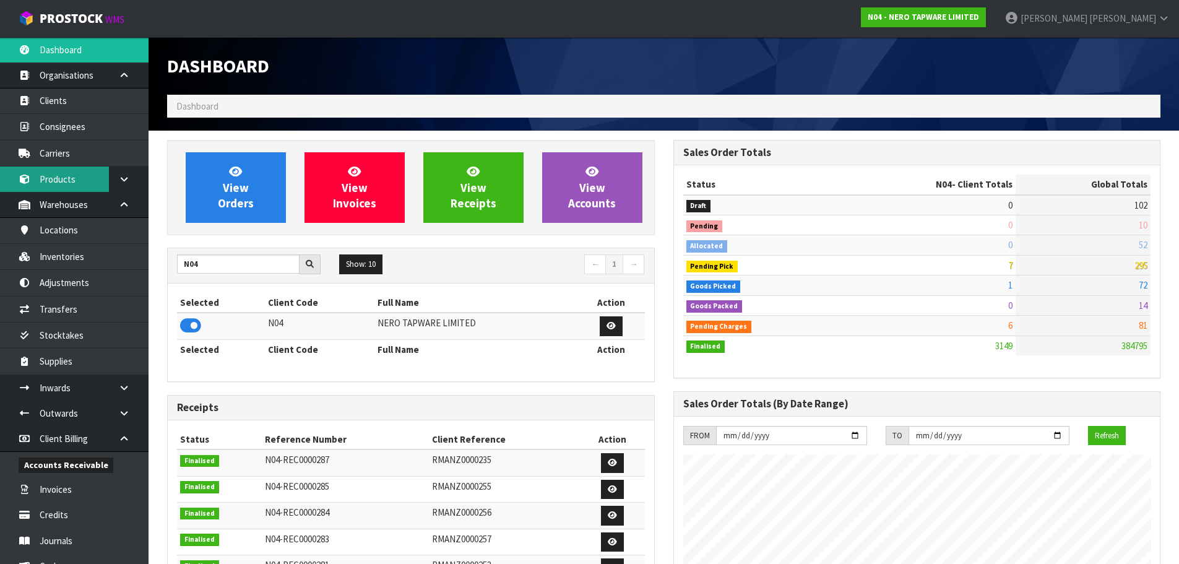
scroll to position [938, 506]
click at [54, 178] on link "Products" at bounding box center [74, 179] width 149 height 25
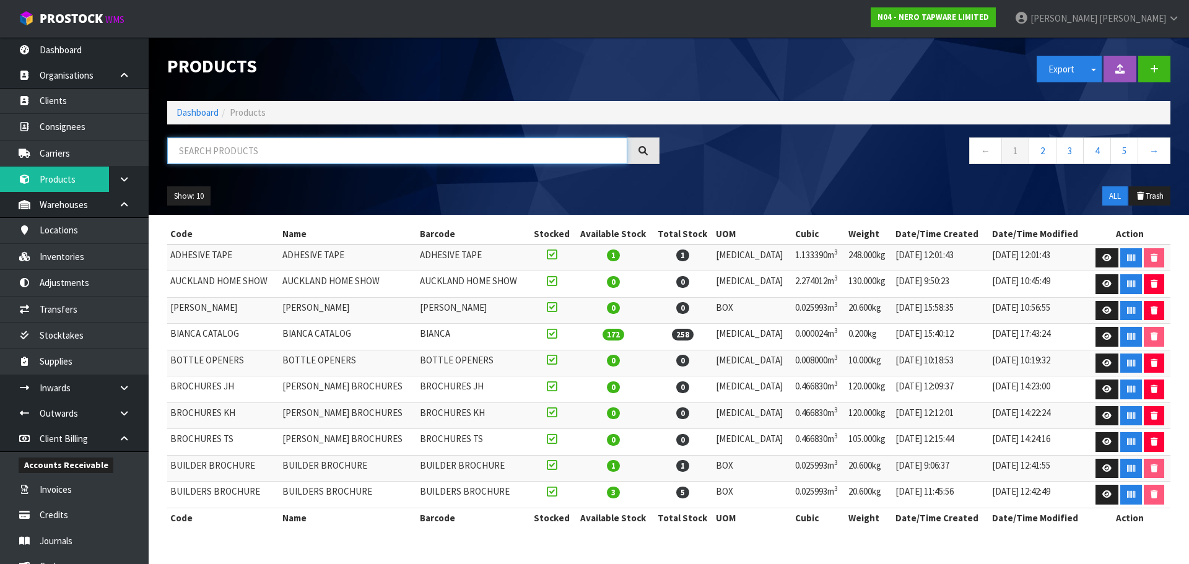
drag, startPoint x: 227, startPoint y: 141, endPoint x: 224, endPoint y: 148, distance: 7.2
click at [227, 142] on input "text" at bounding box center [397, 150] width 460 height 27
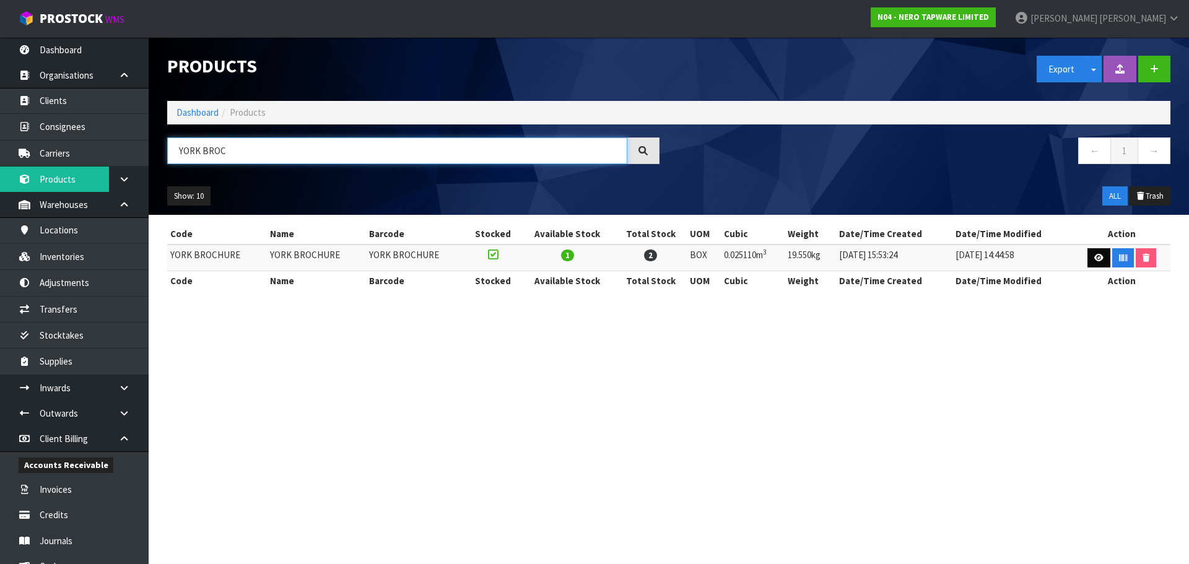
type input "YORK BROC"
click at [1094, 260] on icon at bounding box center [1098, 258] width 9 height 8
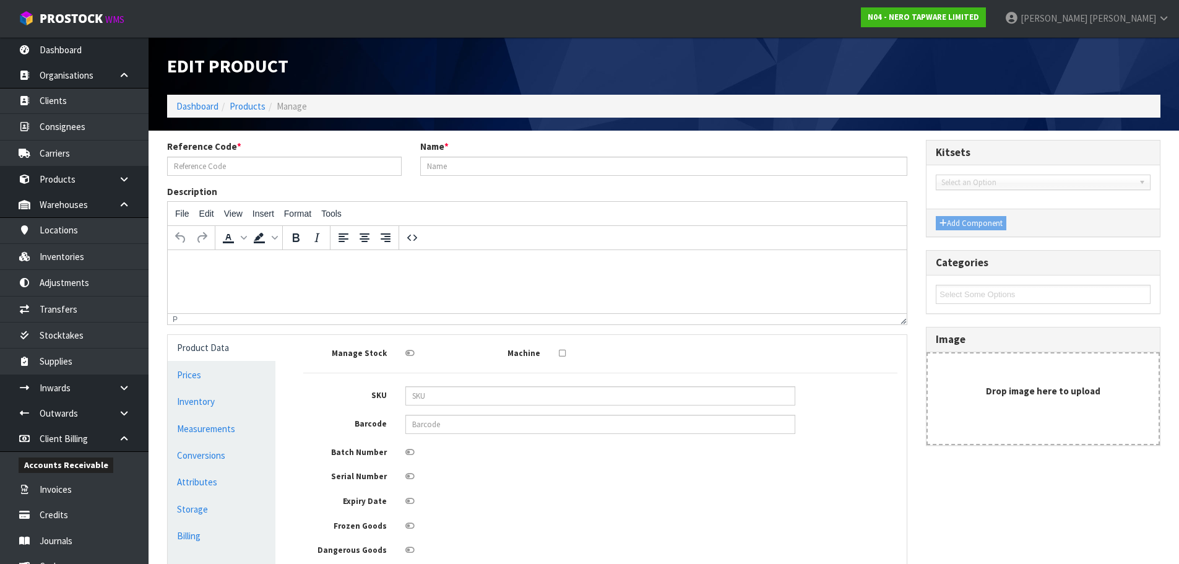
type input "YORK BROCHURE"
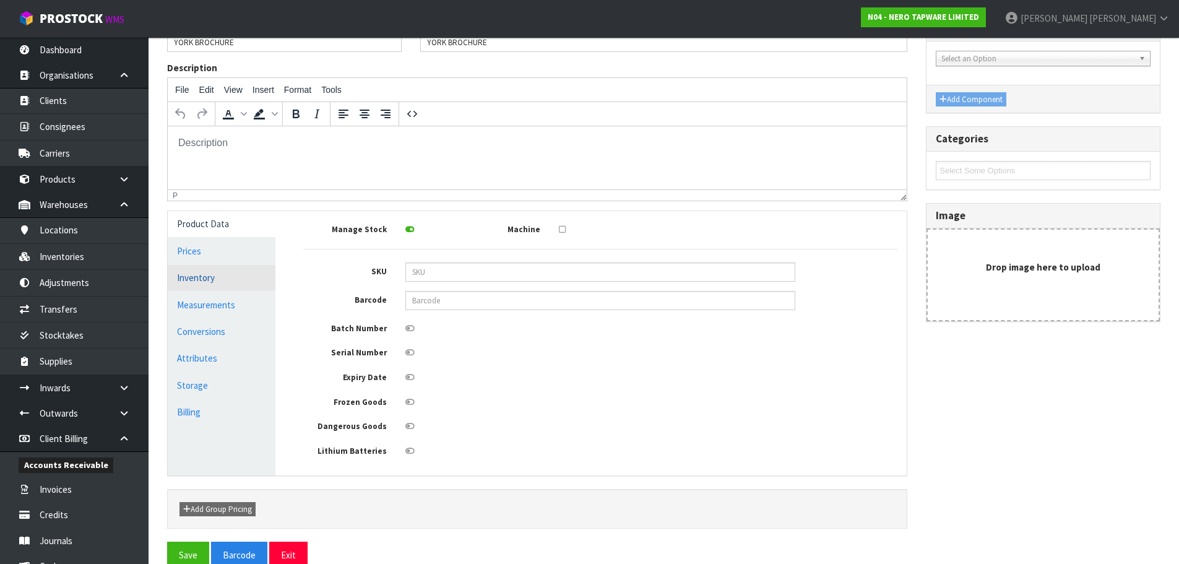
click at [207, 303] on link "Measurements" at bounding box center [222, 304] width 108 height 25
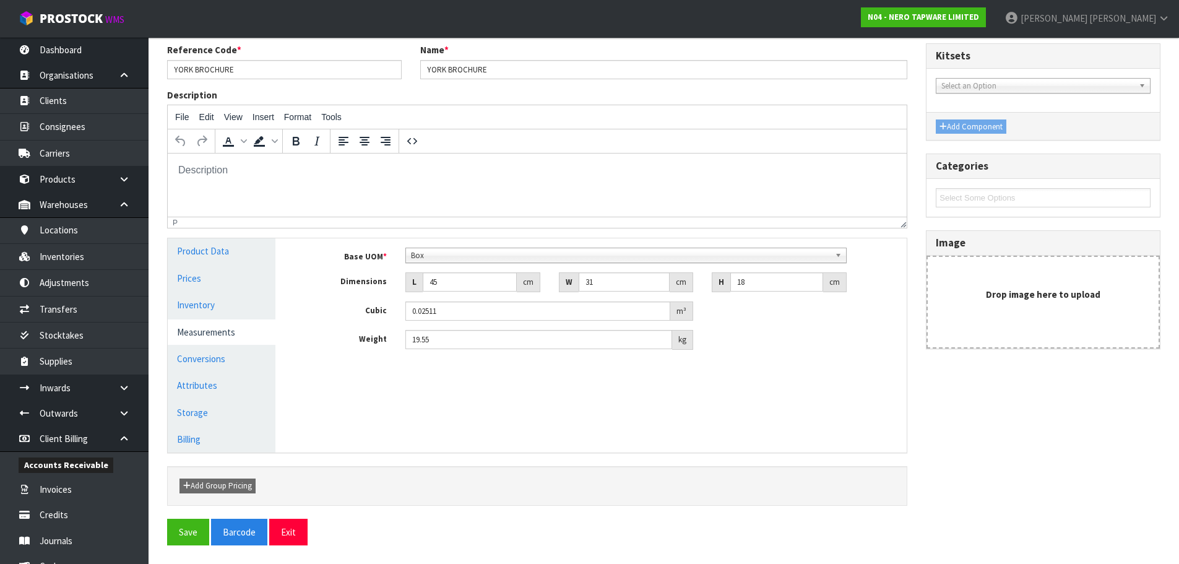
scroll to position [97, 0]
click at [836, 254] on b at bounding box center [840, 255] width 11 height 14
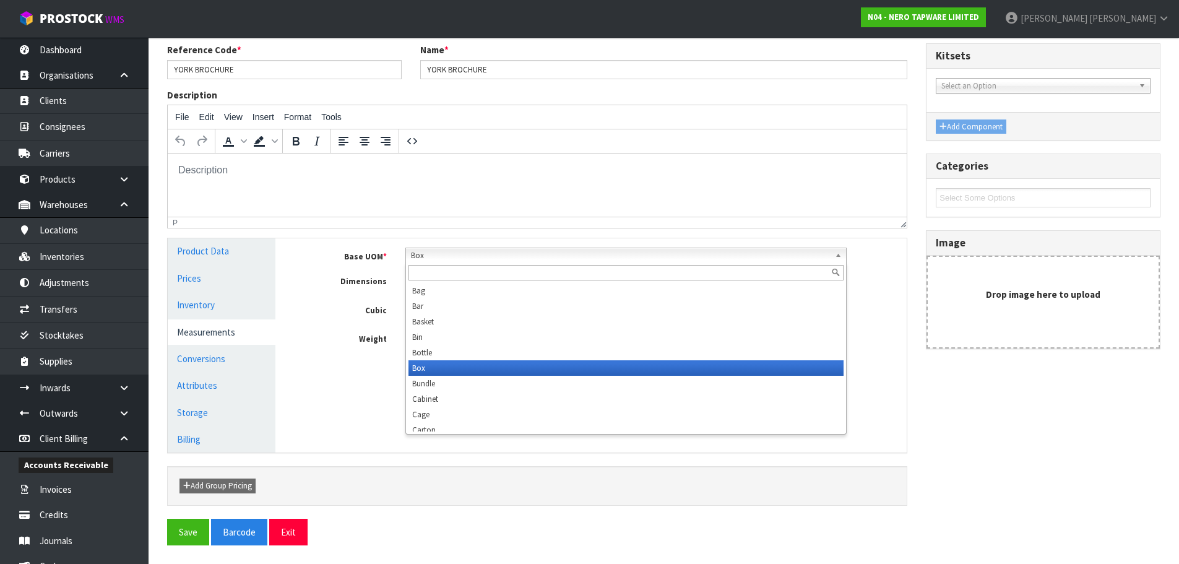
click at [867, 412] on div "Manage Stock Machine SKU Barcode Batch Number Serial Number Expiry Date Frozen …" at bounding box center [600, 345] width 631 height 214
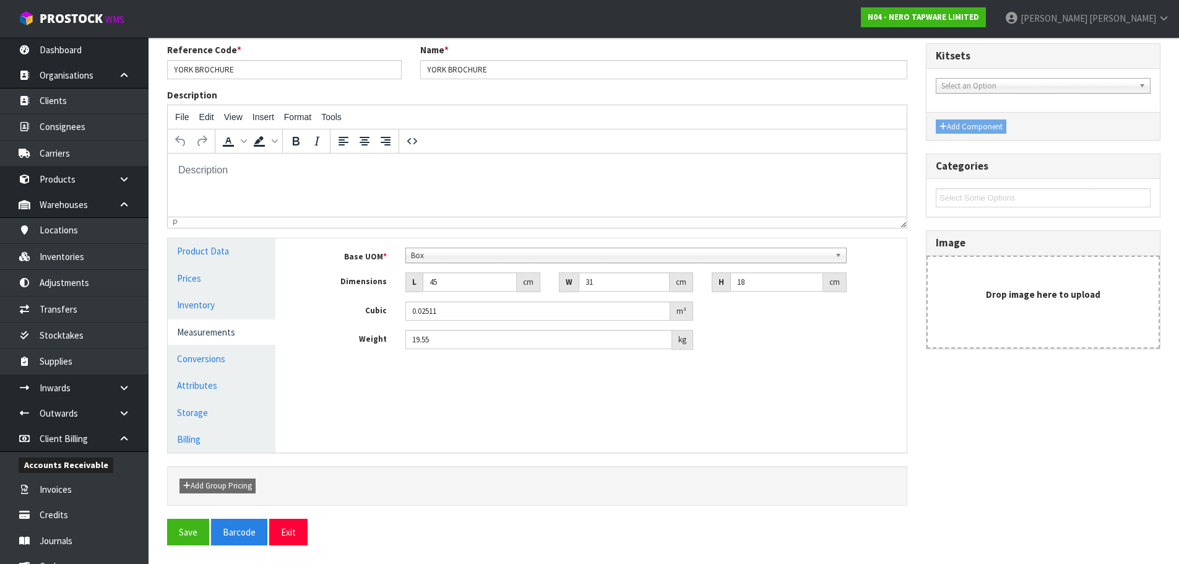
scroll to position [0, 0]
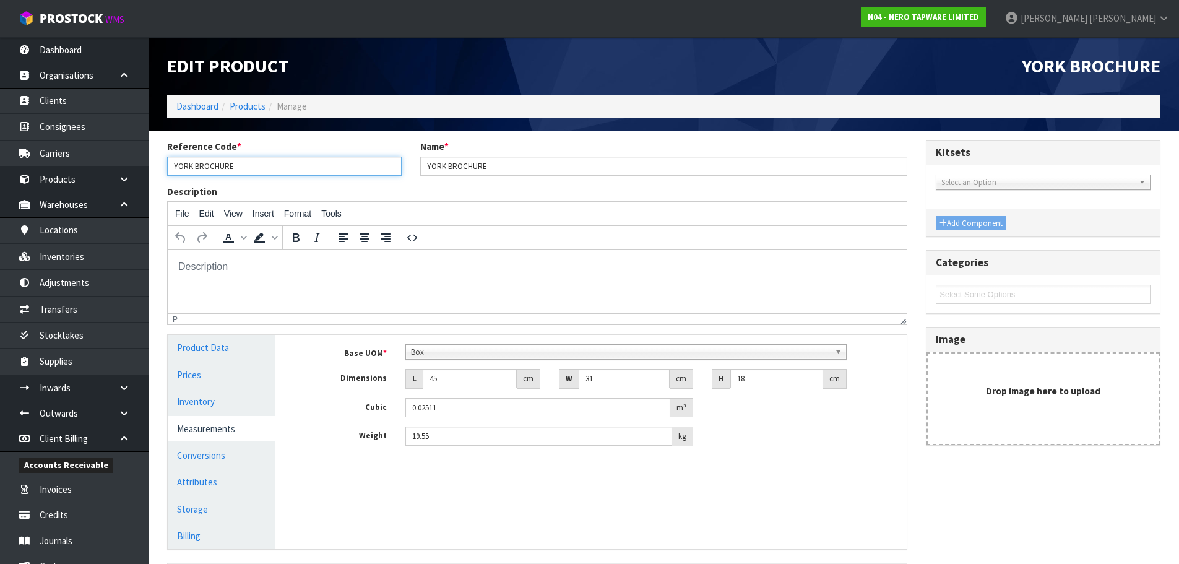
drag, startPoint x: 245, startPoint y: 170, endPoint x: 165, endPoint y: 171, distance: 79.2
click at [165, 171] on div "Reference Code * YORK BROCHURE" at bounding box center [284, 157] width 253 height 35
click at [234, 108] on link "Products" at bounding box center [248, 106] width 36 height 12
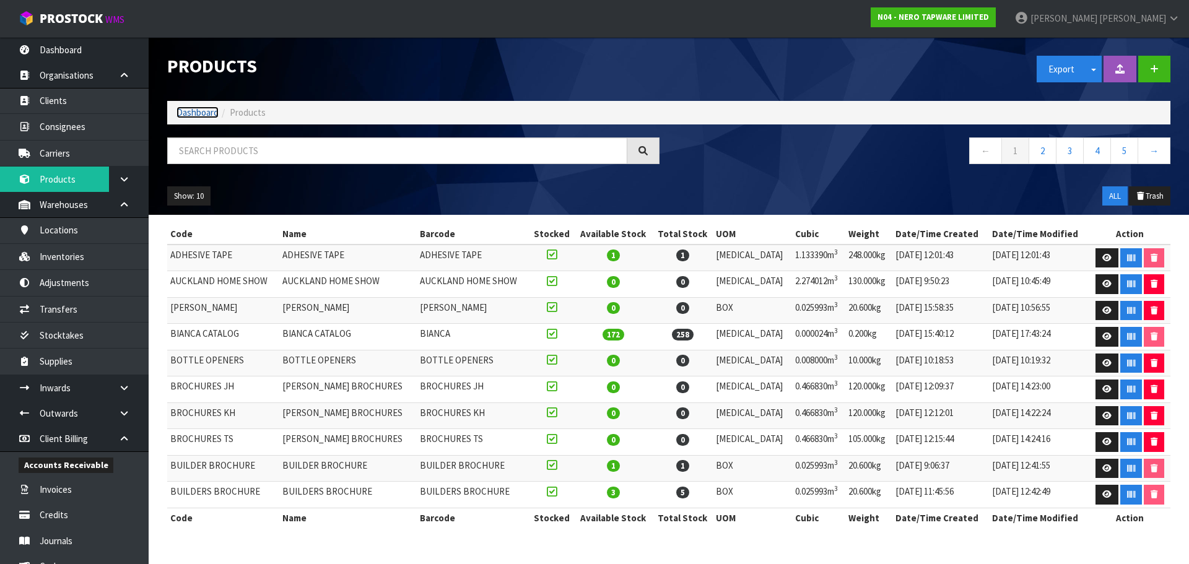
click at [204, 111] on link "Dashboard" at bounding box center [197, 112] width 42 height 12
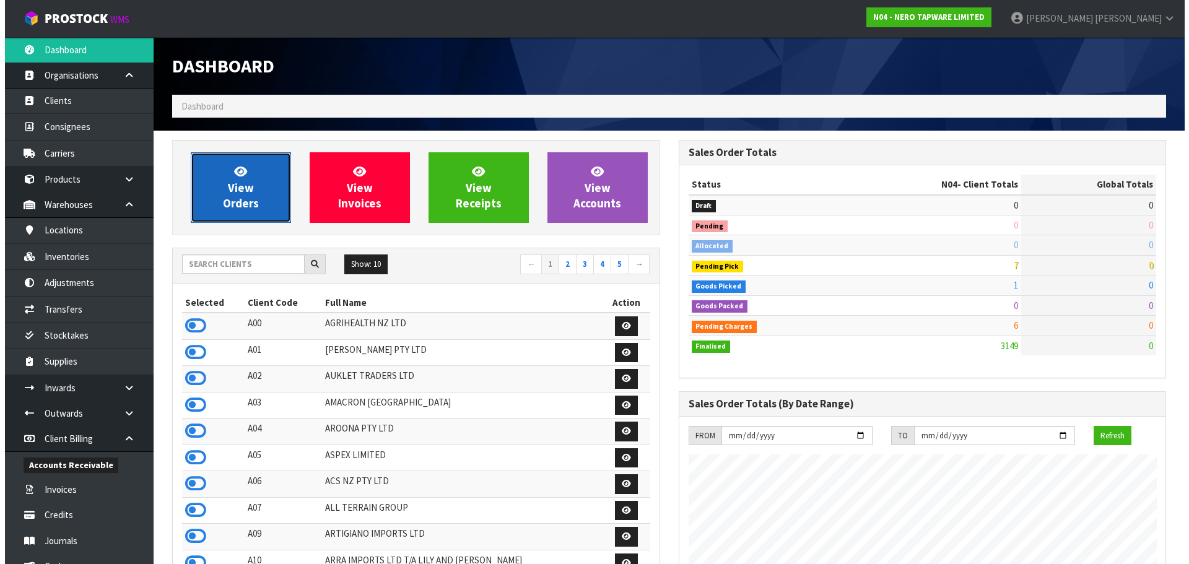
scroll to position [938, 506]
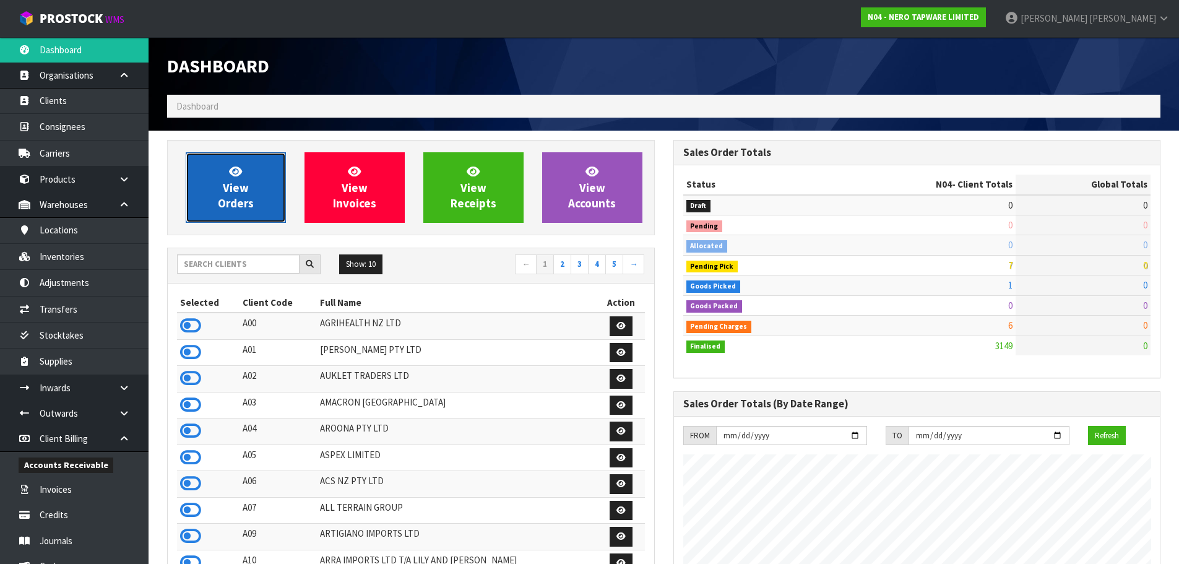
click at [255, 193] on link "View Orders" at bounding box center [236, 187] width 100 height 71
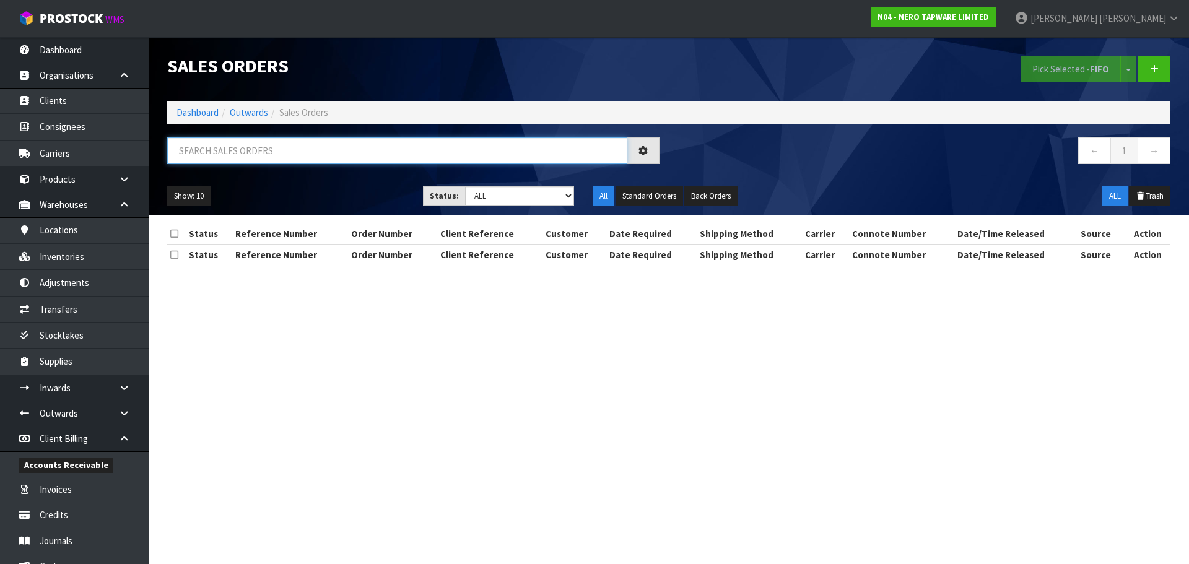
click at [234, 158] on input "text" at bounding box center [397, 150] width 460 height 27
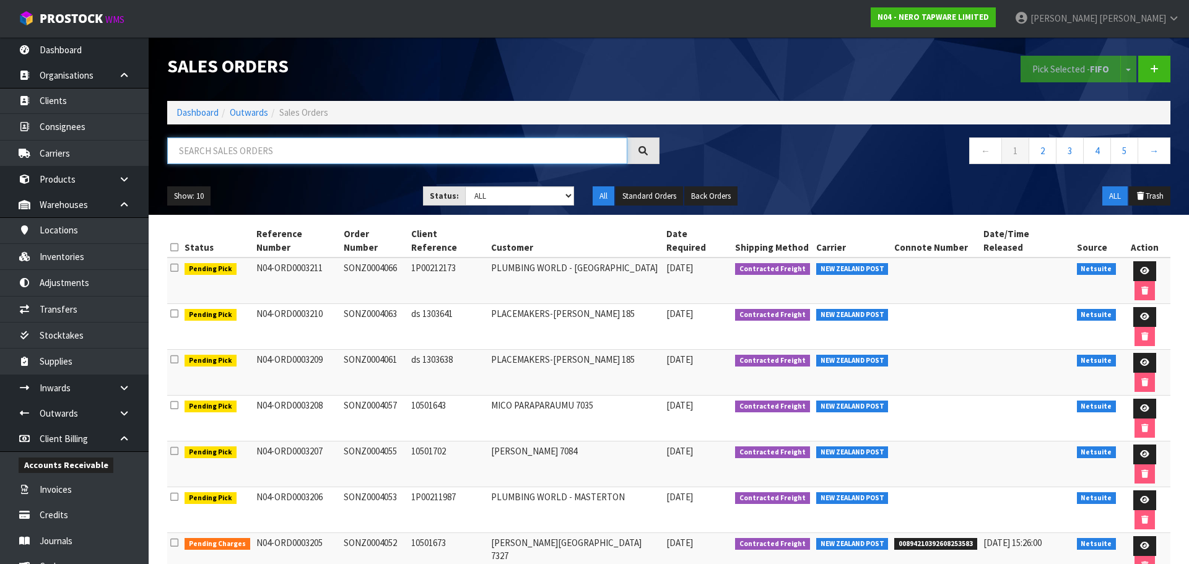
paste input "YORK BROCHURE"
type input "YORK BROCHURE"
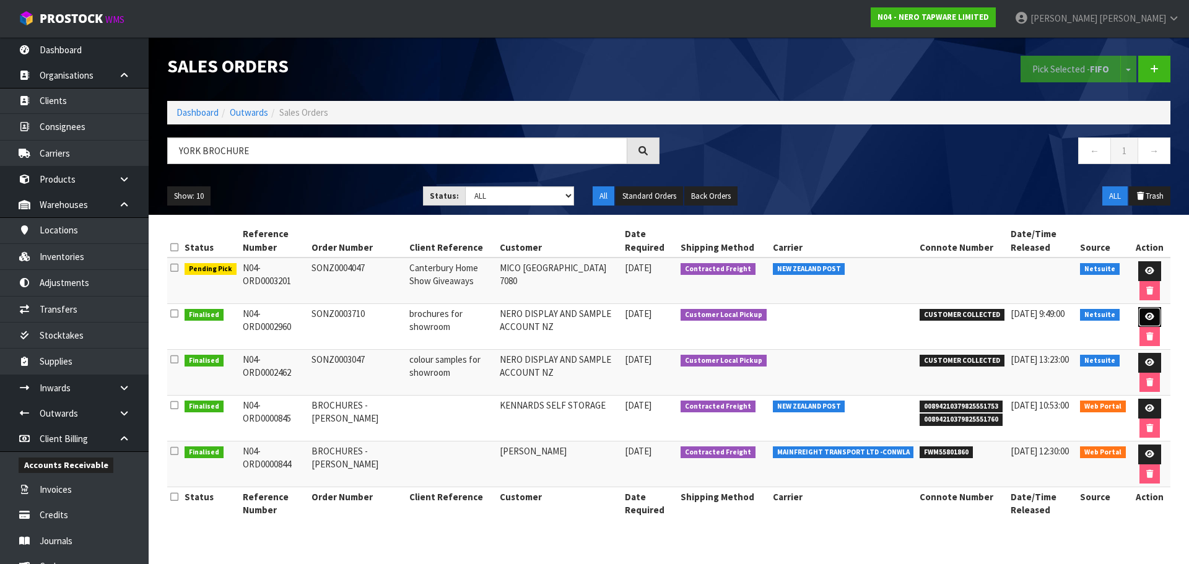
click at [1146, 314] on icon at bounding box center [1149, 317] width 9 height 8
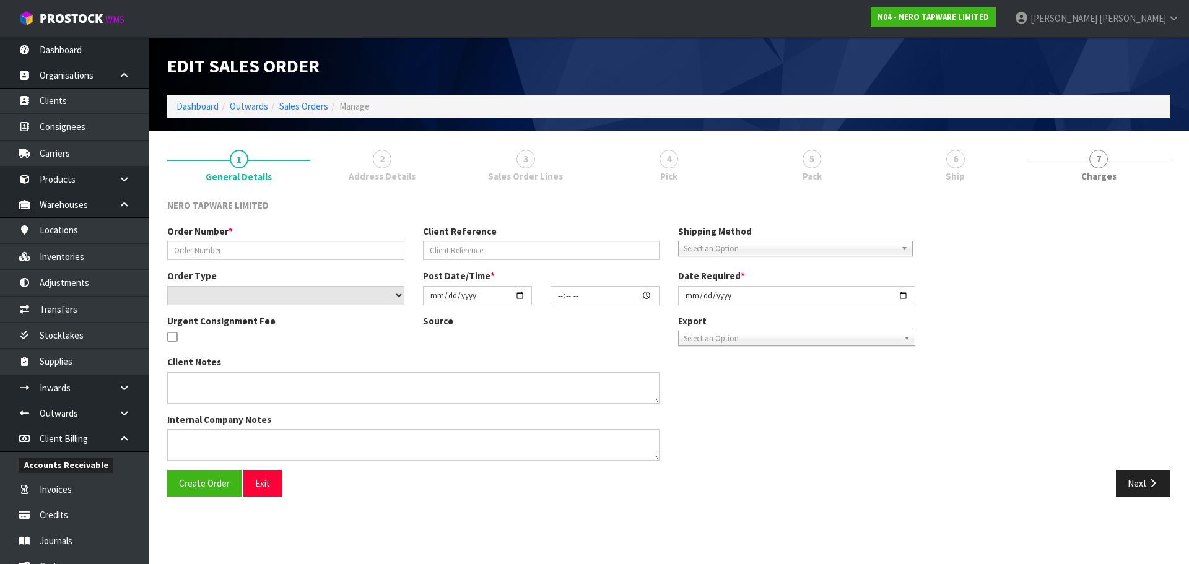
type input "SONZ0003710"
type input "brochures for showroom"
select select "number:0"
type input "[DATE]"
type input "12:15:08.000"
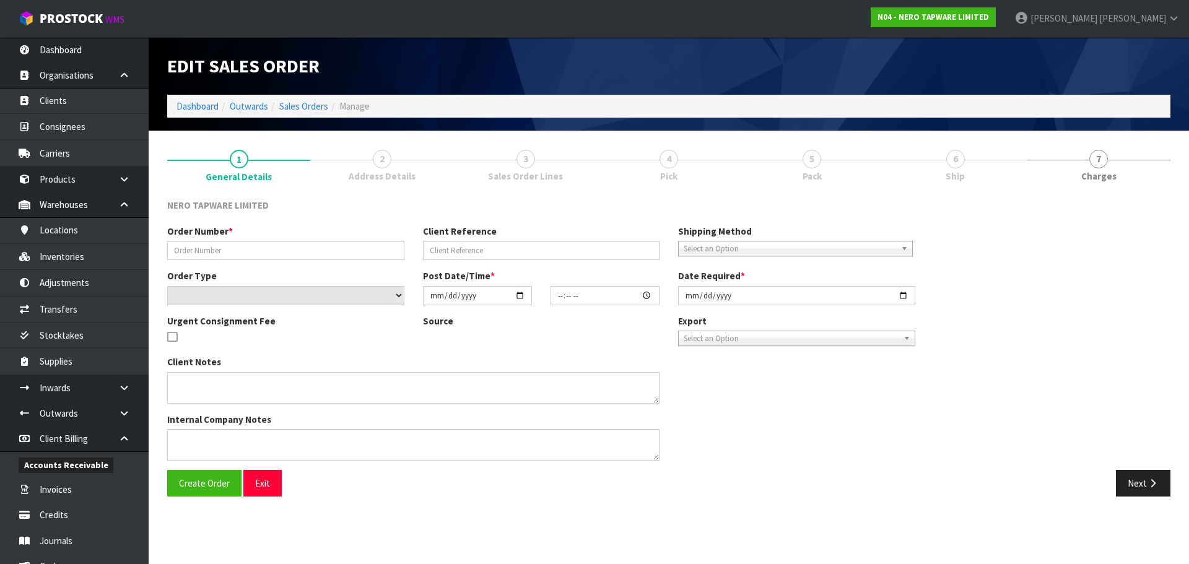
type input "[DATE]"
type textarea "[PERSON_NAME] pick up"
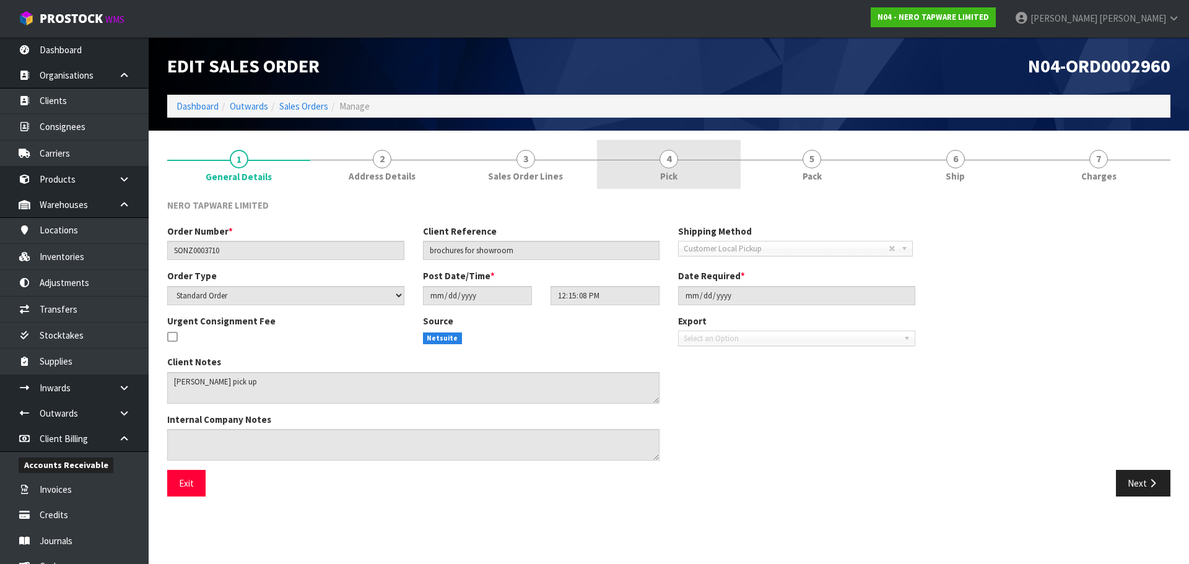
click at [712, 167] on link "4 Pick" at bounding box center [668, 164] width 143 height 49
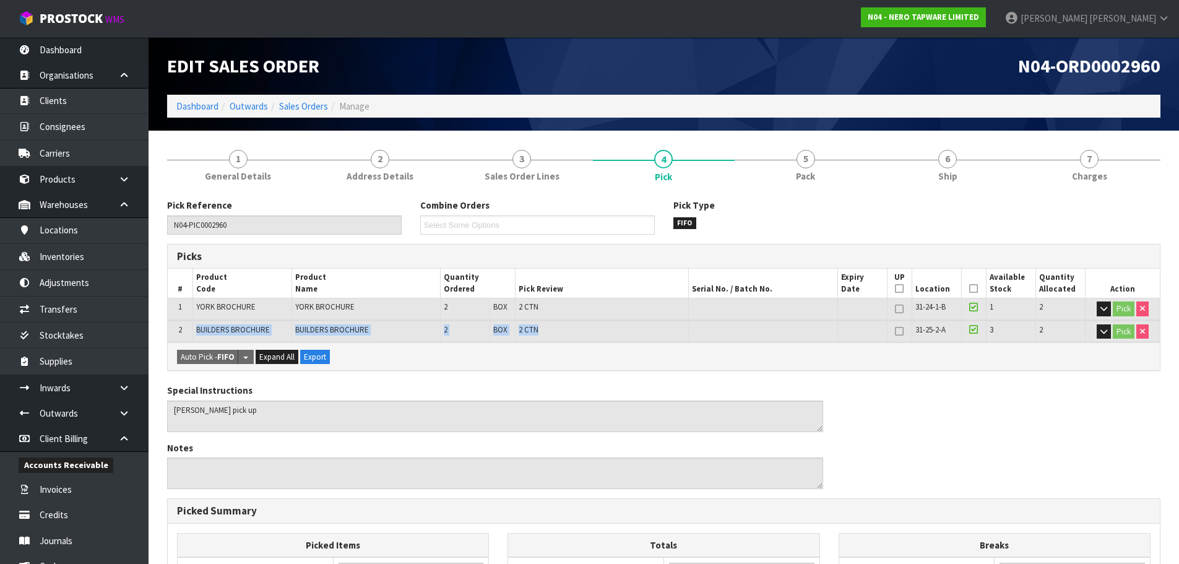
drag, startPoint x: 568, startPoint y: 332, endPoint x: 192, endPoint y: 327, distance: 376.4
click at [192, 327] on tr "2 BUILDERS BROCHURE BUILDERS BROCHURE 2 BOX 2 CTN 31-25-2-A 3 2 Pick" at bounding box center [664, 332] width 992 height 22
drag, startPoint x: 578, startPoint y: 306, endPoint x: 339, endPoint y: 308, distance: 238.9
click at [339, 308] on tr "1 YORK BROCHURE YORK BROCHURE 2 BOX 2 CTN 31-24-1-B 1 2 Pick" at bounding box center [664, 309] width 992 height 22
click at [600, 305] on td "2 CTN" at bounding box center [602, 309] width 174 height 22
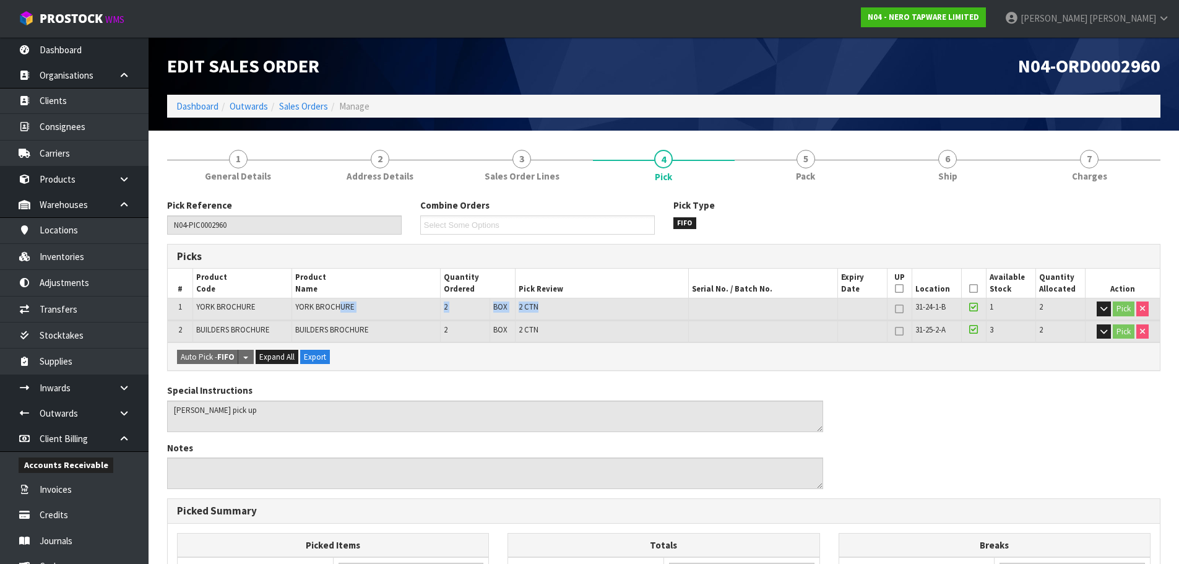
click at [566, 313] on td "2 CTN" at bounding box center [602, 309] width 174 height 22
drag, startPoint x: 548, startPoint y: 311, endPoint x: 419, endPoint y: 314, distance: 128.8
click at [419, 314] on tr "1 YORK BROCHURE YORK BROCHURE 2 BOX 2 CTN 31-24-1-B 1 2 Pick" at bounding box center [664, 309] width 992 height 22
click at [575, 312] on td "2 CTN" at bounding box center [602, 309] width 174 height 22
click at [77, 255] on link "Inventories" at bounding box center [74, 256] width 149 height 25
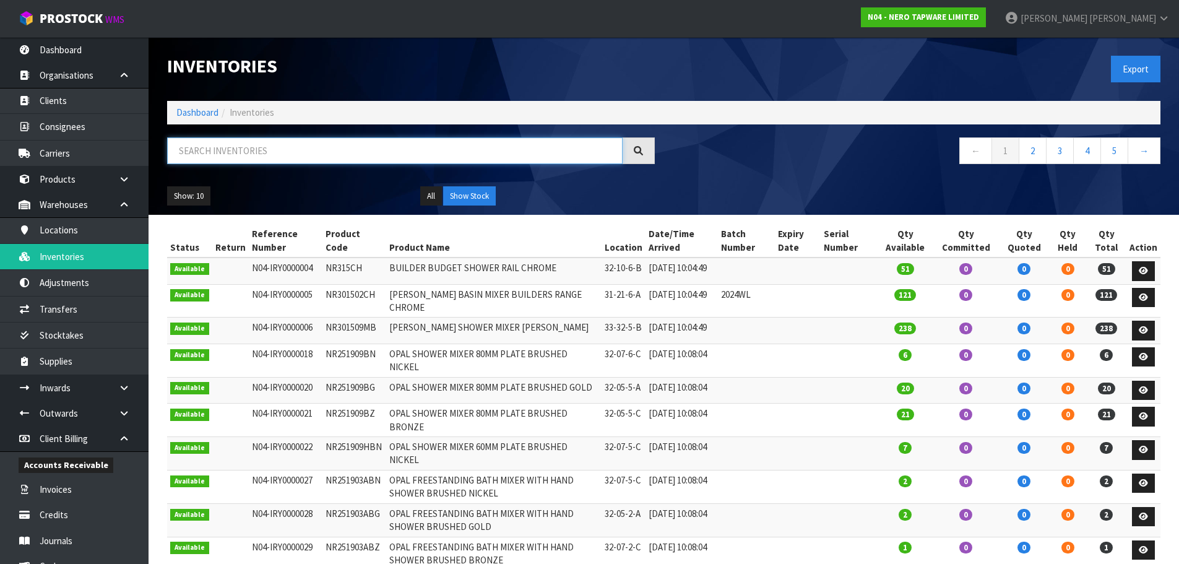
click at [222, 152] on input "text" at bounding box center [395, 150] width 456 height 27
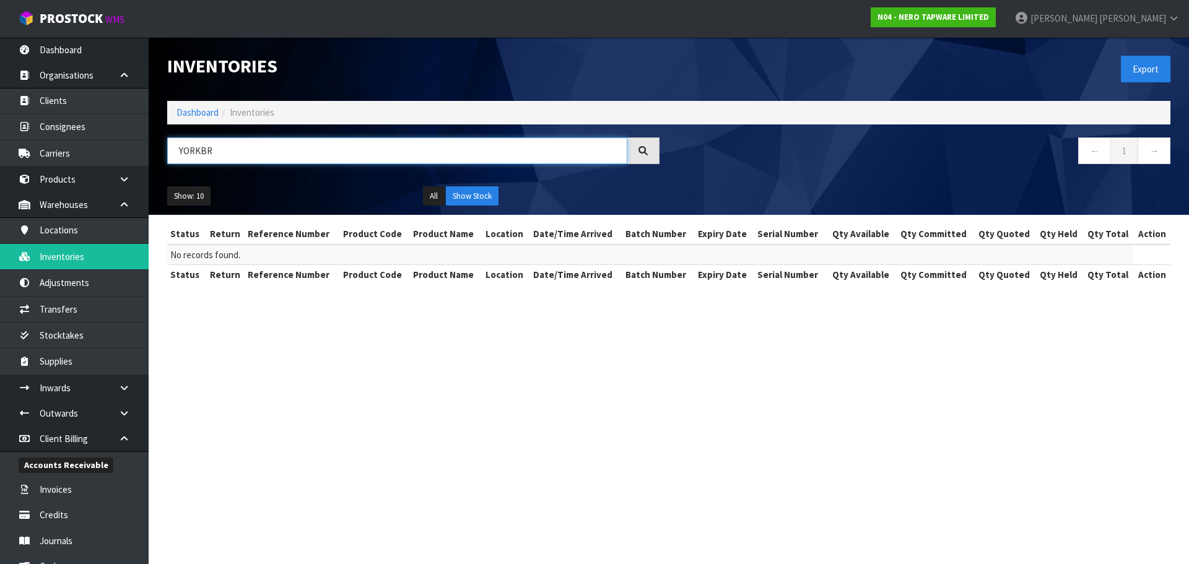
click at [201, 155] on input "YORKBR" at bounding box center [397, 150] width 460 height 27
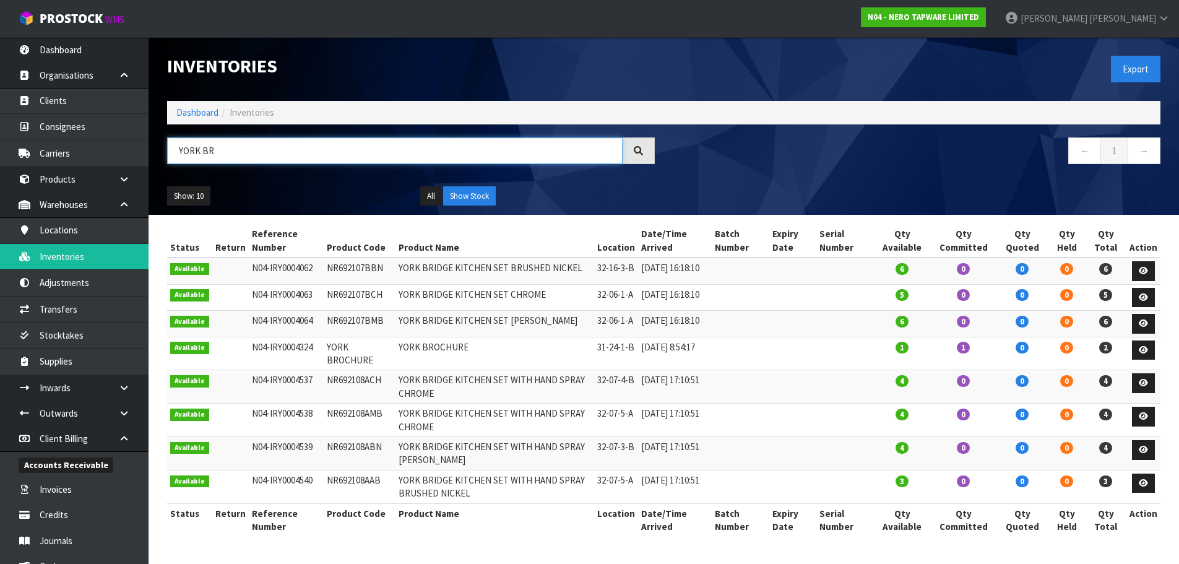
type input "YORK BR"
drag, startPoint x: 534, startPoint y: 364, endPoint x: 1148, endPoint y: 360, distance: 613.5
click at [1148, 360] on tr "Available N04-IRY0004324 YORK BROCHURE YORK BROCHURE 31-24-1-B [DATE] 8:54:17 1…" at bounding box center [664, 353] width 994 height 33
click at [1146, 354] on icon at bounding box center [1143, 350] width 9 height 8
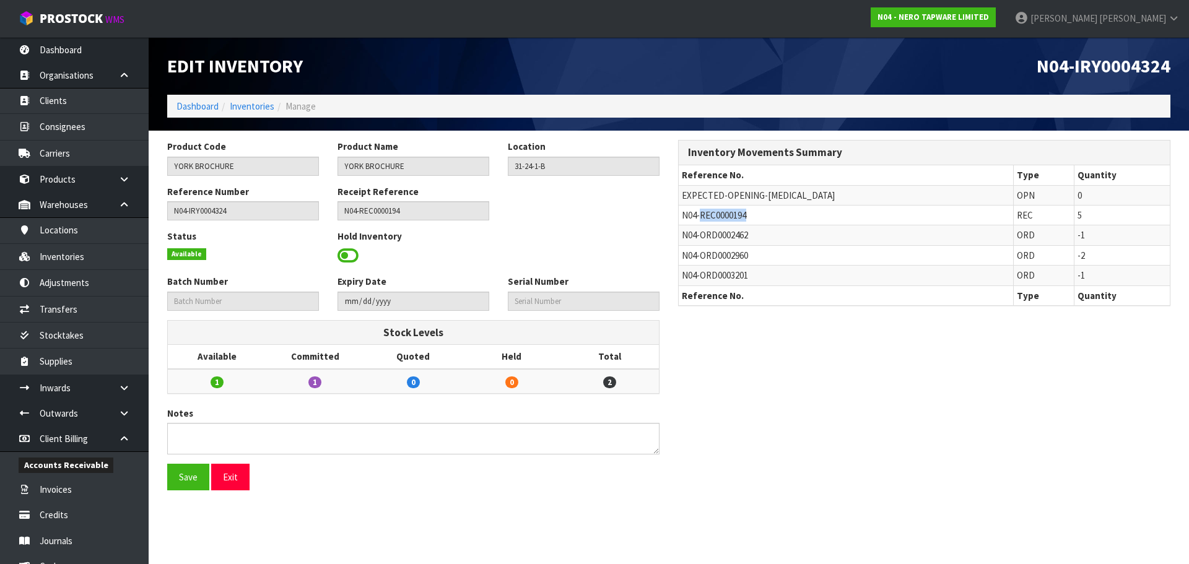
drag, startPoint x: 774, startPoint y: 215, endPoint x: 701, endPoint y: 214, distance: 73.1
click at [701, 214] on td "N04-REC0000194" at bounding box center [845, 216] width 334 height 20
copy span "REC0000194"
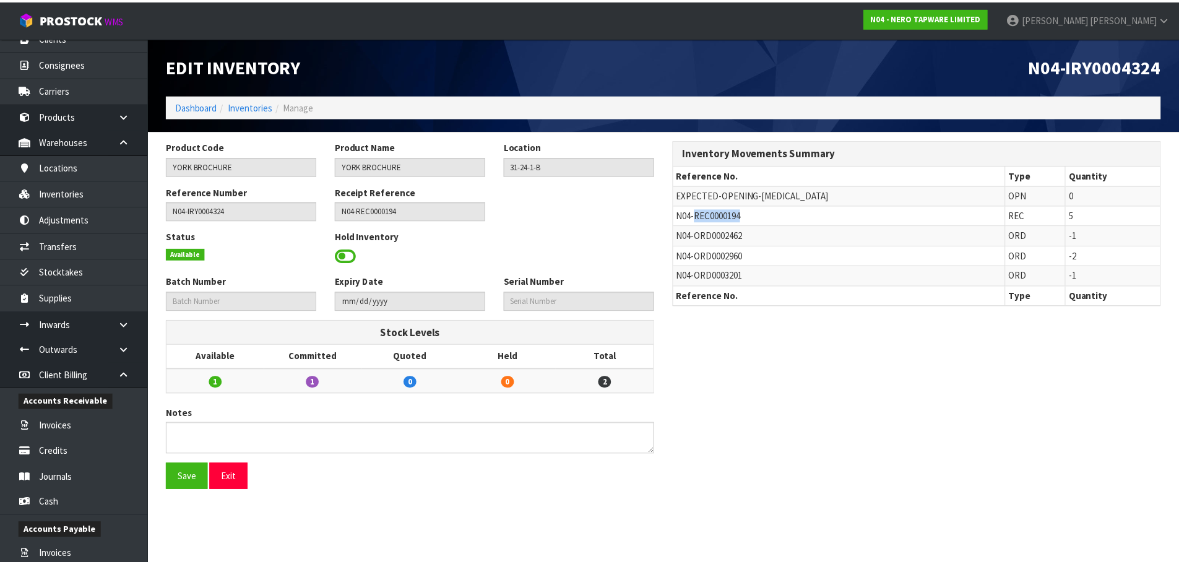
scroll to position [62, 0]
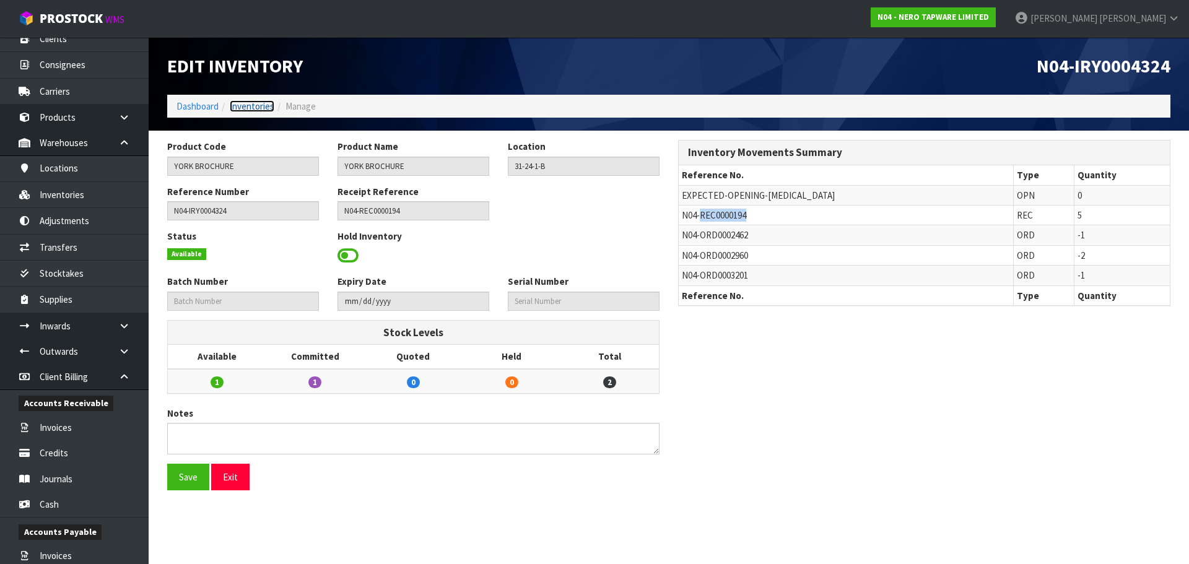
click at [257, 104] on link "Inventories" at bounding box center [252, 106] width 45 height 12
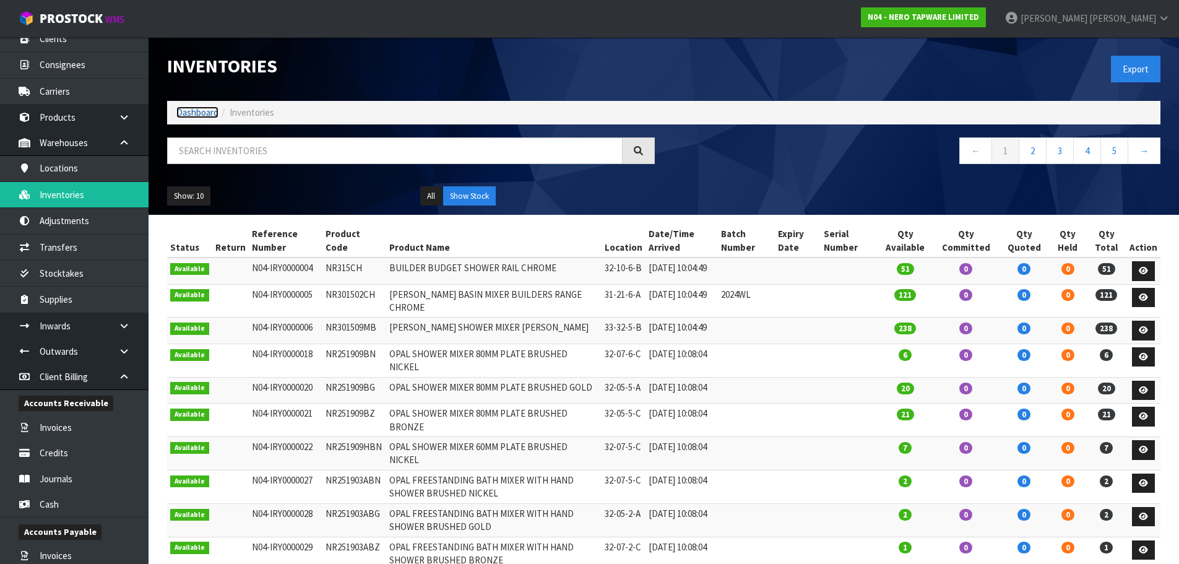
click at [206, 113] on link "Dashboard" at bounding box center [197, 112] width 42 height 12
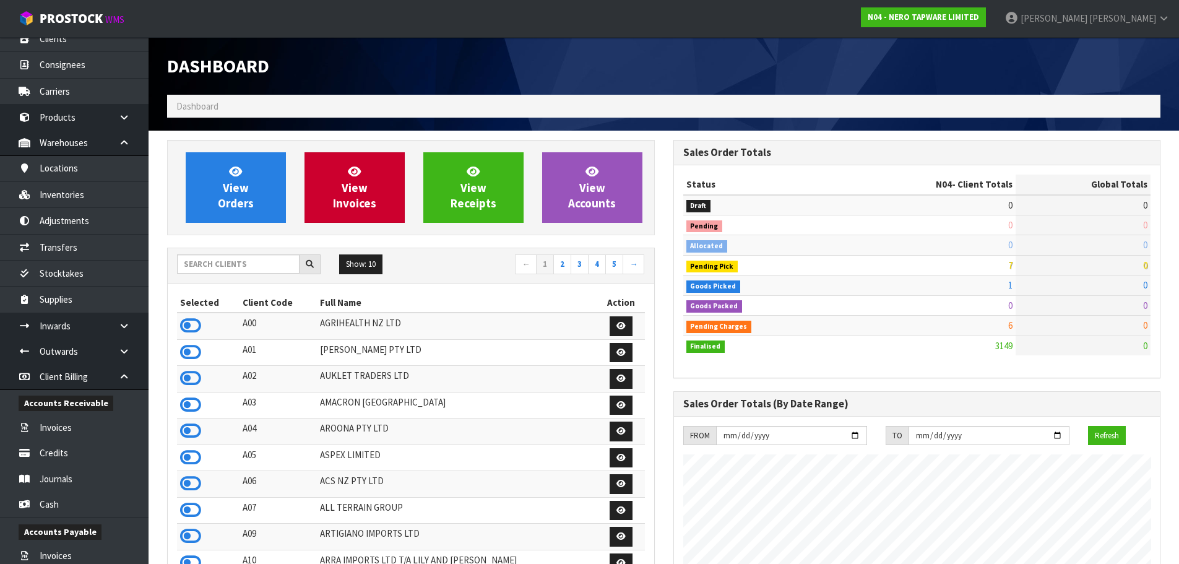
scroll to position [938, 506]
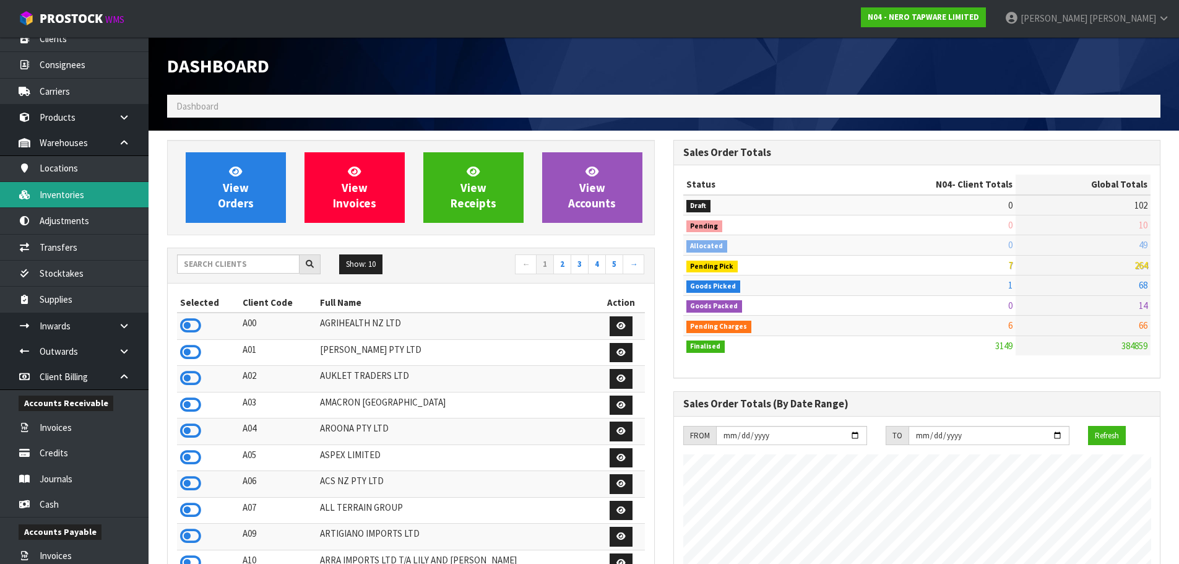
click at [64, 191] on link "Inventories" at bounding box center [74, 194] width 149 height 25
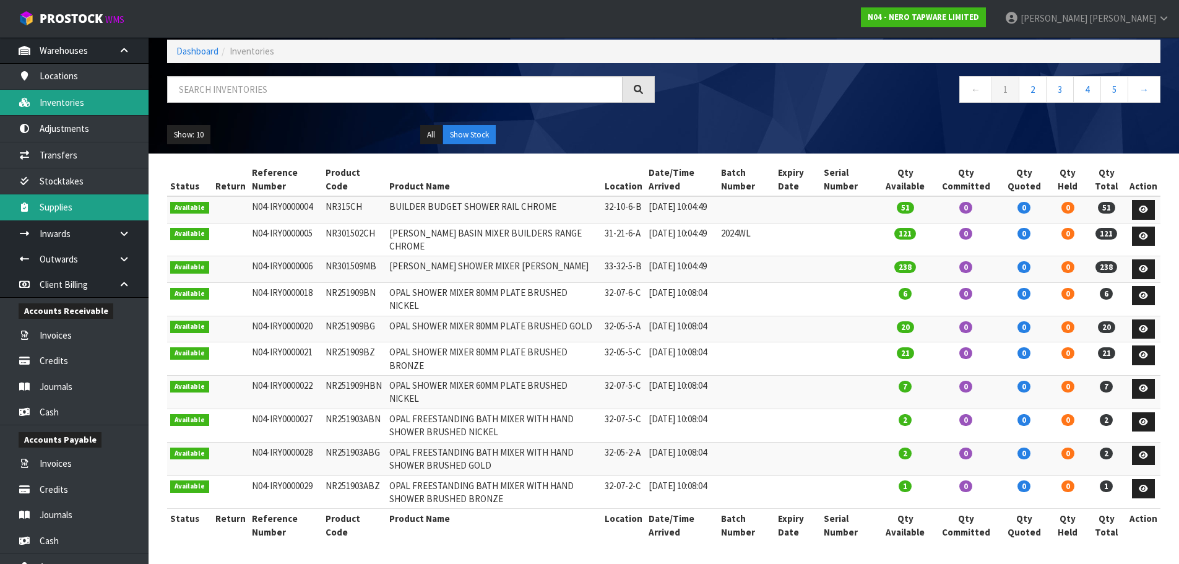
scroll to position [149, 0]
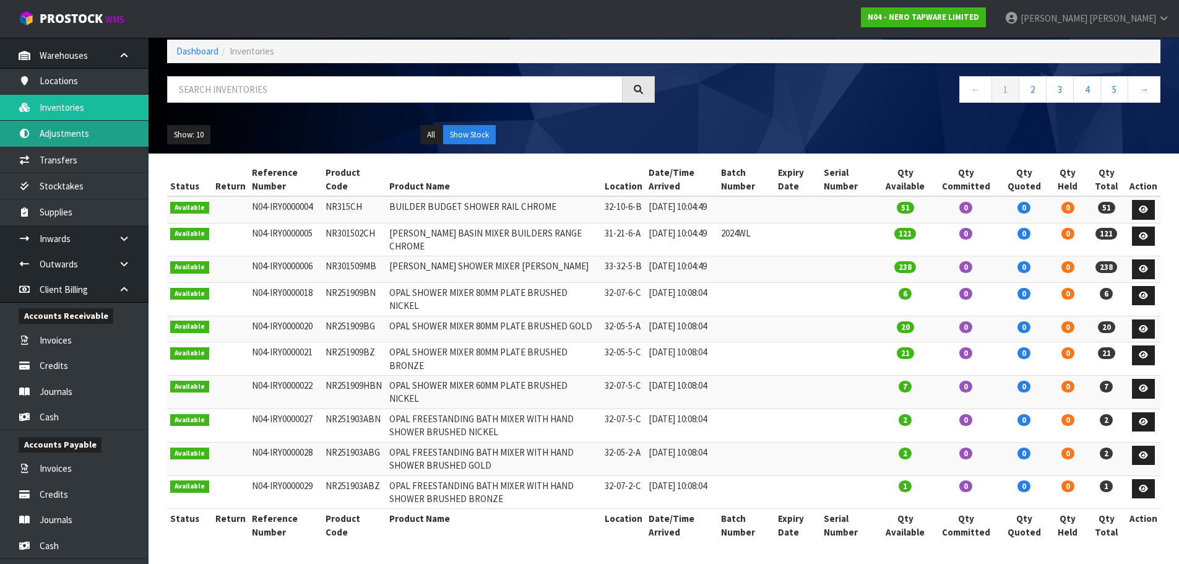
click at [61, 134] on link "Adjustments" at bounding box center [74, 133] width 149 height 25
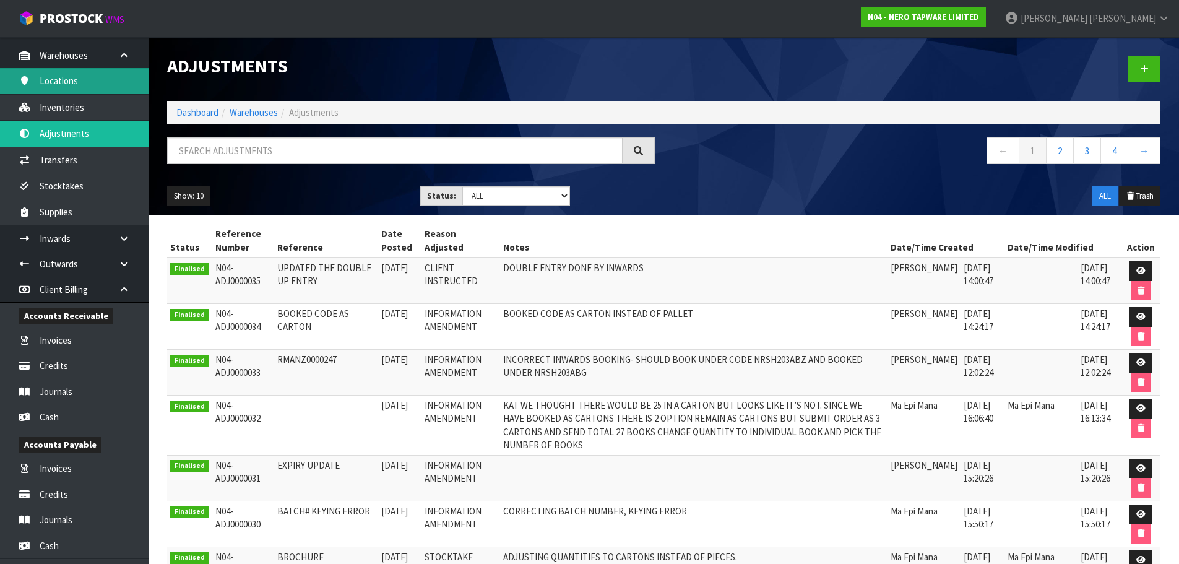
click at [70, 85] on link "Locations" at bounding box center [74, 80] width 149 height 25
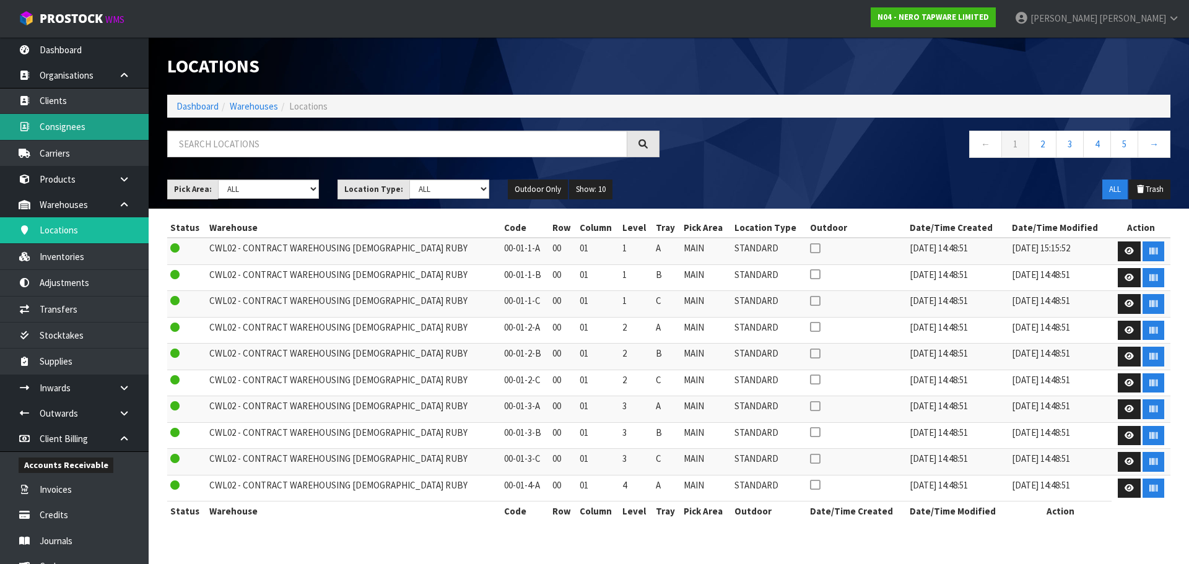
click at [48, 122] on link "Consignees" at bounding box center [74, 126] width 149 height 25
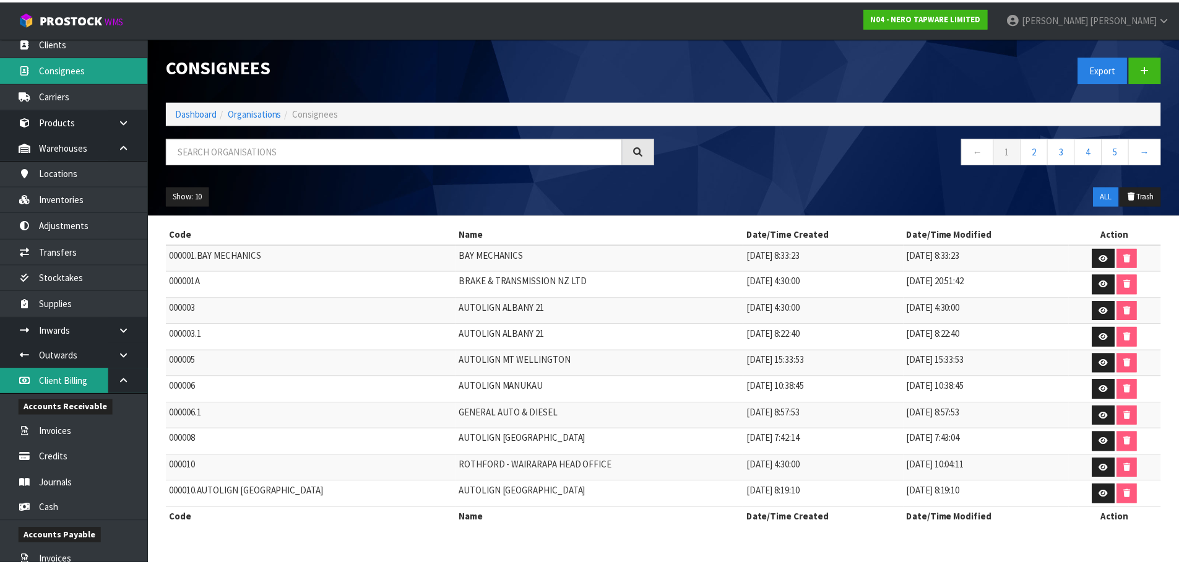
scroll to position [124, 0]
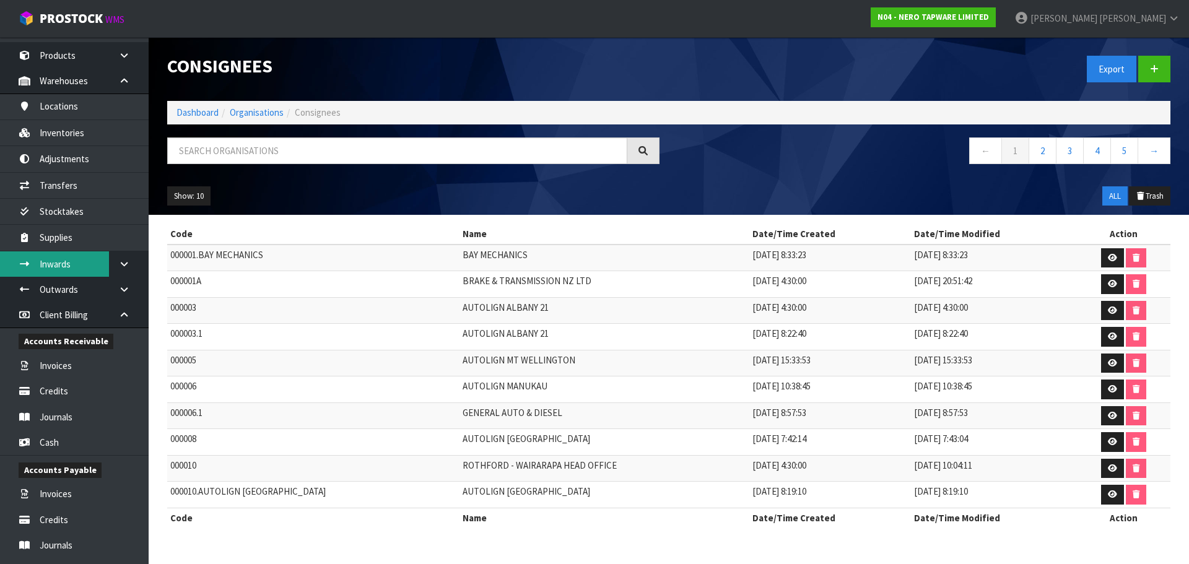
click at [61, 275] on link "Inwards" at bounding box center [74, 263] width 149 height 25
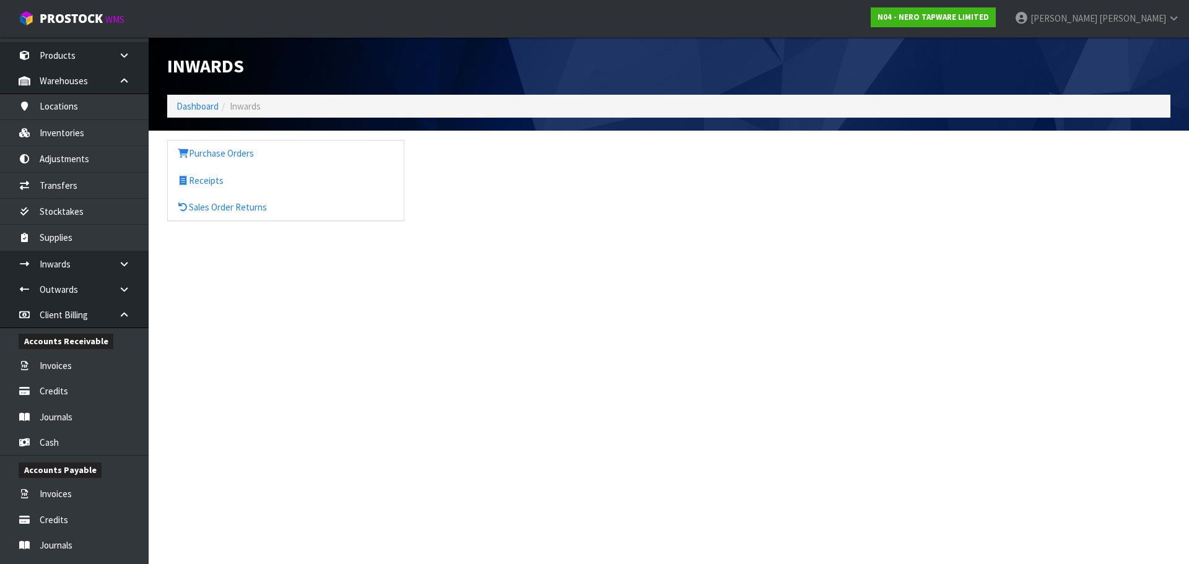
click at [122, 263] on section "Inwards Dashboard Inwards Purchase Orders Receipts Sales Order Returns" at bounding box center [594, 282] width 1189 height 564
click at [227, 155] on link "Purchase Orders" at bounding box center [286, 153] width 236 height 25
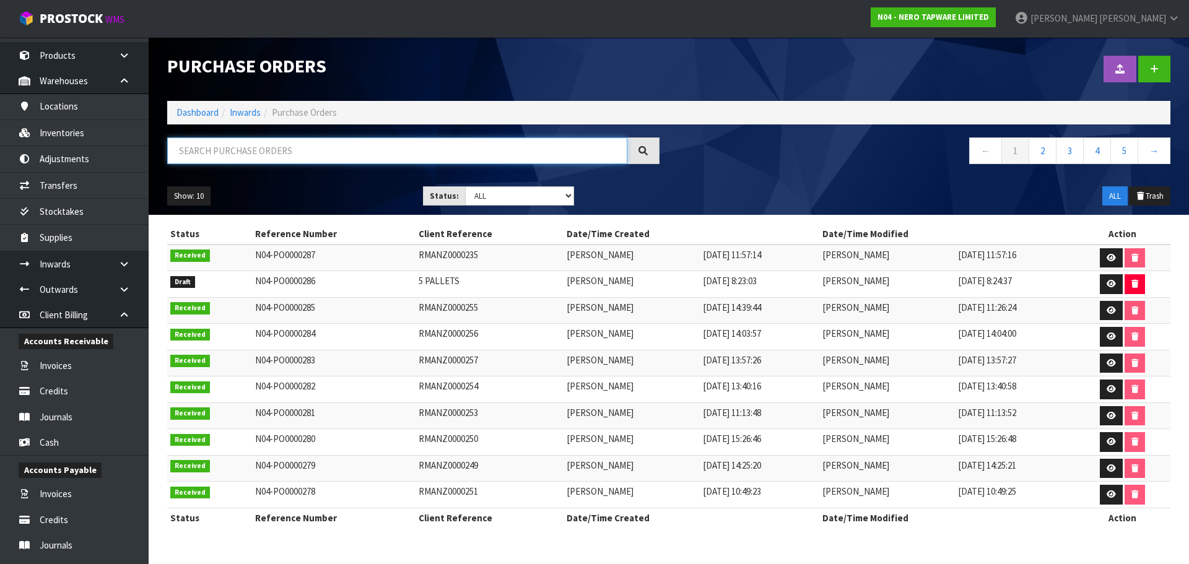
click at [316, 146] on input "text" at bounding box center [397, 150] width 460 height 27
paste input "REC0000194"
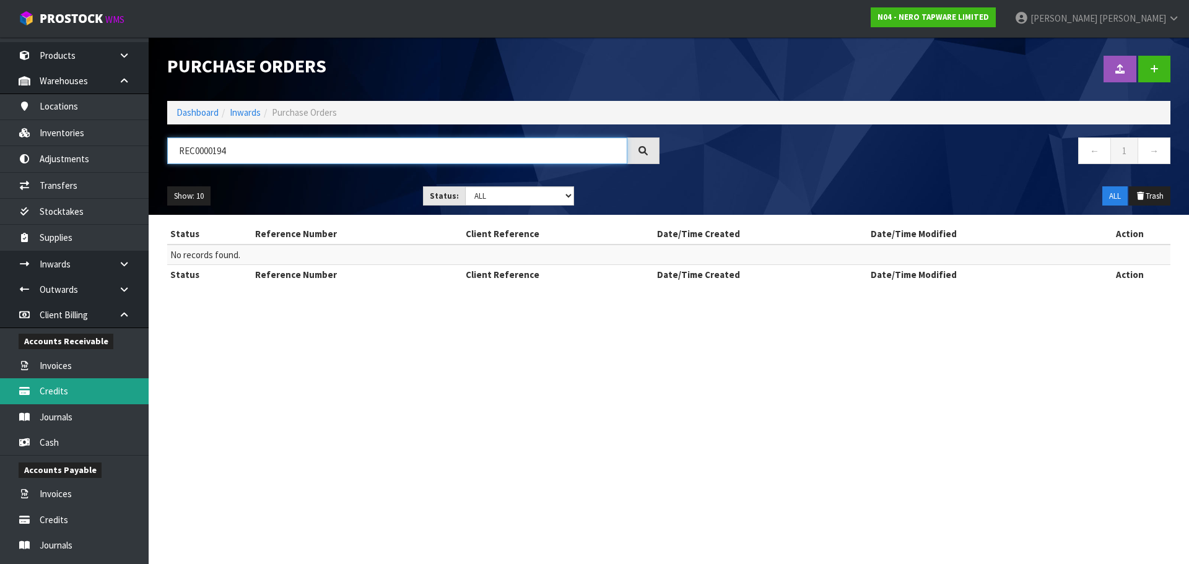
type input "REC0000194"
click at [80, 388] on link "Credits" at bounding box center [74, 390] width 149 height 25
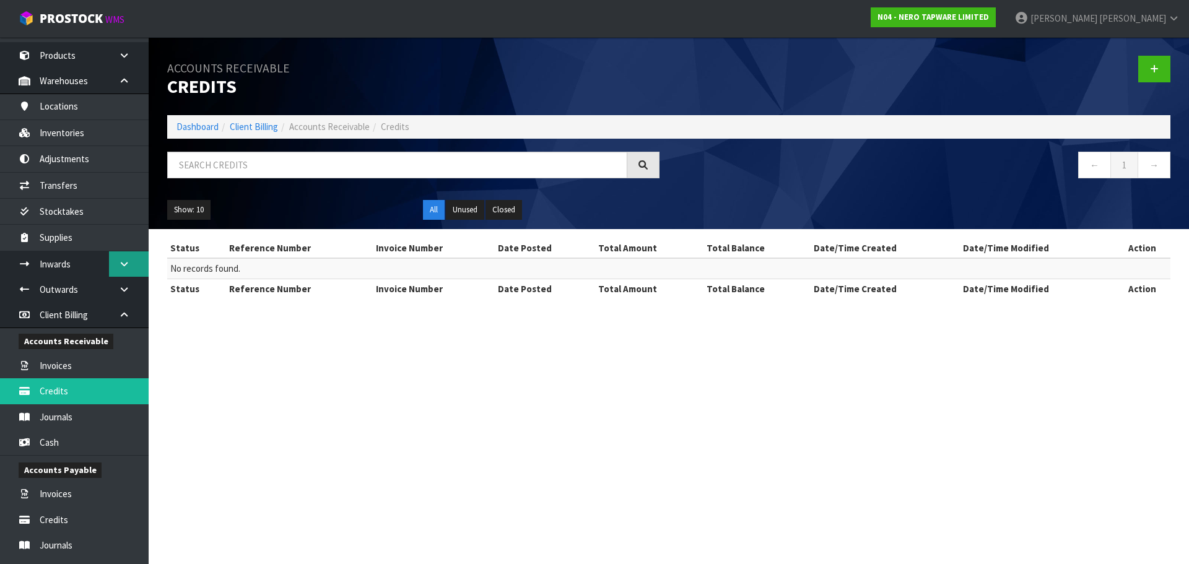
click at [126, 266] on icon at bounding box center [124, 263] width 12 height 9
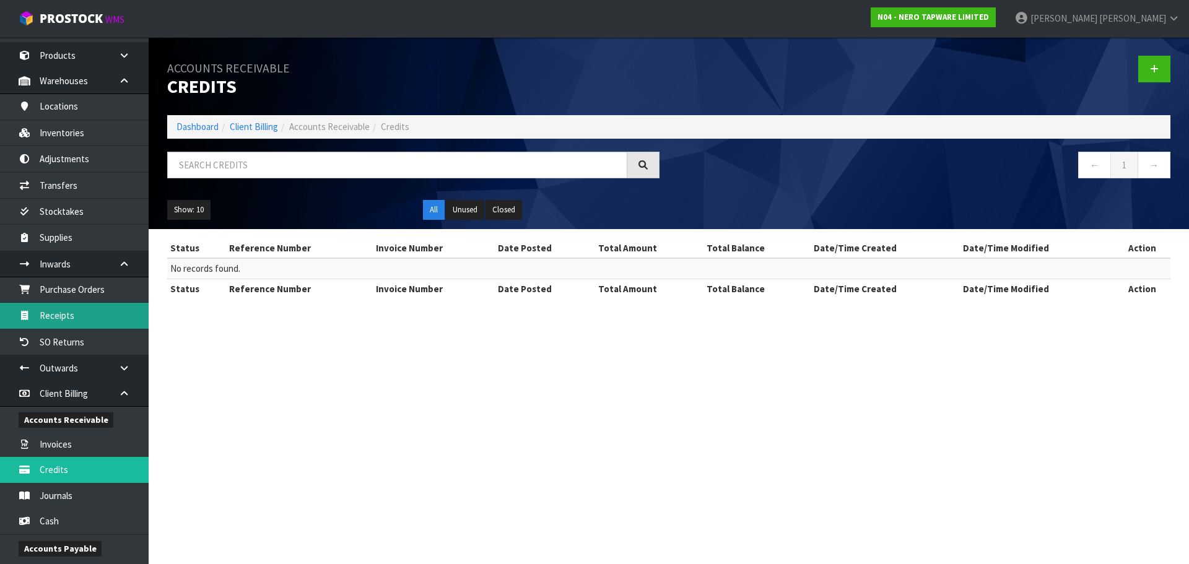
click at [90, 312] on link "Receipts" at bounding box center [74, 315] width 149 height 25
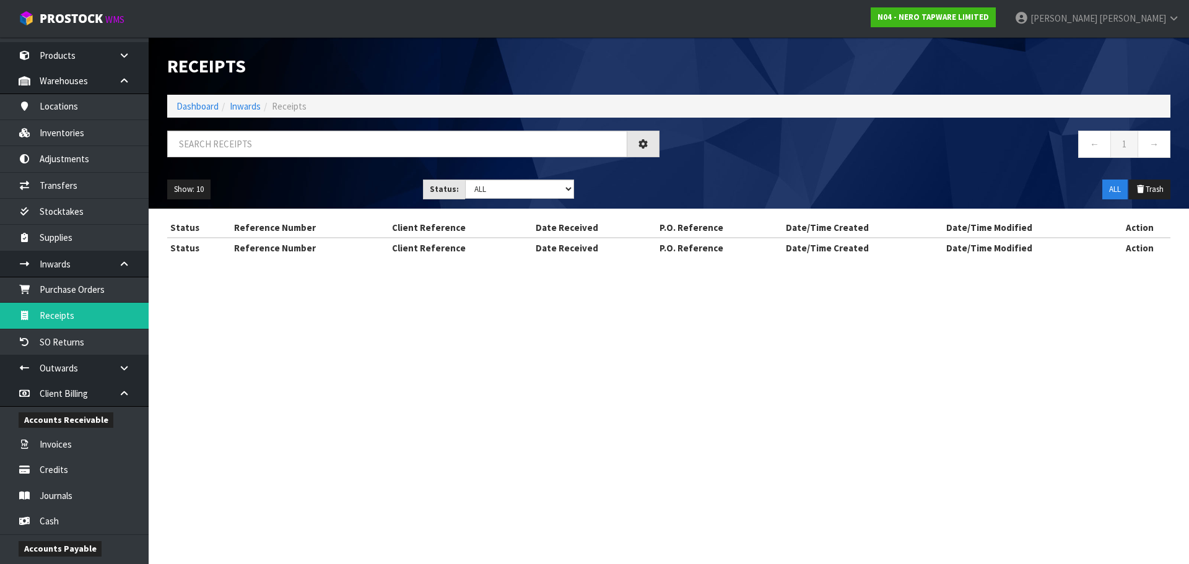
drag, startPoint x: 262, startPoint y: 183, endPoint x: 256, endPoint y: 173, distance: 11.9
click at [261, 182] on ul "Show: 10 5 10 25 50" at bounding box center [285, 190] width 237 height 20
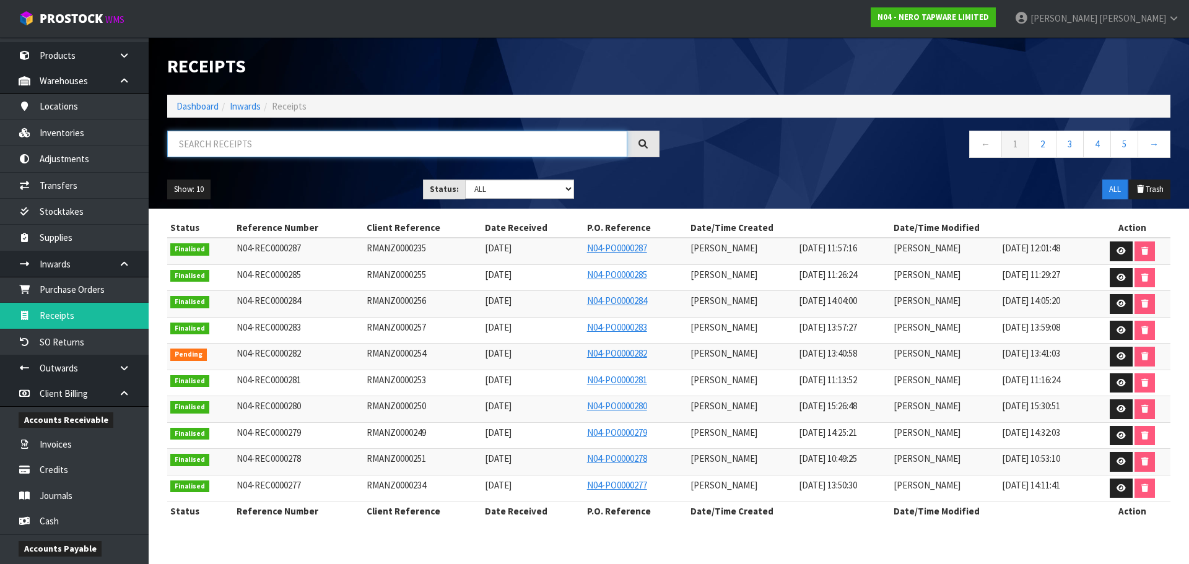
click at [245, 154] on input "text" at bounding box center [397, 144] width 460 height 27
paste input "REC0000194"
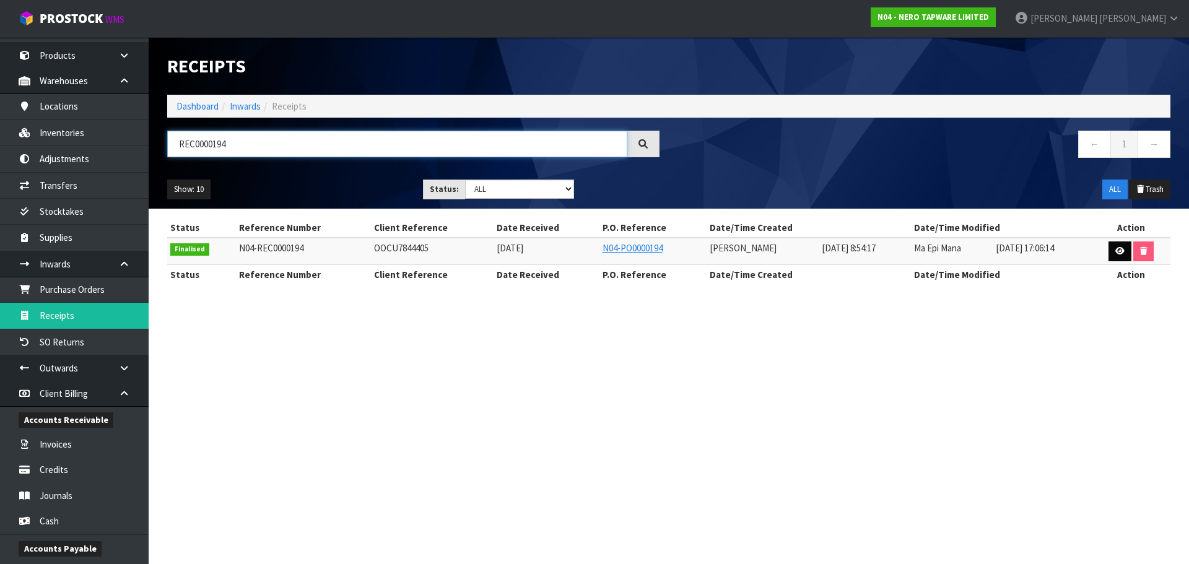
type input "REC0000194"
click at [1117, 247] on icon at bounding box center [1119, 251] width 9 height 8
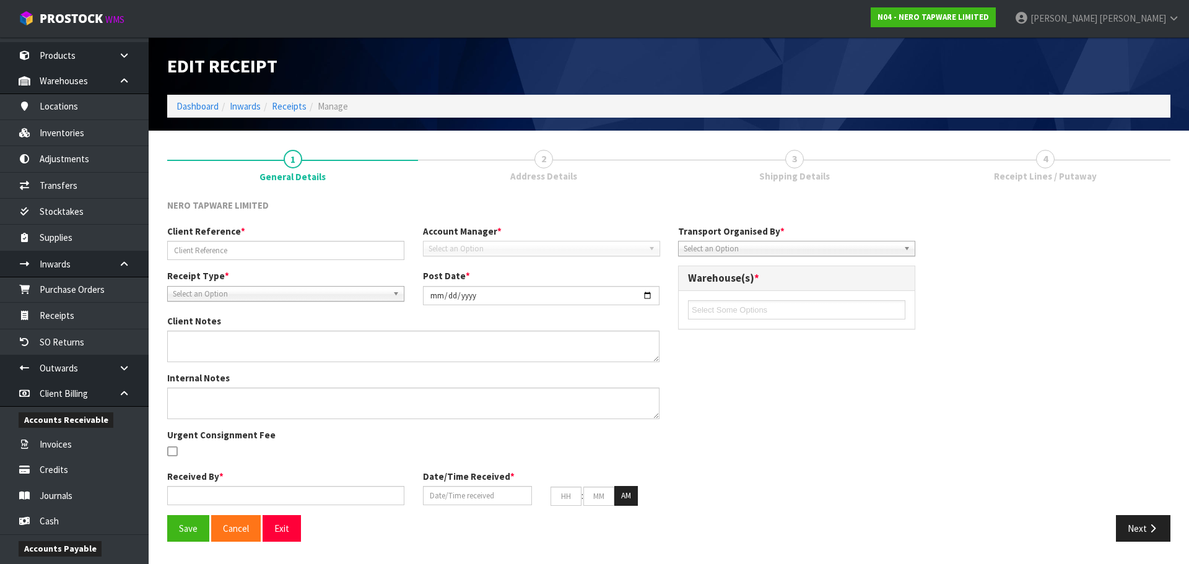
type input "OOCU7844405"
type input "[DATE]"
type textarea "FOR THE GIVE AWAYS AND DISPLAY BOARDS, THERE’S NO NEED TO UNPACK THEM. PLEASE K…"
type textarea "MEASREMENTS BY [PERSON_NAME] BELOW, - 2ND CHECK BY MA NR172203A02BN, EXPECTED Q…"
type input "[PERSON_NAME]"
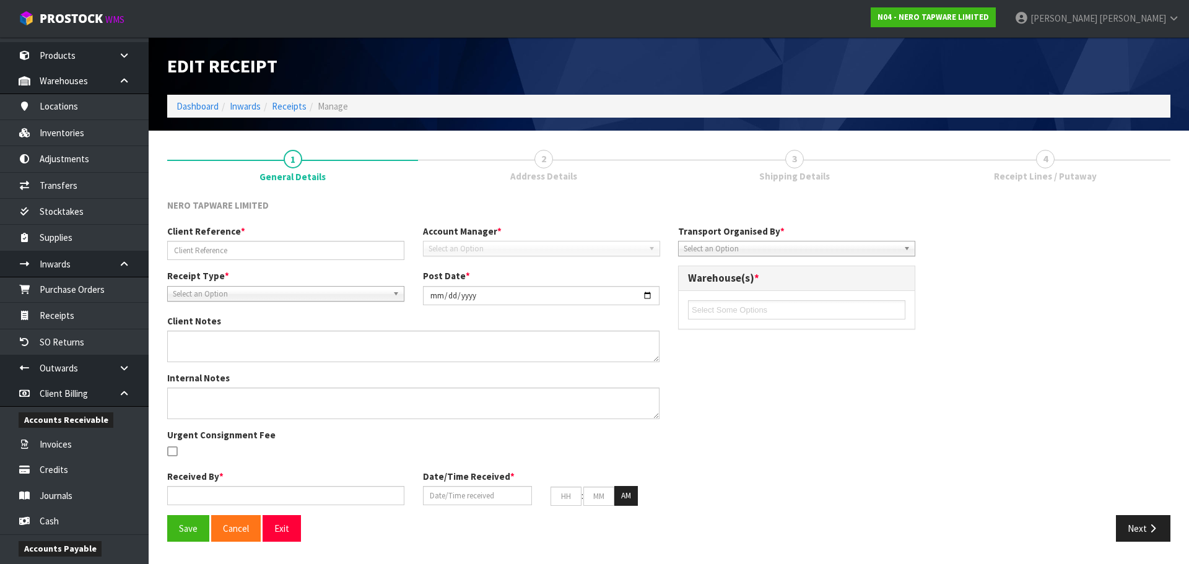
type input "[DATE]"
type input "08"
type input "54"
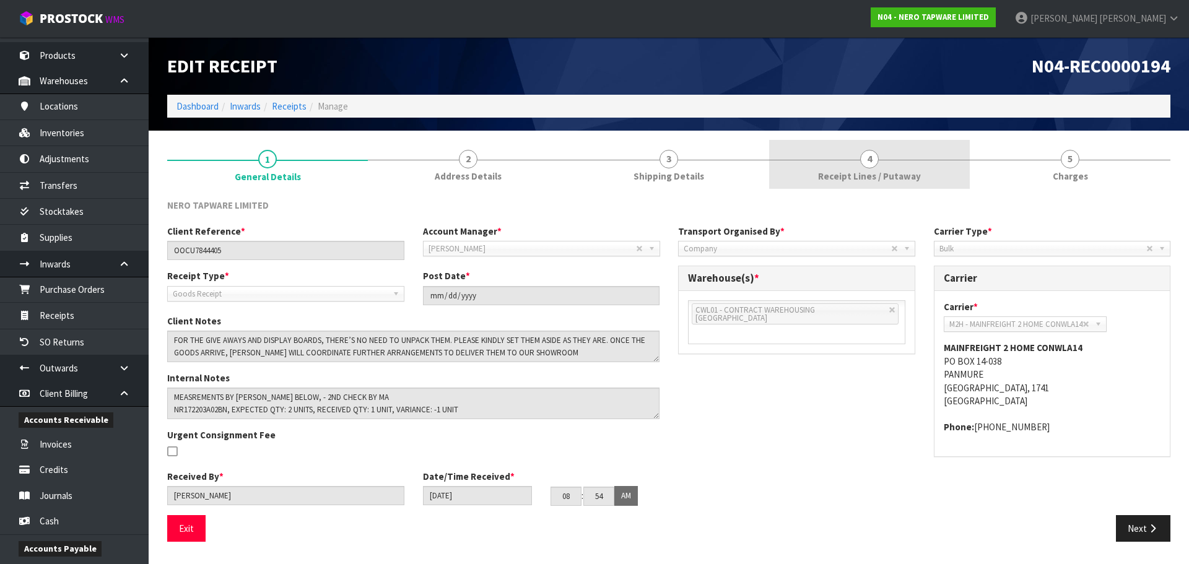
click at [875, 163] on span "4" at bounding box center [869, 159] width 19 height 19
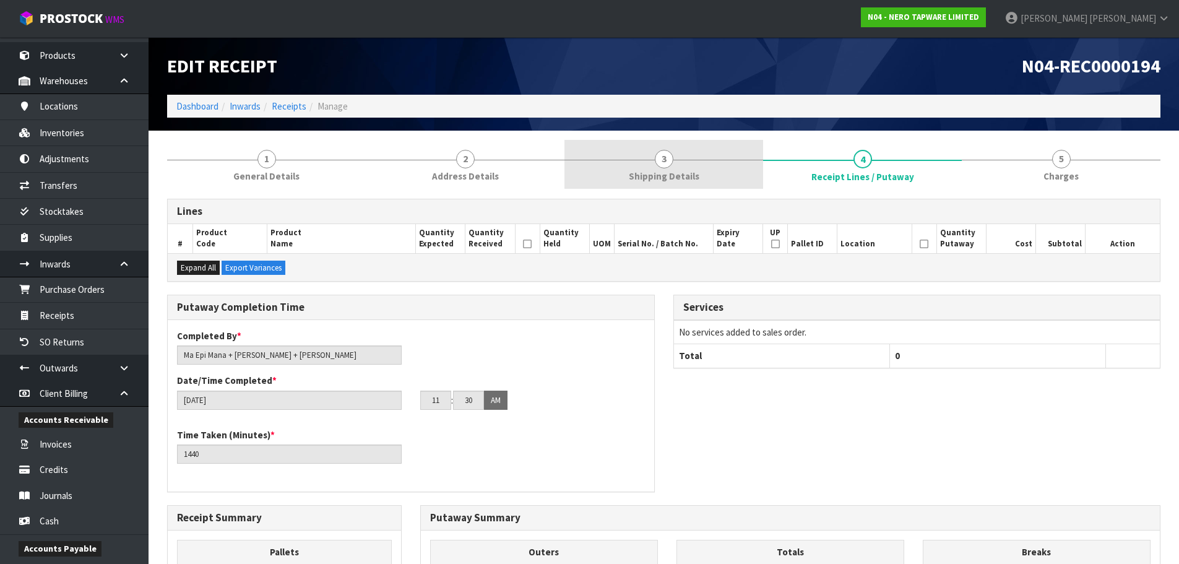
click at [750, 173] on link "3 Shipping Details" at bounding box center [664, 164] width 199 height 49
click at [677, 172] on span "Shipping Details" at bounding box center [664, 176] width 71 height 13
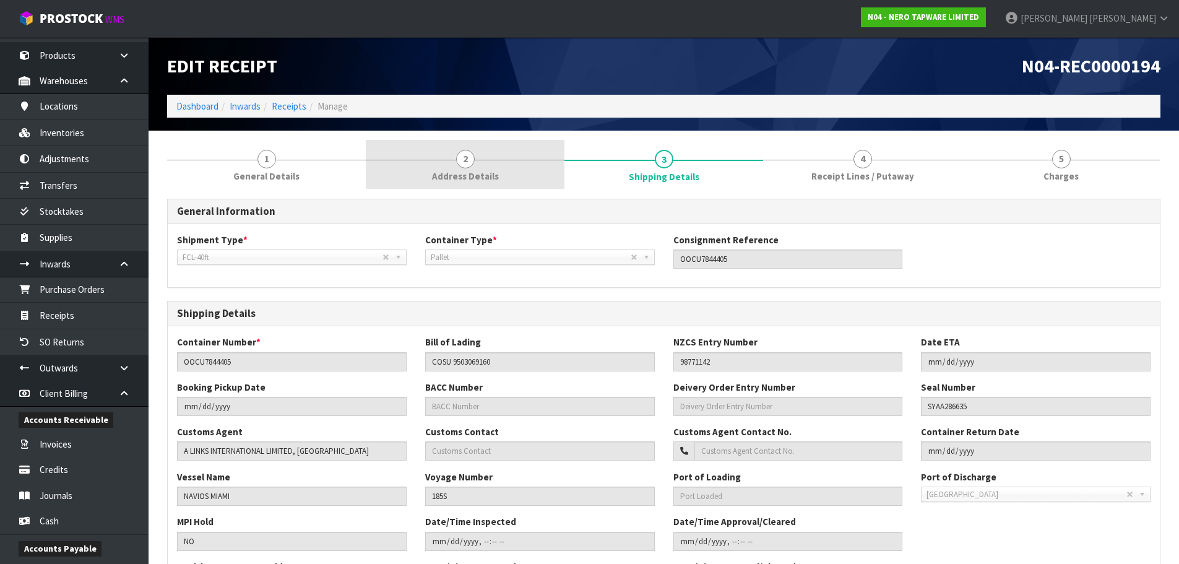
click at [481, 177] on span "Address Details" at bounding box center [465, 176] width 67 height 13
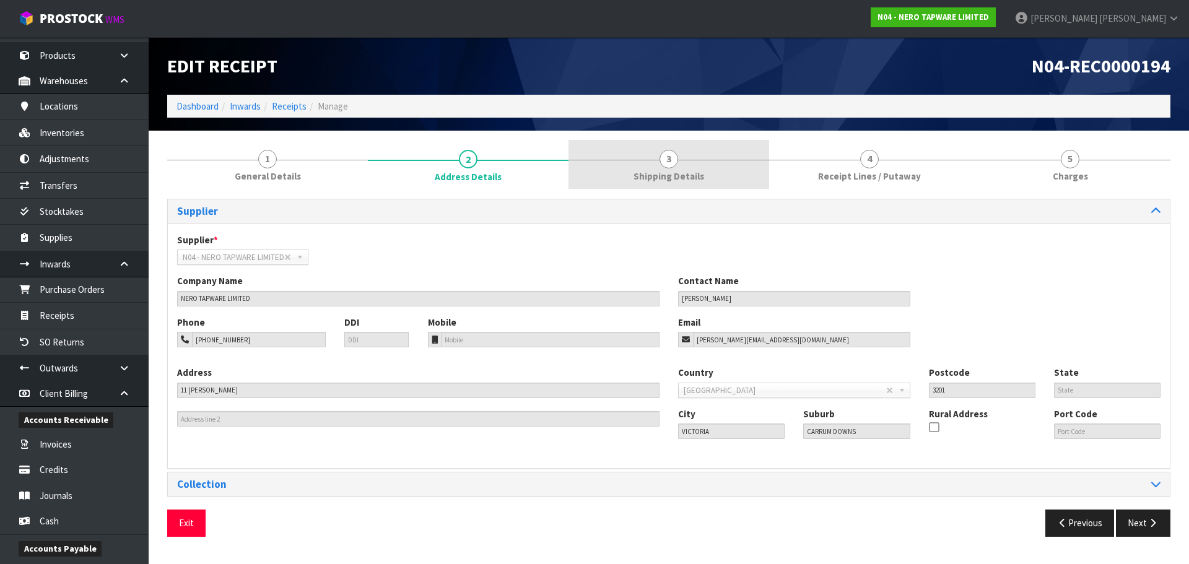
click at [646, 164] on link "3 Shipping Details" at bounding box center [668, 164] width 201 height 49
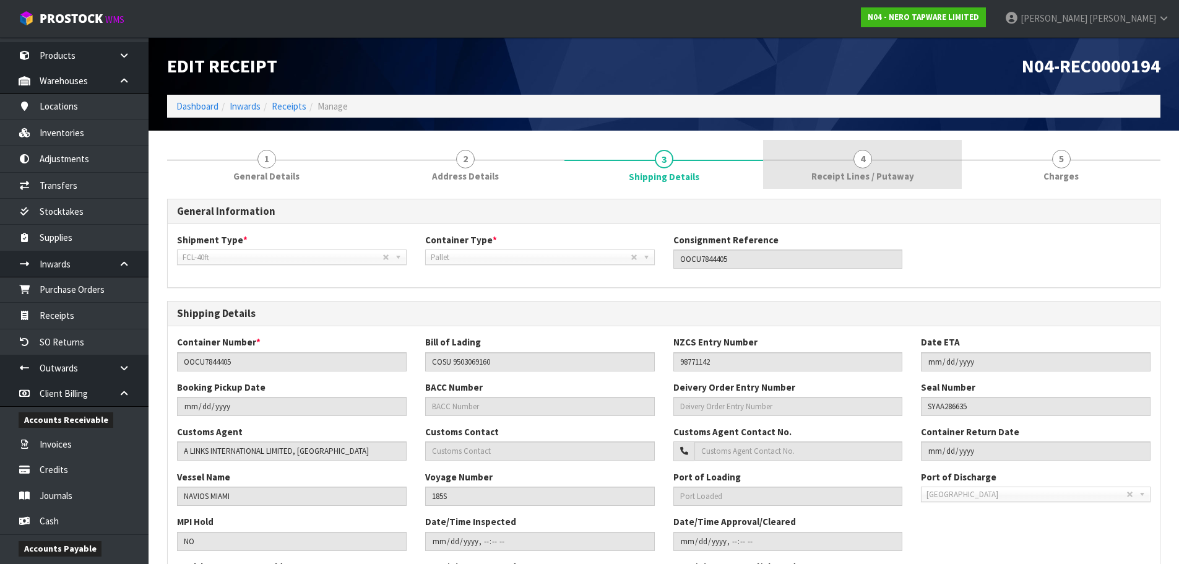
click at [832, 171] on span "Receipt Lines / Putaway" at bounding box center [863, 176] width 103 height 13
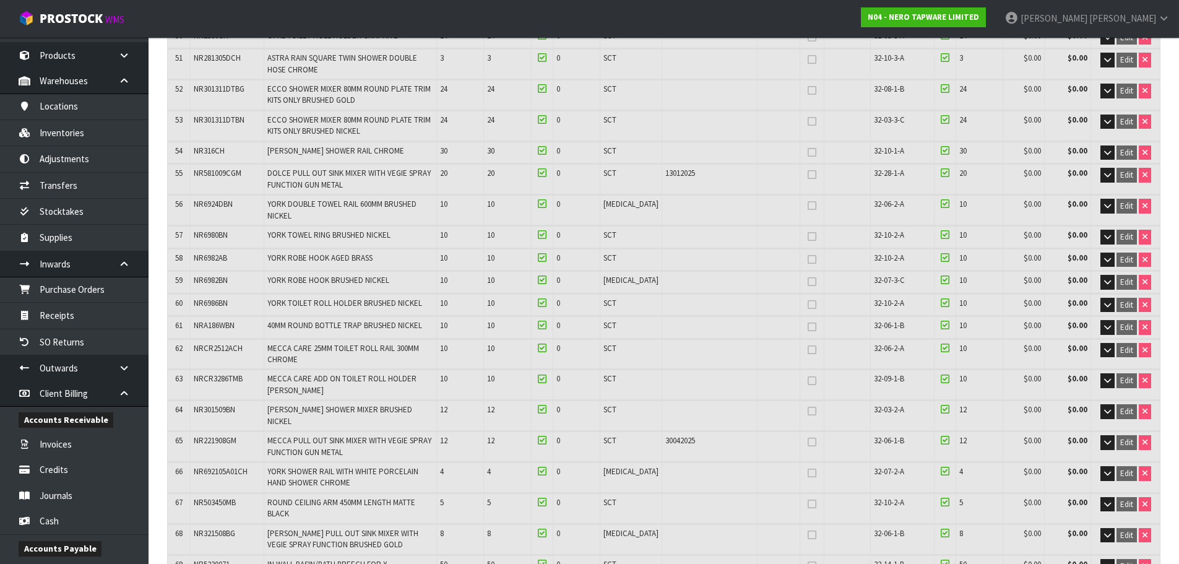
scroll to position [2066, 0]
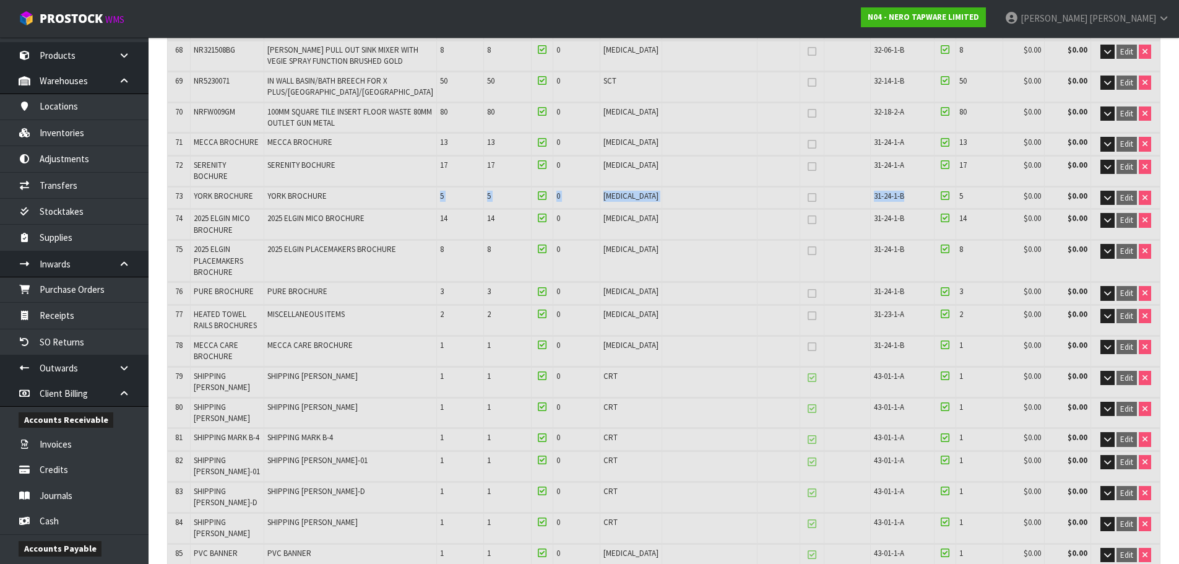
drag, startPoint x: 397, startPoint y: 284, endPoint x: 911, endPoint y: 279, distance: 513.2
click at [911, 209] on tr "73 YORK BROCHURE YORK BROCHURE 5 5 0 [MEDICAL_DATA] 31-24-1-B 5 $0.00 $0.00 Edit" at bounding box center [664, 198] width 992 height 22
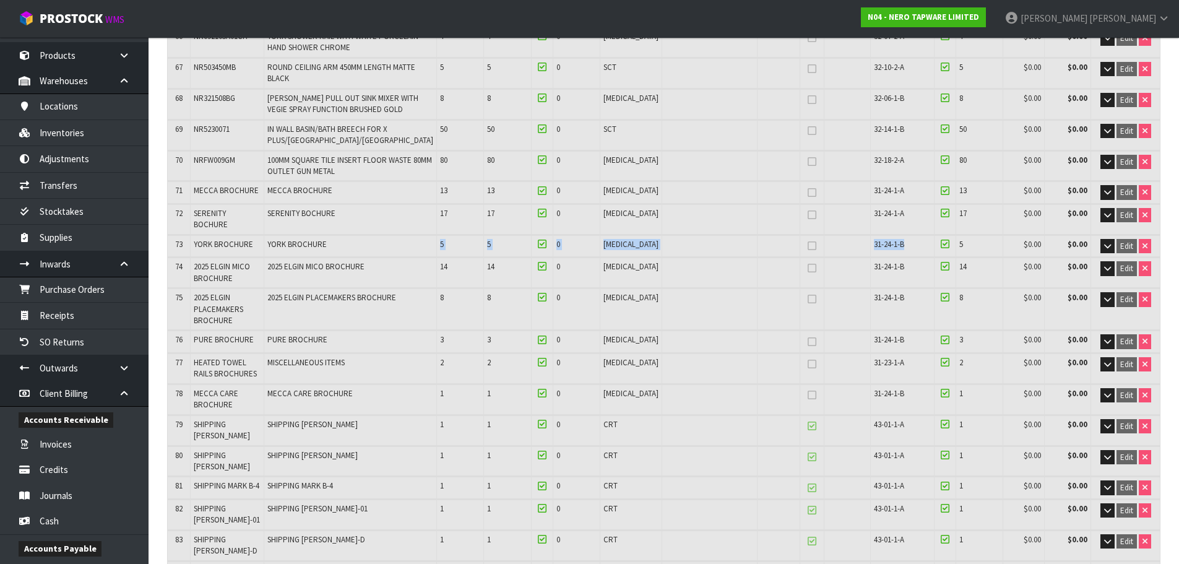
scroll to position [2004, 0]
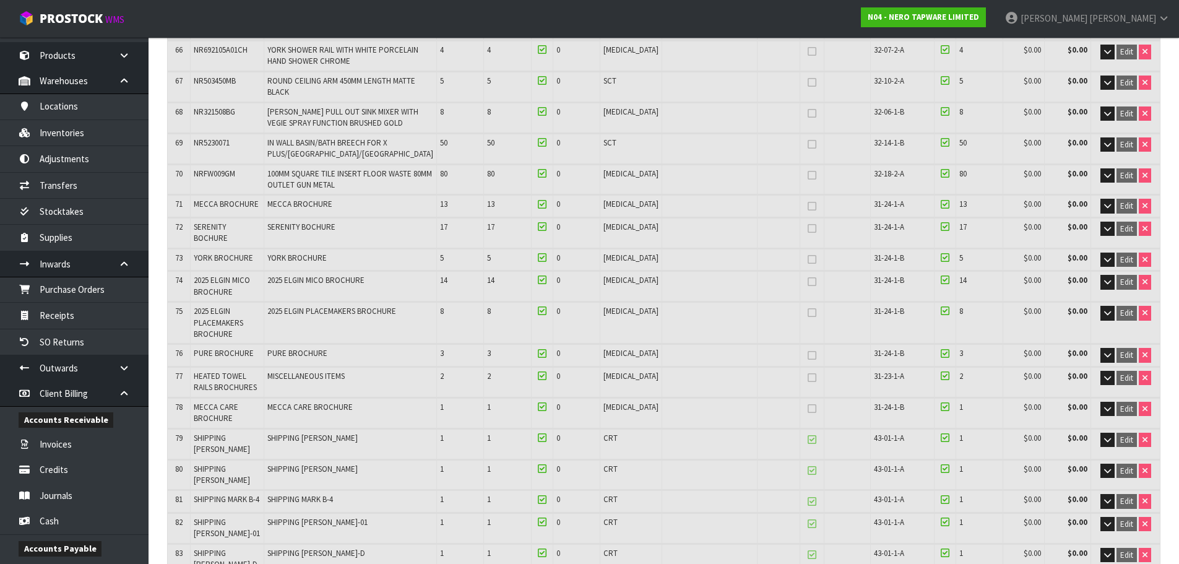
click at [239, 271] on td "YORK BROCHURE" at bounding box center [227, 260] width 74 height 22
click at [239, 263] on span "YORK BROCHURE" at bounding box center [223, 258] width 59 height 11
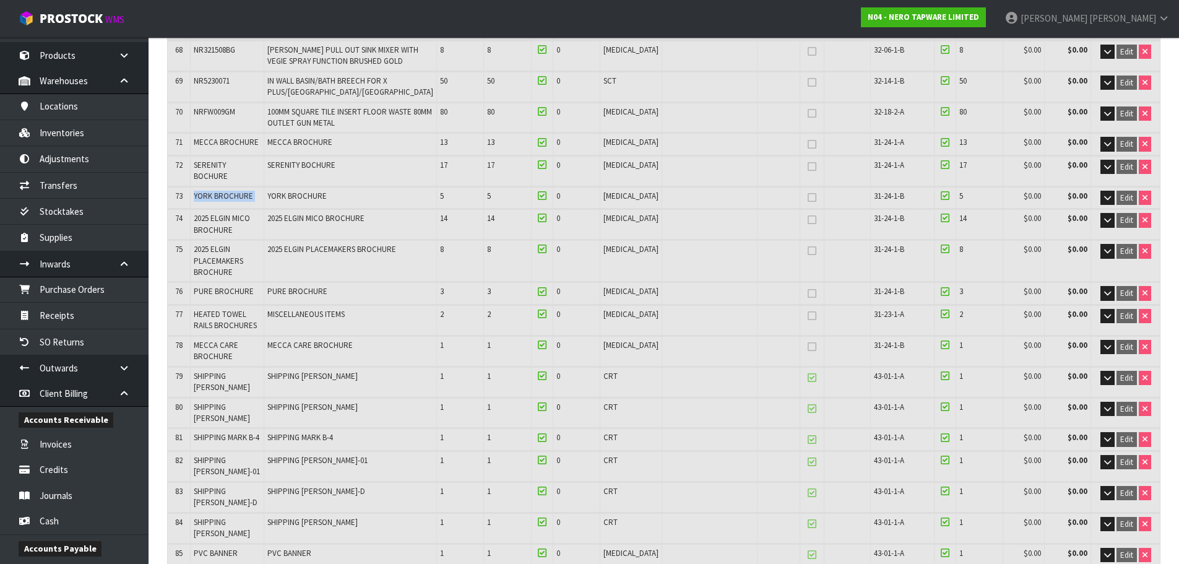
scroll to position [2128, 0]
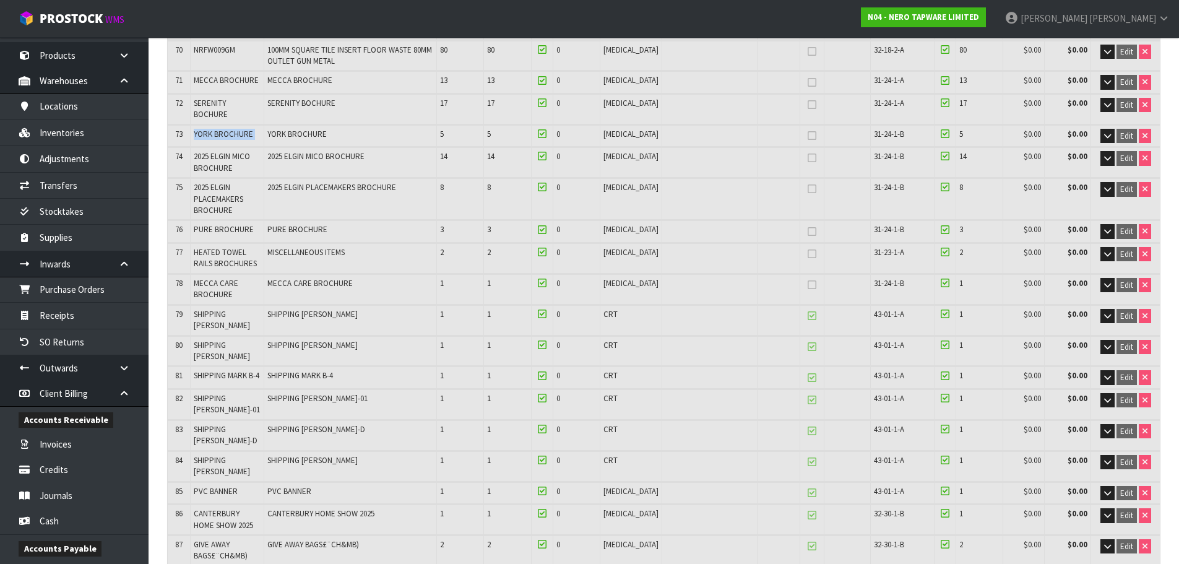
copy tr "YORK BROCHURE"
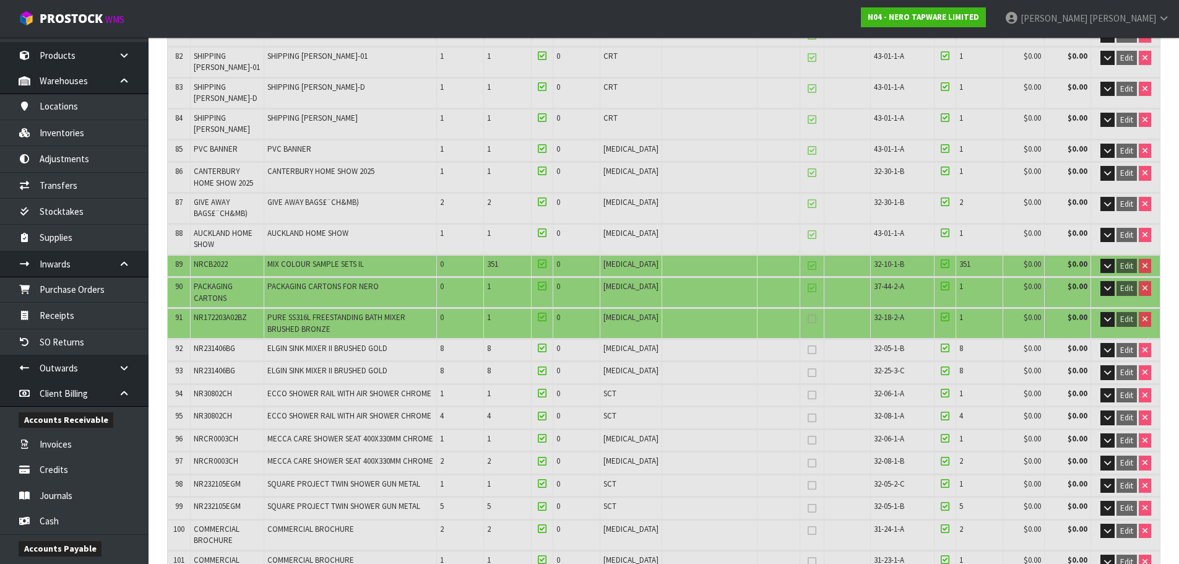
scroll to position [2438, 0]
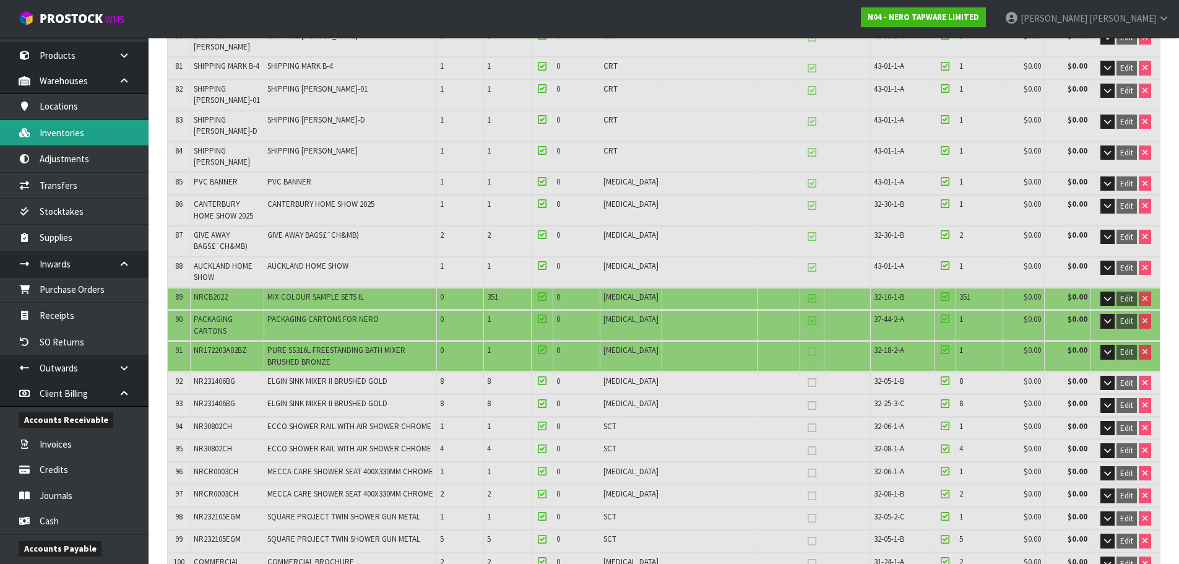
click at [58, 135] on link "Inventories" at bounding box center [74, 132] width 149 height 25
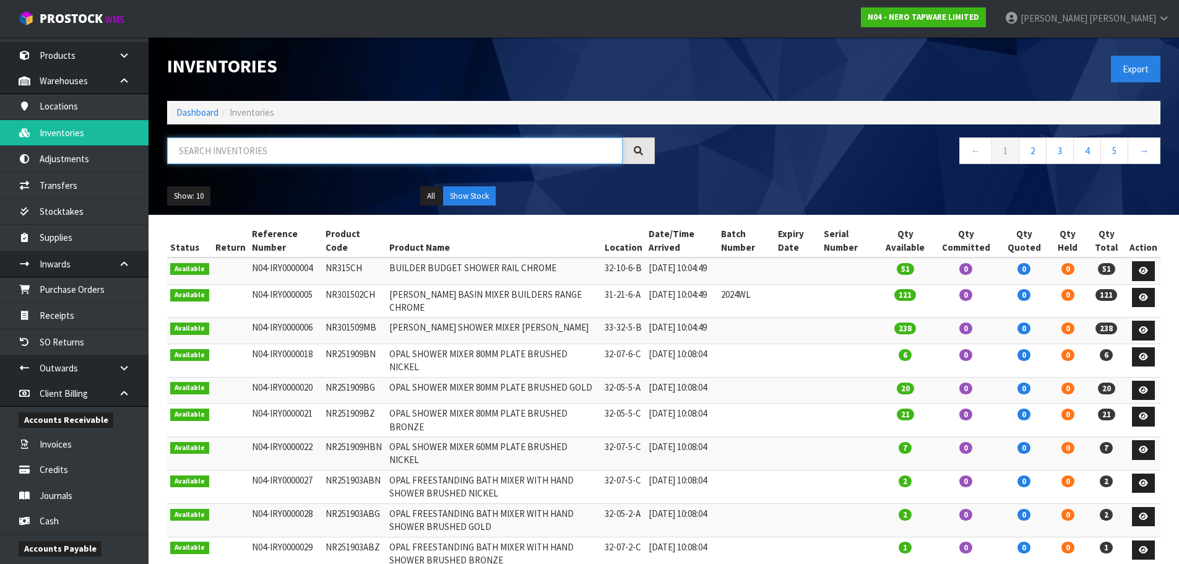
click at [200, 150] on input "text" at bounding box center [395, 150] width 456 height 27
paste input "YORK BROCHURE"
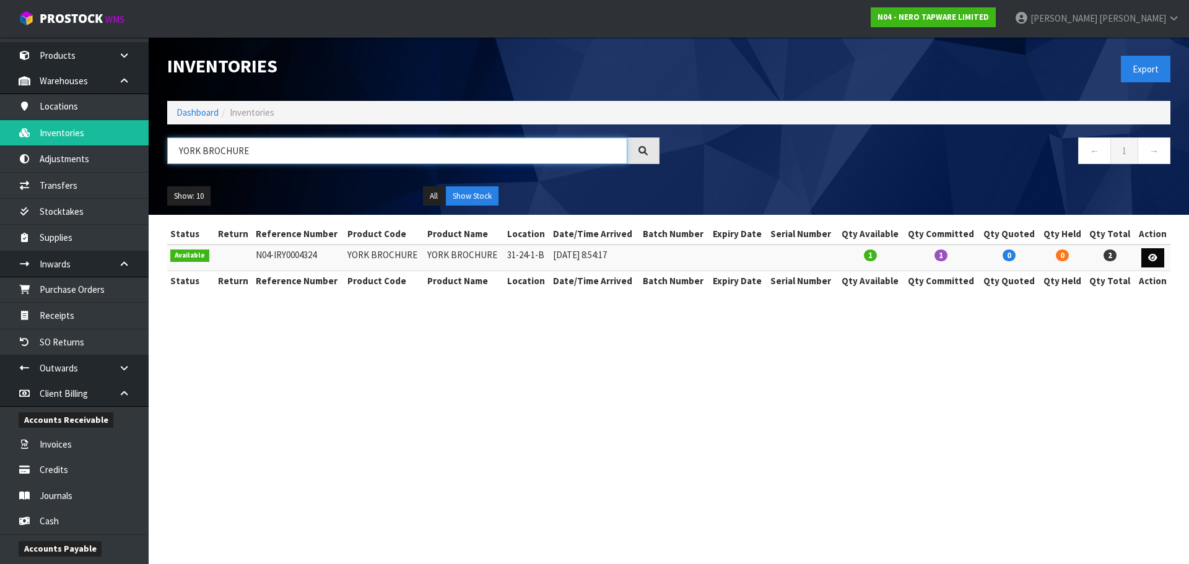
type input "YORK BROCHURE"
click at [1150, 258] on icon at bounding box center [1152, 258] width 9 height 8
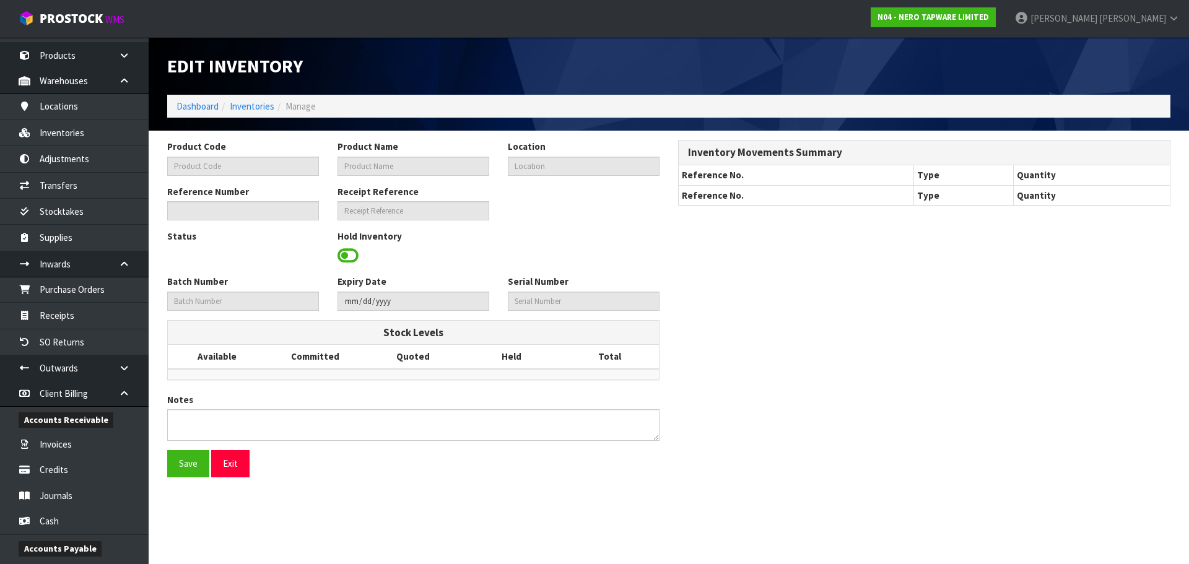
type input "YORK BROCHURE"
type input "31-24-1-B"
type input "N04-IRY0004324"
type input "N04-REC0000194"
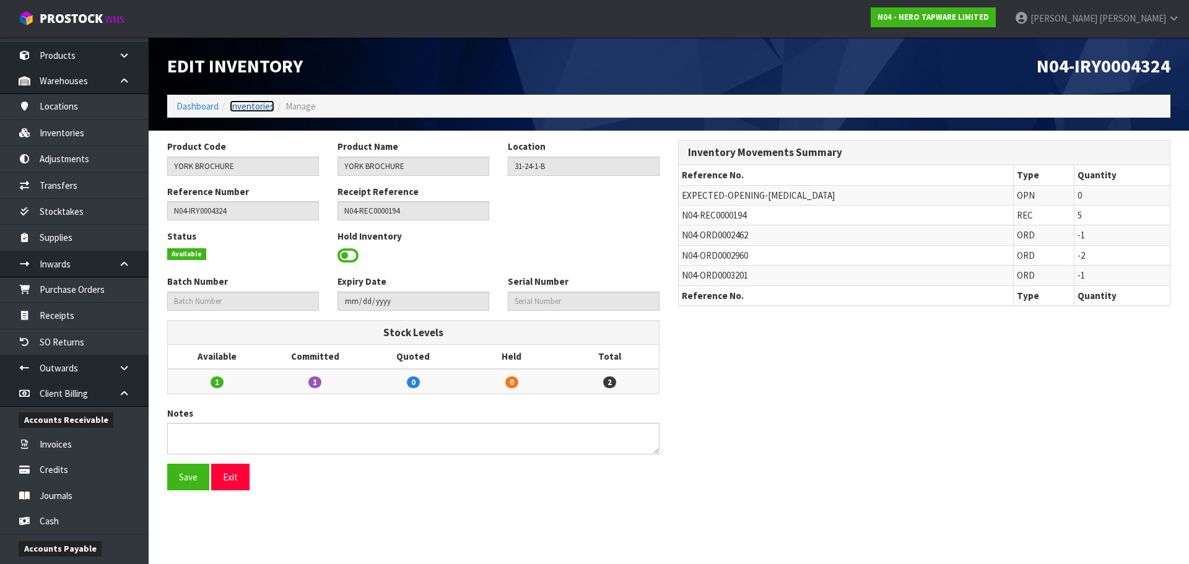
click at [246, 108] on link "Inventories" at bounding box center [252, 106] width 45 height 12
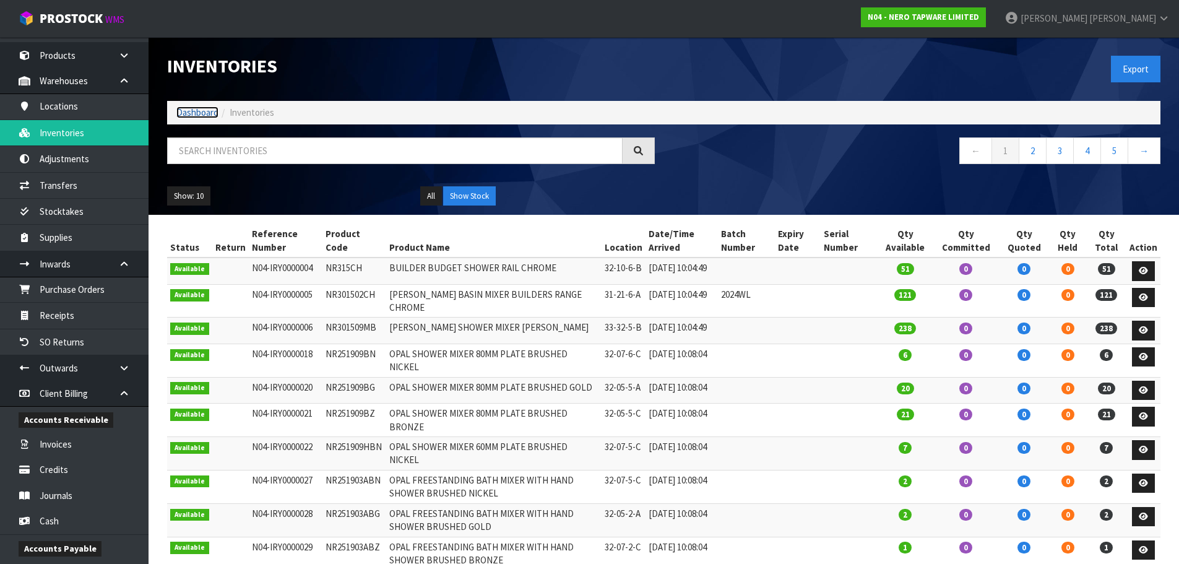
click at [186, 111] on link "Dashboard" at bounding box center [197, 112] width 42 height 12
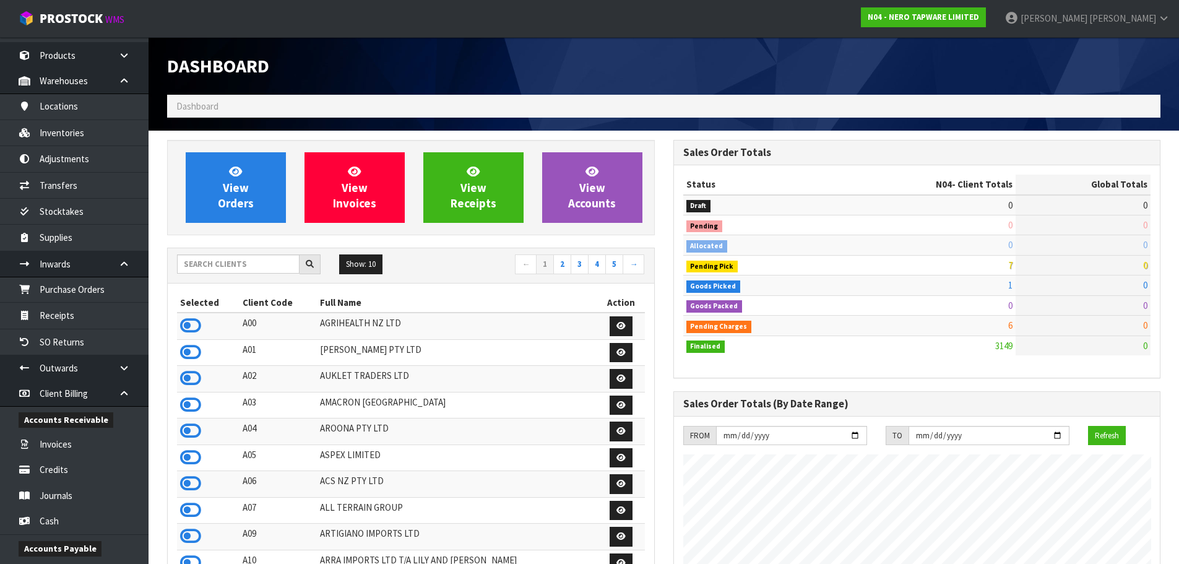
scroll to position [938, 506]
click at [71, 288] on link "Purchase Orders" at bounding box center [74, 289] width 149 height 25
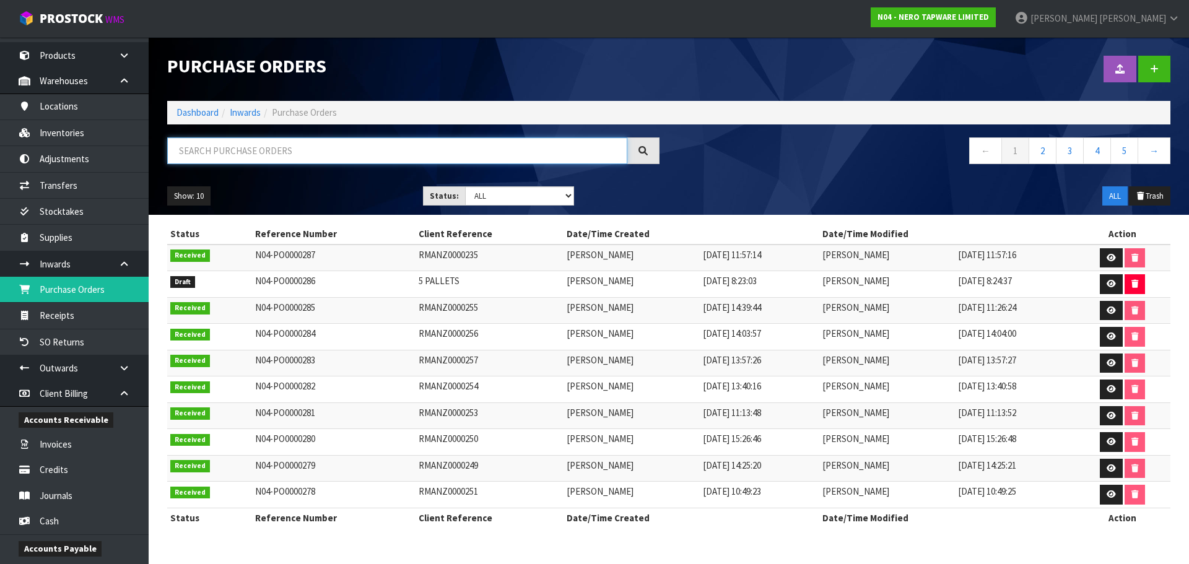
paste input "YORK BROCHURE"
click at [277, 150] on input "text" at bounding box center [397, 150] width 460 height 27
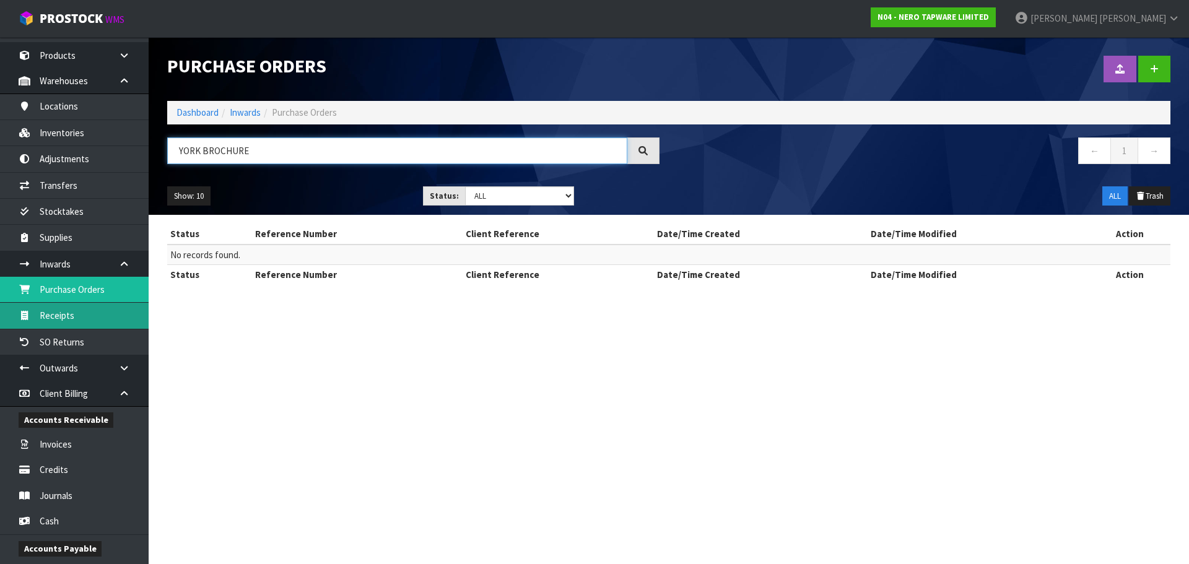
type input "YORK BROCHURE"
click at [67, 323] on link "Receipts" at bounding box center [74, 315] width 149 height 25
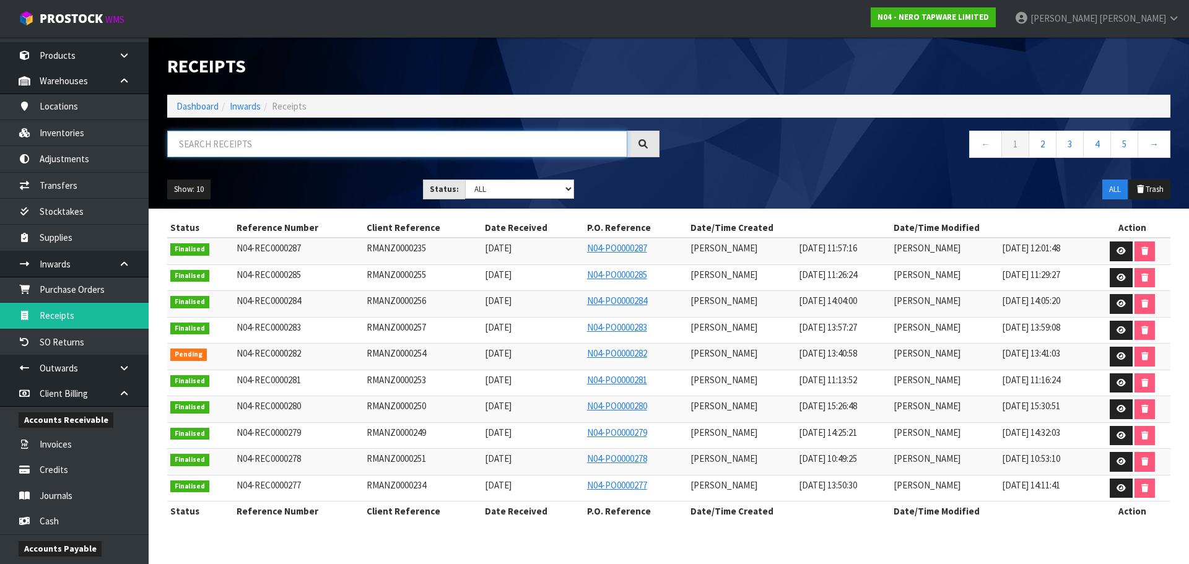
click at [243, 144] on input "text" at bounding box center [397, 144] width 460 height 27
paste input "YORK BROCHURE"
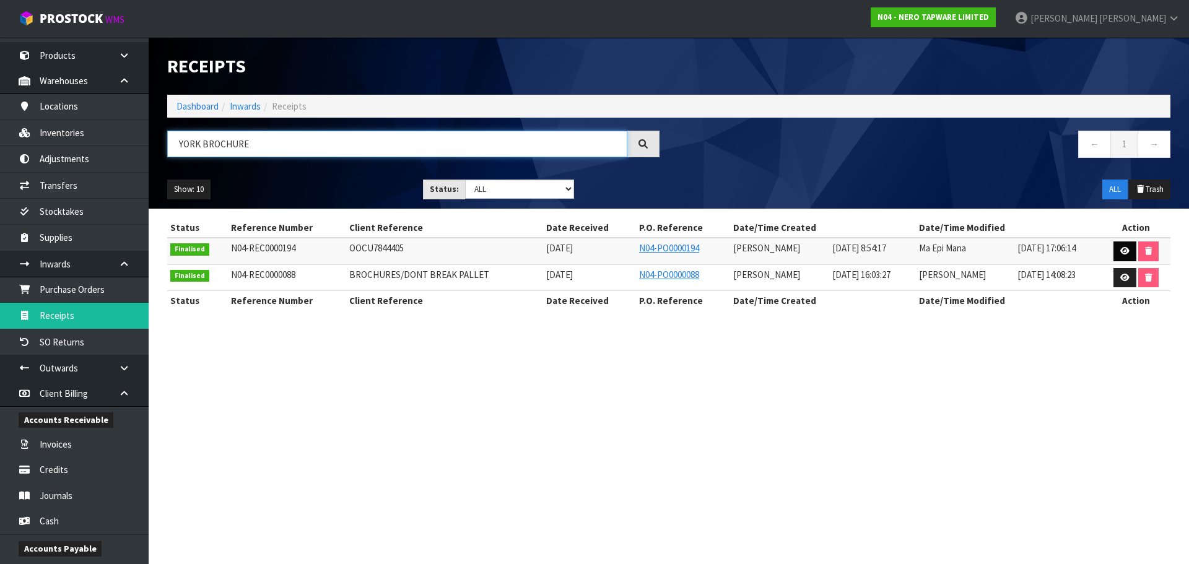
type input "YORK BROCHURE"
click at [1120, 246] on link at bounding box center [1124, 251] width 23 height 20
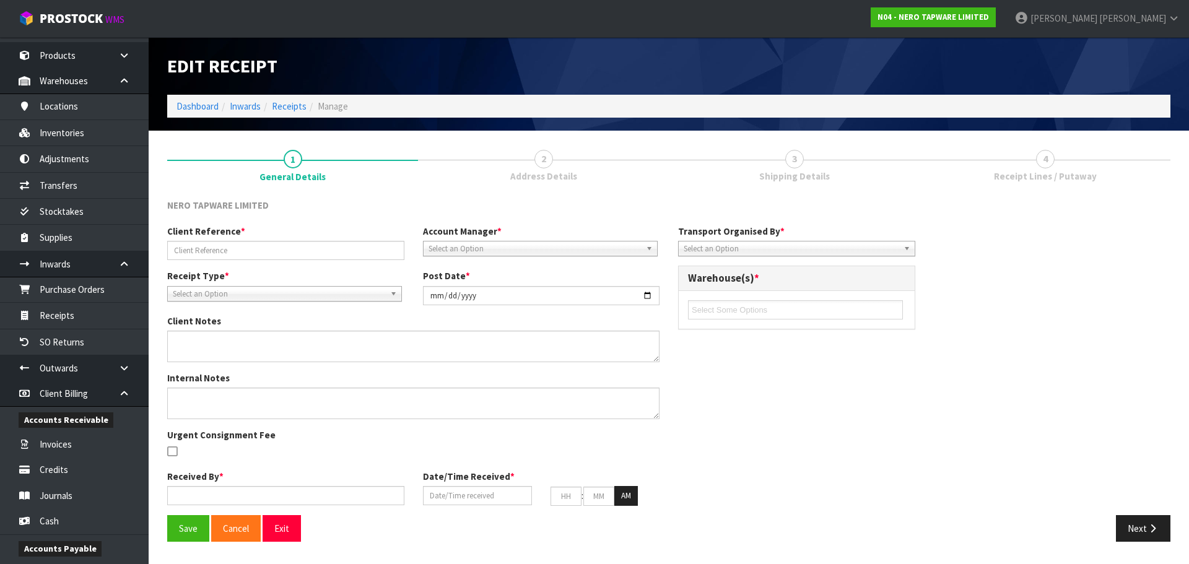
type input "OOCU7844405"
type input "[DATE]"
type textarea "FOR THE GIVE AWAYS AND DISPLAY BOARDS, THERE’S NO NEED TO UNPACK THEM. PLEASE K…"
type textarea "MEASREMENTS BY [PERSON_NAME] BELOW, - 2ND CHECK BY MA NR172203A02BN, EXPECTED Q…"
type input "[PERSON_NAME]"
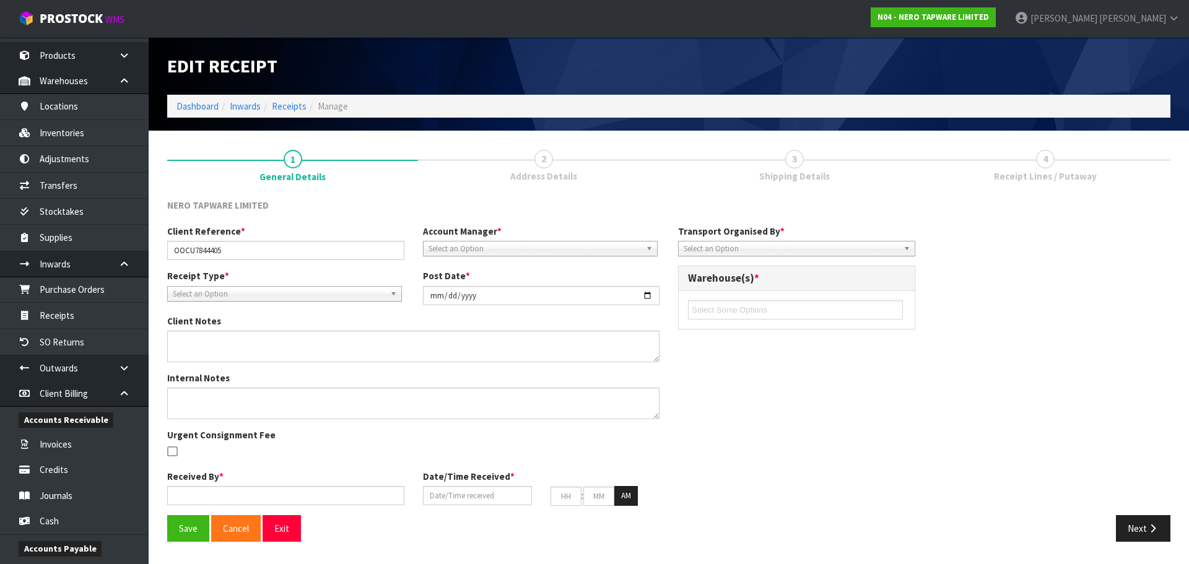
type input "[DATE]"
type input "08"
type input "54"
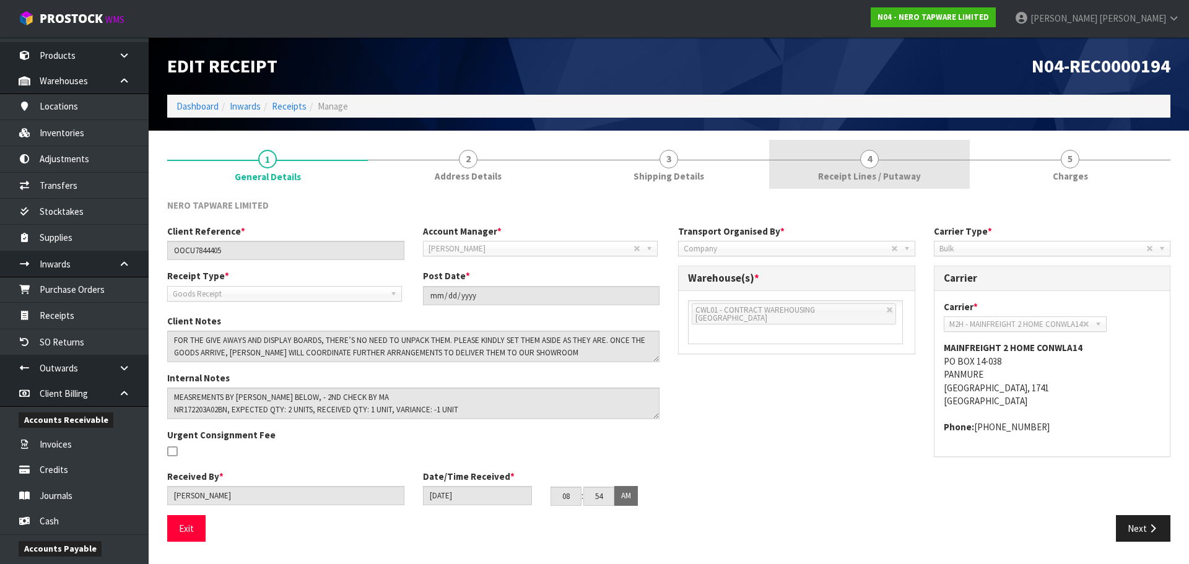
click at [848, 161] on link "4 Receipt Lines / Putaway" at bounding box center [869, 164] width 201 height 49
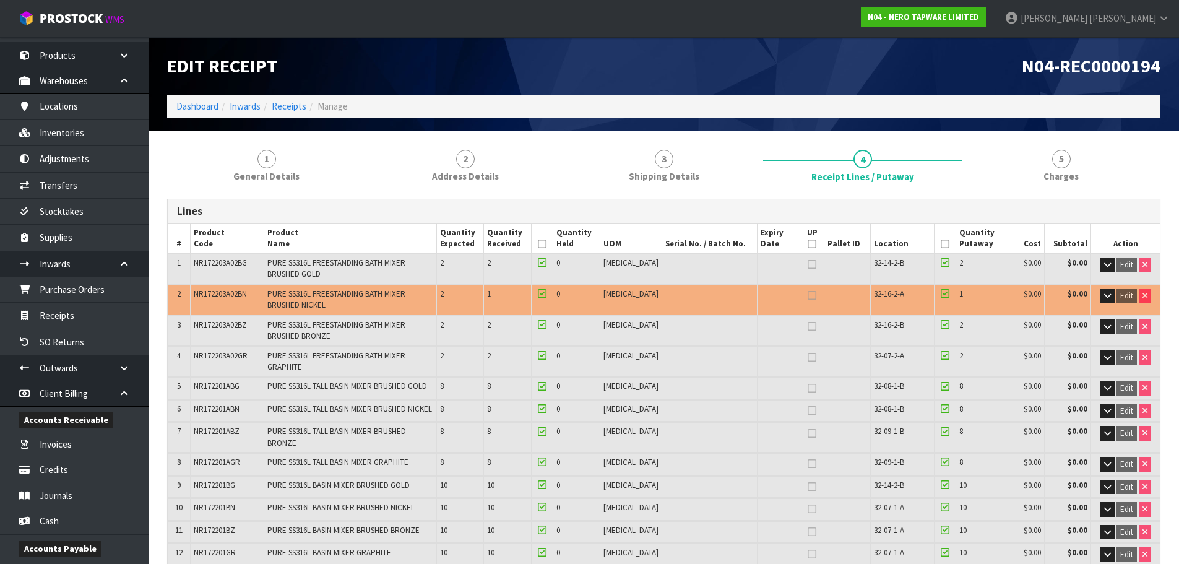
click at [175, 106] on ol "Dashboard Inwards Receipts Manage" at bounding box center [664, 106] width 994 height 23
click at [79, 296] on link "Purchase Orders" at bounding box center [74, 289] width 149 height 25
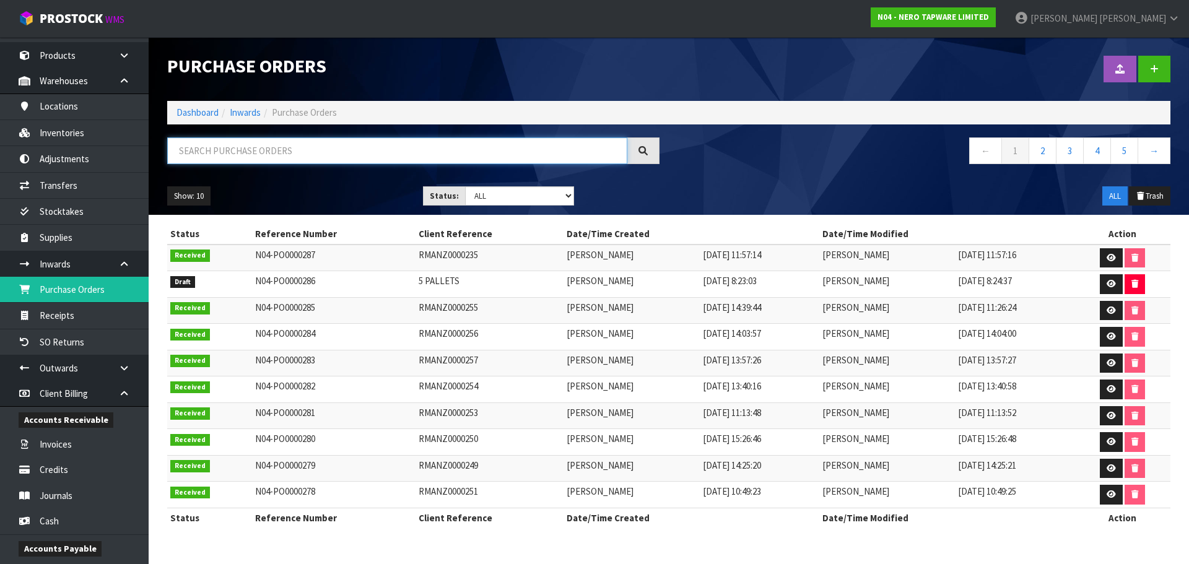
click at [250, 154] on input "text" at bounding box center [397, 150] width 460 height 27
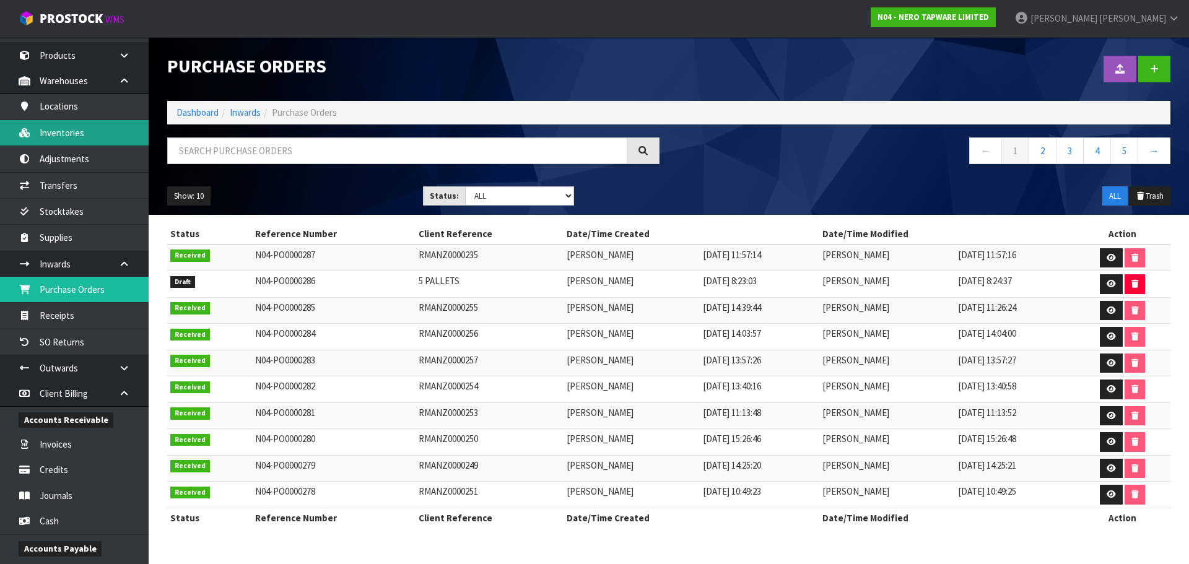
click at [82, 128] on link "Inventories" at bounding box center [74, 132] width 149 height 25
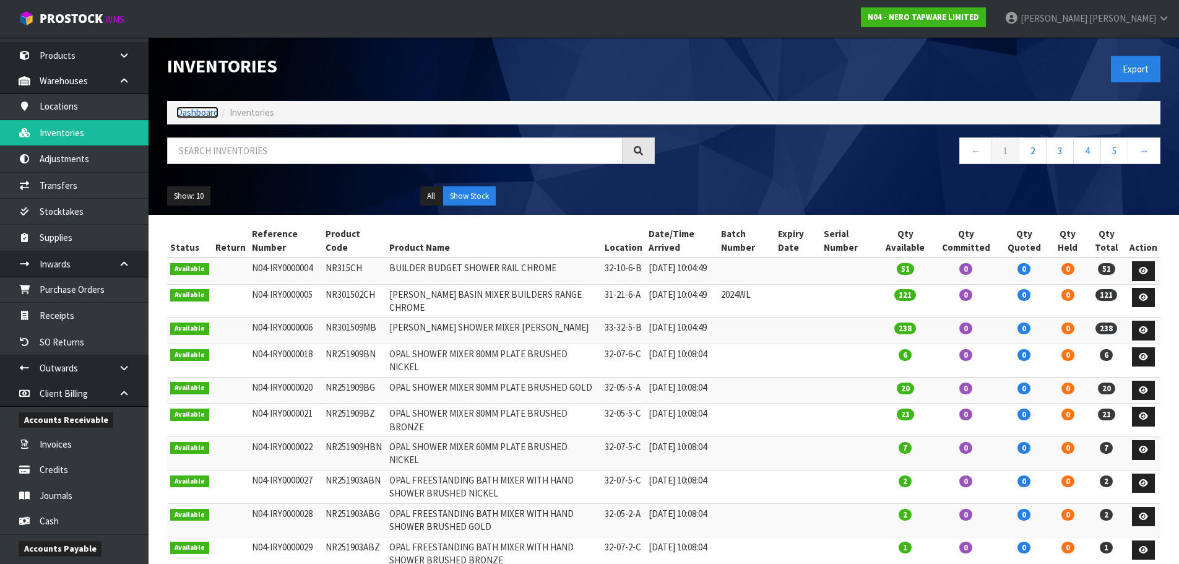
click at [193, 115] on link "Dashboard" at bounding box center [197, 112] width 42 height 12
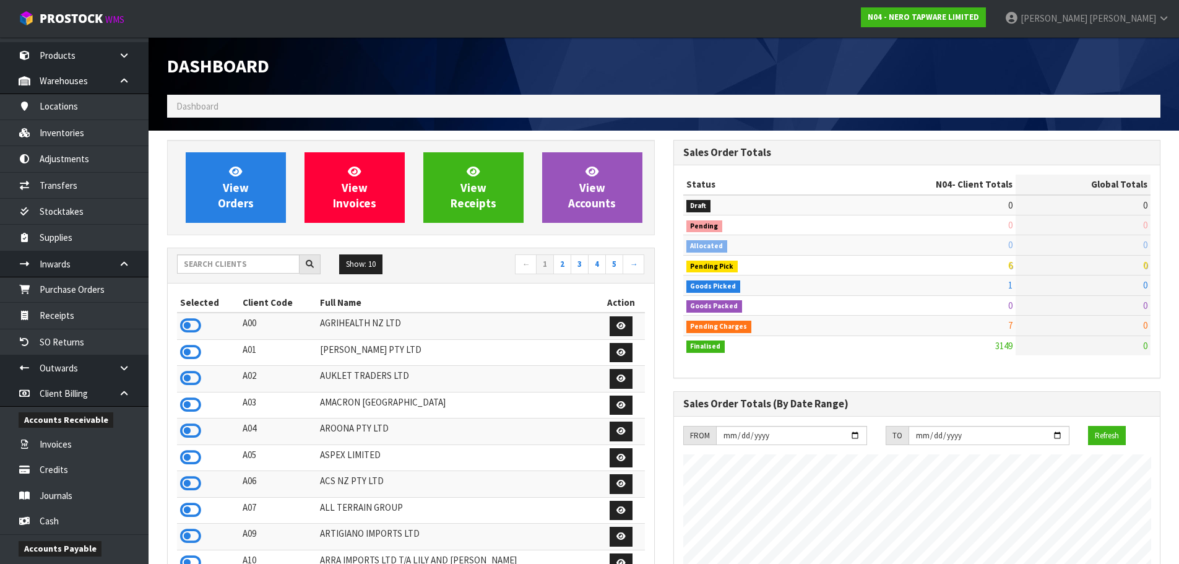
scroll to position [964, 506]
click at [227, 262] on input "text" at bounding box center [238, 263] width 123 height 19
type input "0"
type input "D00"
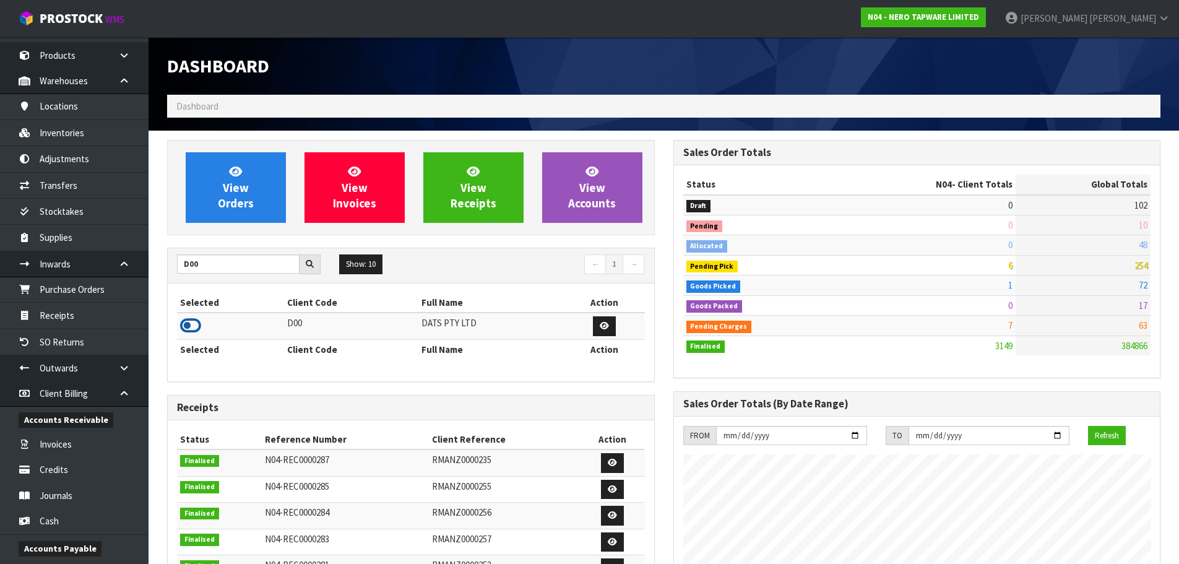
click at [193, 327] on icon at bounding box center [190, 325] width 21 height 19
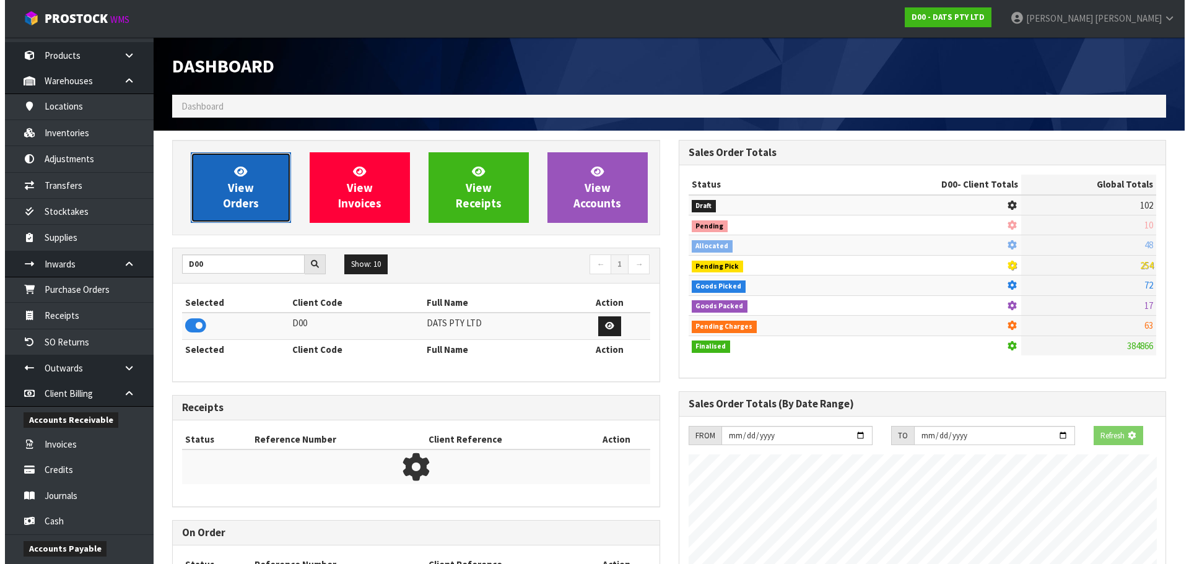
scroll to position [618249, 618515]
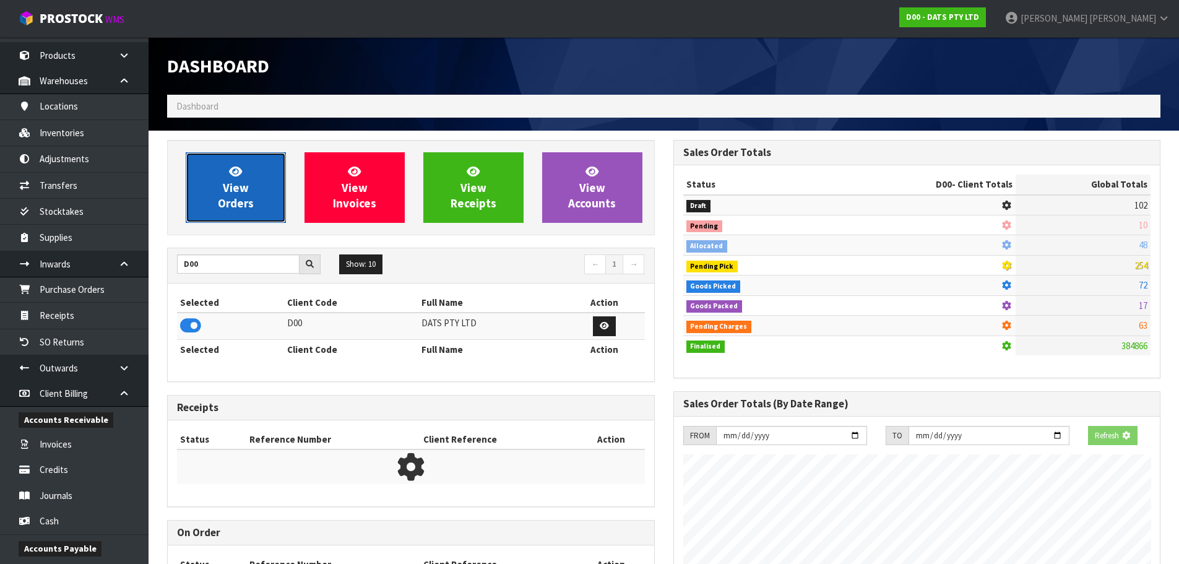
click at [230, 220] on link "View Orders" at bounding box center [236, 187] width 100 height 71
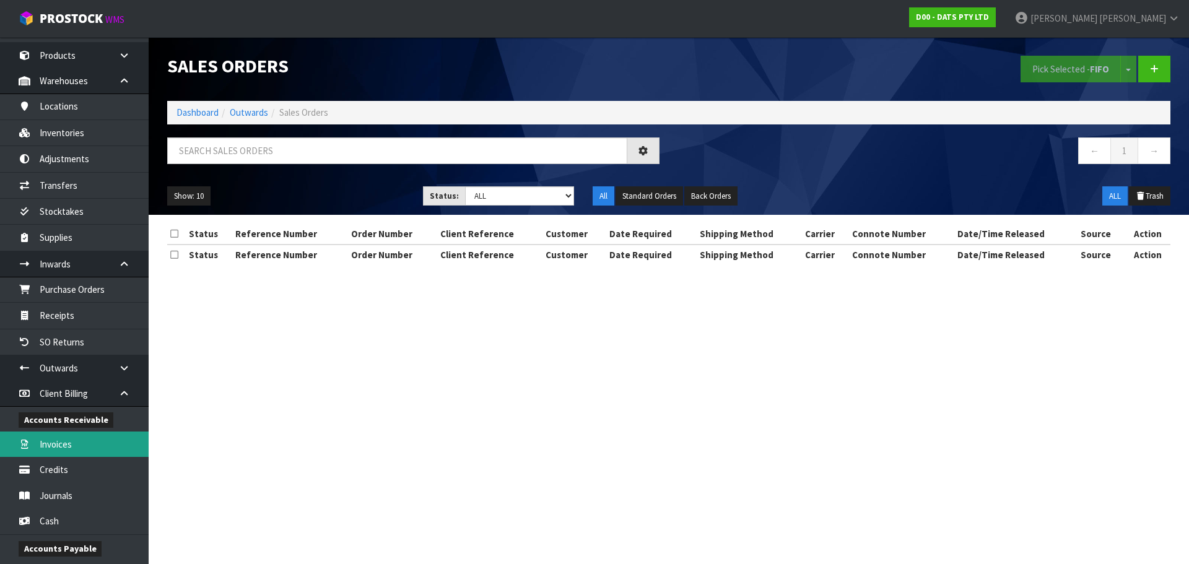
click at [58, 441] on link "Invoices" at bounding box center [74, 443] width 149 height 25
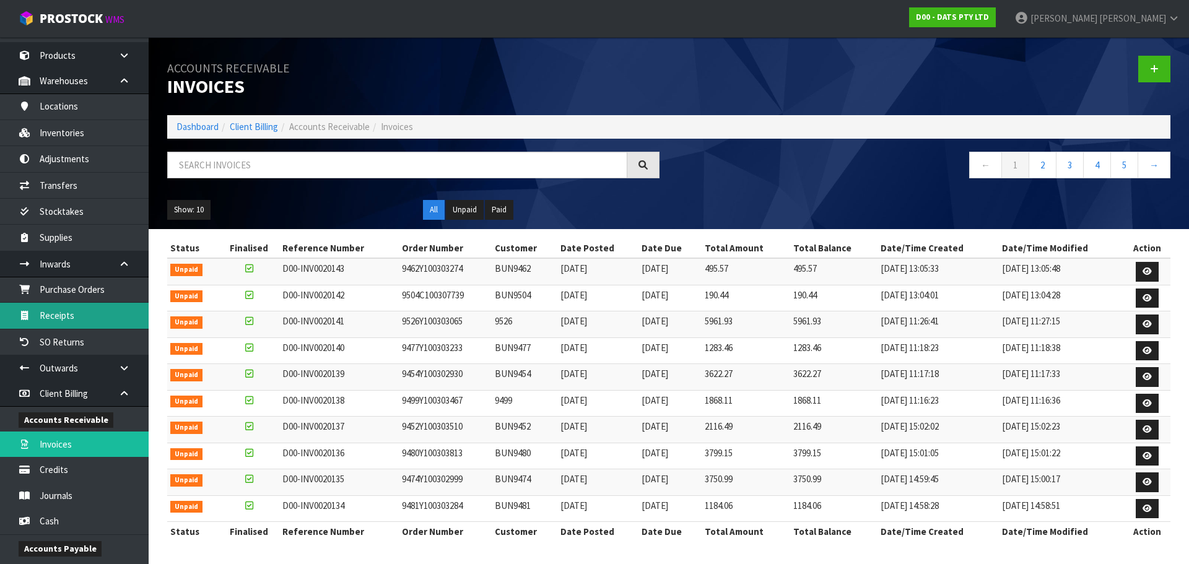
click at [68, 315] on link "Receipts" at bounding box center [74, 315] width 149 height 25
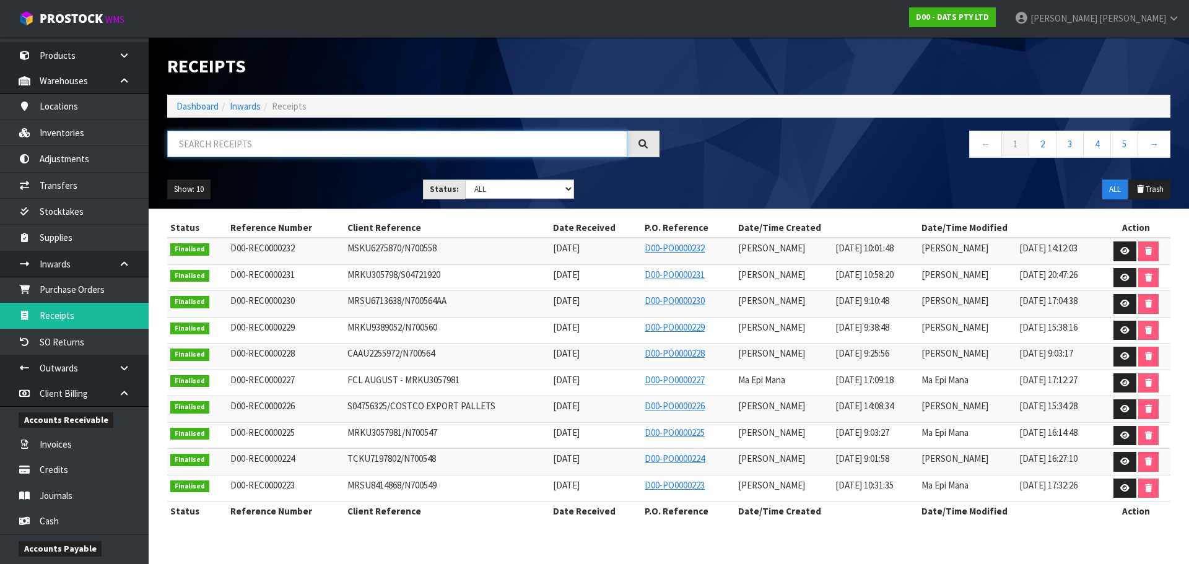
click at [269, 154] on input "text" at bounding box center [397, 144] width 460 height 27
paste input "68021"
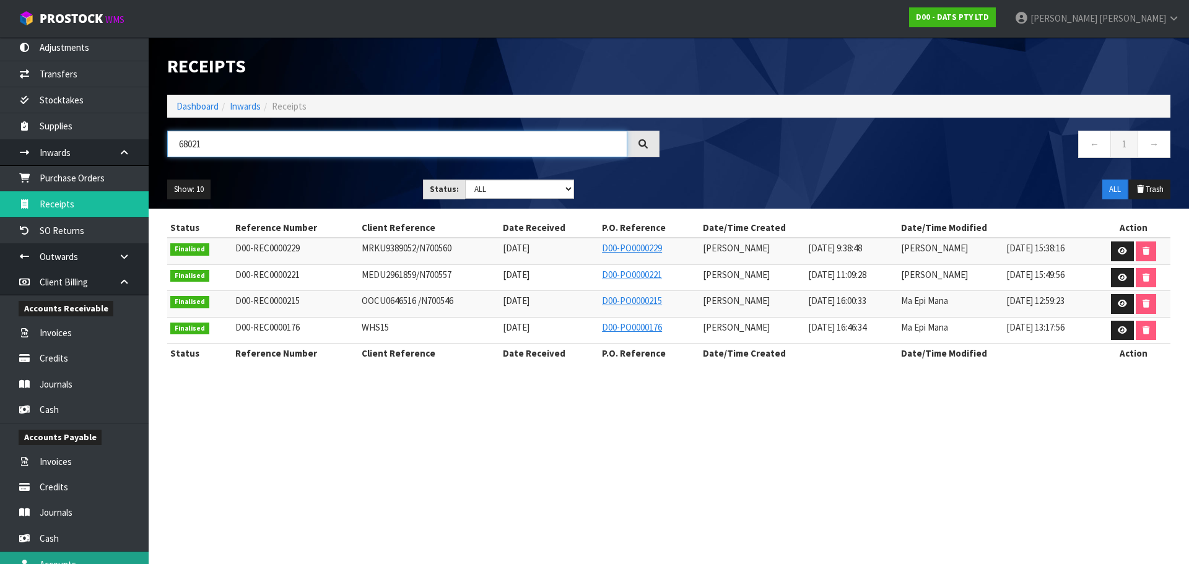
scroll to position [352, 0]
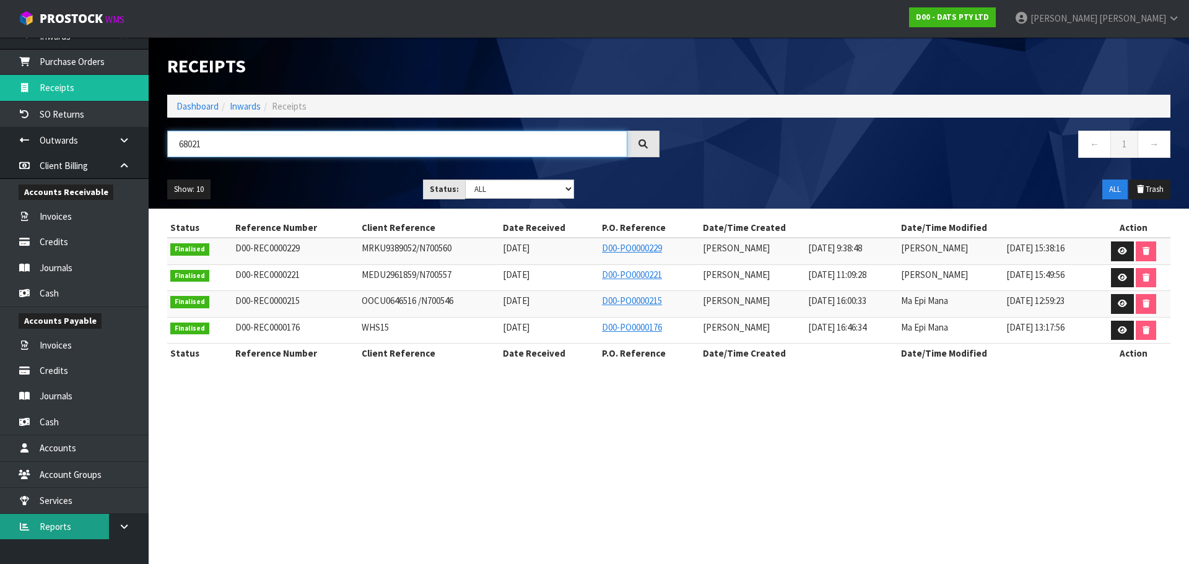
type input "68021"
click at [66, 527] on link "Reports" at bounding box center [74, 526] width 149 height 25
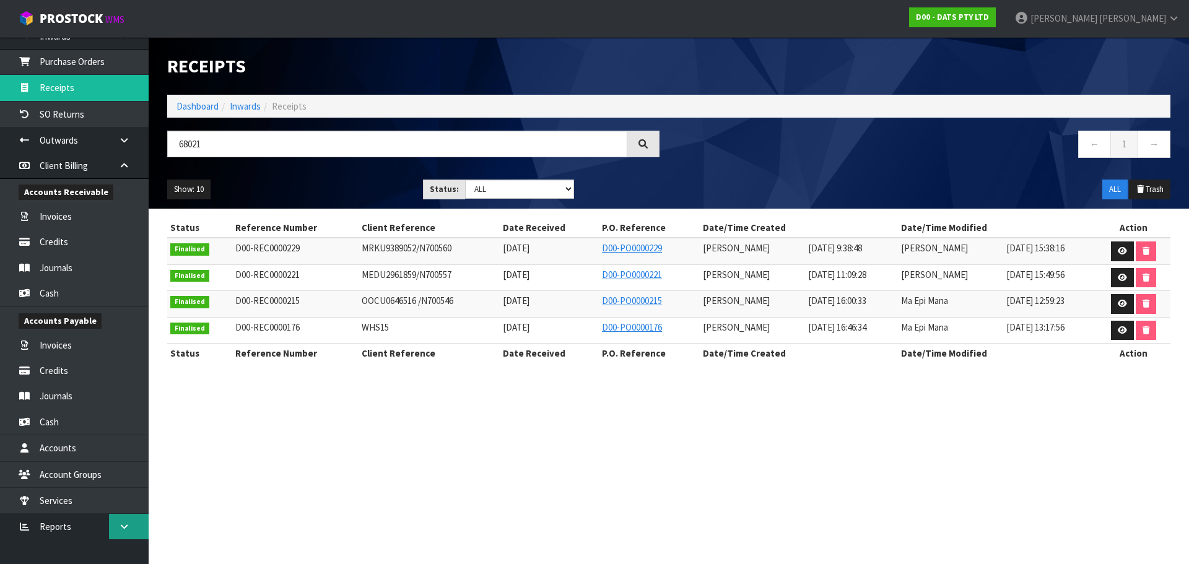
click at [129, 527] on icon at bounding box center [124, 526] width 12 height 9
click at [85, 544] on link "Client" at bounding box center [74, 551] width 149 height 25
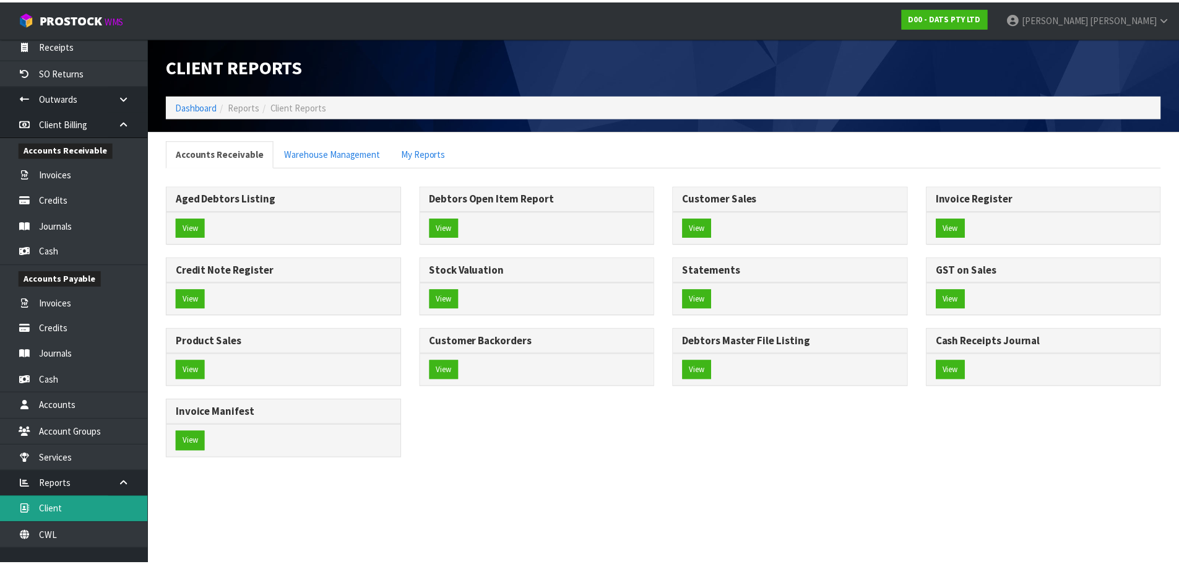
scroll to position [404, 0]
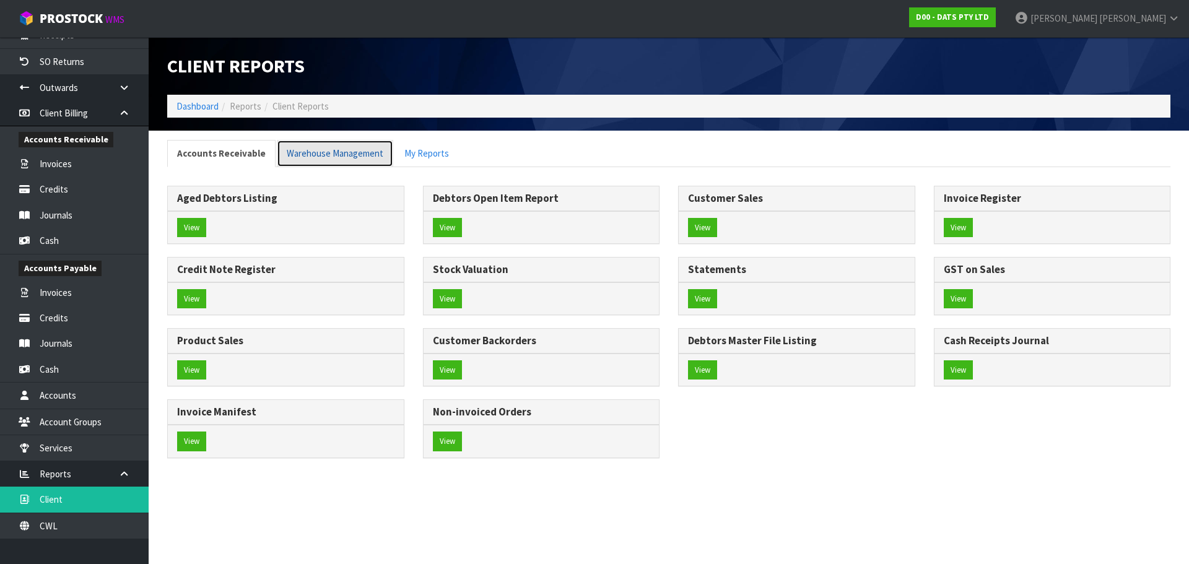
click at [332, 154] on link "Warehouse Management" at bounding box center [335, 153] width 116 height 27
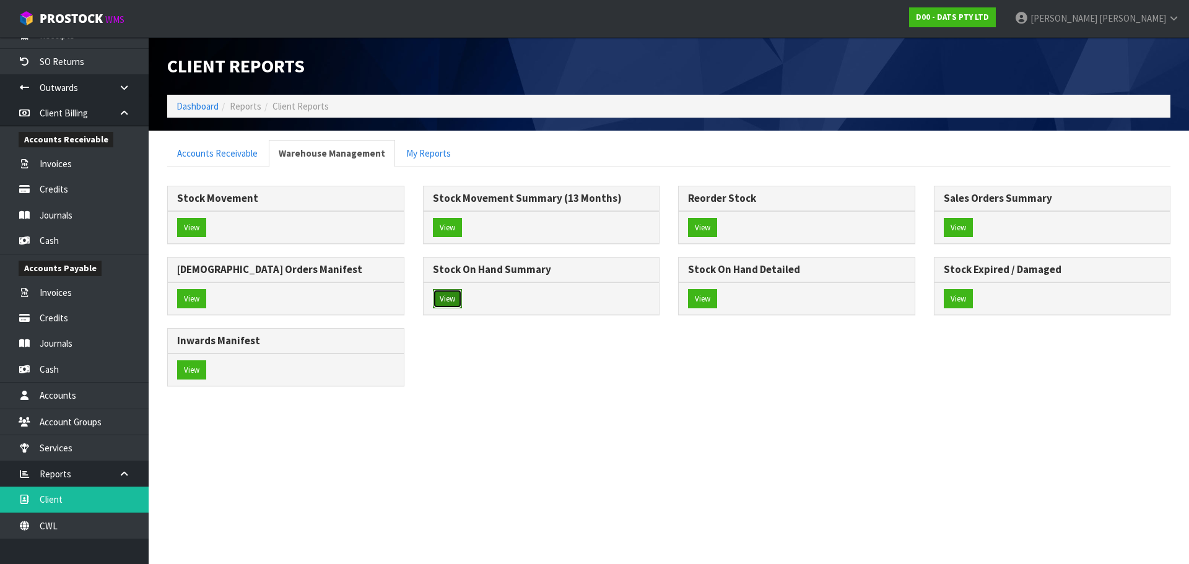
click at [446, 300] on button "View" at bounding box center [447, 299] width 29 height 20
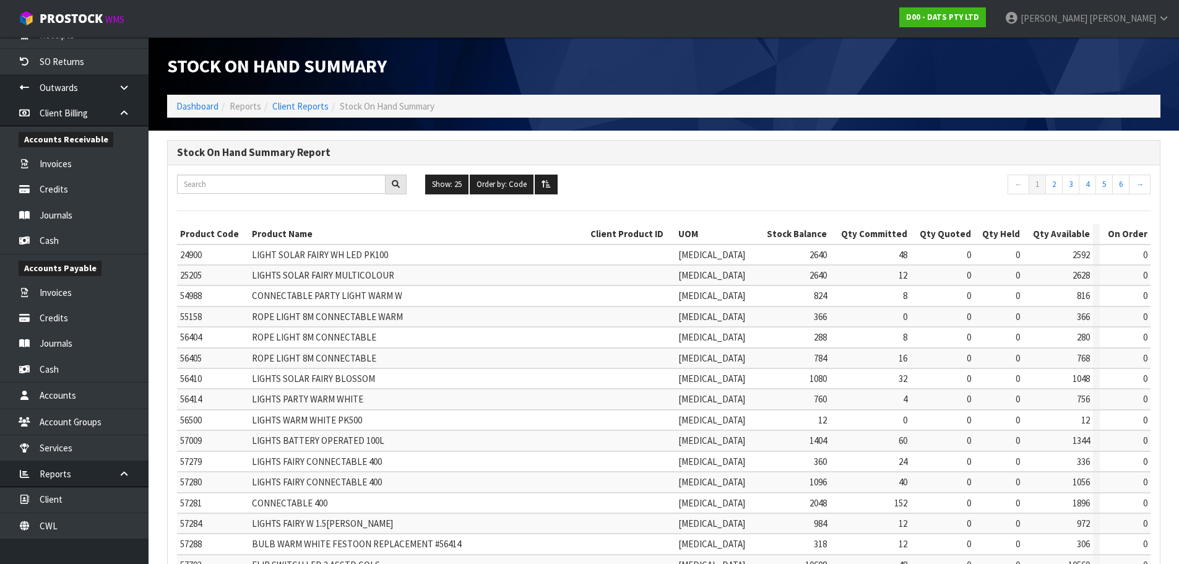
click at [712, 173] on div "Show: 25 5 10 25 50 100 ALL Order by: Code Code Total Available Held Committed …" at bounding box center [664, 484] width 992 height 638
click at [315, 185] on input "text" at bounding box center [281, 184] width 209 height 19
paste input "68021"
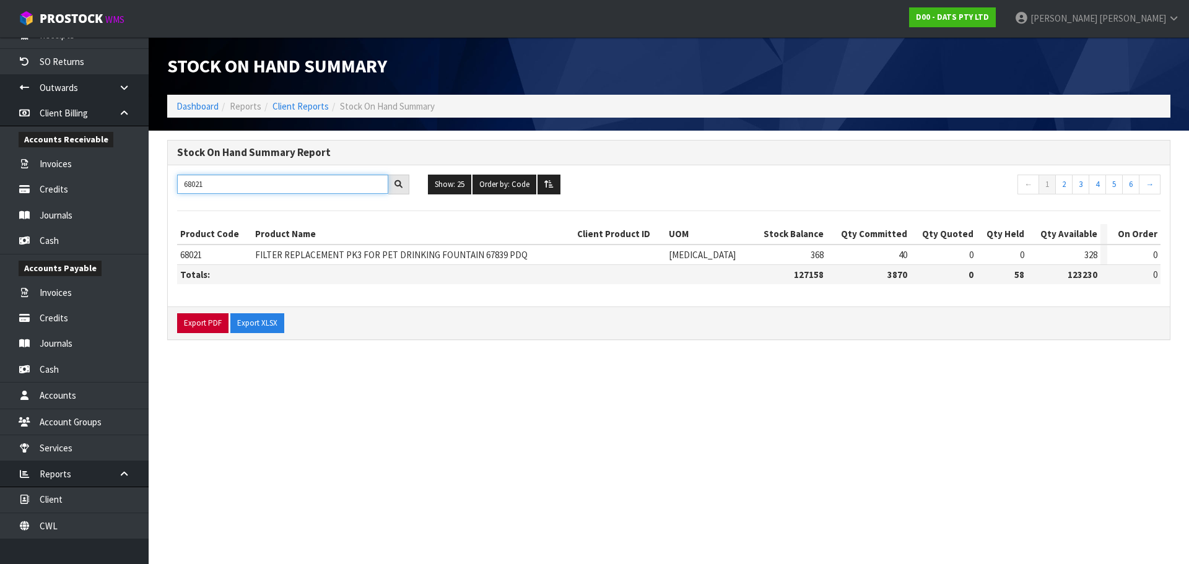
type input "68021"
click at [212, 331] on button "Export PDF" at bounding box center [202, 323] width 51 height 20
click at [297, 109] on link "Client Reports" at bounding box center [300, 106] width 56 height 12
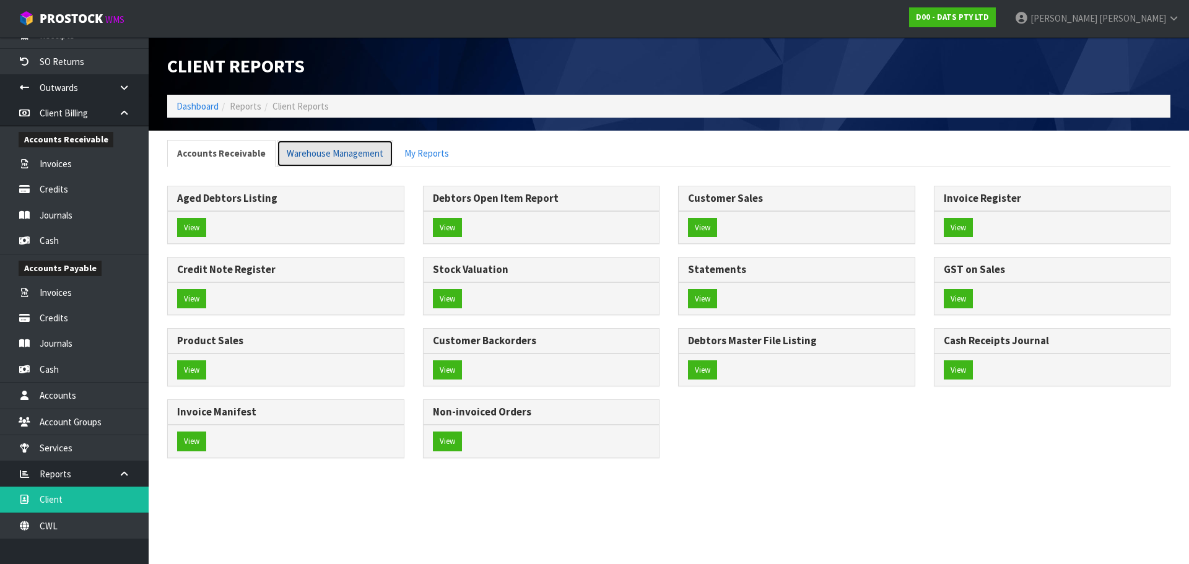
click at [344, 154] on link "Warehouse Management" at bounding box center [335, 153] width 116 height 27
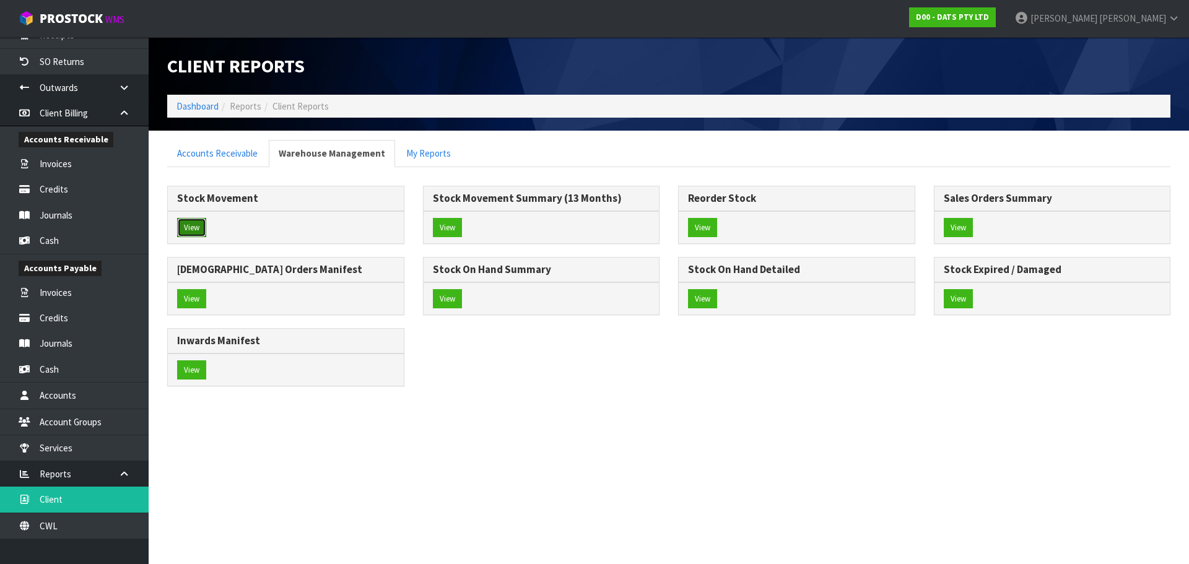
click at [204, 228] on button "View" at bounding box center [191, 228] width 29 height 20
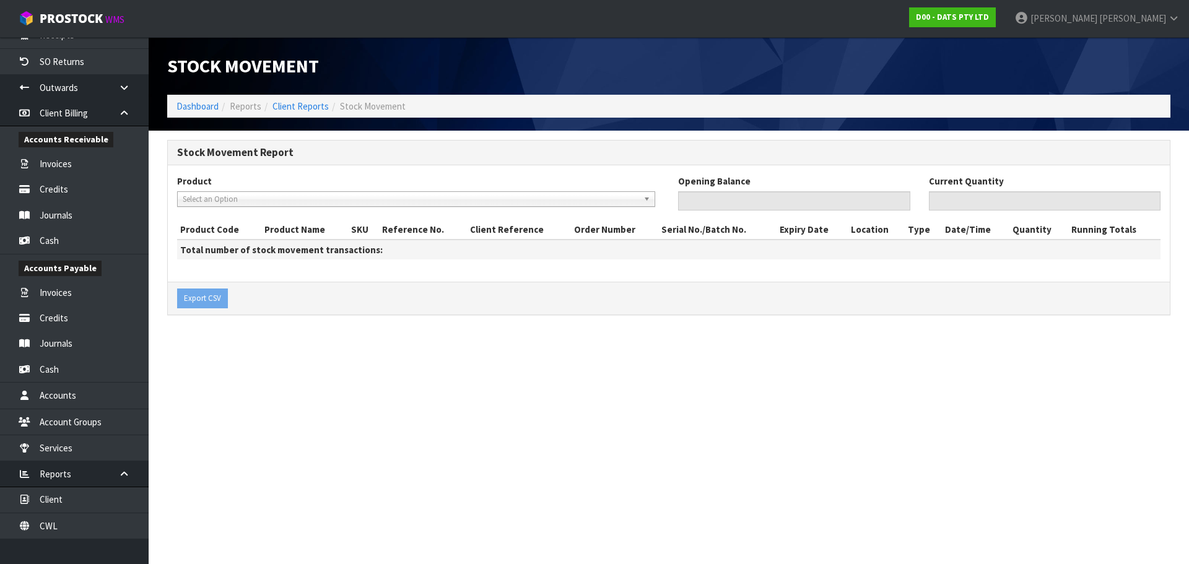
click at [378, 201] on span "Select an Option" at bounding box center [411, 199] width 456 height 15
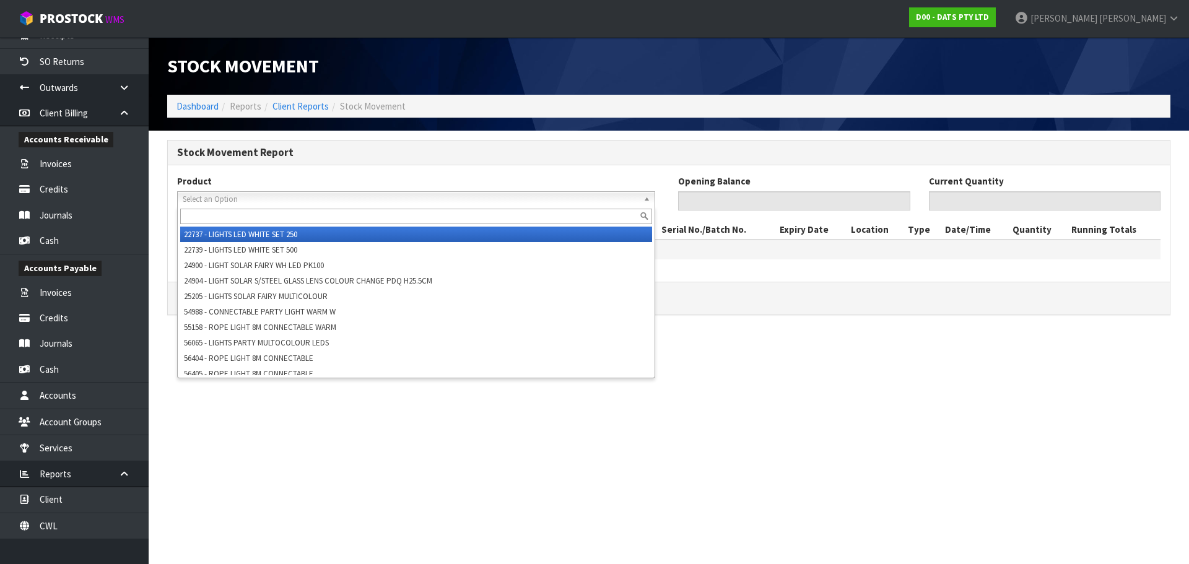
paste input "68021"
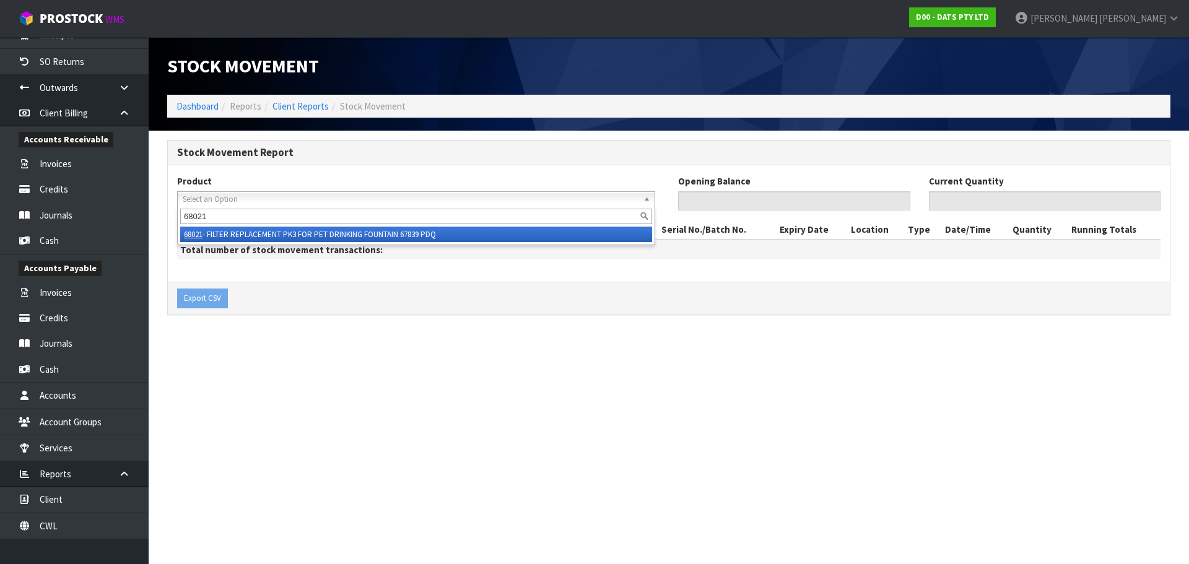
type input "68021"
click at [402, 237] on li "68021 - FILTER REPLACEMENT PK3 FOR PET DRINKING FOUNTAIN 67839 PDQ" at bounding box center [416, 234] width 472 height 15
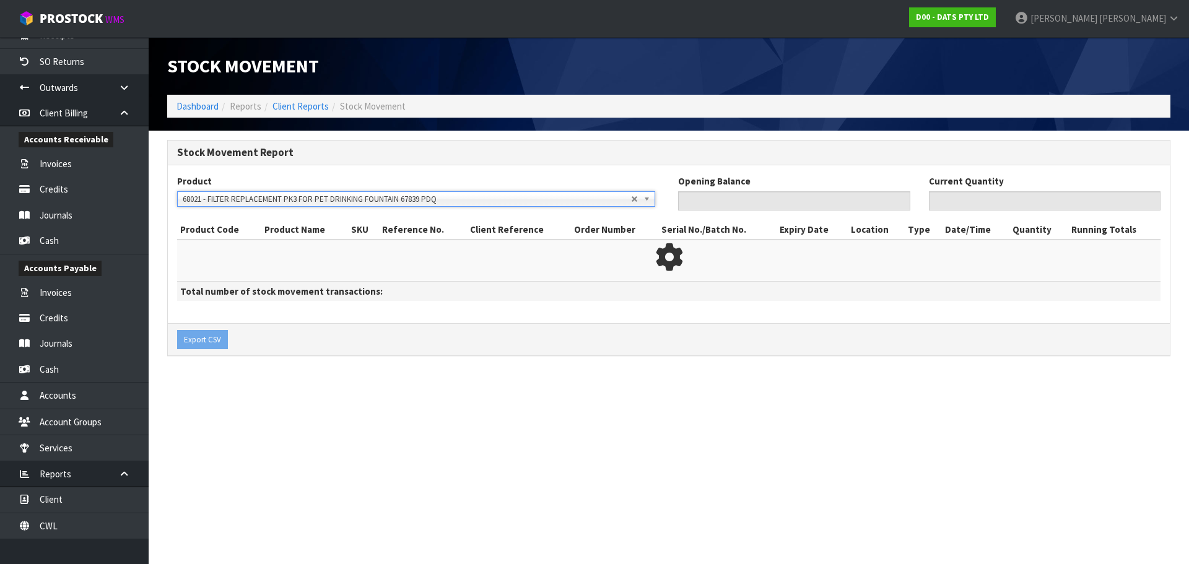
type input "0"
type input "368"
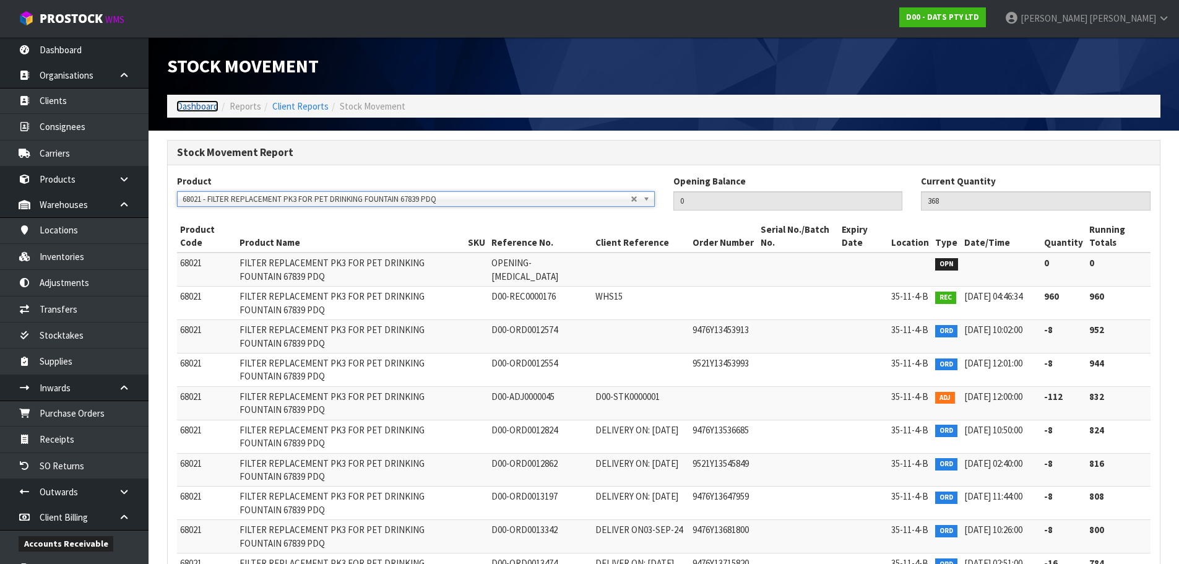
click at [195, 108] on link "Dashboard" at bounding box center [197, 106] width 42 height 12
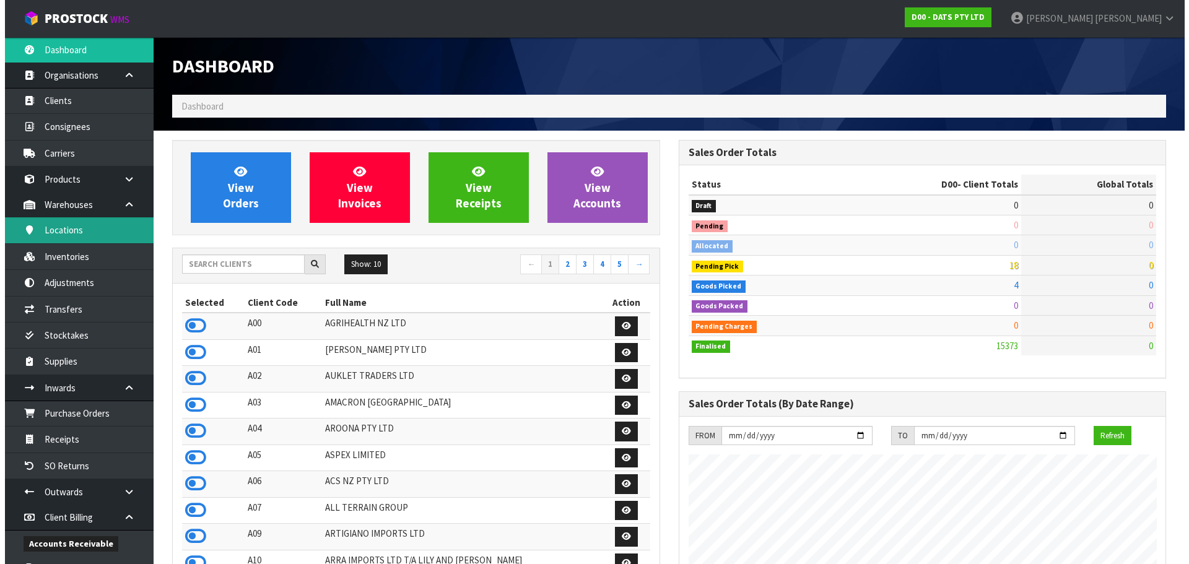
scroll to position [938, 506]
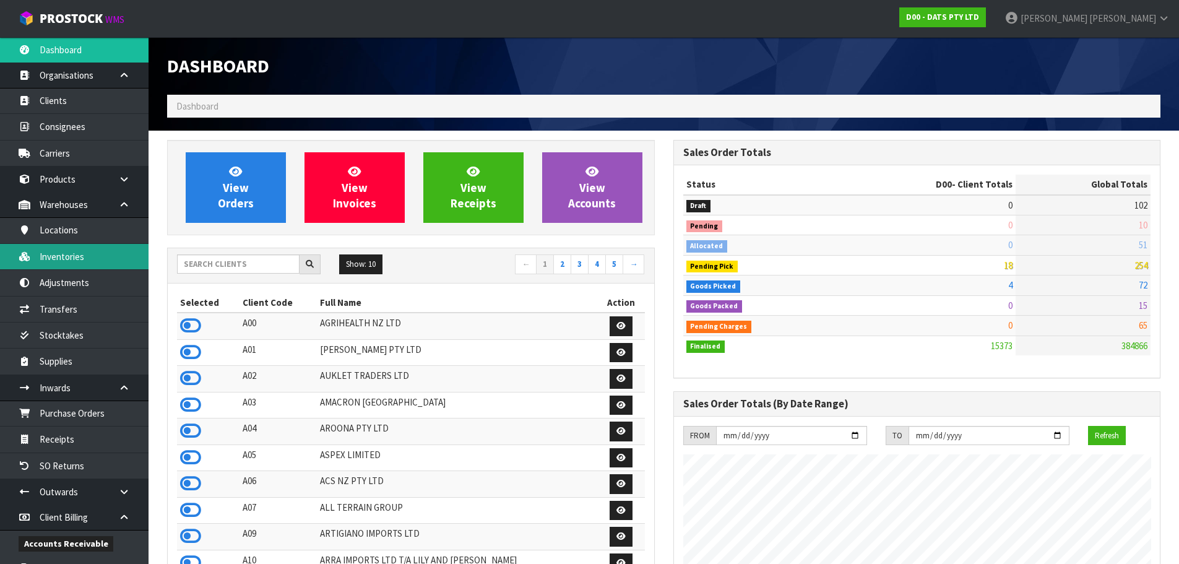
click at [82, 252] on link "Inventories" at bounding box center [74, 256] width 149 height 25
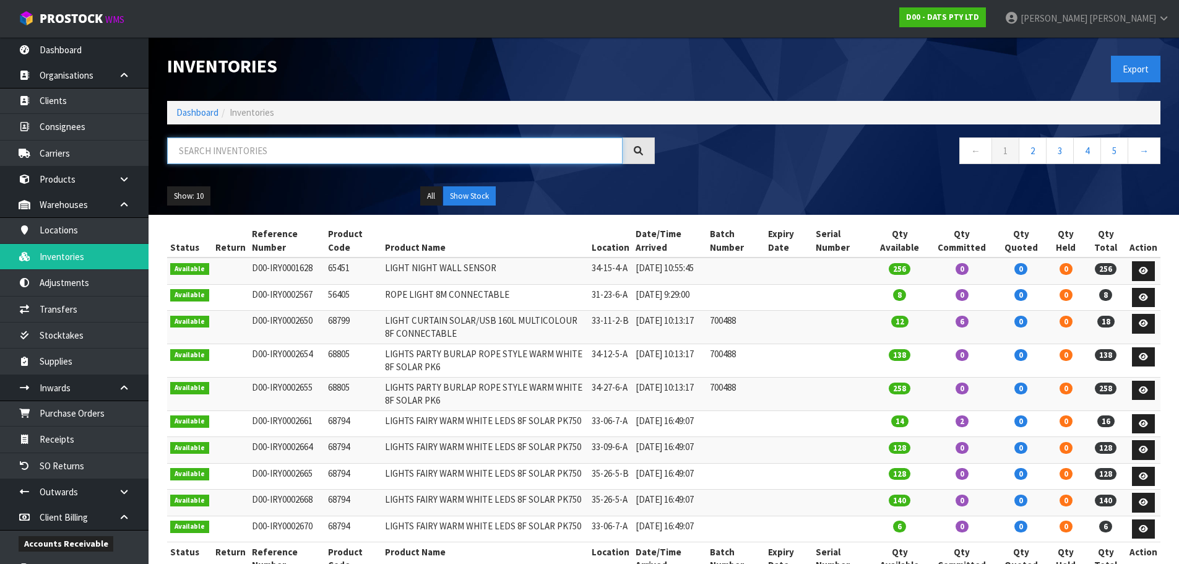
click at [302, 153] on input "text" at bounding box center [395, 150] width 456 height 27
paste input "68021"
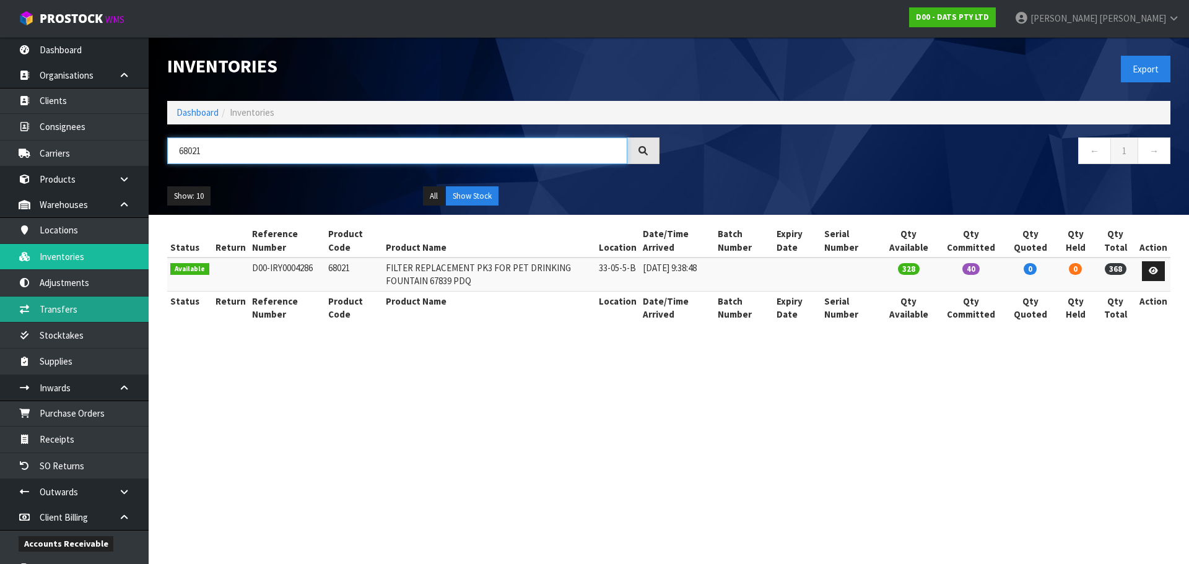
type input "68021"
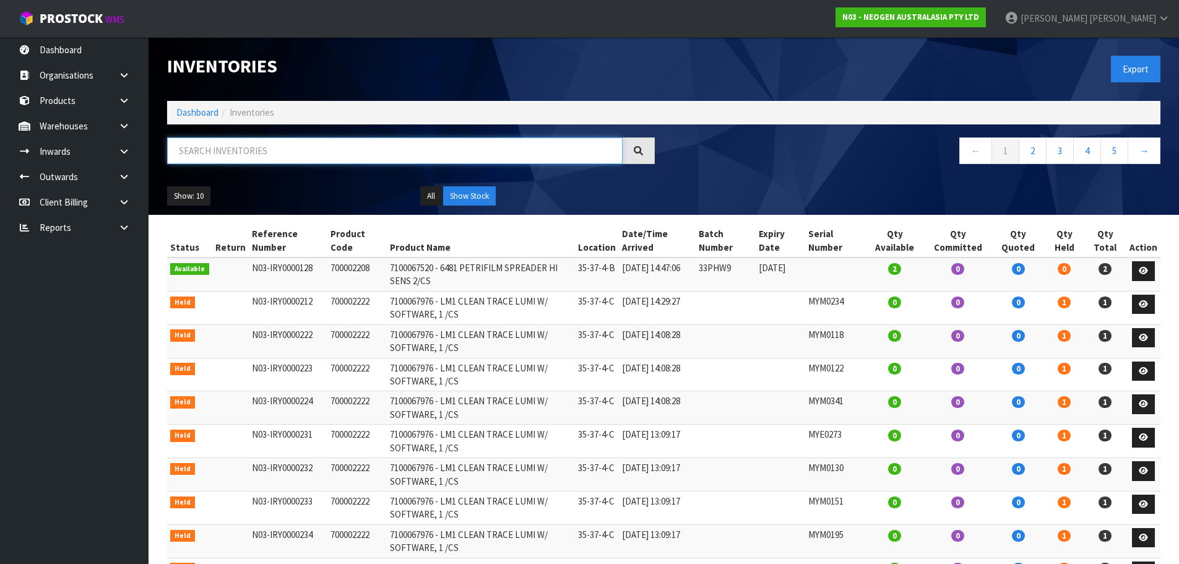
click at [240, 148] on input "text" at bounding box center [395, 150] width 456 height 27
paste input "345XA5"
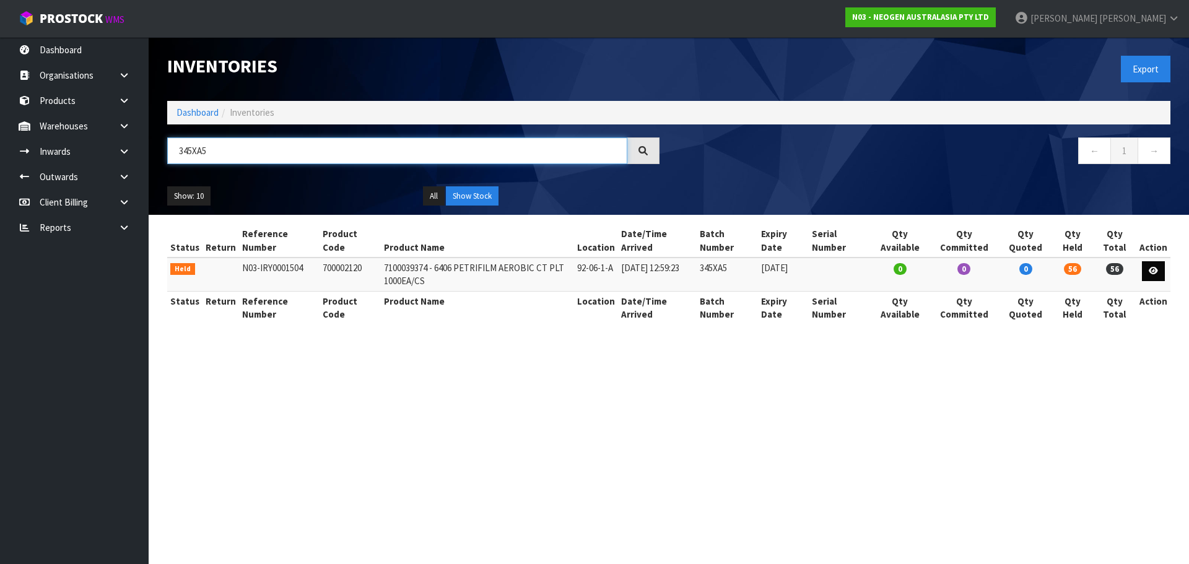
type input "345XA5"
click at [1146, 272] on link at bounding box center [1152, 271] width 23 height 20
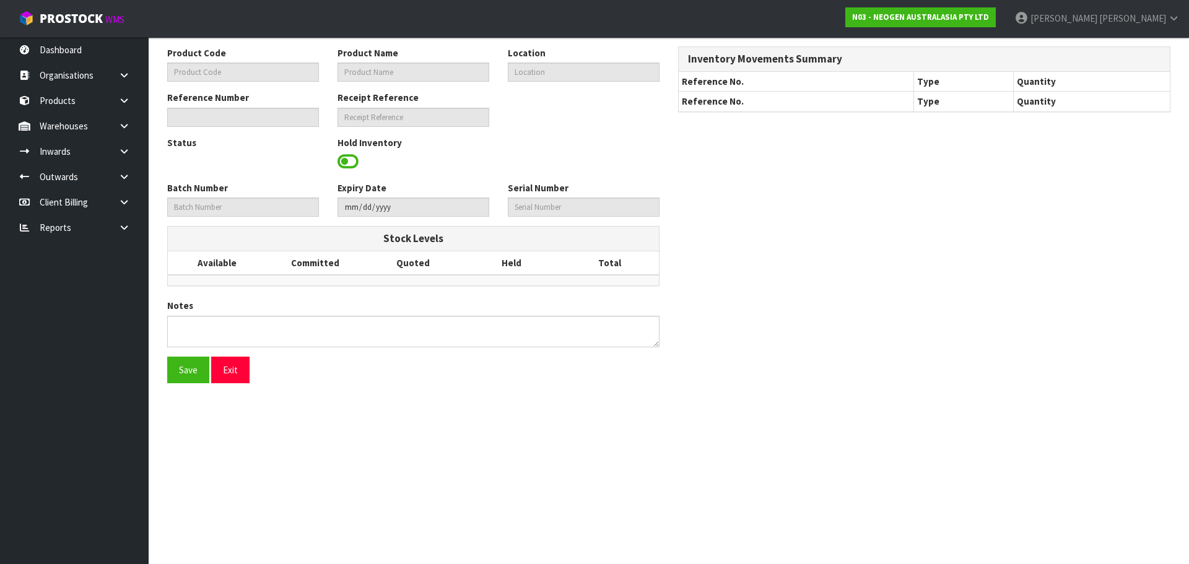
type input "700002120"
type input "7100039374 - 6406 PETRIFILM AEROBIC CT PLT 1000EA/CS"
type input "92-06-1-A"
type input "N03-IRY0001504"
type input "N03-REC0000336"
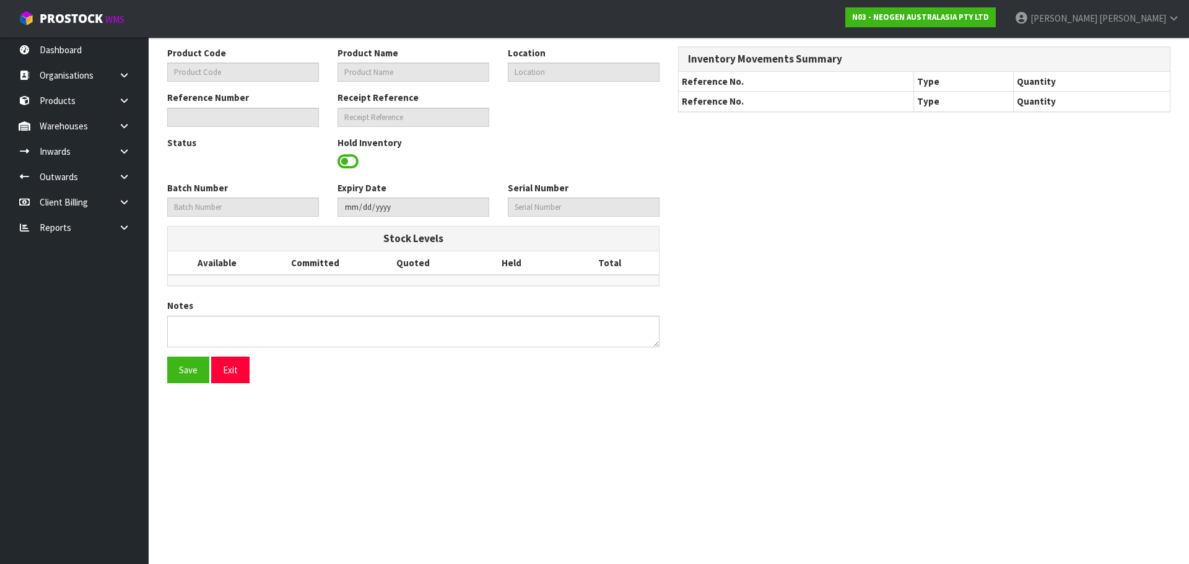
type input "345XA5"
type input "2026-12-29"
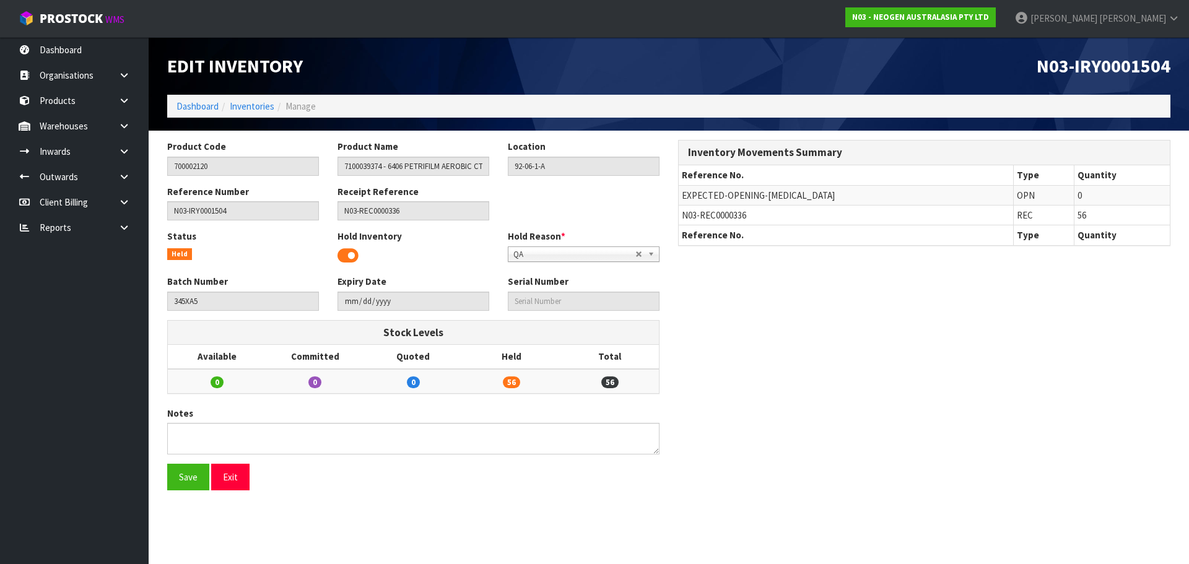
click at [602, 251] on span "QA" at bounding box center [574, 254] width 122 height 15
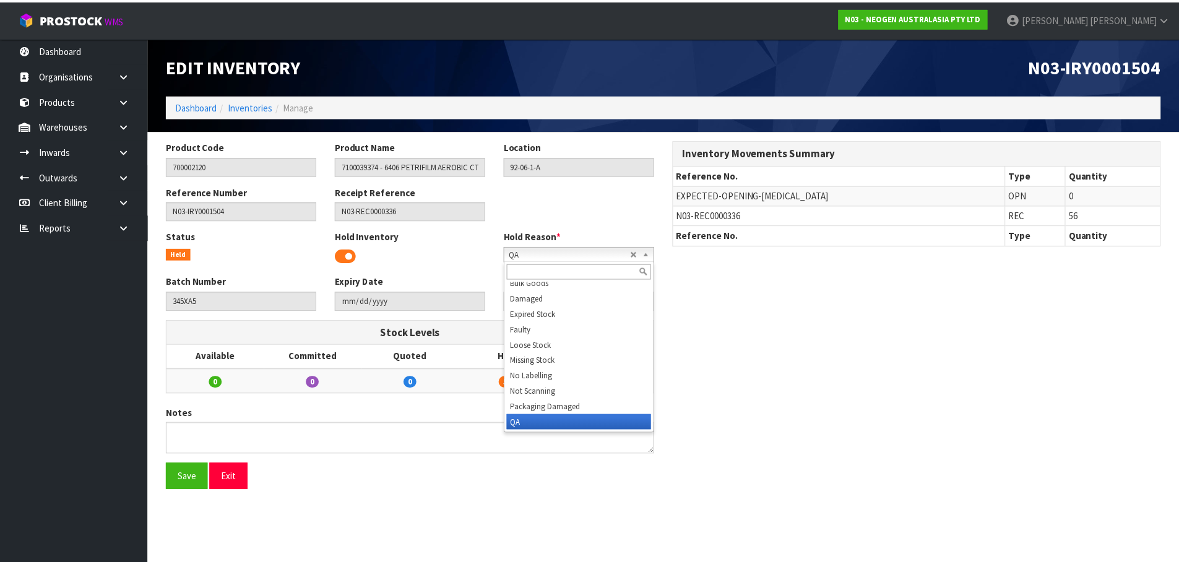
scroll to position [31, 0]
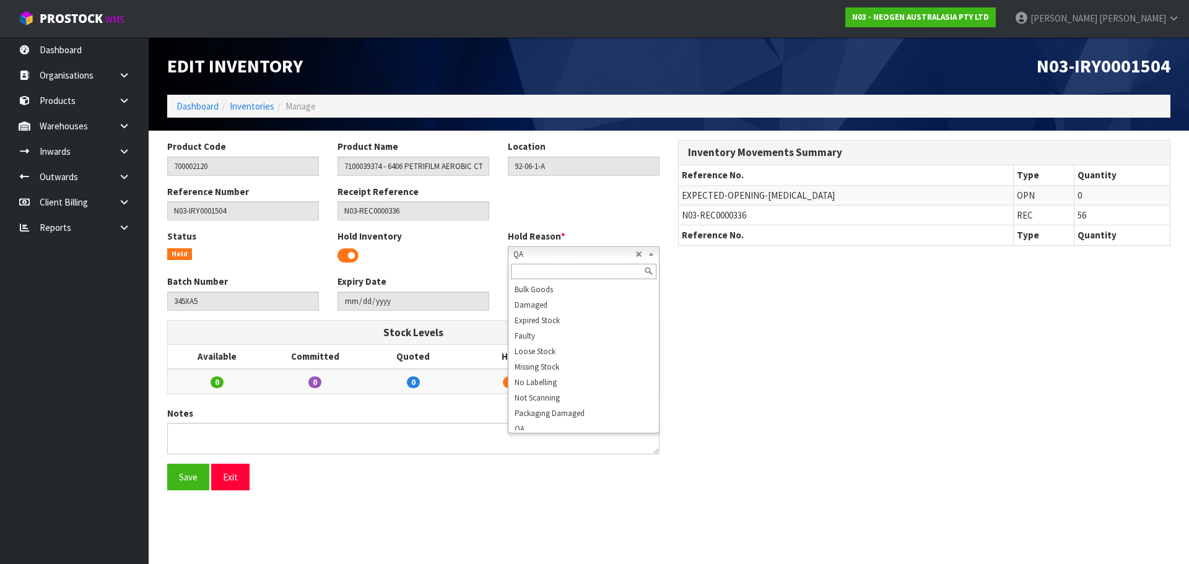
click at [336, 258] on div "Hold Inventory" at bounding box center [413, 248] width 170 height 36
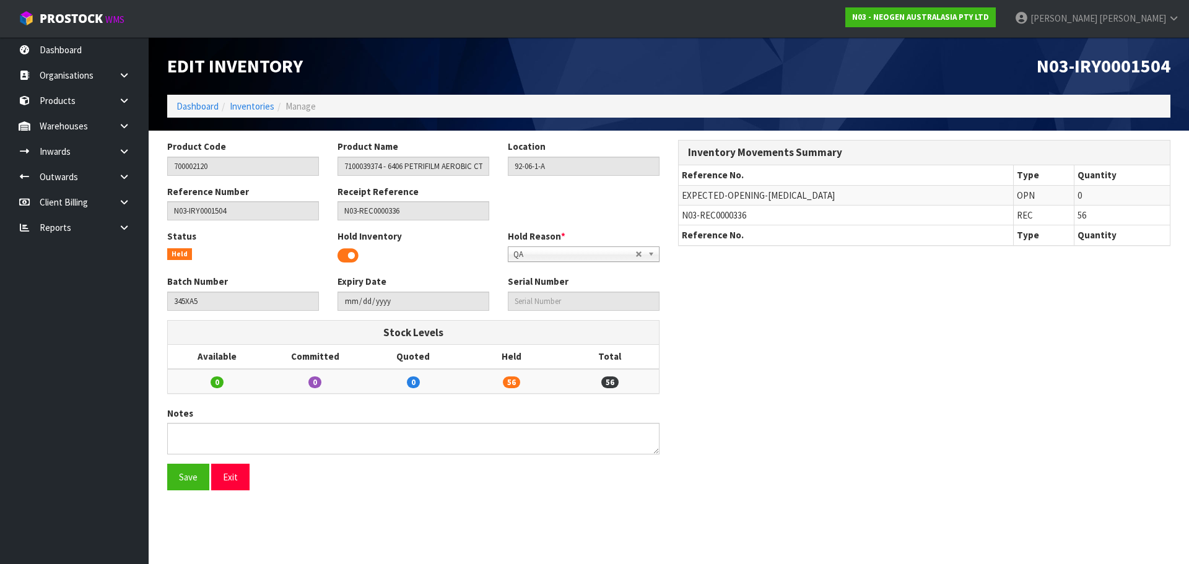
click at [344, 259] on span at bounding box center [347, 255] width 21 height 19
click at [190, 484] on button "Save" at bounding box center [188, 477] width 42 height 27
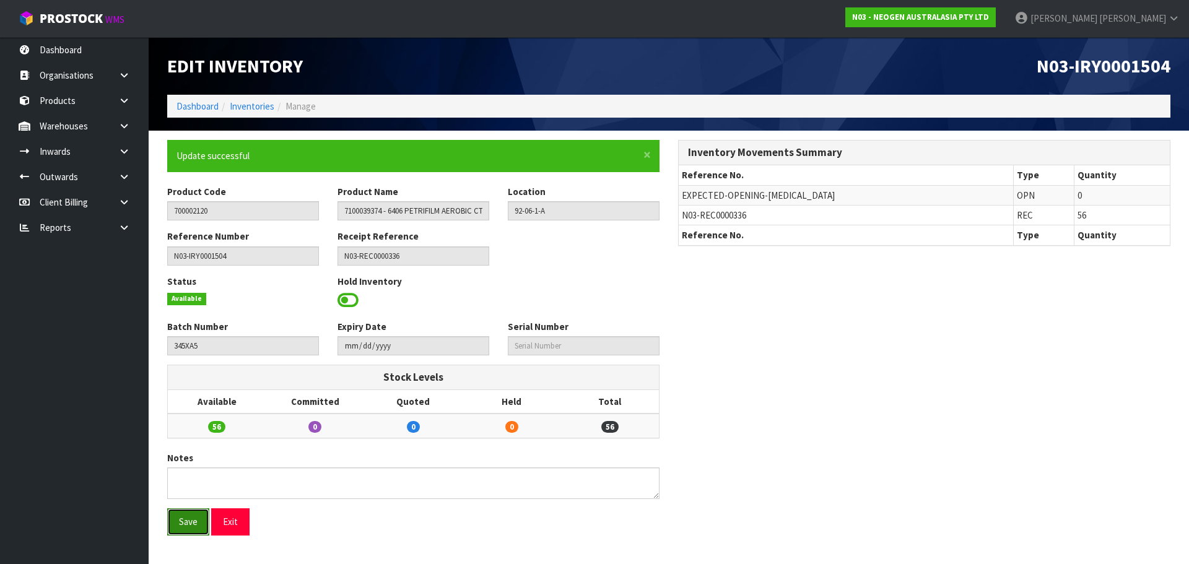
click at [196, 521] on button "Save" at bounding box center [188, 521] width 42 height 27
click at [249, 111] on link "Inventories" at bounding box center [252, 106] width 45 height 12
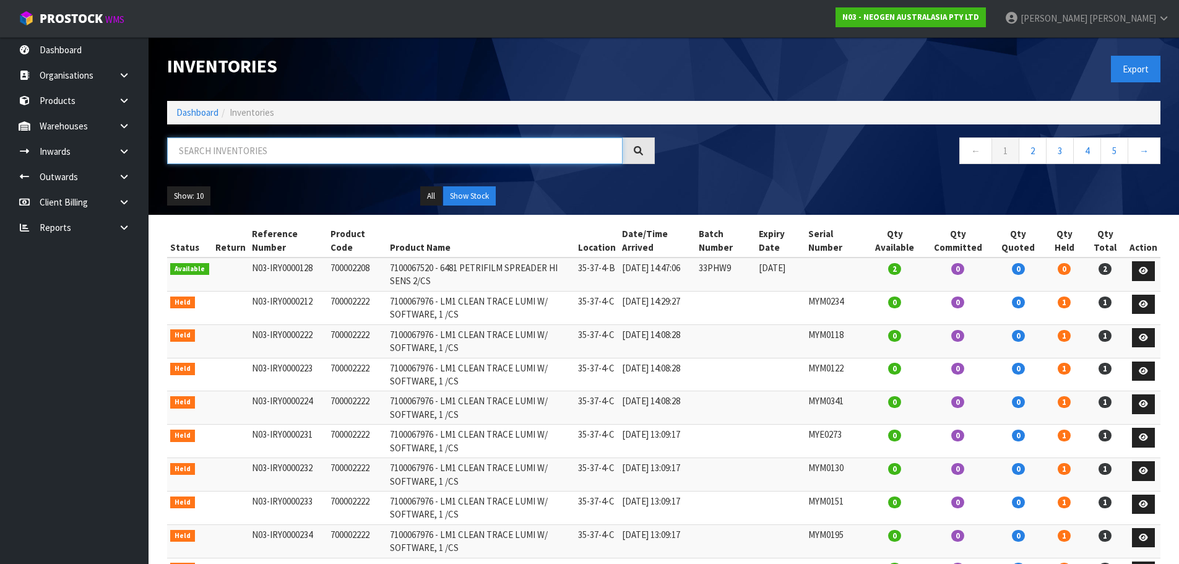
click at [245, 149] on input "text" at bounding box center [395, 150] width 456 height 27
paste input "345XA5"
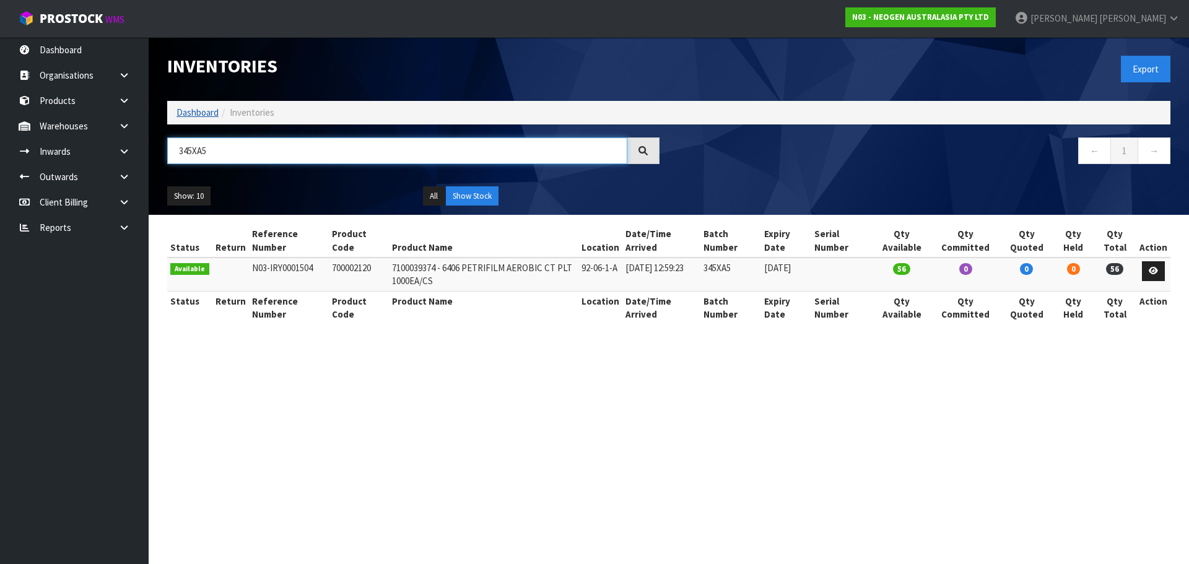
type input "345XA5"
click at [188, 118] on link "Dashboard" at bounding box center [197, 112] width 42 height 12
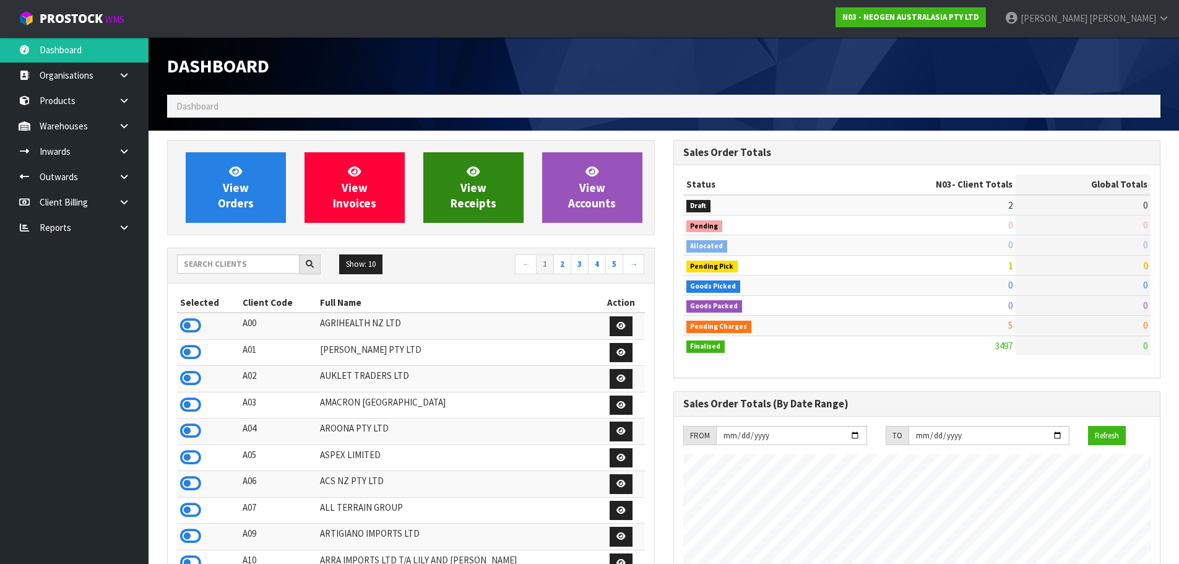
scroll to position [938, 506]
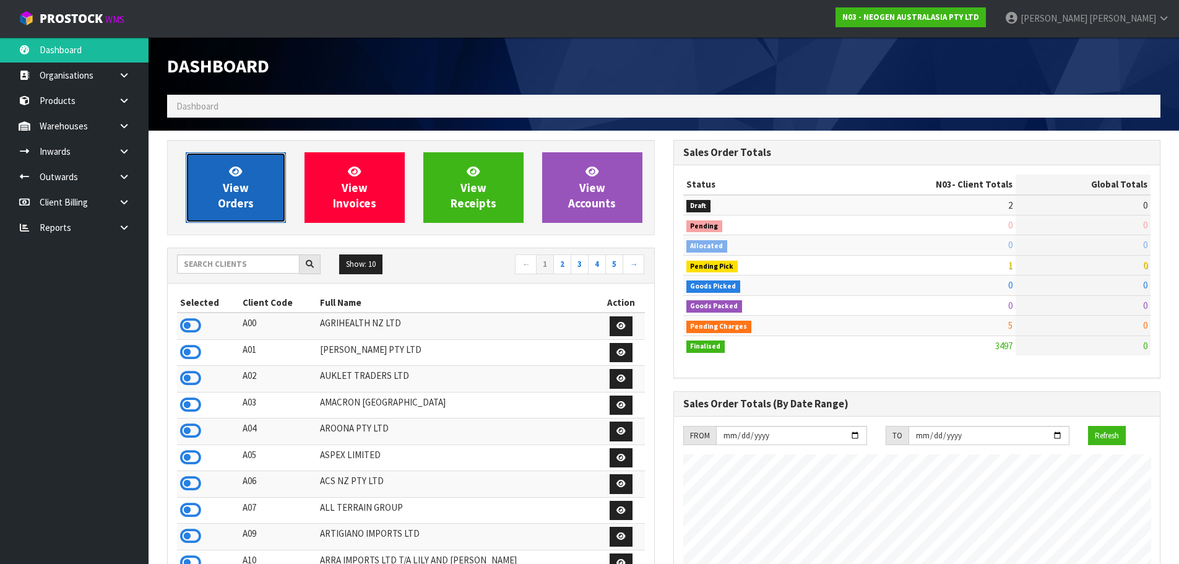
click at [251, 206] on span "View Orders" at bounding box center [236, 187] width 36 height 46
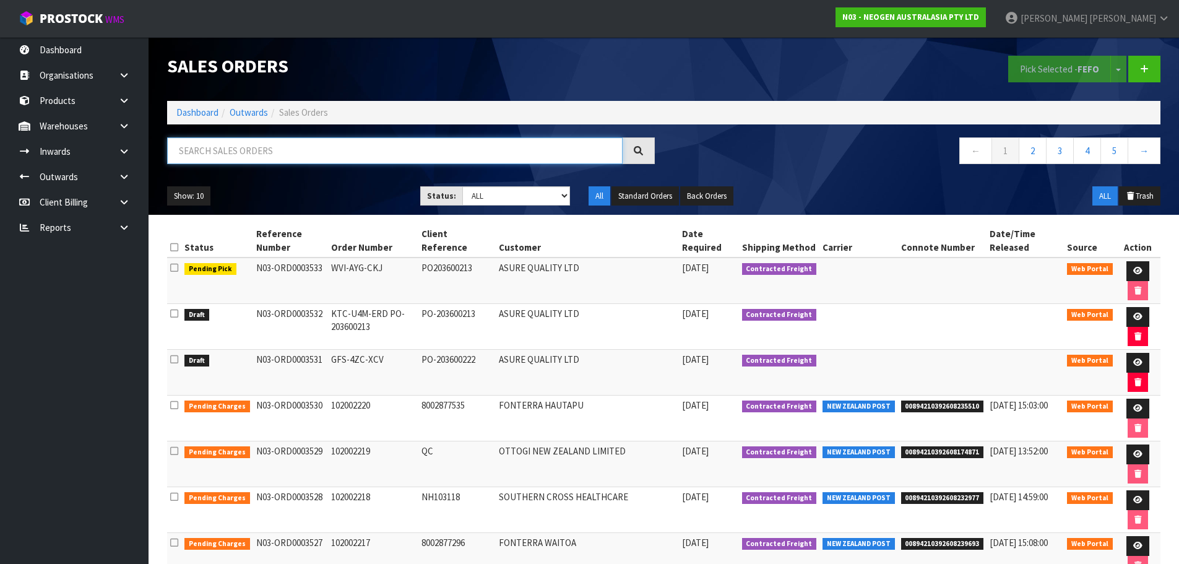
click at [324, 157] on input "text" at bounding box center [395, 150] width 456 height 27
paste input "ORD0003532"
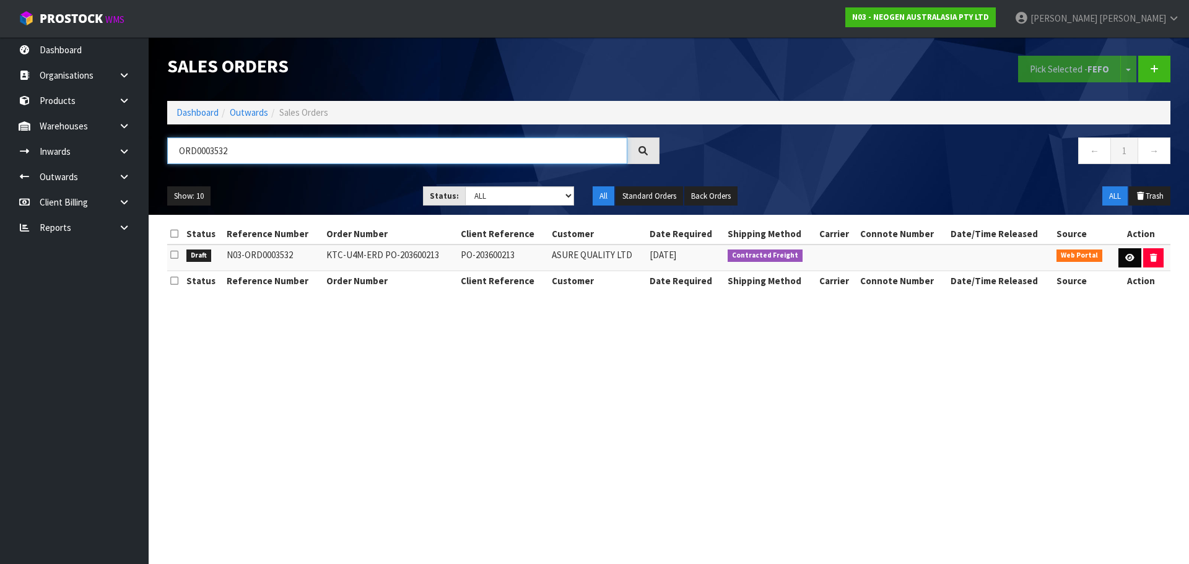
type input "ORD0003532"
click at [1128, 256] on icon at bounding box center [1129, 258] width 9 height 8
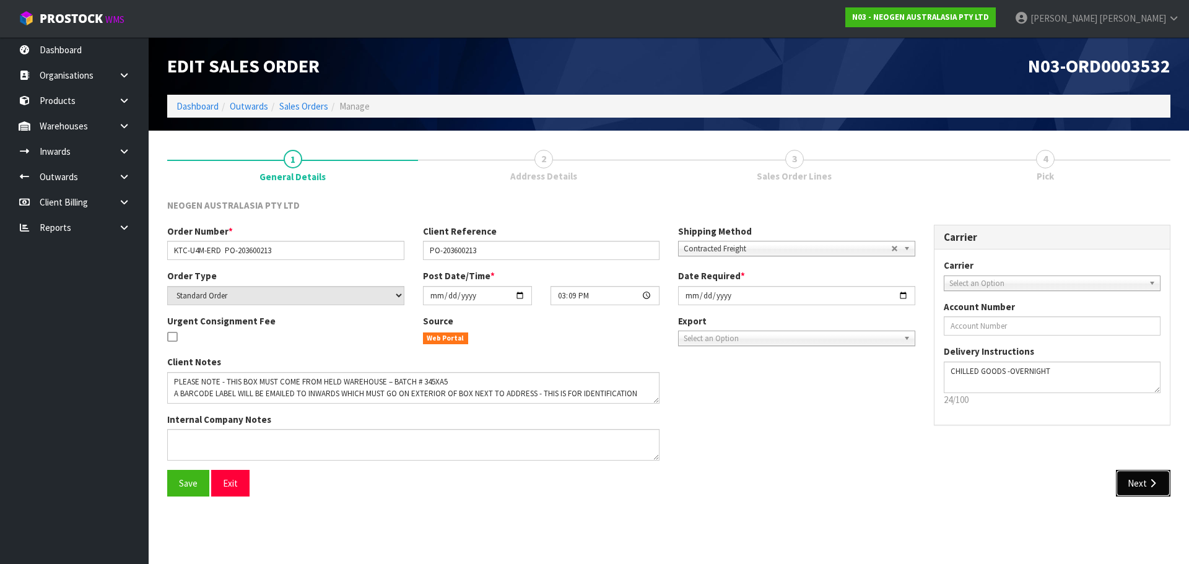
click at [1151, 475] on button "Next" at bounding box center [1142, 483] width 54 height 27
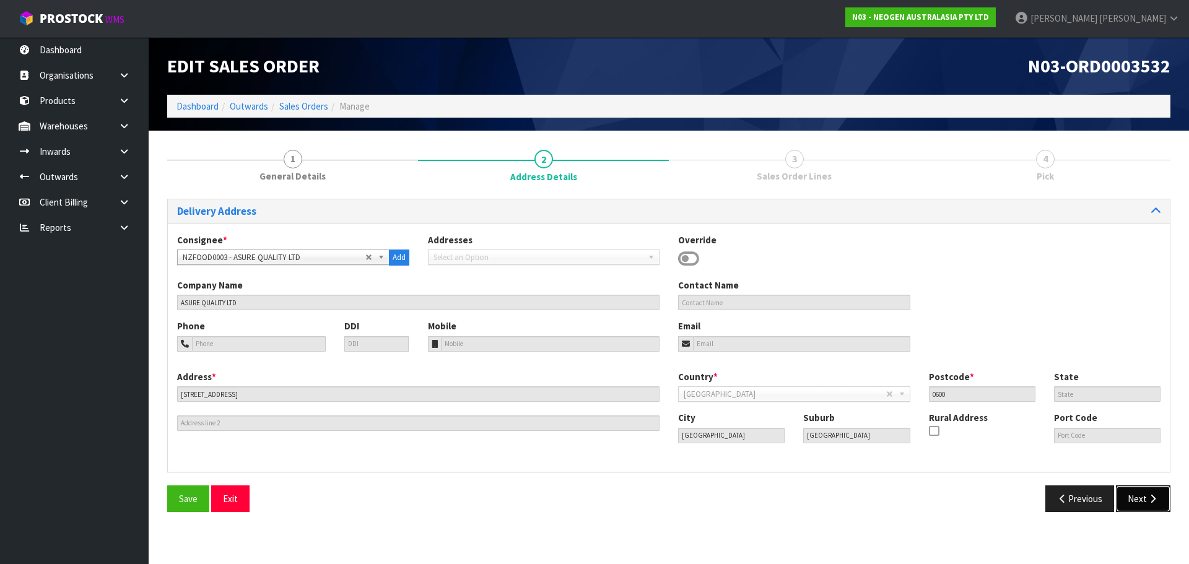
click at [1150, 488] on button "Next" at bounding box center [1142, 498] width 54 height 27
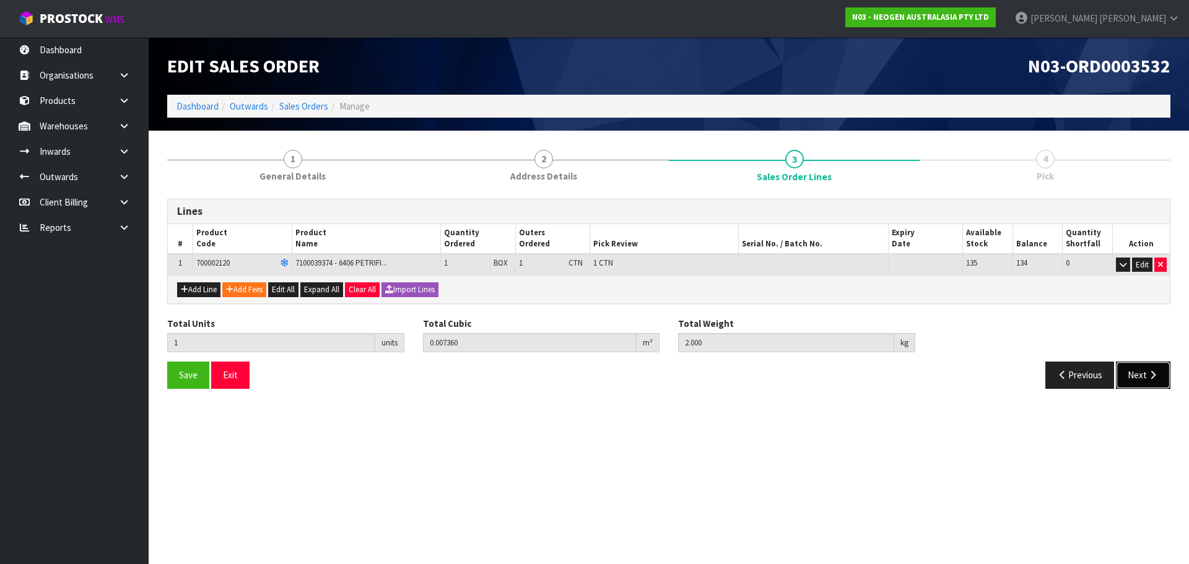
drag, startPoint x: 1149, startPoint y: 370, endPoint x: 1159, endPoint y: 272, distance: 97.8
click at [1177, 308] on div "1 General Details 2 Address Details 3 Sales Order Lines 4 Pick Lines # Product …" at bounding box center [668, 269] width 1021 height 258
click at [1148, 267] on button "Edit" at bounding box center [1142, 265] width 20 height 15
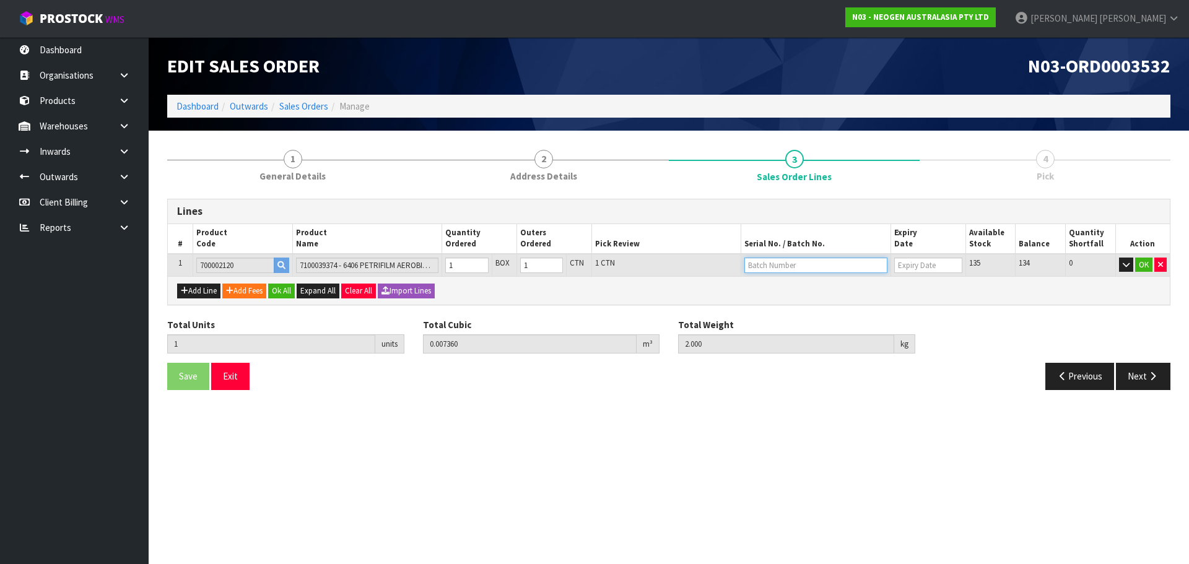
click at [764, 262] on input "text" at bounding box center [815, 265] width 143 height 15
paste input "ORD0003532"
type input "ORD0003532"
click at [795, 264] on input "text" at bounding box center [815, 265] width 143 height 15
paste input "345XA5"
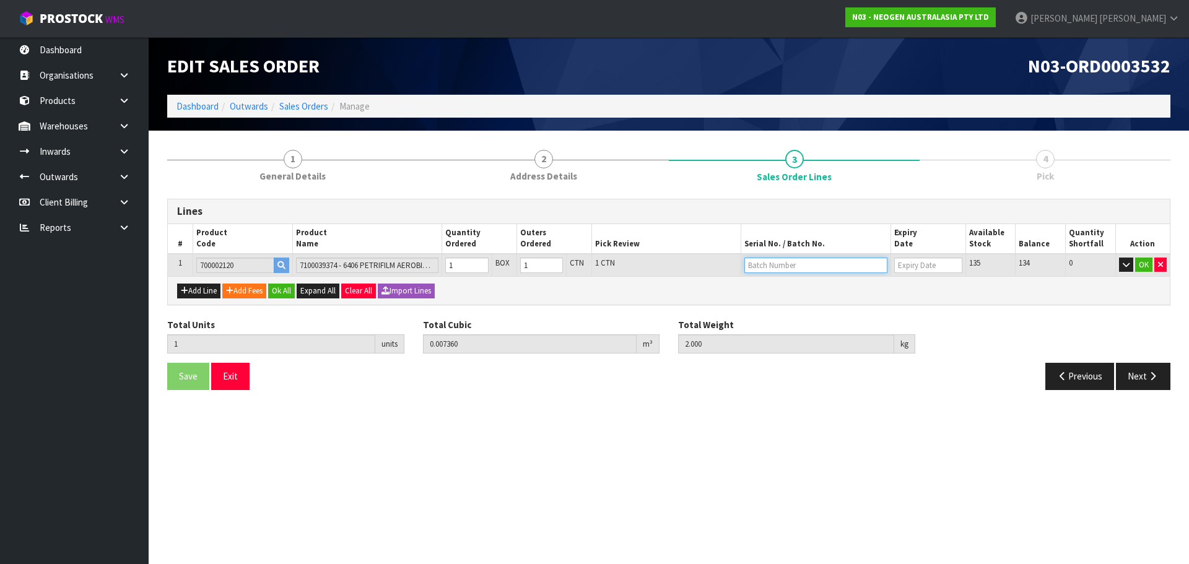
type input "345XA5"
type input "29/12/2026"
type input "345XA5"
click at [1141, 269] on button "OK" at bounding box center [1143, 265] width 17 height 15
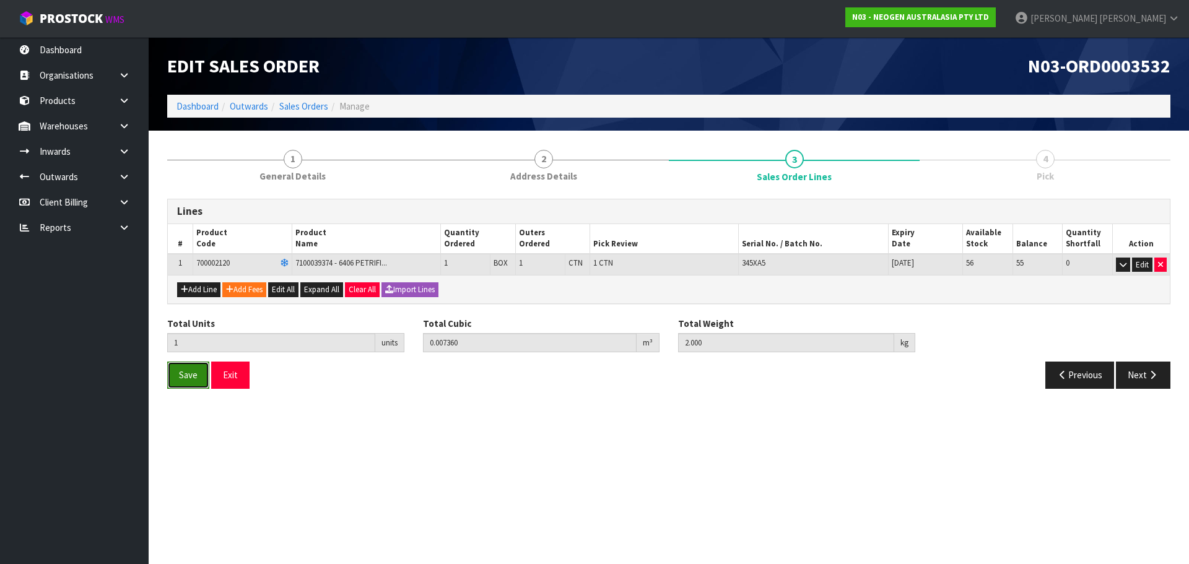
click at [188, 372] on span "Save" at bounding box center [188, 375] width 19 height 12
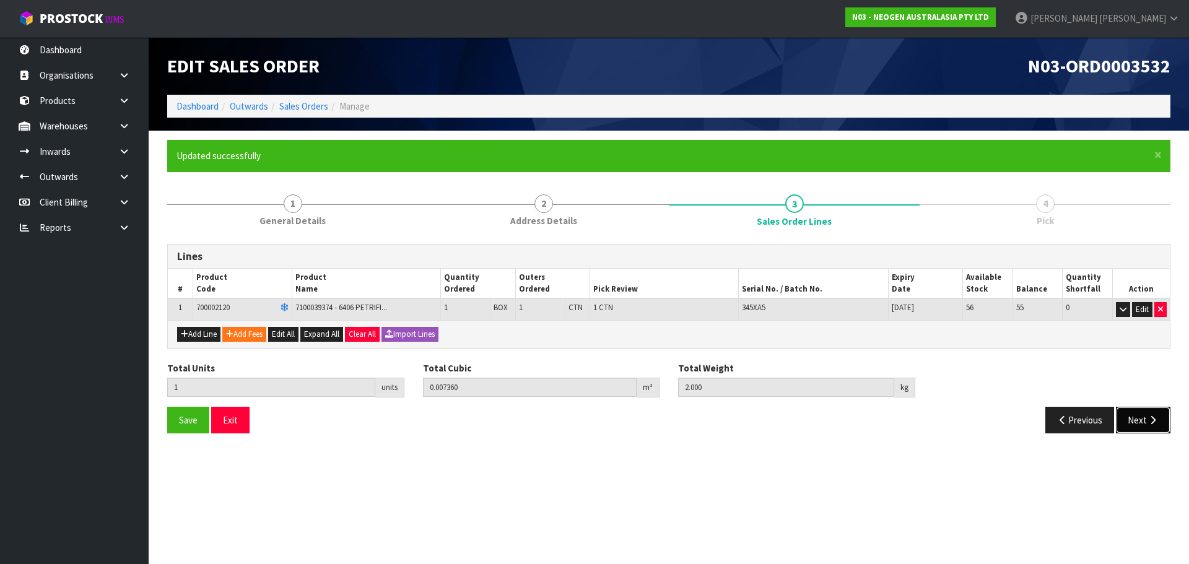
click at [1153, 411] on button "Next" at bounding box center [1142, 420] width 54 height 27
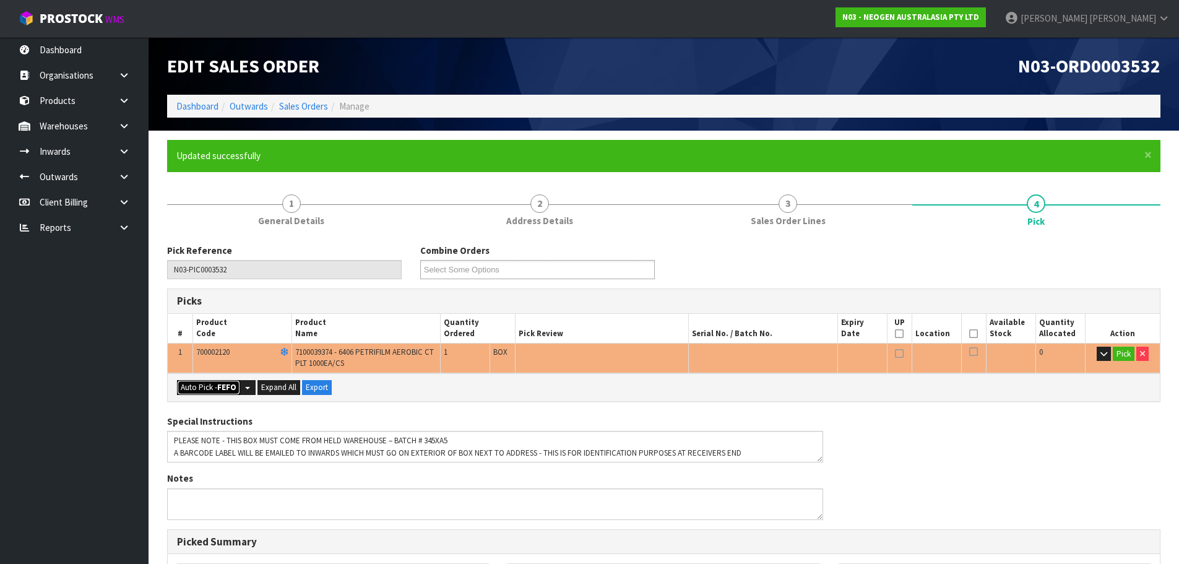
click at [235, 380] on button "Auto Pick - FEFO" at bounding box center [208, 387] width 63 height 15
type input "1"
type input "0.007360"
type input "2.000"
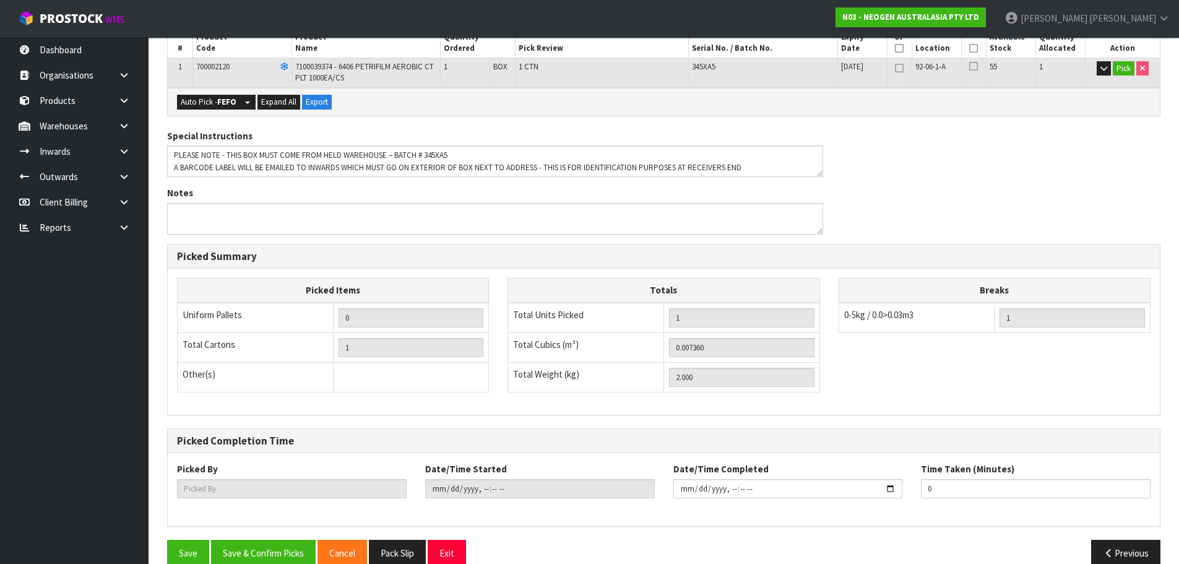
scroll to position [306, 0]
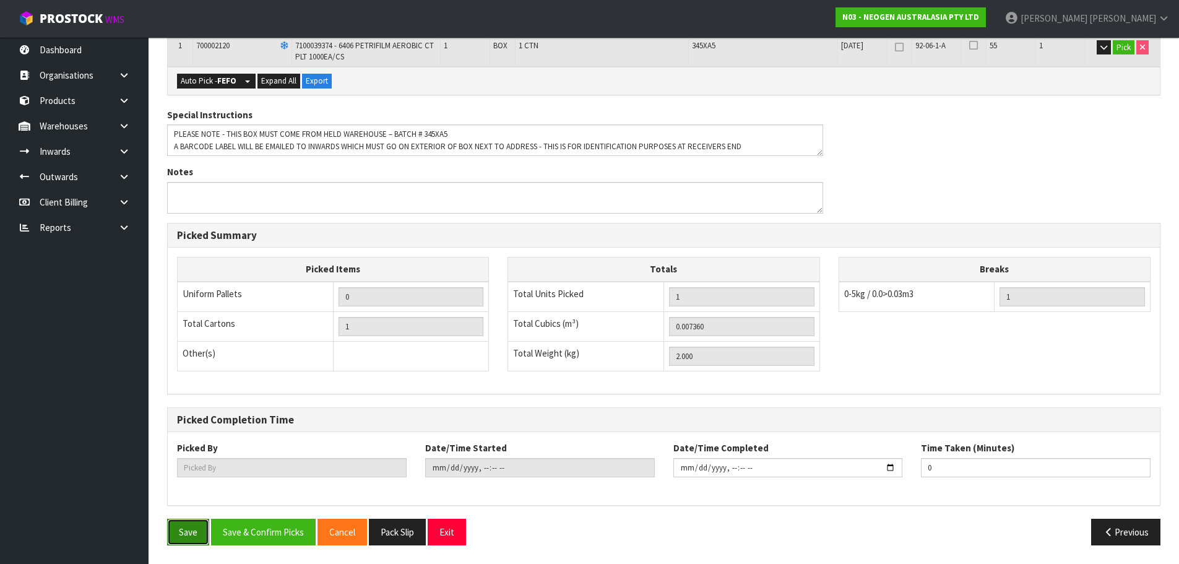
click at [186, 532] on button "Save" at bounding box center [188, 532] width 42 height 27
click at [272, 543] on button "Save & Confirm Picks" at bounding box center [263, 532] width 105 height 27
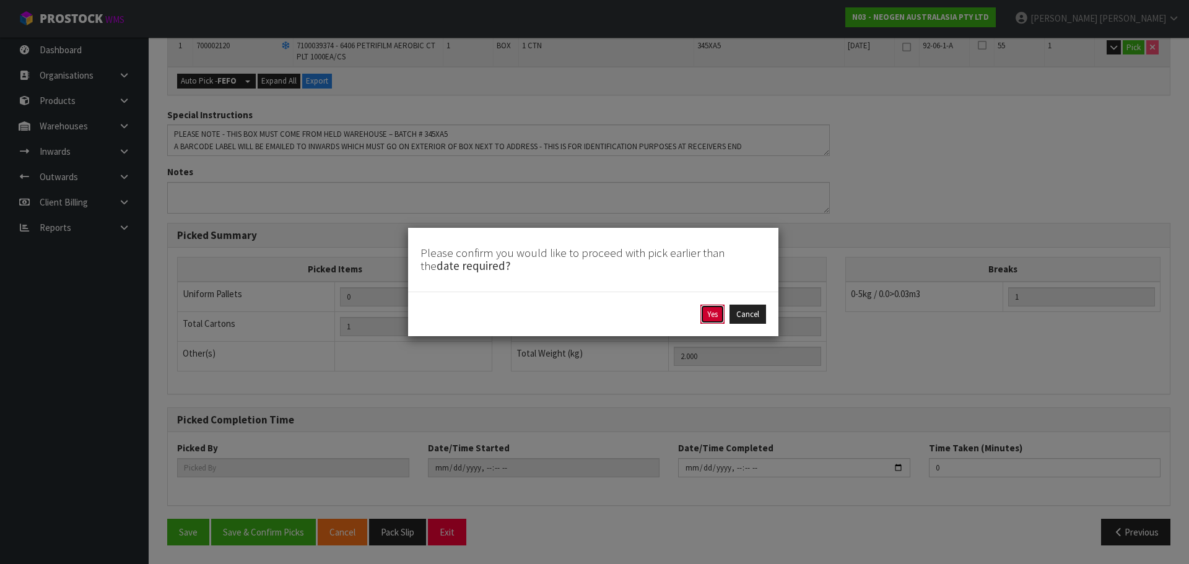
click at [709, 324] on button "Yes" at bounding box center [712, 315] width 24 height 20
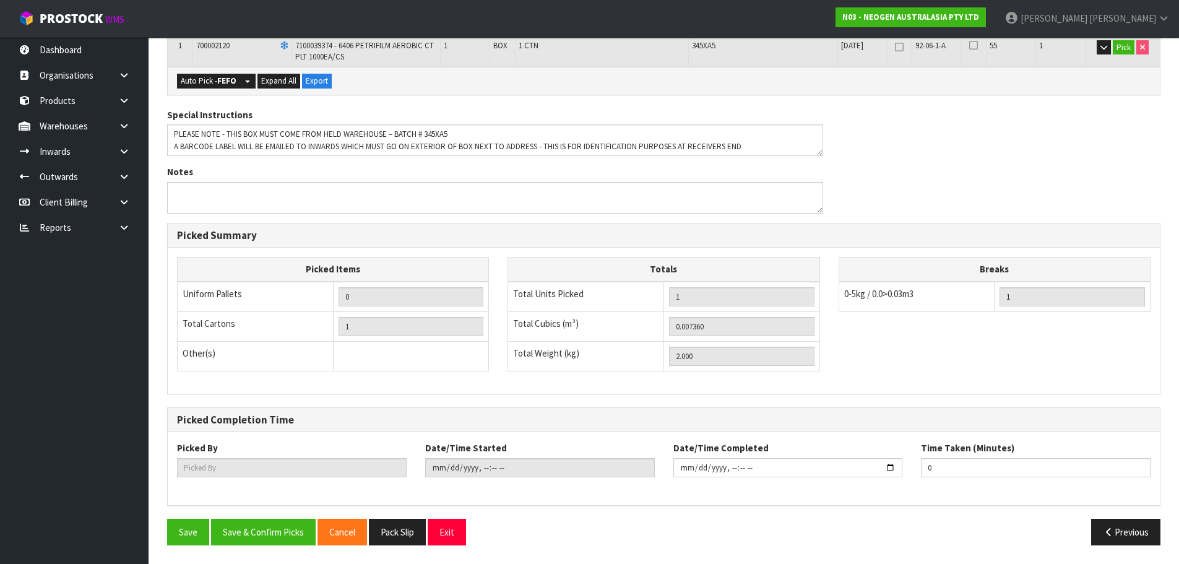
type input "[PERSON_NAME]"
type input "2025-10-08T16:14:39"
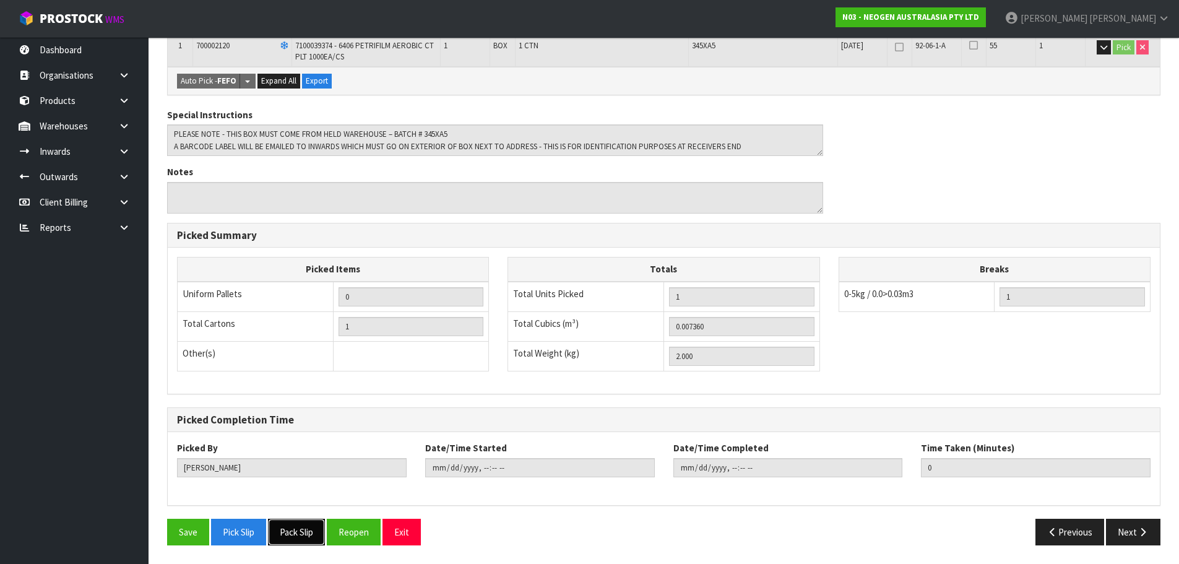
drag, startPoint x: 295, startPoint y: 530, endPoint x: 462, endPoint y: 501, distance: 169.0
click at [295, 530] on button "Pack Slip" at bounding box center [296, 532] width 57 height 27
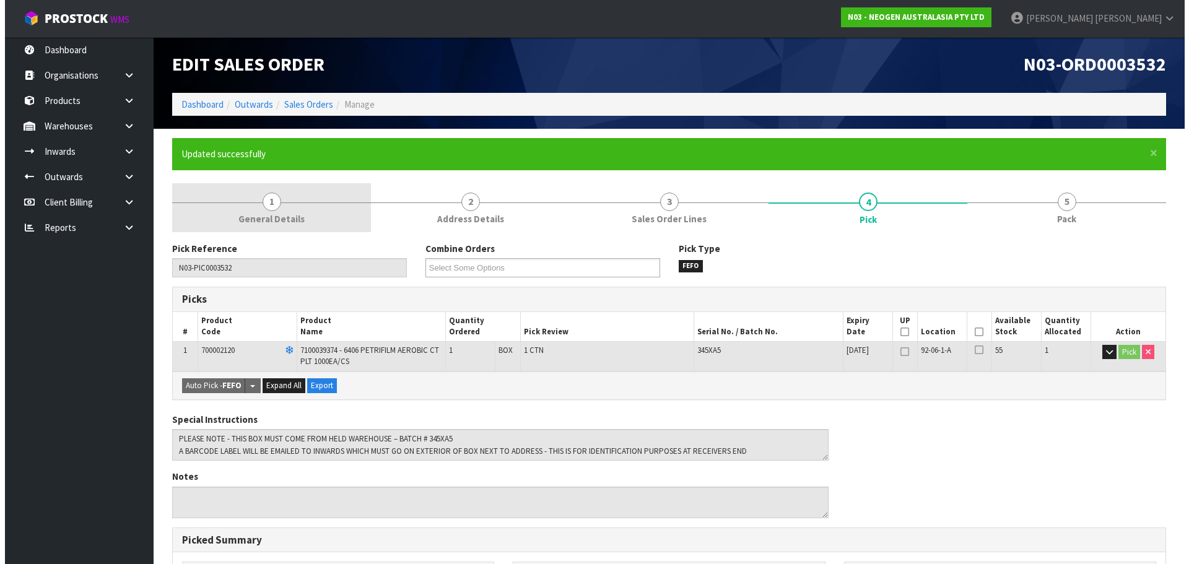
scroll to position [0, 0]
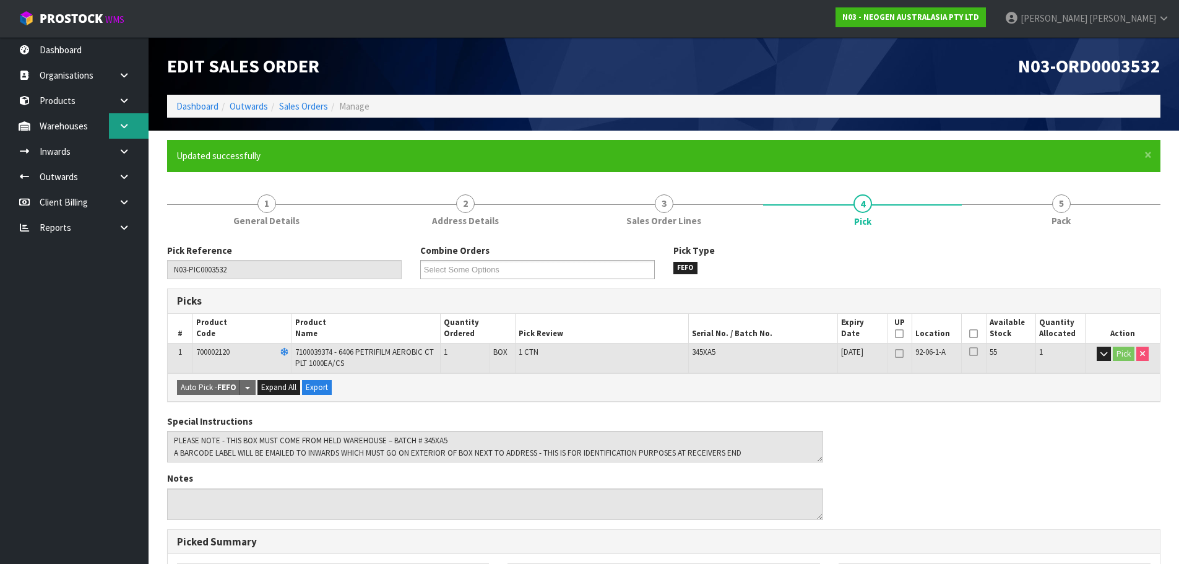
click at [139, 131] on link at bounding box center [129, 125] width 40 height 25
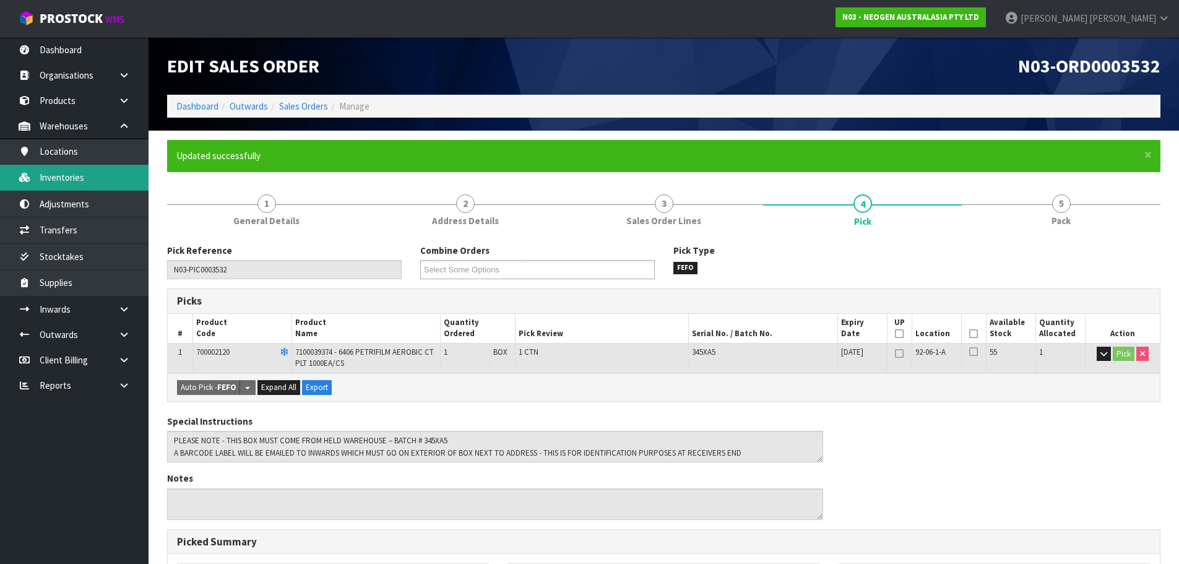
click at [90, 178] on link "Inventories" at bounding box center [74, 177] width 149 height 25
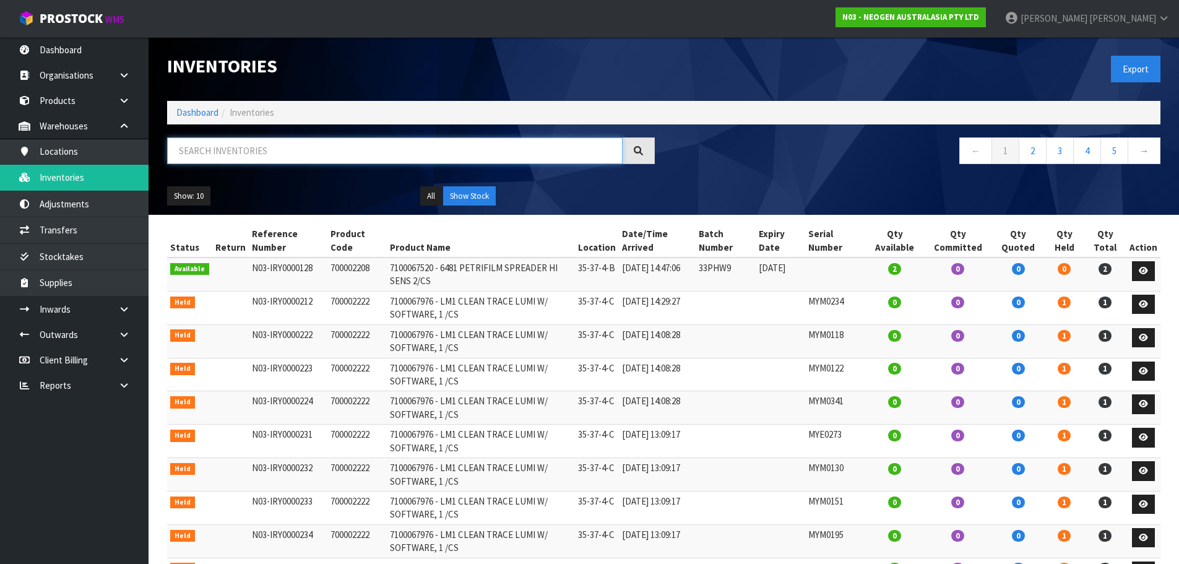
click at [284, 155] on input "text" at bounding box center [395, 150] width 456 height 27
paste input "345XA5"
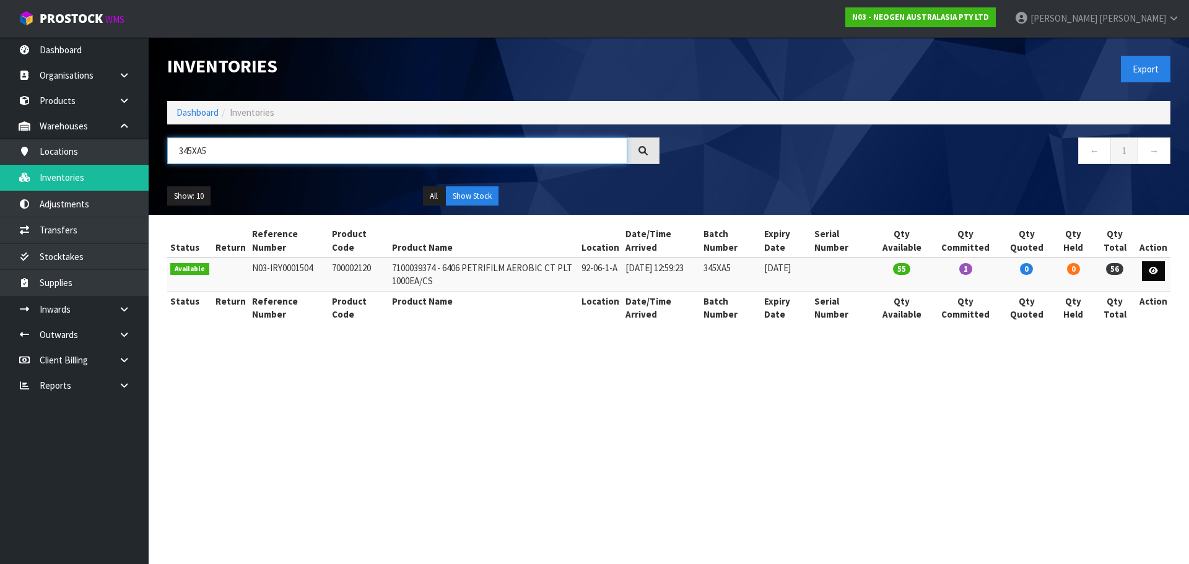
type input "345XA5"
click at [1145, 267] on link at bounding box center [1152, 271] width 23 height 20
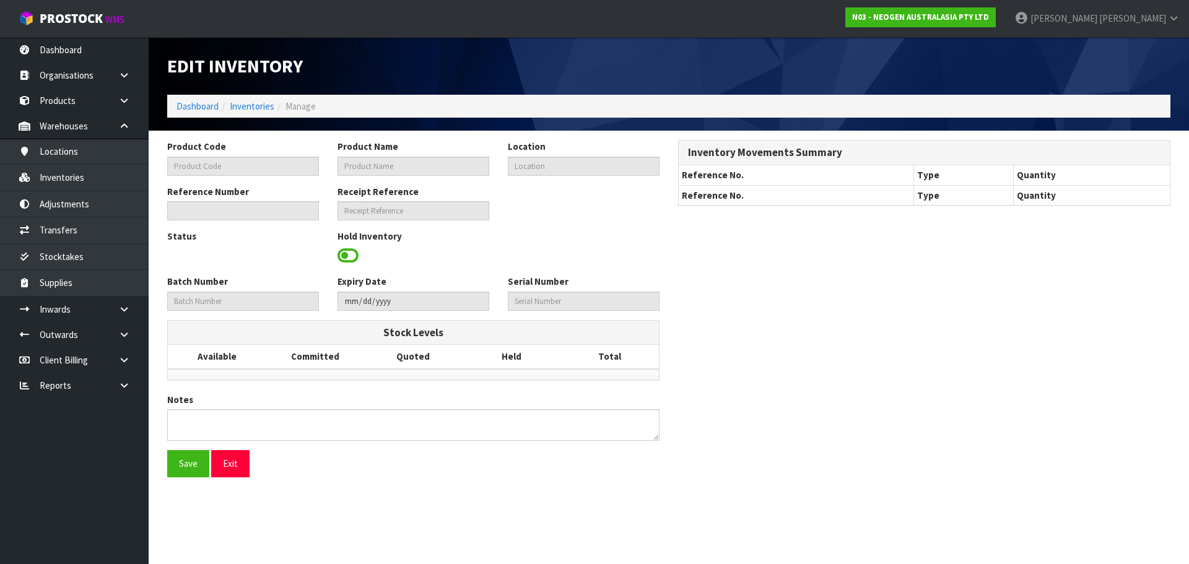
type input "700002120"
type input "7100039374 - 6406 PETRIFILM AEROBIC CT PLT 1000EA/CS"
type input "92-06-1-A"
type input "N03-IRY0001504"
type input "N03-REC0000336"
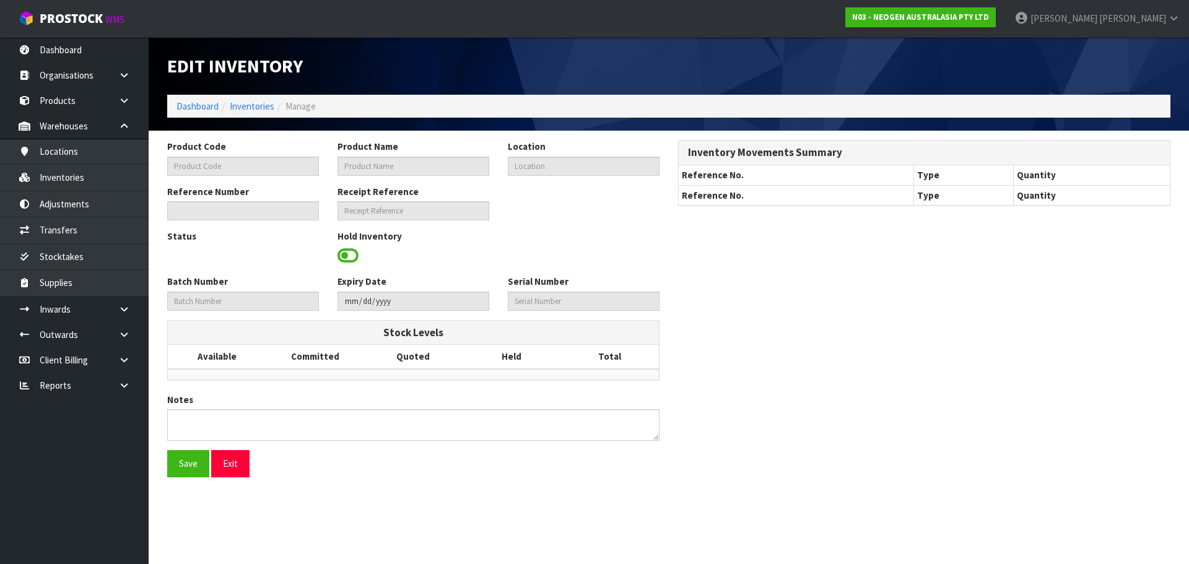
type input "345XA5"
type input "2026-12-29"
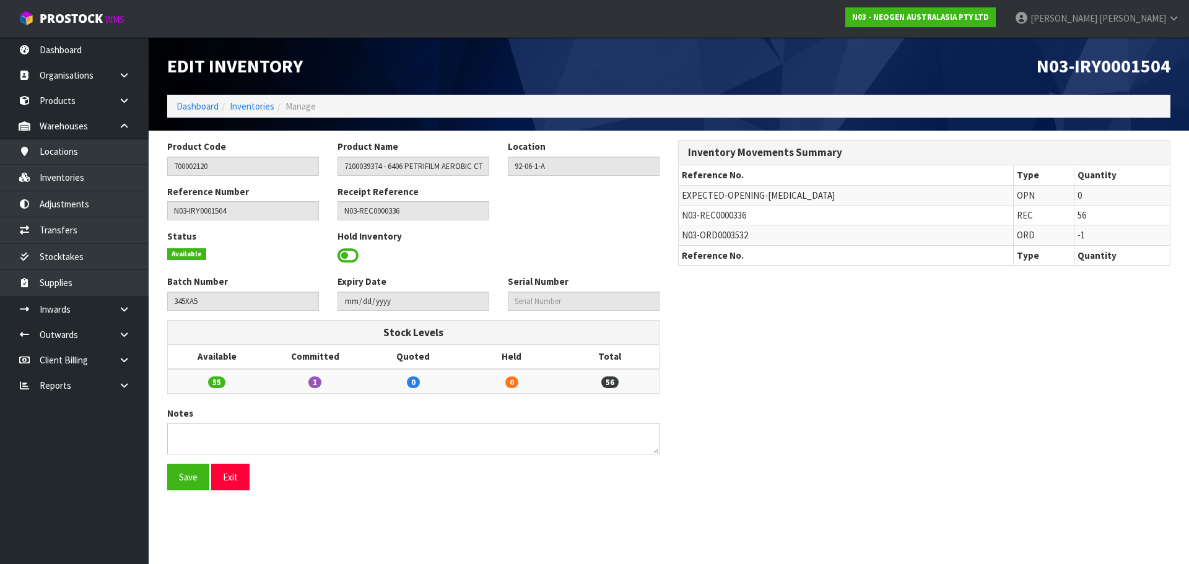
click at [340, 251] on span at bounding box center [347, 255] width 21 height 19
click at [492, 235] on div "Hold Inventory" at bounding box center [413, 248] width 170 height 36
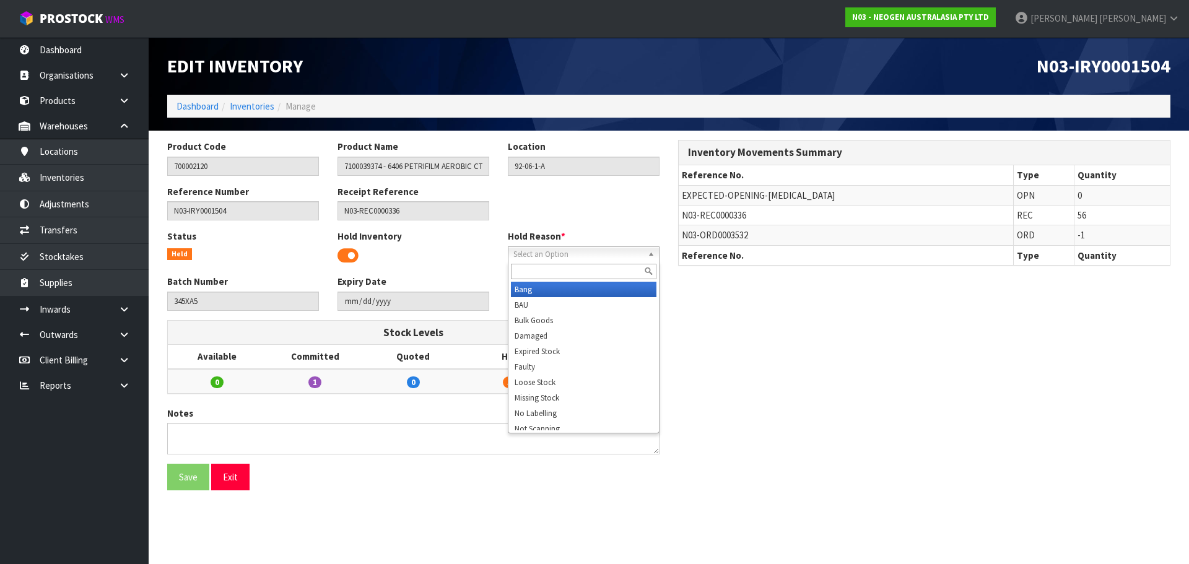
click at [534, 248] on span "Select an Option" at bounding box center [577, 254] width 129 height 15
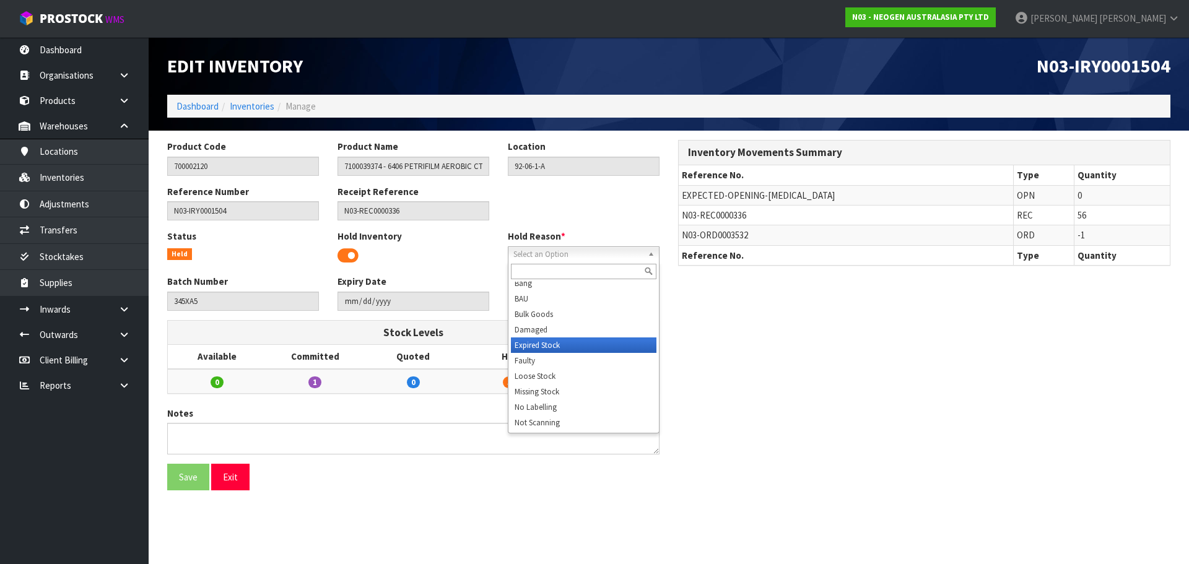
click at [578, 344] on li "Expired Stock" at bounding box center [583, 344] width 145 height 15
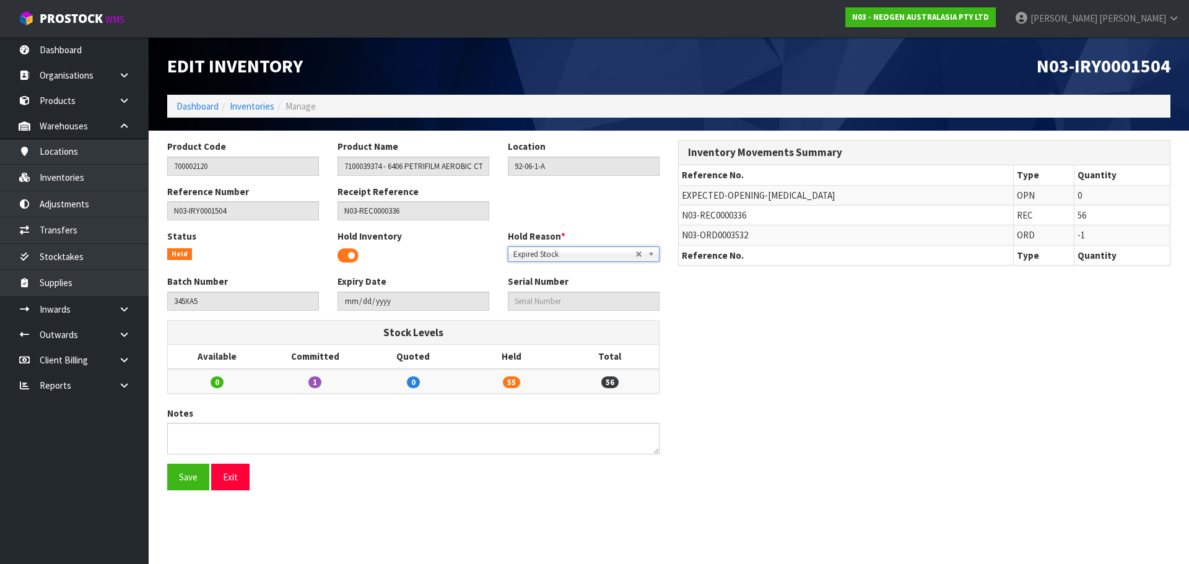
click at [560, 267] on div "Status Held Hold Inventory Hold Reason * Bang BAU Bulk Goods Damaged Expired St…" at bounding box center [413, 252] width 511 height 45
click at [560, 258] on span "Expired Stock" at bounding box center [574, 254] width 122 height 15
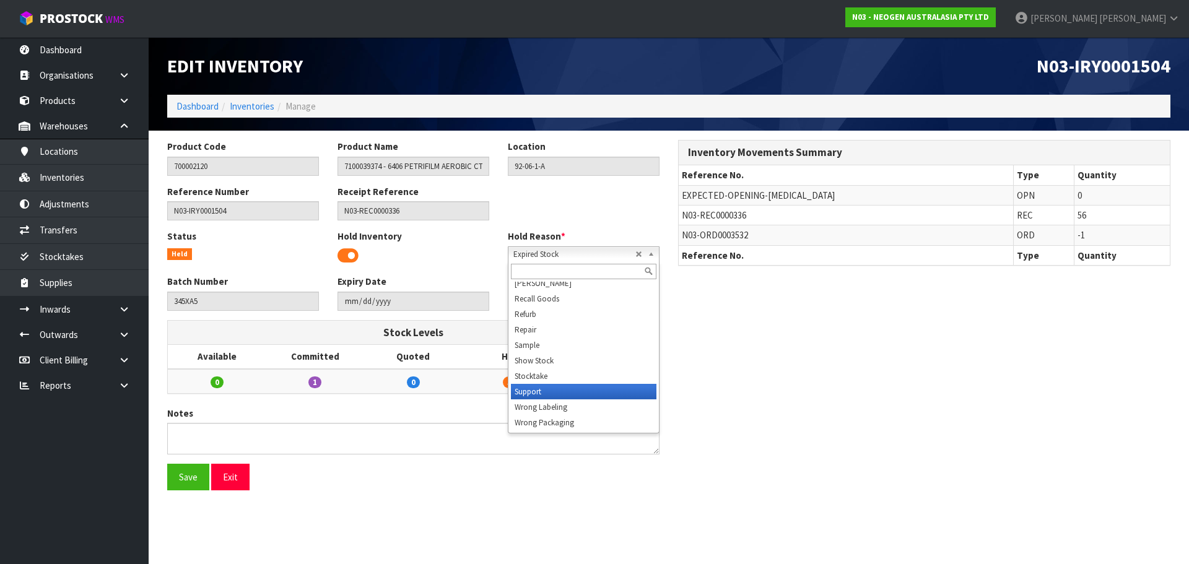
scroll to position [130, 0]
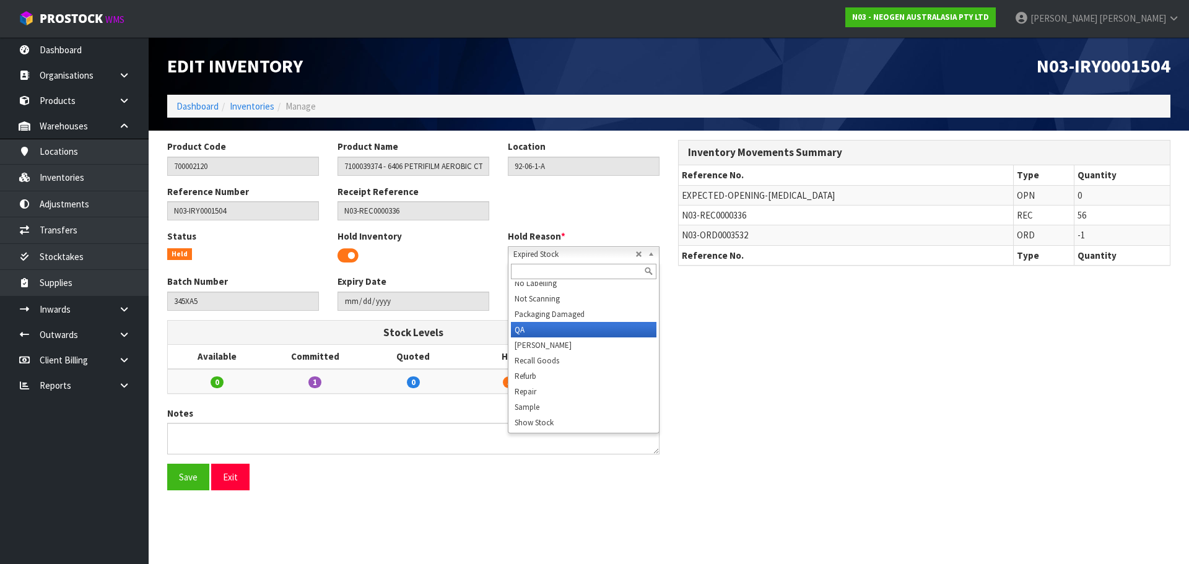
click at [551, 337] on ul "Bang BAU Bulk Goods Damaged Expired Stock Faulty Loose Stock Missing Stock No L…" at bounding box center [582, 356] width 148 height 149
click at [537, 251] on span "Rankin" at bounding box center [574, 254] width 122 height 15
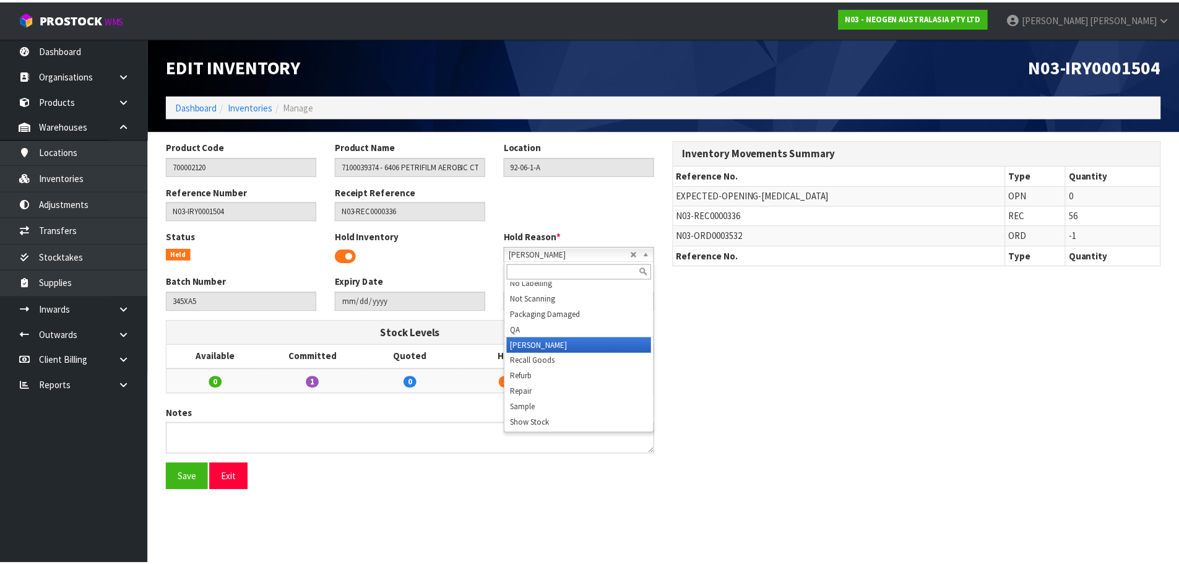
scroll to position [124, 0]
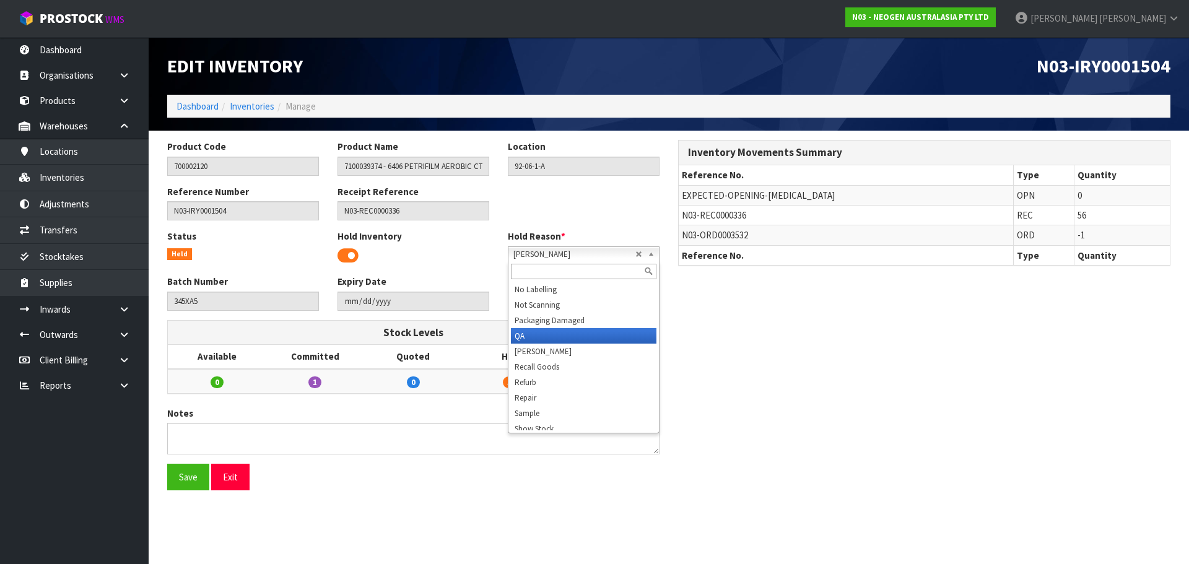
click at [534, 332] on li "QA" at bounding box center [583, 335] width 145 height 15
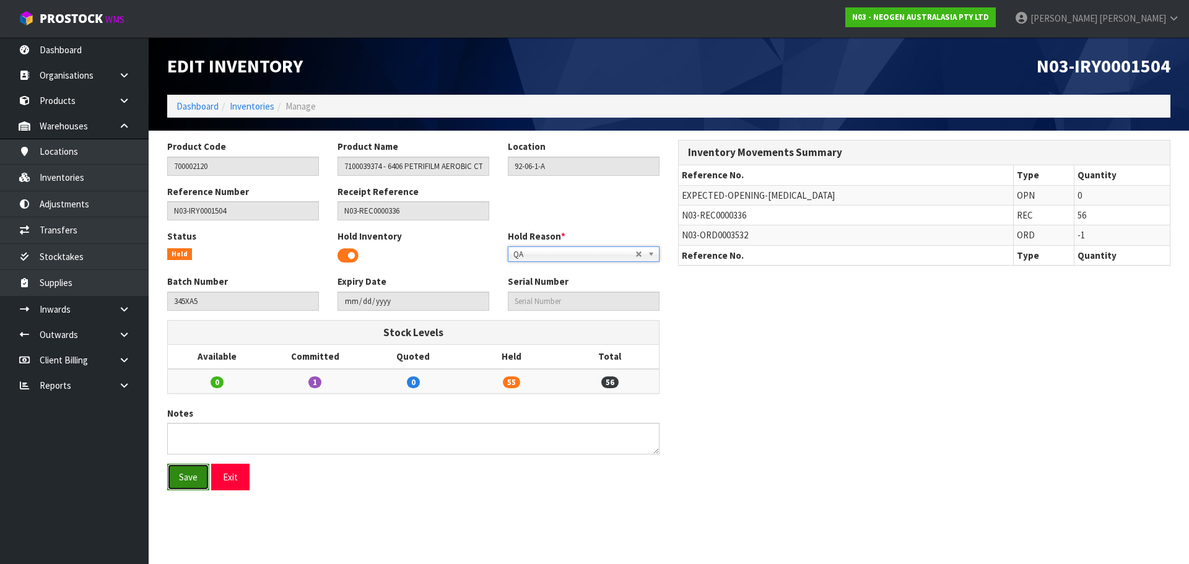
click at [197, 480] on button "Save" at bounding box center [188, 477] width 42 height 27
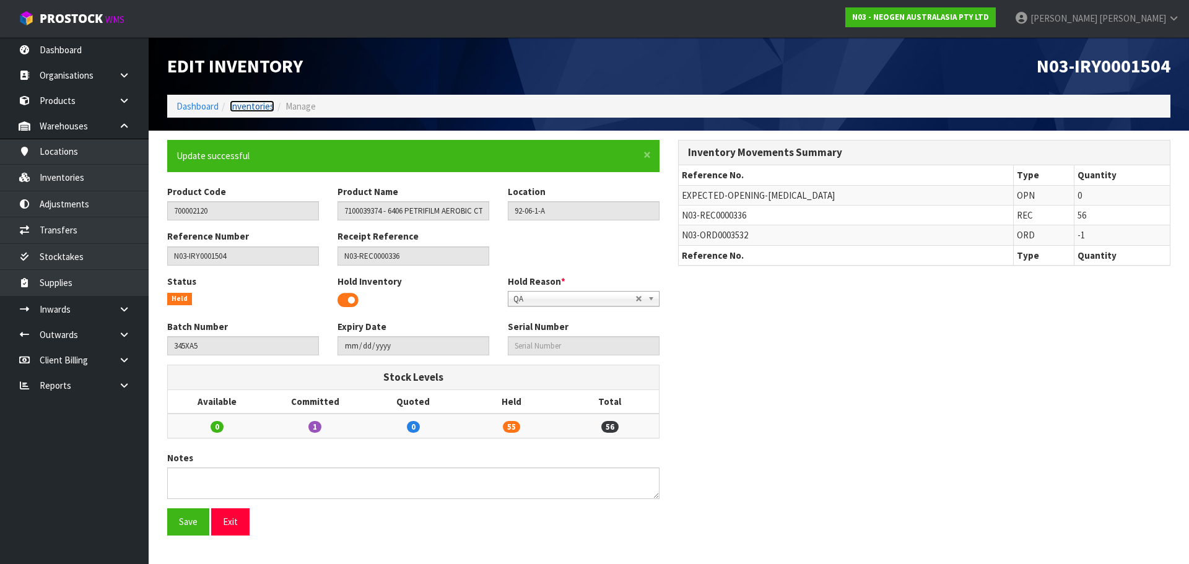
click at [245, 110] on link "Inventories" at bounding box center [252, 106] width 45 height 12
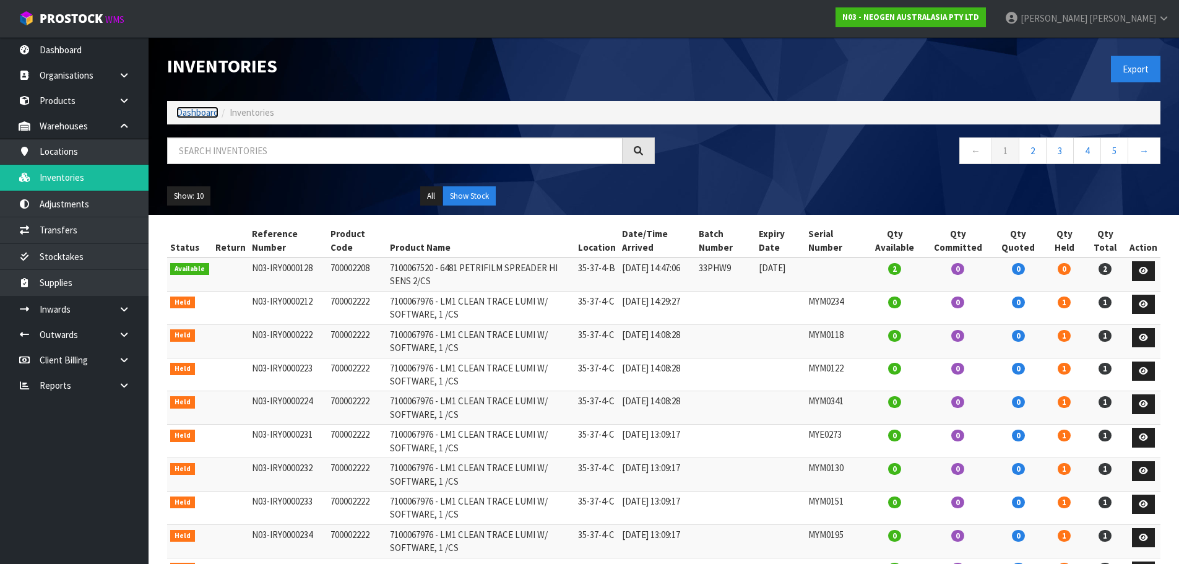
click at [196, 116] on link "Dashboard" at bounding box center [197, 112] width 42 height 12
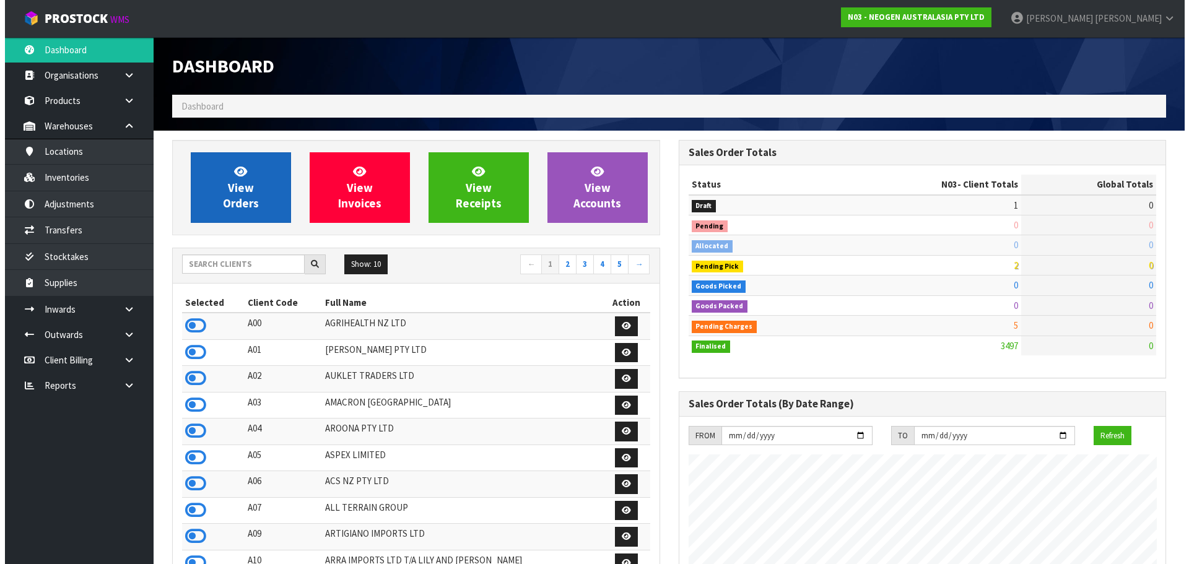
scroll to position [938, 506]
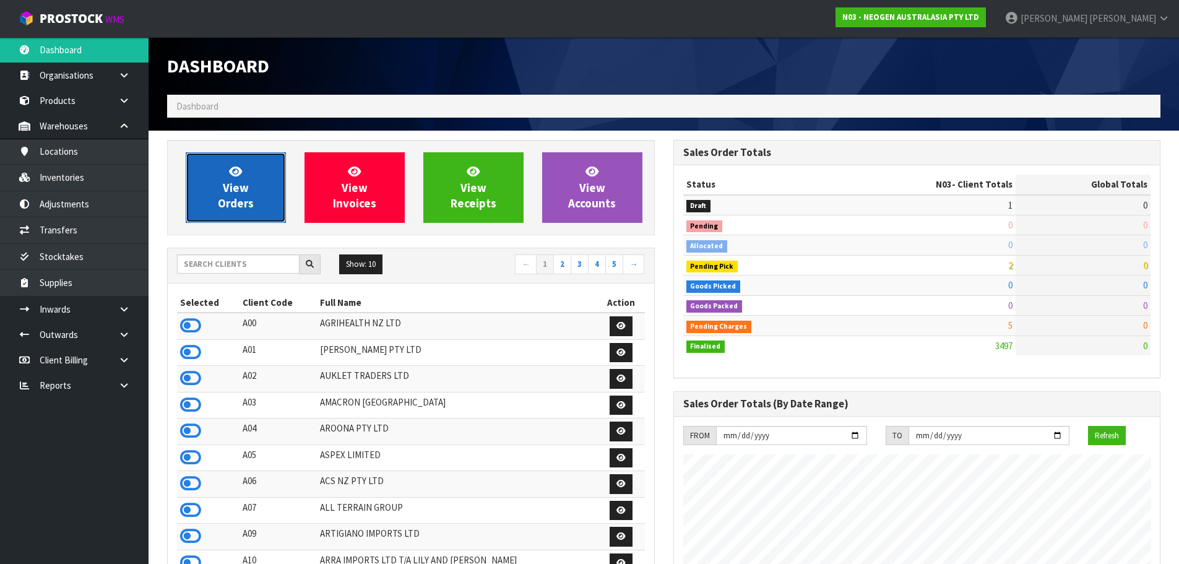
click at [220, 187] on link "View Orders" at bounding box center [236, 187] width 100 height 71
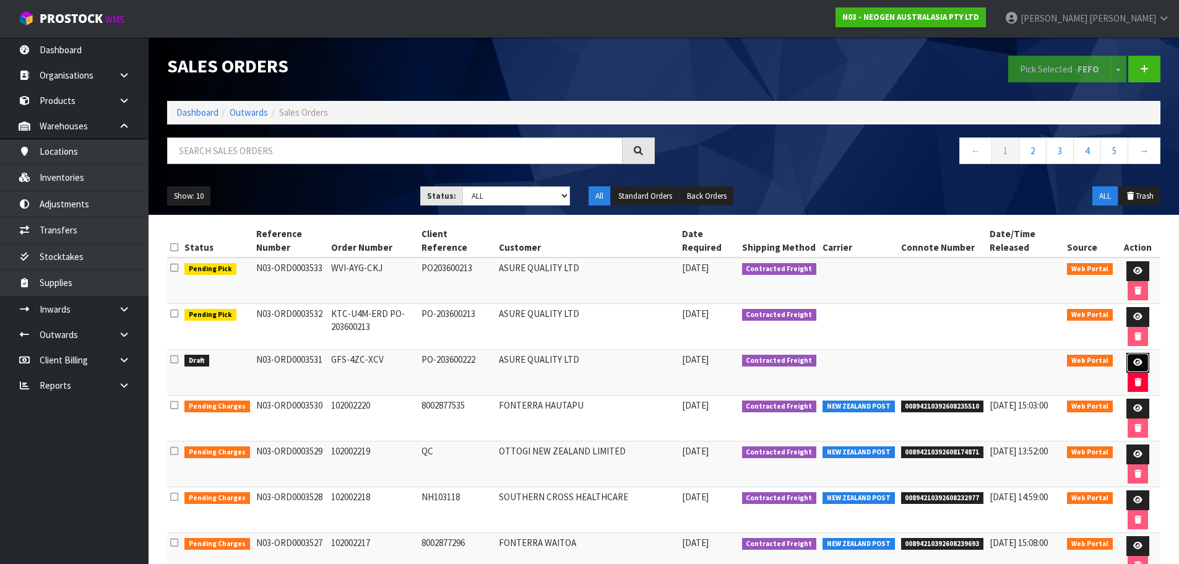
click at [1145, 361] on link at bounding box center [1138, 363] width 23 height 20
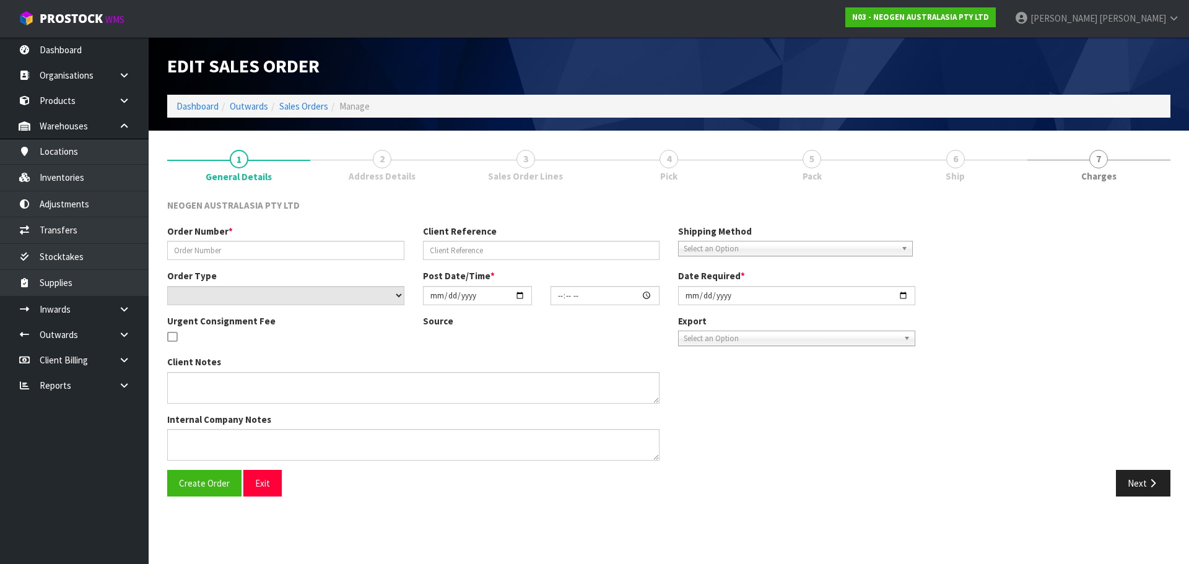
type input "GFS-4ZC-XCV"
type input "PO-203600222"
select select "number:0"
type input "2025-10-08"
type input "14:54:00.000"
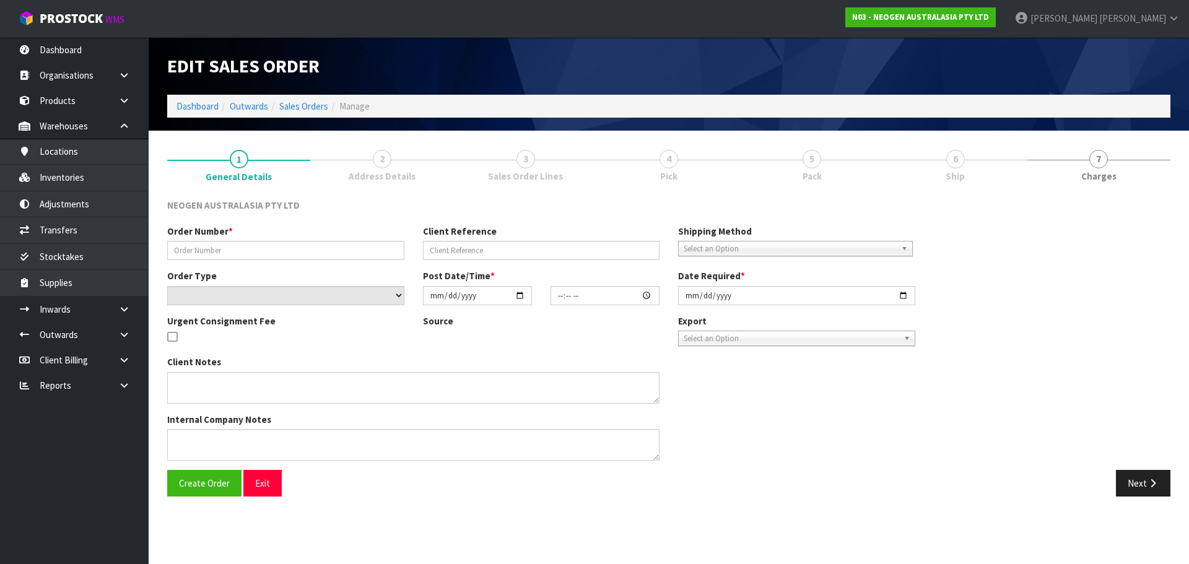
type input "2025-10-09"
type textarea "PLEASE NOTE - THIS BOX MUST COME FROM HELD WAREHOUSE – BATCH # 346FRN A BARCODE…"
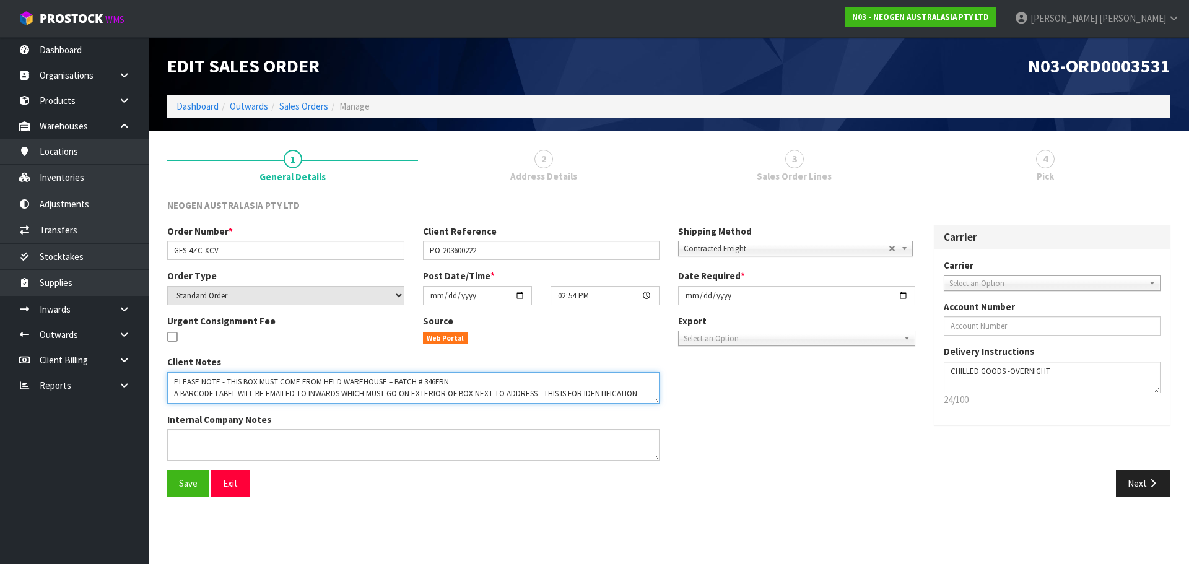
click at [439, 383] on textarea at bounding box center [413, 388] width 492 height 32
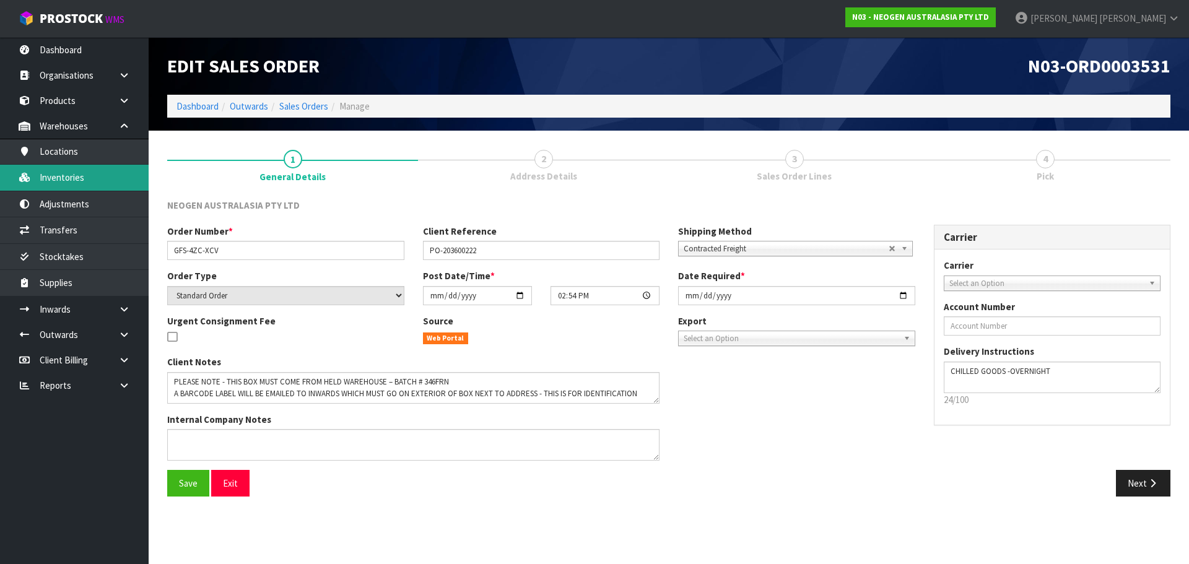
click at [72, 190] on link "Inventories" at bounding box center [74, 177] width 149 height 25
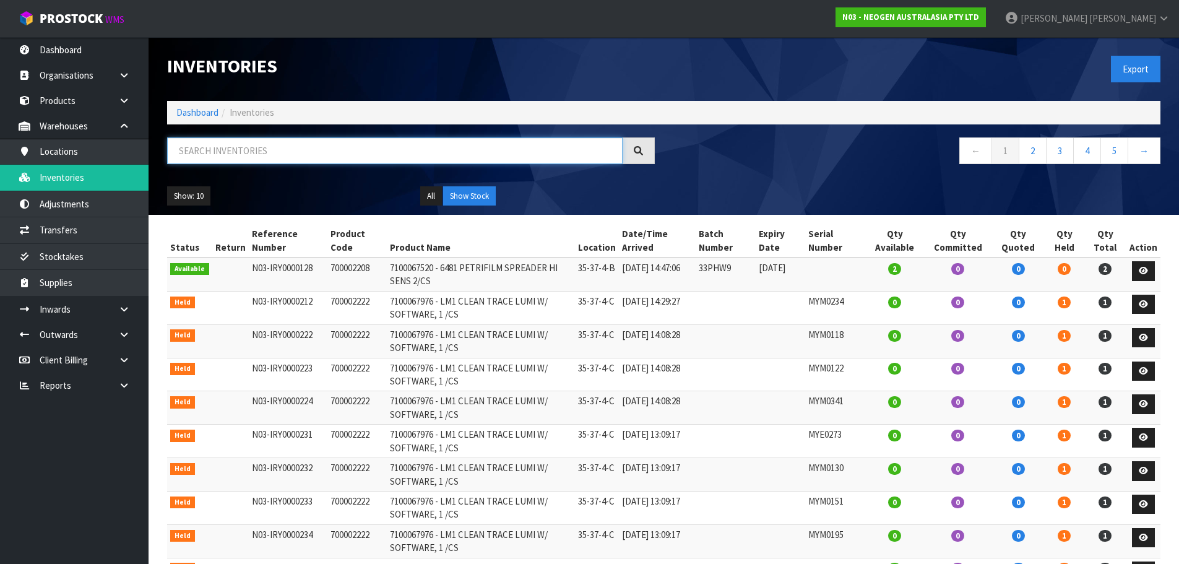
click at [259, 154] on input "text" at bounding box center [395, 150] width 456 height 27
paste input "346FRN"
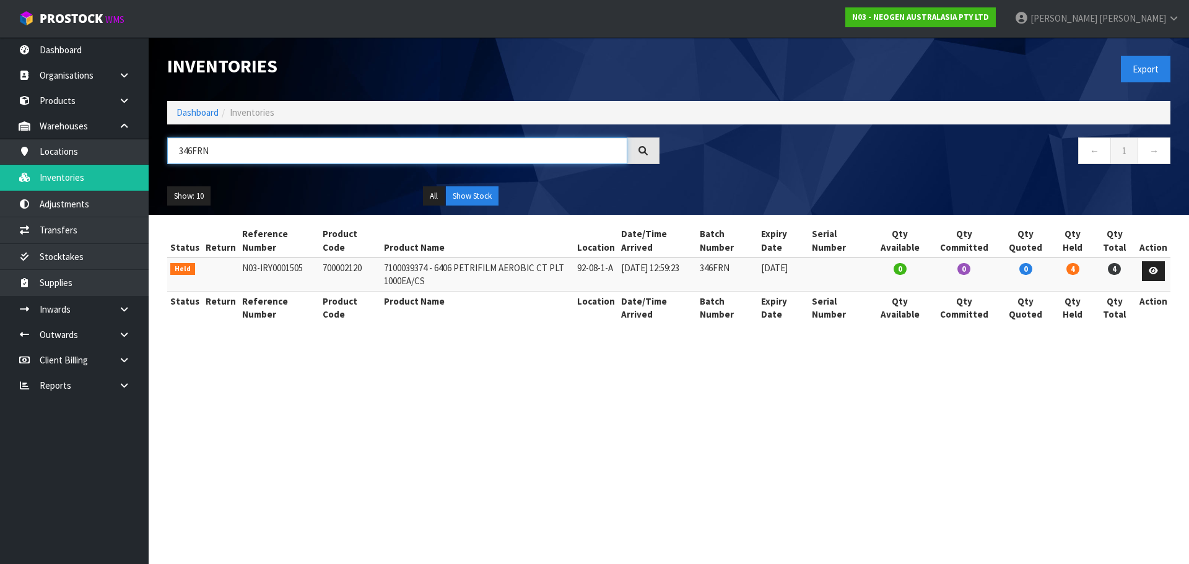
type input "346FRN"
click at [1168, 271] on td at bounding box center [1153, 274] width 34 height 33
click at [1141, 273] on td at bounding box center [1153, 274] width 34 height 33
click at [1156, 271] on icon at bounding box center [1152, 271] width 9 height 8
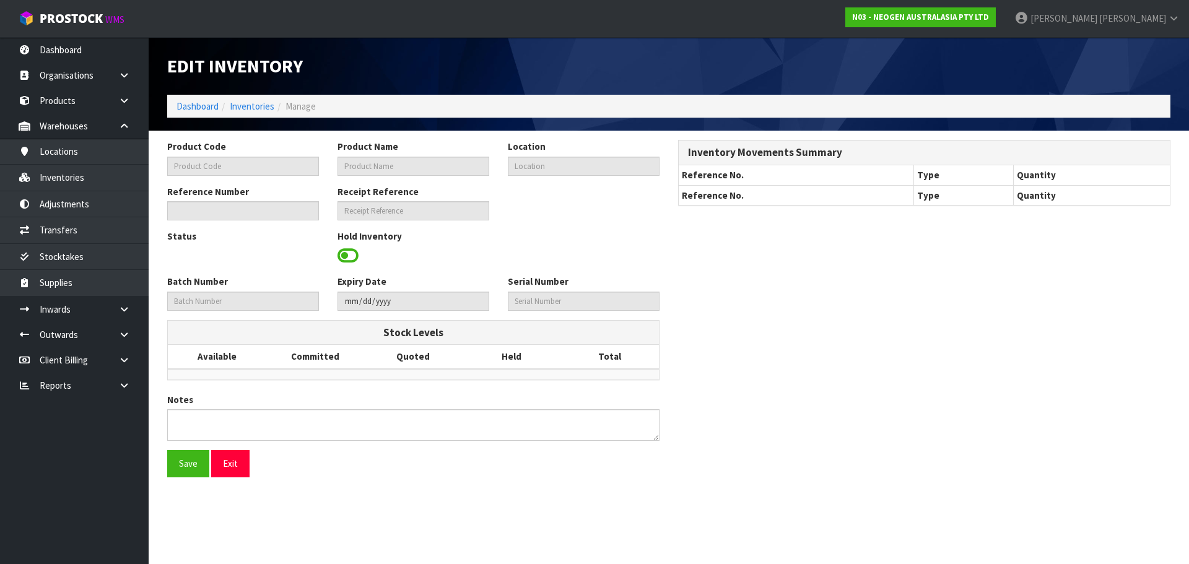
type input "700002120"
type input "7100039374 - 6406 PETRIFILM AEROBIC CT PLT 1000EA/CS"
type input "92-08-1-A"
type input "N03-IRY0001505"
type input "N03-REC0000336"
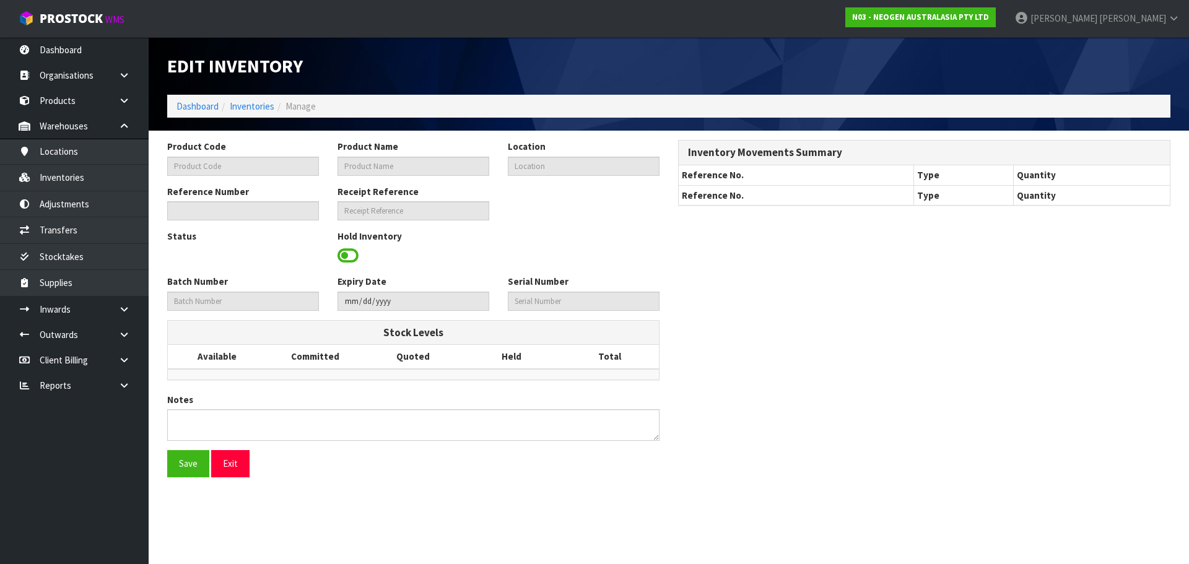
type input "346FRN"
type input "2027-02-23"
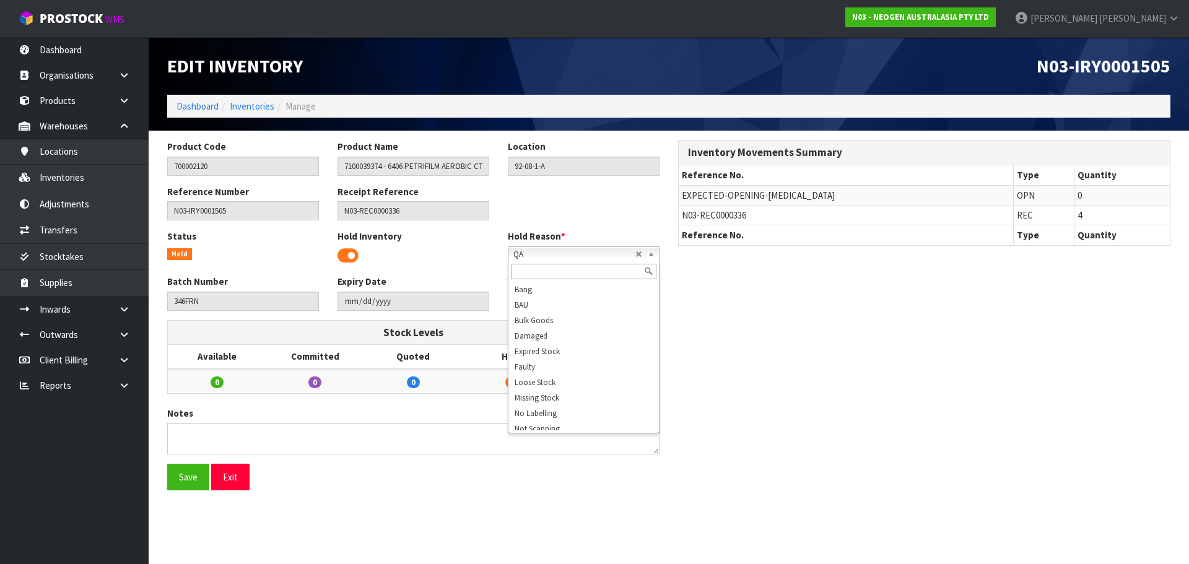
click at [567, 256] on span "QA" at bounding box center [574, 254] width 122 height 15
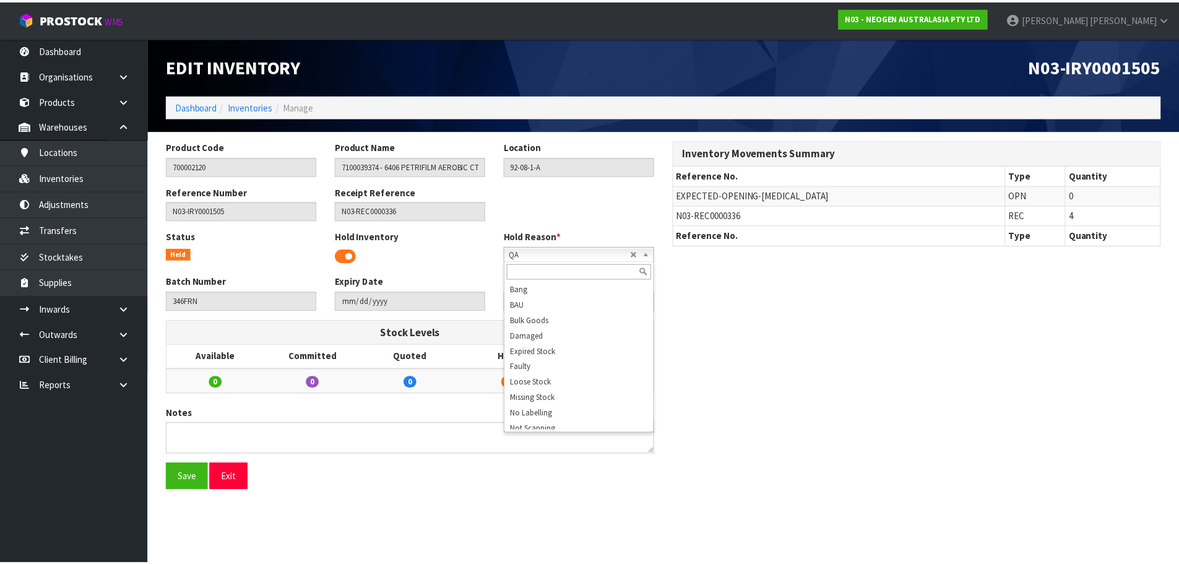
scroll to position [37, 0]
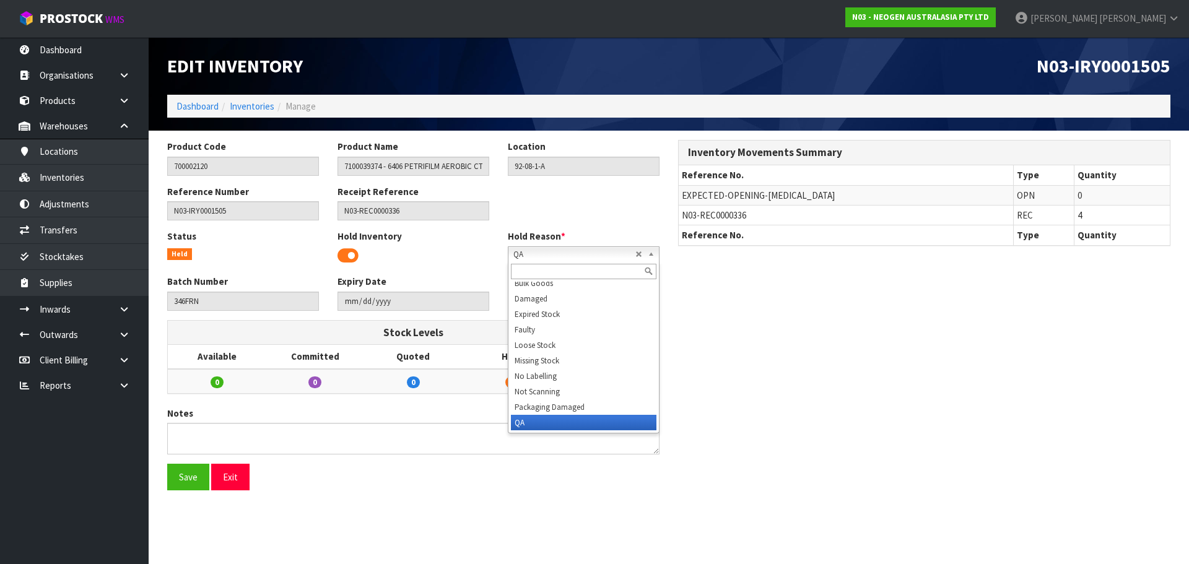
click at [344, 254] on span at bounding box center [347, 255] width 21 height 19
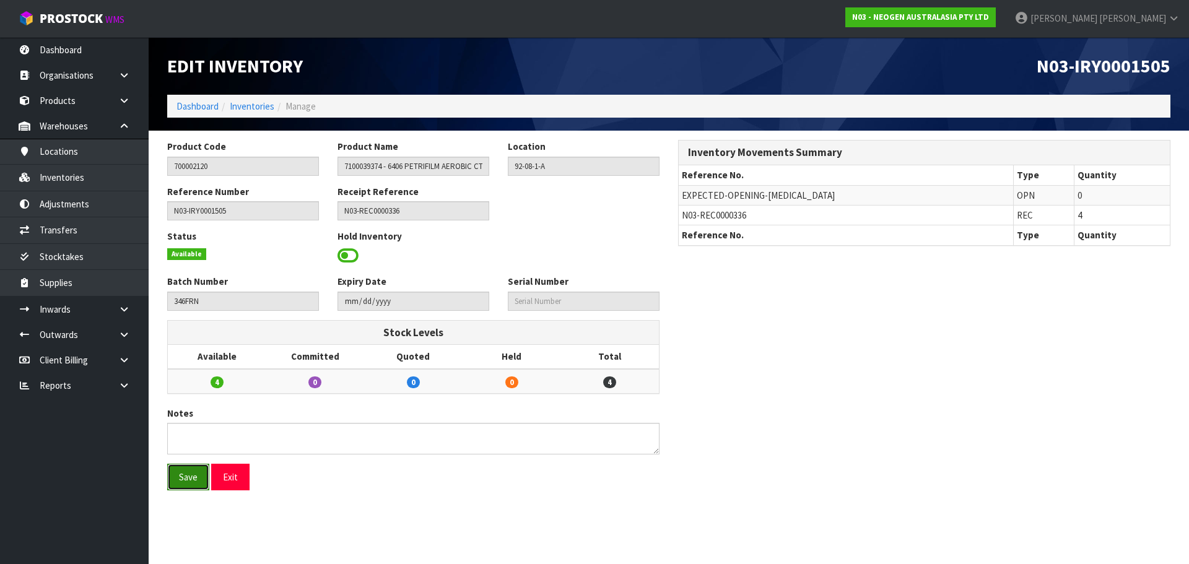
click at [192, 477] on button "Save" at bounding box center [188, 477] width 42 height 27
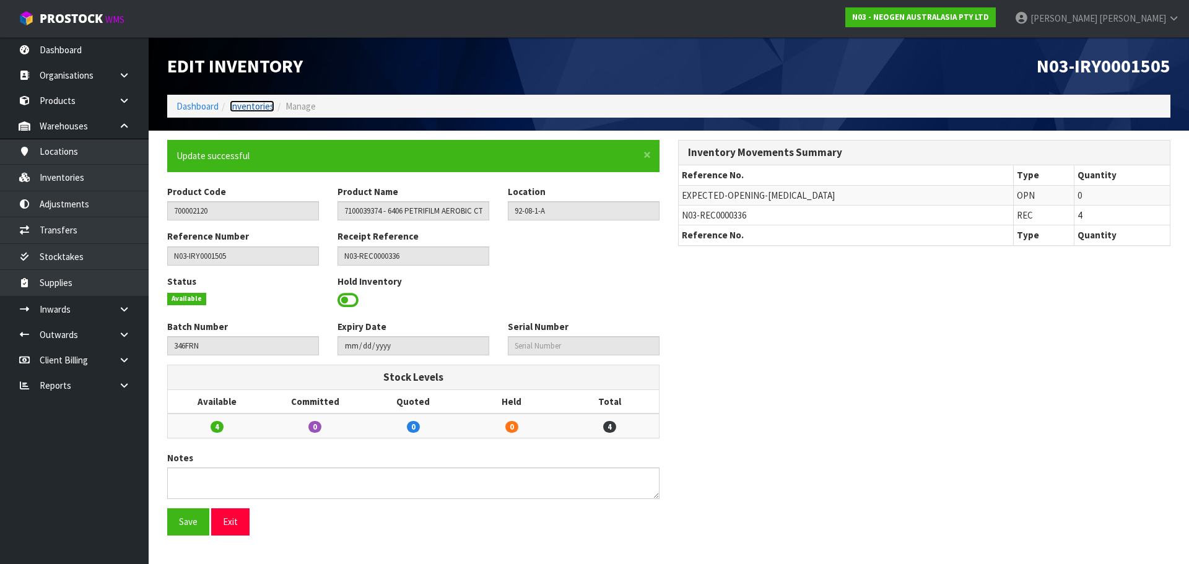
click at [253, 112] on link "Inventories" at bounding box center [252, 106] width 45 height 12
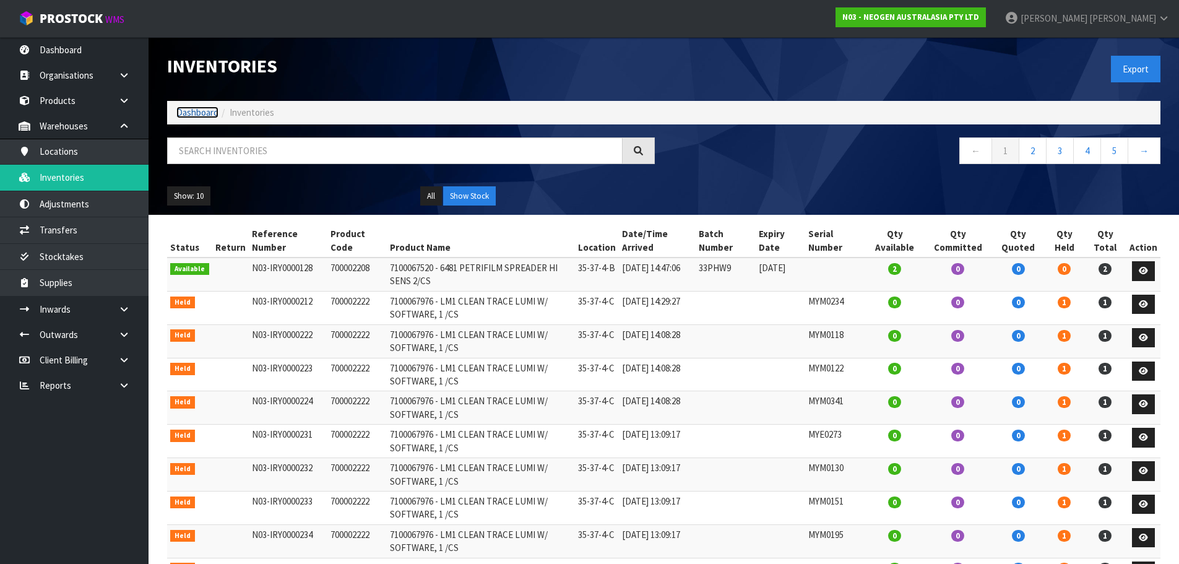
click at [210, 113] on link "Dashboard" at bounding box center [197, 112] width 42 height 12
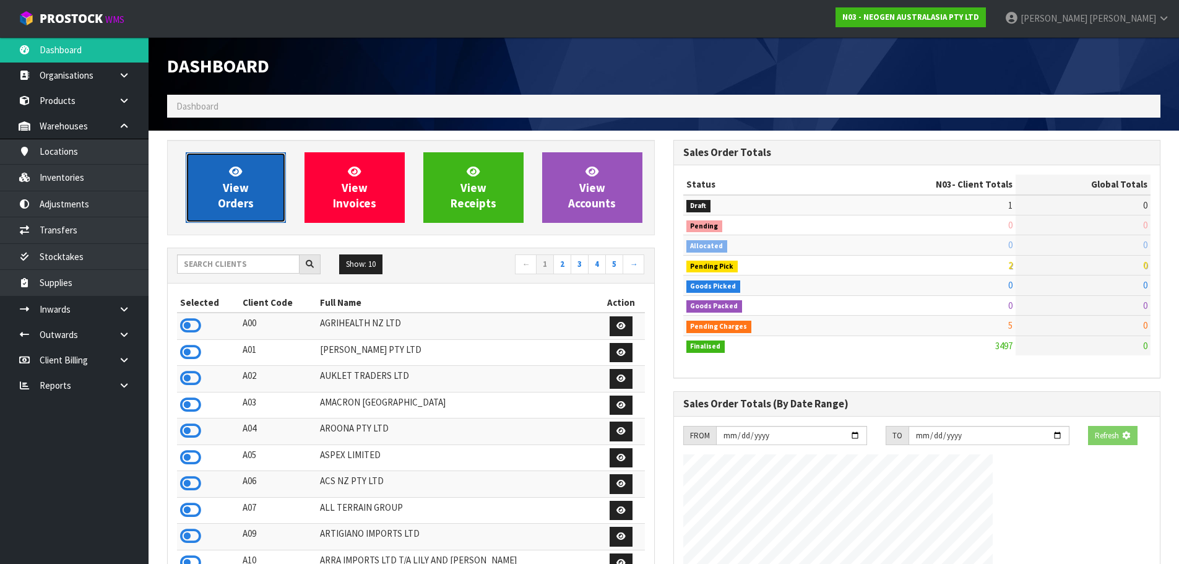
click at [252, 207] on span "View Orders" at bounding box center [236, 187] width 36 height 46
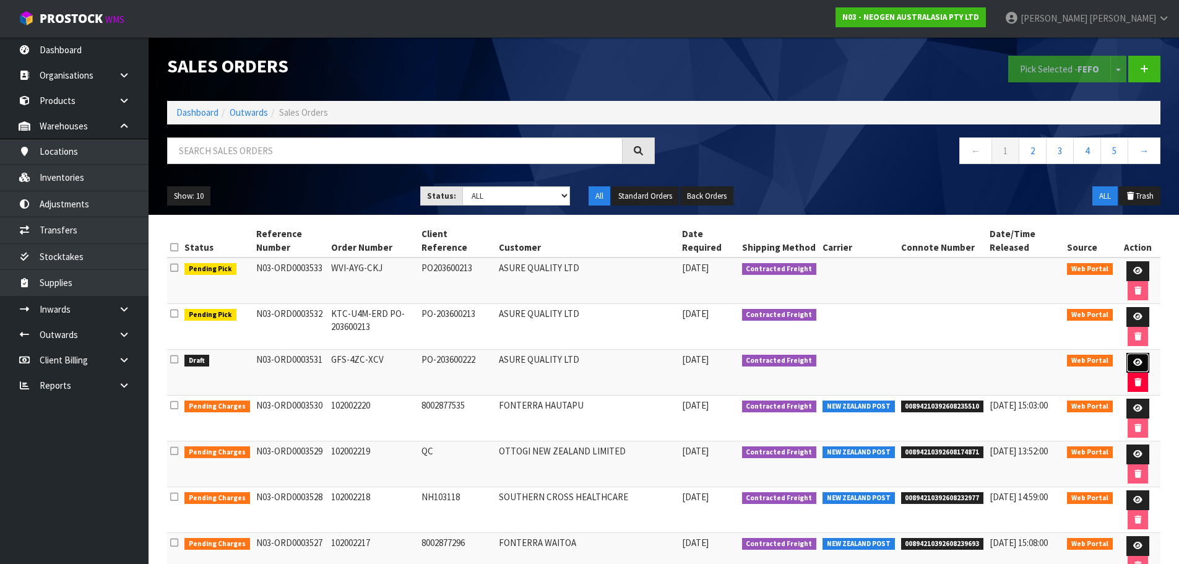
click at [1134, 362] on icon at bounding box center [1137, 362] width 9 height 8
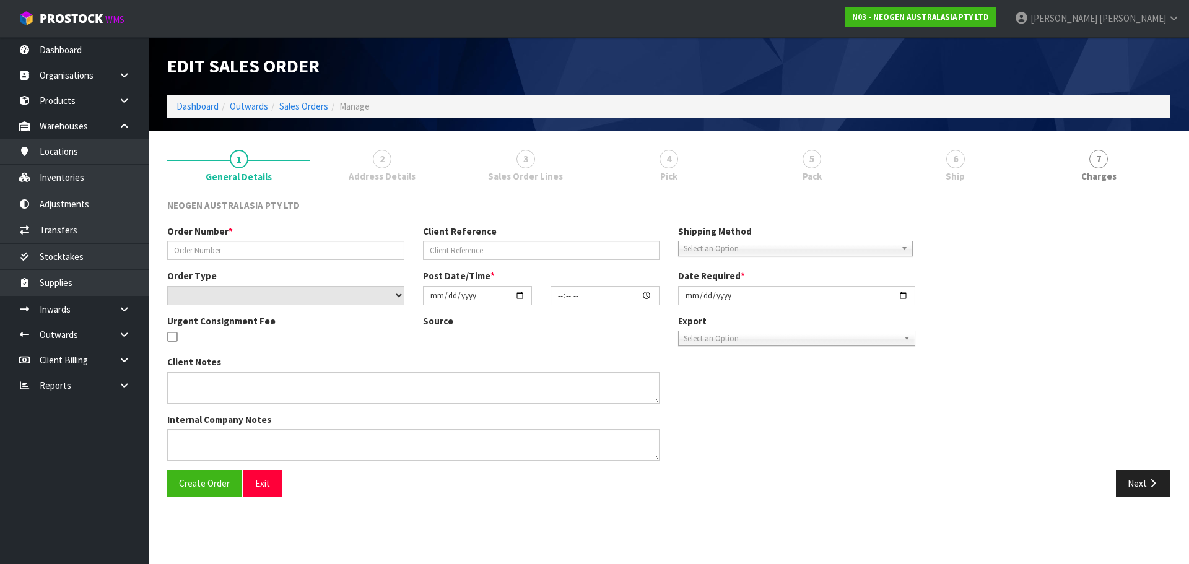
type input "GFS-4ZC-XCV"
type input "PO-203600222"
select select "number:0"
type input "2025-10-08"
type input "14:54:00.000"
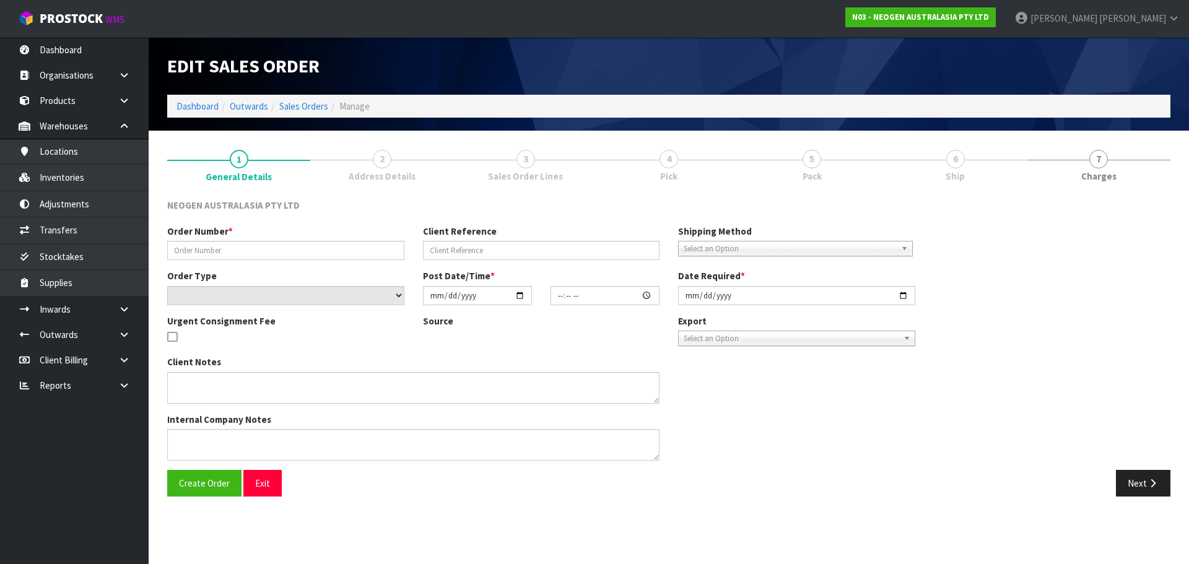
type input "2025-10-09"
type textarea "PLEASE NOTE - THIS BOX MUST COME FROM HELD WAREHOUSE – BATCH # 346FRN A BARCODE…"
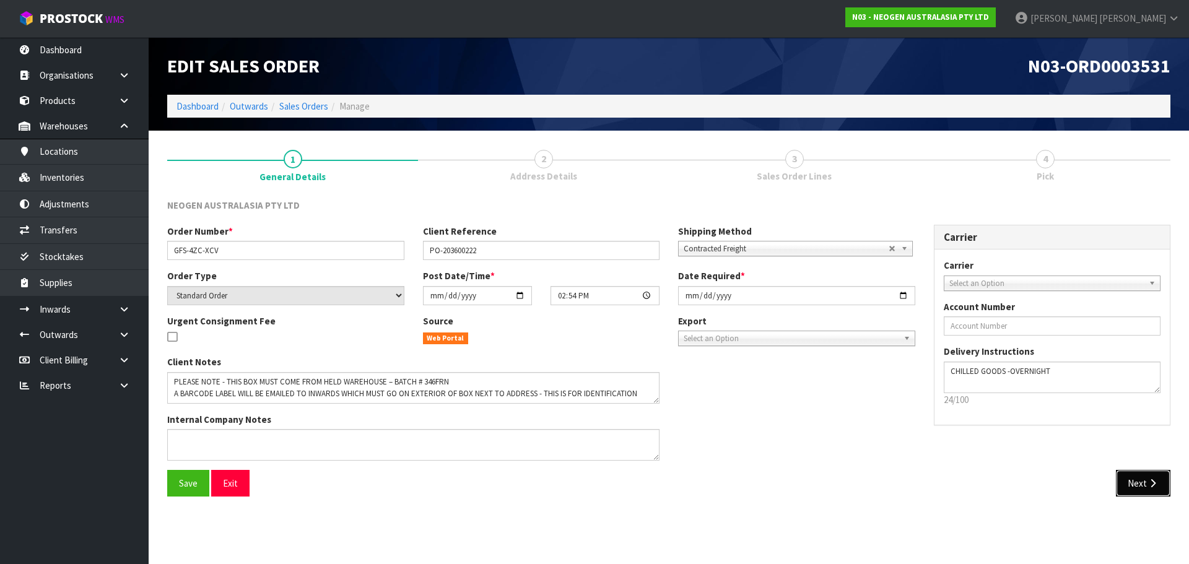
click at [1156, 479] on icon "button" at bounding box center [1152, 483] width 12 height 9
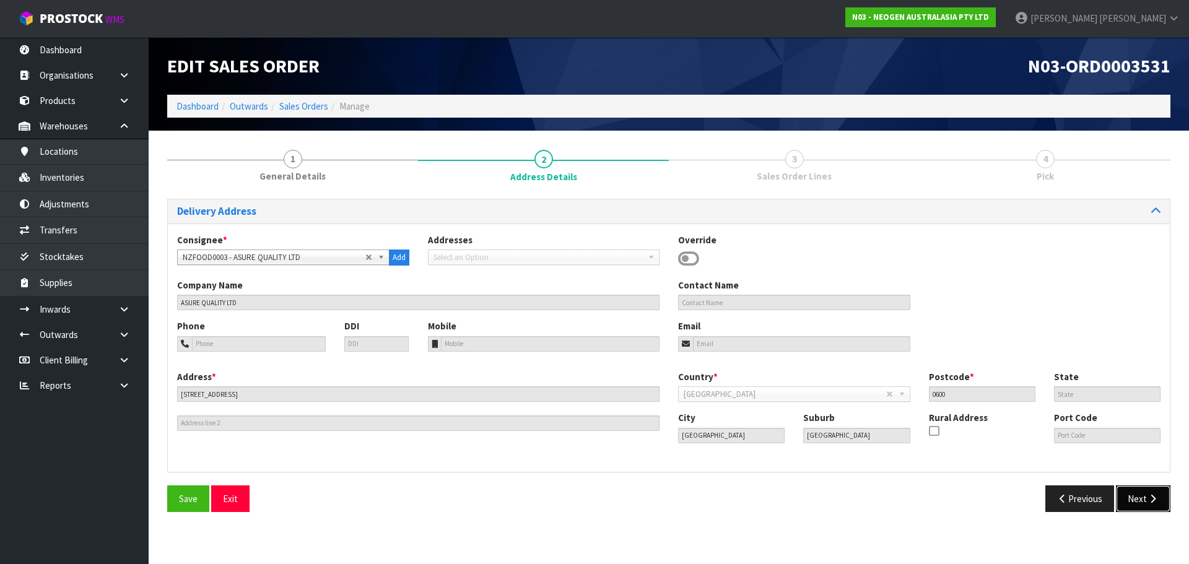
click at [1124, 491] on button "Next" at bounding box center [1142, 498] width 54 height 27
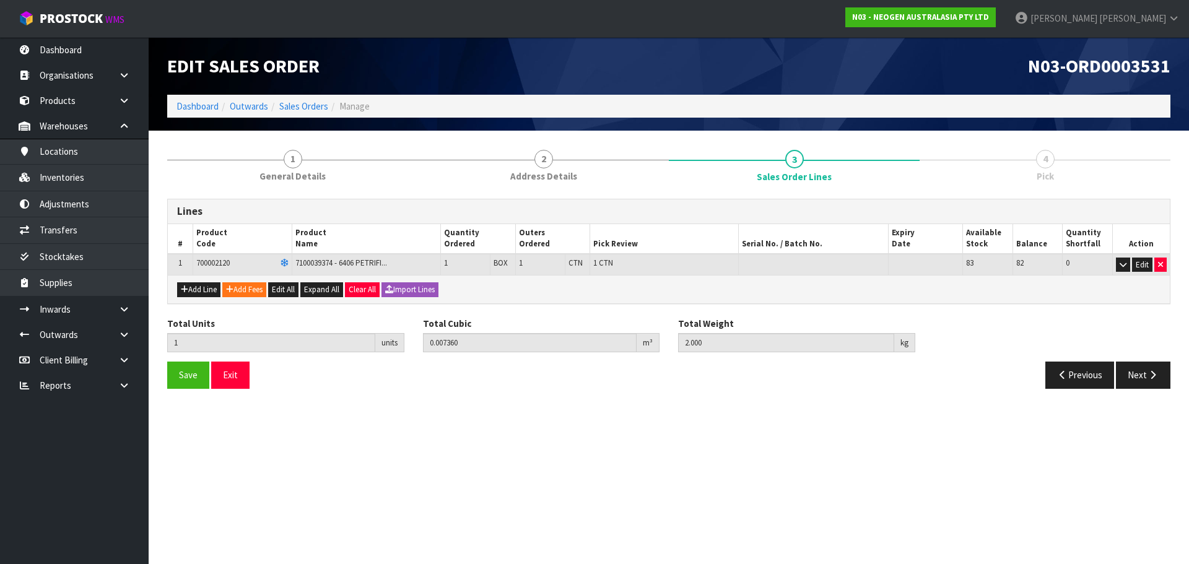
click at [1134, 274] on td "Edit" at bounding box center [1141, 265] width 58 height 22
click at [1133, 270] on button "Edit" at bounding box center [1142, 265] width 20 height 15
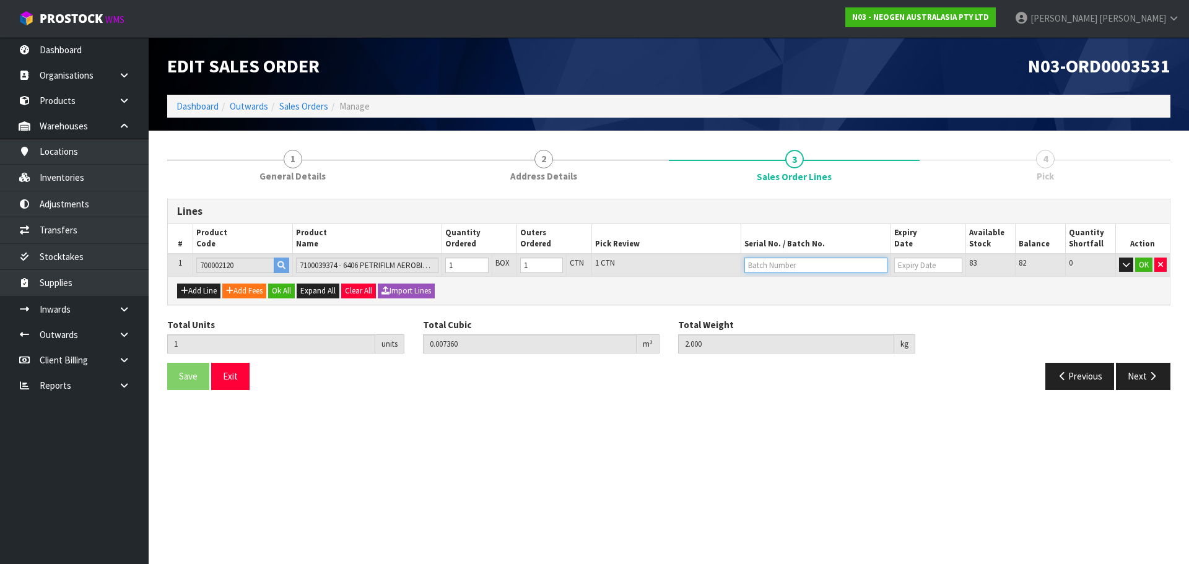
click at [794, 267] on input "text" at bounding box center [815, 265] width 143 height 15
paste input "346FRN"
type input "346FRN"
type input "23/02/2027"
type input "346FRN"
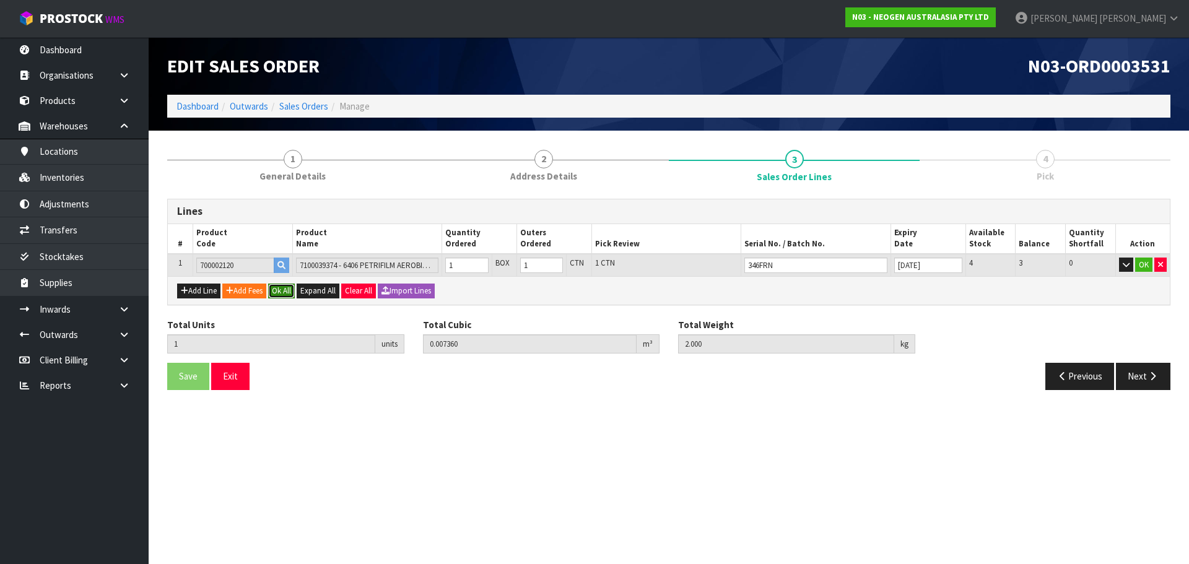
click at [289, 293] on button "Ok All" at bounding box center [281, 291] width 27 height 15
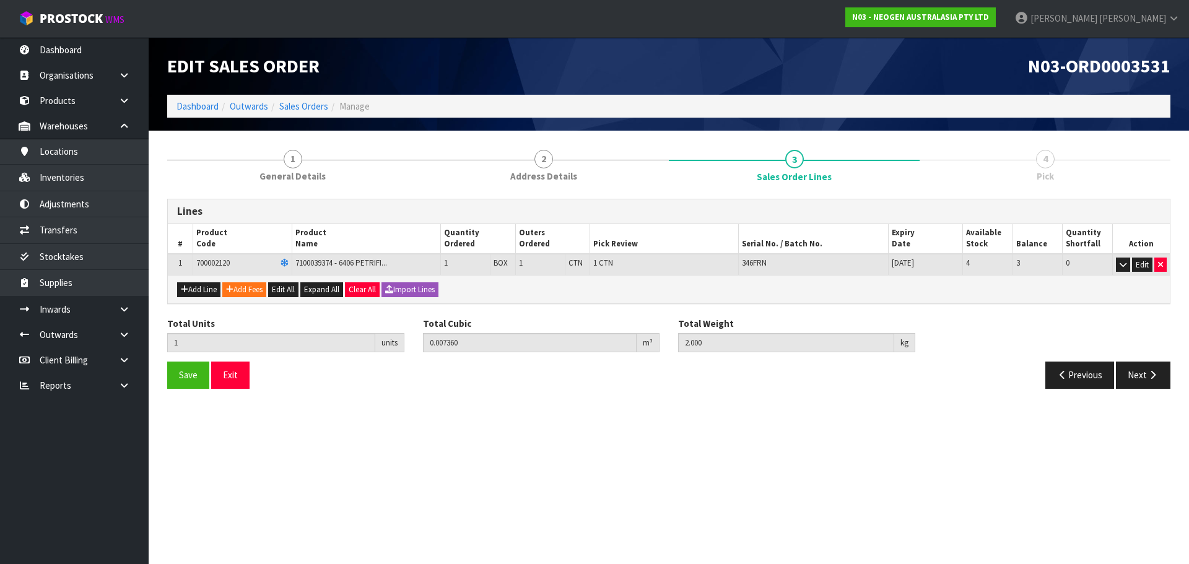
click at [175, 397] on div "Save Exit Previous Next" at bounding box center [668, 380] width 1021 height 36
click at [180, 381] on span "Save" at bounding box center [188, 375] width 19 height 12
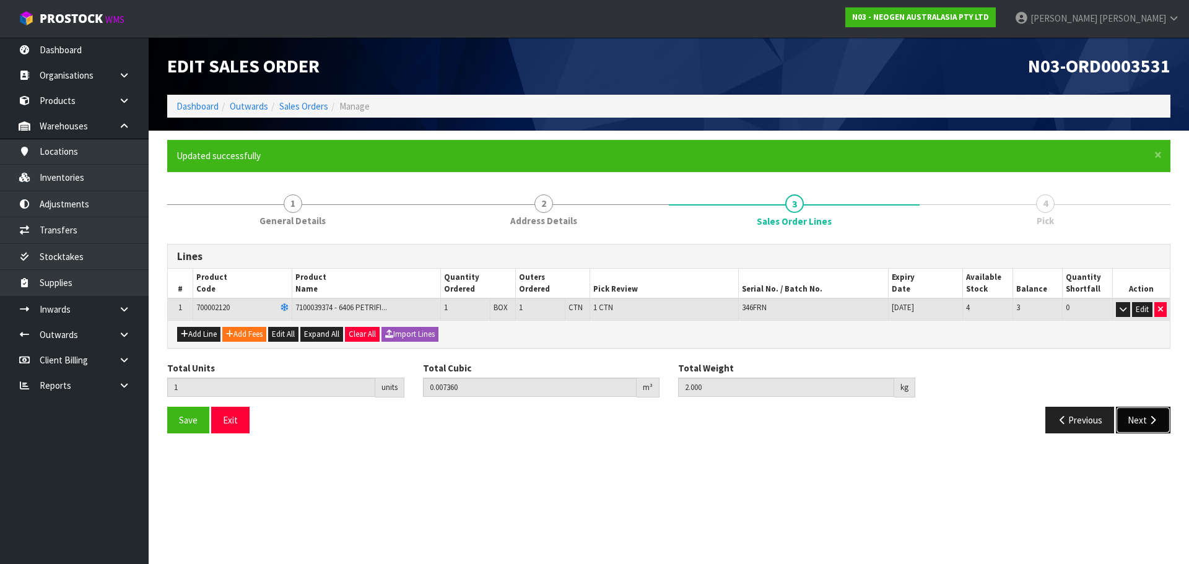
drag, startPoint x: 1130, startPoint y: 410, endPoint x: 1138, endPoint y: 419, distance: 11.9
click at [1137, 418] on button "Next" at bounding box center [1142, 420] width 54 height 27
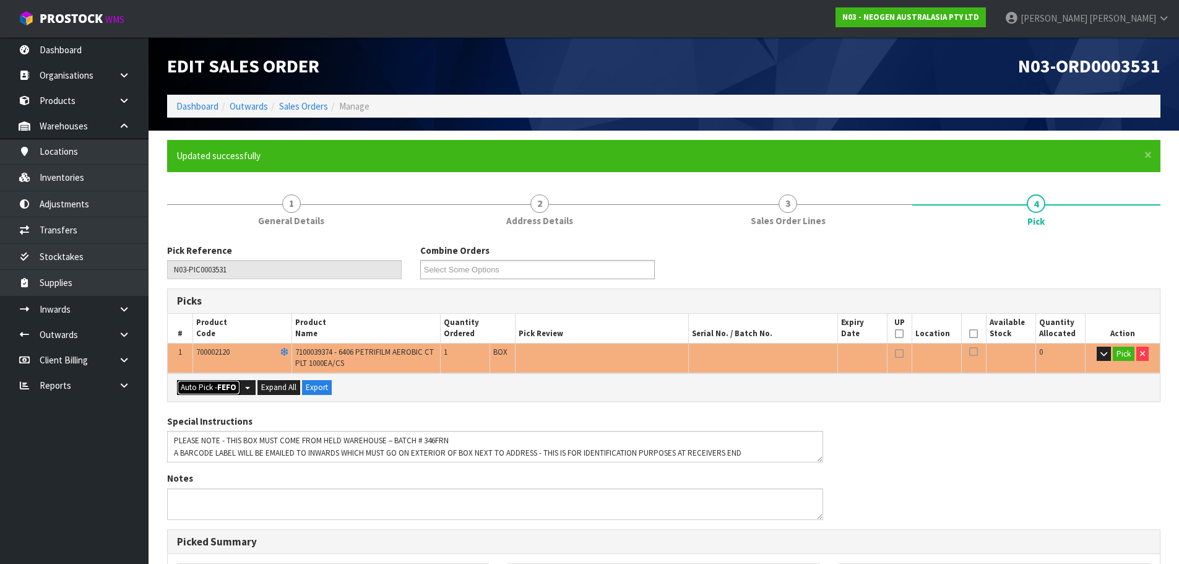
click at [212, 388] on button "Auto Pick - FEFO" at bounding box center [208, 387] width 63 height 15
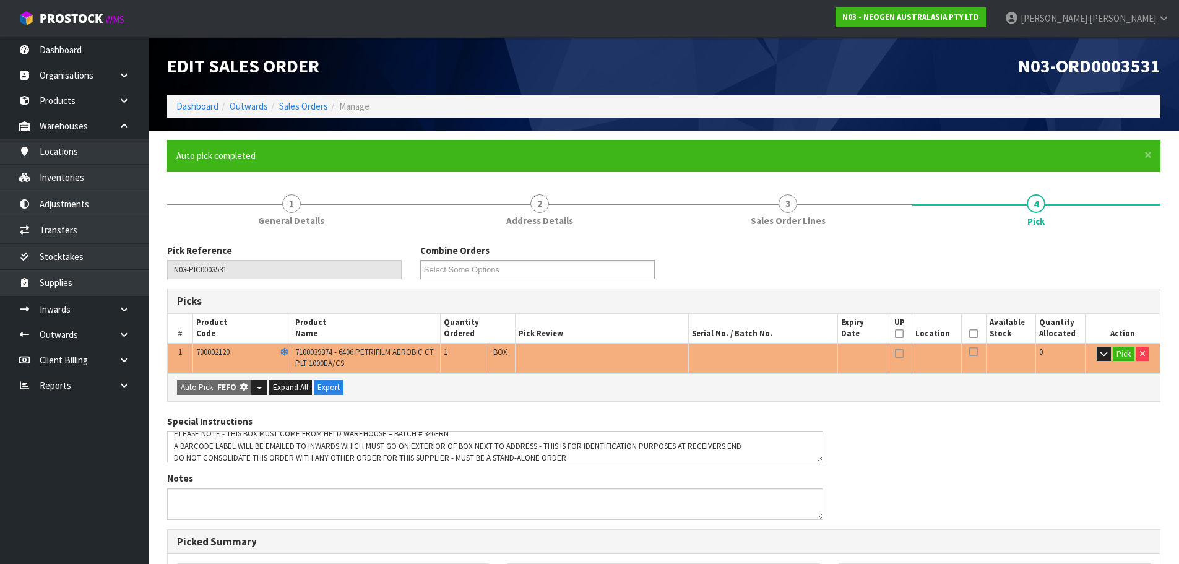
type input "1"
type input "0.007360"
type input "2.000"
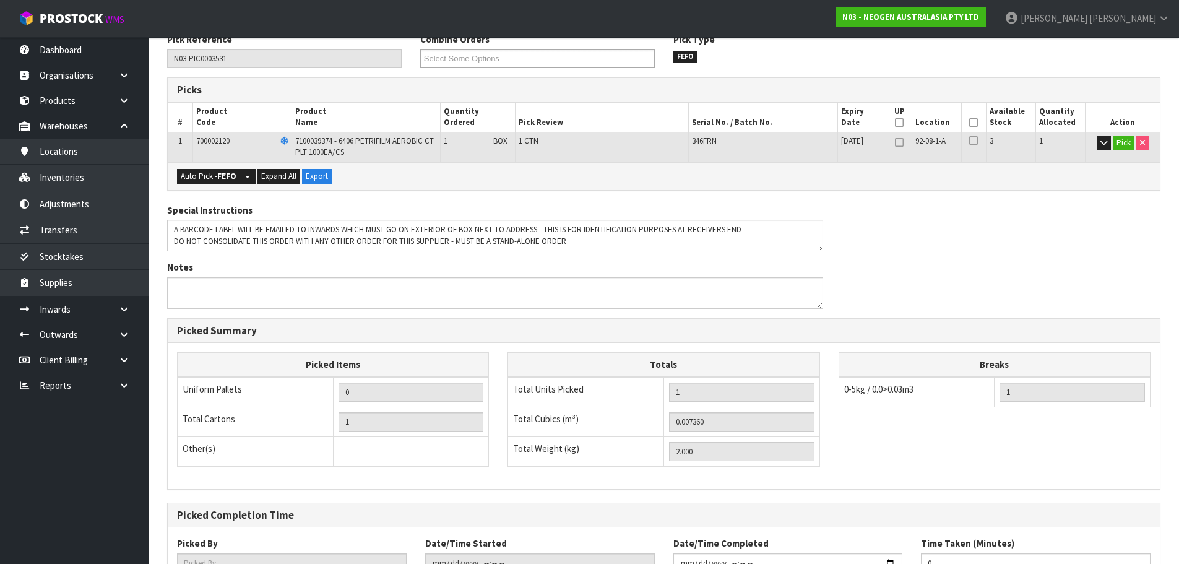
scroll to position [306, 0]
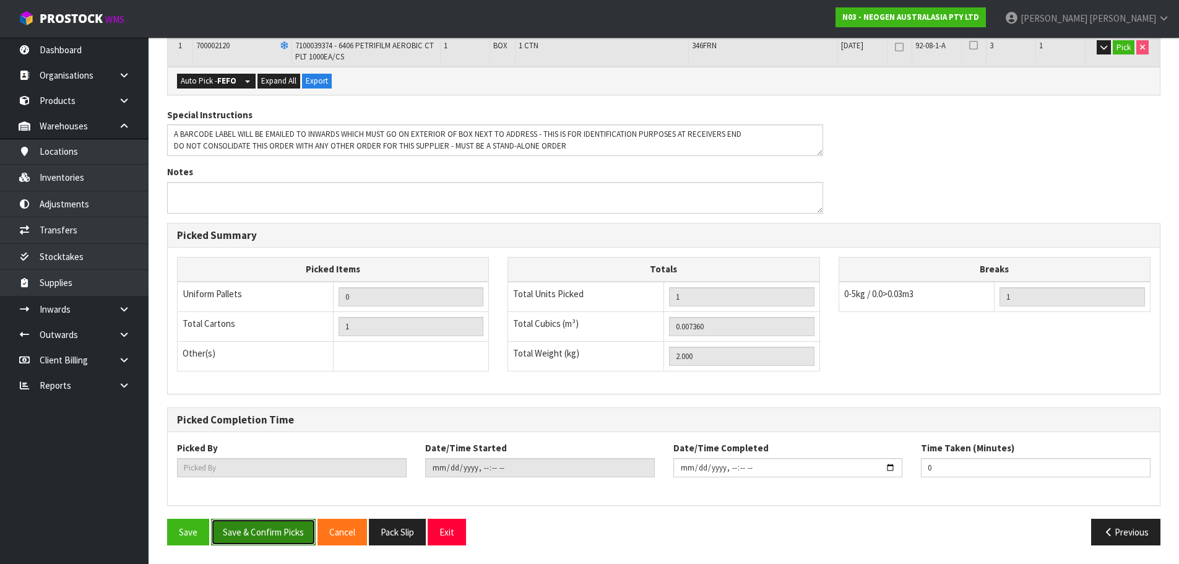
click at [270, 540] on button "Save & Confirm Picks" at bounding box center [263, 532] width 105 height 27
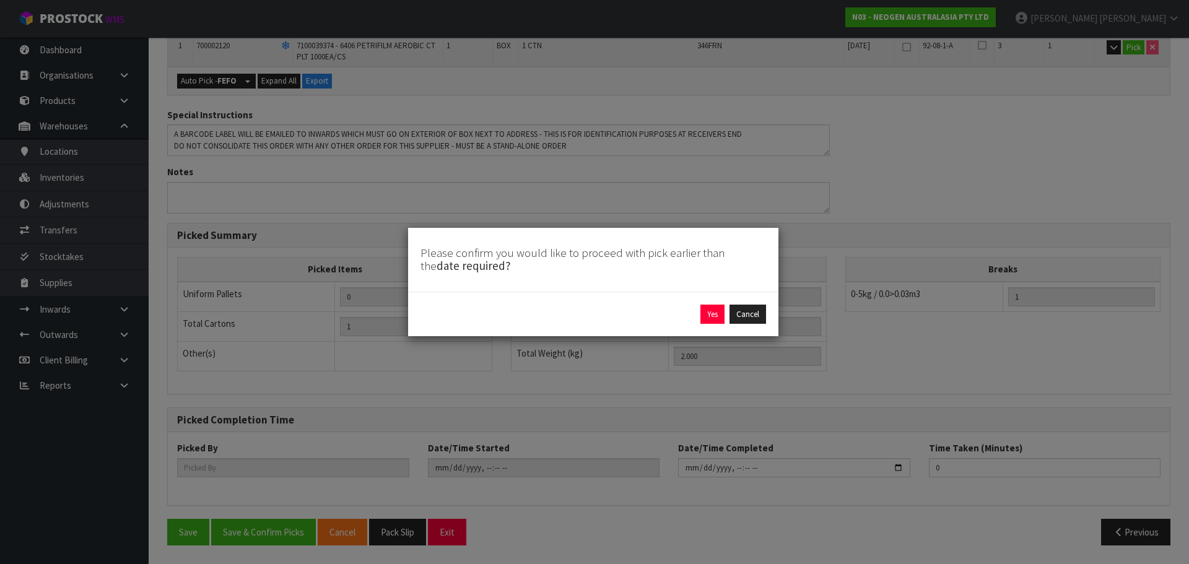
click at [694, 317] on div "Yes Cancel" at bounding box center [592, 315] width 345 height 20
click at [717, 316] on button "Yes" at bounding box center [712, 315] width 24 height 20
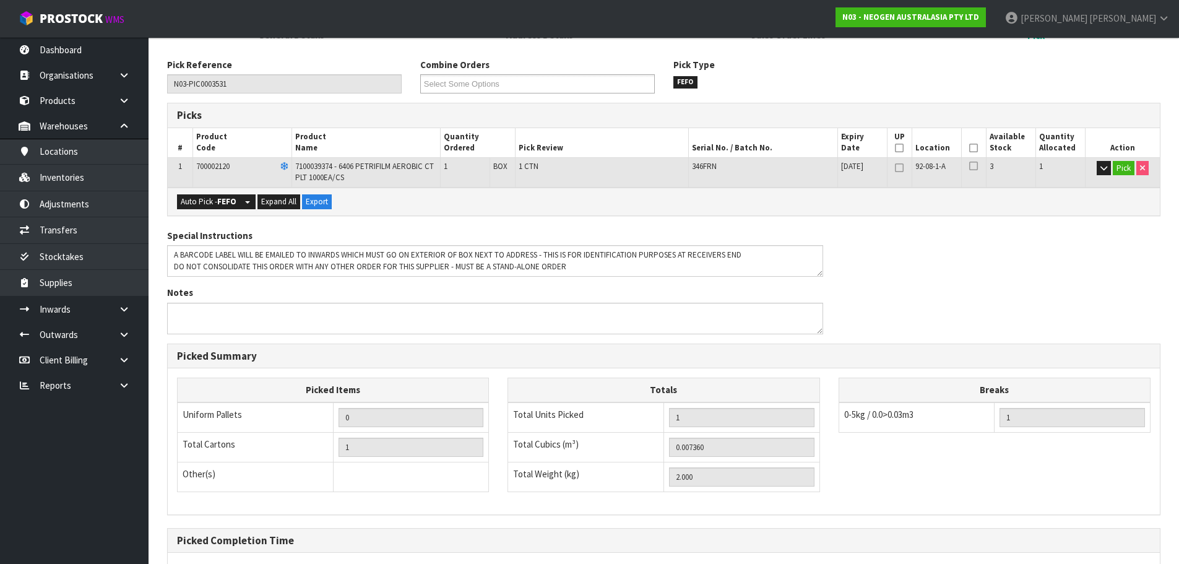
type input "[PERSON_NAME]"
type input "2025-10-08T16:16:46"
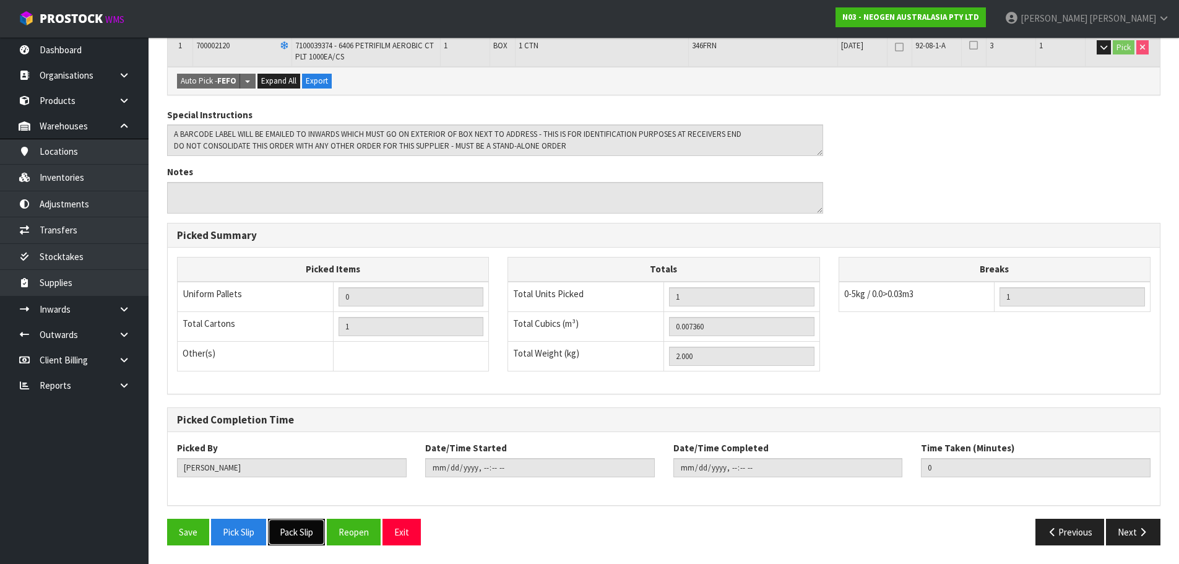
drag, startPoint x: 316, startPoint y: 527, endPoint x: 331, endPoint y: 528, distance: 14.3
click at [316, 527] on button "Pack Slip" at bounding box center [296, 532] width 57 height 27
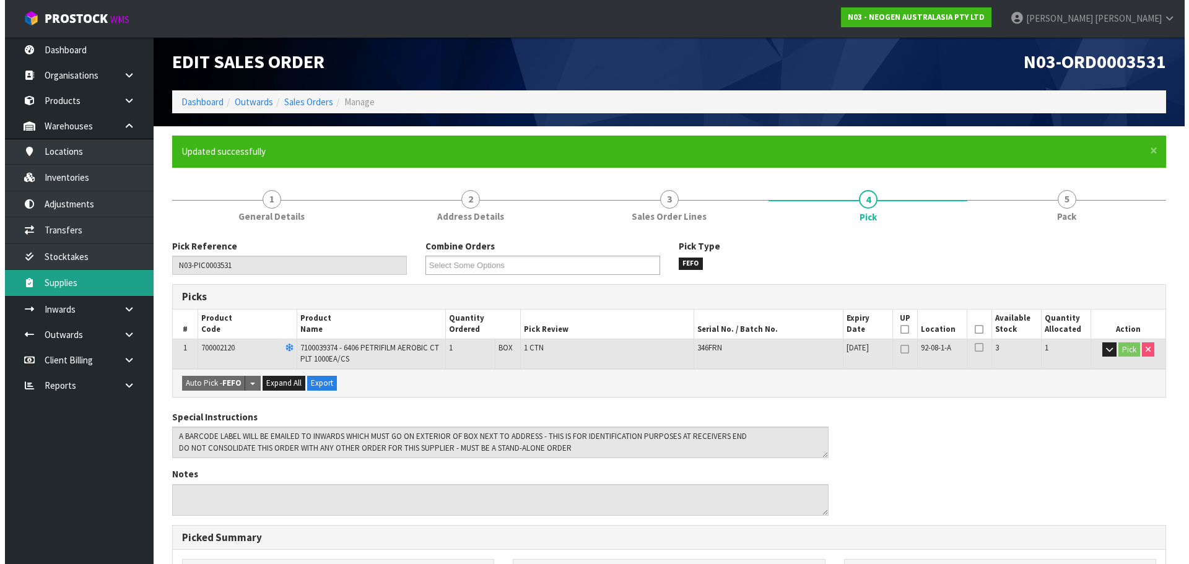
scroll to position [0, 0]
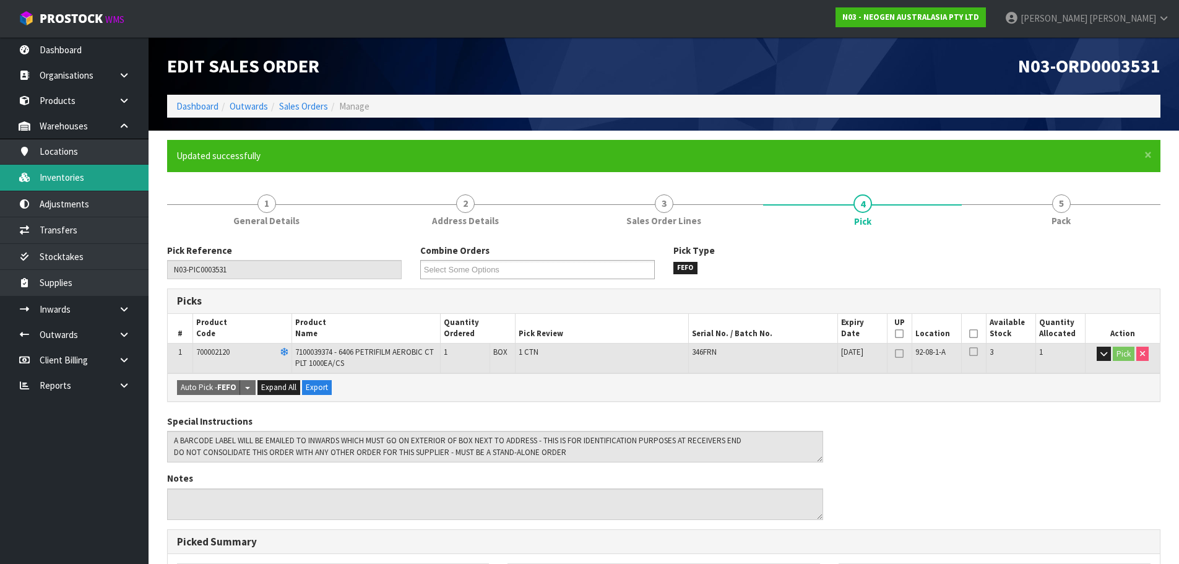
click at [63, 187] on link "Inventories" at bounding box center [74, 177] width 149 height 25
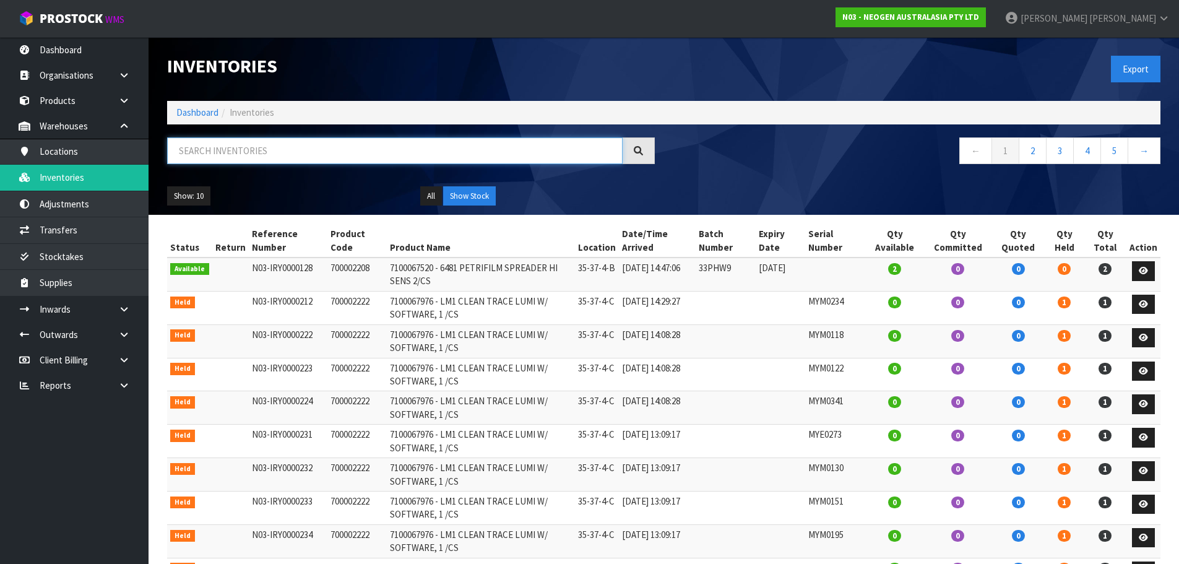
click at [298, 145] on input "text" at bounding box center [395, 150] width 456 height 27
paste input "346FRN"
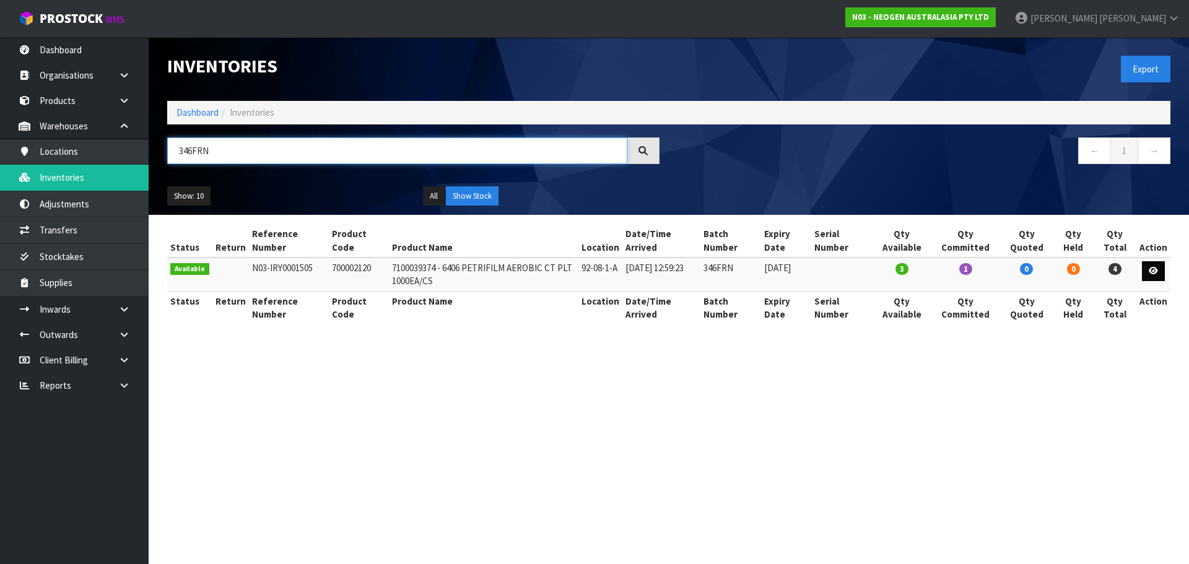
type input "346FRN"
click at [1157, 271] on icon at bounding box center [1152, 271] width 9 height 8
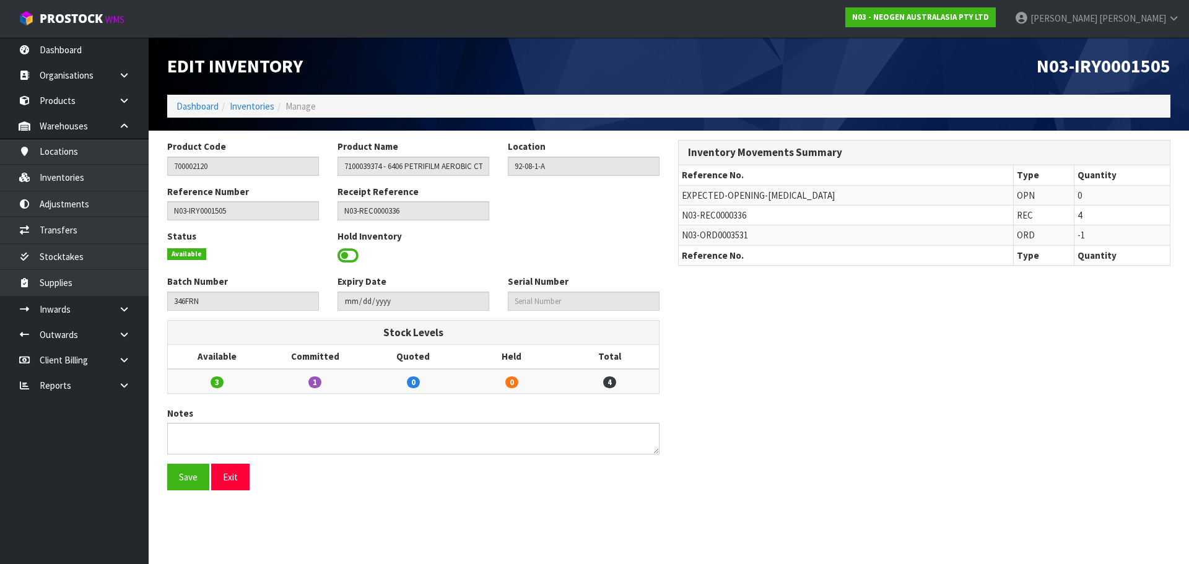
click at [355, 260] on div at bounding box center [413, 255] width 152 height 19
click at [355, 260] on span at bounding box center [347, 255] width 21 height 19
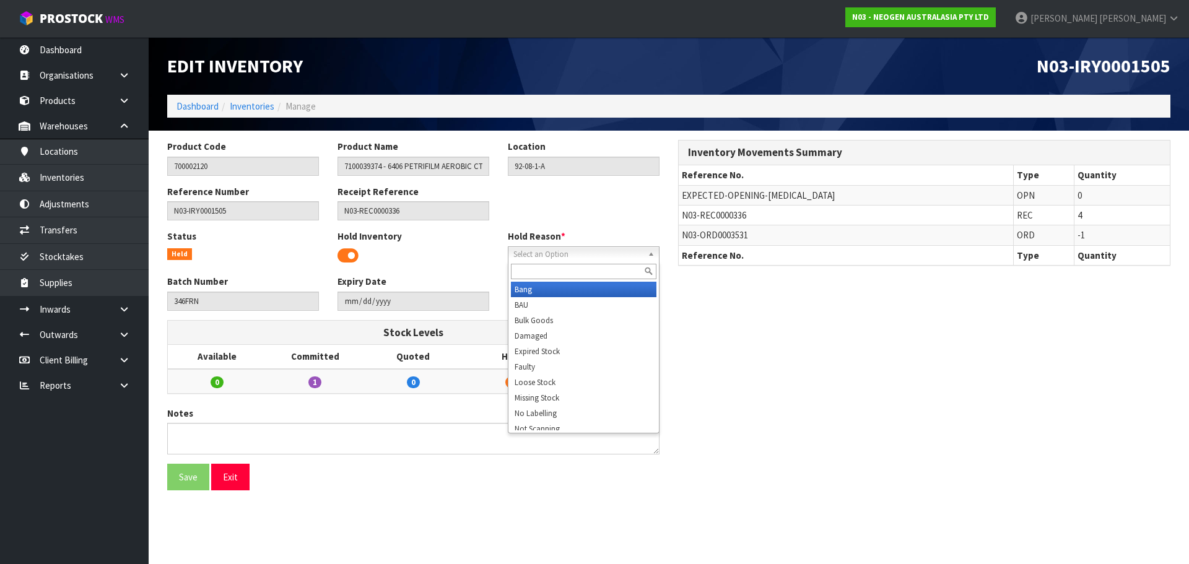
drag, startPoint x: 545, startPoint y: 259, endPoint x: 586, endPoint y: 322, distance: 75.2
click at [546, 259] on span "Select an Option" at bounding box center [577, 254] width 129 height 15
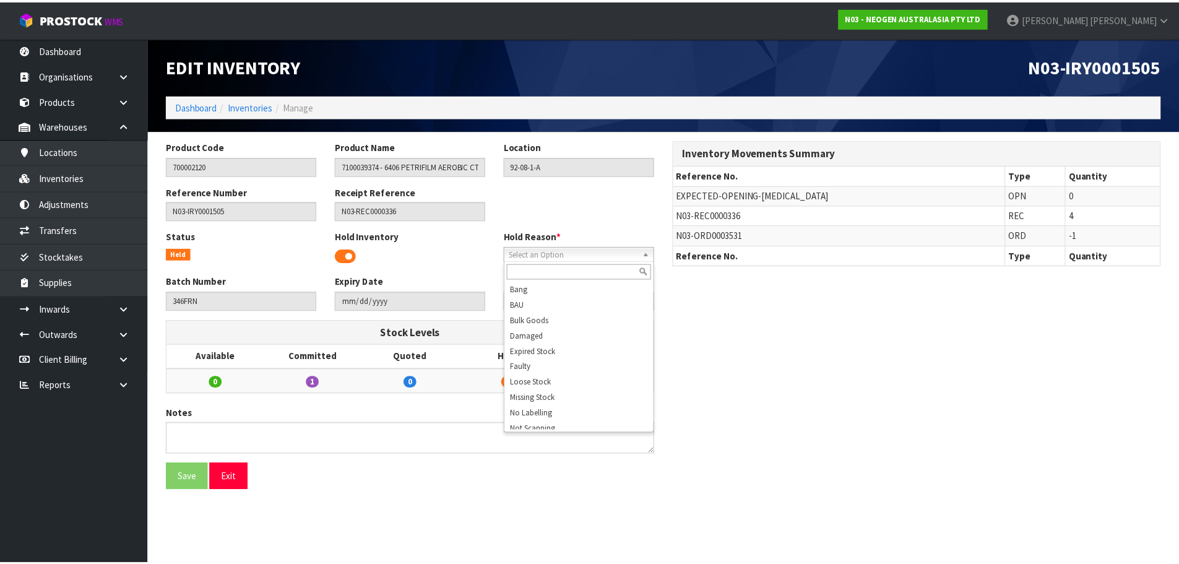
scroll to position [124, 0]
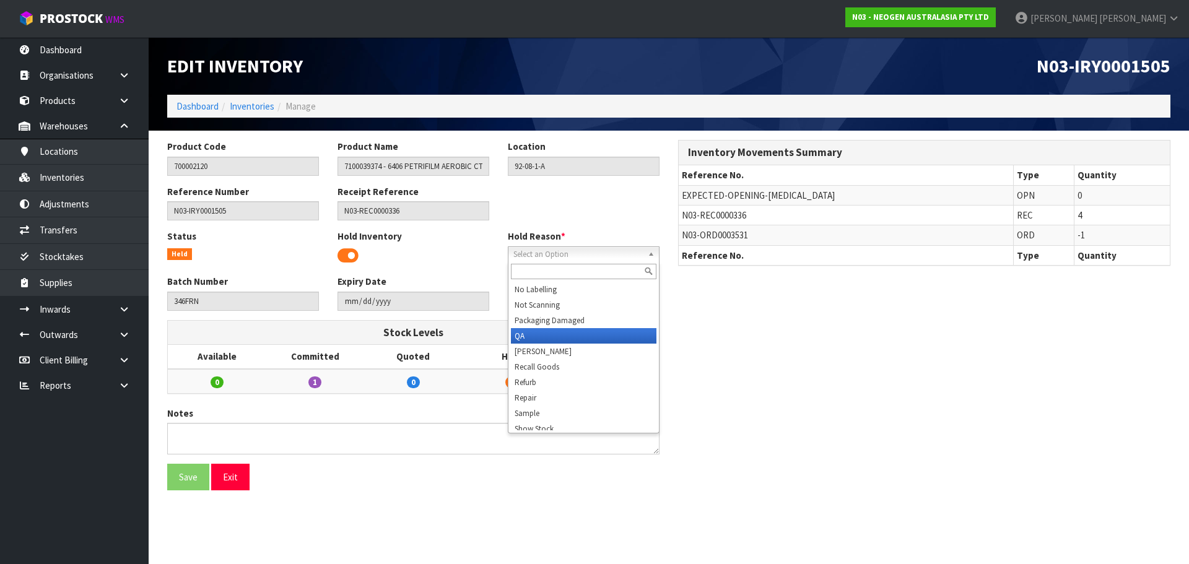
click at [538, 329] on li "QA" at bounding box center [583, 335] width 145 height 15
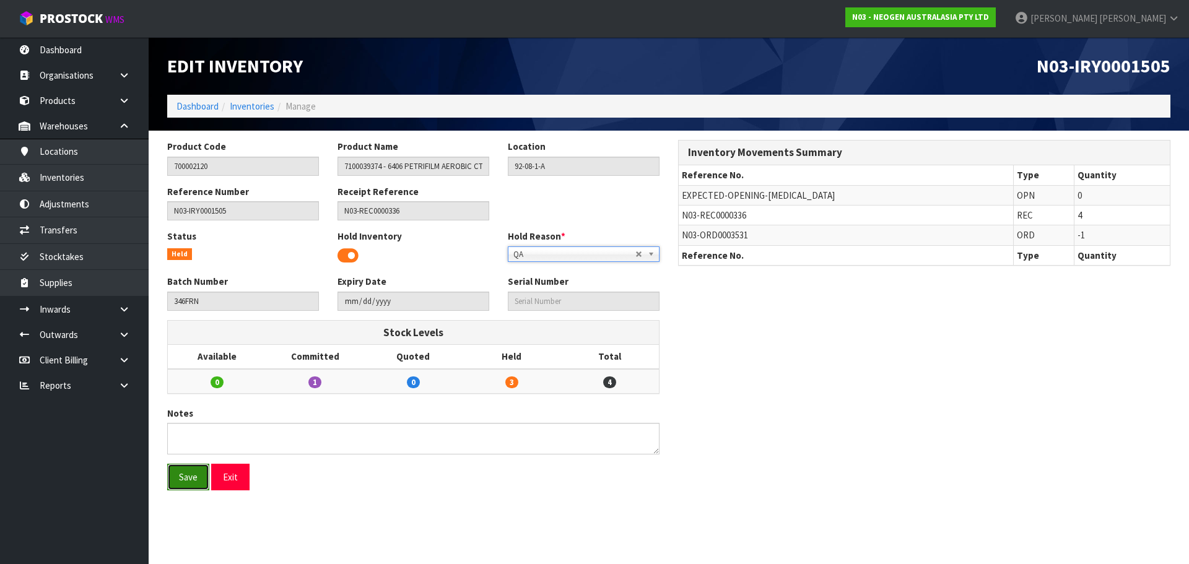
click at [196, 466] on button "Save" at bounding box center [188, 477] width 42 height 27
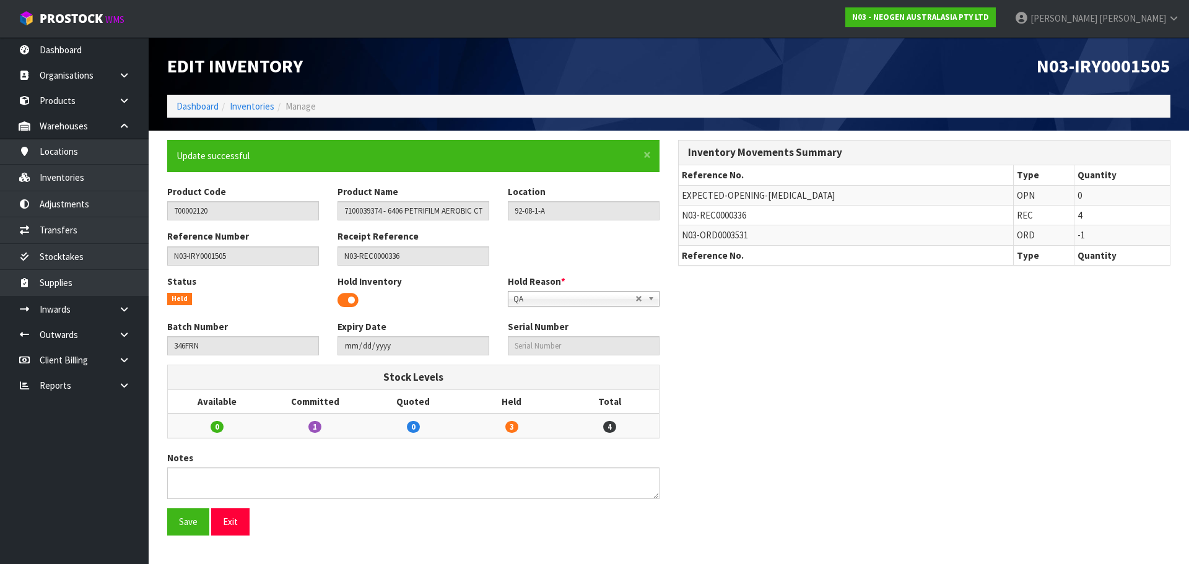
click at [277, 105] on li "Manage" at bounding box center [294, 106] width 41 height 13
click at [262, 107] on link "Inventories" at bounding box center [252, 106] width 45 height 12
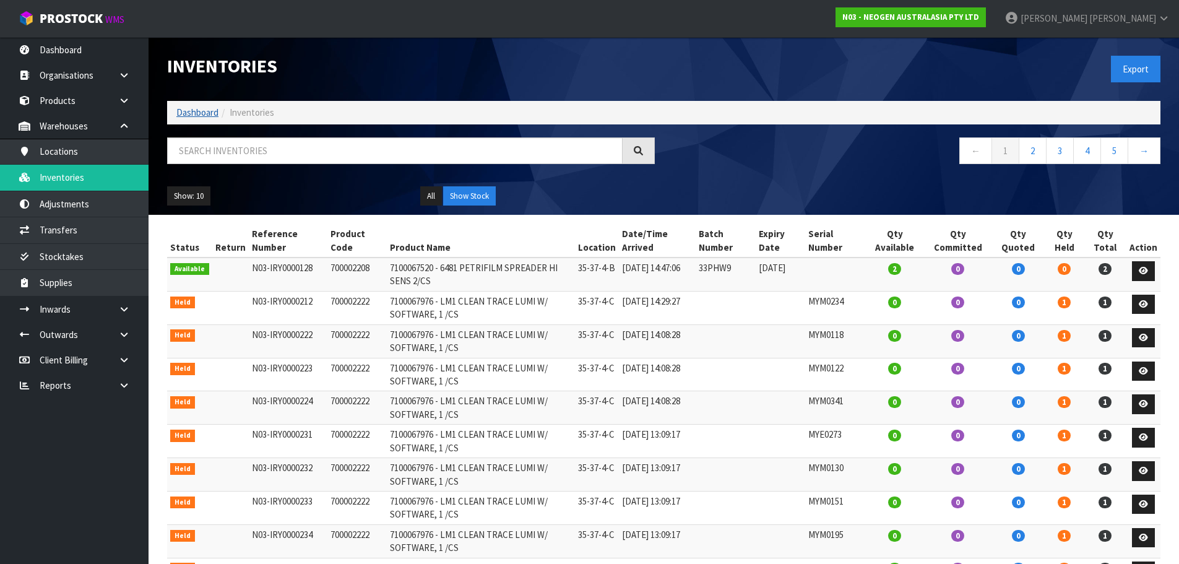
drag, startPoint x: 206, startPoint y: 125, endPoint x: 203, endPoint y: 116, distance: 9.8
click at [204, 124] on div "Inventories Export Dashboard Inventories ← 1 2 3 4 5 → Show: 10 5 10 25 50 All …" at bounding box center [664, 126] width 1012 height 178
click at [203, 114] on link "Dashboard" at bounding box center [197, 112] width 42 height 12
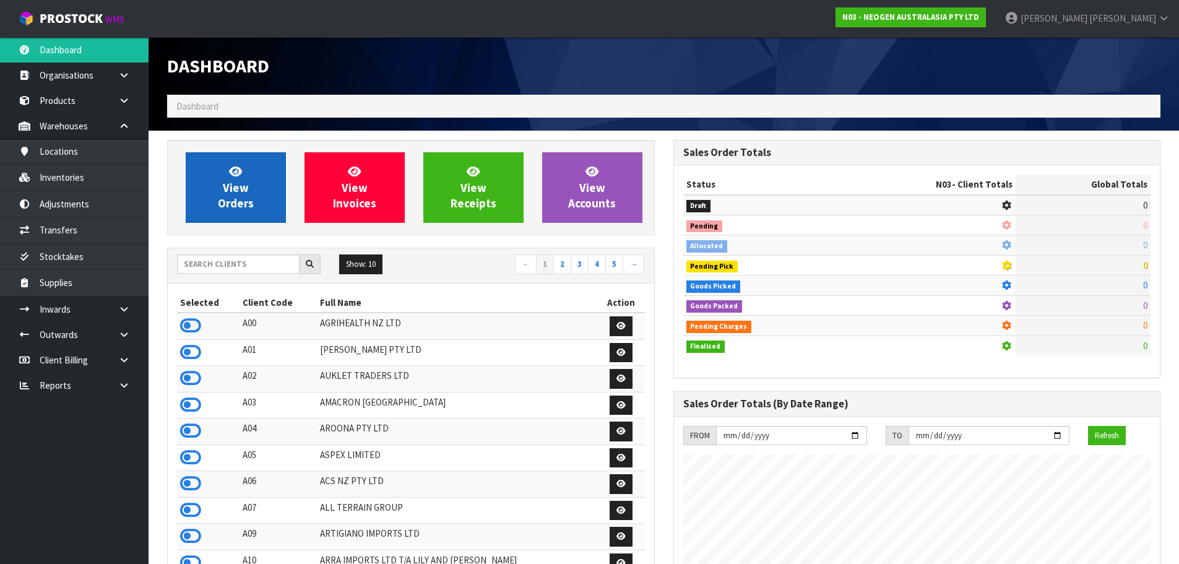
scroll to position [938, 506]
click at [223, 199] on span "View Orders" at bounding box center [236, 187] width 36 height 46
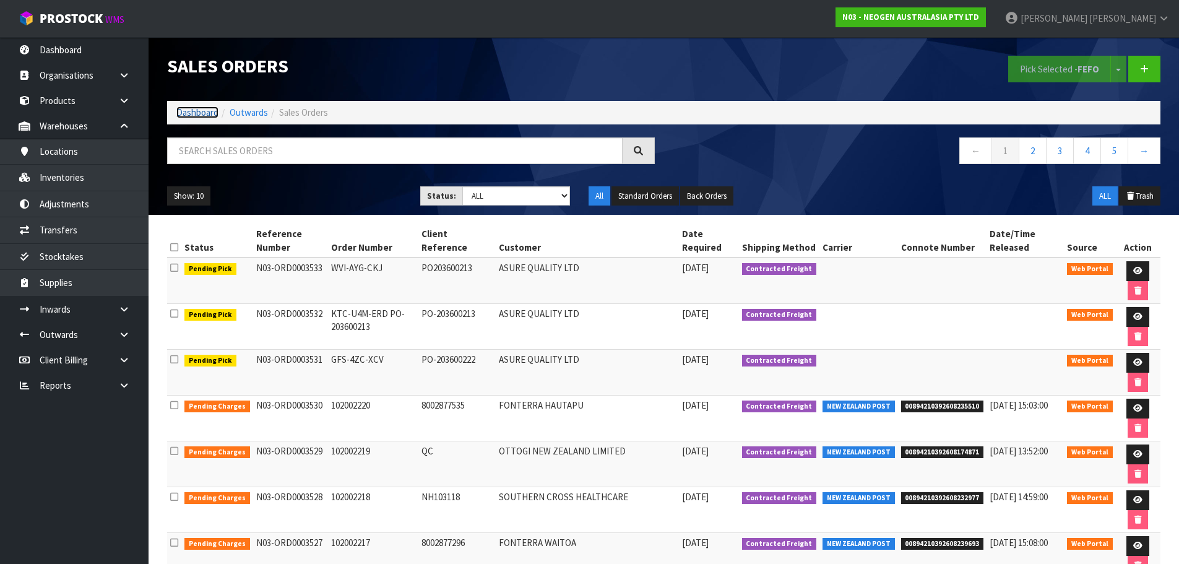
click at [198, 114] on link "Dashboard" at bounding box center [197, 112] width 42 height 12
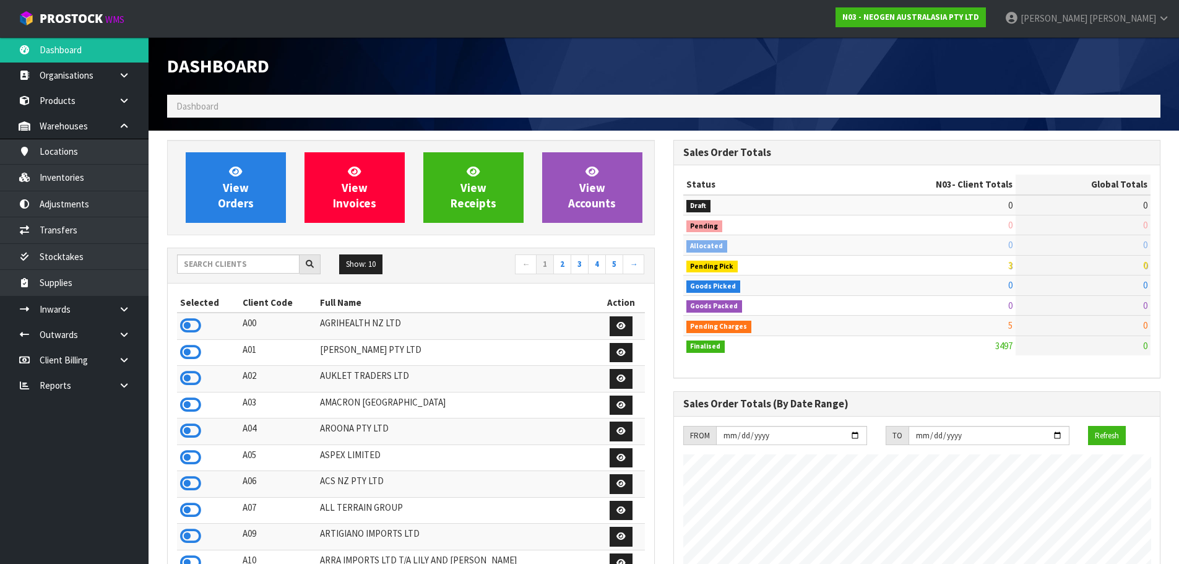
scroll to position [938, 506]
click at [222, 263] on input "text" at bounding box center [238, 263] width 123 height 19
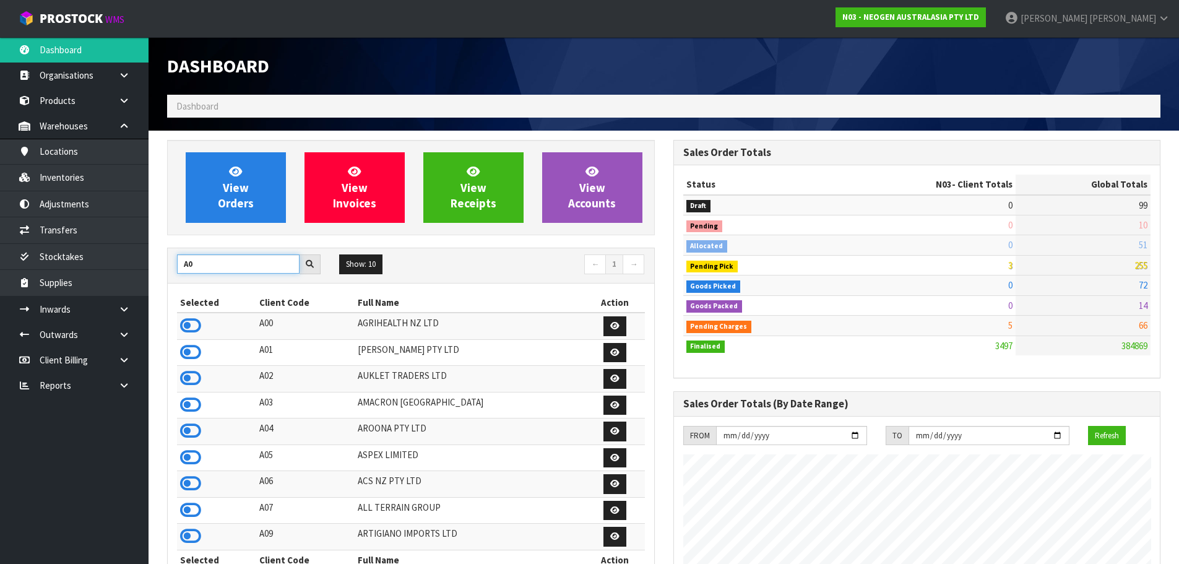
type input "A"
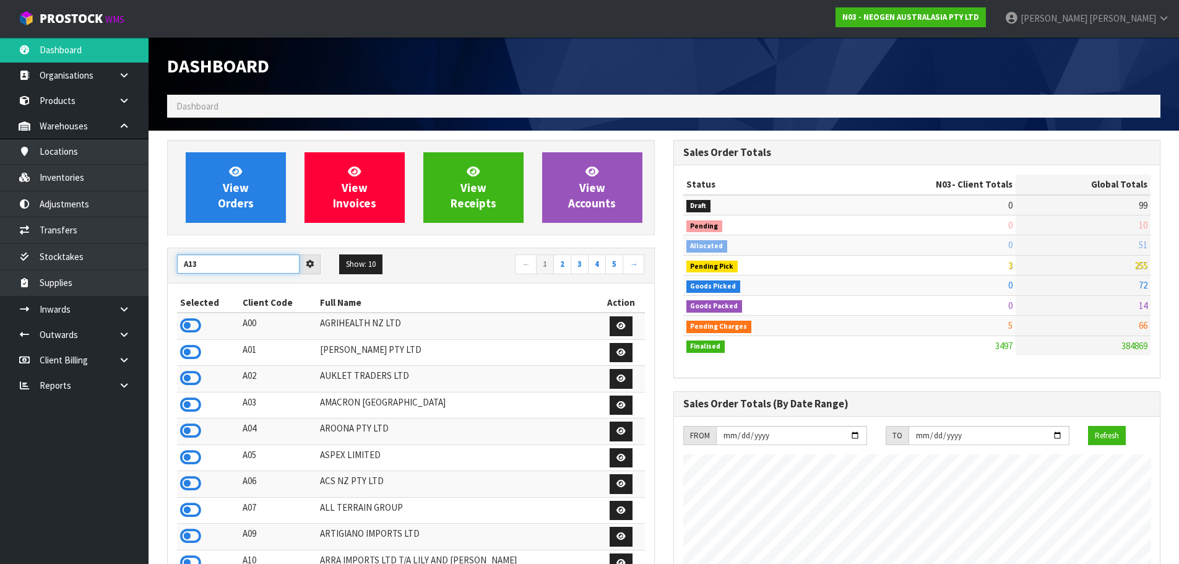
type input "A13"
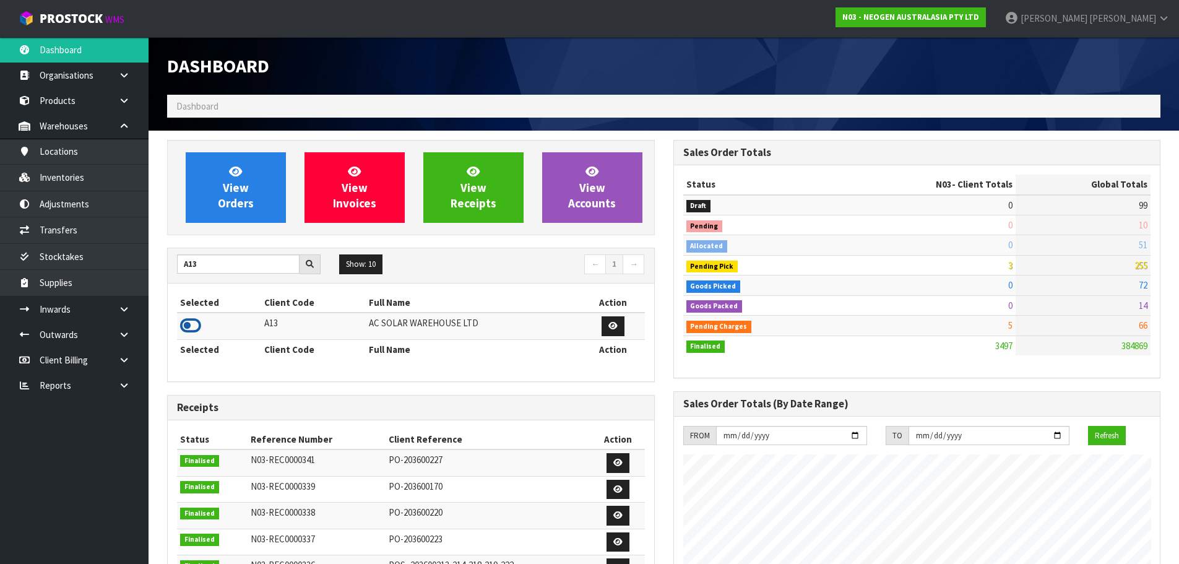
click at [188, 327] on icon at bounding box center [190, 325] width 21 height 19
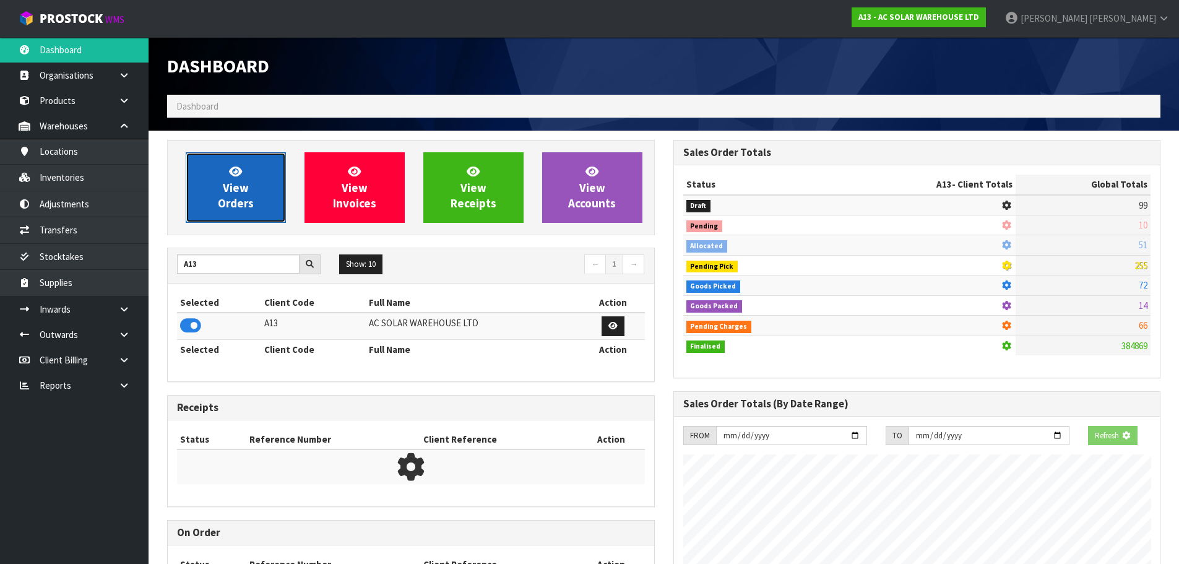
scroll to position [618249, 618515]
click at [223, 209] on span "View Orders" at bounding box center [236, 187] width 36 height 46
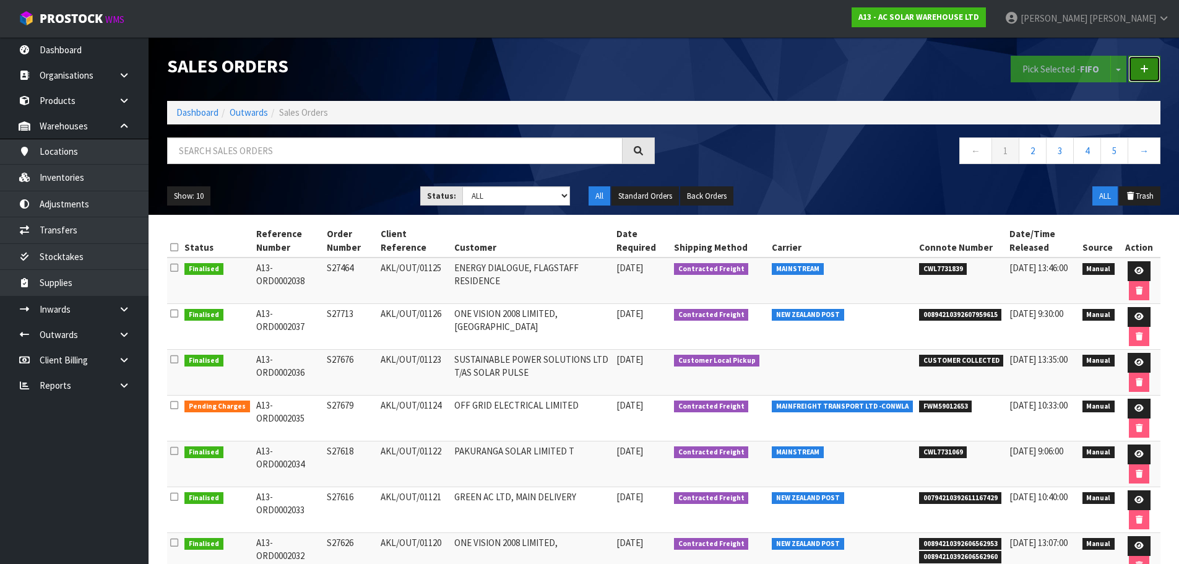
click at [1153, 60] on link at bounding box center [1144, 69] width 32 height 27
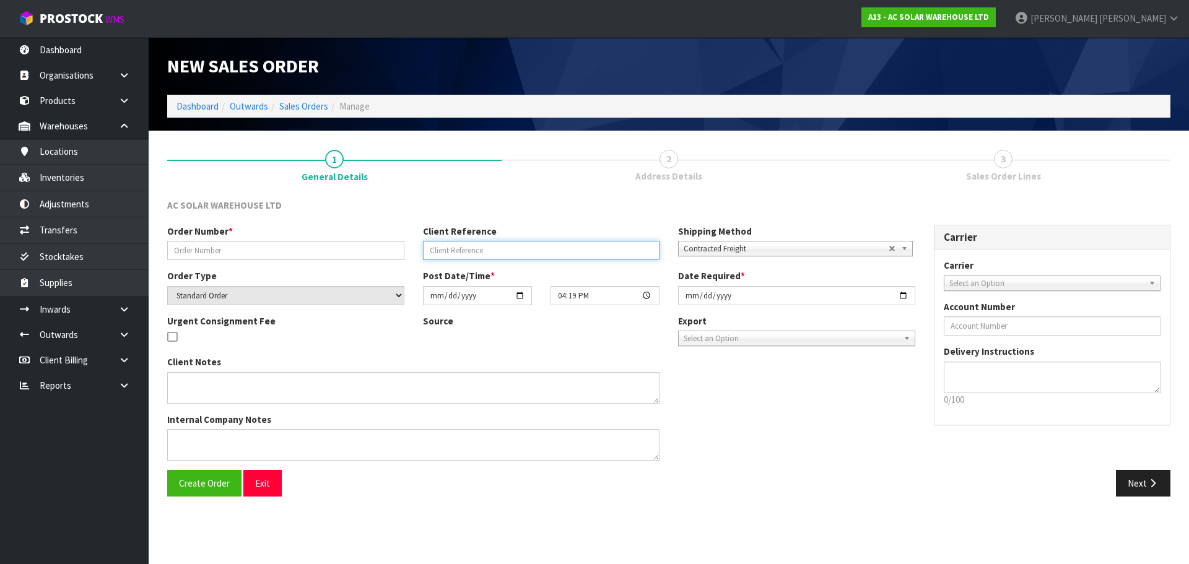
drag, startPoint x: 575, startPoint y: 242, endPoint x: 567, endPoint y: 243, distance: 8.1
click at [574, 242] on input "text" at bounding box center [541, 250] width 237 height 19
paste input "AKL/OUT/01129"
type input "AKL/OUT/01129"
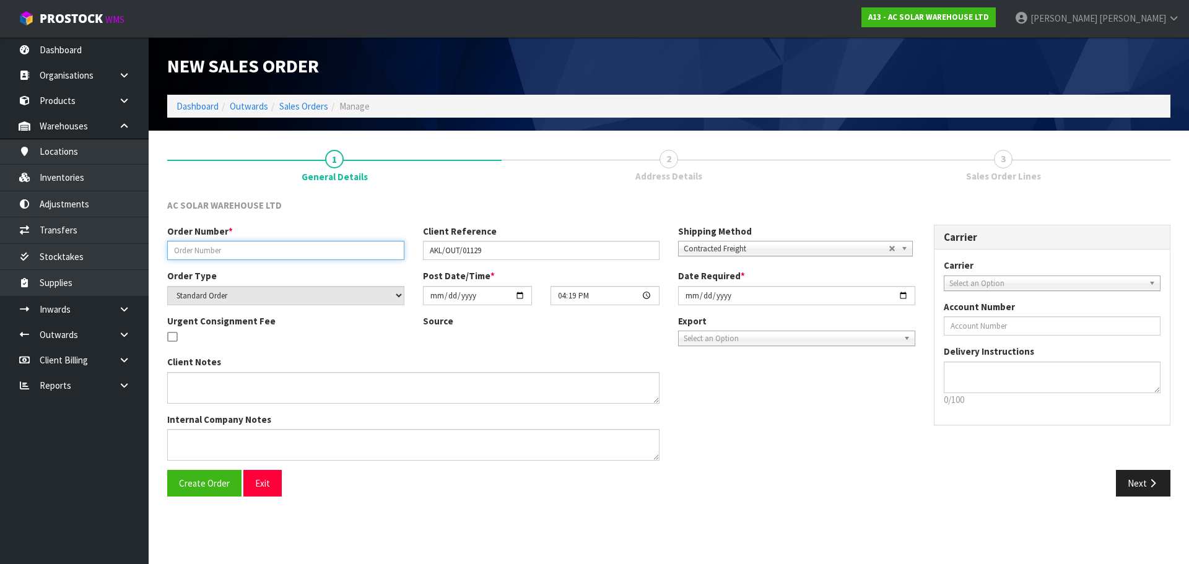
drag, startPoint x: 323, startPoint y: 245, endPoint x: 329, endPoint y: 245, distance: 6.8
click at [323, 245] on input "text" at bounding box center [285, 250] width 237 height 19
paste input "S27777"
type input "S27777"
click at [692, 295] on input "2025-10-08" at bounding box center [796, 295] width 237 height 19
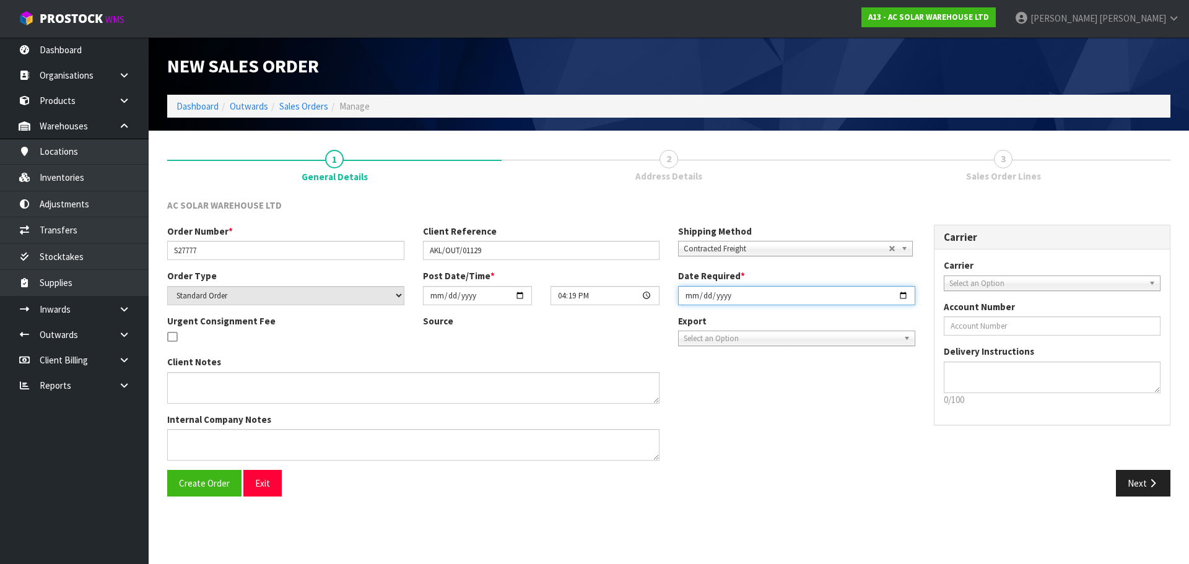
type input "2025-10-09"
click at [167, 470] on button "Create Order" at bounding box center [204, 483] width 74 height 27
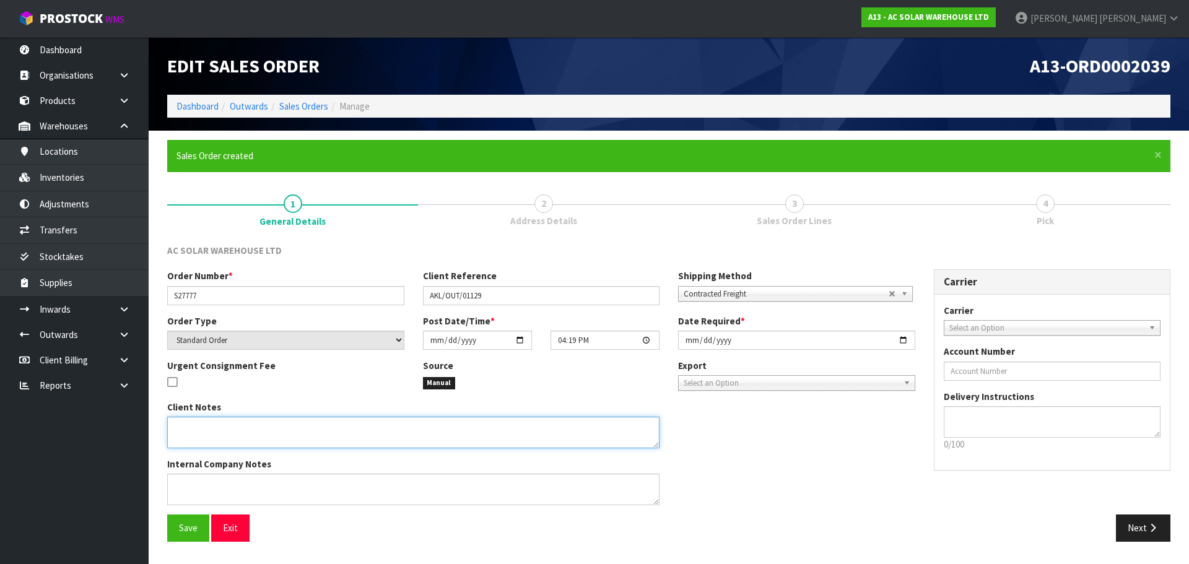
click at [266, 446] on textarea at bounding box center [413, 433] width 492 height 32
paste textarea "CUSTOMER TO COLLECT @ 8AM ON THURSDAY 9TH OCTOBER"
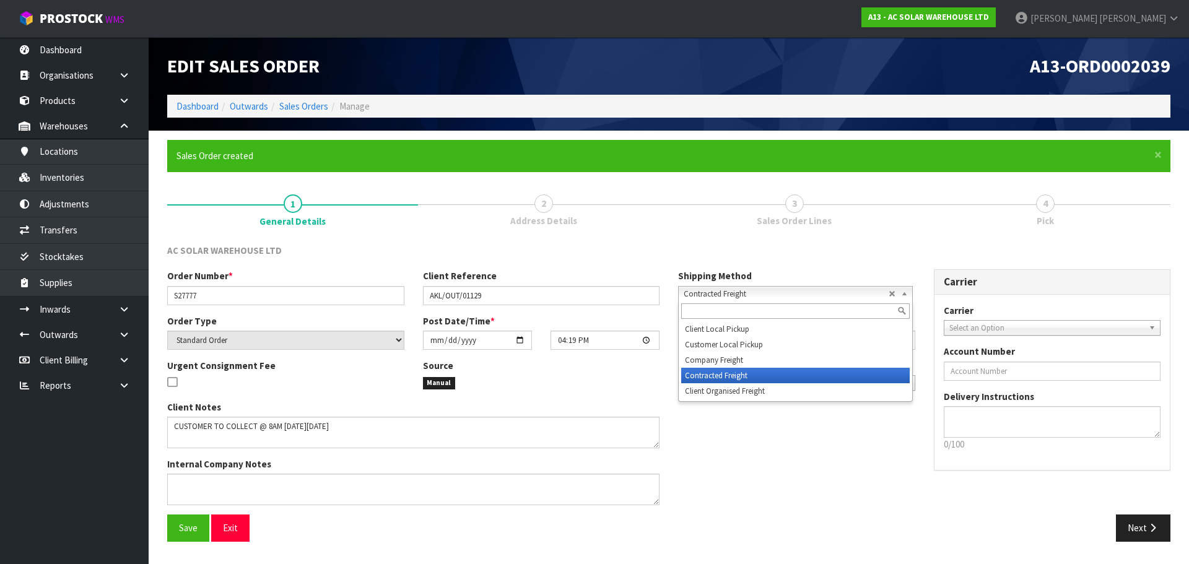
click at [793, 292] on span "Contracted Freight" at bounding box center [785, 294] width 205 height 15
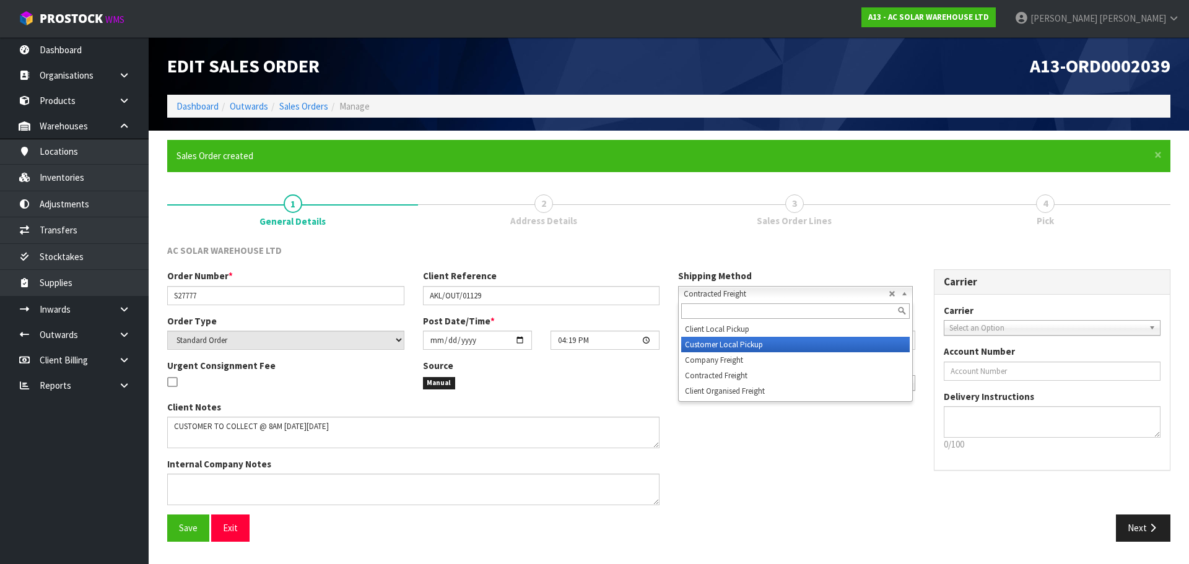
click at [747, 344] on li "Customer Local Pickup" at bounding box center [795, 344] width 228 height 15
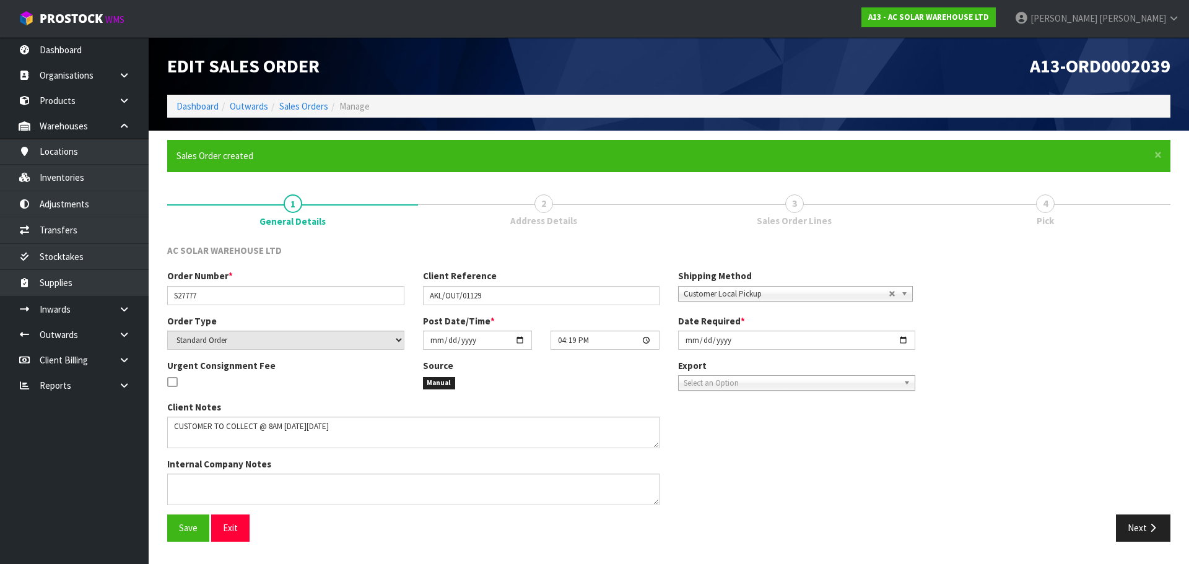
click at [353, 460] on div "Internal Company Notes" at bounding box center [413, 481] width 492 height 48
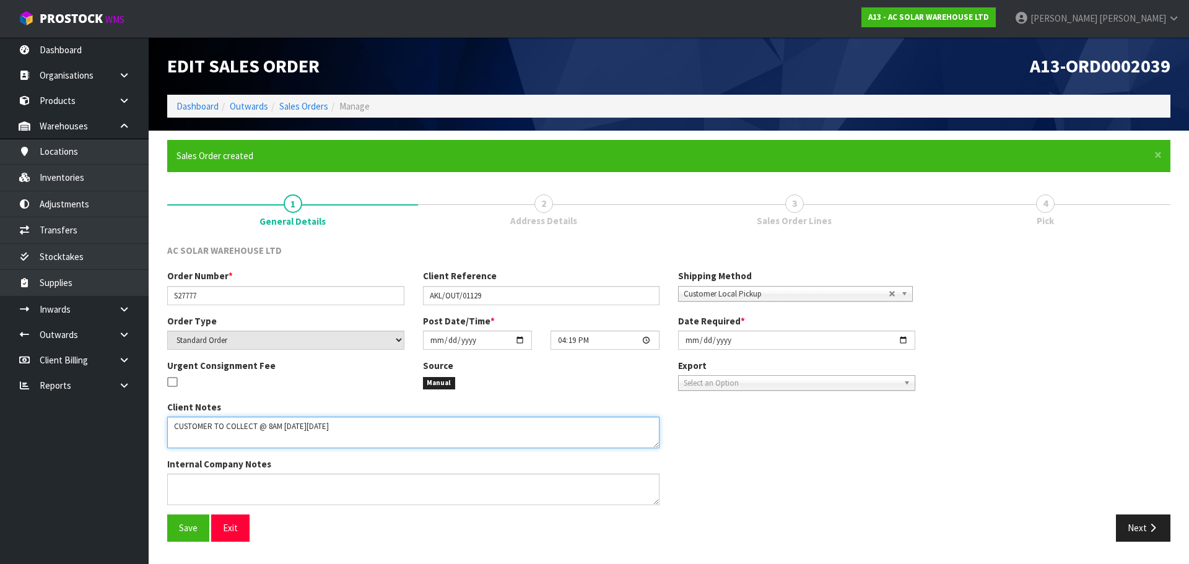
click at [420, 433] on textarea at bounding box center [413, 433] width 492 height 32
paste textarea "PANELS DO NOT NEED TO BE PACKED AND STRAPPED TO A PALLET"
type textarea "CUSTOMER TO COLLECT @ 8AM ON THURSDAY 9TH OCTOBER PANELS DO NOT NEED TO BE PACK…"
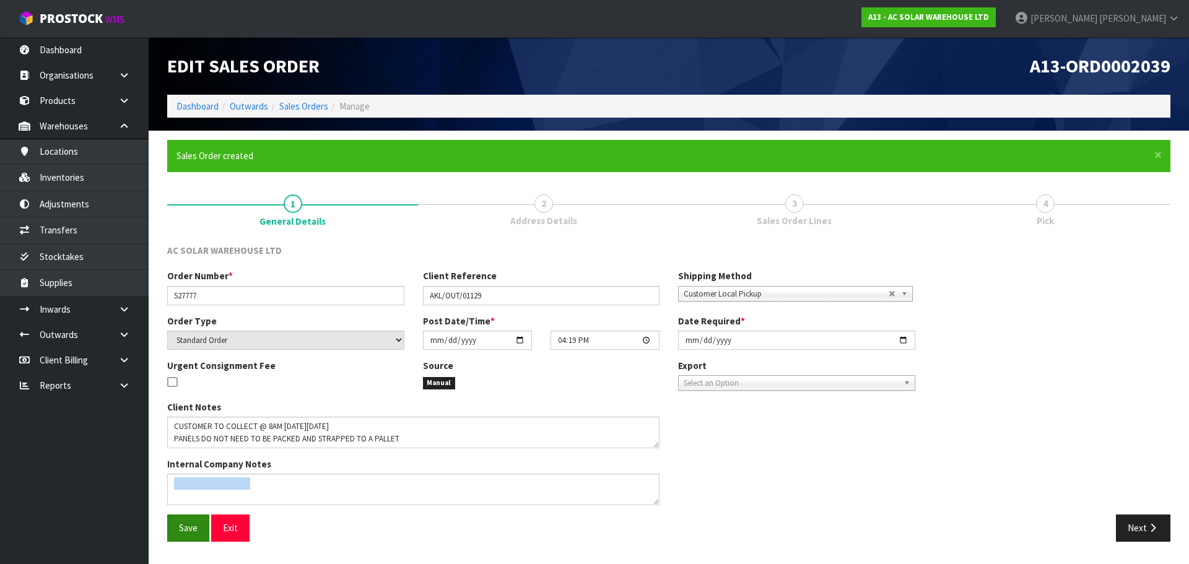
drag, startPoint x: 220, startPoint y: 513, endPoint x: 186, endPoint y: 522, distance: 35.3
click at [186, 522] on div "AC SOLAR WAREHOUSE LTD Order Number * S27777 Client Reference AKL/OUT/01129 Shi…" at bounding box center [668, 397] width 1003 height 307
click at [186, 522] on span "Save" at bounding box center [188, 528] width 19 height 12
click at [1148, 514] on div "Order Number * S27777 Client Reference AKL/OUT/01129 Shipping Method Client Loc…" at bounding box center [668, 391] width 1021 height 245
click at [1132, 531] on button "Next" at bounding box center [1142, 527] width 54 height 27
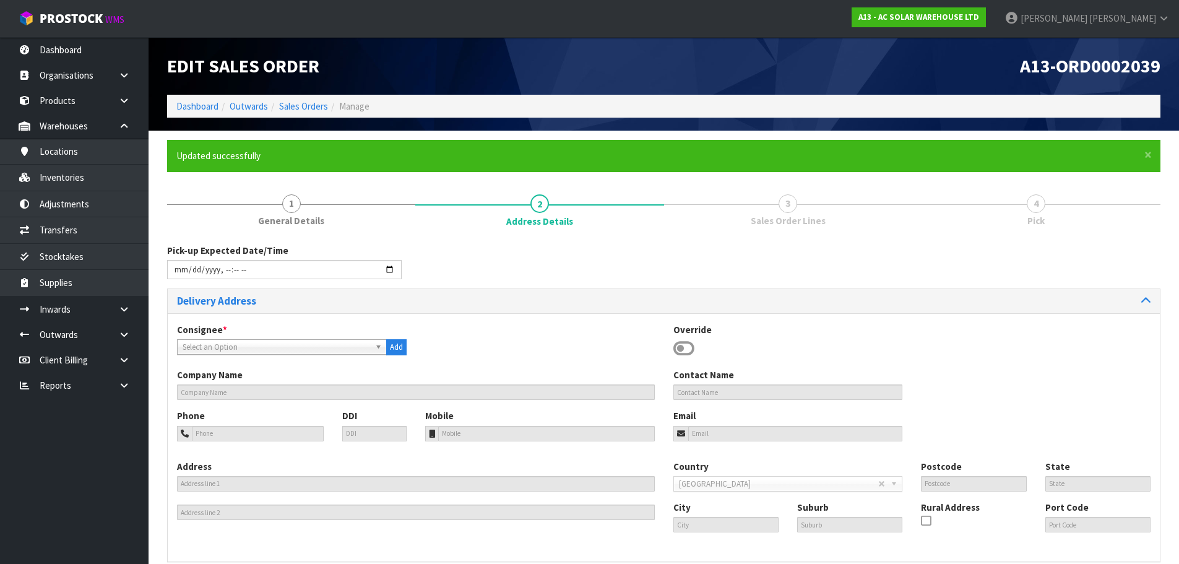
drag, startPoint x: 699, startPoint y: 352, endPoint x: 690, endPoint y: 349, distance: 10.2
click at [699, 352] on div "Override" at bounding box center [788, 341] width 248 height 36
click at [690, 349] on icon at bounding box center [683, 348] width 21 height 19
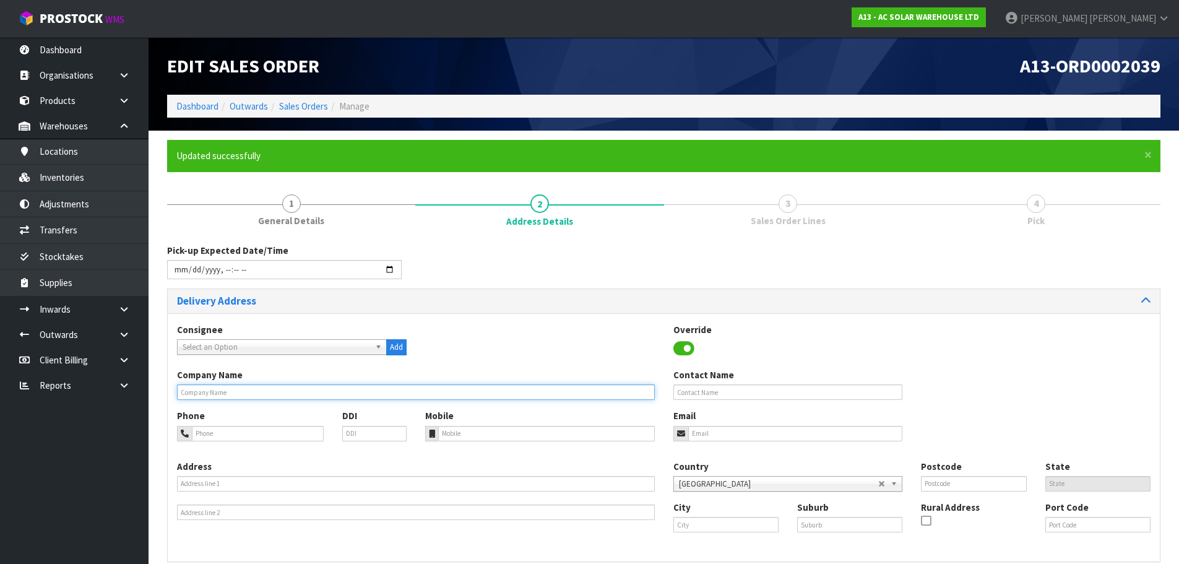
click at [256, 389] on input "text" at bounding box center [416, 391] width 478 height 15
paste input "PAKURANGA SOLAR LIMITED T/AS TOTAL SOLAR, COLLECTION FROM WAREHOUSE - AUCKLAND"
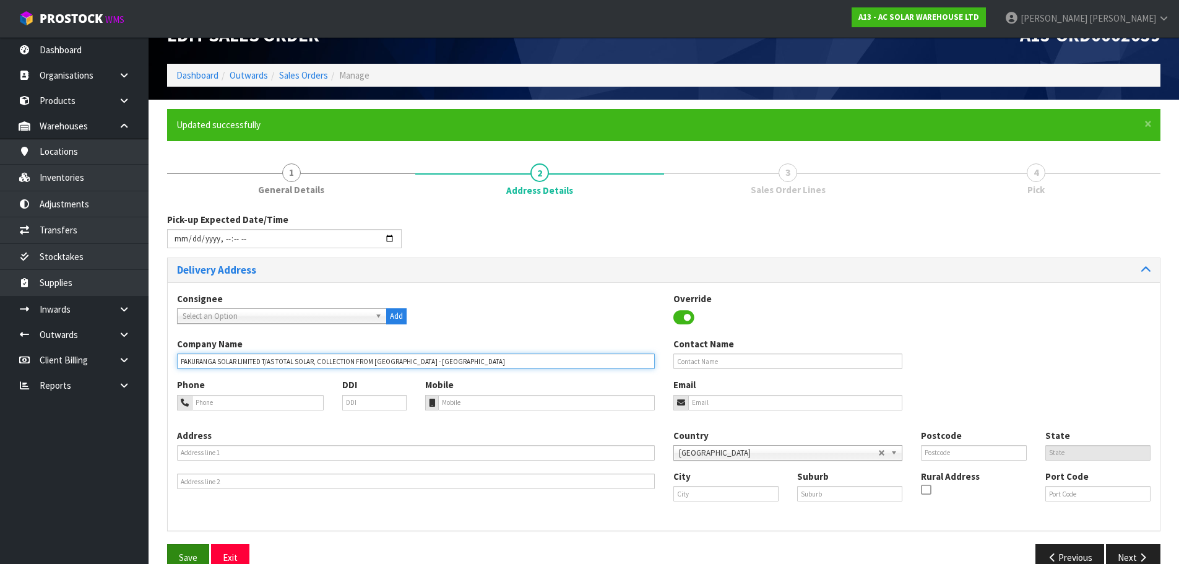
scroll to position [56, 0]
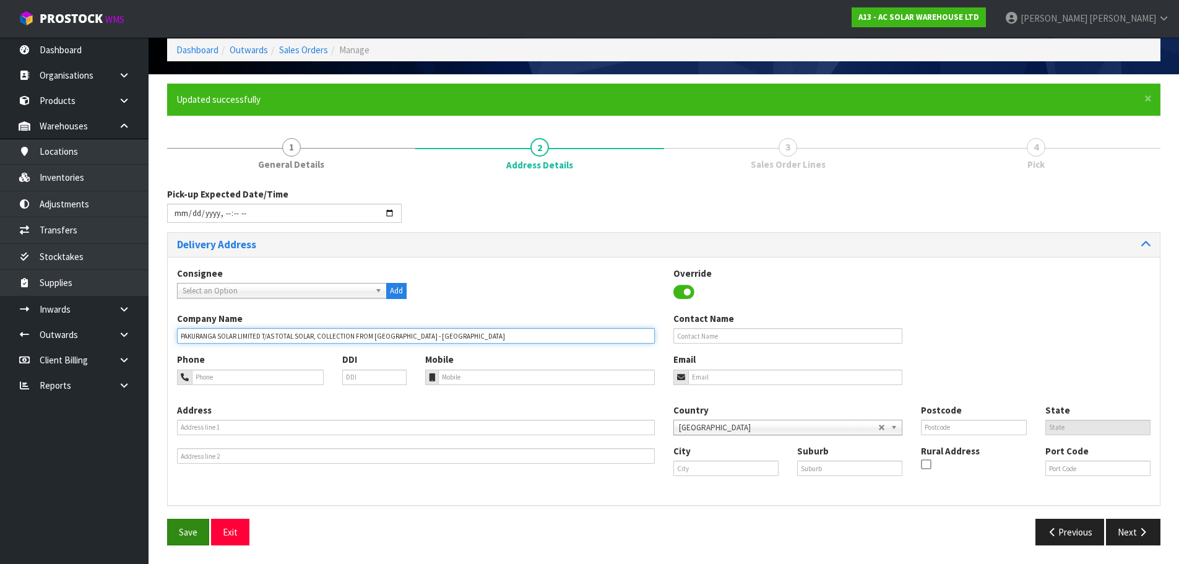
type input "PAKURANGA SOLAR LIMITED T/AS TOTAL SOLAR, COLLECTION FROM WAREHOUSE - AUCKLAND"
click at [176, 537] on button "Save" at bounding box center [188, 532] width 42 height 27
click at [1167, 525] on div "Previous Next" at bounding box center [917, 532] width 506 height 27
click at [1132, 531] on button "Next" at bounding box center [1133, 532] width 54 height 27
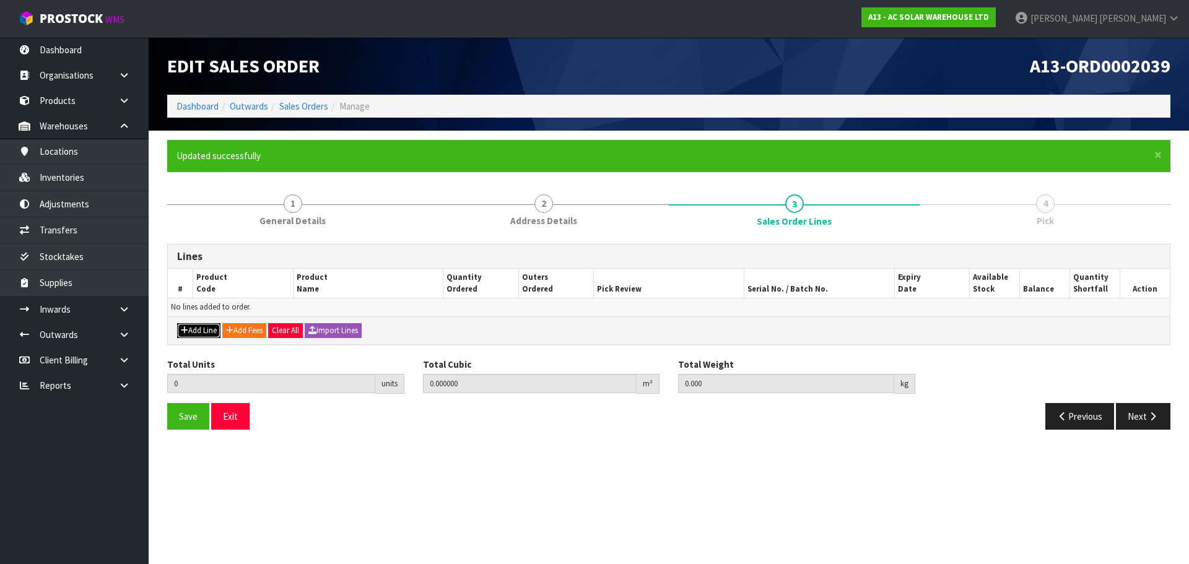
click at [220, 332] on button "Add Line" at bounding box center [198, 330] width 43 height 15
type input "0"
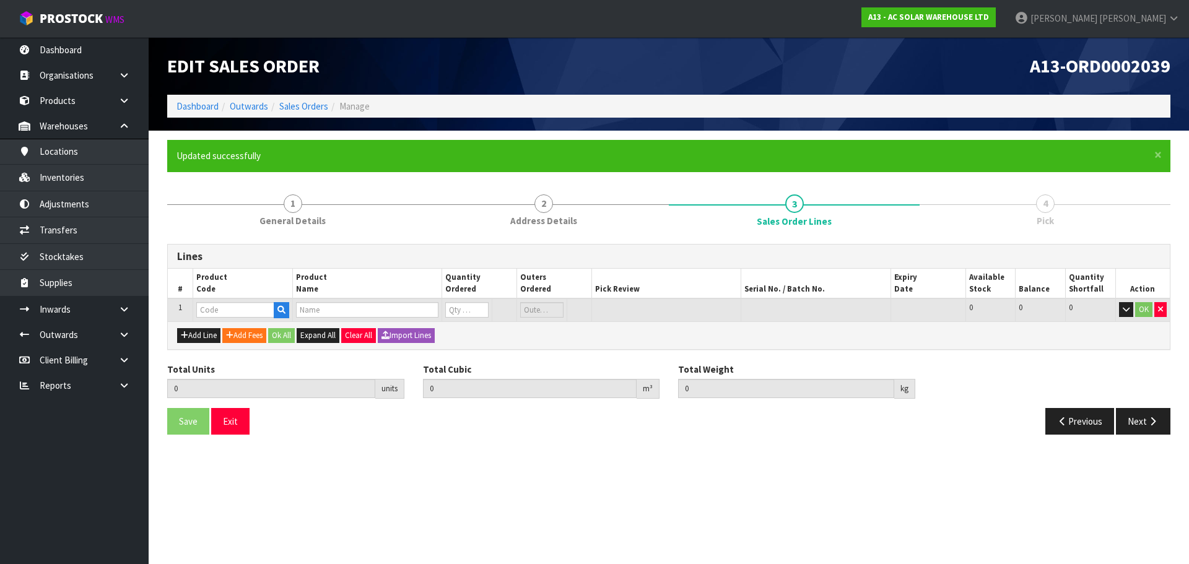
click at [222, 319] on td at bounding box center [243, 309] width 100 height 23
click at [227, 308] on input "text" at bounding box center [235, 309] width 78 height 15
paste input "4862"
type input "4862"
type input "0.000000"
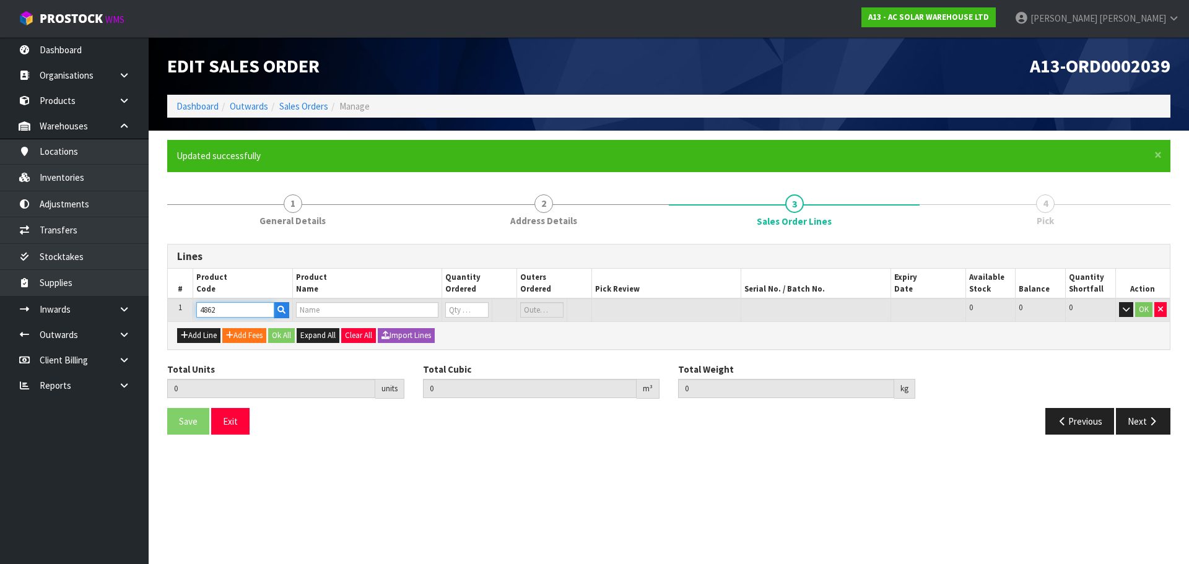
type input "0.000"
type input "HYUNDAI 455W N-TYPE HJT ALL BLACK HIT-H455LE-FB(ZB)"
type input "0"
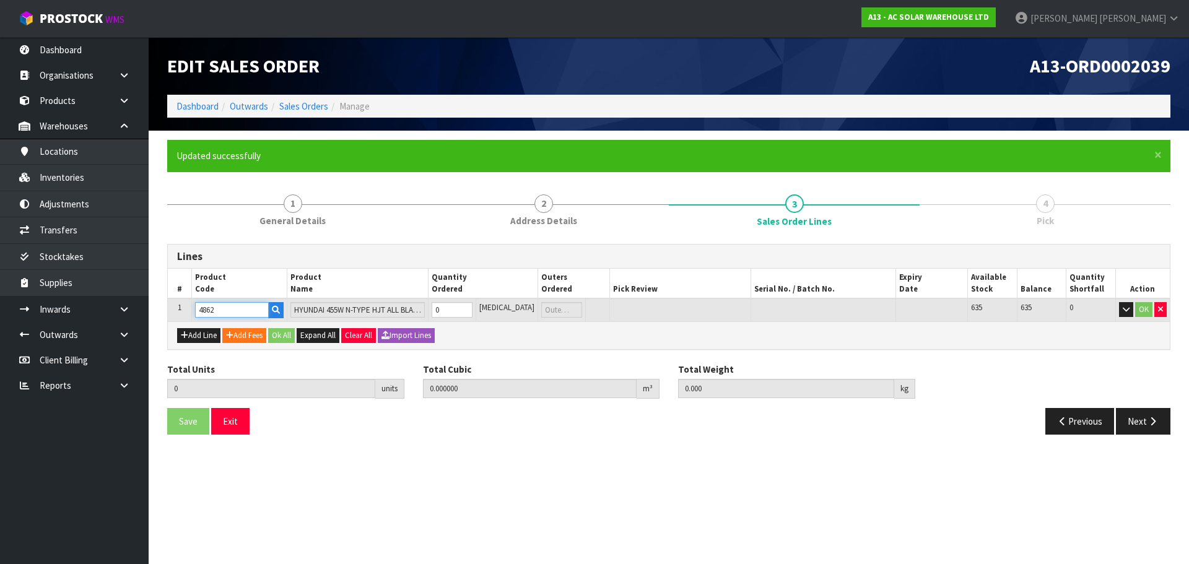
type input "4862"
type input "2"
type input "0.120384"
type input "46.222"
type input "2"
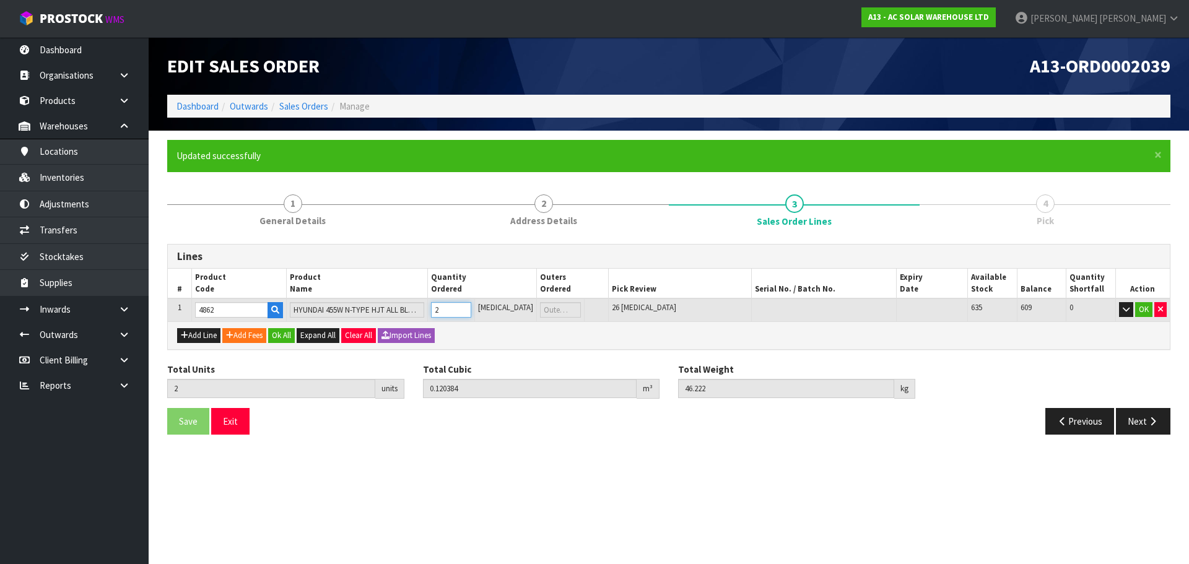
type input "26"
type input "1.564992"
type input "600.886"
type input "26"
click at [287, 335] on button "Ok All" at bounding box center [281, 335] width 27 height 15
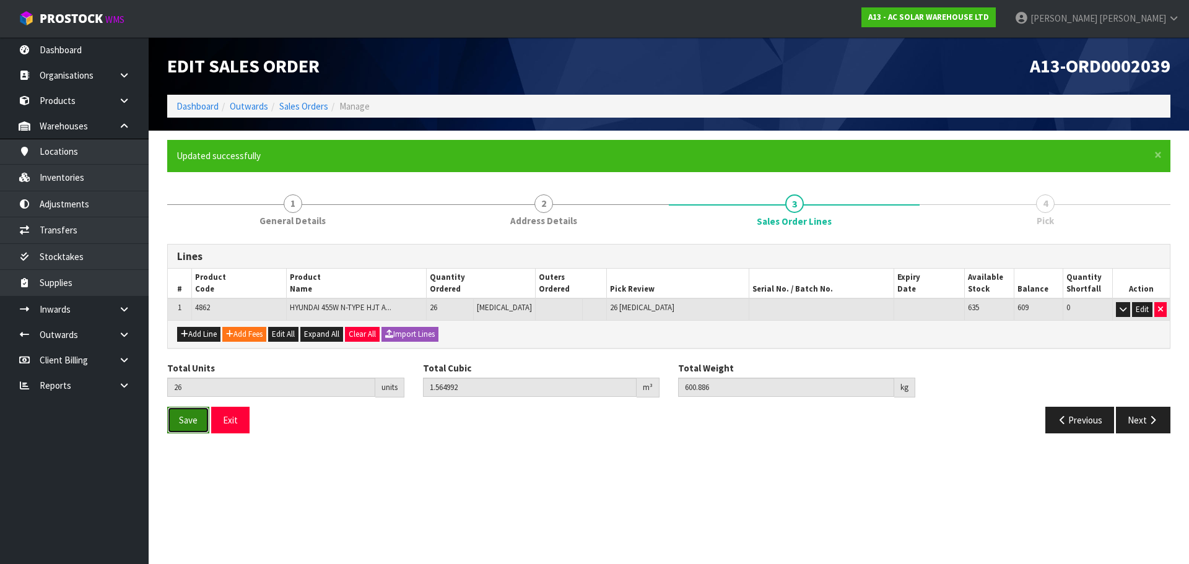
click at [179, 429] on button "Save" at bounding box center [188, 420] width 42 height 27
click at [1125, 420] on button "Next" at bounding box center [1142, 420] width 54 height 27
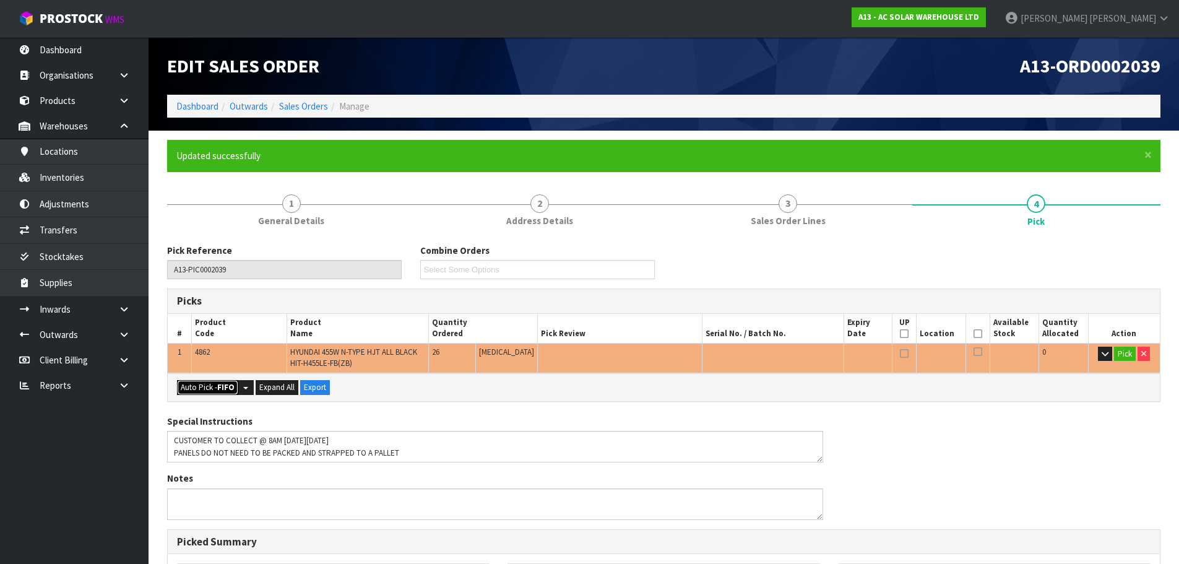
click at [208, 388] on button "Auto Pick - FIFO" at bounding box center [207, 387] width 61 height 15
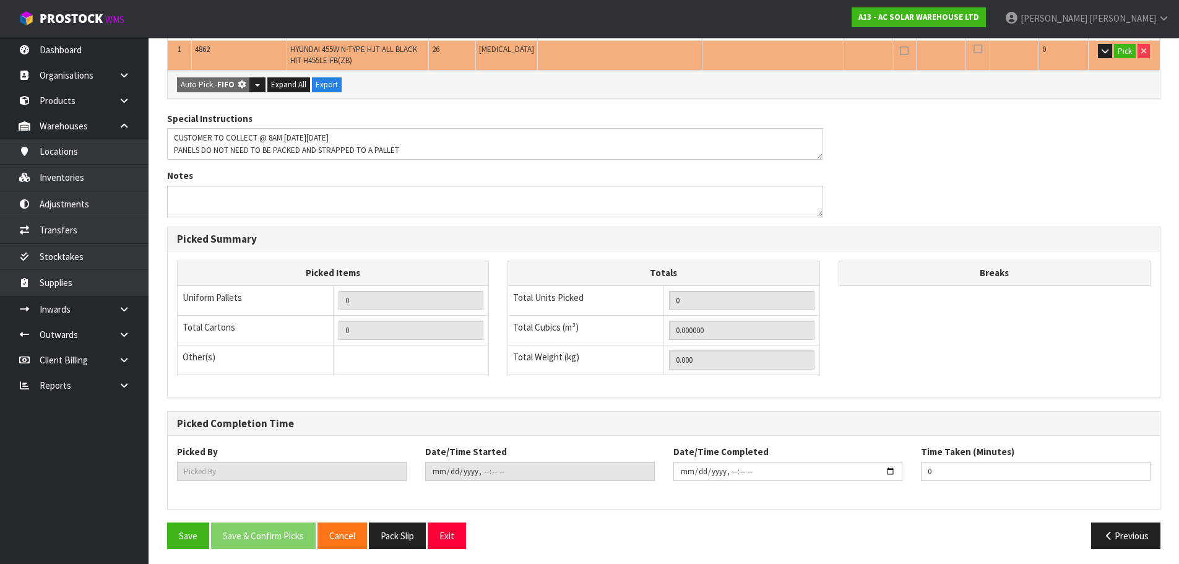
scroll to position [306, 0]
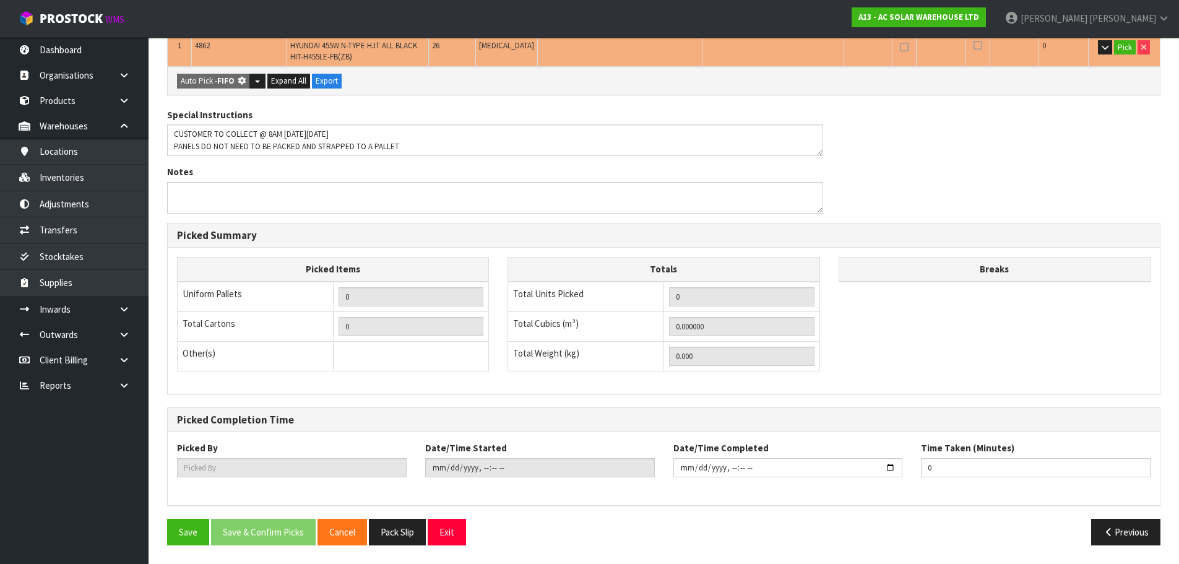
type input "Piece x 26"
type input "26"
type input "1.564992"
type input "600.886"
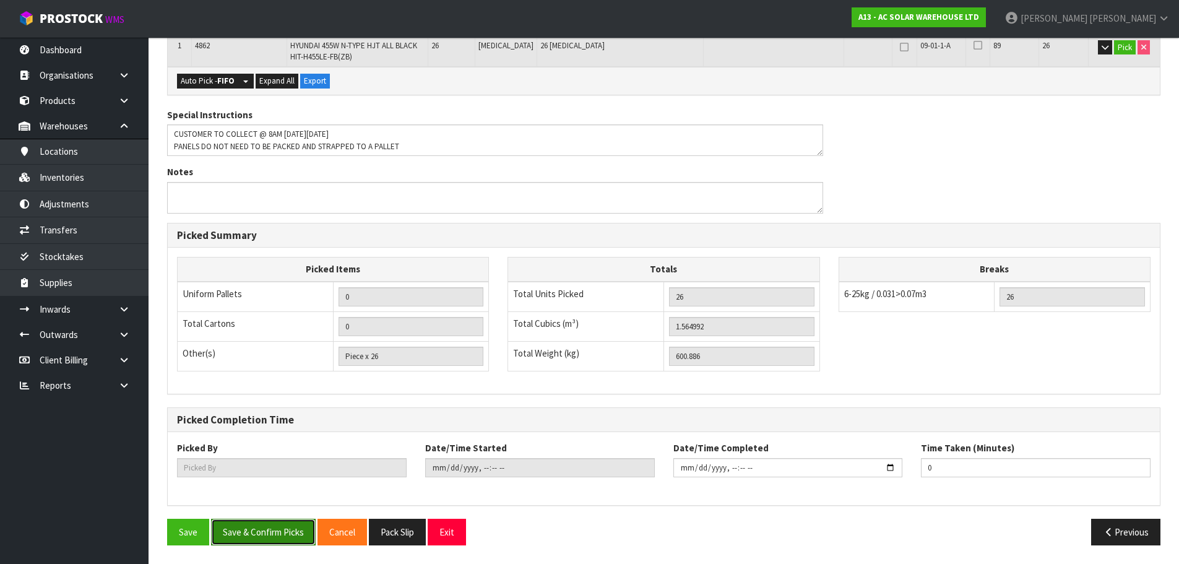
click at [261, 526] on button "Save & Confirm Picks" at bounding box center [263, 532] width 105 height 27
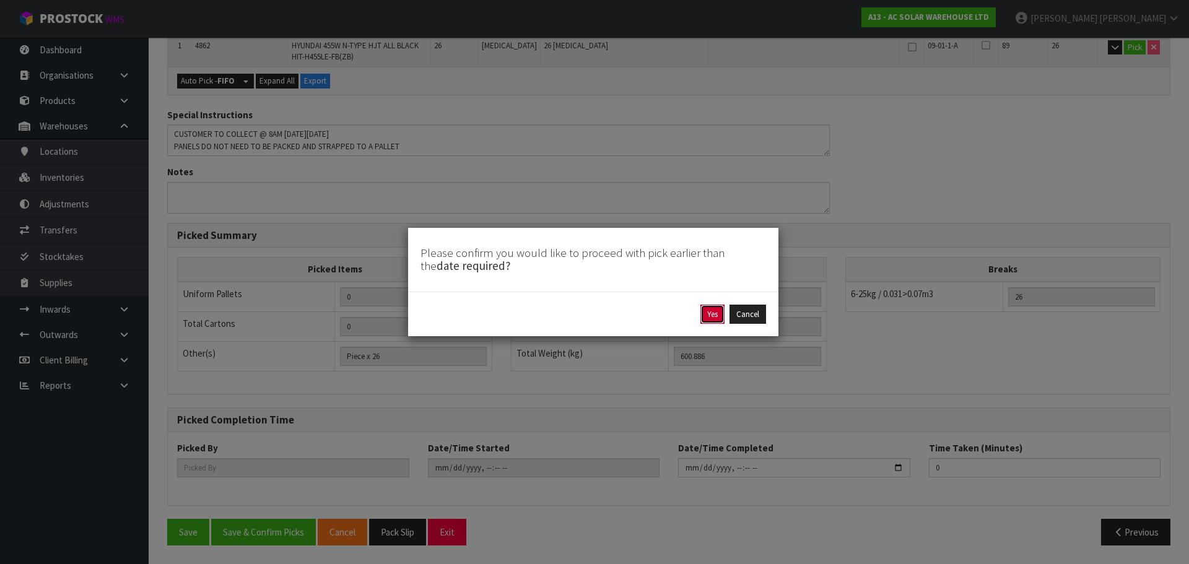
click at [703, 311] on button "Yes" at bounding box center [712, 315] width 24 height 20
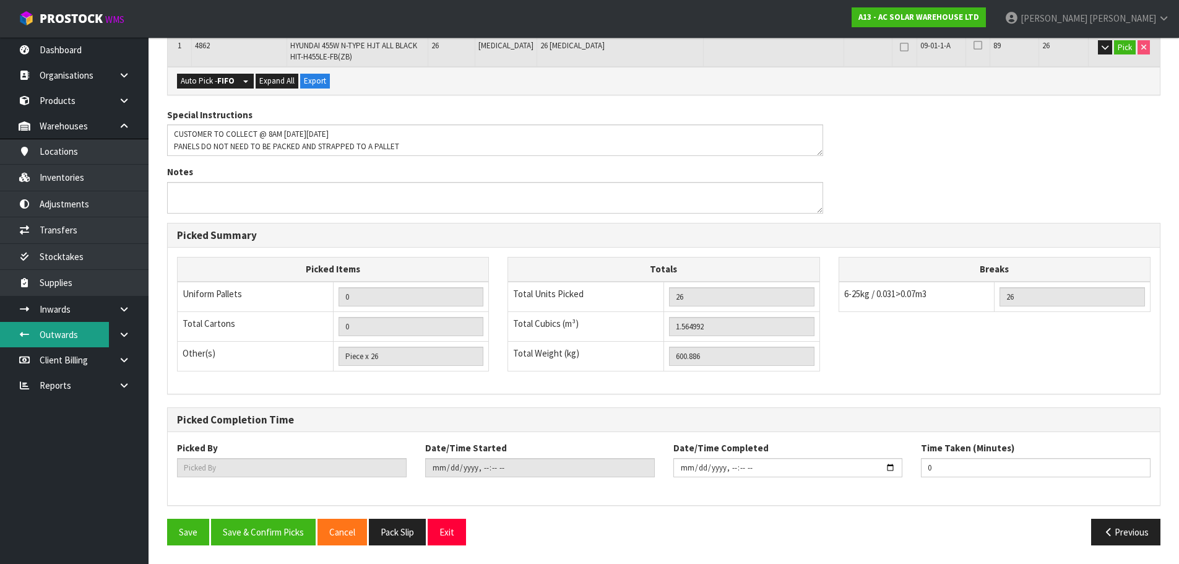
scroll to position [0, 0]
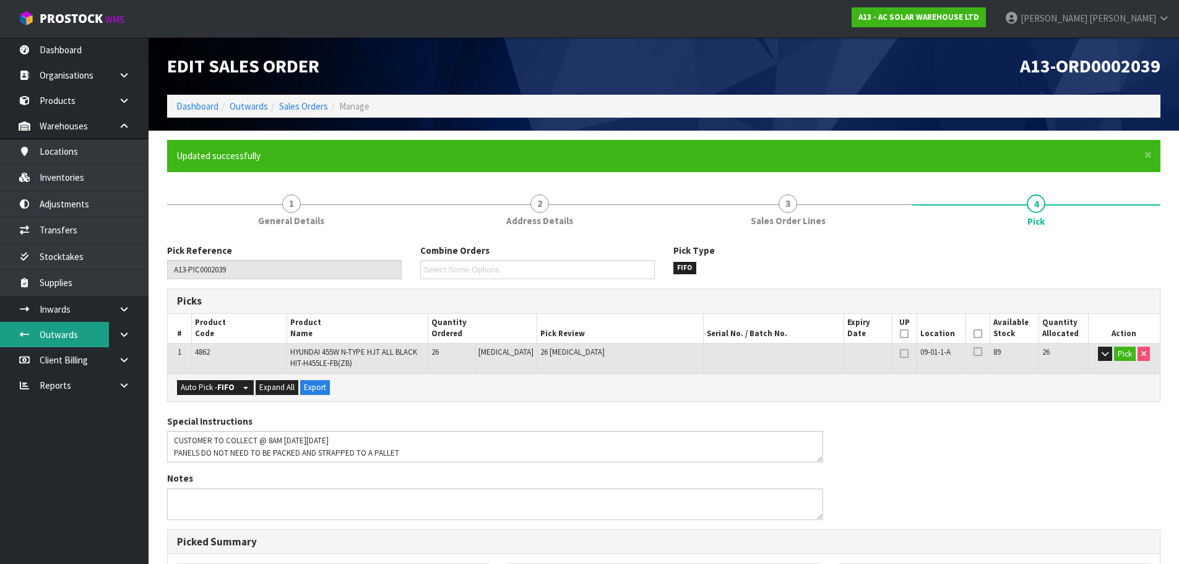
type input "[PERSON_NAME]"
type input "2025-10-08T16:20:19"
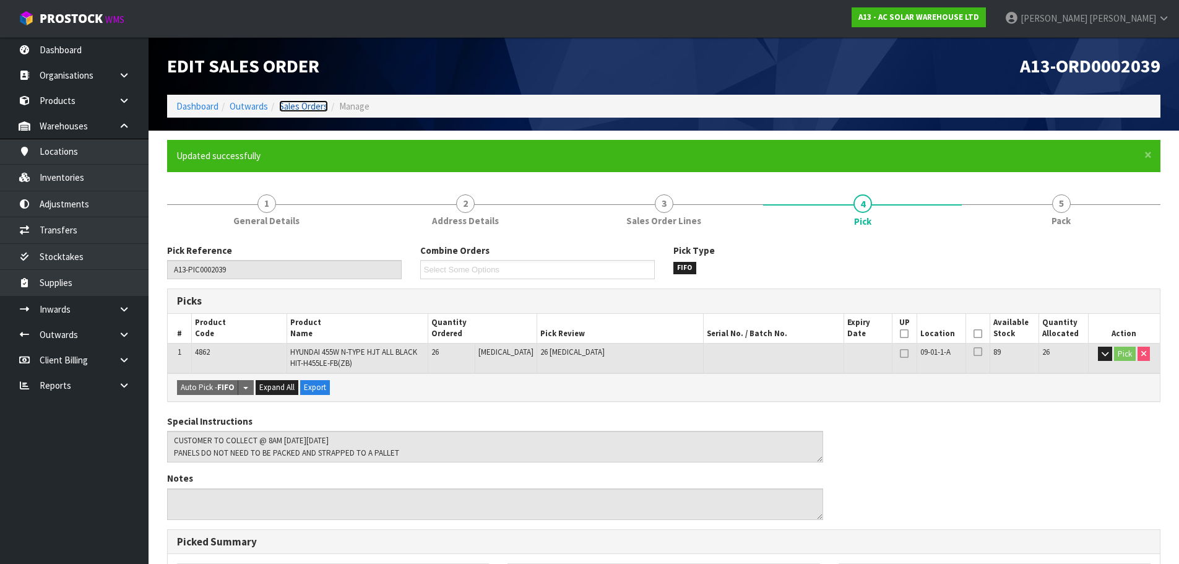
click at [307, 108] on link "Sales Orders" at bounding box center [303, 106] width 49 height 12
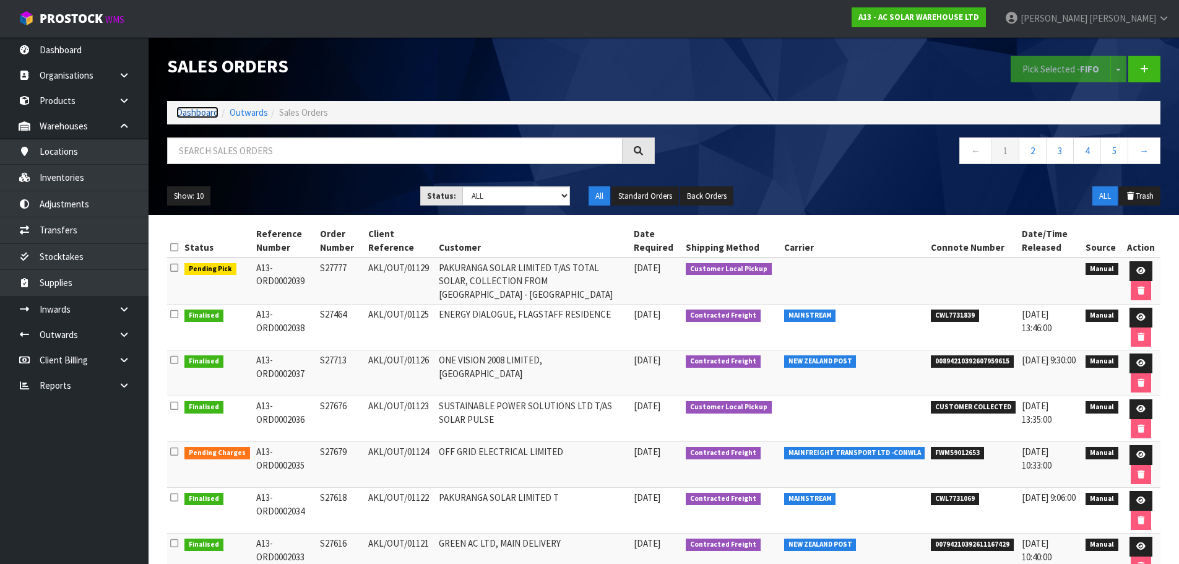
click at [183, 118] on link "Dashboard" at bounding box center [197, 112] width 42 height 12
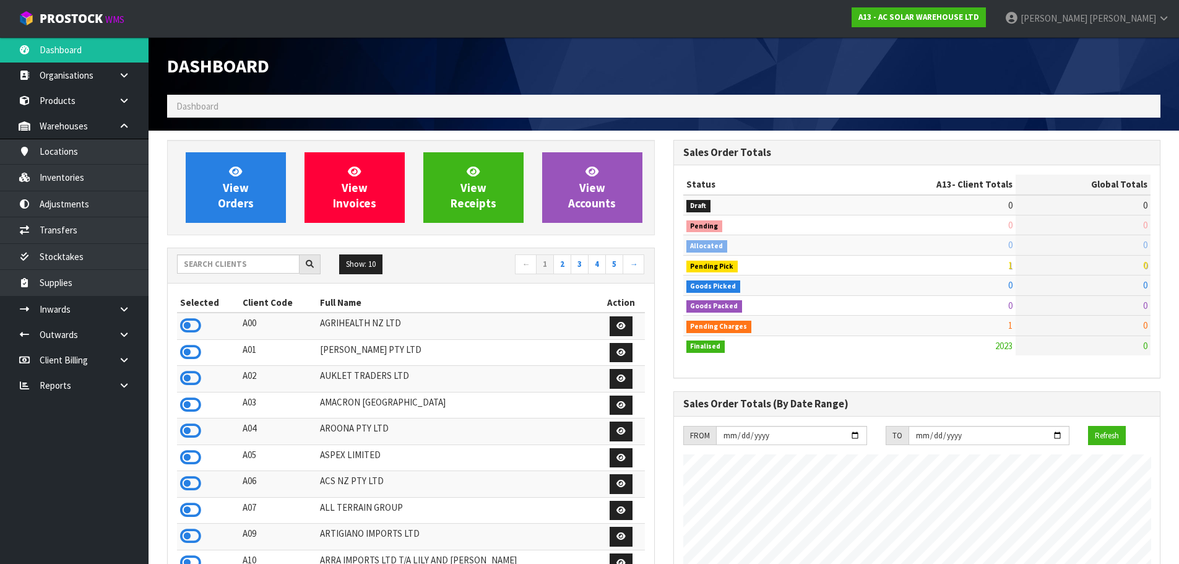
scroll to position [944, 506]
click at [220, 267] on input "text" at bounding box center [238, 263] width 123 height 19
type input "N03"
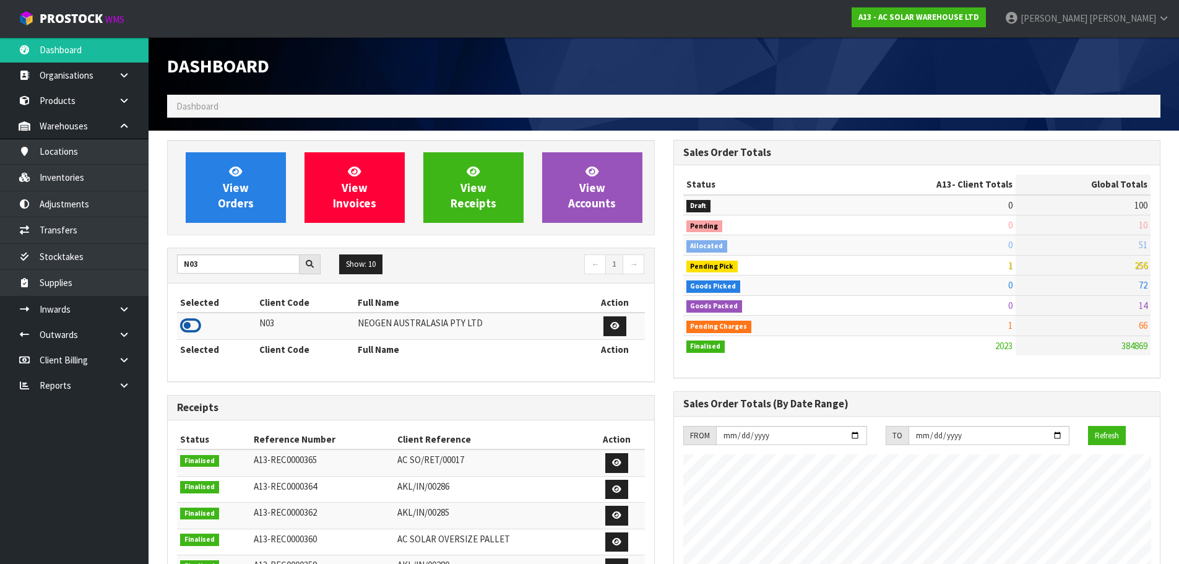
click at [192, 326] on icon at bounding box center [190, 325] width 21 height 19
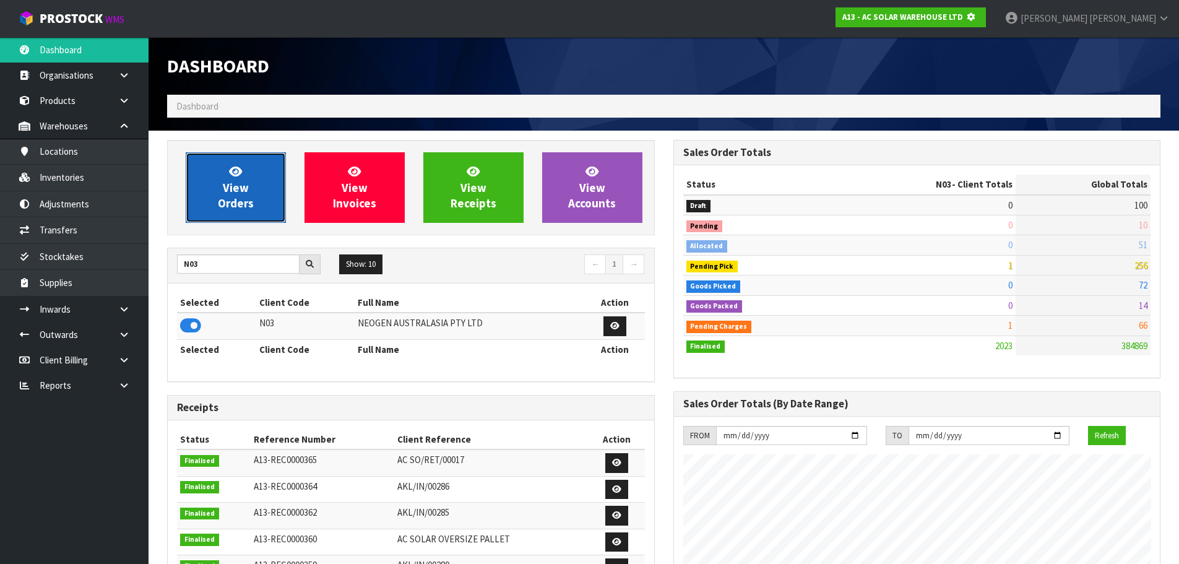
scroll to position [618249, 618515]
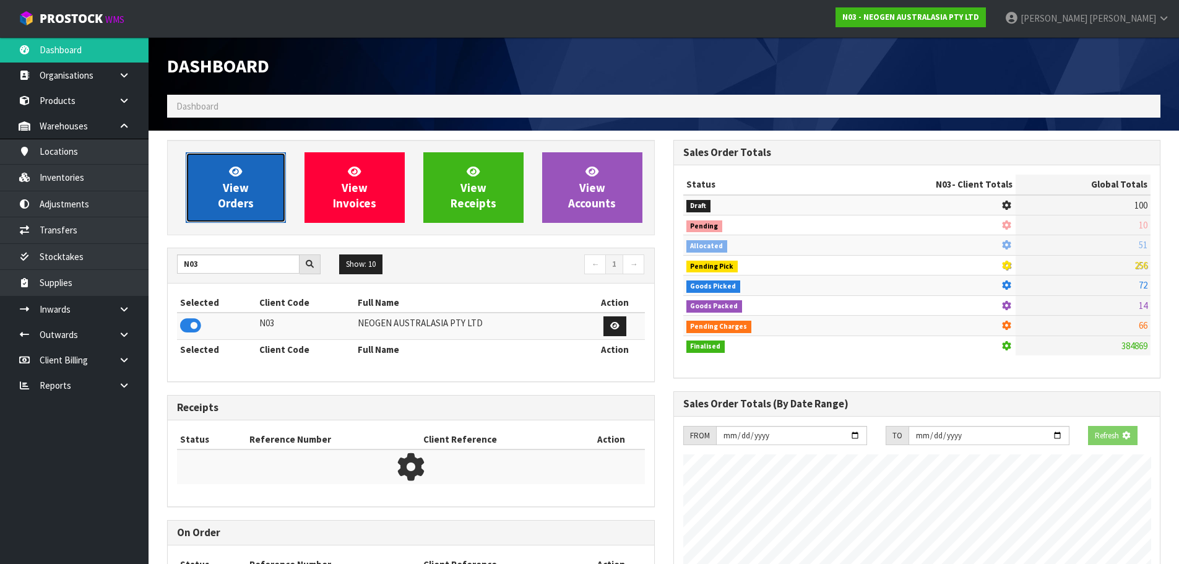
click at [247, 206] on span "View Orders" at bounding box center [236, 187] width 36 height 46
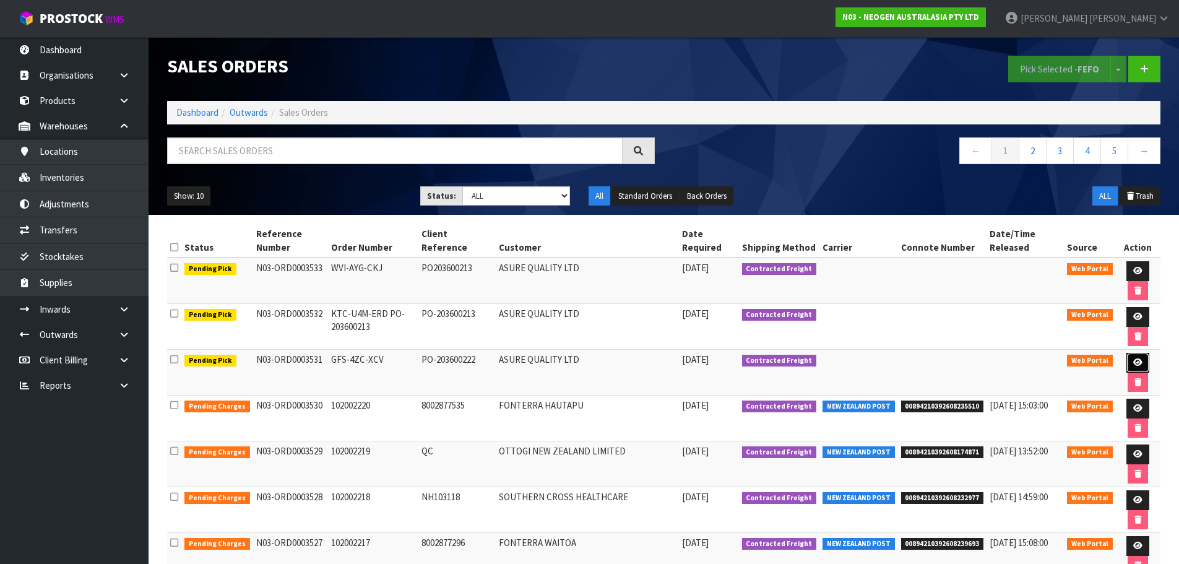
click at [1137, 358] on icon at bounding box center [1137, 362] width 9 height 8
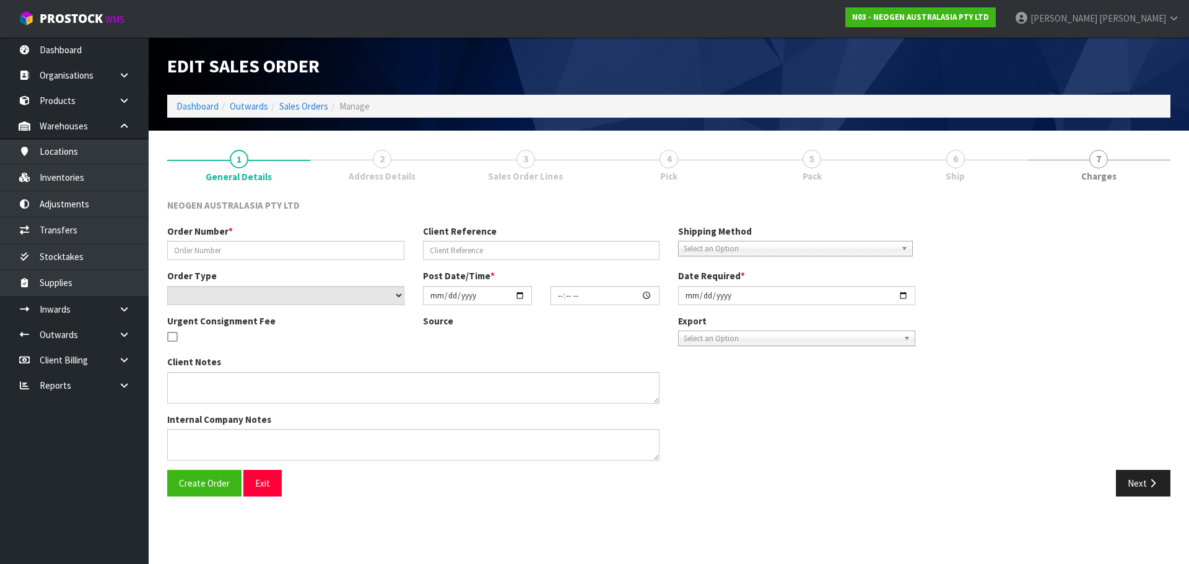
type input "GFS-4ZC-XCV"
type input "PO-203600222"
select select "number:0"
type input "2025-10-08"
type input "14:54:00.000"
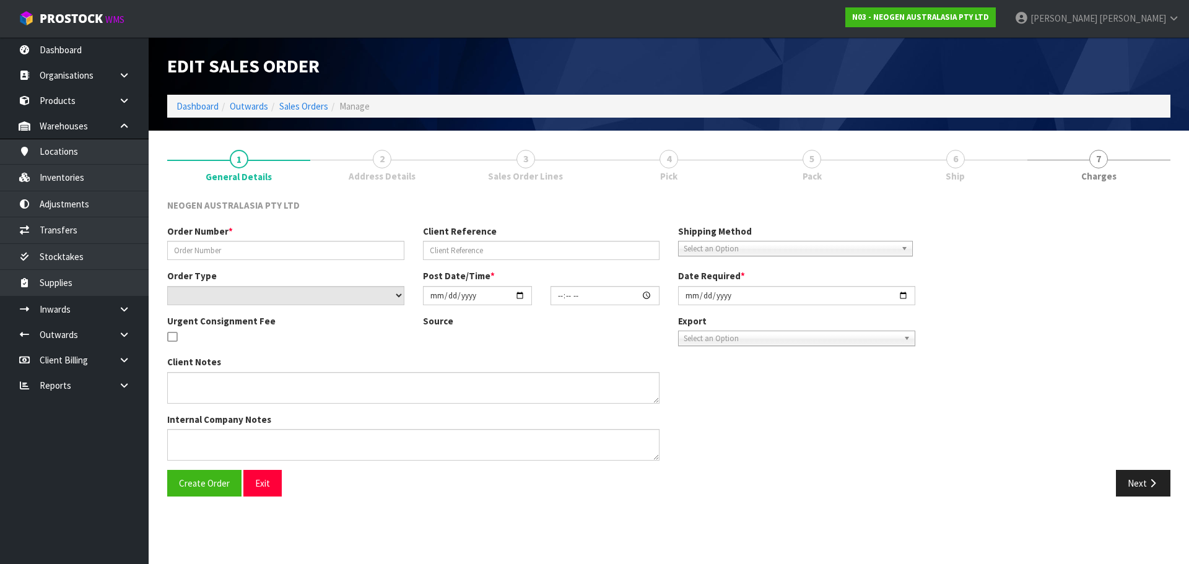
type input "2025-10-09"
type textarea "PLEASE NOTE - THIS BOX MUST COME FROM HELD WAREHOUSE – BATCH # 346FRN A BARCODE…"
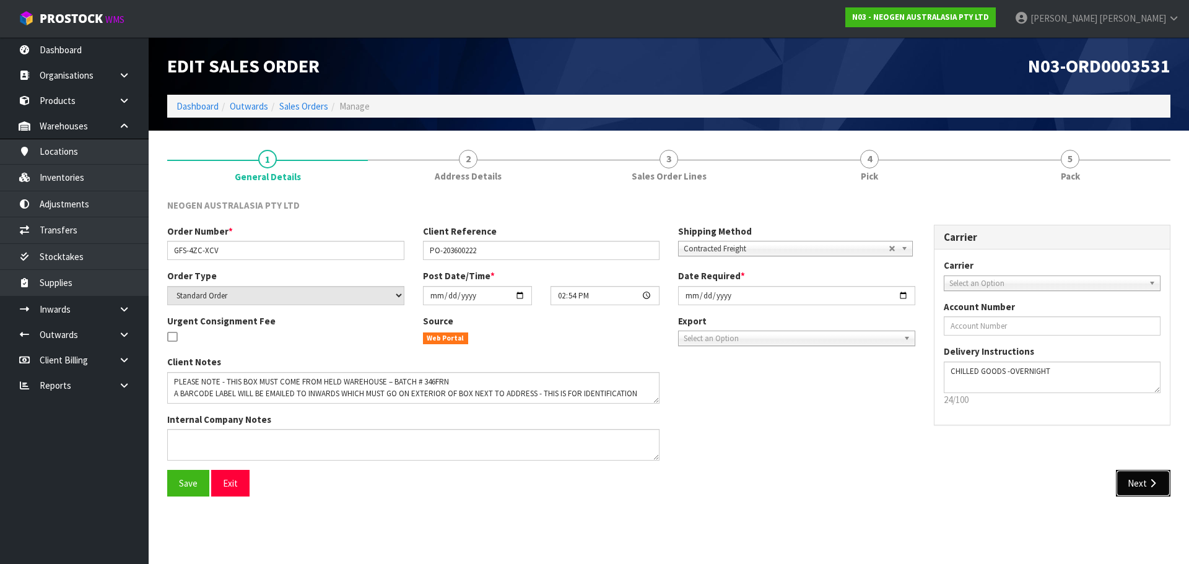
click at [1156, 479] on icon "button" at bounding box center [1152, 483] width 12 height 9
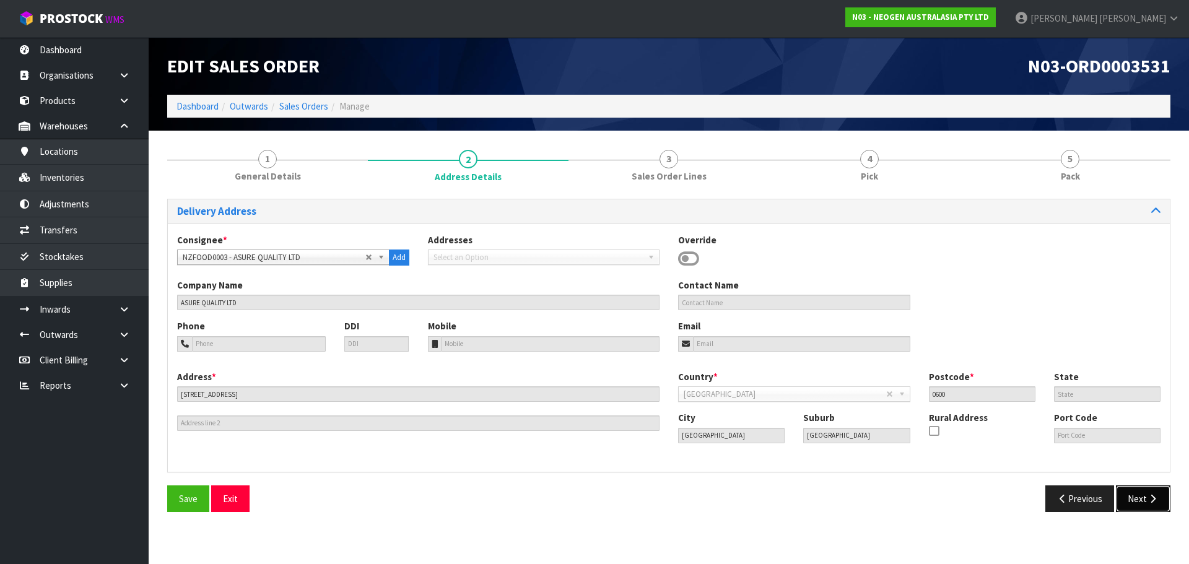
click at [1151, 498] on icon "button" at bounding box center [1152, 498] width 12 height 9
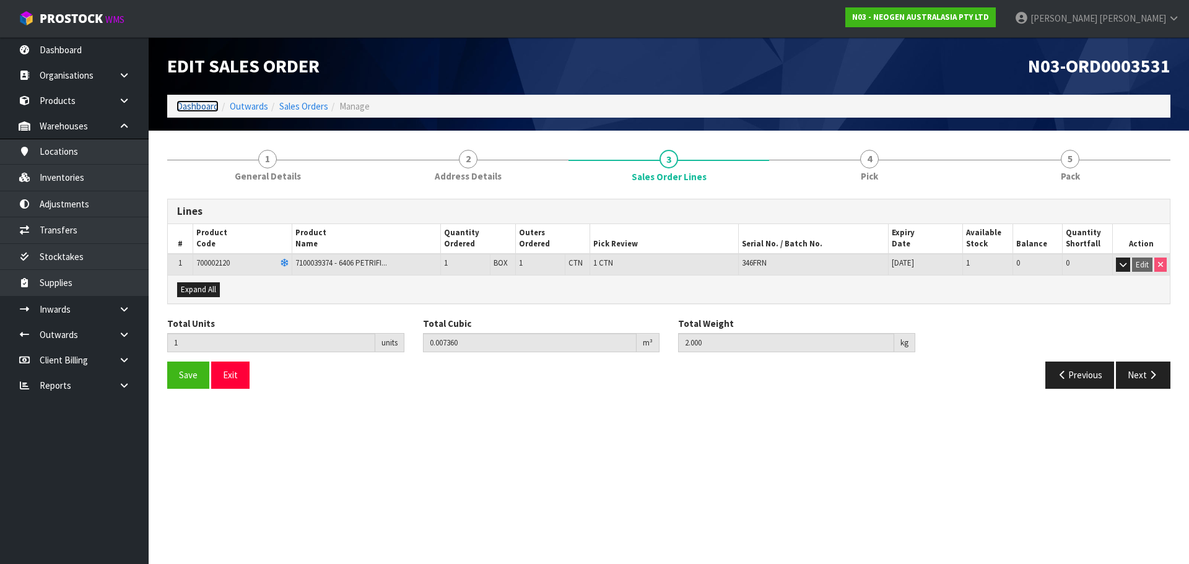
click at [196, 104] on link "Dashboard" at bounding box center [197, 106] width 42 height 12
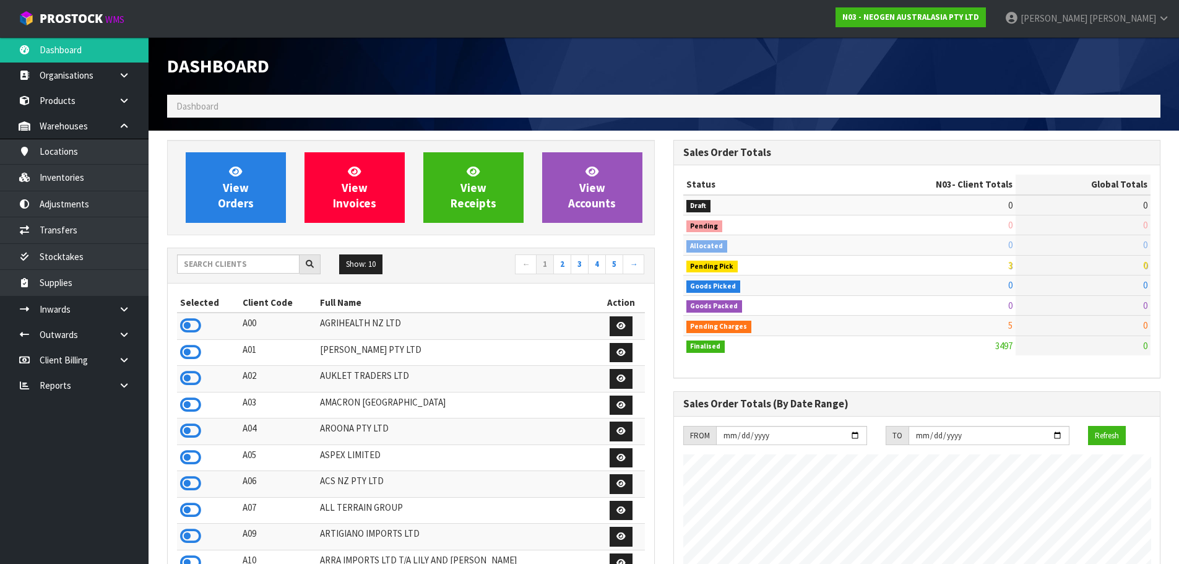
scroll to position [938, 506]
click at [261, 267] on input "text" at bounding box center [238, 263] width 123 height 19
type input "0"
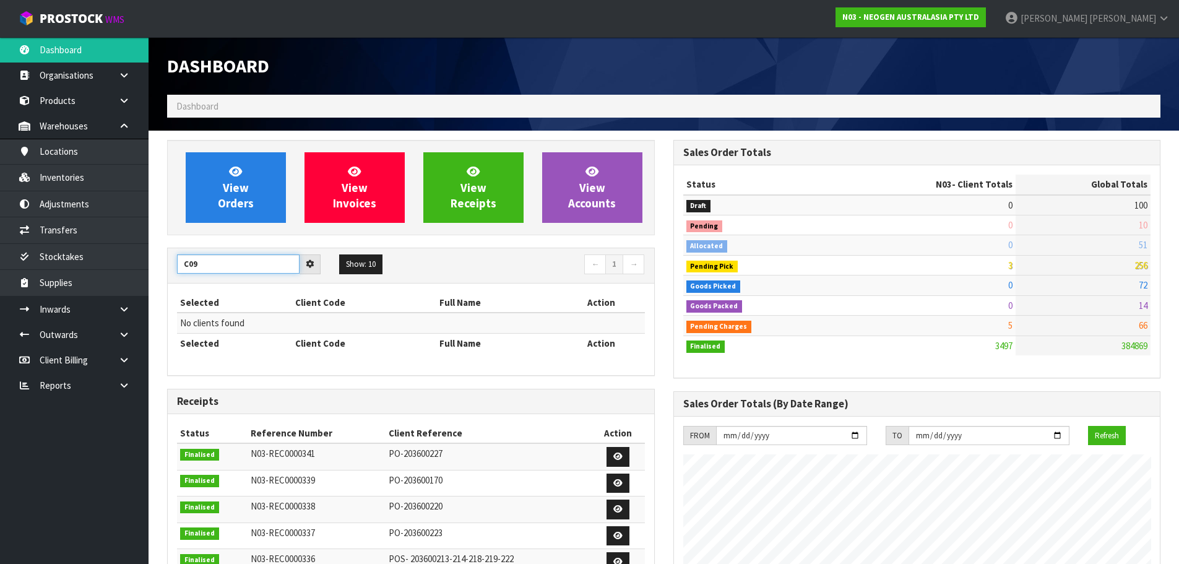
type input "C09"
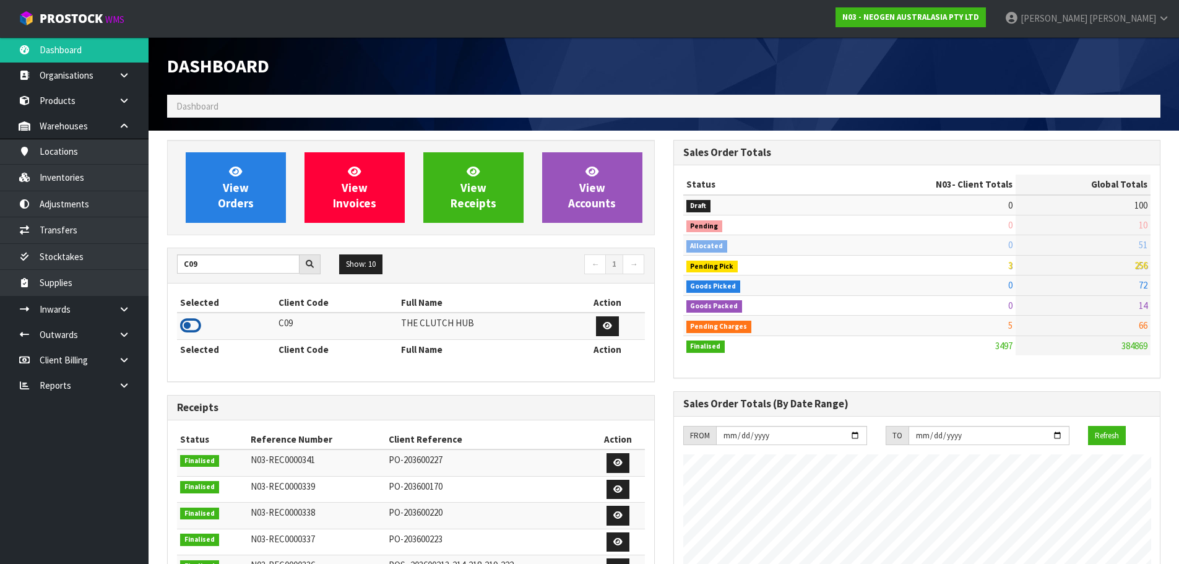
click at [194, 323] on icon at bounding box center [190, 325] width 21 height 19
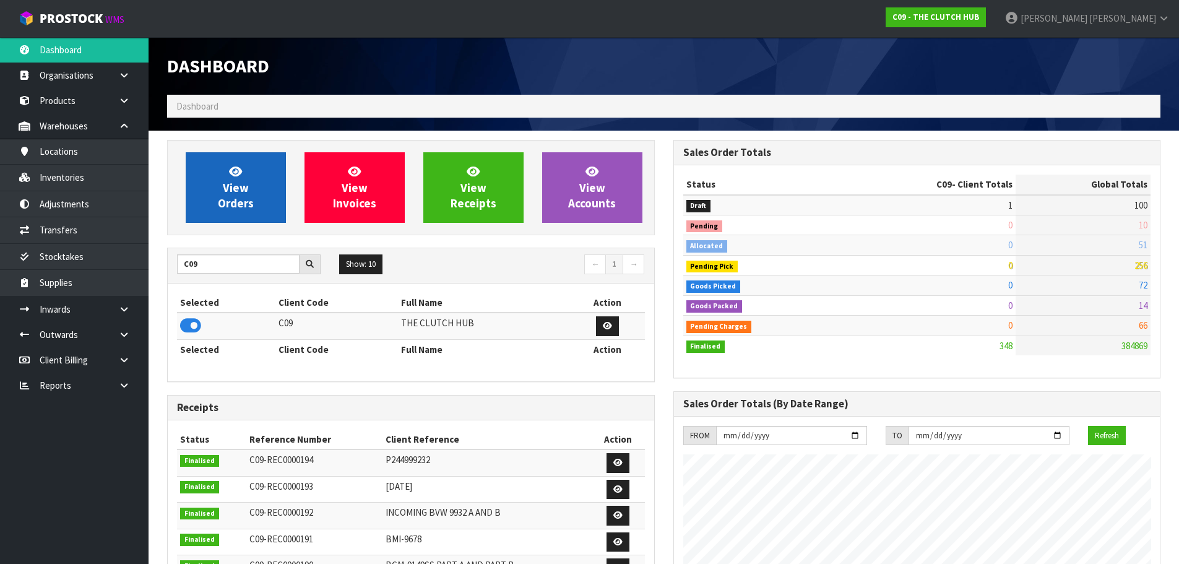
scroll to position [877, 506]
click at [248, 186] on span "View Orders" at bounding box center [236, 187] width 36 height 46
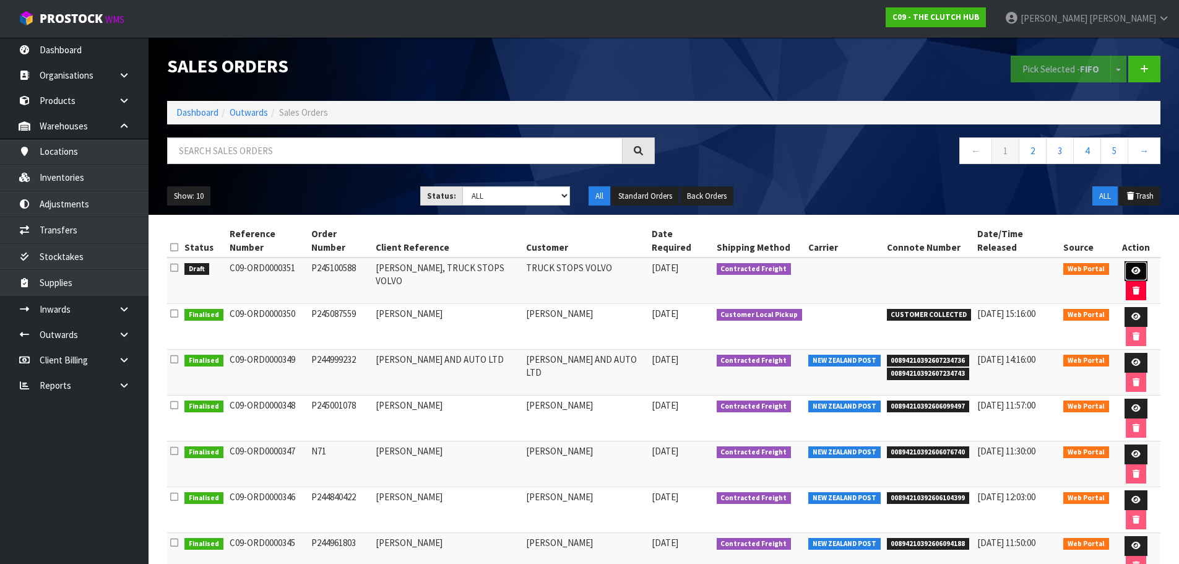
click at [1132, 267] on icon at bounding box center [1136, 271] width 9 height 8
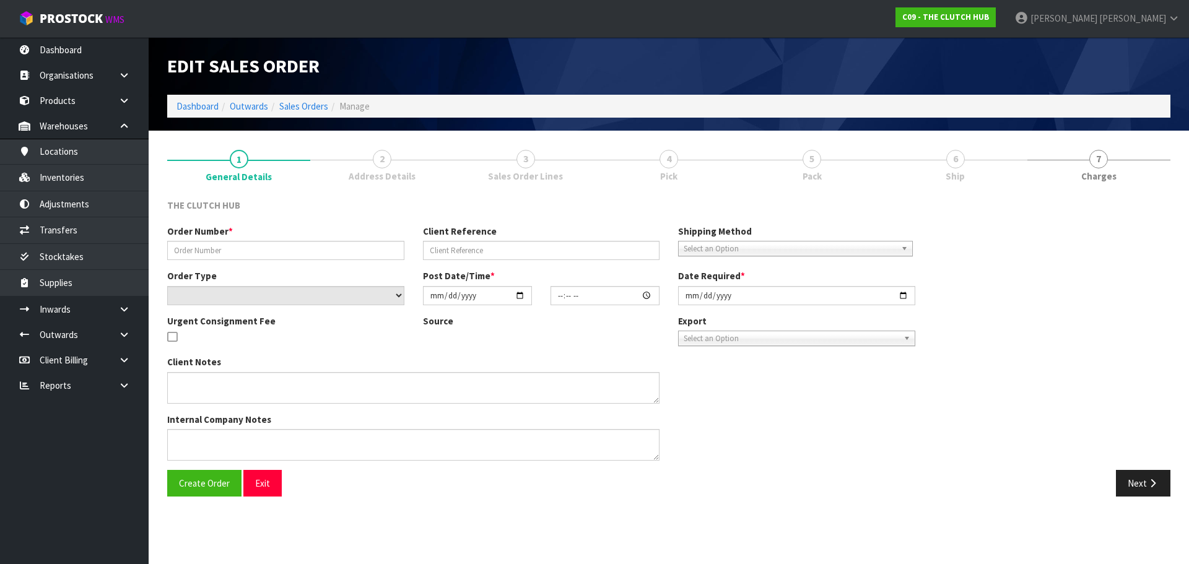
type input "P245100588"
type input "CHRIS HOGG, TRUCK STOPS VOLVO"
select select "number:0"
type input "2025-10-08"
type input "00:29:00.000"
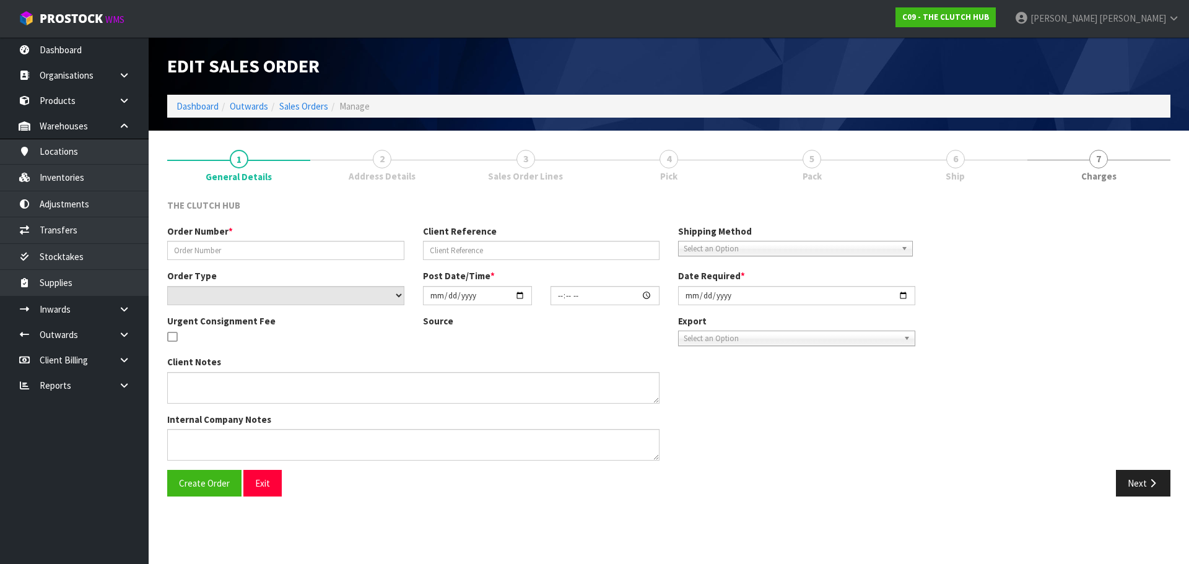
type input "2025-10-08"
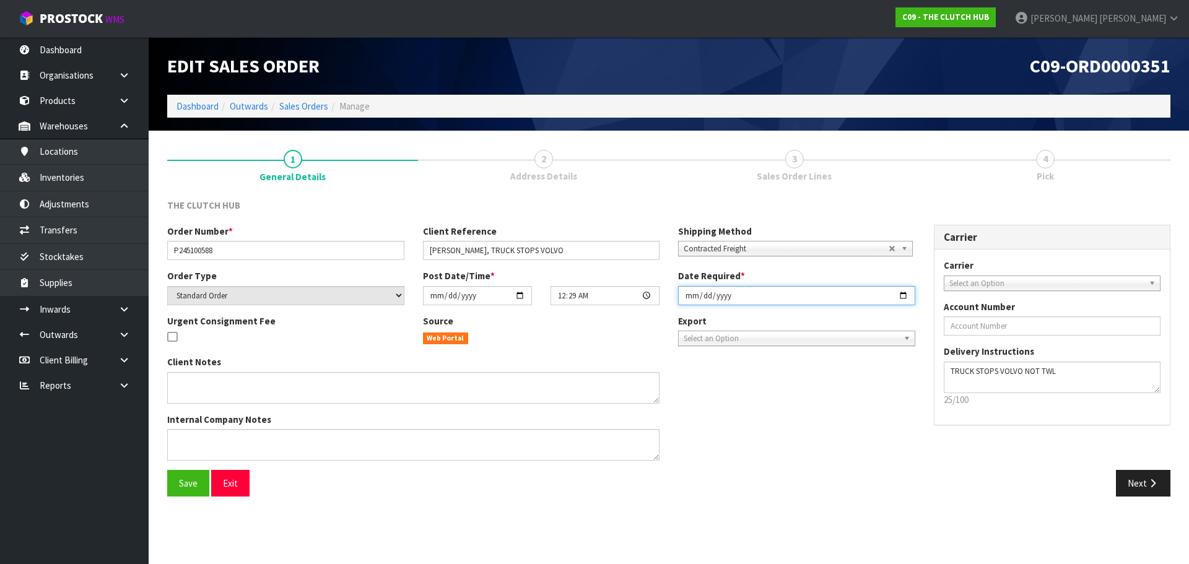
click at [688, 300] on input "2025-10-08" at bounding box center [796, 295] width 237 height 19
type input "2025-10-09"
click at [167, 470] on button "Save" at bounding box center [188, 483] width 42 height 27
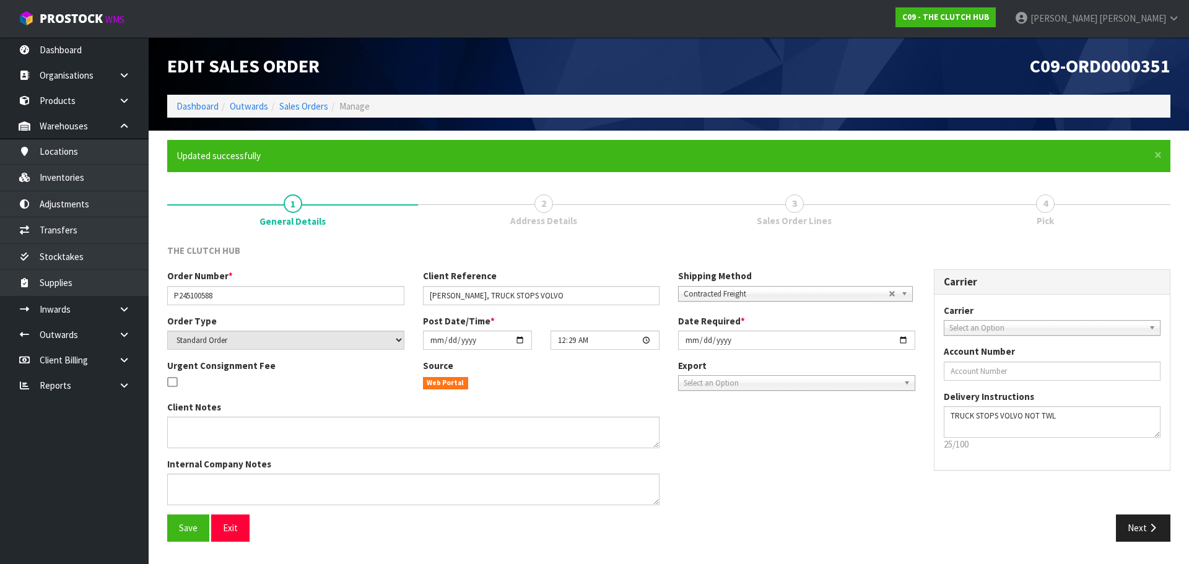
click at [1170, 523] on div "Next" at bounding box center [924, 527] width 511 height 27
click at [1155, 525] on icon "button" at bounding box center [1152, 527] width 12 height 9
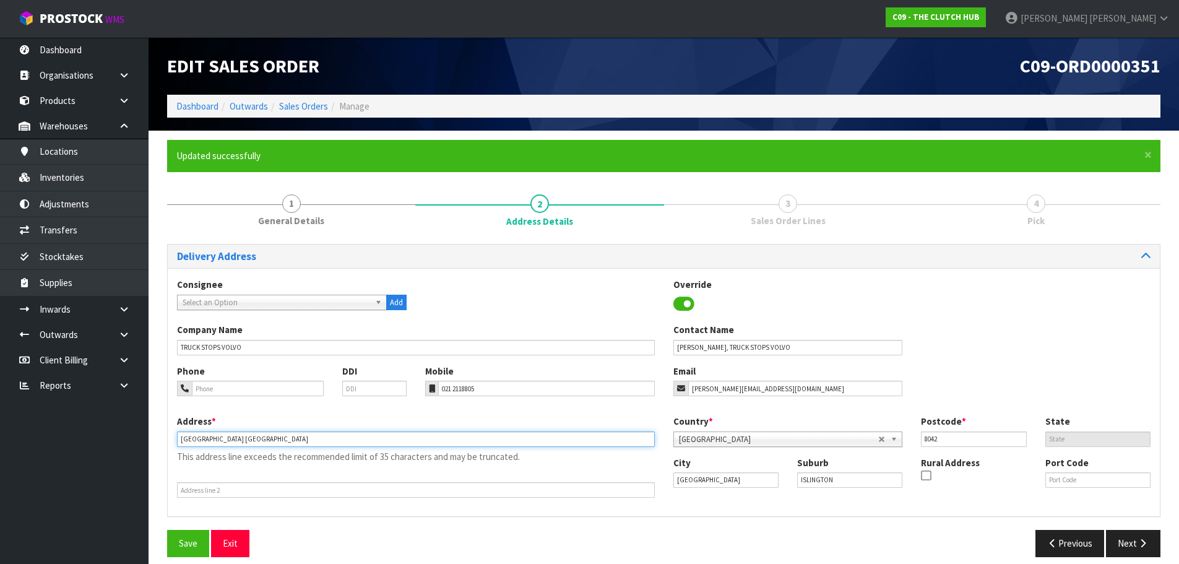
click at [288, 446] on input "920 HALSWELL JUNCTION ROAD ISLINGTON" at bounding box center [416, 438] width 478 height 15
type input "920 HALSWELL JUNCTION ROAD"
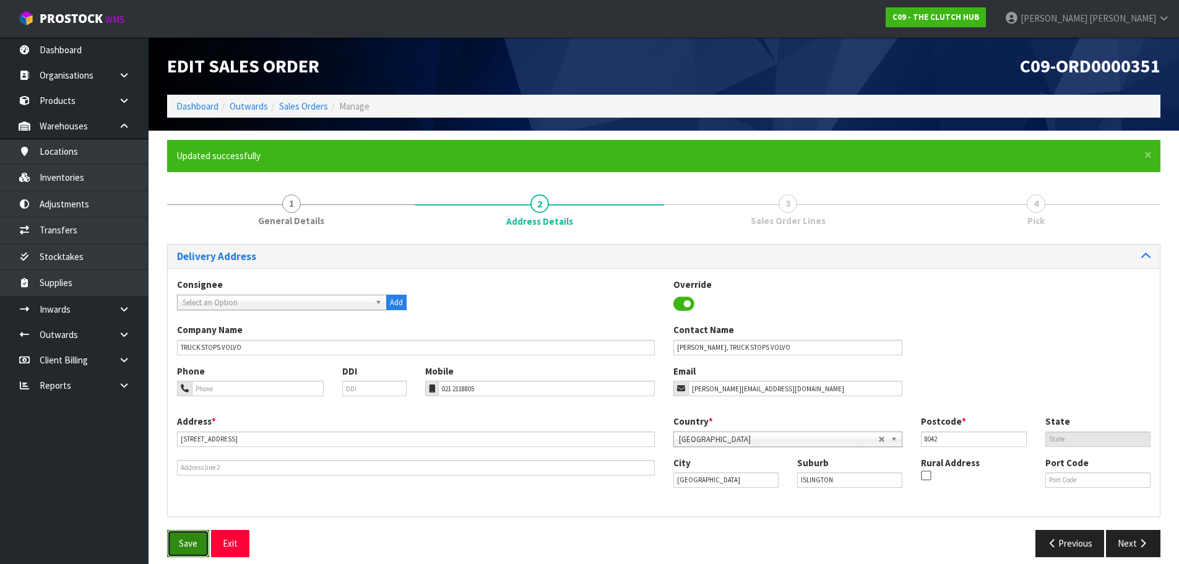
click at [196, 540] on span "Save" at bounding box center [188, 543] width 19 height 12
click at [1135, 542] on button "Next" at bounding box center [1133, 543] width 54 height 27
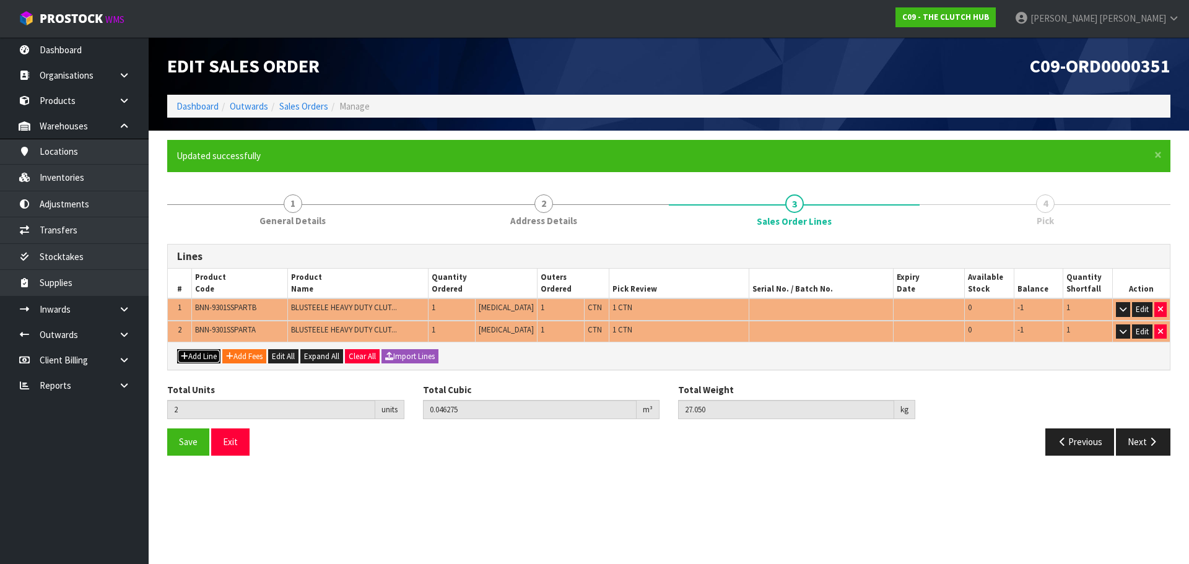
click at [194, 349] on button "Add Line" at bounding box center [198, 356] width 43 height 15
type input "0"
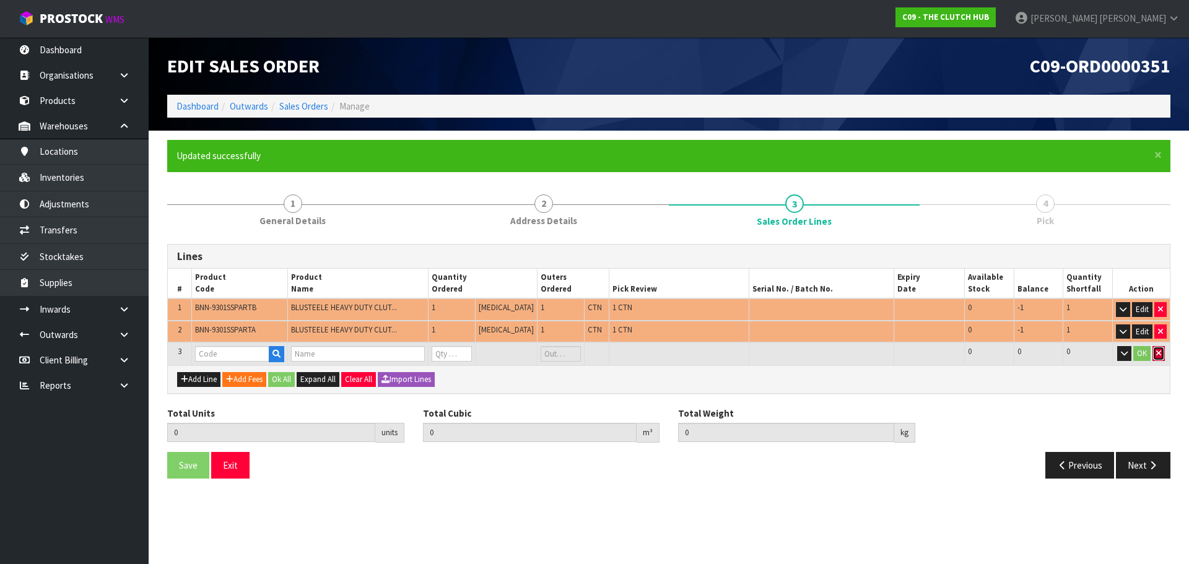
click at [1161, 352] on icon "button" at bounding box center [1158, 353] width 5 height 8
type input "2"
type input "0.046275"
type input "27.05"
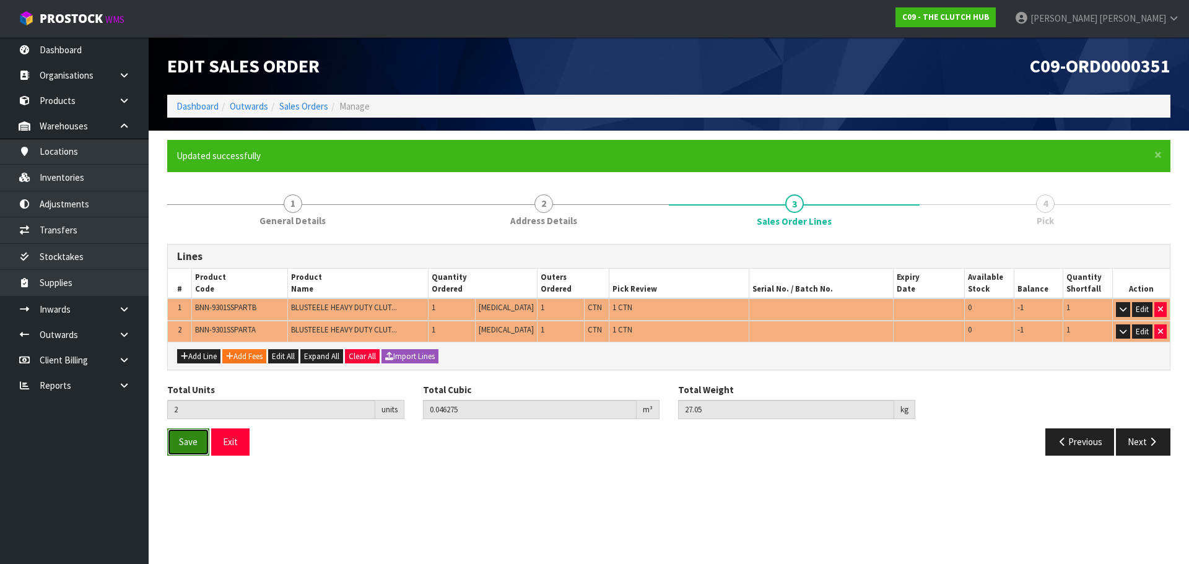
click at [176, 444] on button "Save" at bounding box center [188, 441] width 42 height 27
click at [1167, 440] on button "Next" at bounding box center [1142, 441] width 54 height 27
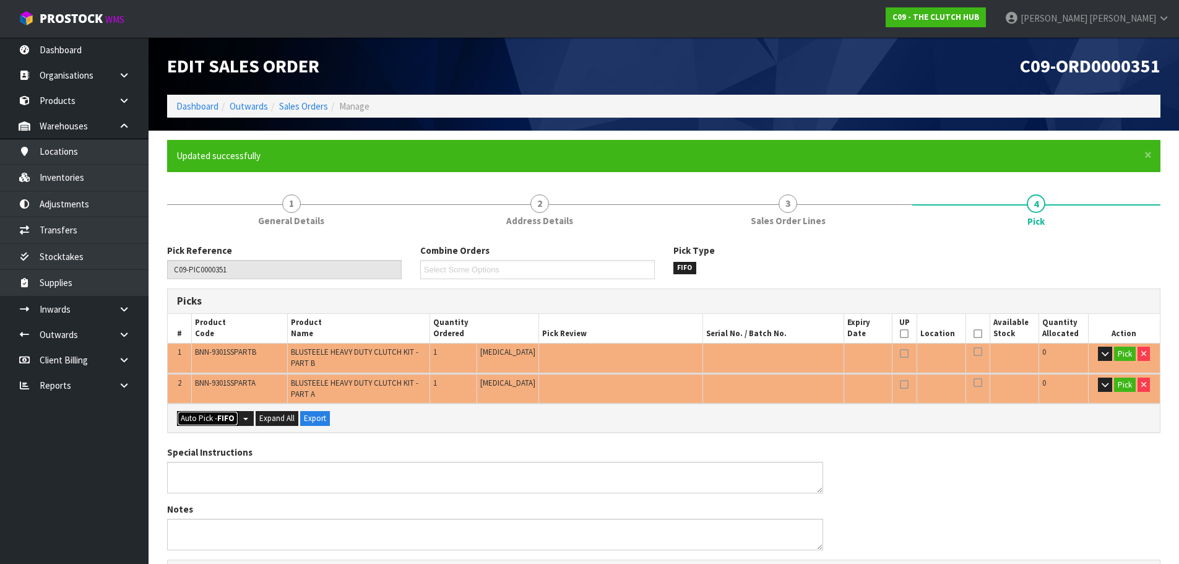
click at [215, 424] on button "Auto Pick - FIFO" at bounding box center [207, 418] width 61 height 15
click at [292, 111] on link "Sales Orders" at bounding box center [303, 106] width 49 height 12
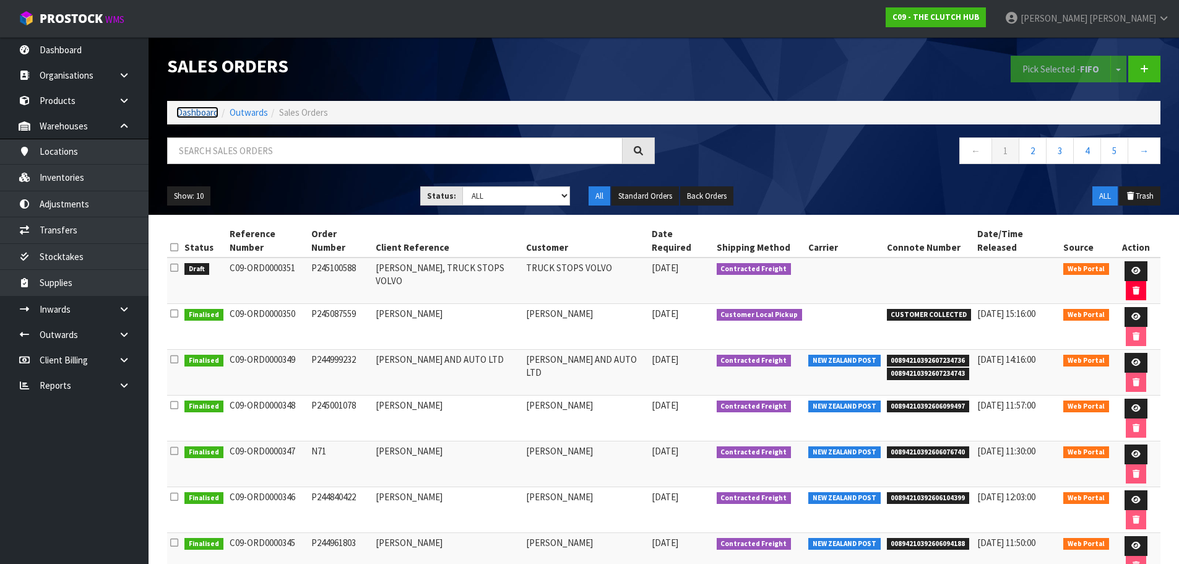
click at [199, 112] on link "Dashboard" at bounding box center [197, 112] width 42 height 12
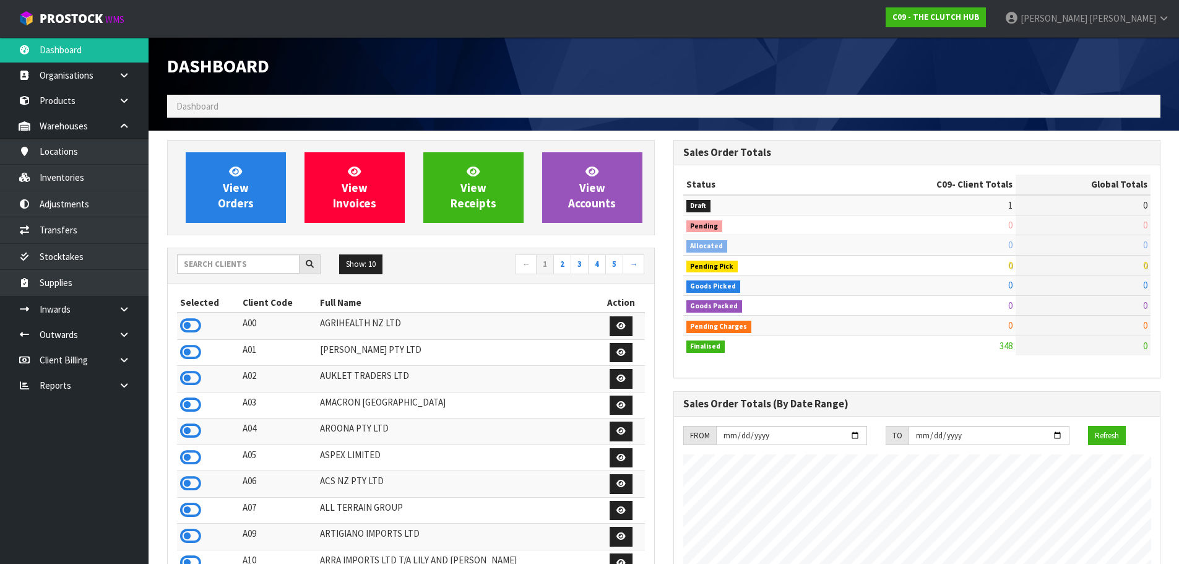
scroll to position [877, 506]
click at [227, 264] on input "text" at bounding box center [238, 263] width 123 height 19
type input "C10"
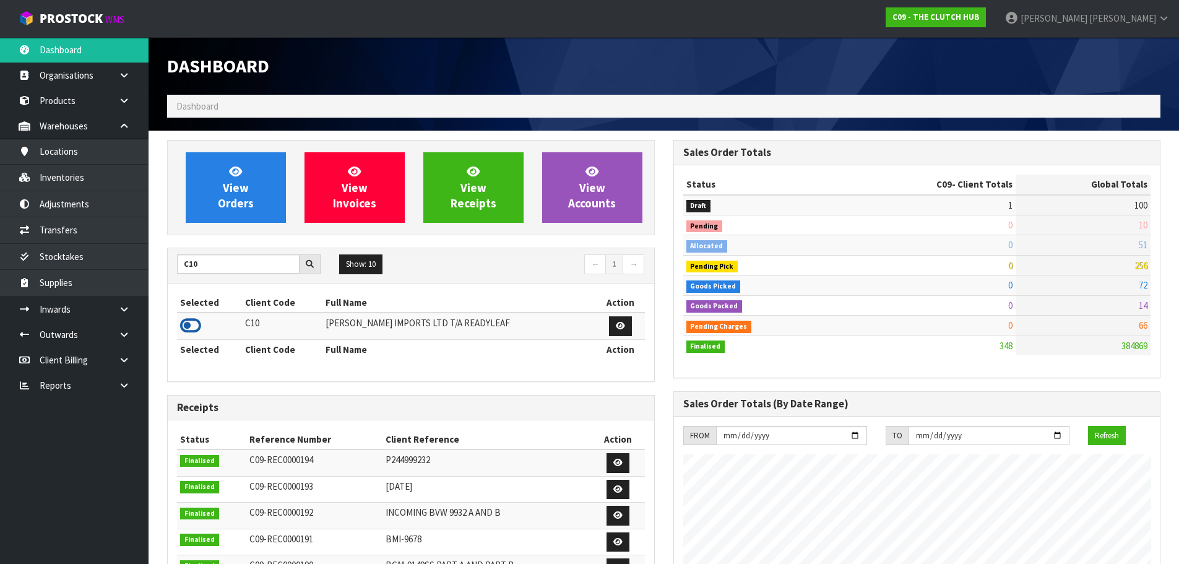
click at [197, 324] on icon at bounding box center [190, 325] width 21 height 19
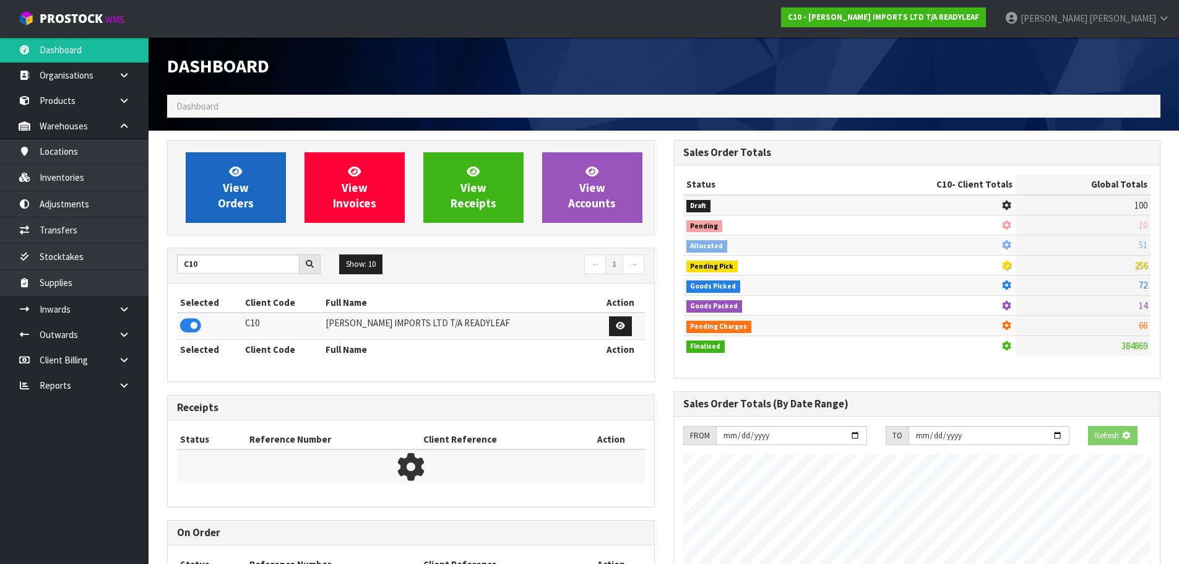
scroll to position [772, 506]
click at [255, 209] on link "View Orders" at bounding box center [236, 187] width 100 height 71
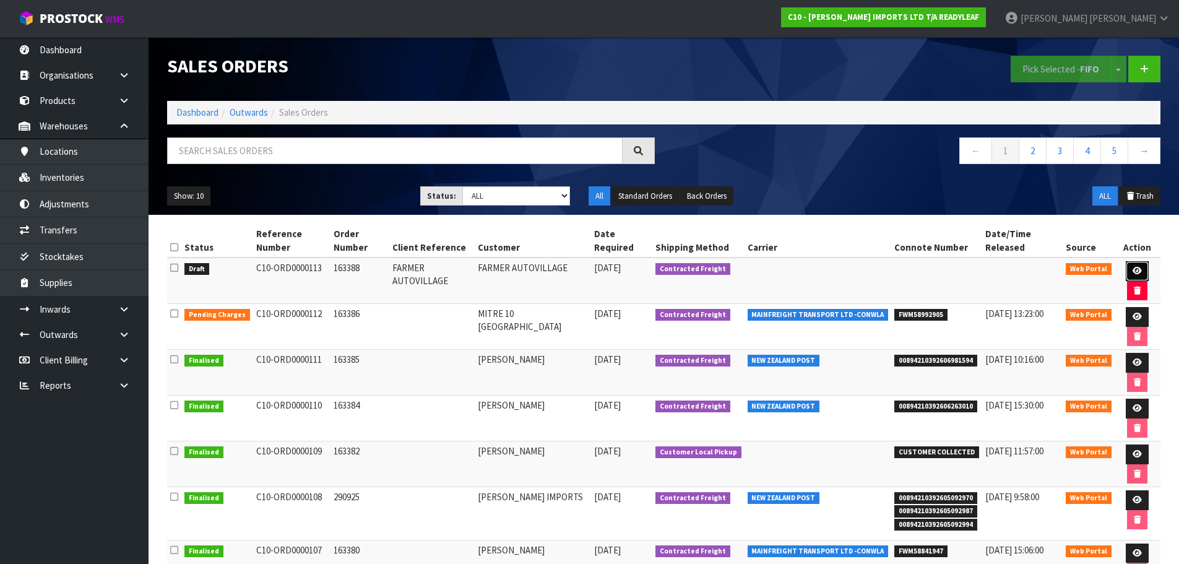
click at [1133, 267] on icon at bounding box center [1137, 271] width 9 height 8
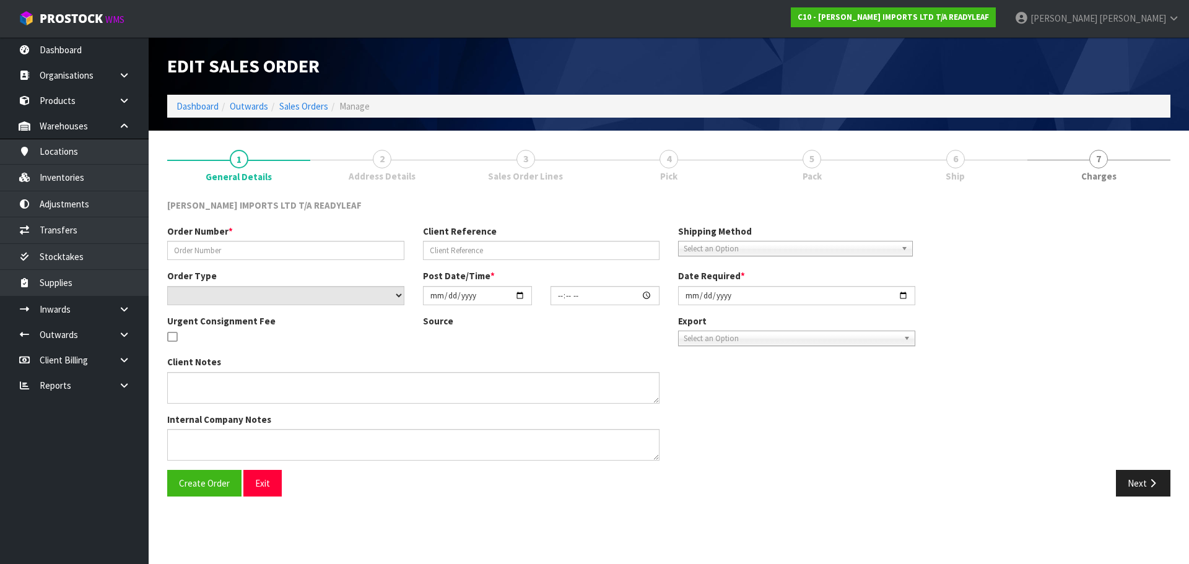
type input "163388"
type input "FARMER AUTOVILLAGE"
select select "number:0"
type input "2025-10-08"
type input "14:18:00.000"
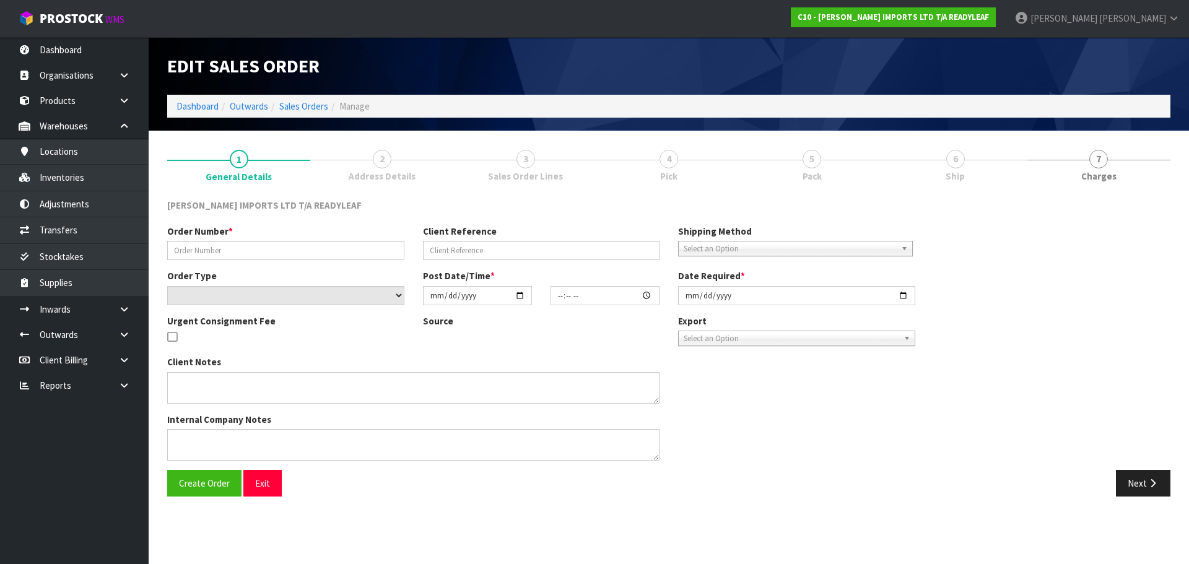
type input "2025-10-09"
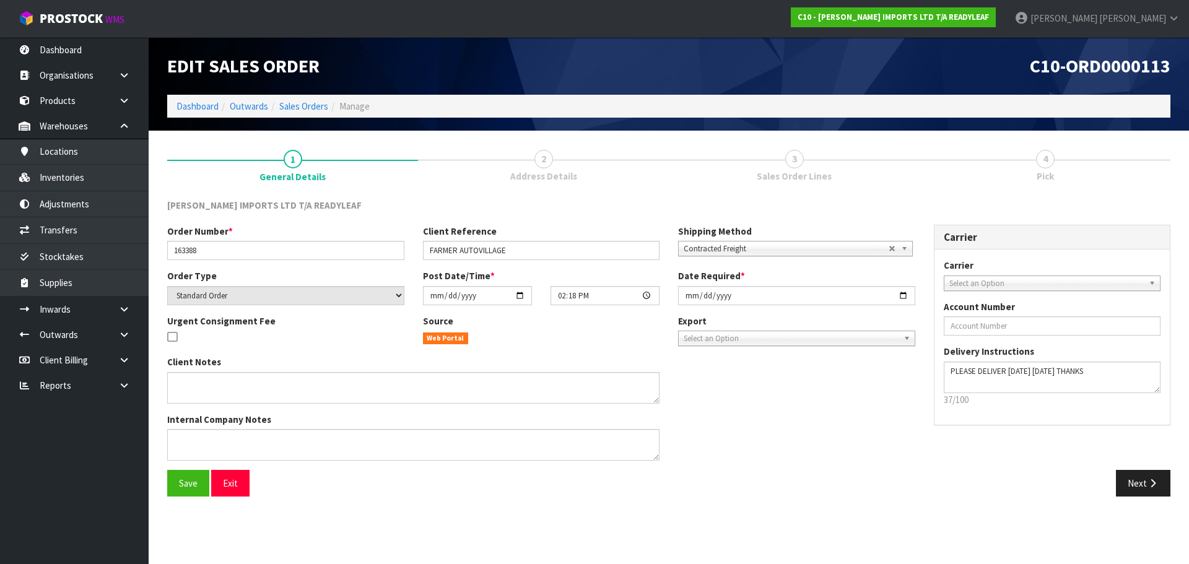
click at [1135, 462] on div "Order Number * 163388 Client Reference FARMER AUTOVILLAGE Shipping Method Clien…" at bounding box center [668, 347] width 1021 height 245
click at [1140, 495] on button "Next" at bounding box center [1142, 483] width 54 height 27
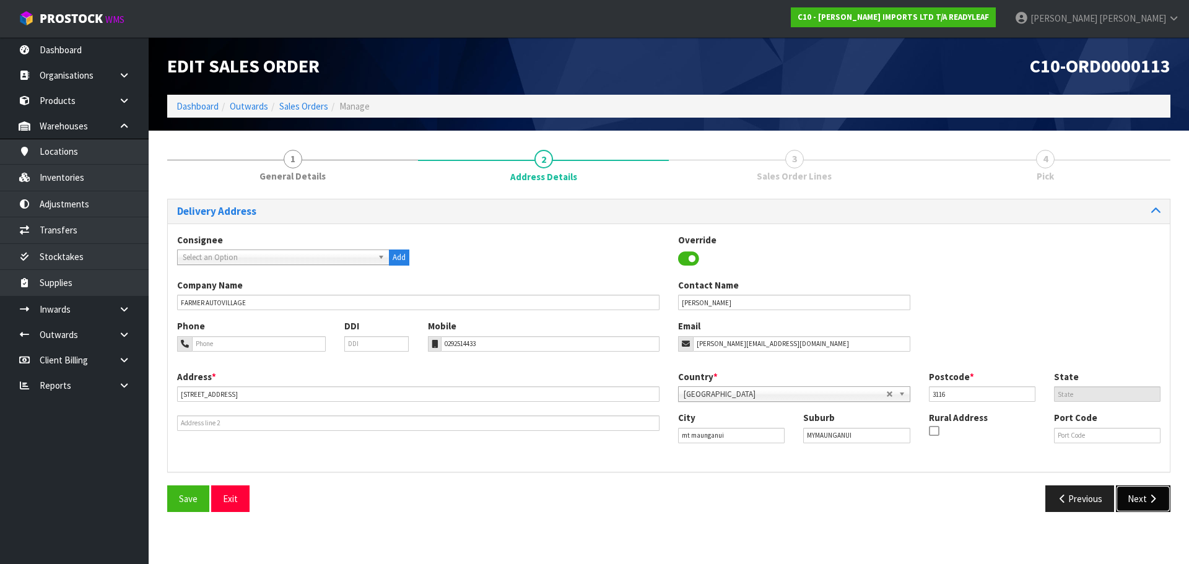
click at [1143, 504] on button "Next" at bounding box center [1142, 498] width 54 height 27
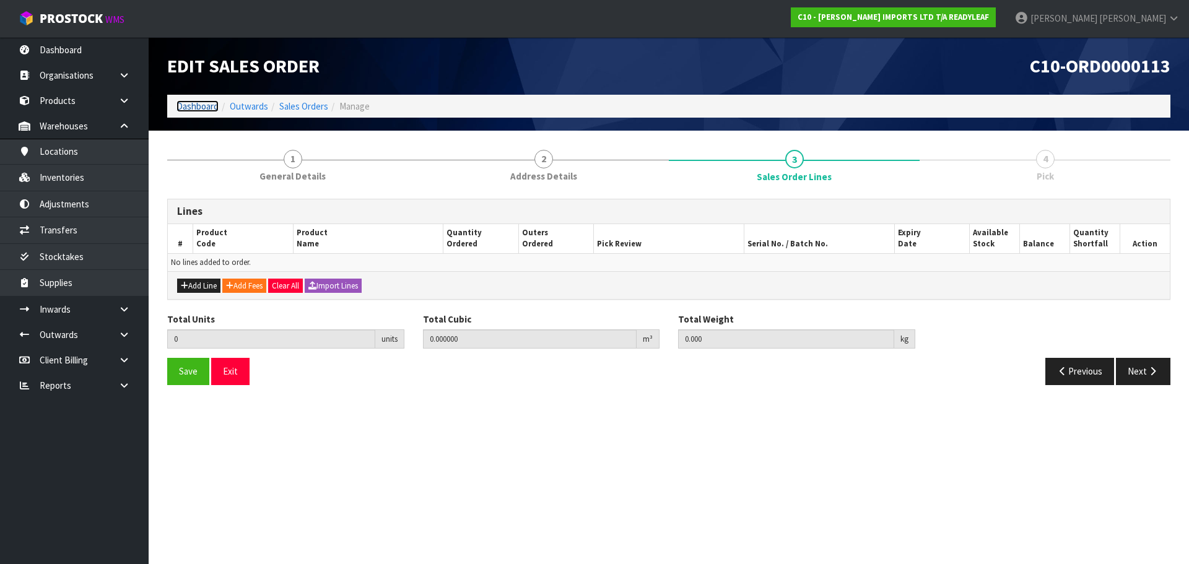
click at [195, 102] on link "Dashboard" at bounding box center [197, 106] width 42 height 12
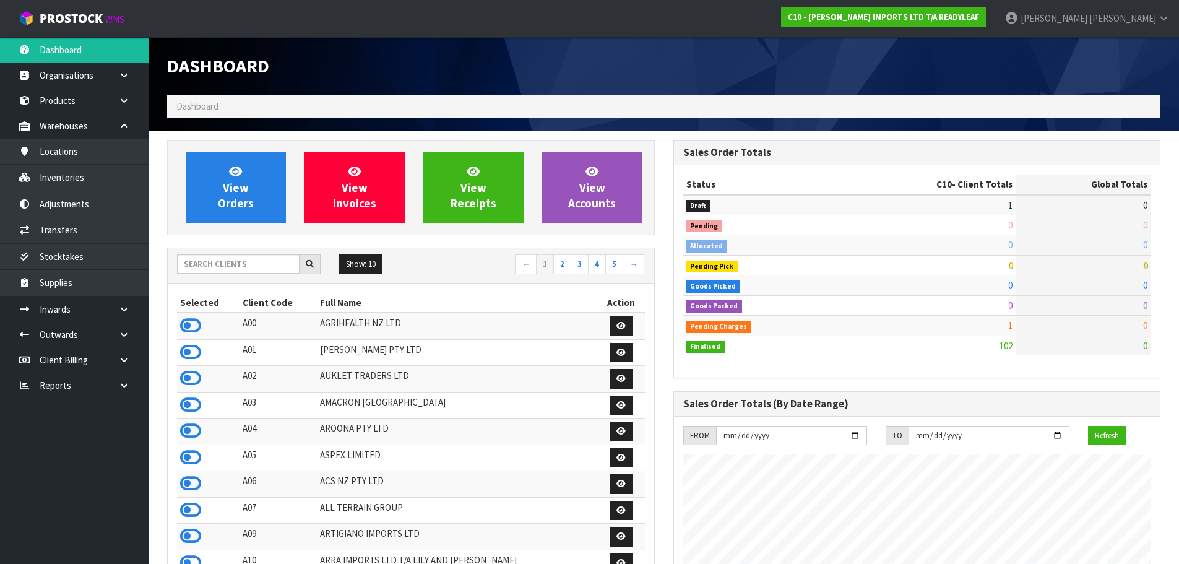
scroll to position [618143, 618515]
click at [195, 321] on icon at bounding box center [190, 325] width 21 height 19
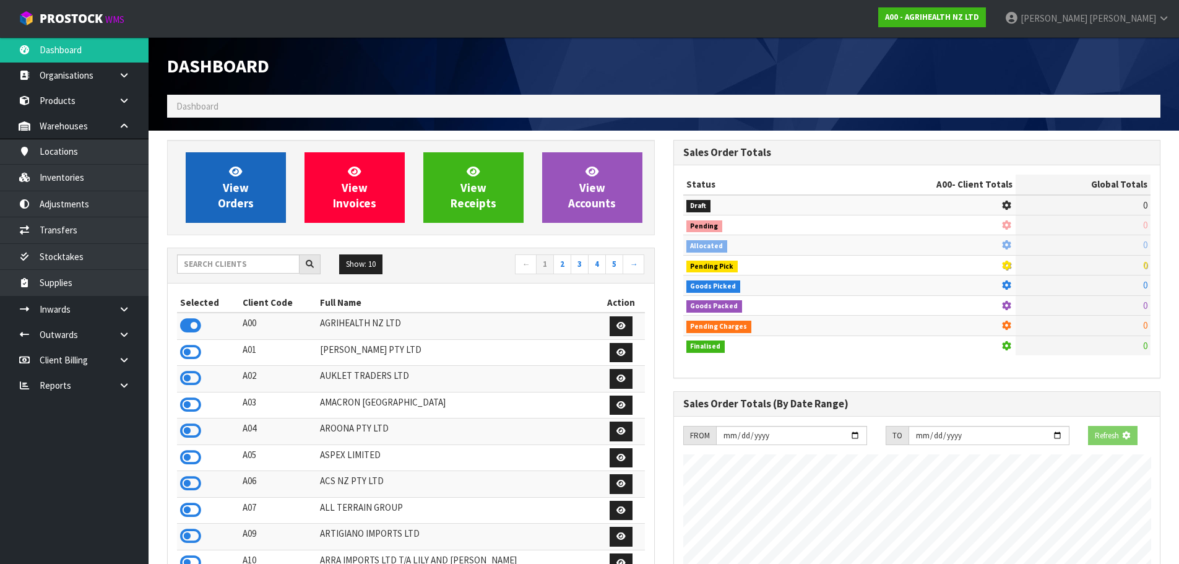
scroll to position [772, 506]
click at [254, 191] on link "View Orders" at bounding box center [236, 187] width 100 height 71
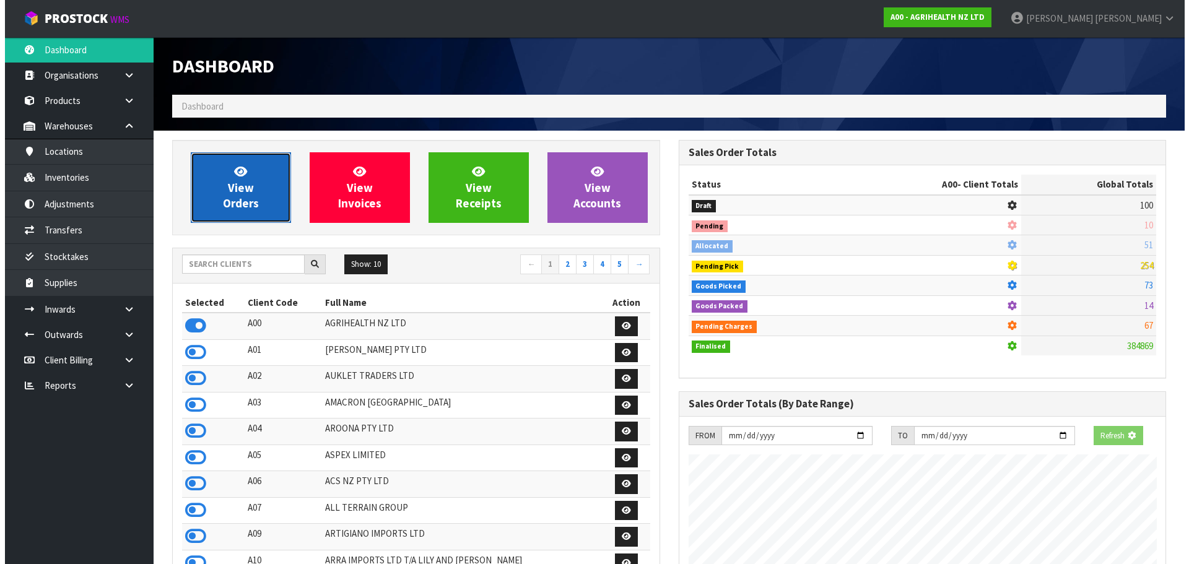
scroll to position [938, 506]
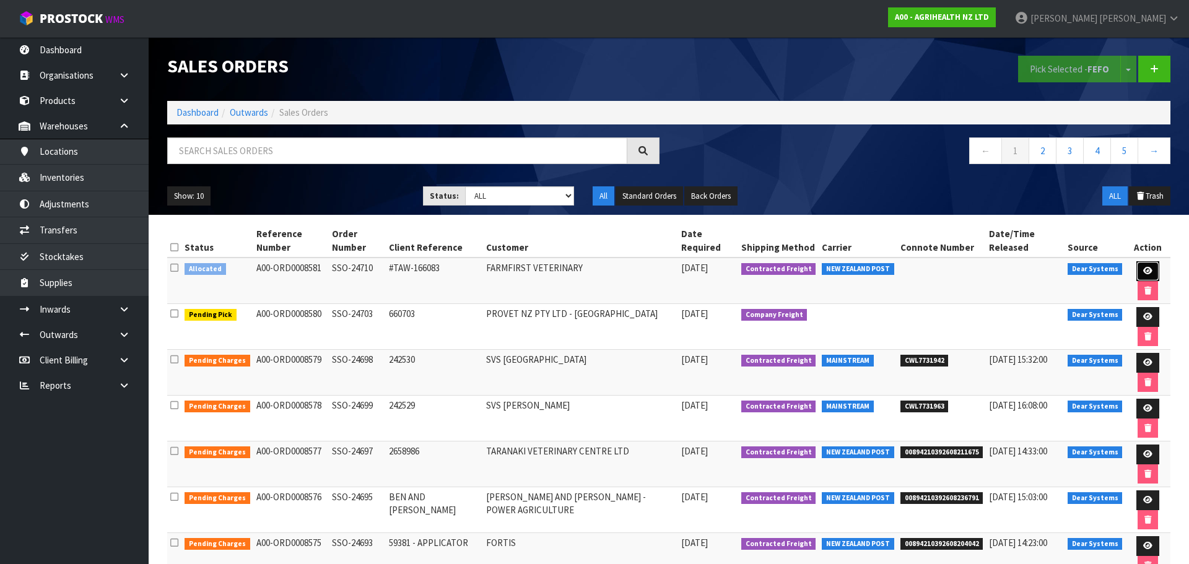
click at [1143, 267] on icon at bounding box center [1147, 271] width 9 height 8
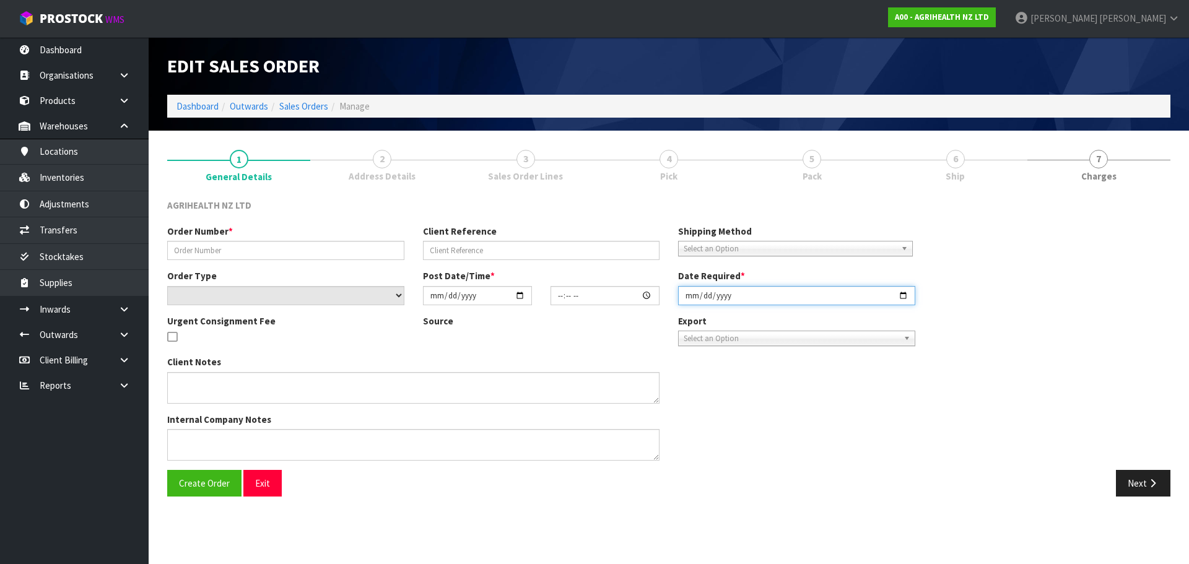
click at [694, 295] on input "date" at bounding box center [796, 295] width 237 height 19
type input "SSO-24710"
type input "#TAW-166083"
select select "number:0"
type input "2025-10-08"
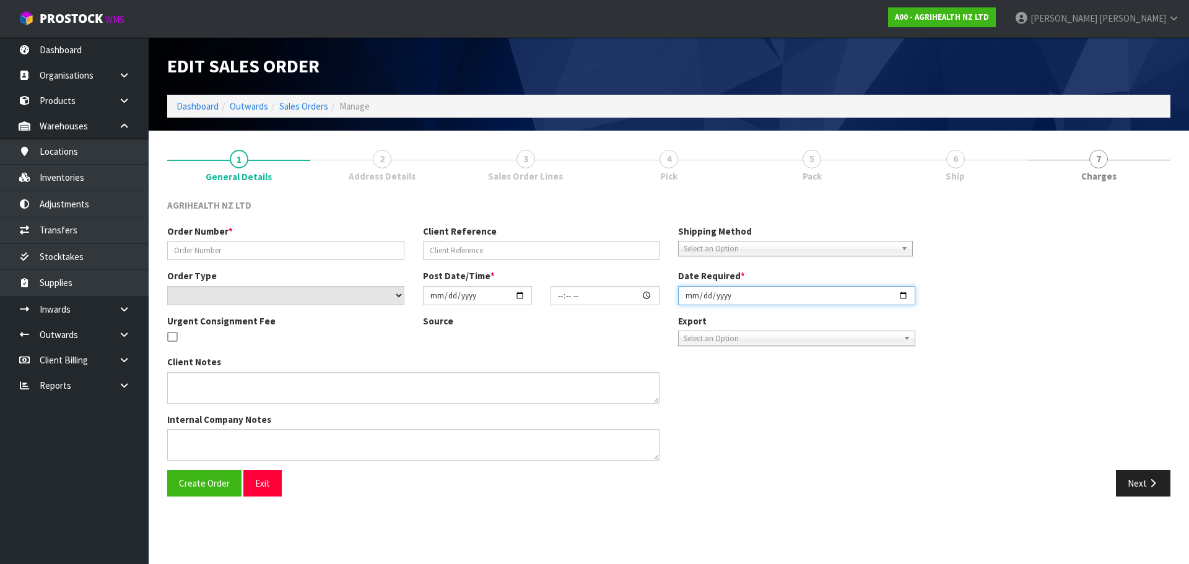
type input "14:28:03.000"
type input "2025-10-08"
type textarea "SHIP BY: Overnight Courier"
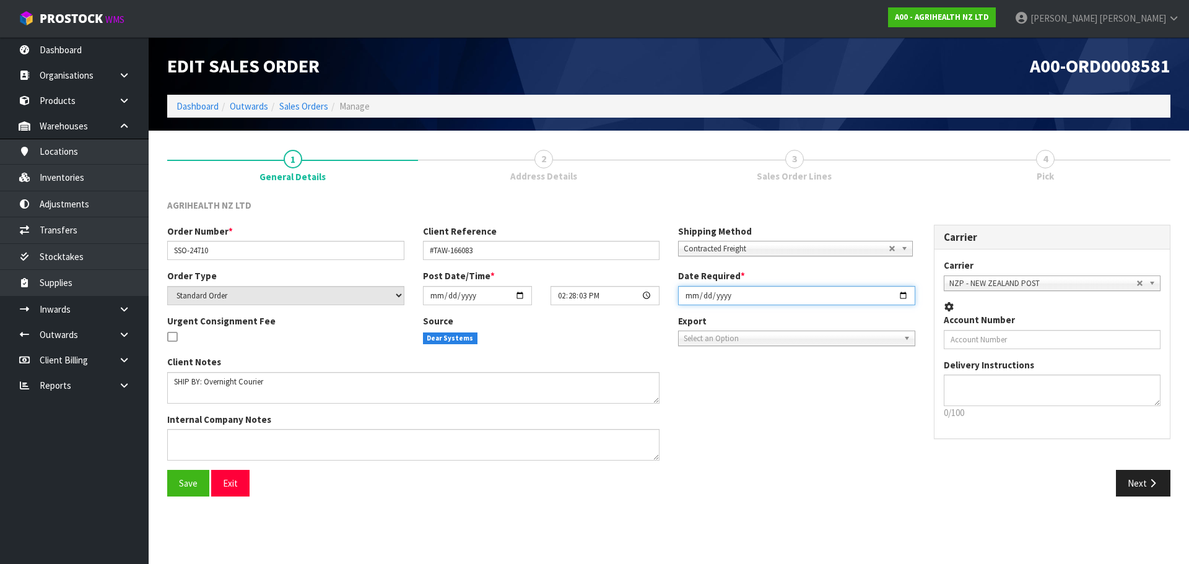
type input "2025-10-09"
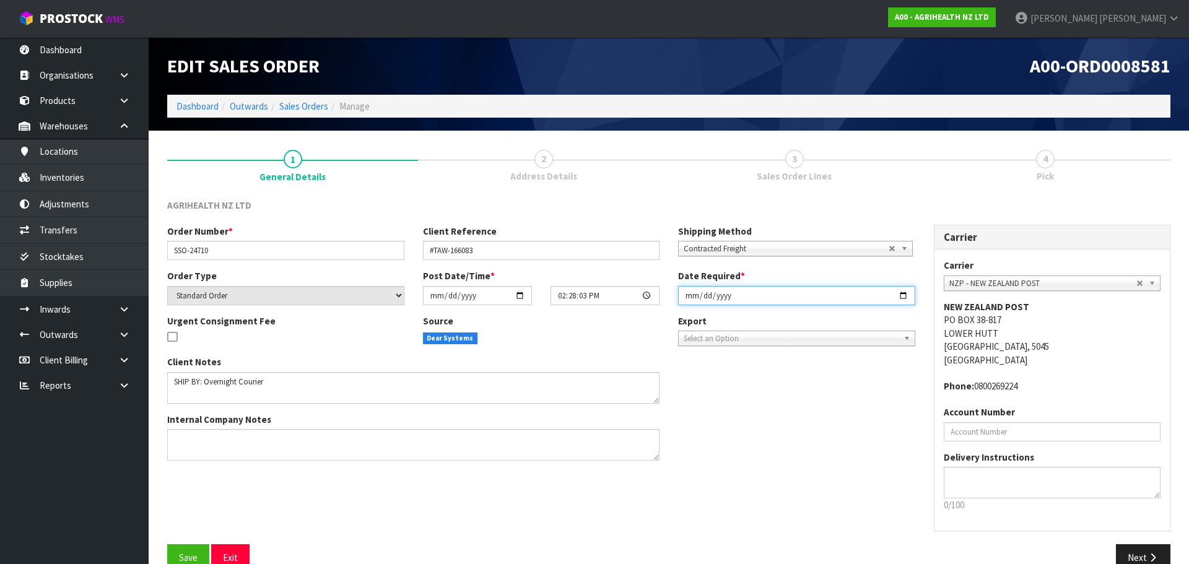
click at [167, 544] on button "Save" at bounding box center [188, 557] width 42 height 27
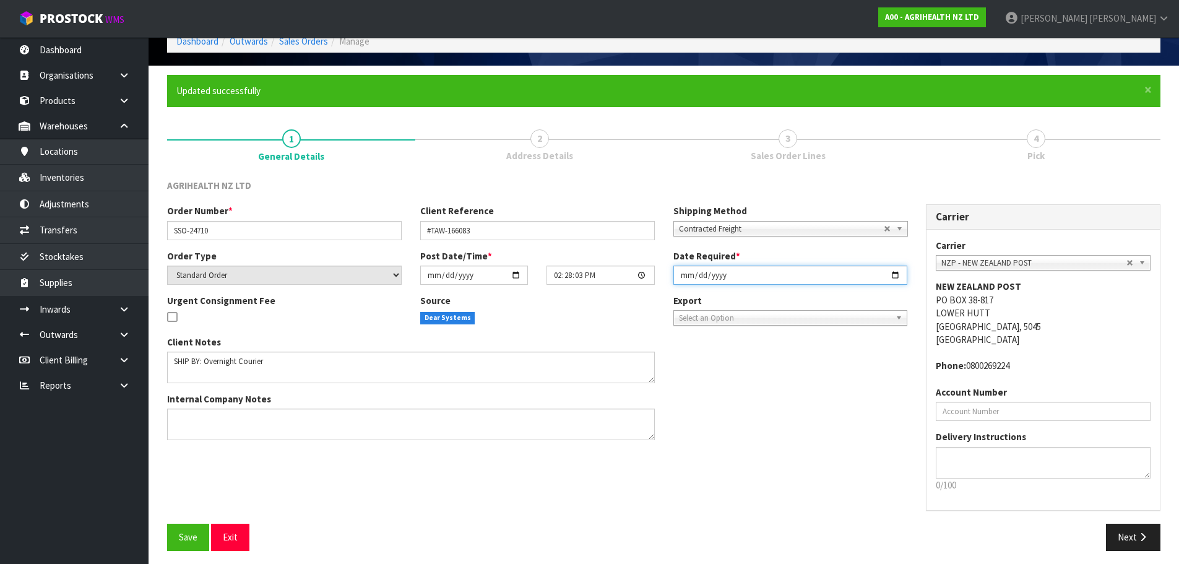
scroll to position [71, 0]
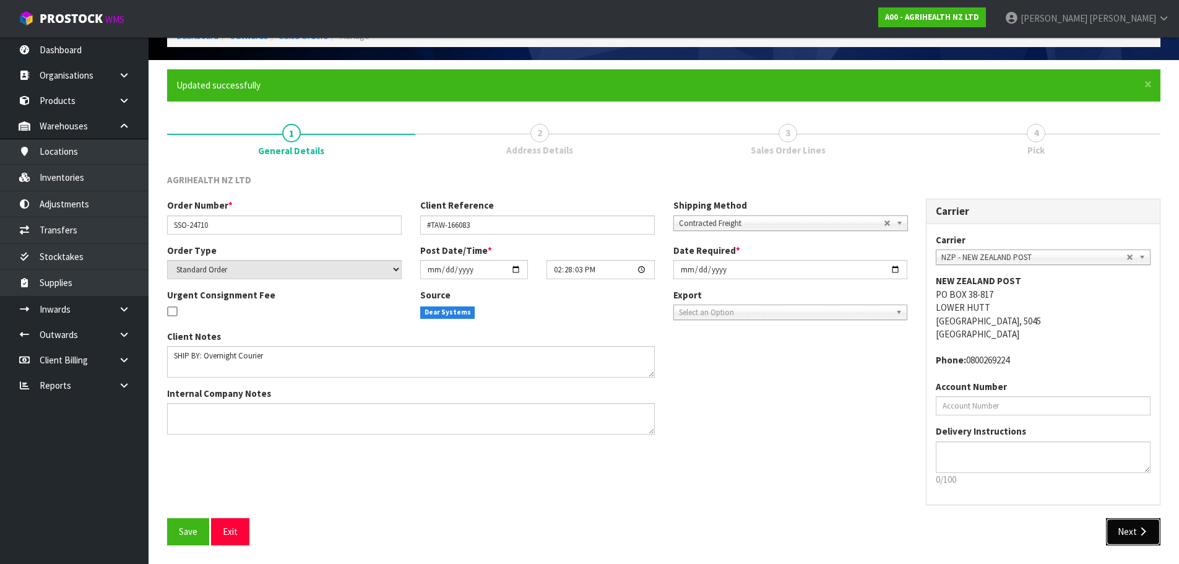
click at [1129, 525] on button "Next" at bounding box center [1133, 531] width 54 height 27
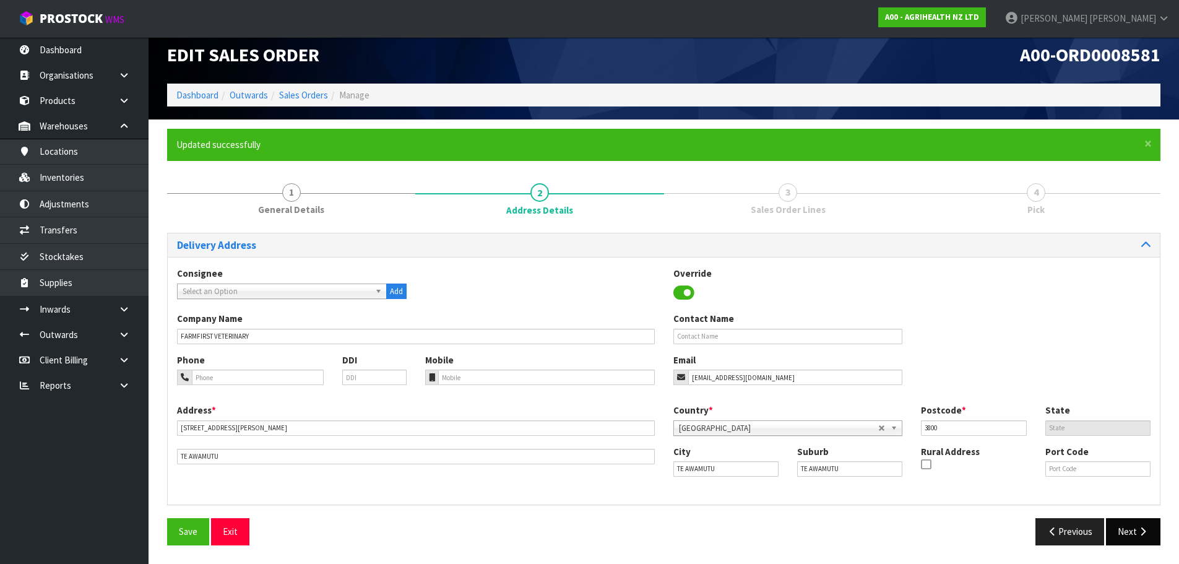
scroll to position [0, 0]
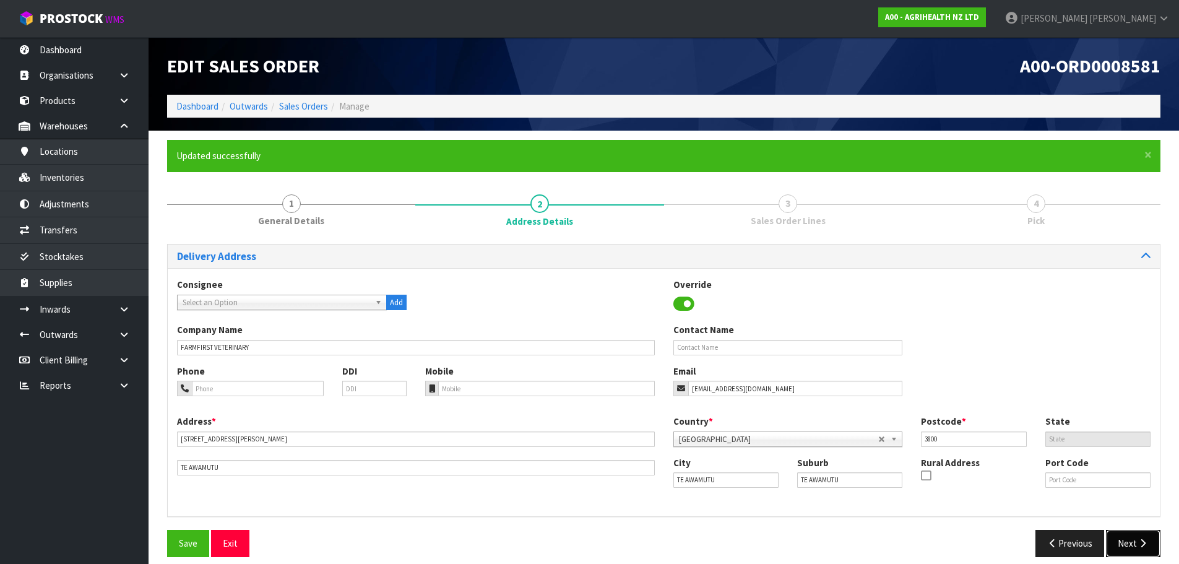
click at [1133, 534] on button "Next" at bounding box center [1133, 543] width 54 height 27
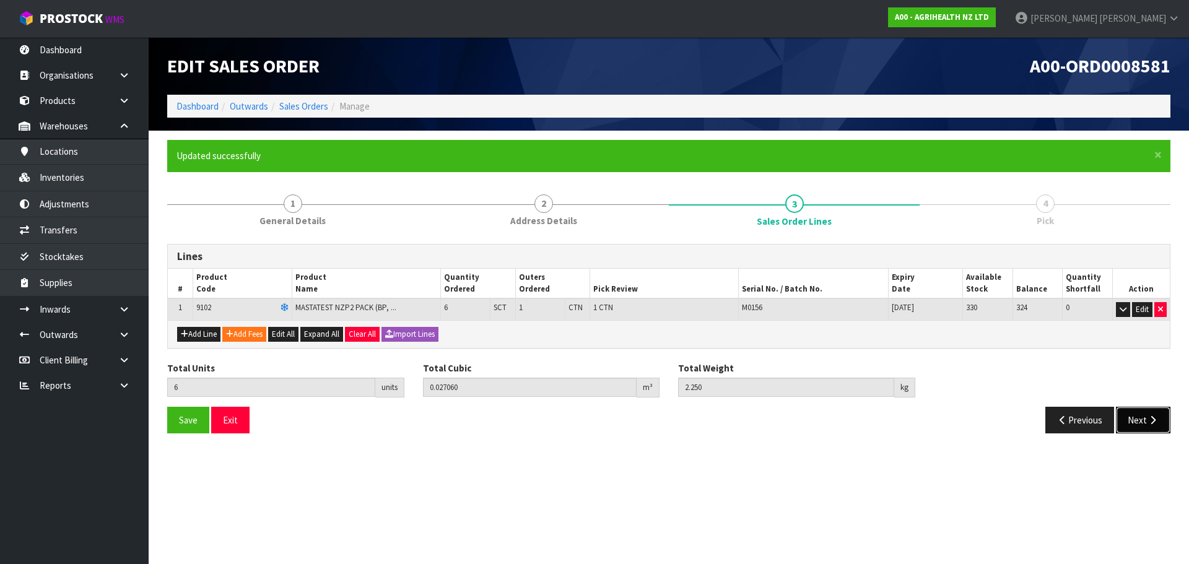
click at [1143, 422] on button "Next" at bounding box center [1142, 420] width 54 height 27
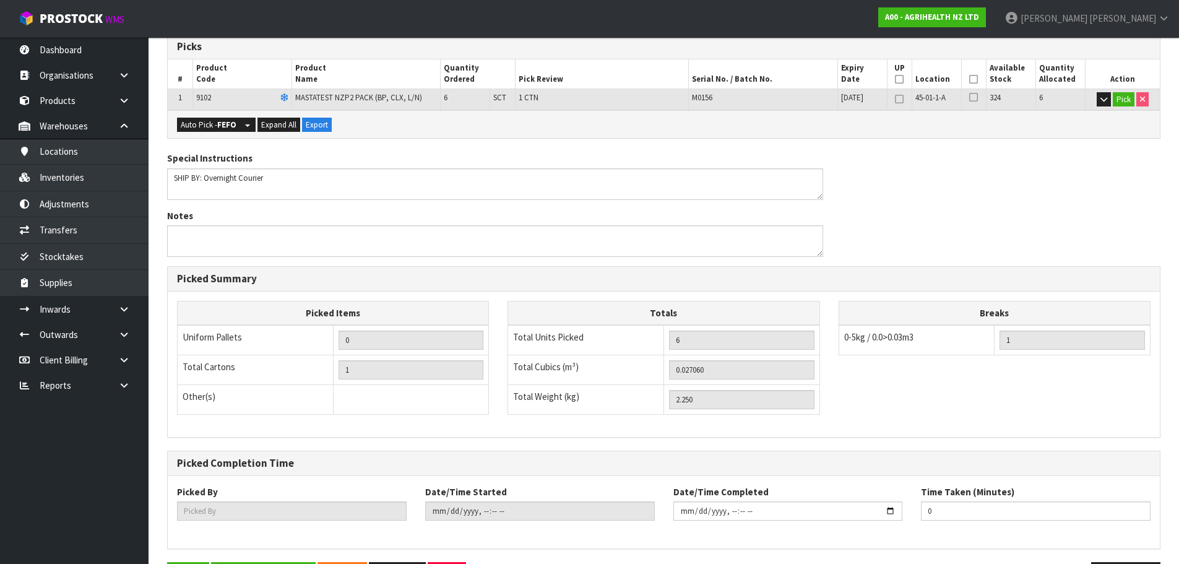
scroll to position [298, 0]
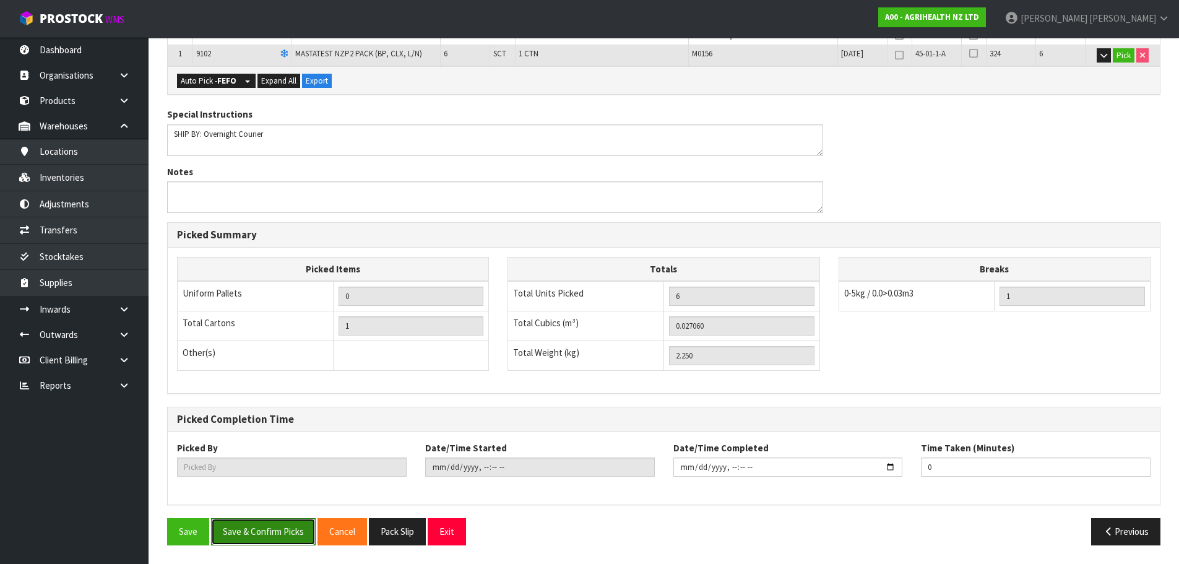
click at [257, 535] on button "Save & Confirm Picks" at bounding box center [263, 531] width 105 height 27
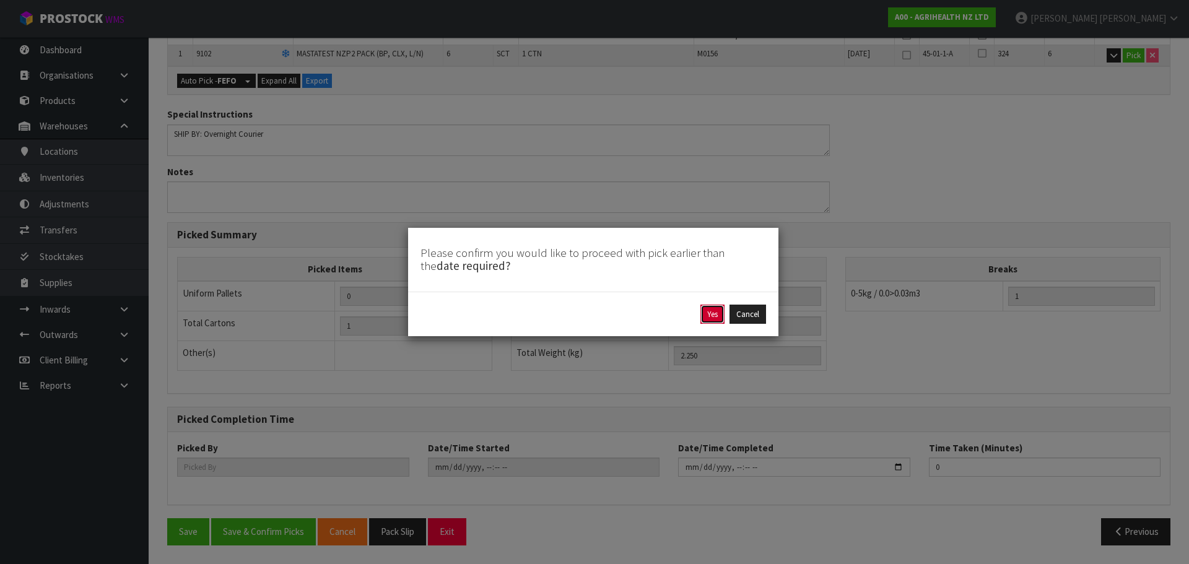
click at [723, 319] on button "Yes" at bounding box center [712, 315] width 24 height 20
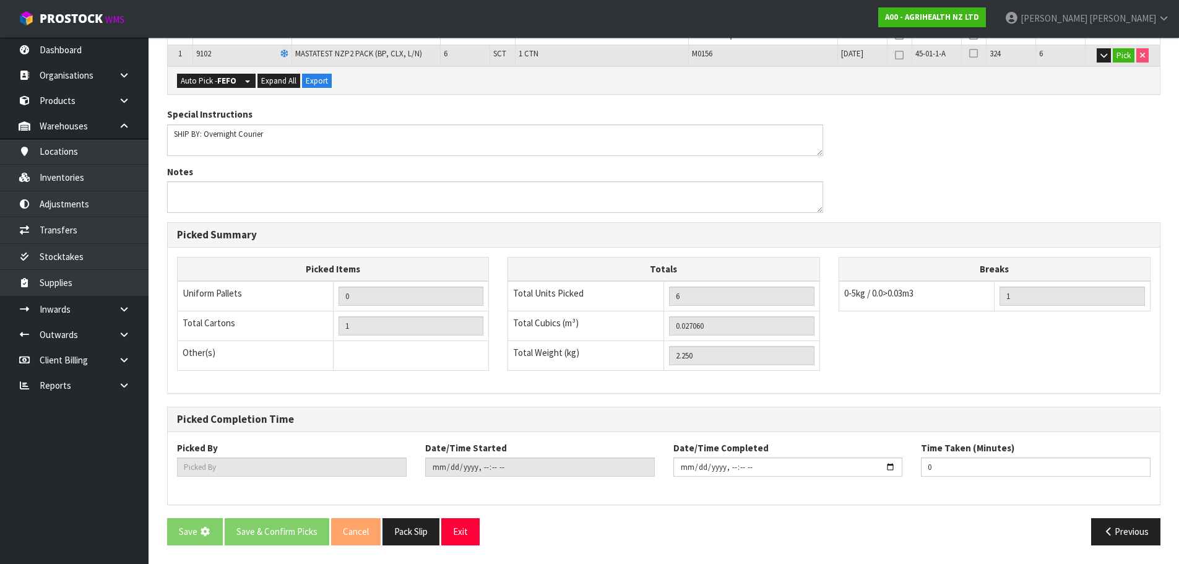
scroll to position [0, 0]
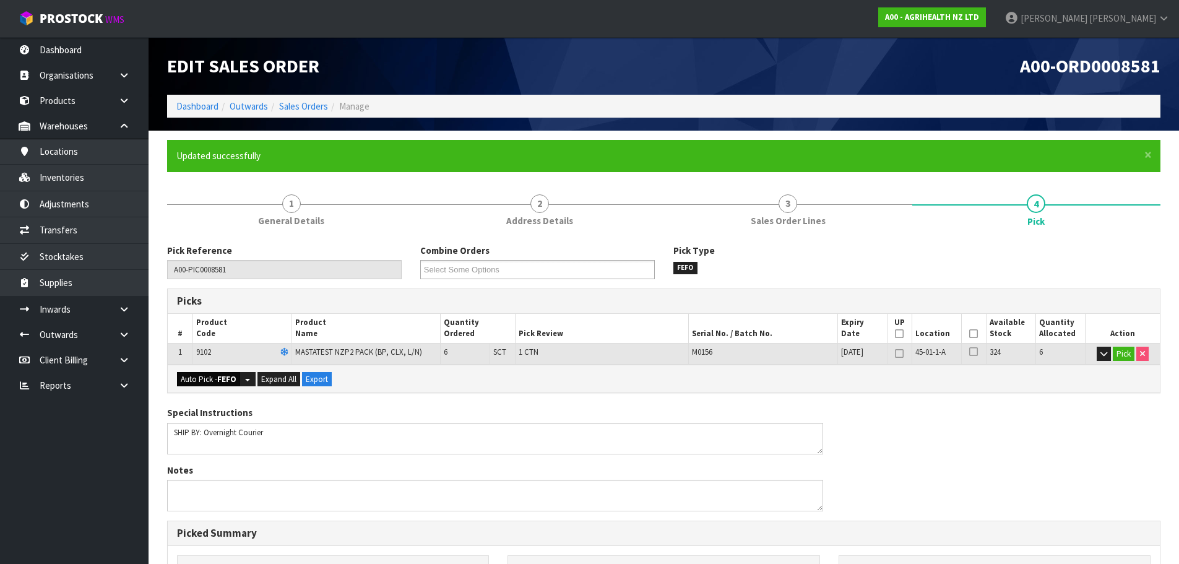
type input "[PERSON_NAME]"
type input "2025-10-08T16:29:59"
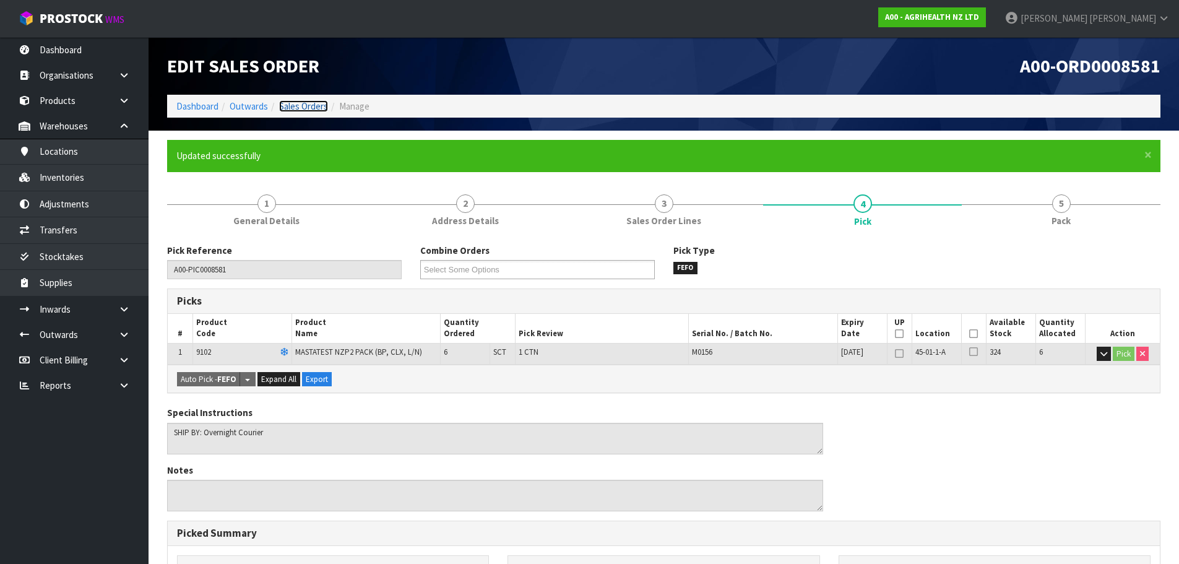
click at [318, 105] on link "Sales Orders" at bounding box center [303, 106] width 49 height 12
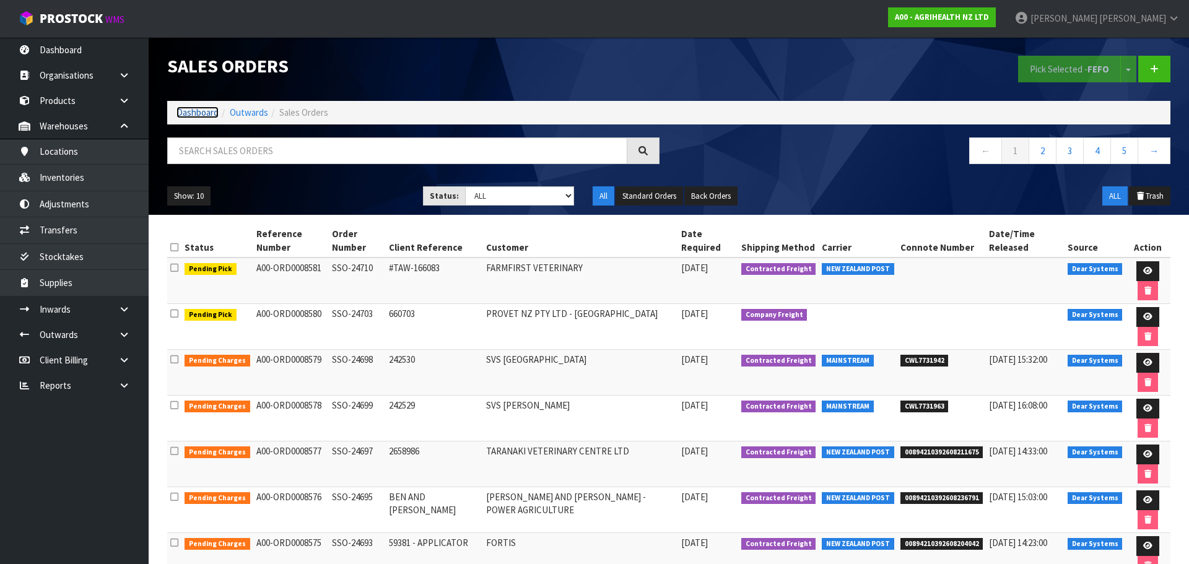
click at [201, 114] on link "Dashboard" at bounding box center [197, 112] width 42 height 12
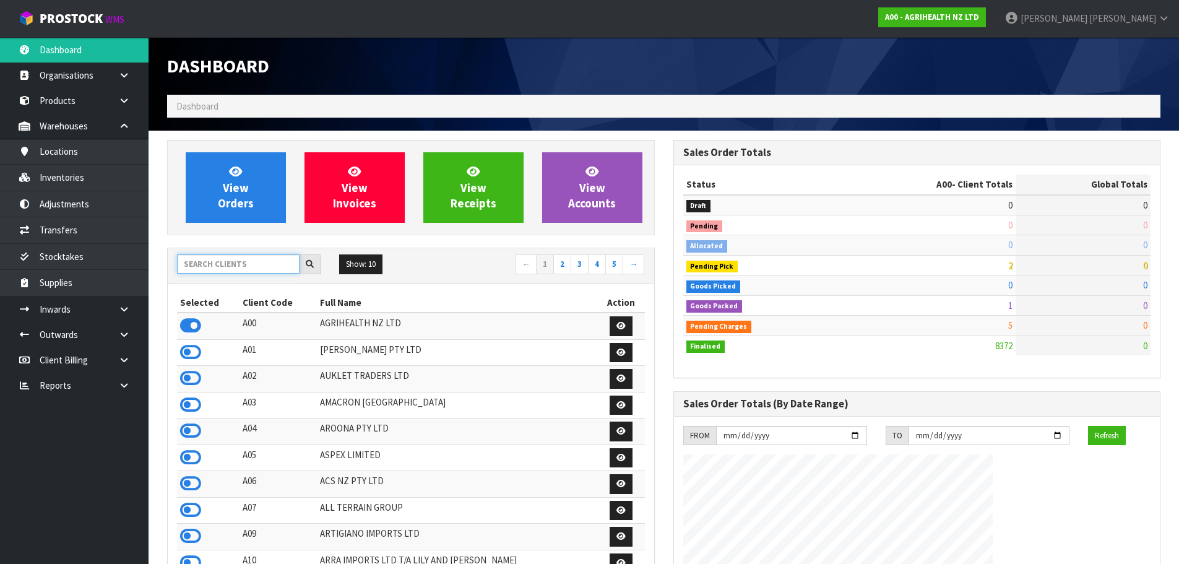
click at [246, 271] on input "text" at bounding box center [238, 263] width 123 height 19
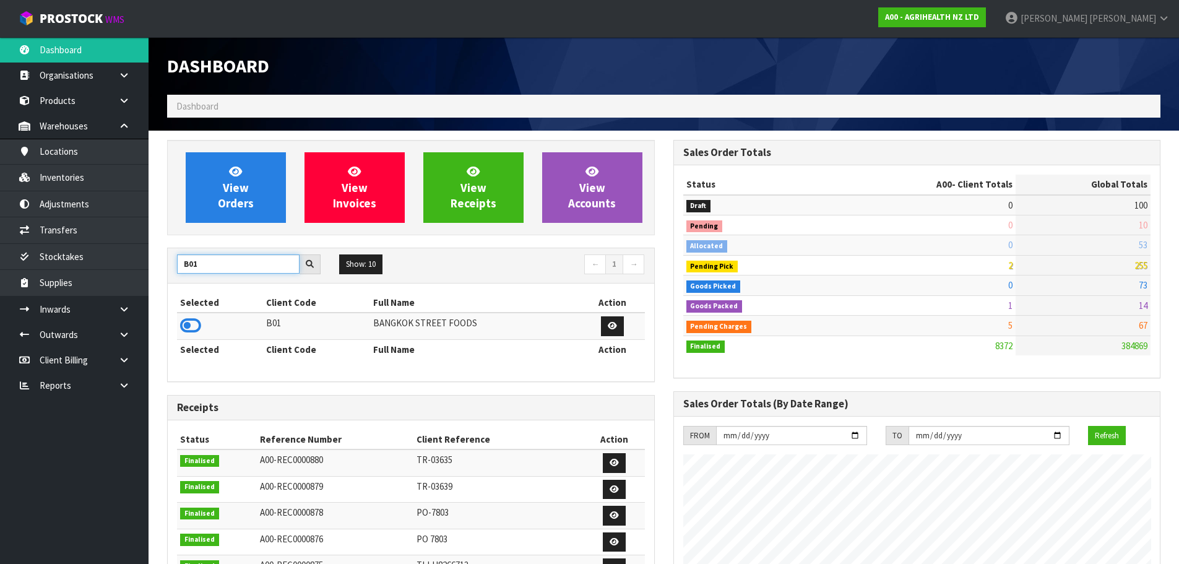
click at [208, 268] on input "B01" at bounding box center [238, 263] width 123 height 19
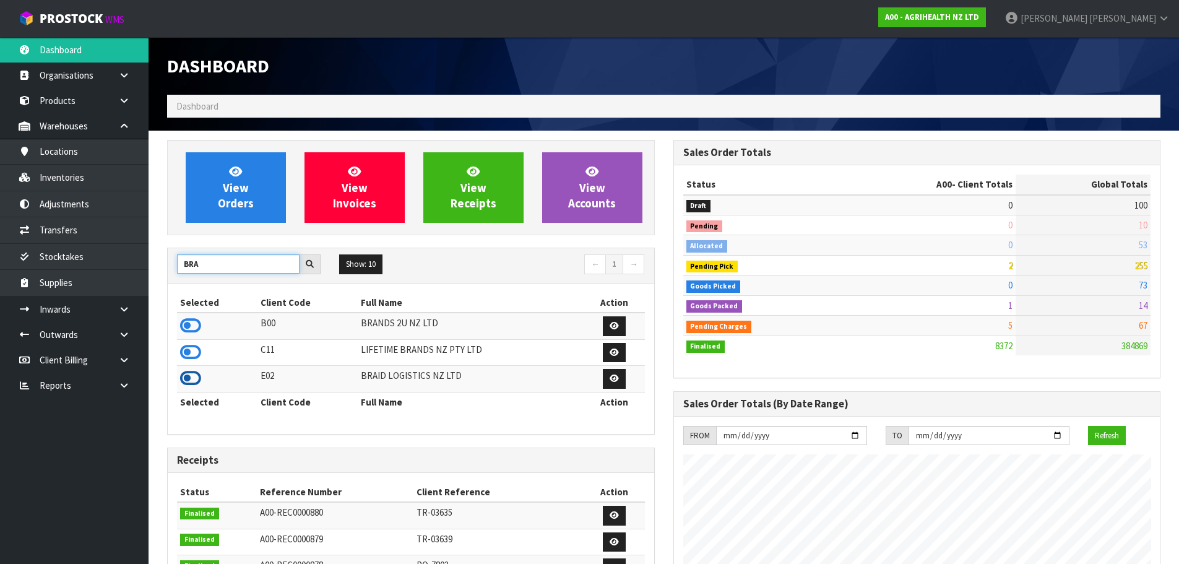
type input "BRA"
click at [190, 383] on icon at bounding box center [190, 378] width 21 height 19
click at [233, 232] on div "View Orders View Invoices View Receipts View Accounts" at bounding box center [411, 187] width 488 height 95
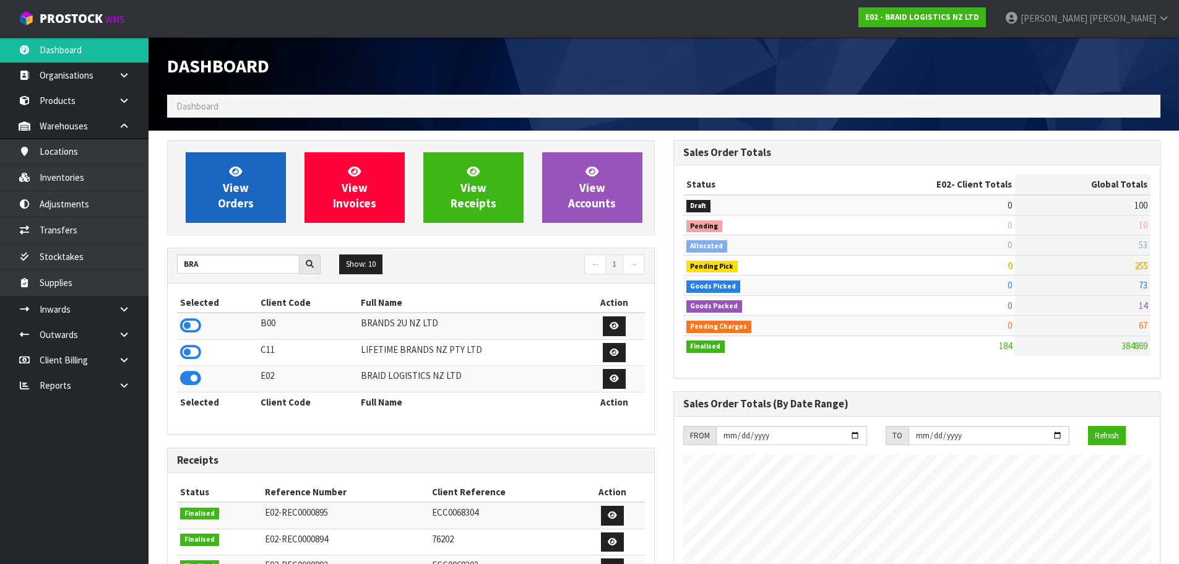
scroll to position [797, 506]
click at [240, 197] on span "View Orders" at bounding box center [236, 187] width 36 height 46
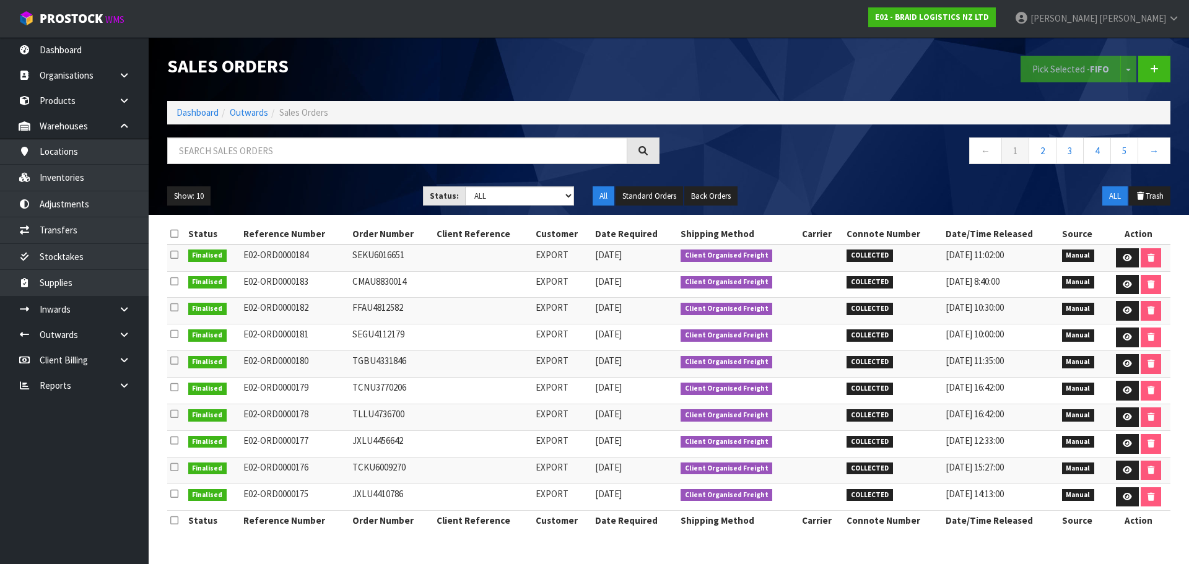
drag, startPoint x: 391, startPoint y: 262, endPoint x: 352, endPoint y: 262, distance: 39.6
click at [352, 262] on td "SEKU6016651" at bounding box center [391, 258] width 84 height 27
click at [371, 260] on td "SEKU6016651" at bounding box center [391, 258] width 84 height 27
click at [1162, 74] on link at bounding box center [1154, 69] width 32 height 27
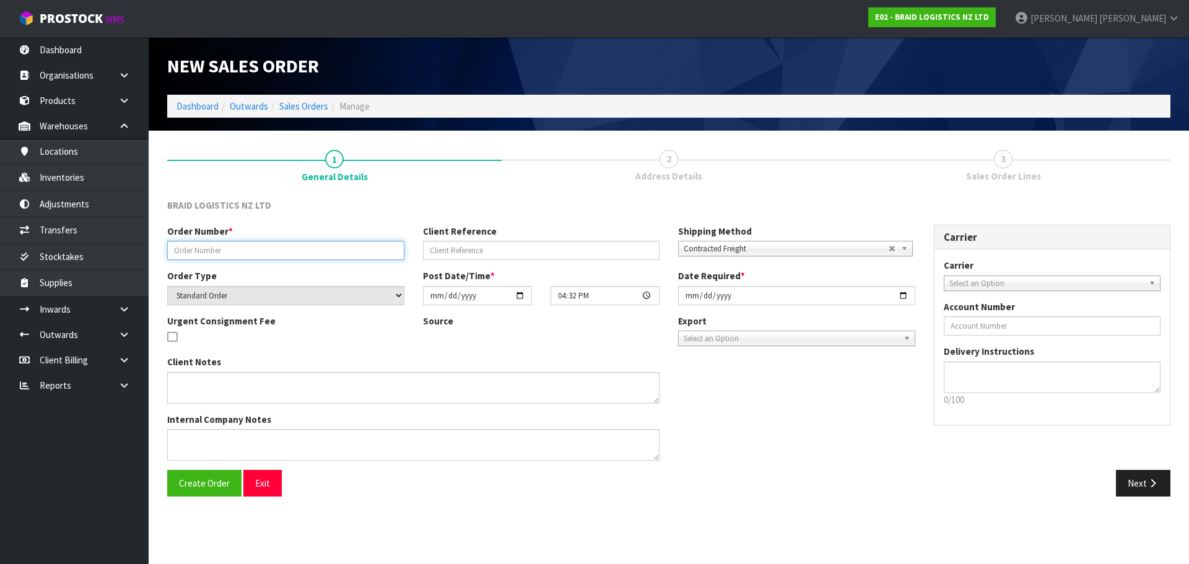
click at [293, 246] on input "text" at bounding box center [285, 250] width 237 height 19
paste input "GESU6680975"
type input "GESU6680975"
click at [217, 482] on span "Create Order" at bounding box center [204, 483] width 51 height 12
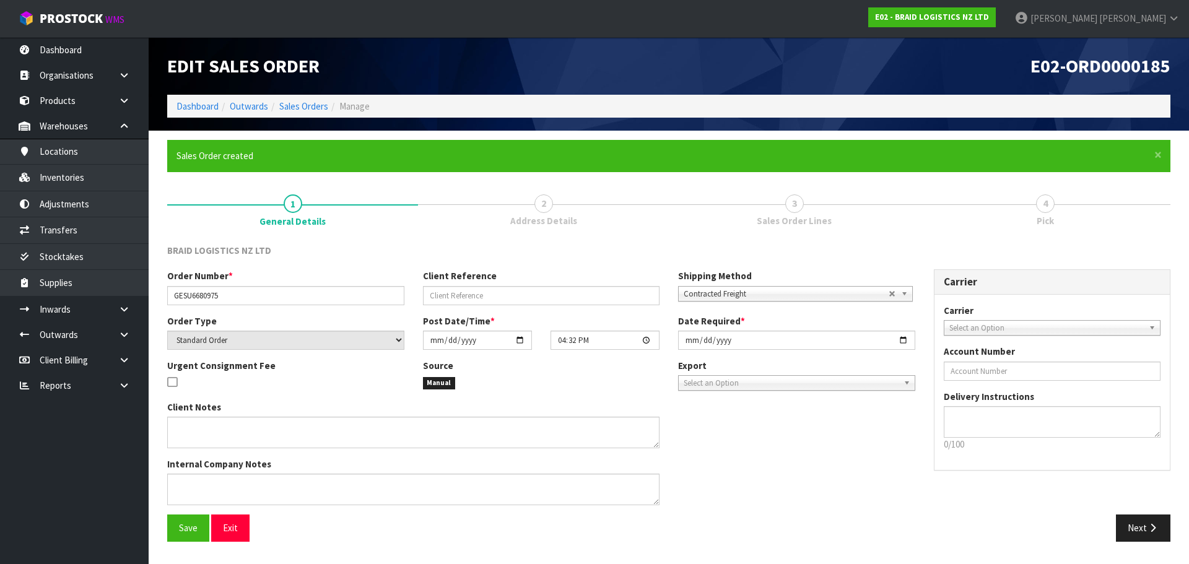
click at [742, 374] on div "Export FCL-20ft FCL-40ft Select an Option" at bounding box center [796, 375] width 237 height 32
click at [751, 389] on span "Select an Option" at bounding box center [790, 383] width 215 height 15
click at [751, 441] on li "FCL-40ft" at bounding box center [796, 433] width 231 height 15
click at [852, 293] on span "Contracted Freight" at bounding box center [785, 294] width 205 height 15
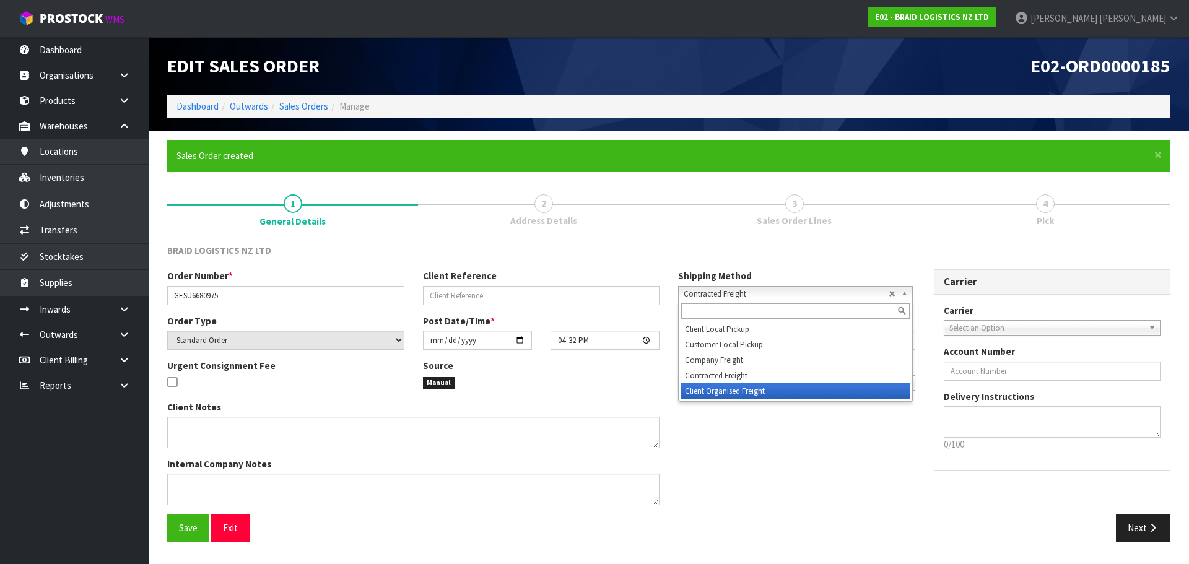
click at [740, 388] on li "Client Organised Freight" at bounding box center [795, 390] width 228 height 15
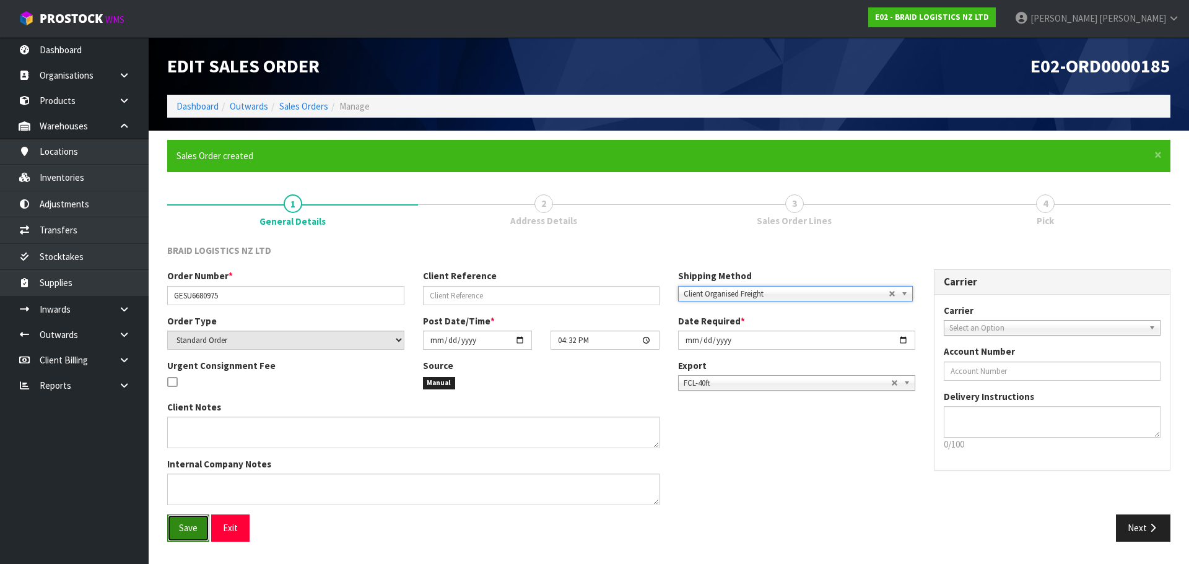
click at [180, 537] on button "Save" at bounding box center [188, 527] width 42 height 27
click at [1163, 530] on button "Next" at bounding box center [1142, 527] width 54 height 27
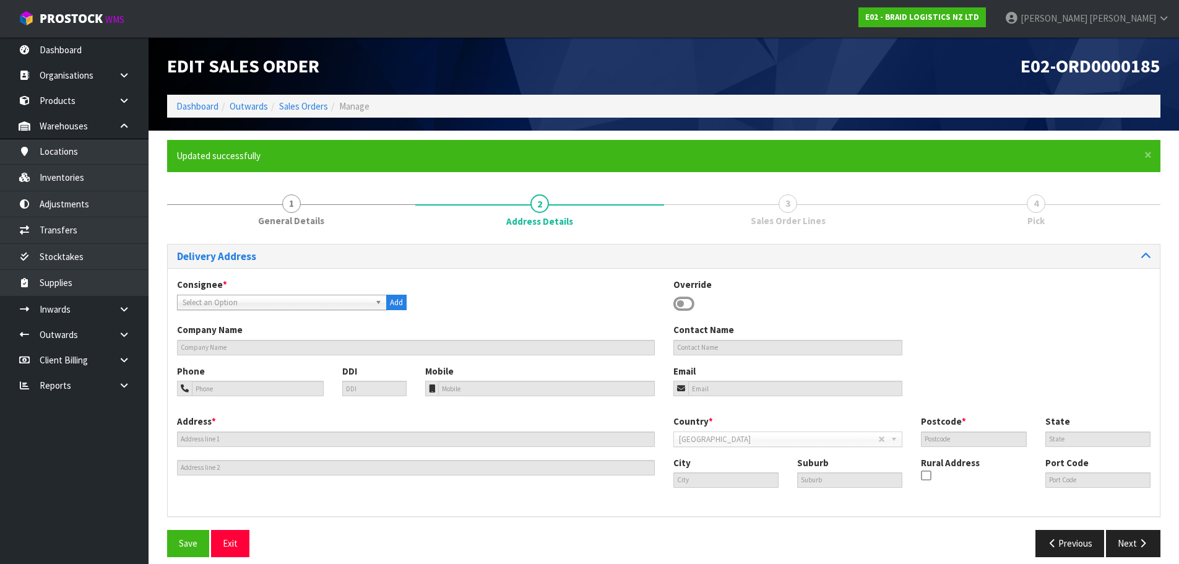
click at [343, 305] on span "Select an Option" at bounding box center [277, 302] width 188 height 15
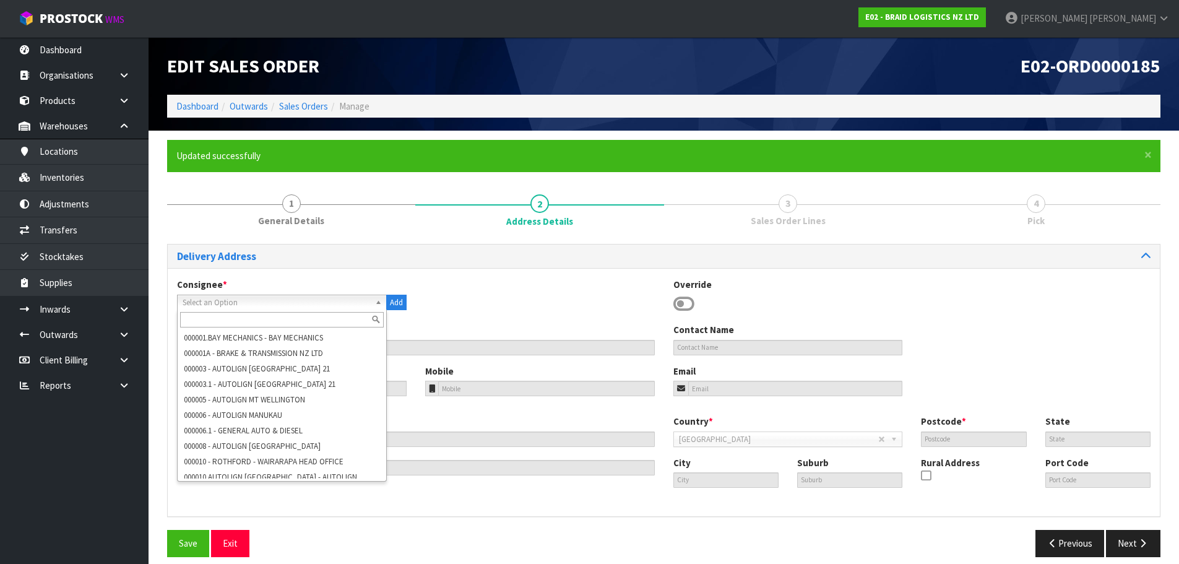
click at [250, 321] on input "text" at bounding box center [282, 319] width 204 height 15
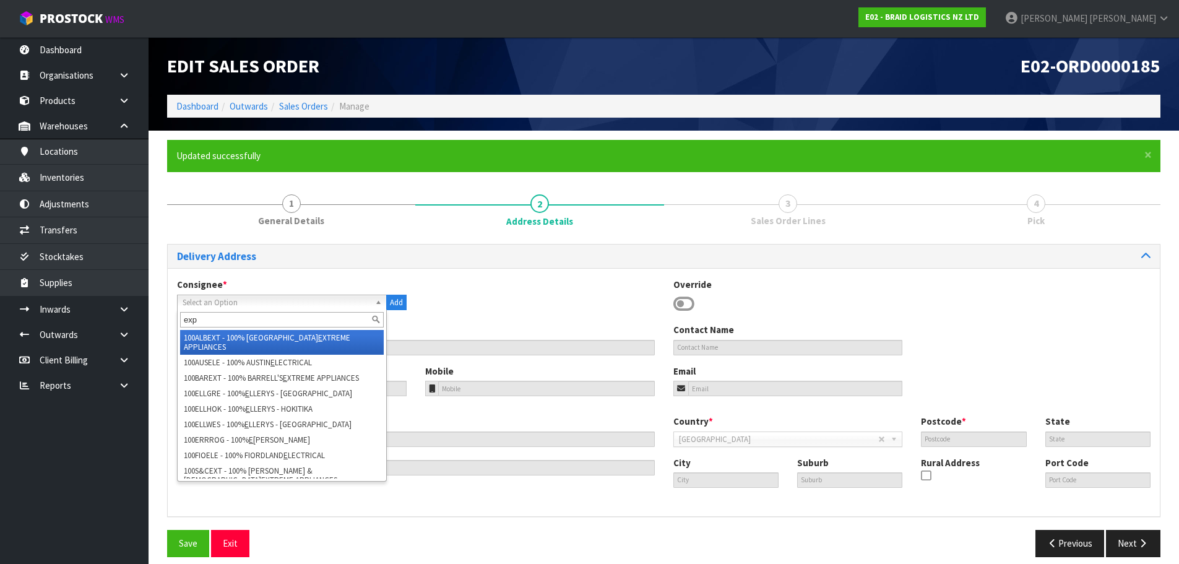
type input "expo"
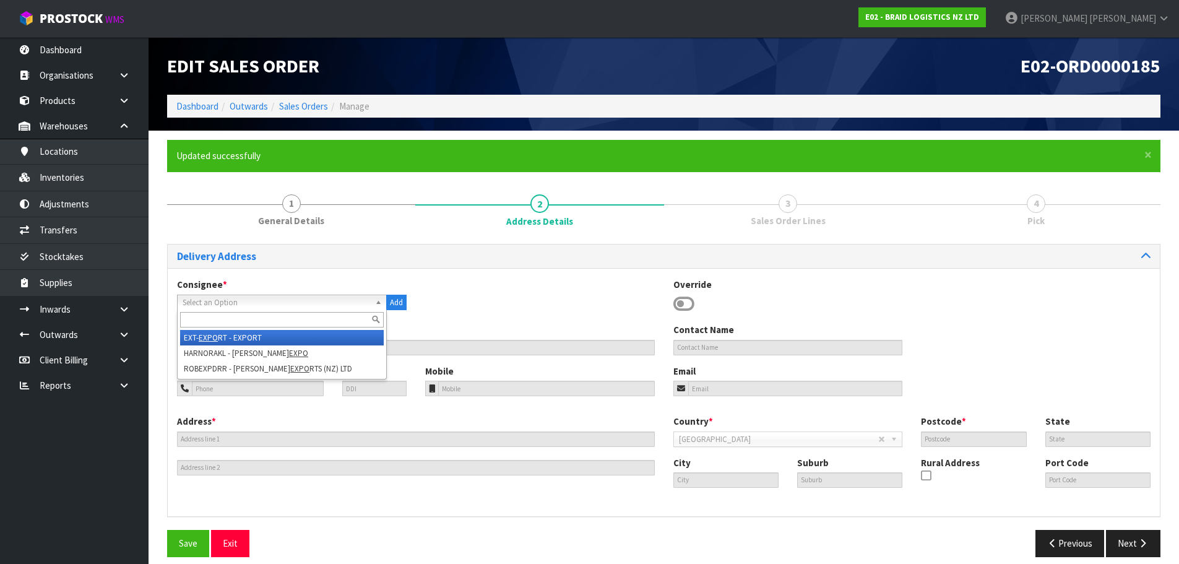
type input "EXPORT"
type input "TO AUSTRALIA"
type input "4110"
type input "QLD"
type input "BRISBANE"
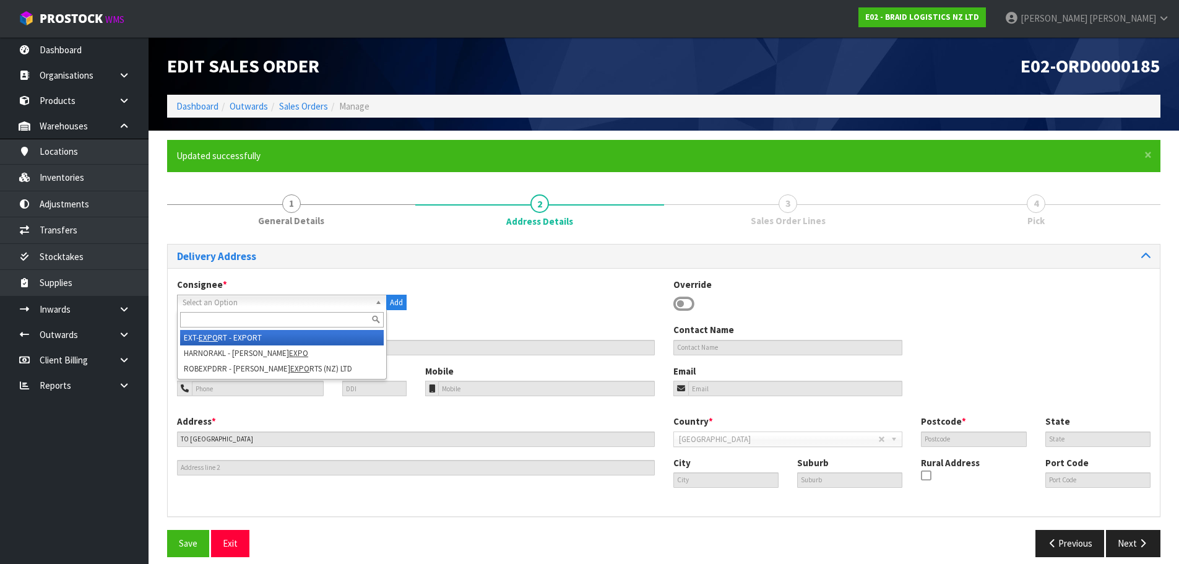
type input "BRISBANE"
type input "AUBNE"
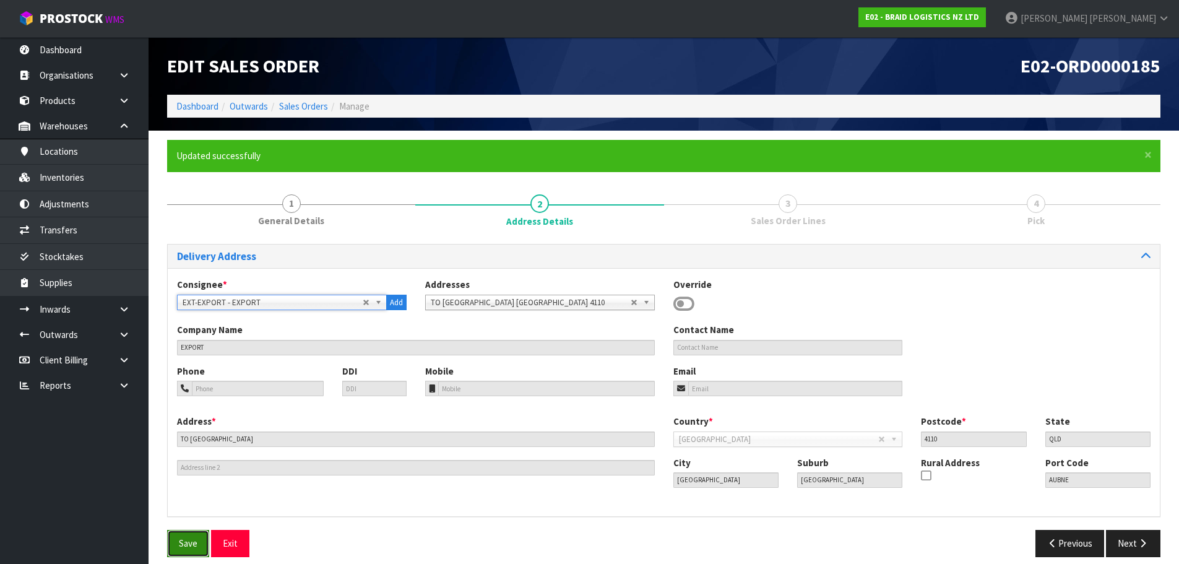
click at [185, 545] on span "Save" at bounding box center [188, 543] width 19 height 12
click at [317, 106] on link "Sales Orders" at bounding box center [303, 106] width 49 height 12
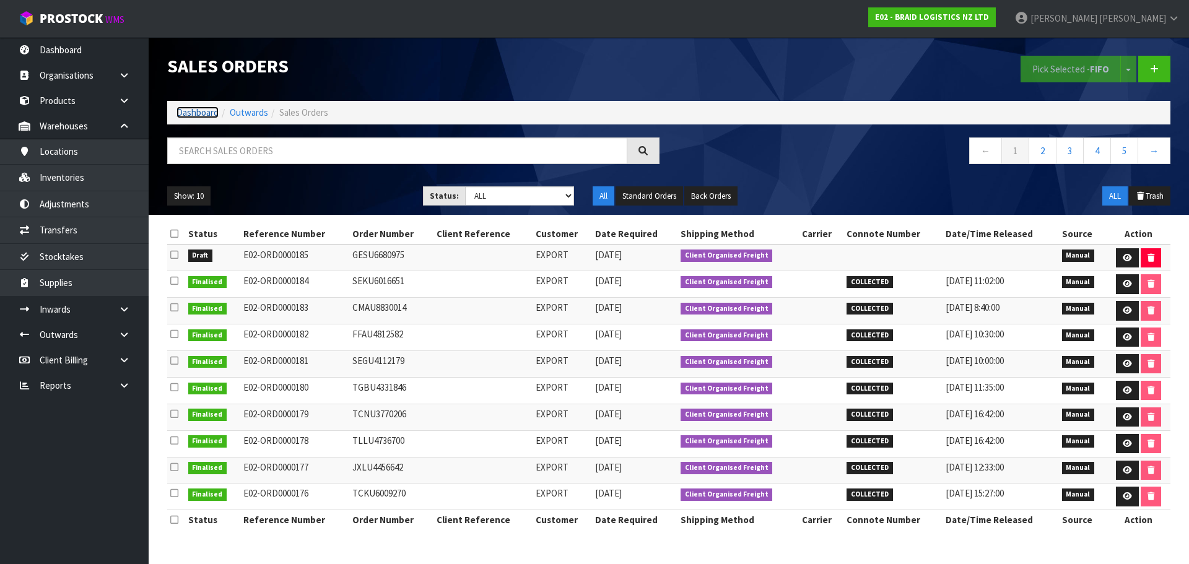
click at [199, 110] on link "Dashboard" at bounding box center [197, 112] width 42 height 12
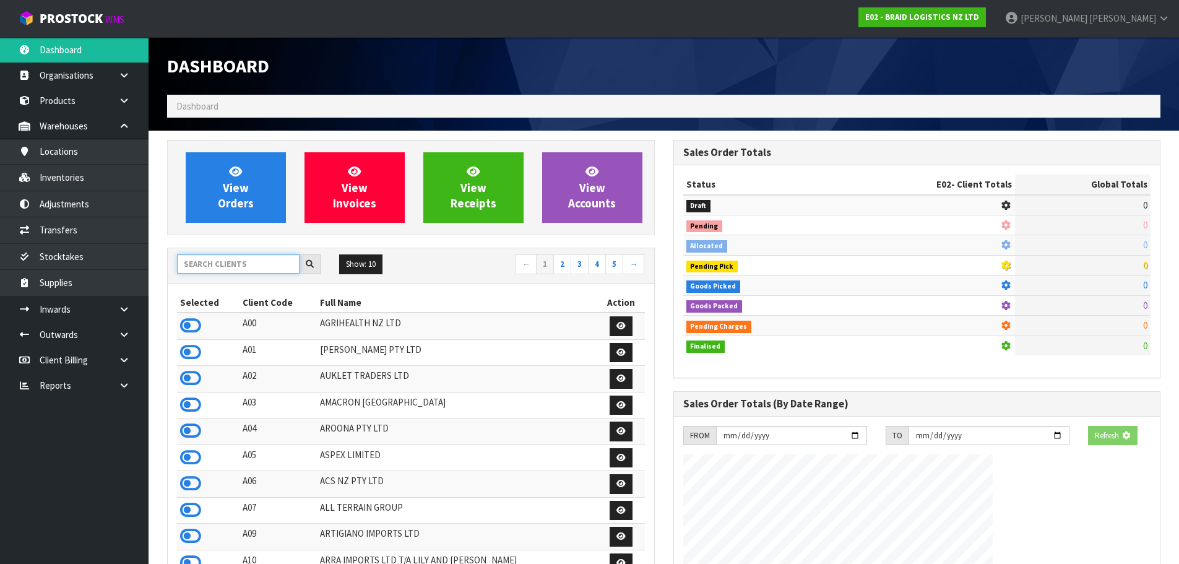
click at [217, 262] on input "text" at bounding box center [238, 263] width 123 height 19
type input "V01"
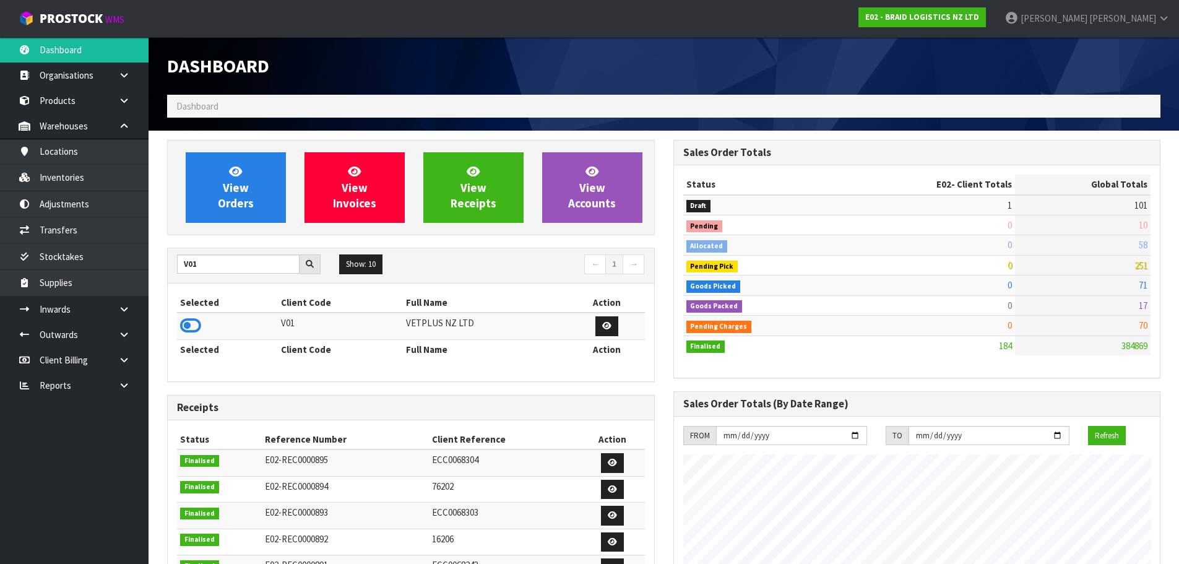
drag, startPoint x: 194, startPoint y: 324, endPoint x: 270, endPoint y: 152, distance: 188.7
click at [197, 315] on td at bounding box center [227, 326] width 101 height 27
click at [270, 152] on div "View Orders View Invoices View Receipts View Accounts" at bounding box center [411, 187] width 488 height 95
click at [262, 176] on link "View Orders" at bounding box center [236, 187] width 100 height 71
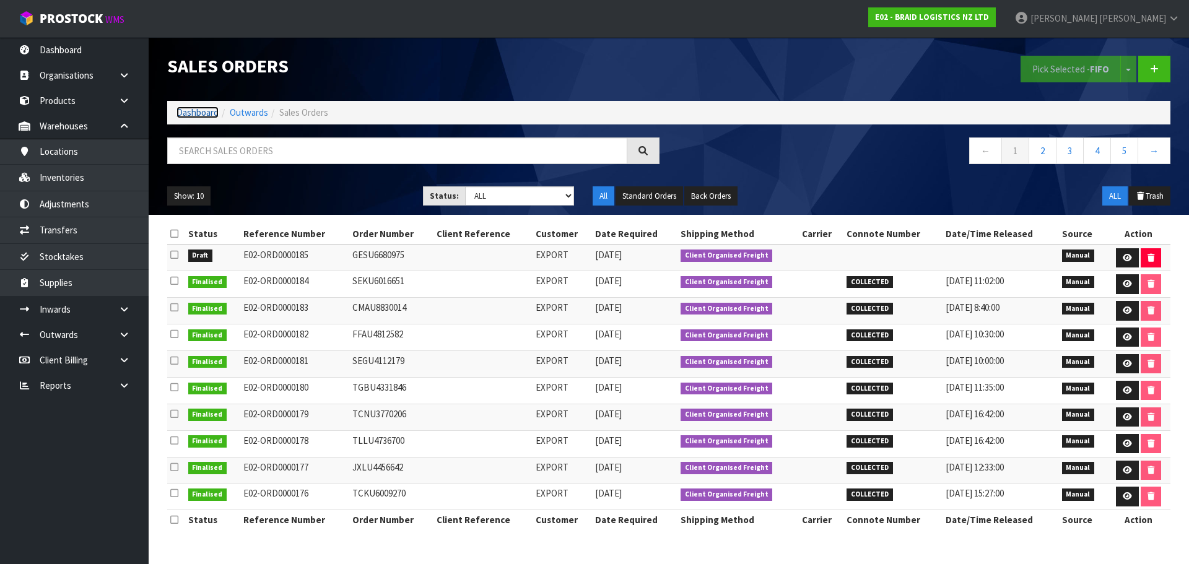
click at [194, 113] on link "Dashboard" at bounding box center [197, 112] width 42 height 12
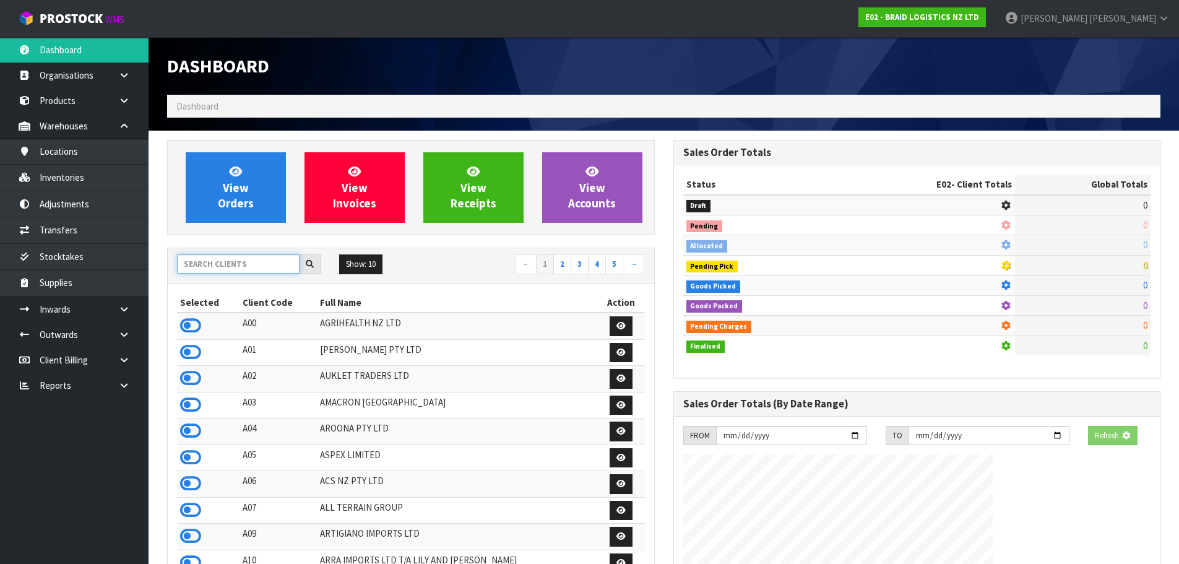
click at [219, 268] on input "text" at bounding box center [238, 263] width 123 height 19
type input "V01"
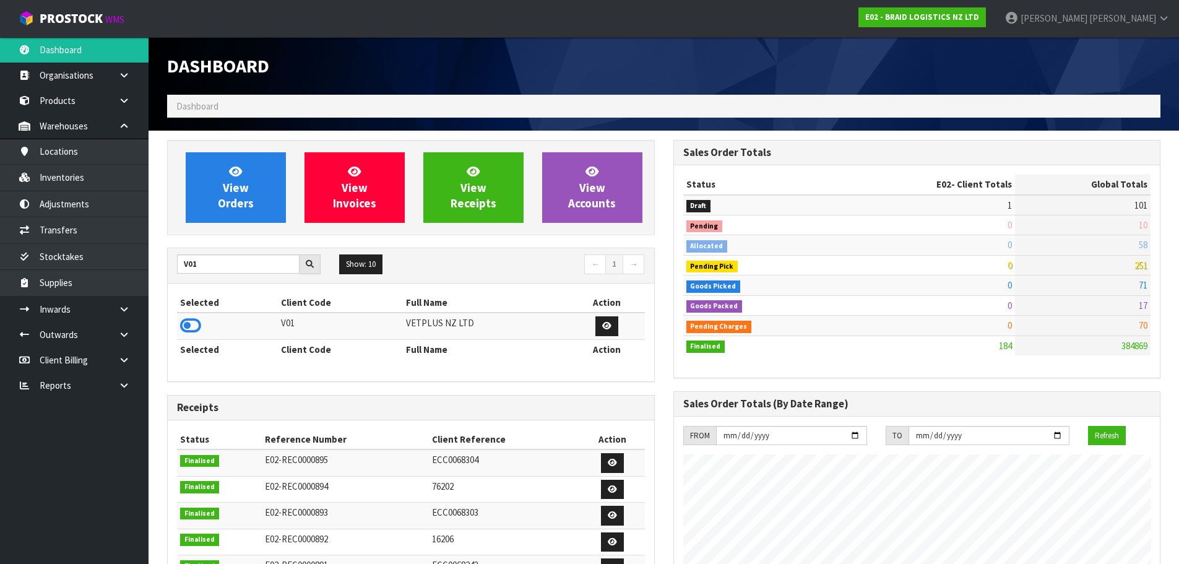
drag, startPoint x: 193, startPoint y: 327, endPoint x: 191, endPoint y: 287, distance: 40.3
click at [191, 329] on icon at bounding box center [190, 325] width 21 height 19
click at [212, 231] on div "View Orders View Invoices View Receipts View Accounts" at bounding box center [411, 187] width 488 height 95
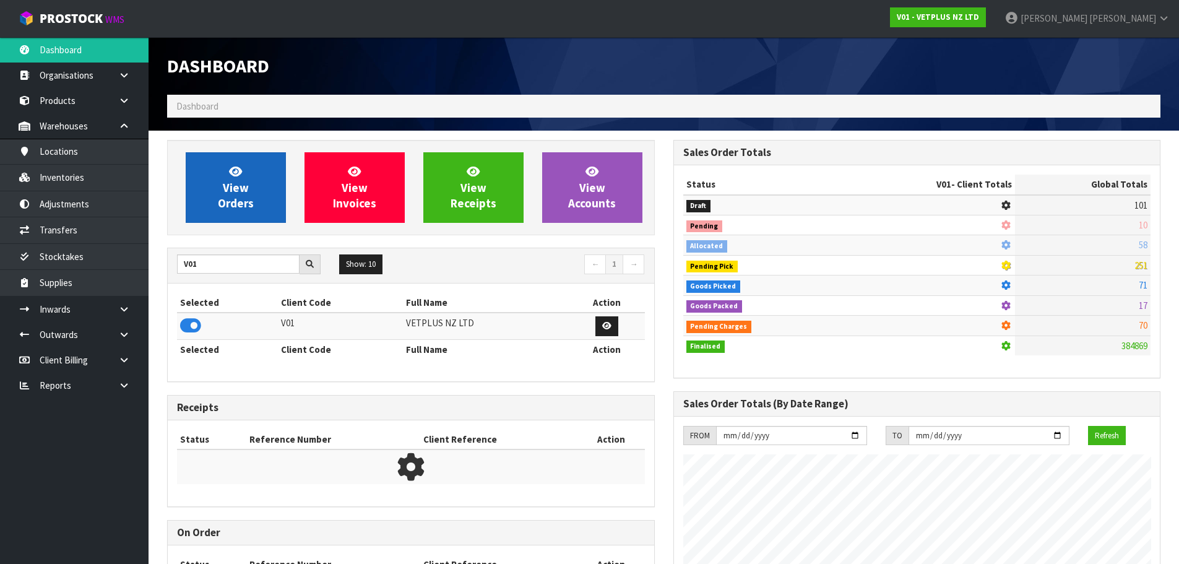
scroll to position [938, 506]
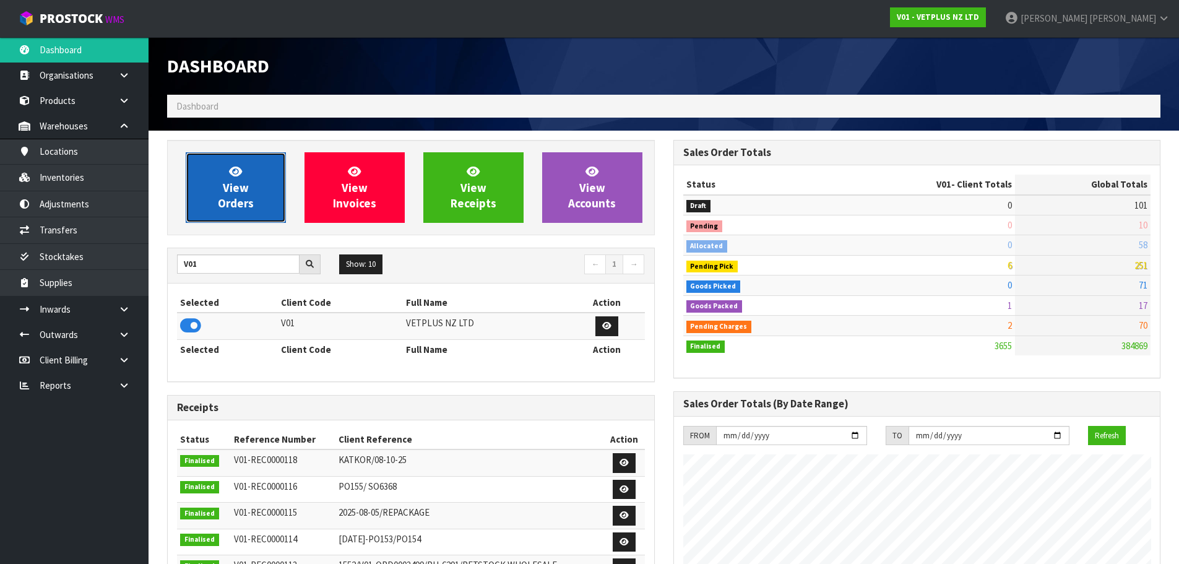
click at [256, 194] on link "View Orders" at bounding box center [236, 187] width 100 height 71
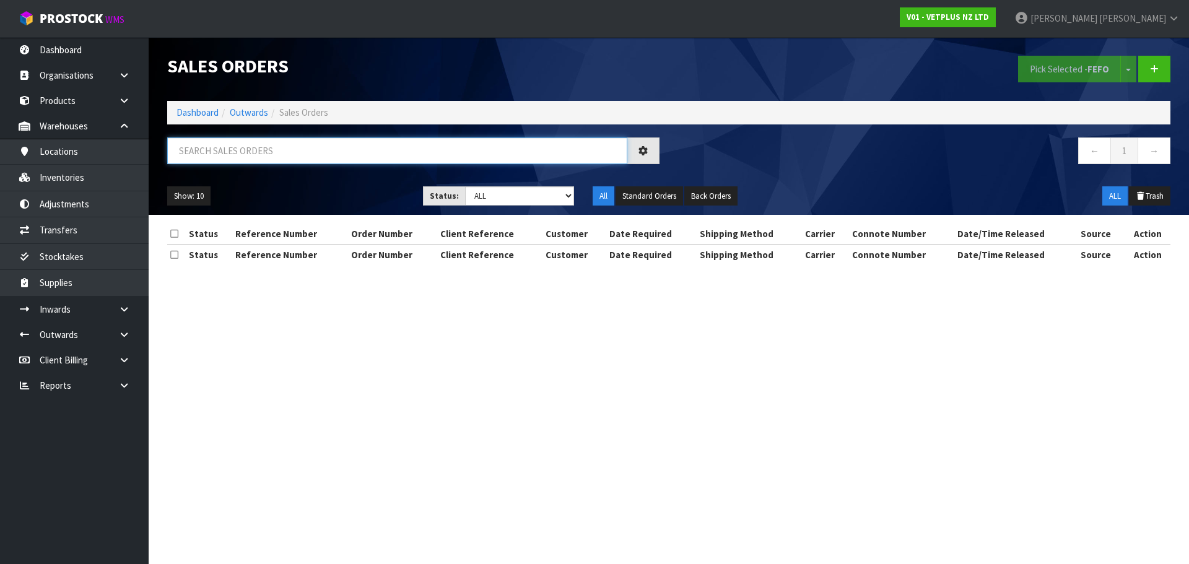
click at [285, 158] on input "text" at bounding box center [397, 150] width 460 height 27
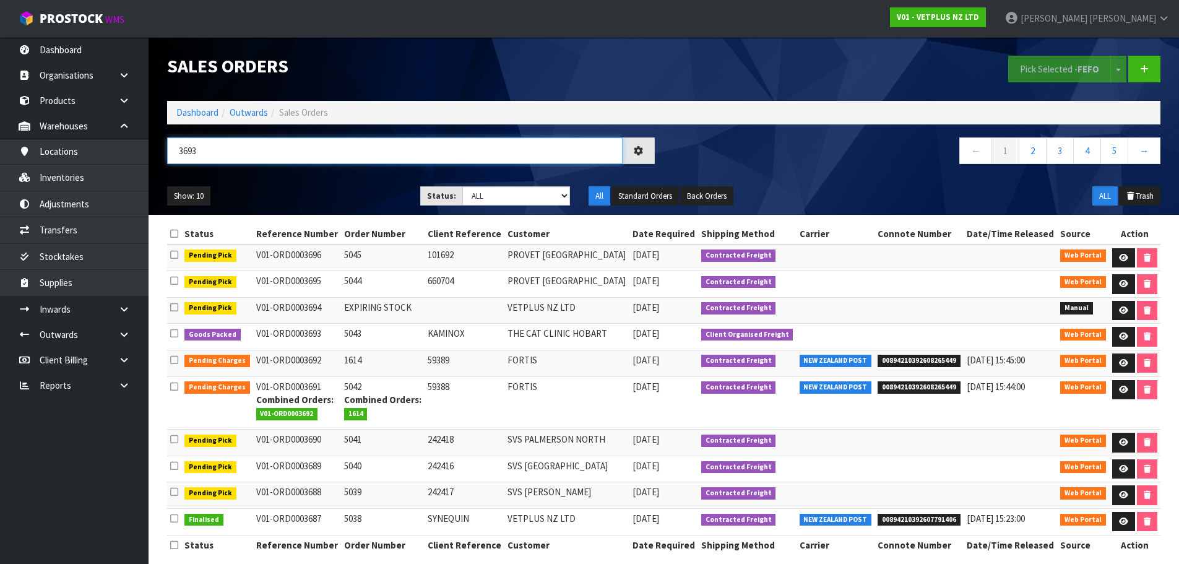
type input "3693"
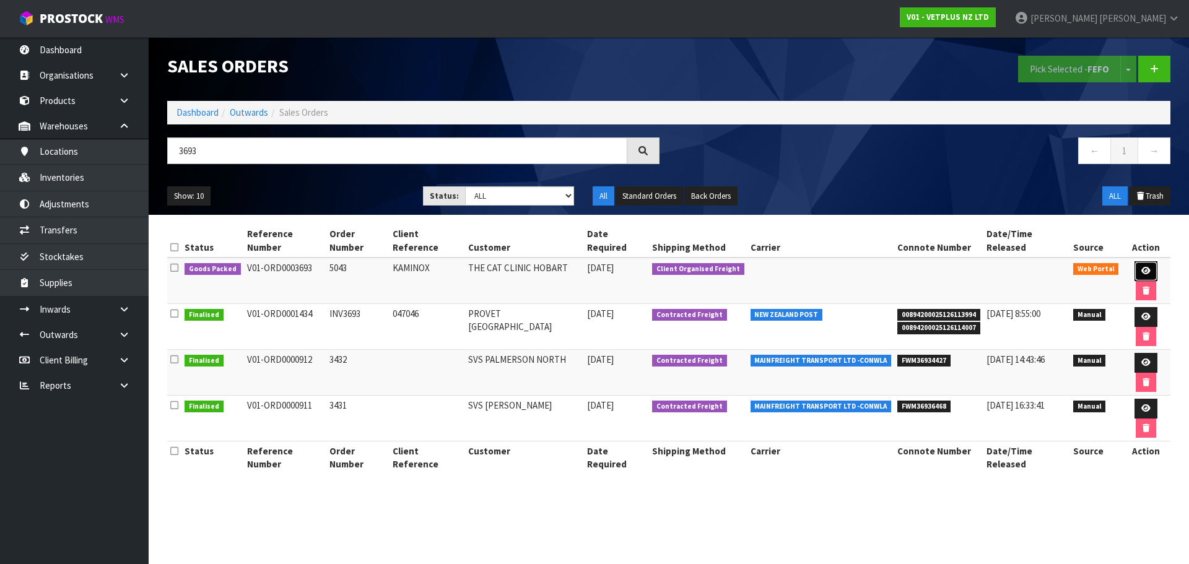
click at [1134, 261] on link at bounding box center [1145, 271] width 23 height 20
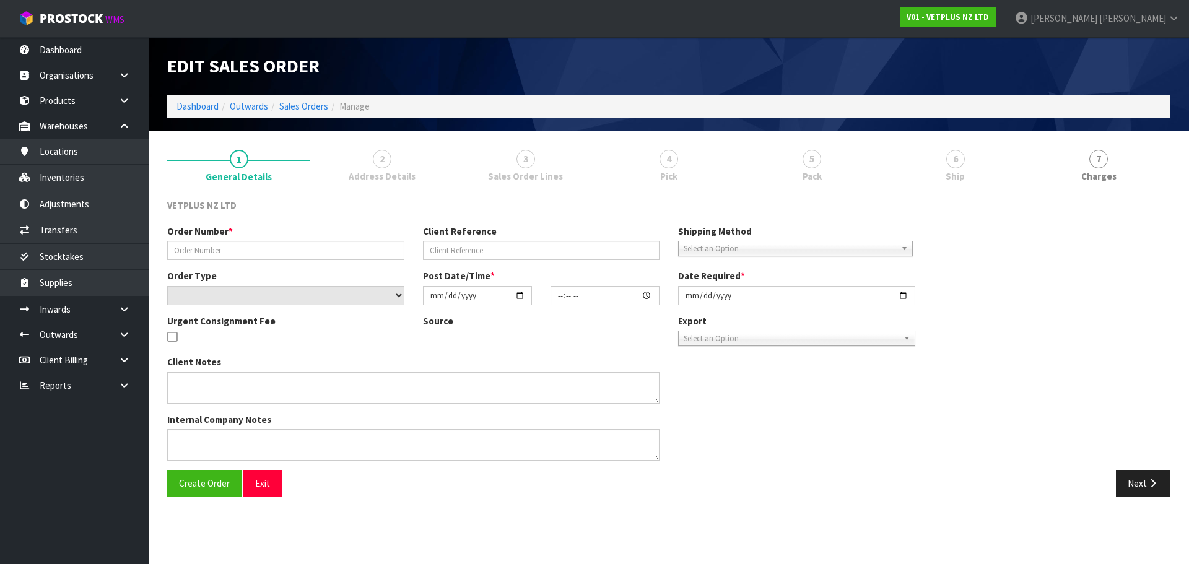
type input "5043"
type input "KAMINOX"
select select "number:0"
type input "2025-10-07"
type input "14:51:00.000"
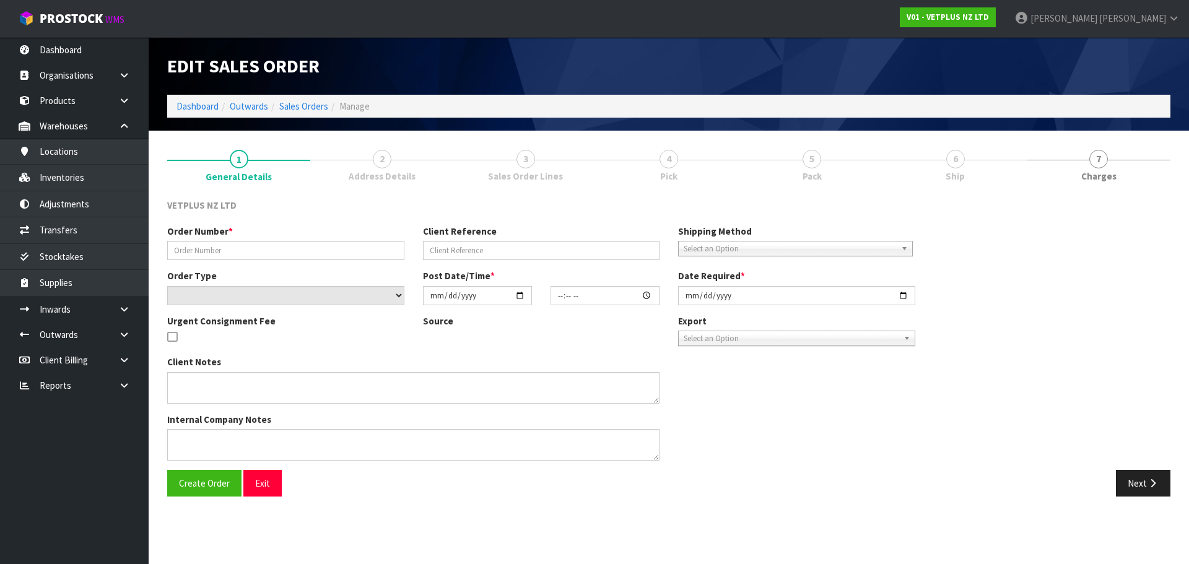
type input "2025-10-08"
type textarea "COULD YOU PLEASE PACK THIS ORDER BUT NOT SEND IT? HOLD FOR NOW AND I WILL ARRAN…"
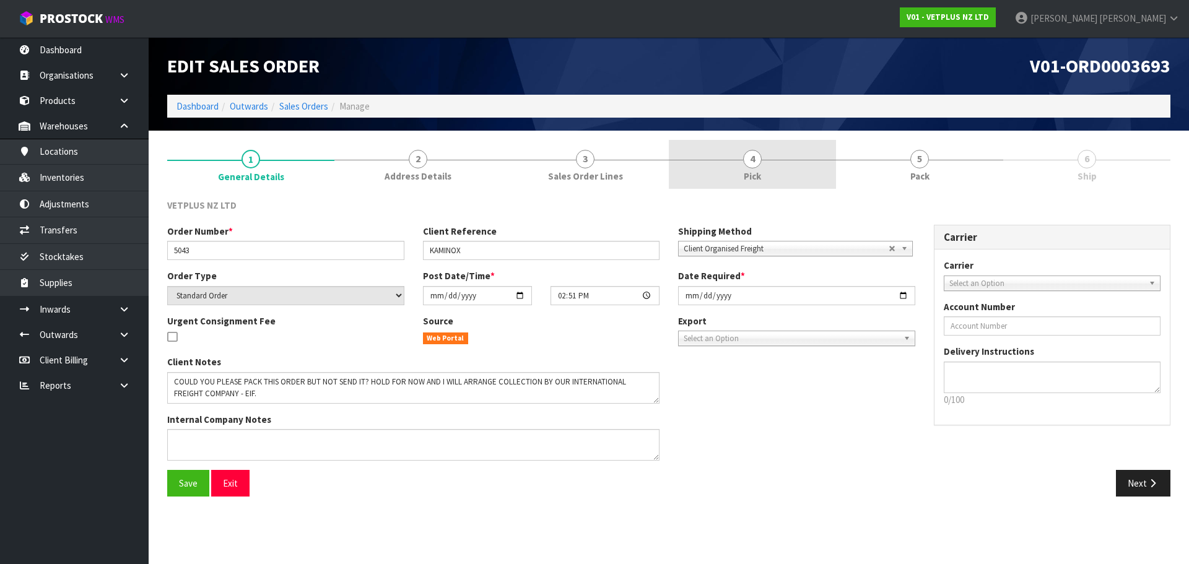
click at [824, 179] on link "4 Pick" at bounding box center [752, 164] width 167 height 49
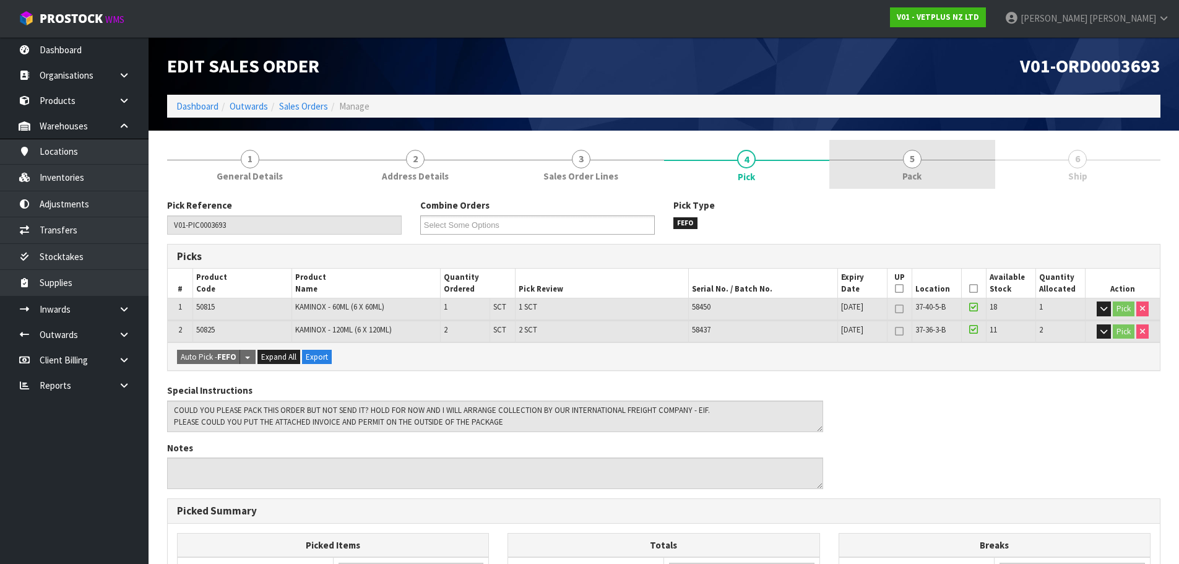
click at [893, 170] on link "5 Pack" at bounding box center [912, 164] width 166 height 49
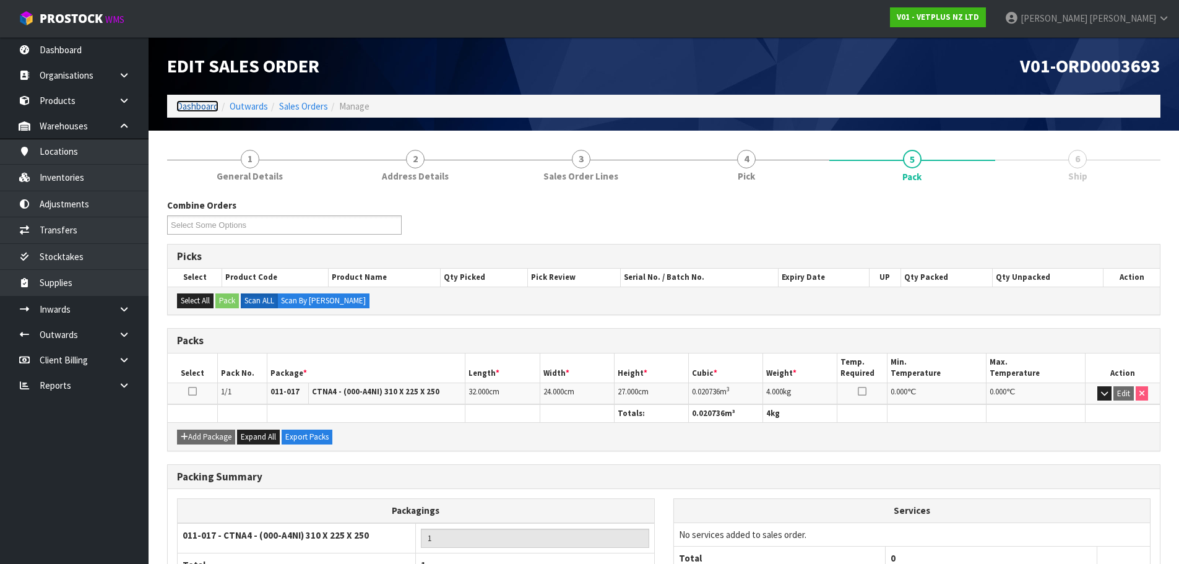
click at [198, 105] on link "Dashboard" at bounding box center [197, 106] width 42 height 12
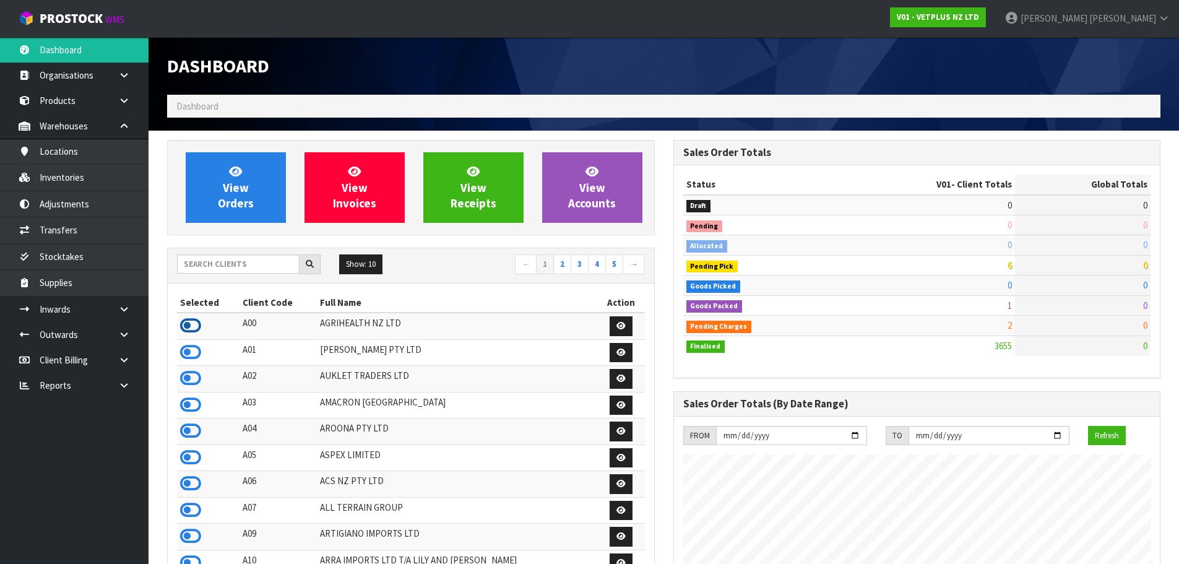
scroll to position [618083, 618515]
click at [194, 323] on icon at bounding box center [190, 325] width 21 height 19
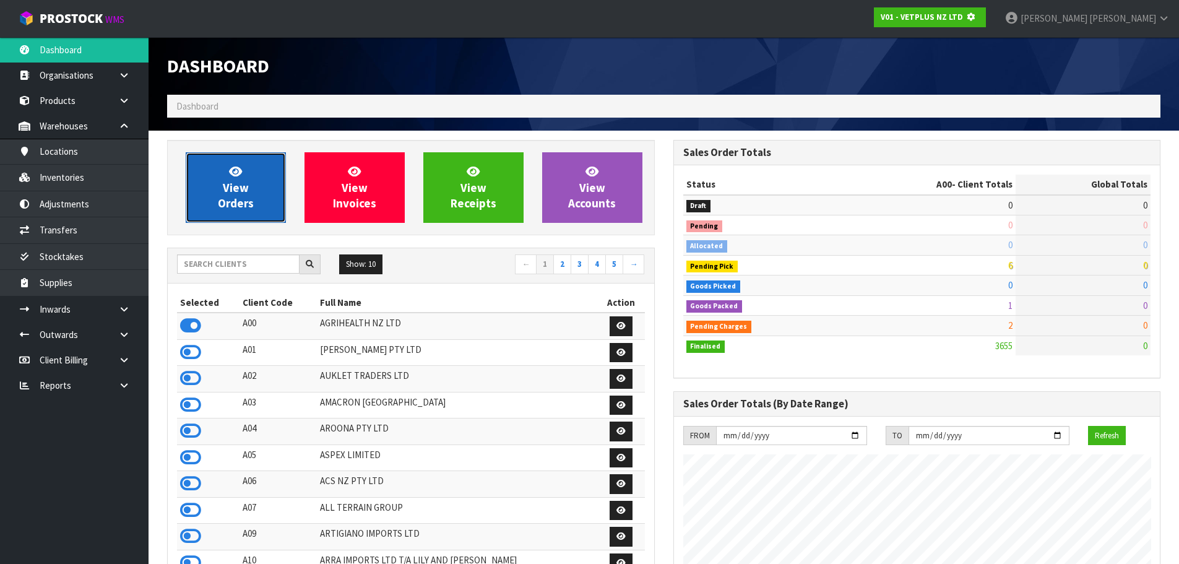
scroll to position [618249, 618515]
click at [242, 195] on link "View Orders" at bounding box center [236, 187] width 100 height 71
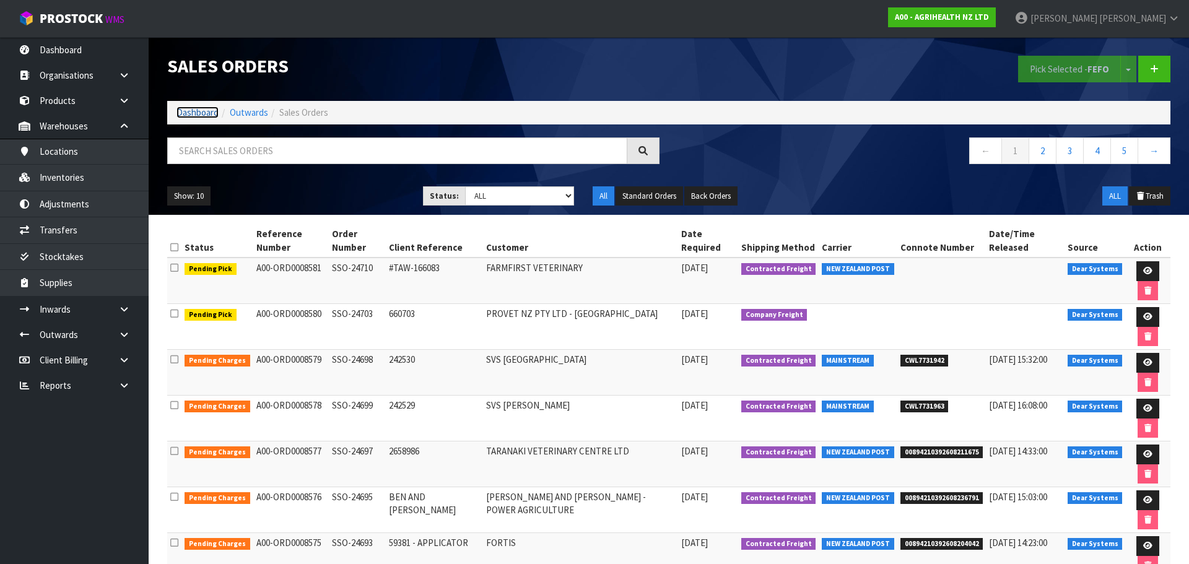
click at [197, 114] on link "Dashboard" at bounding box center [197, 112] width 42 height 12
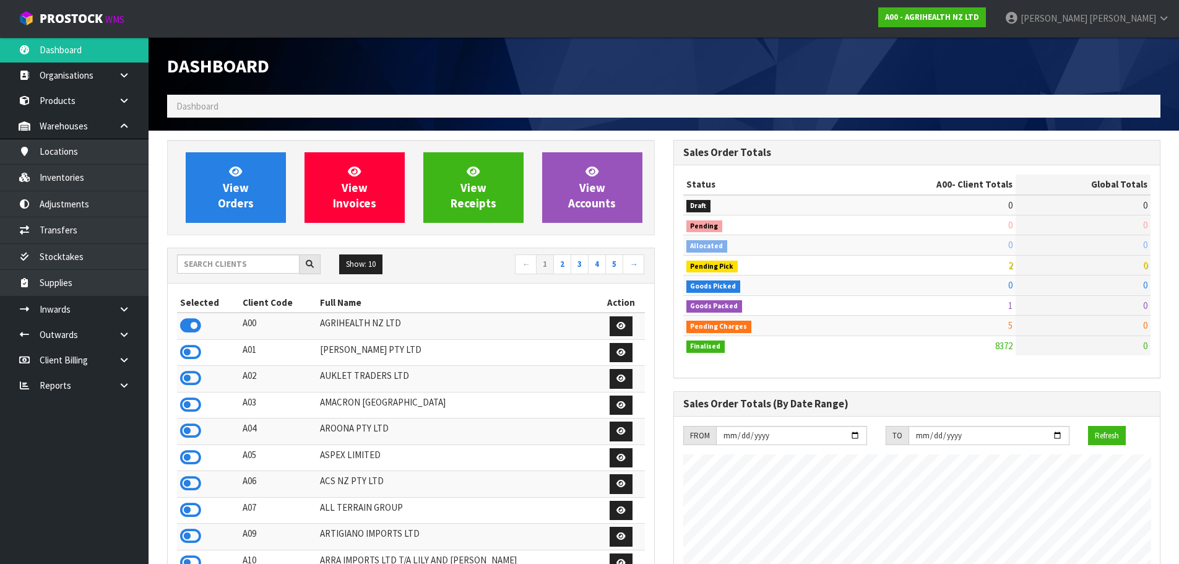
scroll to position [938, 506]
click at [183, 276] on div "Show: 10 5 10 25 50 ← 1 2 3 4 5 →" at bounding box center [411, 265] width 487 height 22
click at [188, 259] on input "text" at bounding box center [238, 263] width 123 height 19
type input "A13"
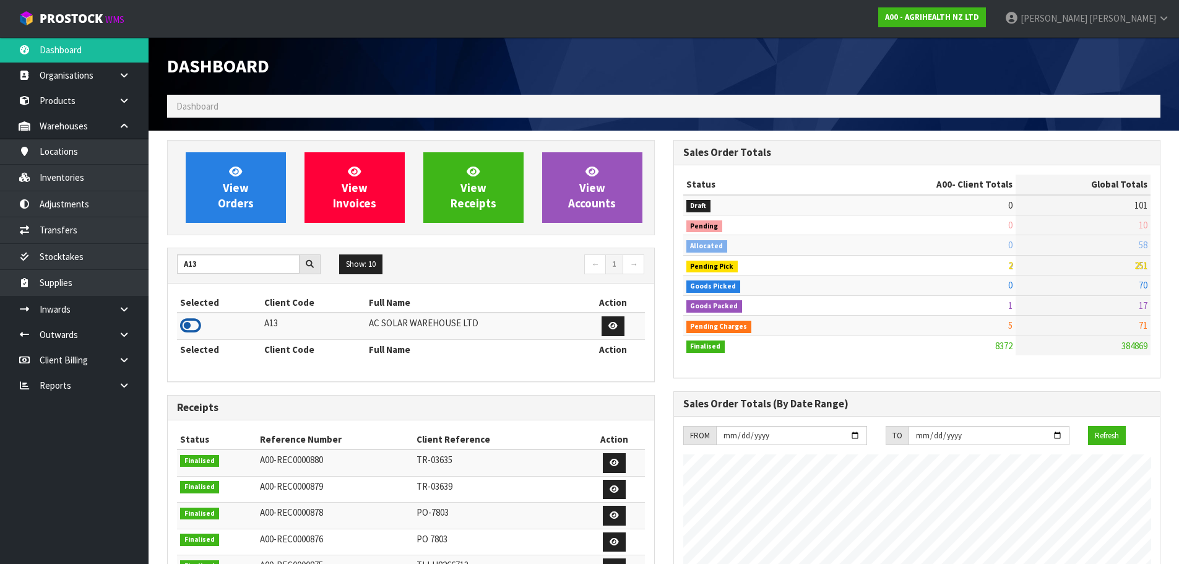
click at [192, 328] on icon at bounding box center [190, 325] width 21 height 19
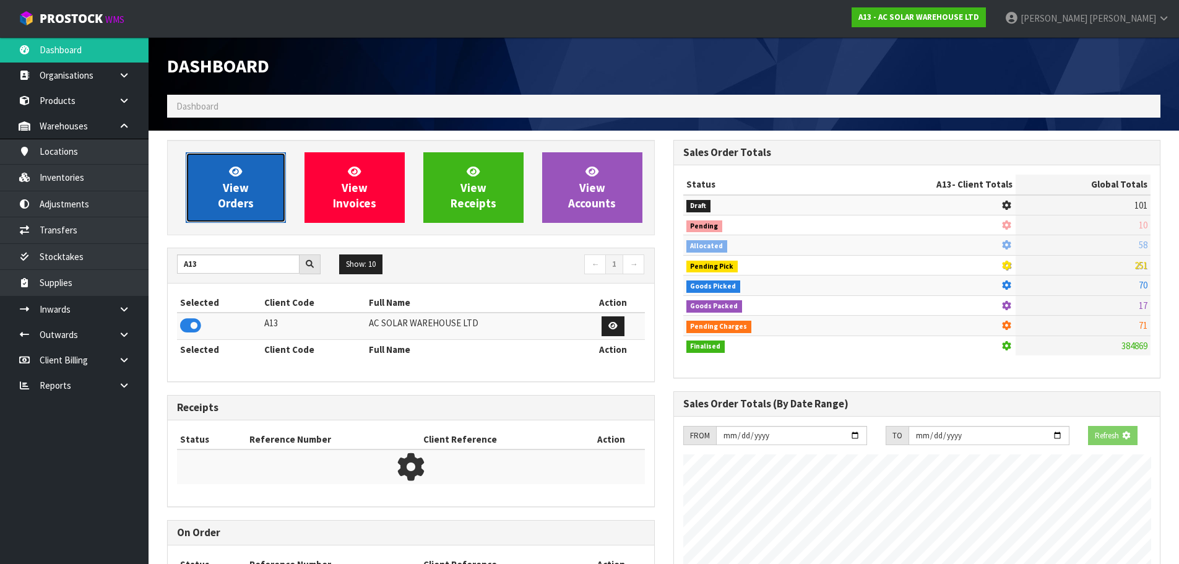
click at [238, 183] on span "View Orders" at bounding box center [236, 187] width 36 height 46
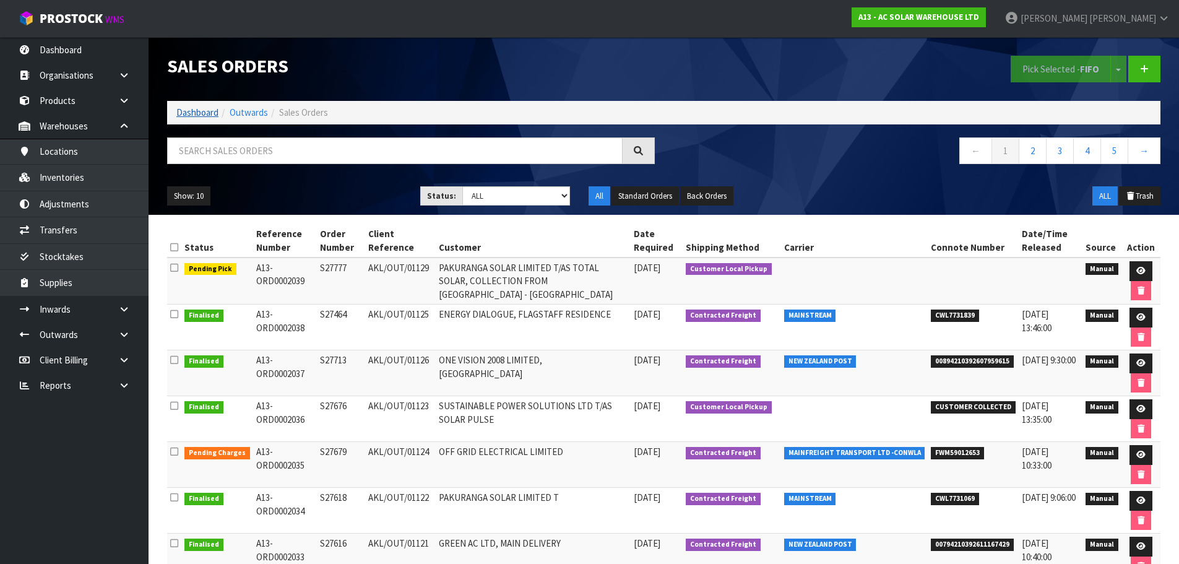
drag, startPoint x: 213, startPoint y: 126, endPoint x: 204, endPoint y: 116, distance: 13.2
click at [208, 121] on div "Sales Orders Pick Selected - FIFO Split button! FIFO - First In First Out FEFO …" at bounding box center [664, 126] width 1012 height 178
click at [202, 113] on link "Dashboard" at bounding box center [197, 112] width 42 height 12
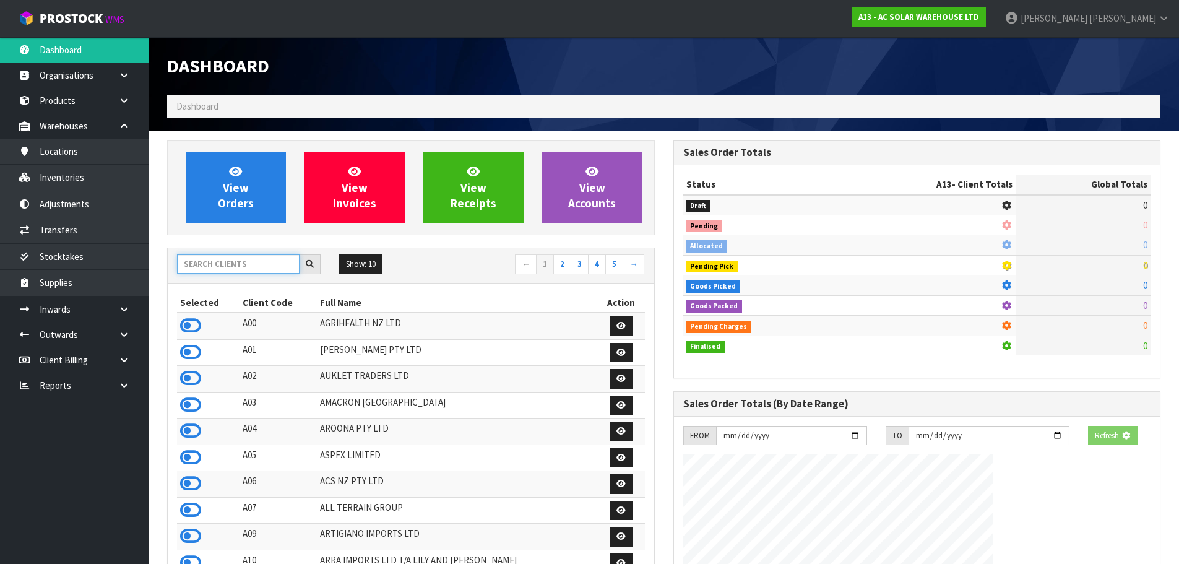
click at [232, 262] on input "text" at bounding box center [238, 263] width 123 height 19
type input "1"
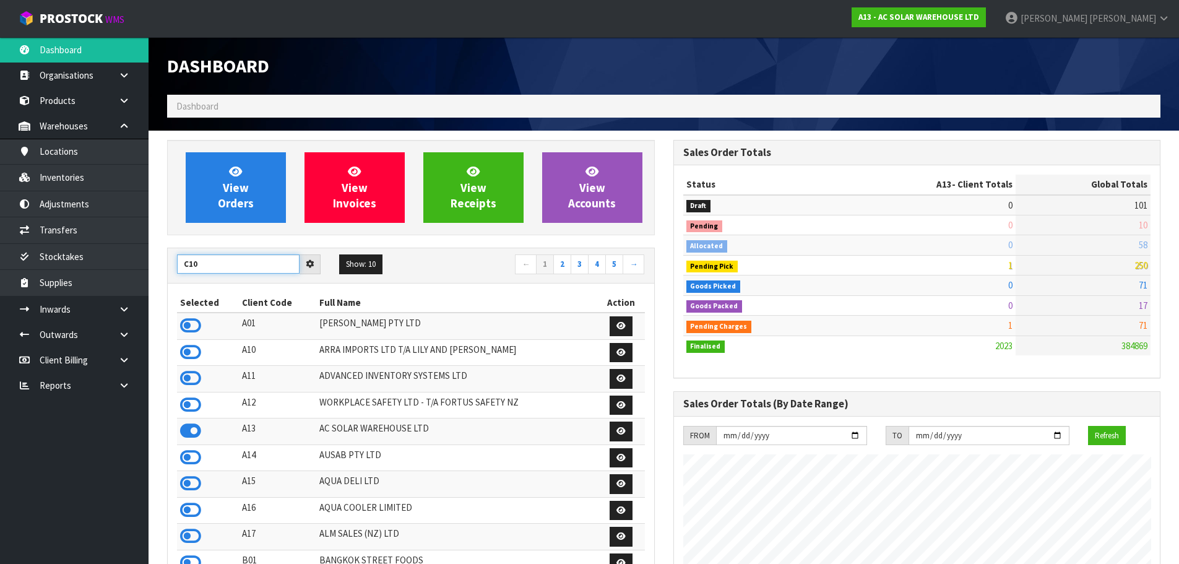
type input "C10"
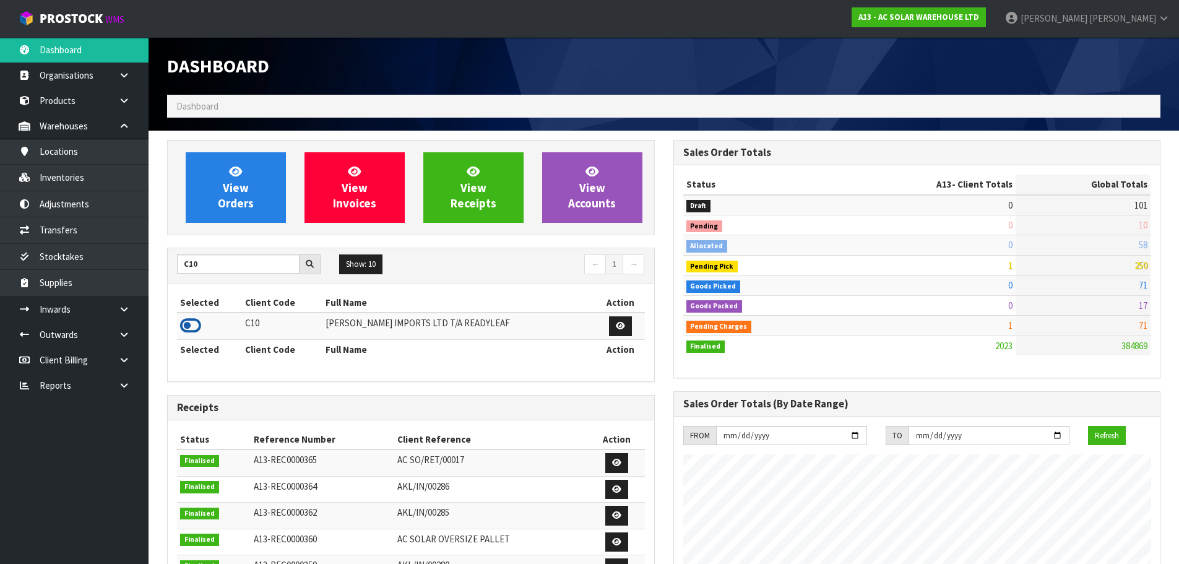
click at [196, 329] on icon at bounding box center [190, 325] width 21 height 19
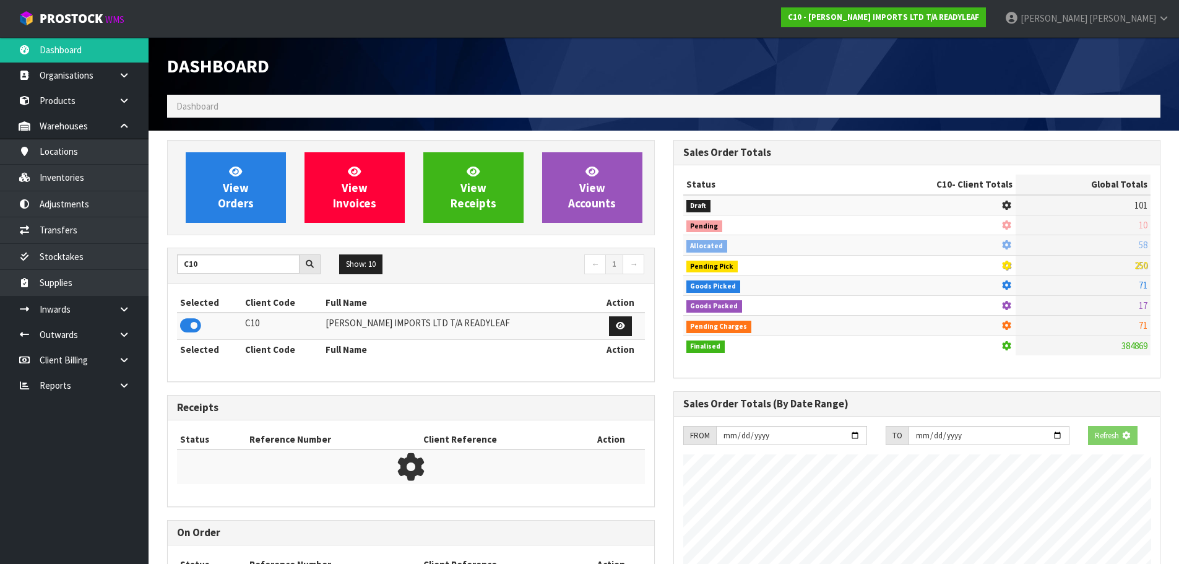
click at [225, 230] on div "View Orders View Invoices View Receipts View Accounts" at bounding box center [411, 187] width 488 height 95
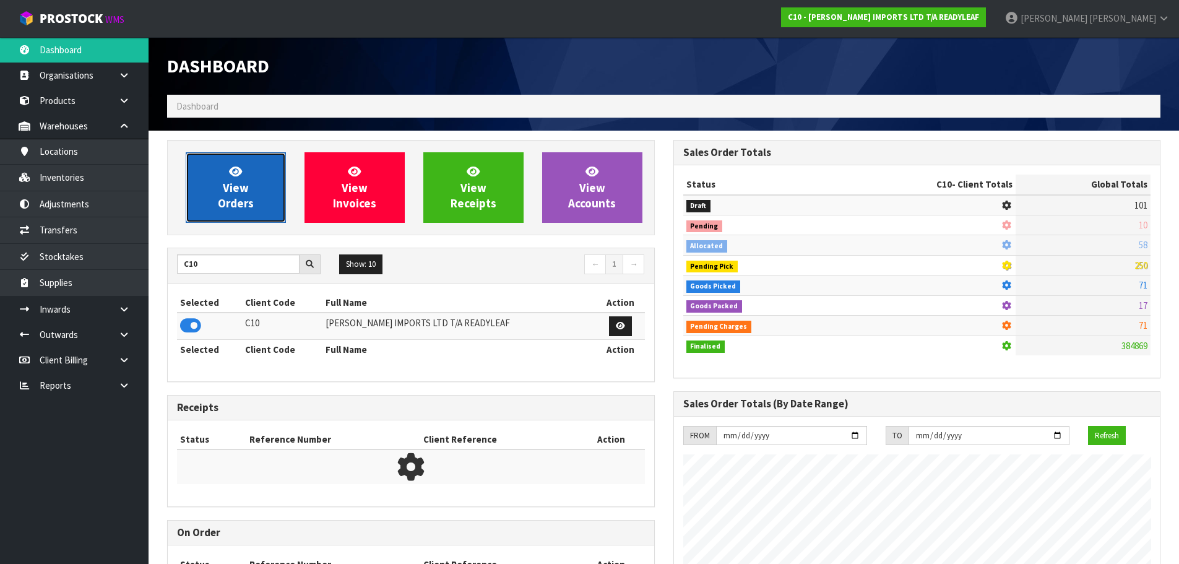
click at [227, 201] on span "View Orders" at bounding box center [236, 187] width 36 height 46
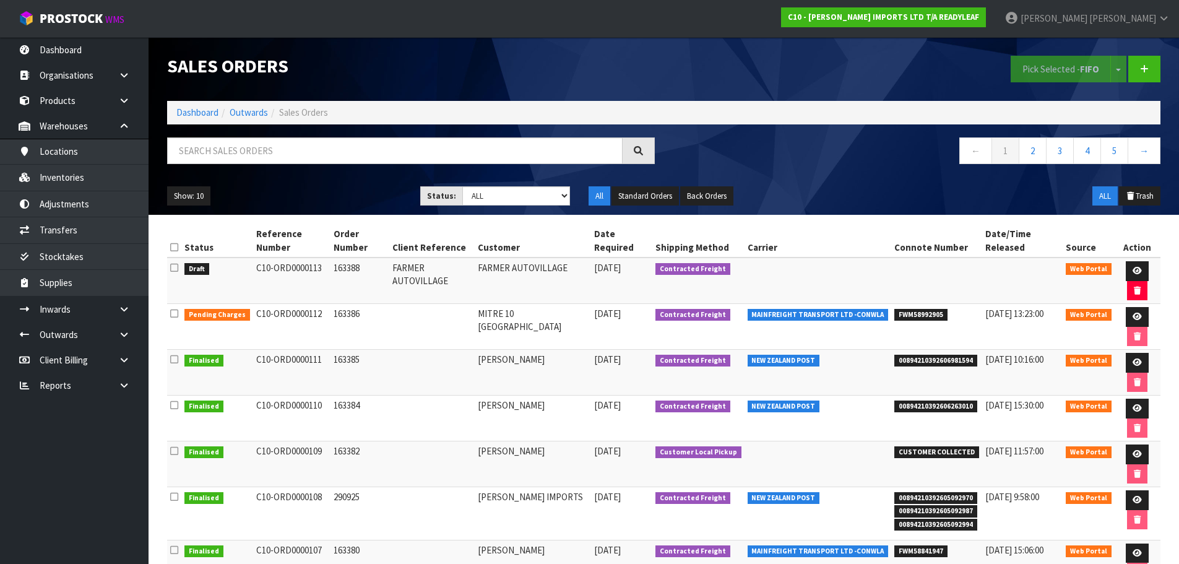
click at [175, 267] on icon at bounding box center [174, 267] width 8 height 9
click at [0, 0] on input "checkbox" at bounding box center [0, 0] width 0 height 0
click at [1051, 65] on button "Pick Selected - FIFO" at bounding box center [1061, 69] width 100 height 27
click at [1126, 269] on link at bounding box center [1137, 271] width 23 height 20
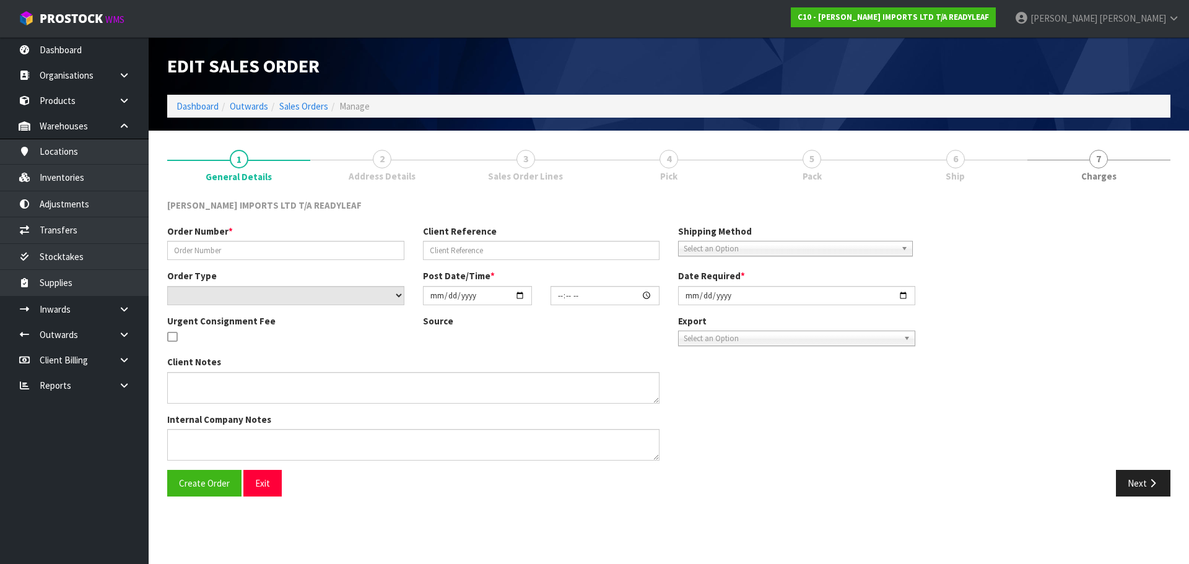
type input "163388"
type input "FARMER AUTOVILLAGE"
select select "number:0"
type input "2025-10-08"
type input "14:18:00.000"
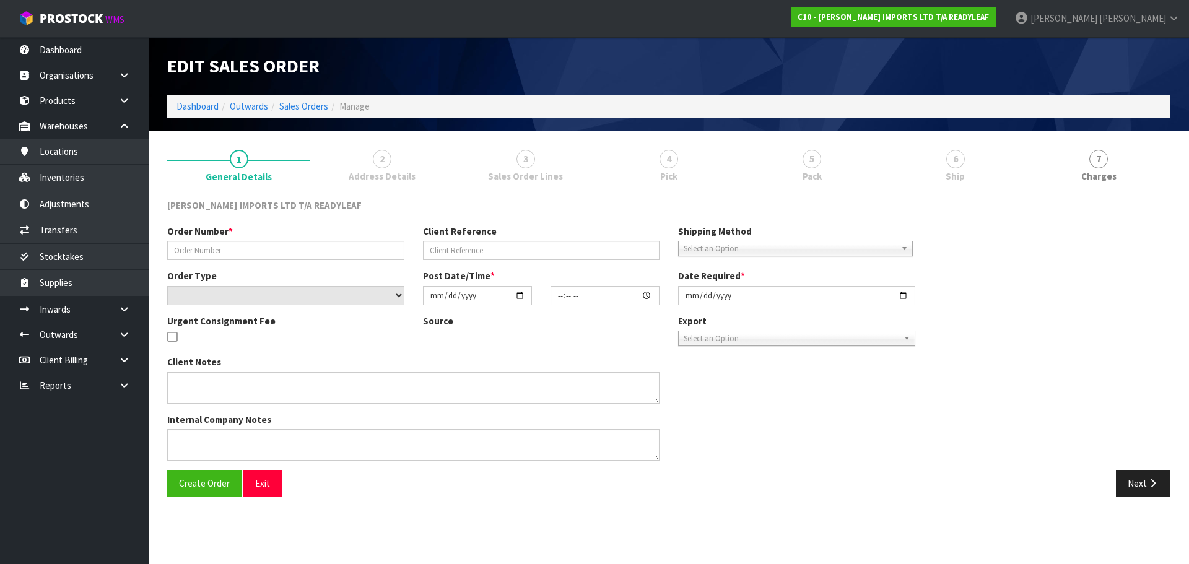
type input "2025-10-09"
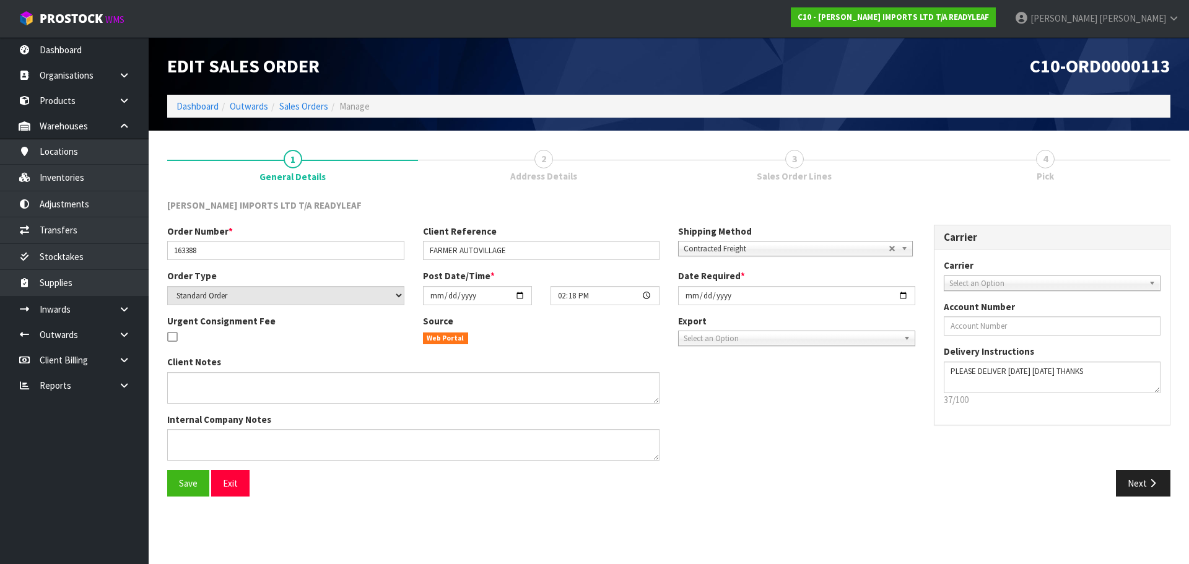
click at [806, 171] on span "Sales Order Lines" at bounding box center [793, 176] width 75 height 13
click at [1119, 479] on button "Next" at bounding box center [1142, 483] width 54 height 27
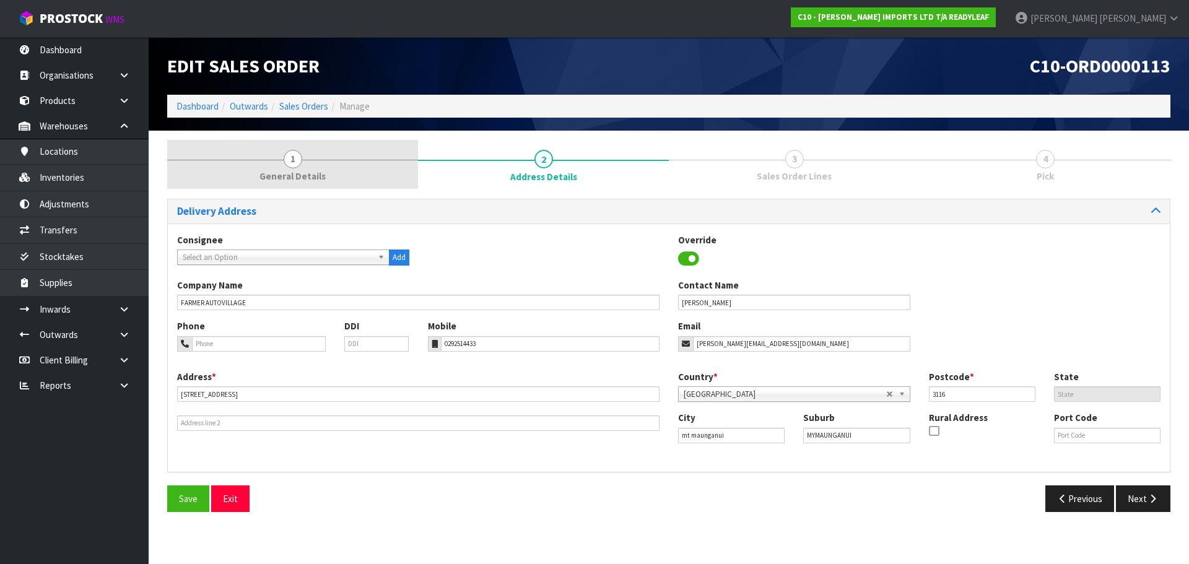
click at [321, 156] on link "1 General Details" at bounding box center [292, 164] width 251 height 49
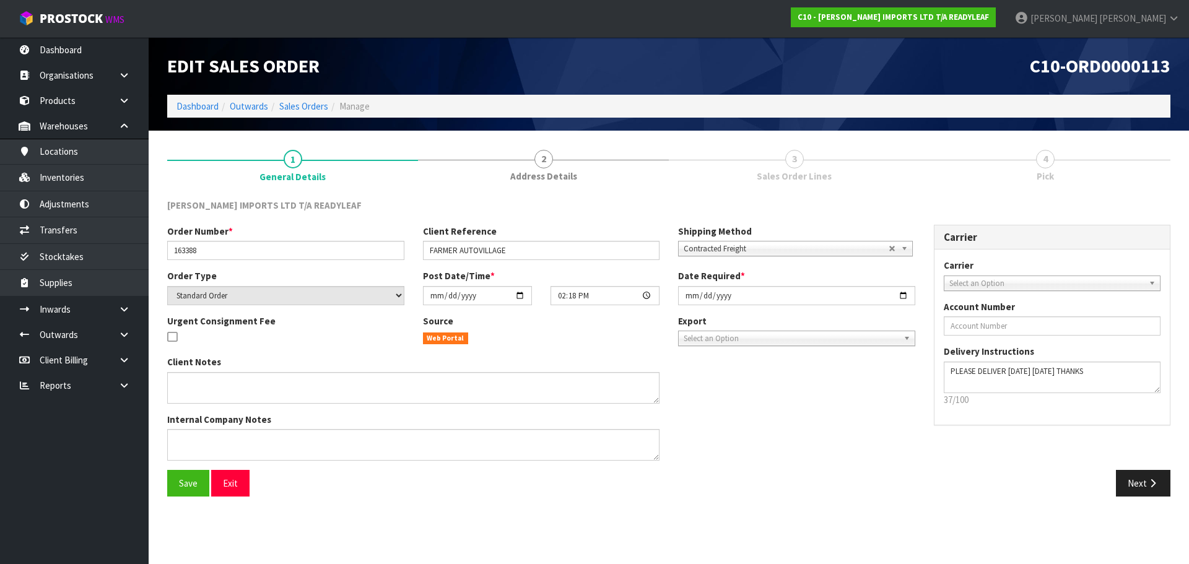
click at [527, 160] on div at bounding box center [543, 160] width 251 height 1
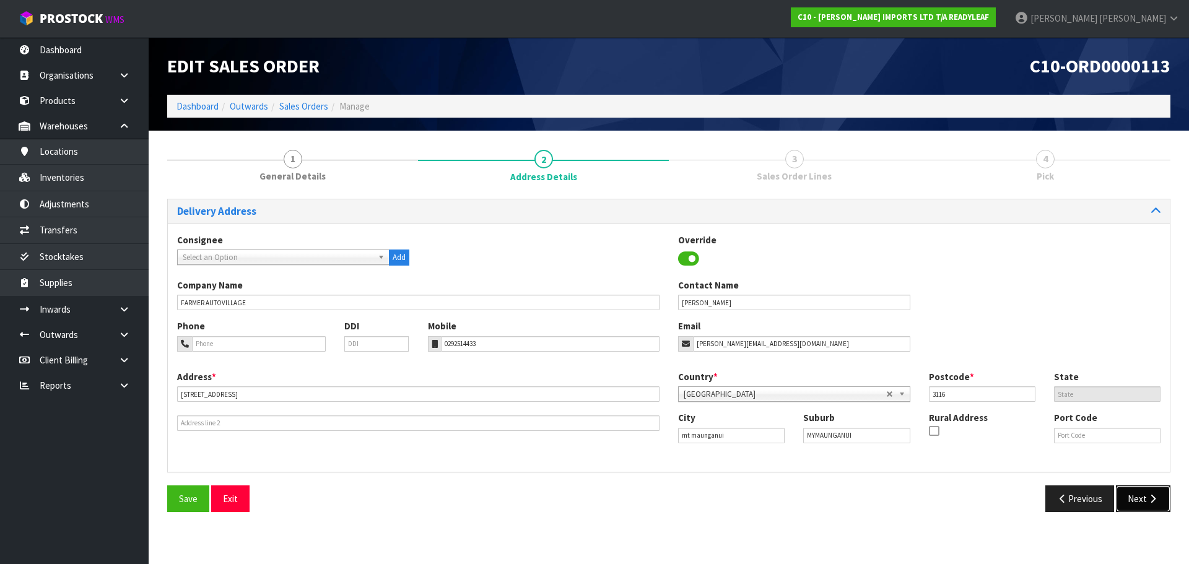
click at [1138, 504] on button "Next" at bounding box center [1142, 498] width 54 height 27
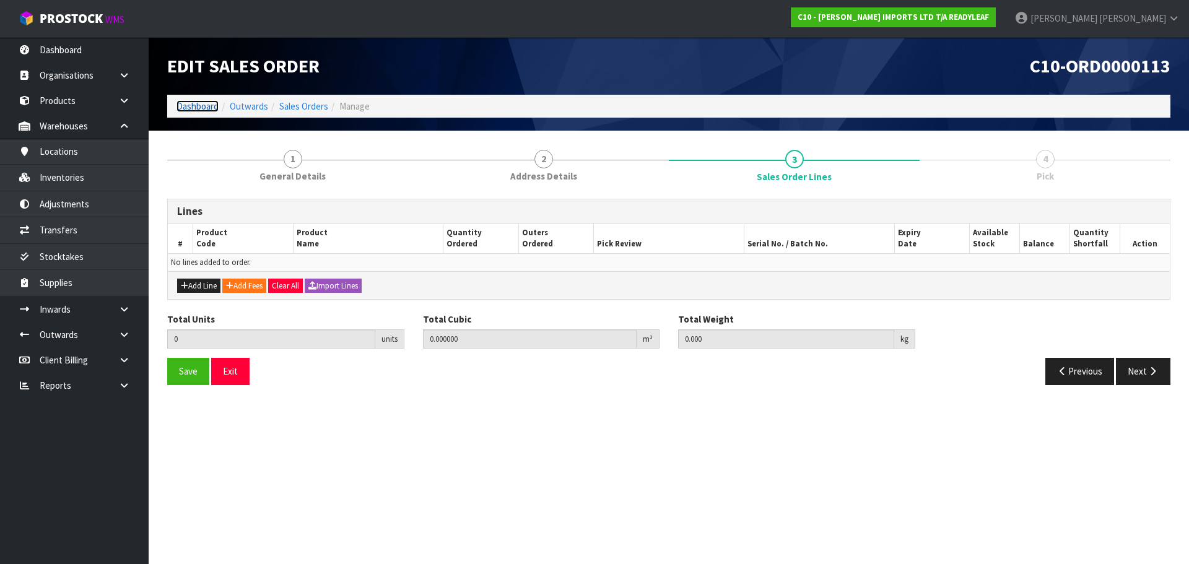
click at [191, 106] on link "Dashboard" at bounding box center [197, 106] width 42 height 12
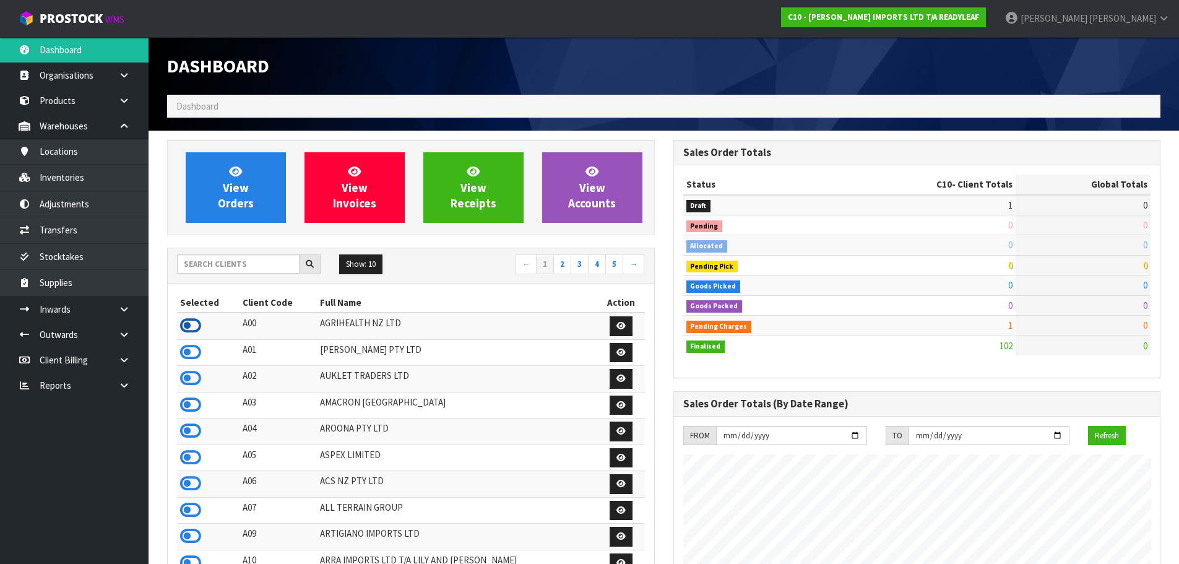
scroll to position [618143, 618515]
drag, startPoint x: 188, startPoint y: 323, endPoint x: 199, endPoint y: 292, distance: 32.1
click at [188, 321] on icon at bounding box center [190, 325] width 21 height 19
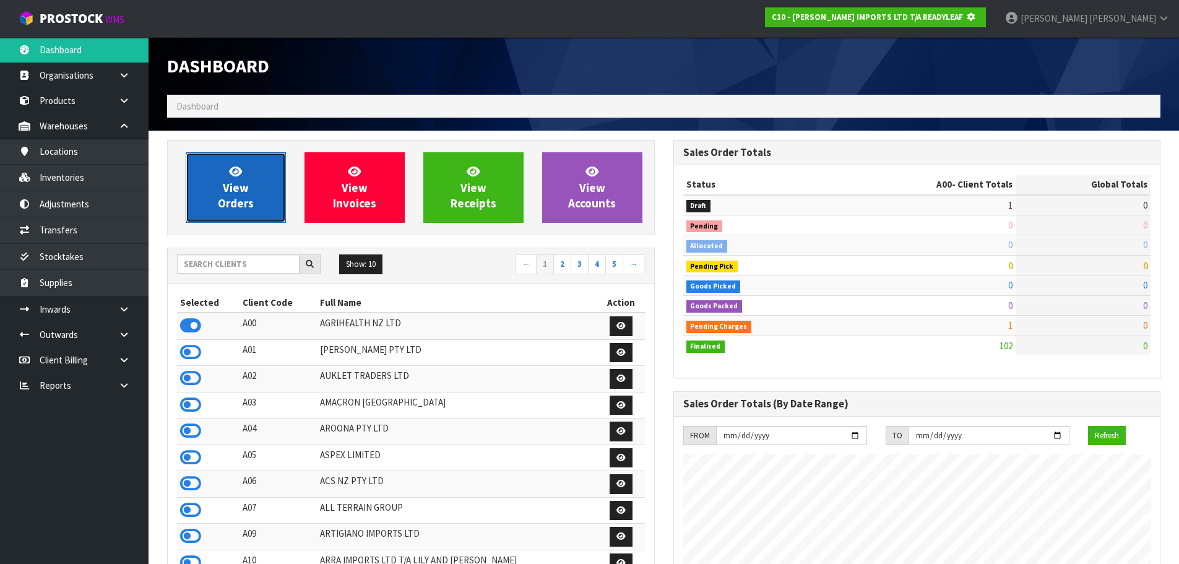
scroll to position [618249, 618515]
click at [271, 167] on link "View Orders" at bounding box center [236, 187] width 100 height 71
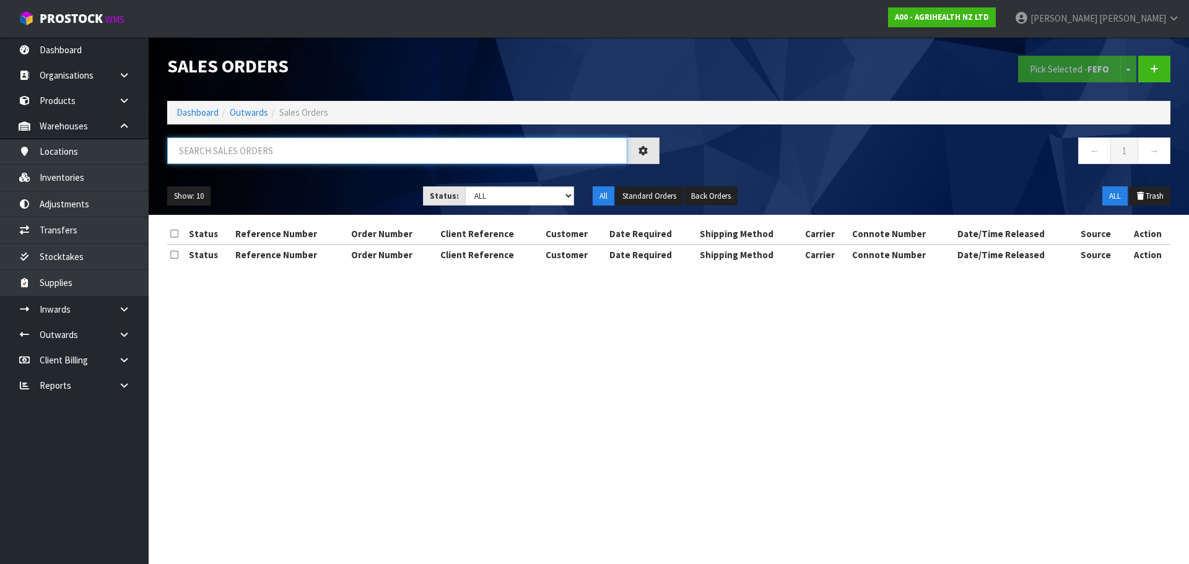
click at [285, 152] on input "text" at bounding box center [397, 150] width 460 height 27
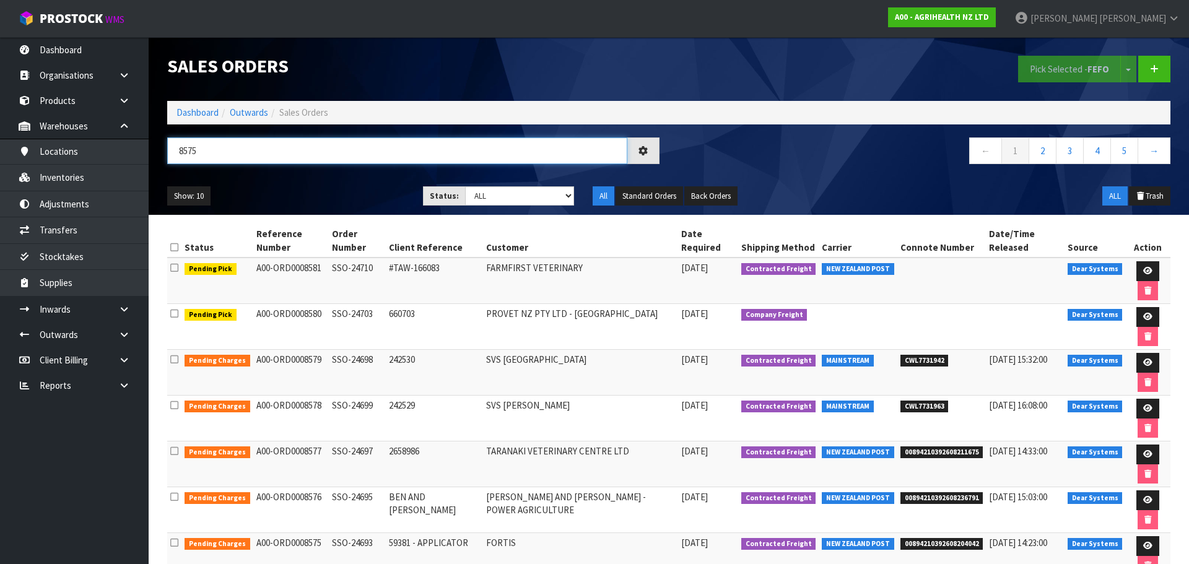
type input "8575"
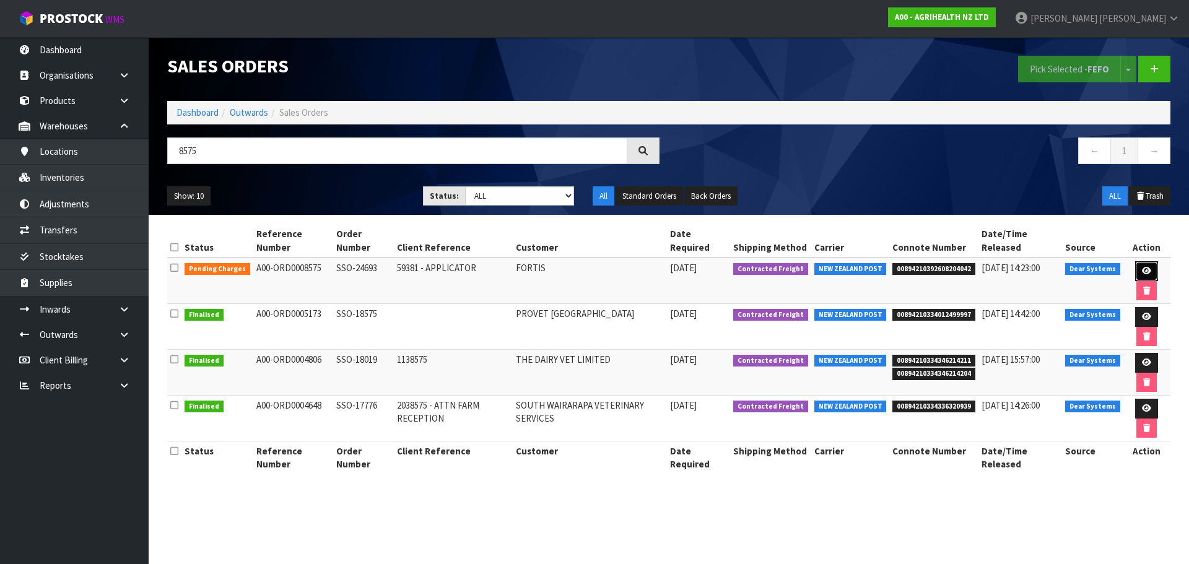
click at [1148, 272] on icon at bounding box center [1145, 271] width 9 height 8
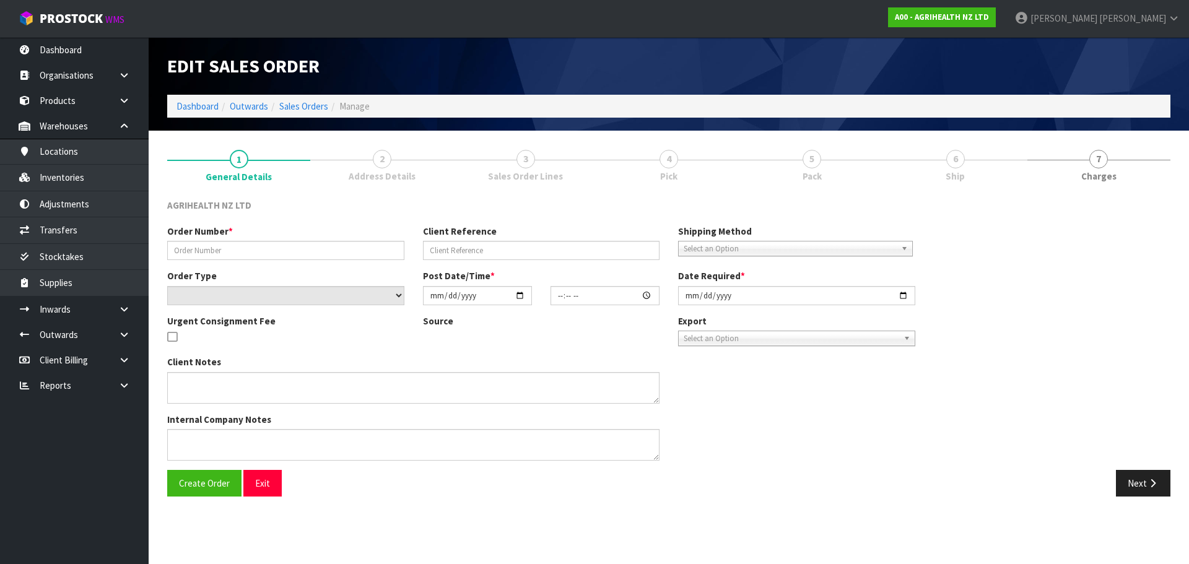
type input "SSO-24693"
type input "59381 - APPLICATOR"
select select "number:0"
type input "2025-10-07"
type input "15:04:40.000"
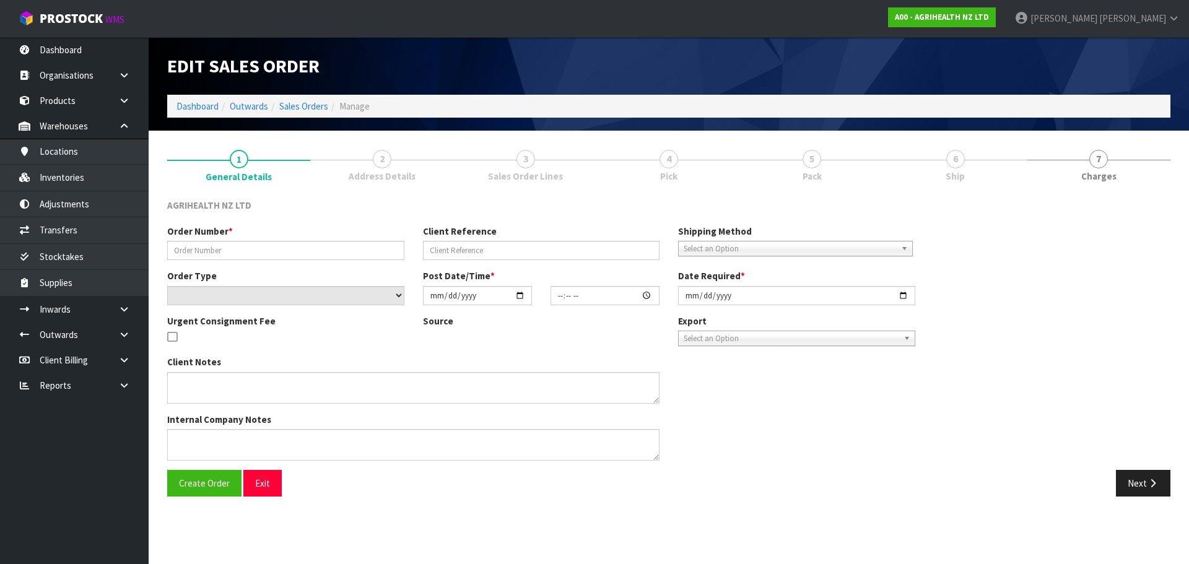
type input "2025-10-08"
type textarea "SHIP BY: Overnight Courier"
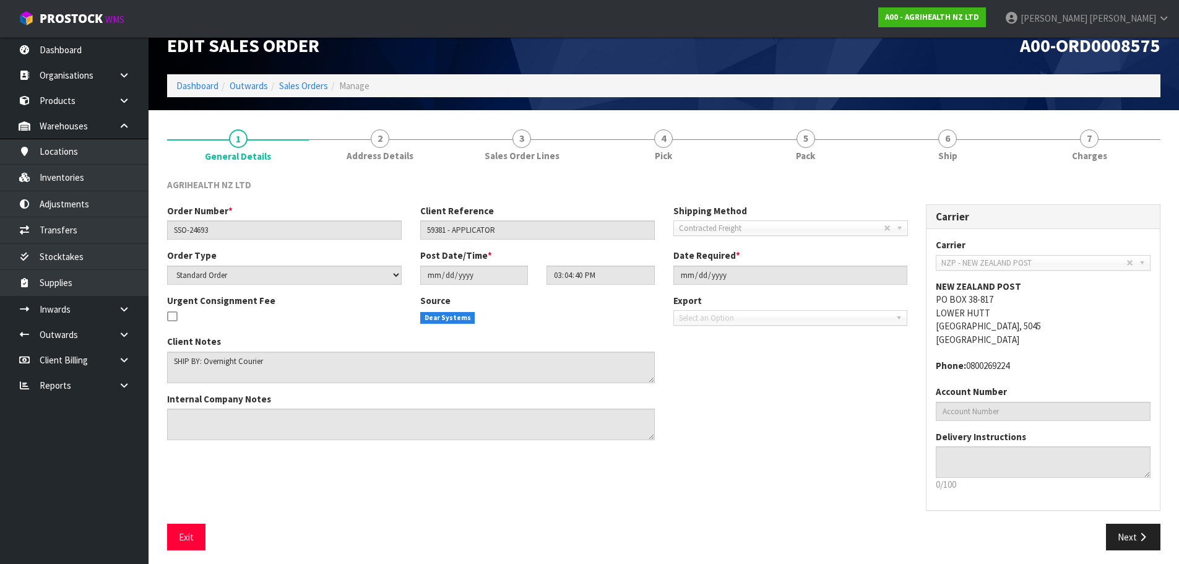
scroll to position [25, 0]
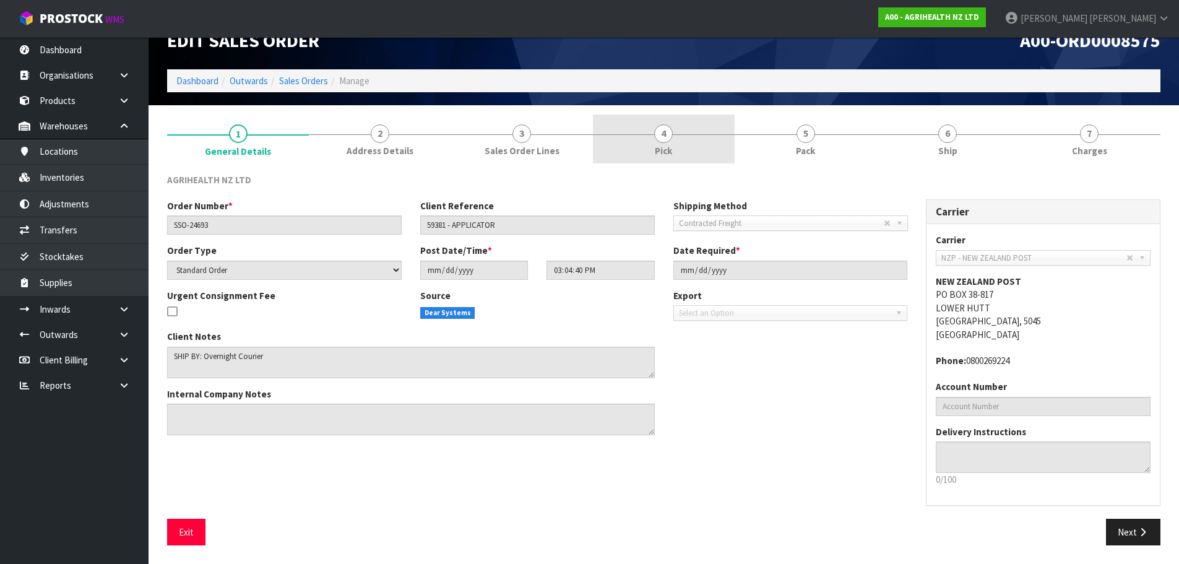
click at [605, 138] on link "4 Pick" at bounding box center [664, 139] width 142 height 49
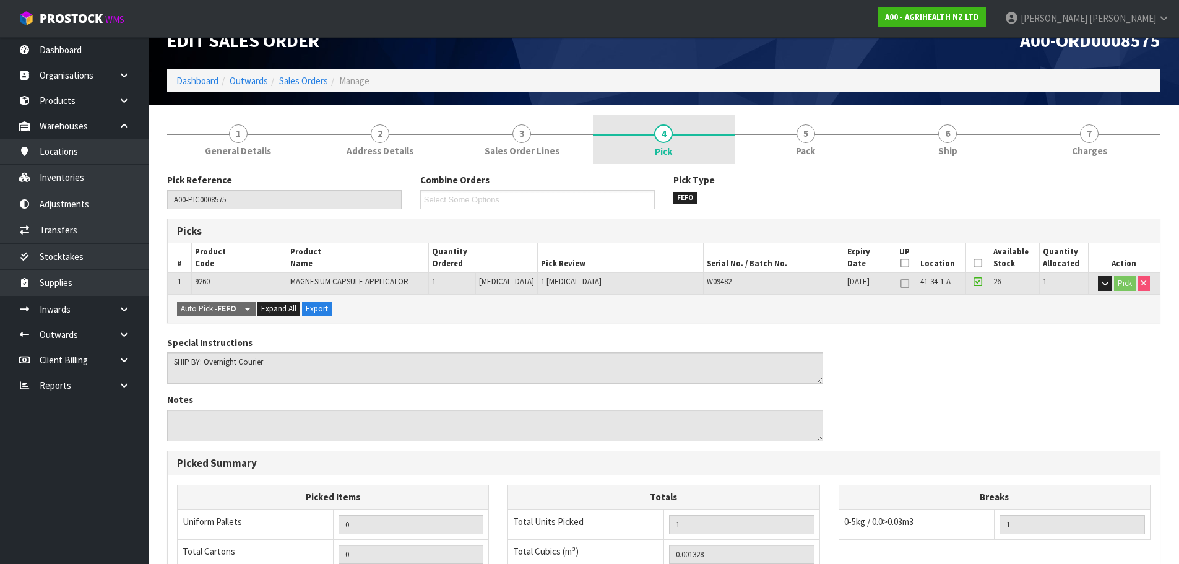
click at [731, 145] on link "4 Pick" at bounding box center [664, 140] width 142 height 50
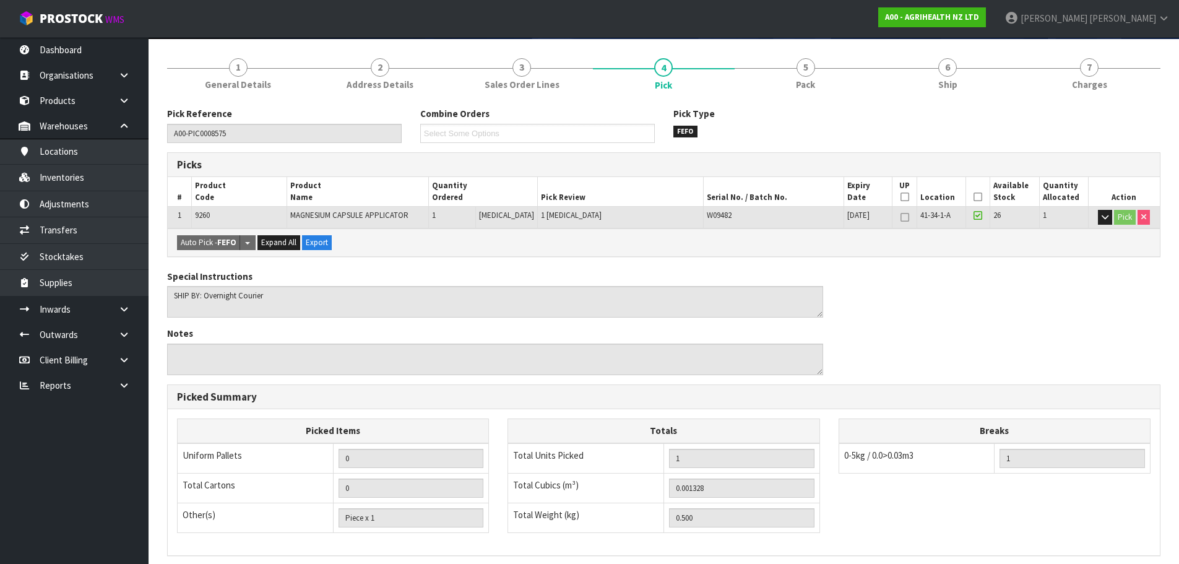
scroll to position [0, 0]
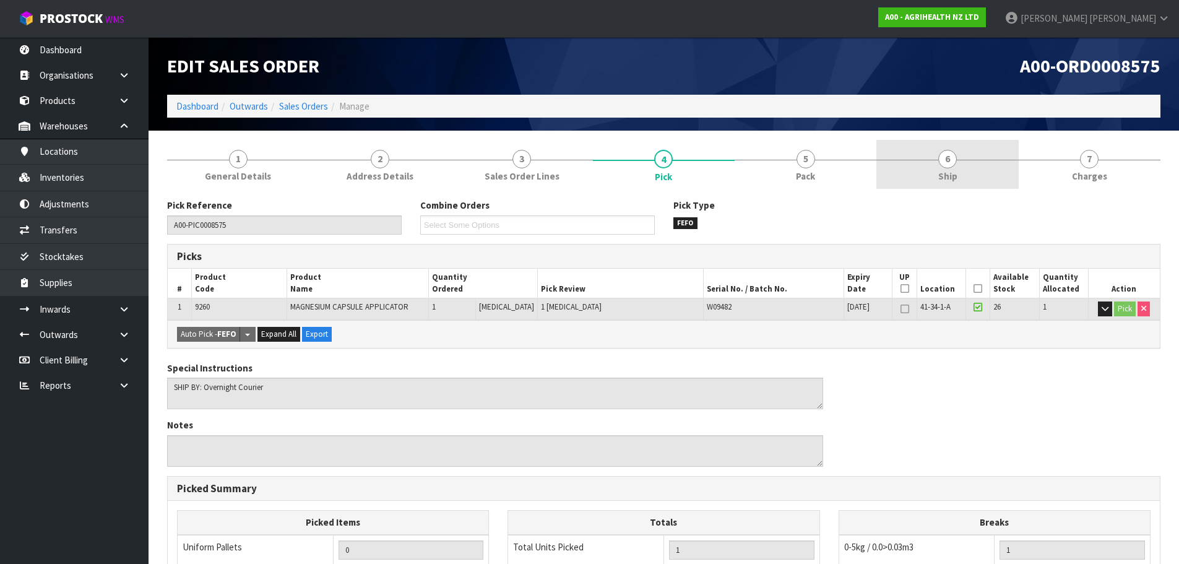
click at [887, 171] on link "6 Ship" at bounding box center [948, 164] width 142 height 49
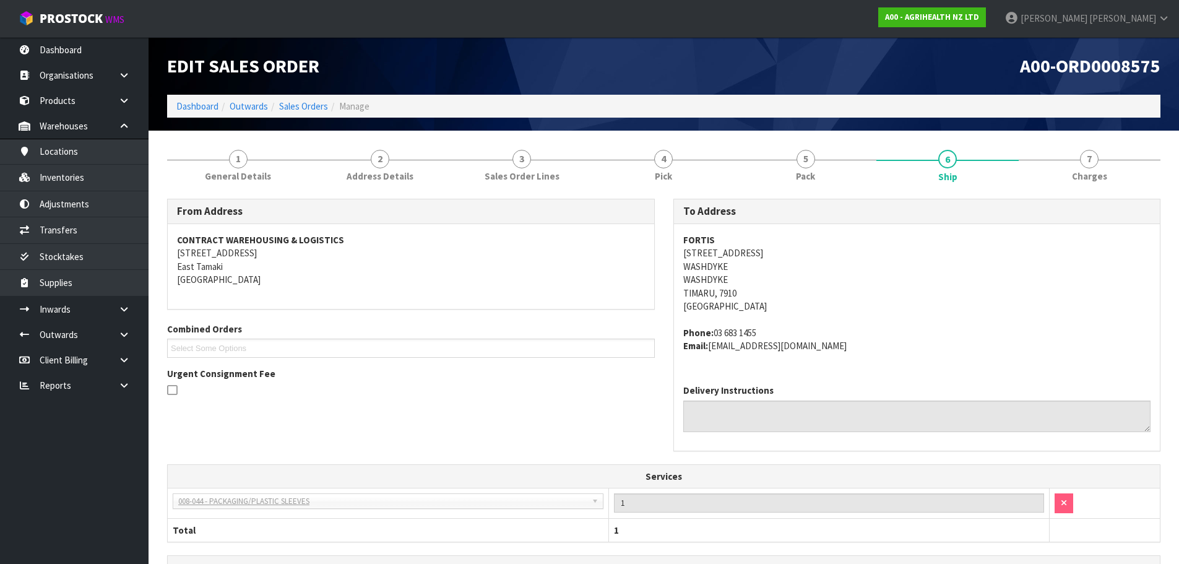
click at [284, 113] on ol "Dashboard Outwards Sales Orders Manage" at bounding box center [664, 106] width 994 height 23
click at [290, 106] on link "Sales Orders" at bounding box center [303, 106] width 49 height 12
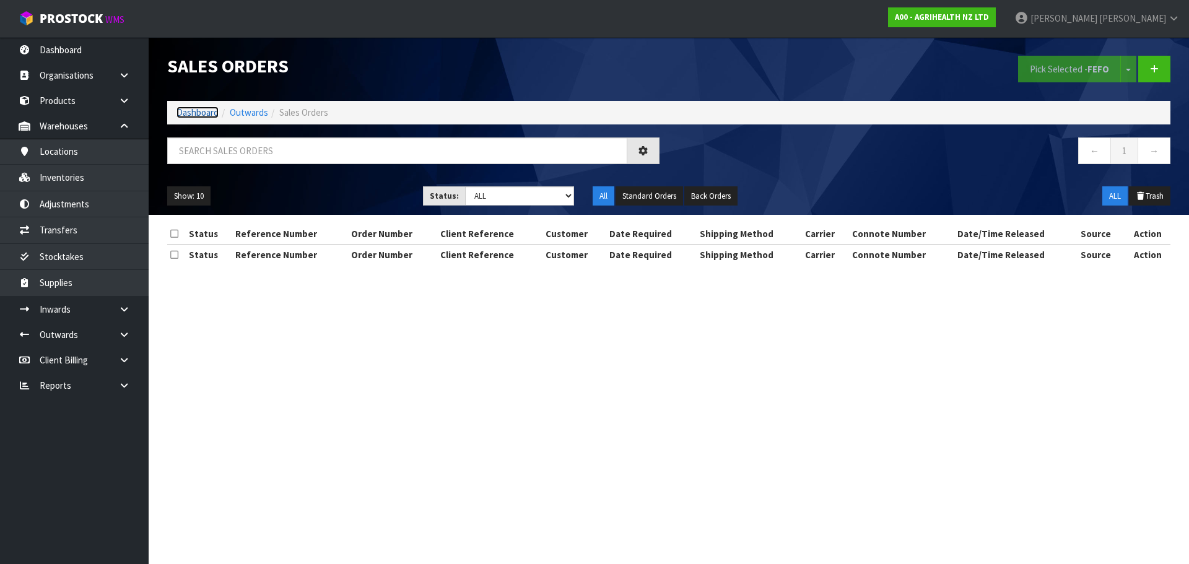
click at [183, 116] on link "Dashboard" at bounding box center [197, 112] width 42 height 12
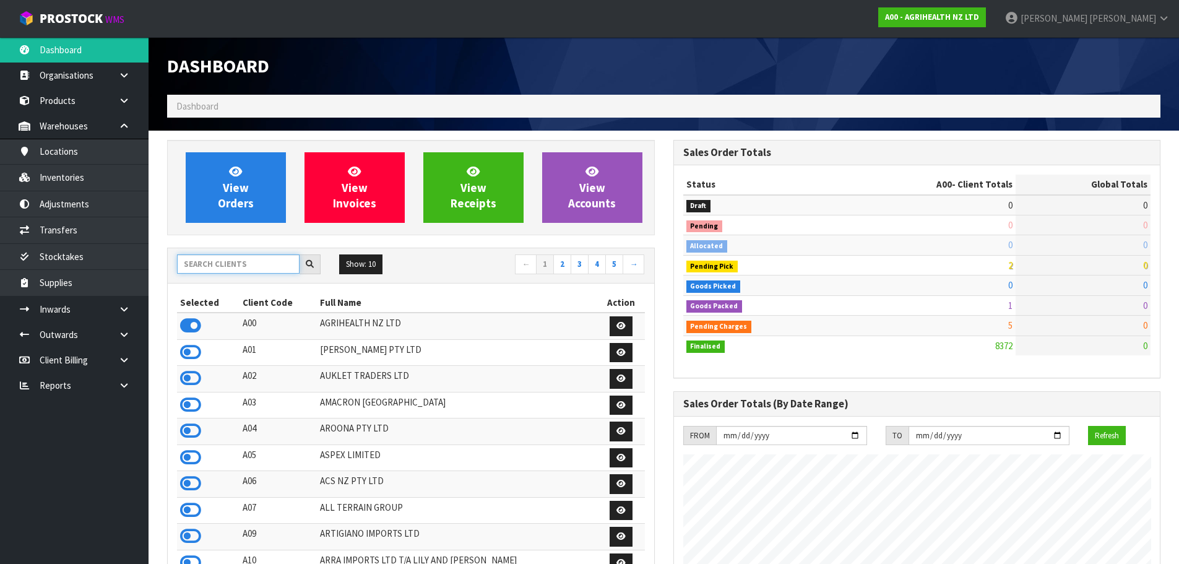
scroll to position [938, 506]
click at [235, 264] on input "text" at bounding box center [238, 263] width 123 height 19
type input "V01"
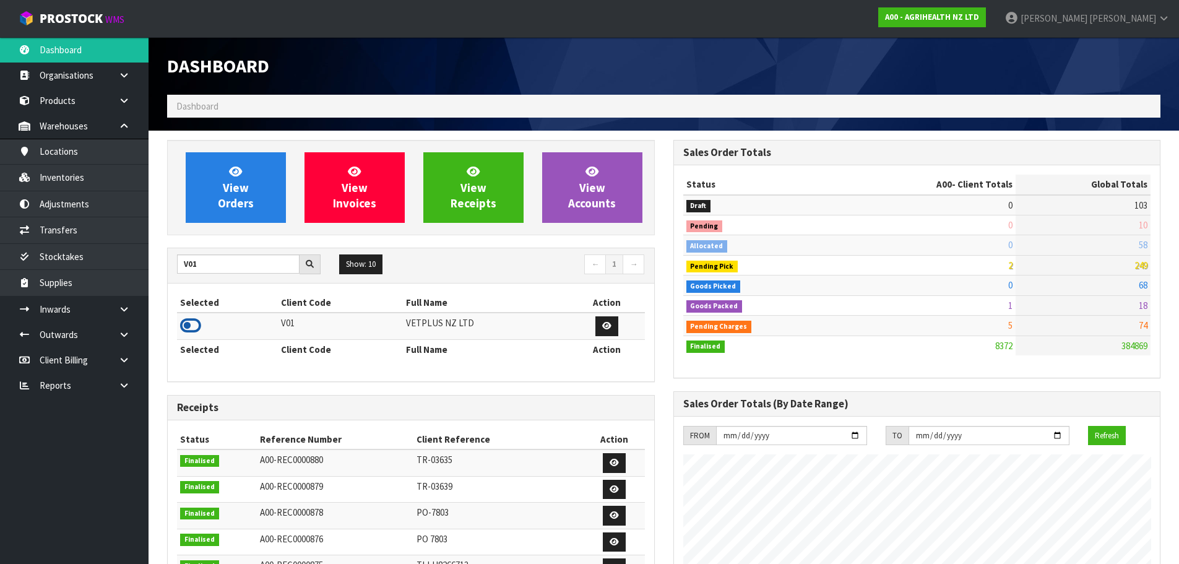
click at [194, 329] on icon at bounding box center [190, 325] width 21 height 19
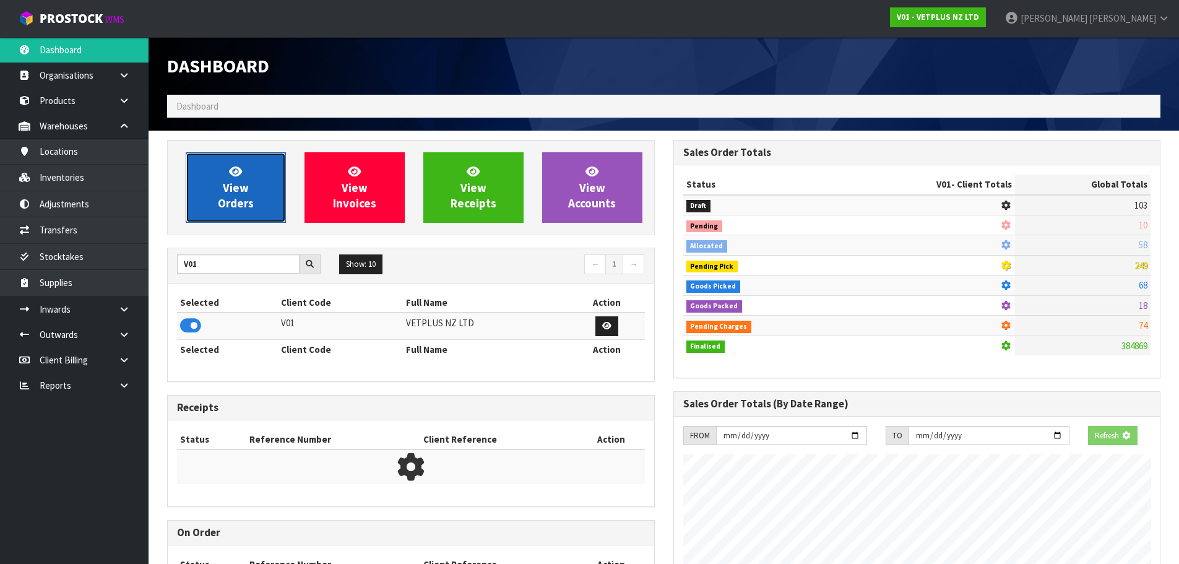
scroll to position [618249, 618515]
click at [228, 212] on link "View Orders" at bounding box center [236, 187] width 100 height 71
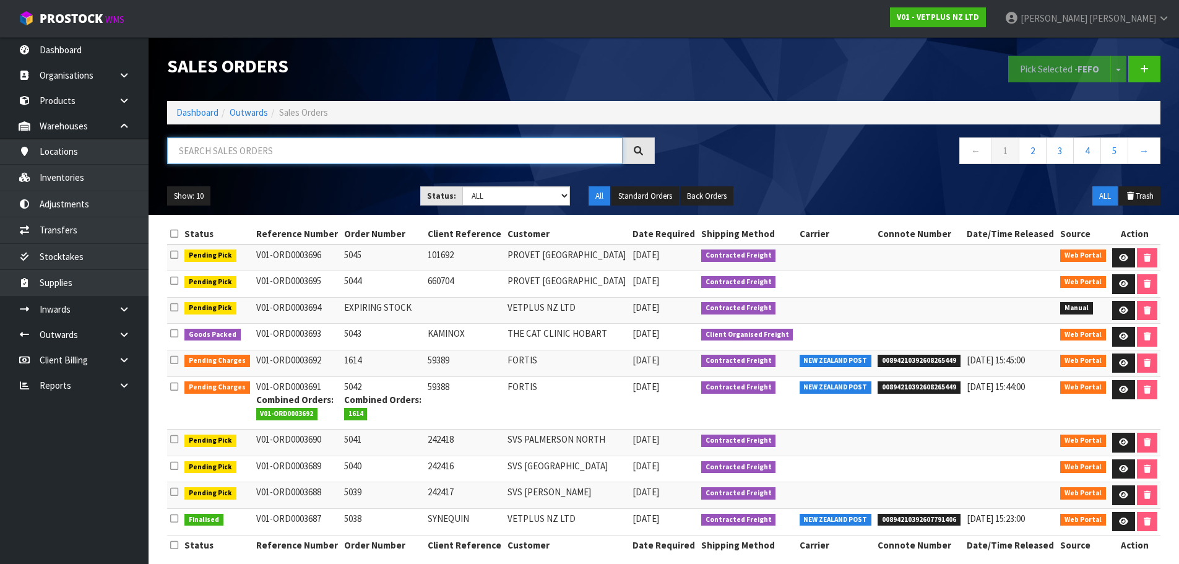
click at [247, 159] on input "text" at bounding box center [395, 150] width 456 height 27
paste input "5043"
type input "5043"
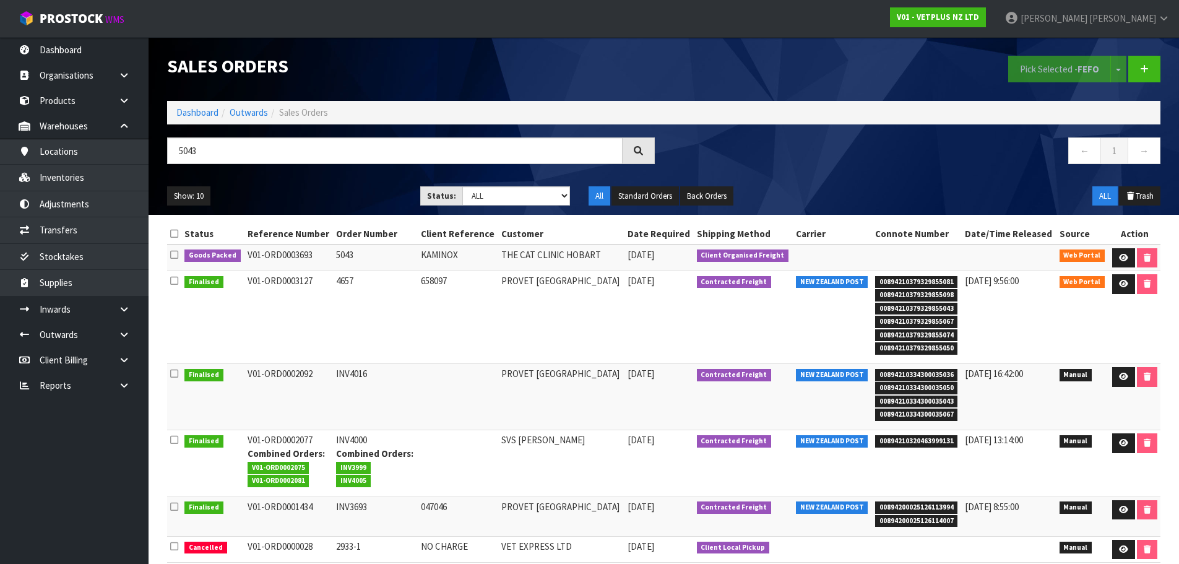
click at [1124, 245] on td at bounding box center [1135, 258] width 52 height 27
click at [1125, 254] on icon at bounding box center [1123, 258] width 9 height 8
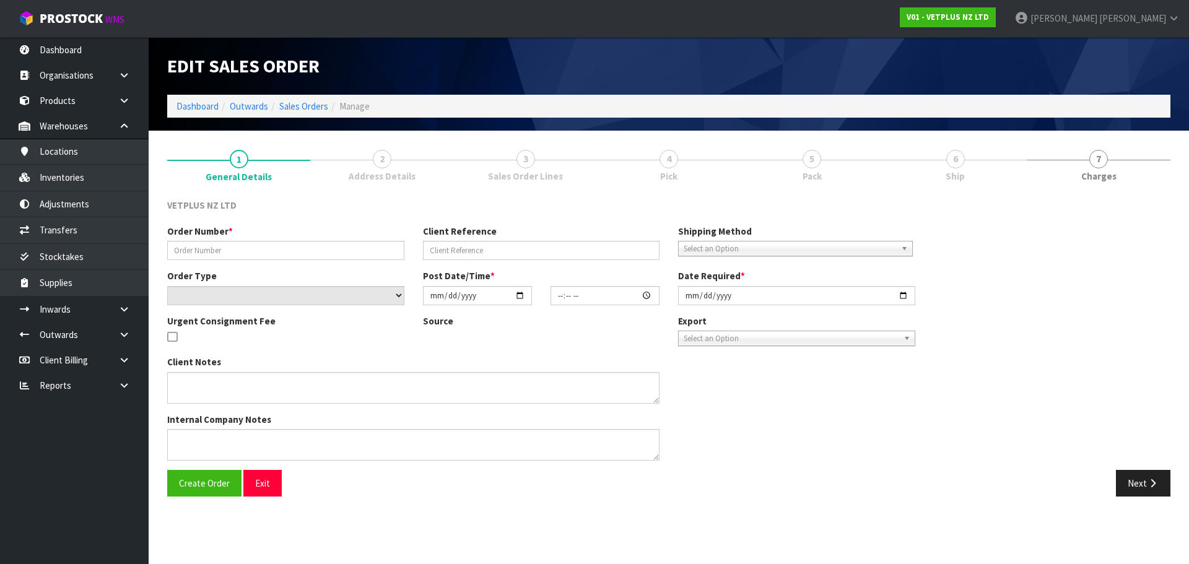
type input "5043"
type input "KAMINOX"
select select "number:0"
type input "2025-10-07"
type input "14:51:00.000"
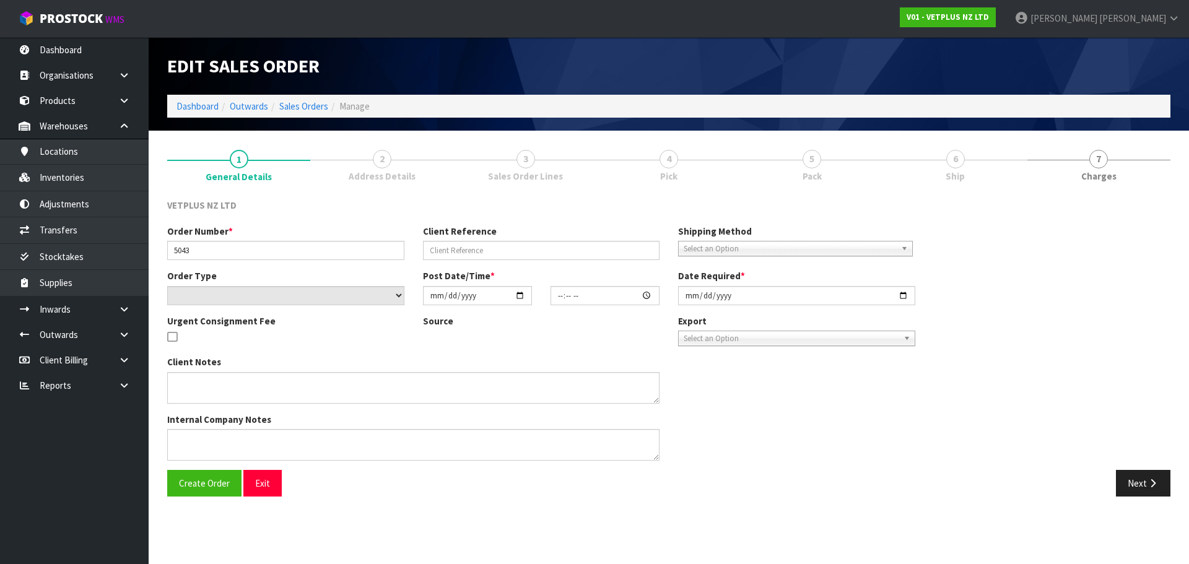
type input "2025-10-08"
type textarea "COULD YOU PLEASE PACK THIS ORDER BUT NOT SEND IT? HOLD FOR NOW AND I WILL ARRAN…"
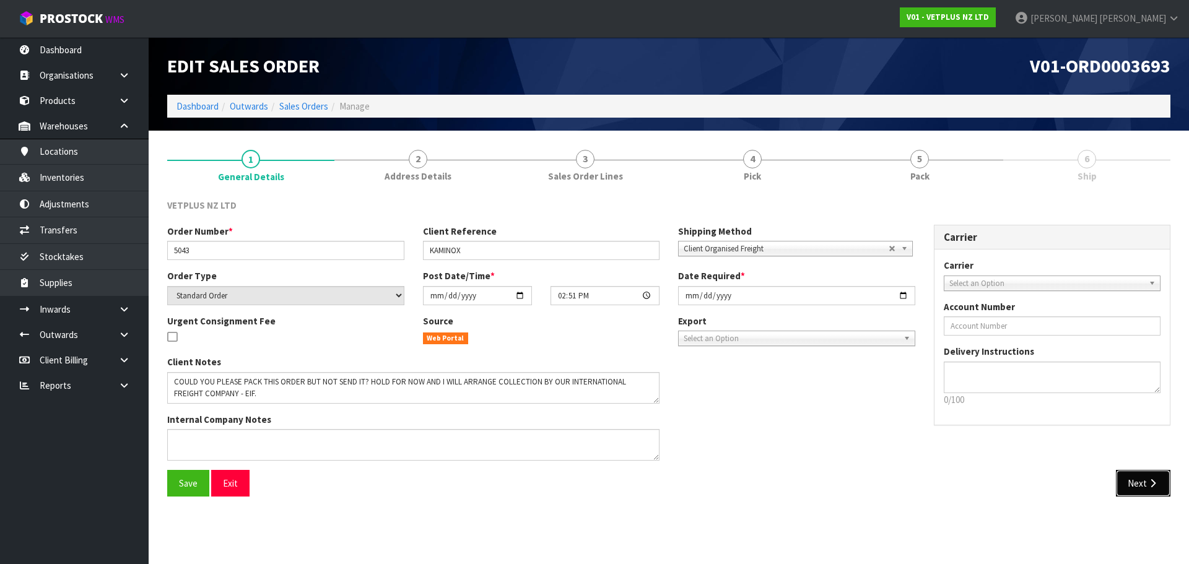
click at [1150, 472] on button "Next" at bounding box center [1142, 483] width 54 height 27
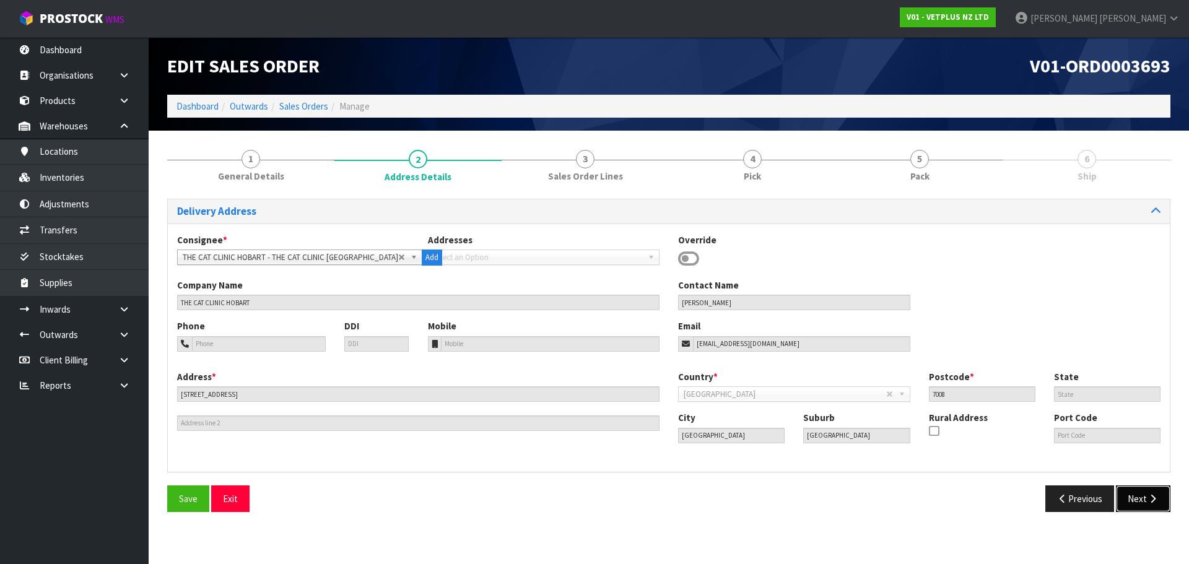
click at [1152, 506] on button "Next" at bounding box center [1142, 498] width 54 height 27
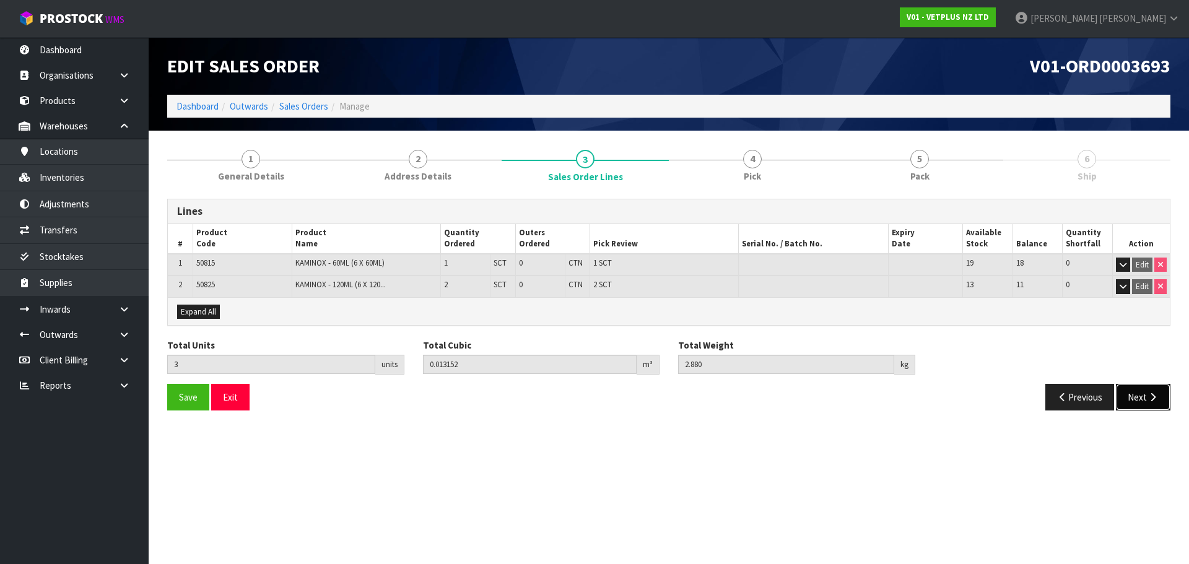
click at [1128, 397] on button "Next" at bounding box center [1142, 397] width 54 height 27
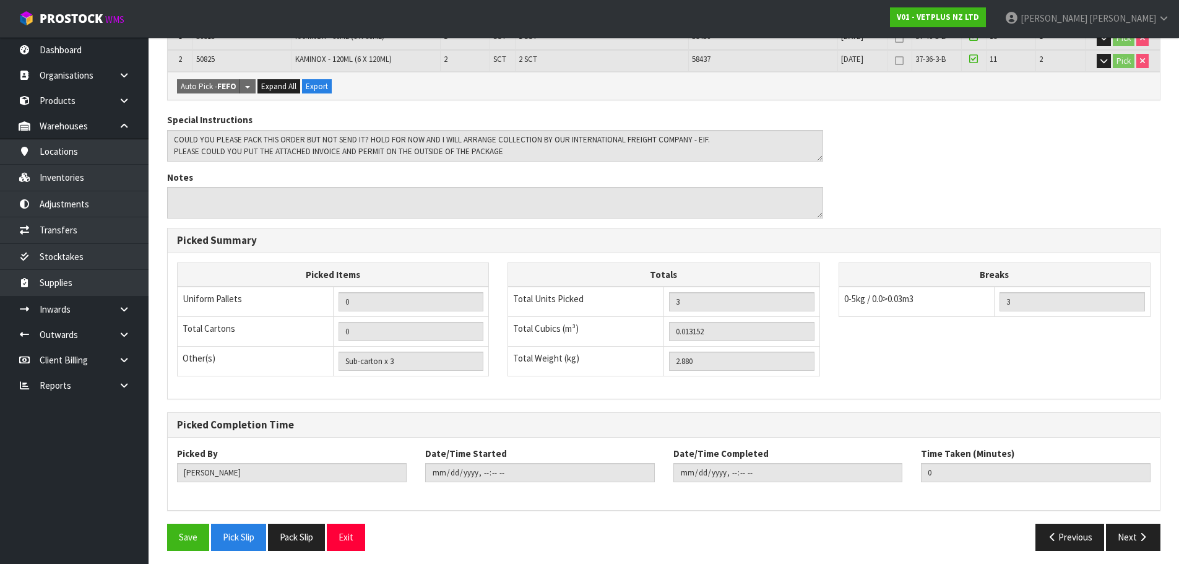
scroll to position [276, 0]
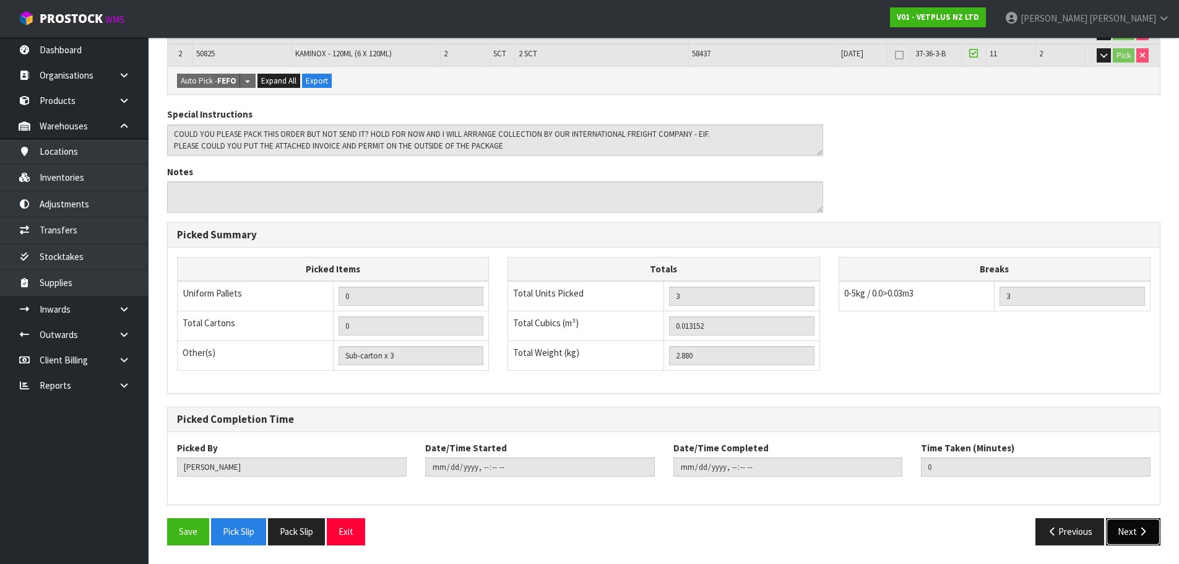
click at [1132, 545] on button "Next" at bounding box center [1133, 531] width 54 height 27
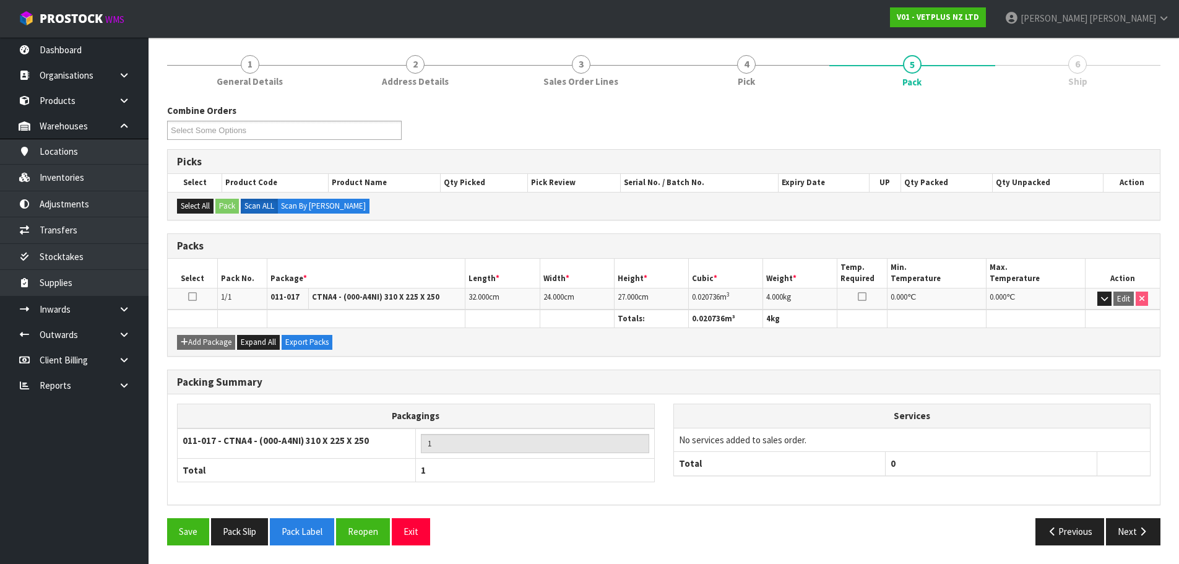
scroll to position [0, 0]
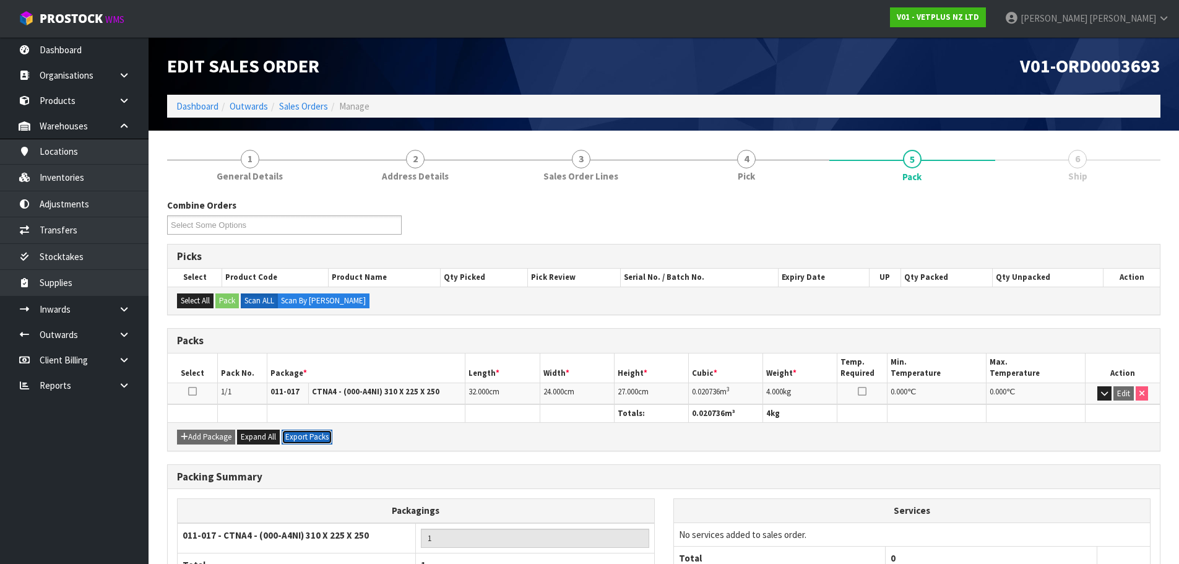
click at [310, 437] on button "Export Packs" at bounding box center [307, 437] width 51 height 15
click at [193, 113] on ol "Dashboard Outwards Sales Orders Manage" at bounding box center [664, 106] width 994 height 23
click at [191, 102] on link "Dashboard" at bounding box center [197, 106] width 42 height 12
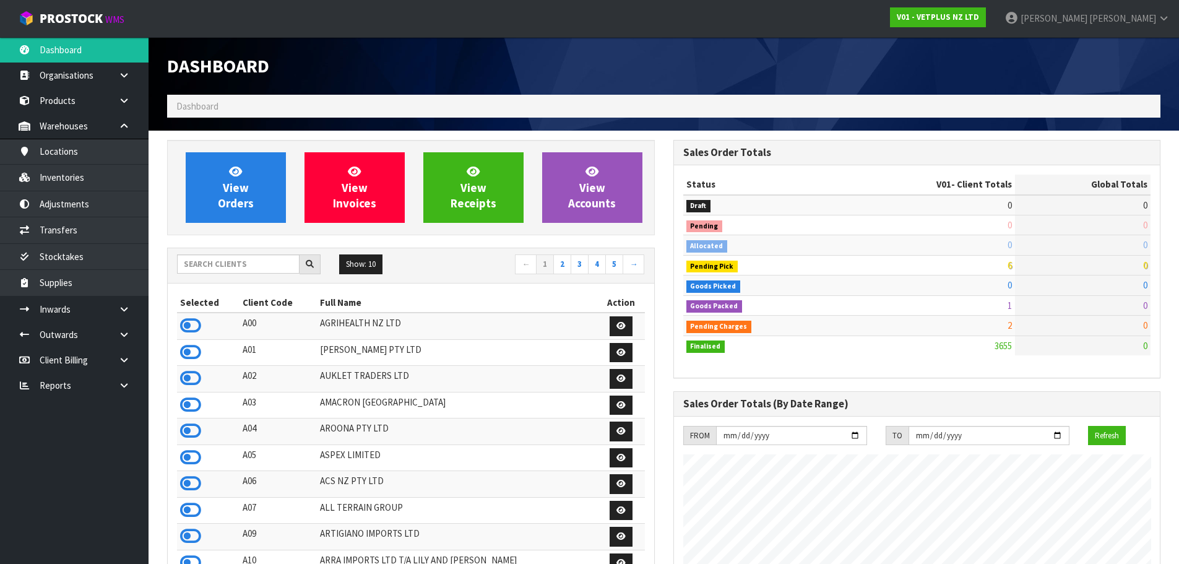
scroll to position [938, 506]
click at [236, 263] on input "text" at bounding box center [238, 263] width 123 height 19
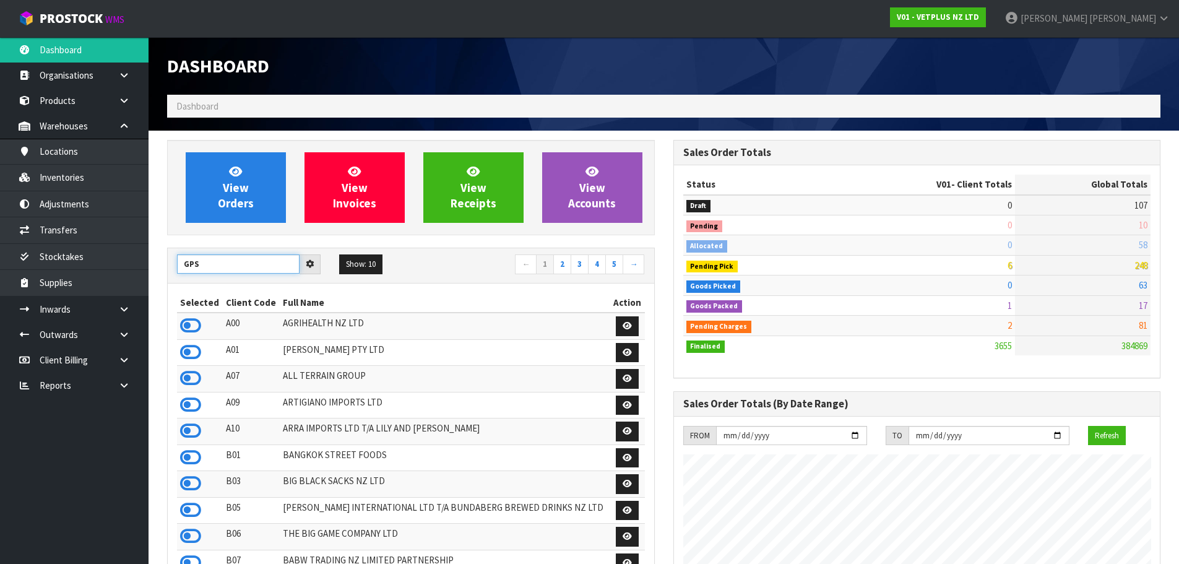
type input "GPS"
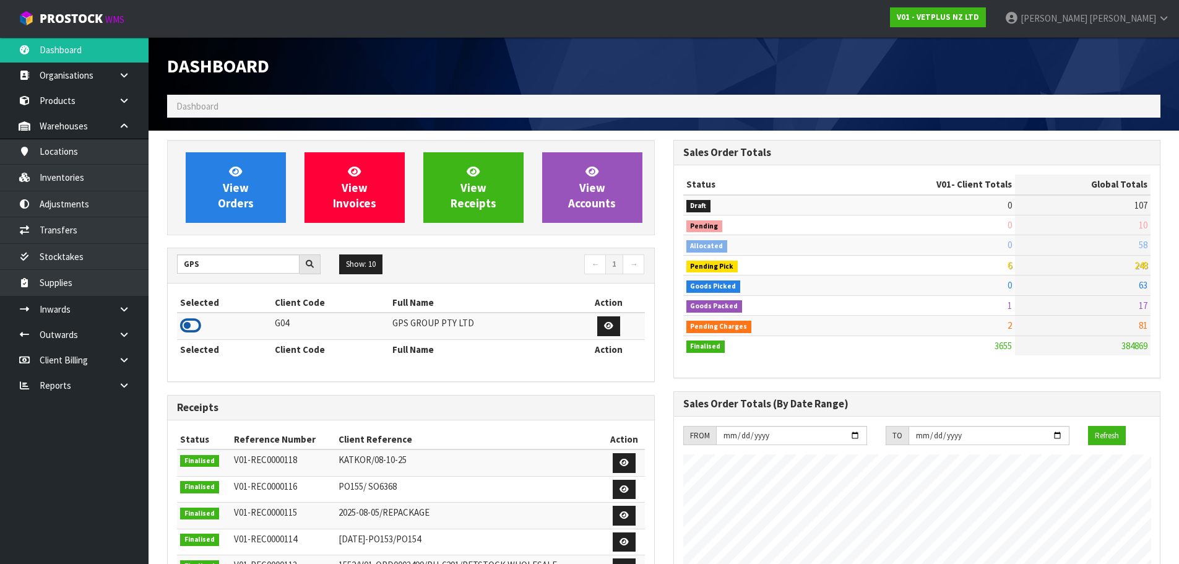
click at [193, 324] on icon at bounding box center [190, 325] width 21 height 19
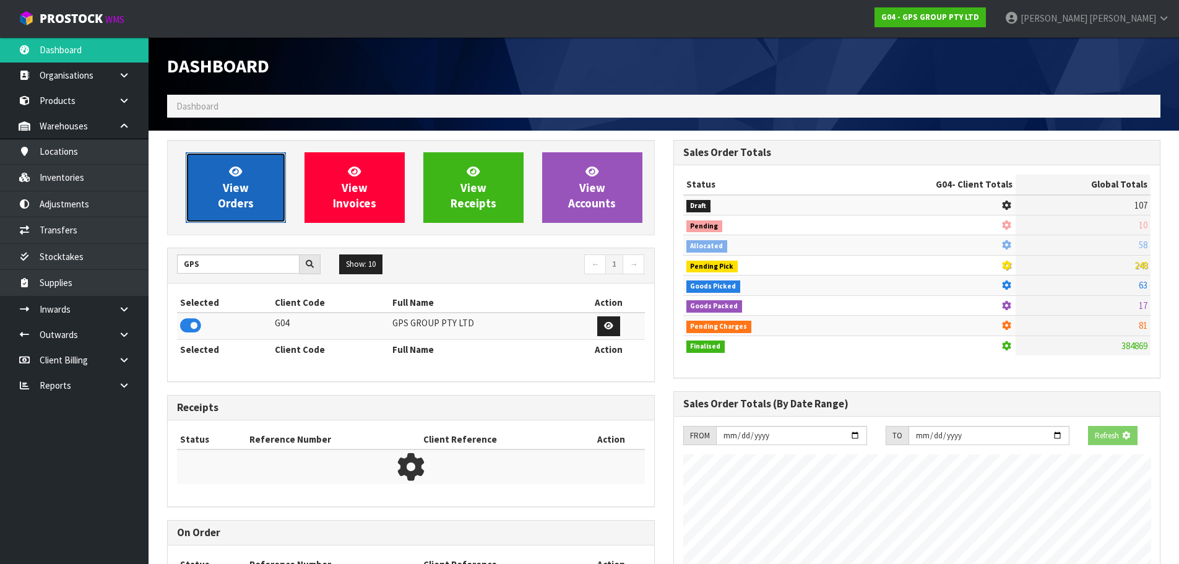
scroll to position [618249, 618515]
click at [249, 209] on span "View Orders" at bounding box center [236, 187] width 36 height 46
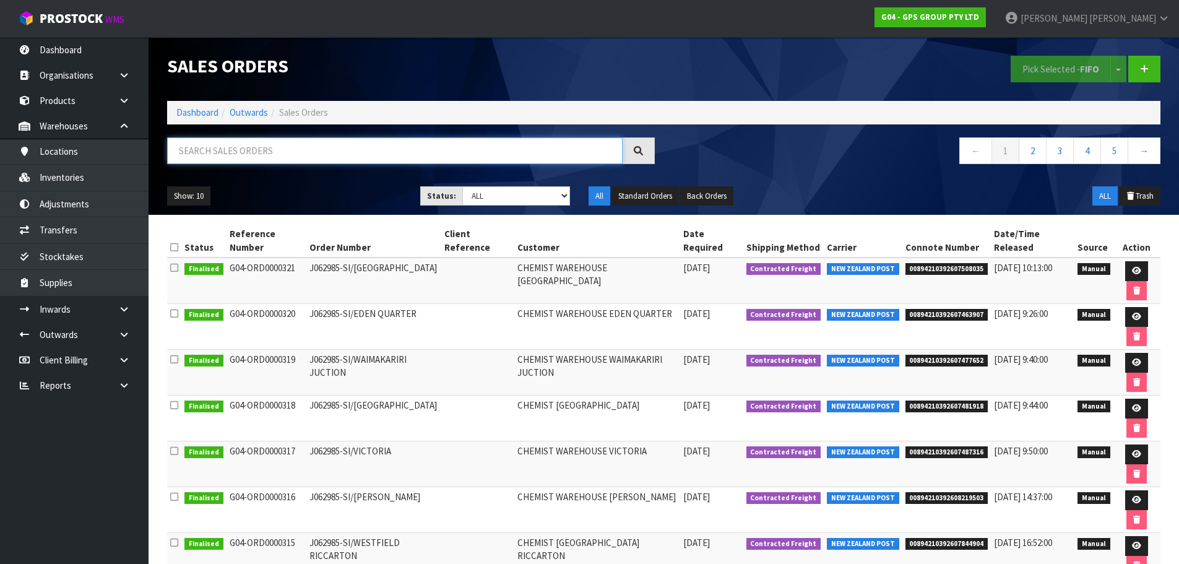
click at [413, 139] on input "text" at bounding box center [395, 150] width 456 height 27
paste input "PAPANUI"
click at [406, 156] on input "text" at bounding box center [395, 150] width 456 height 27
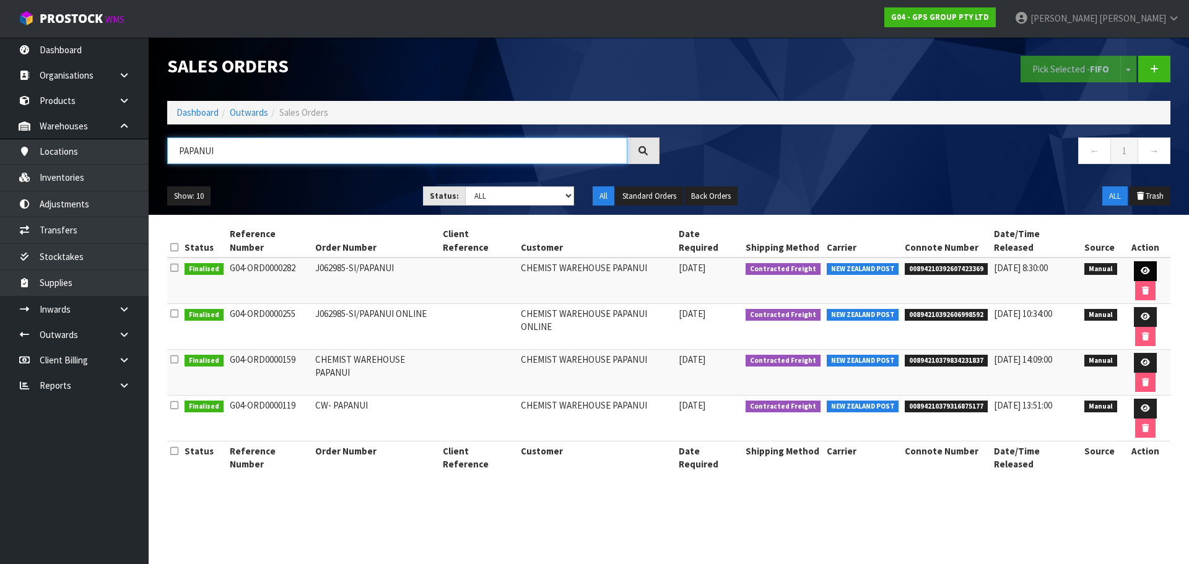
type input "PAPANUI"
click at [1140, 267] on icon at bounding box center [1144, 271] width 9 height 8
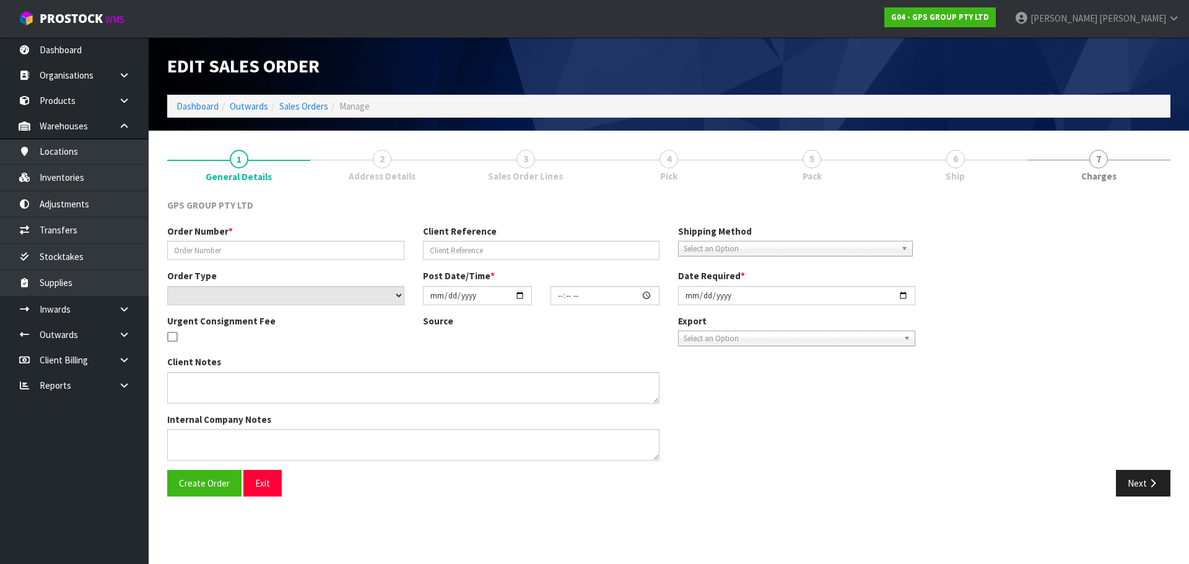
type input "J062985-SI/PAPANUI"
select select "number:0"
type input "2025-10-06"
type input "09:05:00.000"
type input "2025-10-06"
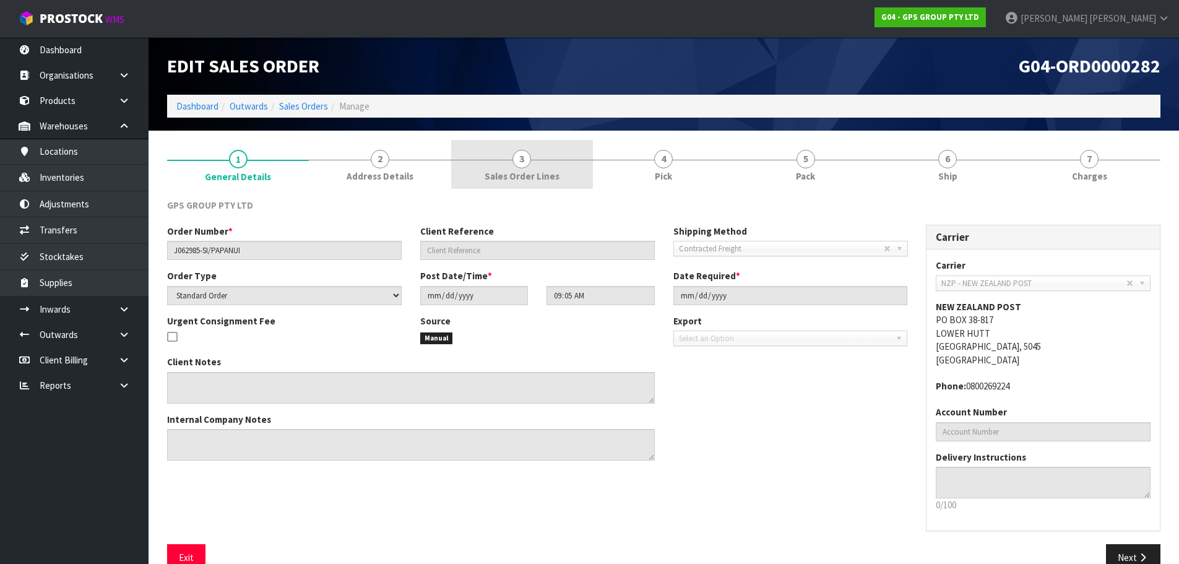
click at [418, 174] on link "2 Address Details" at bounding box center [380, 164] width 142 height 49
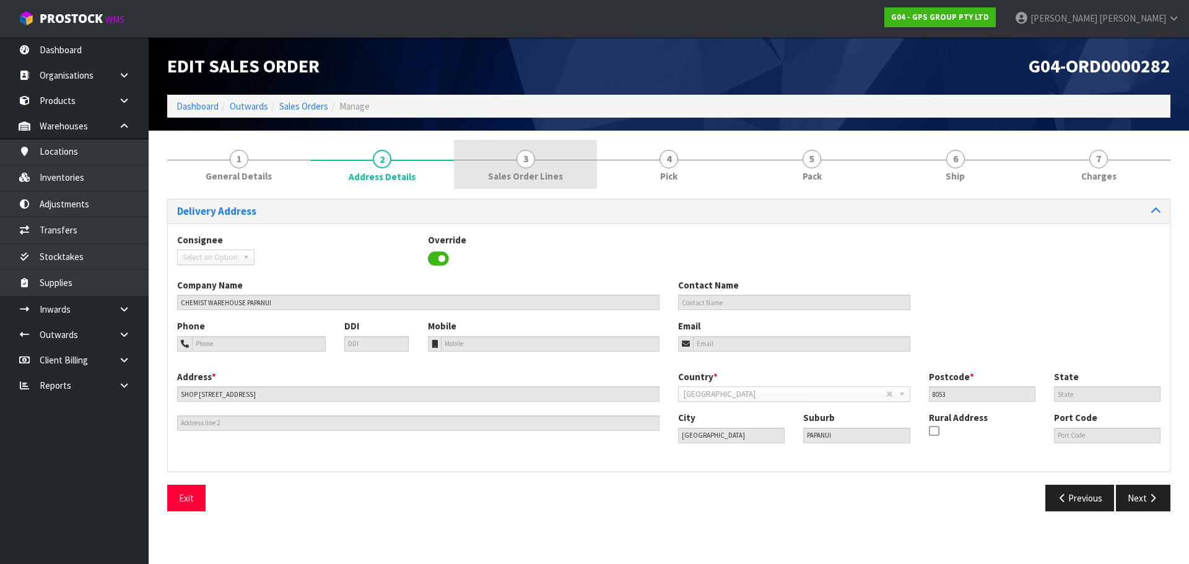
click at [539, 175] on span "Sales Order Lines" at bounding box center [525, 176] width 75 height 13
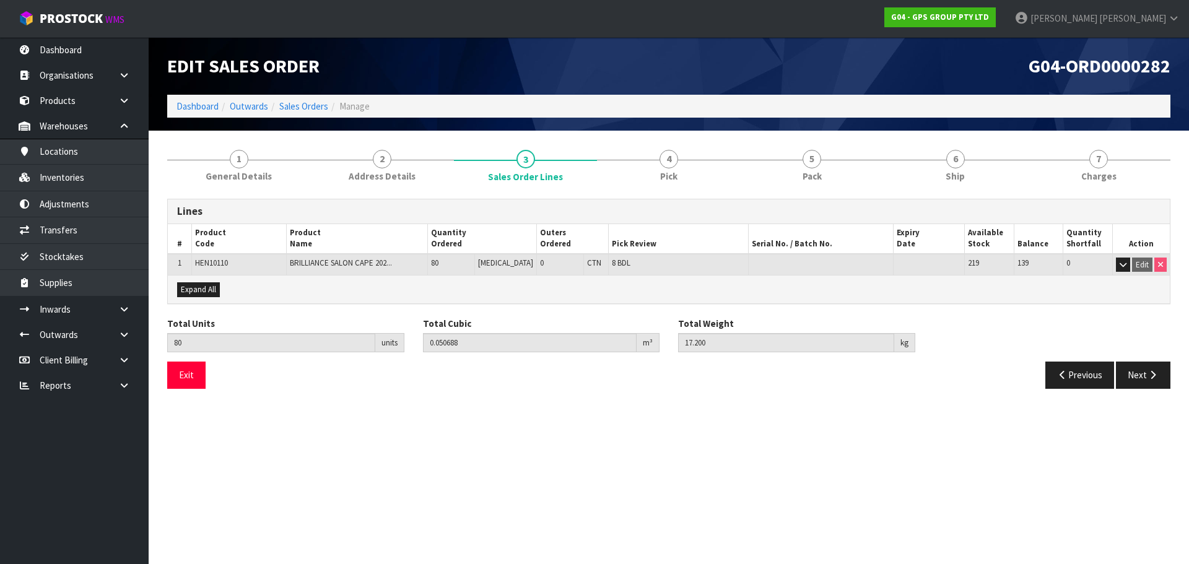
click at [319, 114] on ol "Dashboard Outwards Sales Orders Manage" at bounding box center [668, 106] width 1003 height 23
click at [316, 108] on link "Sales Orders" at bounding box center [303, 106] width 49 height 12
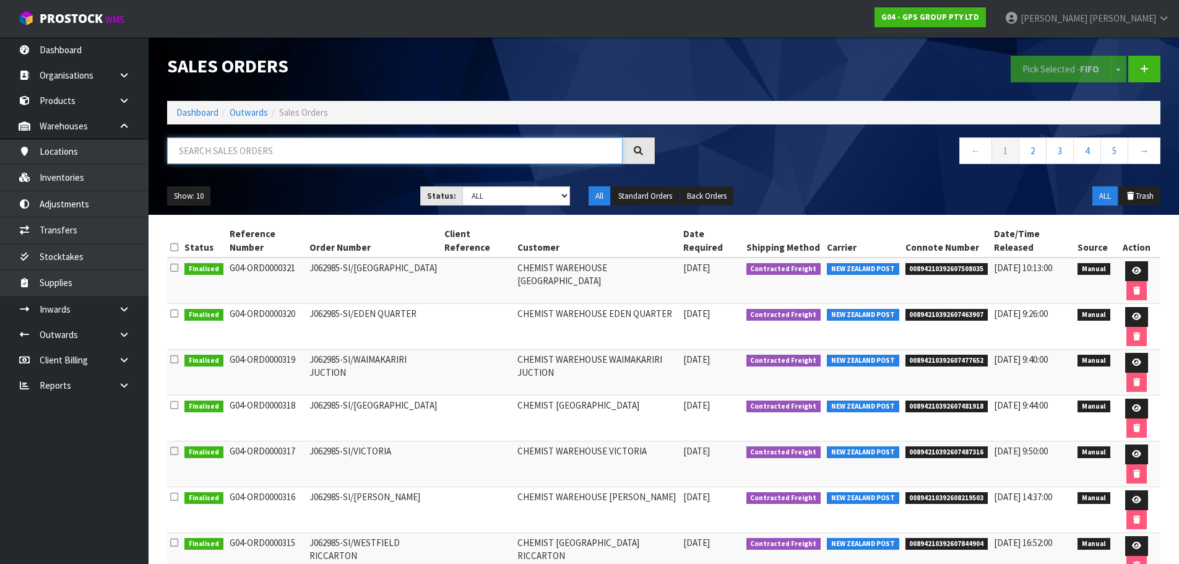
click at [222, 144] on input "text" at bounding box center [395, 150] width 456 height 27
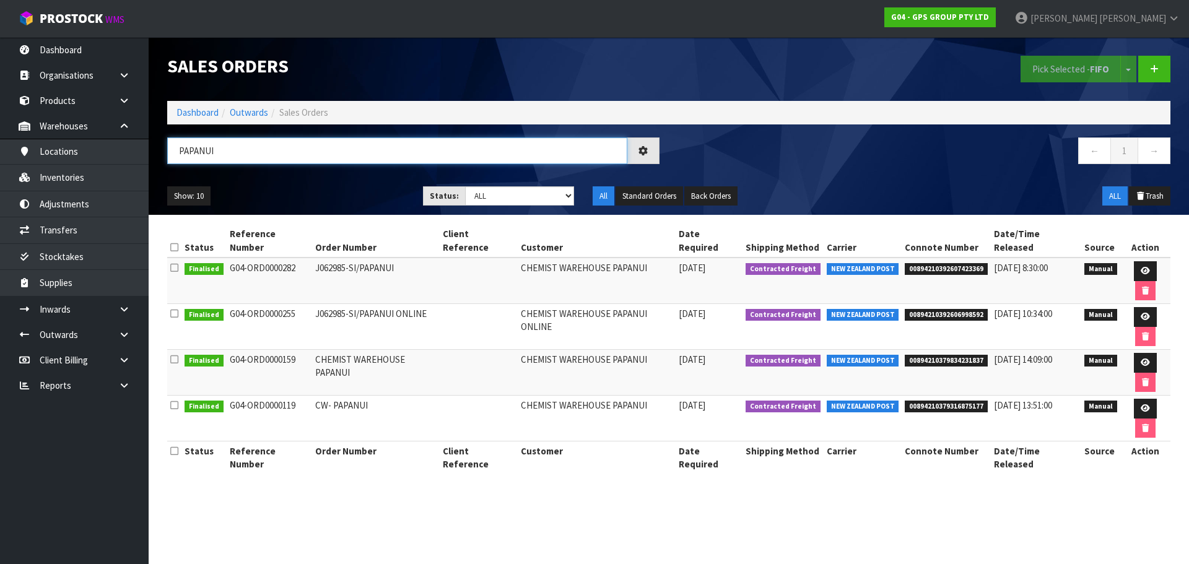
type input "PAPANUI"
click at [1141, 261] on link at bounding box center [1144, 271] width 23 height 20
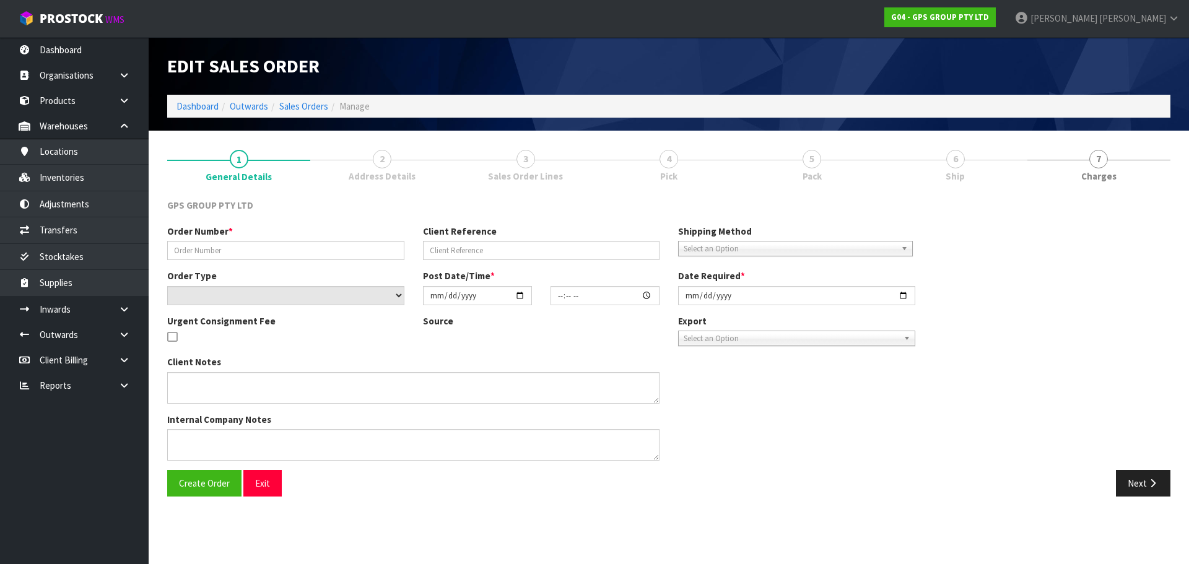
type input "J062985-SI/PAPANUI"
select select "number:0"
type input "2025-10-06"
type input "09:05:00.000"
type input "2025-10-06"
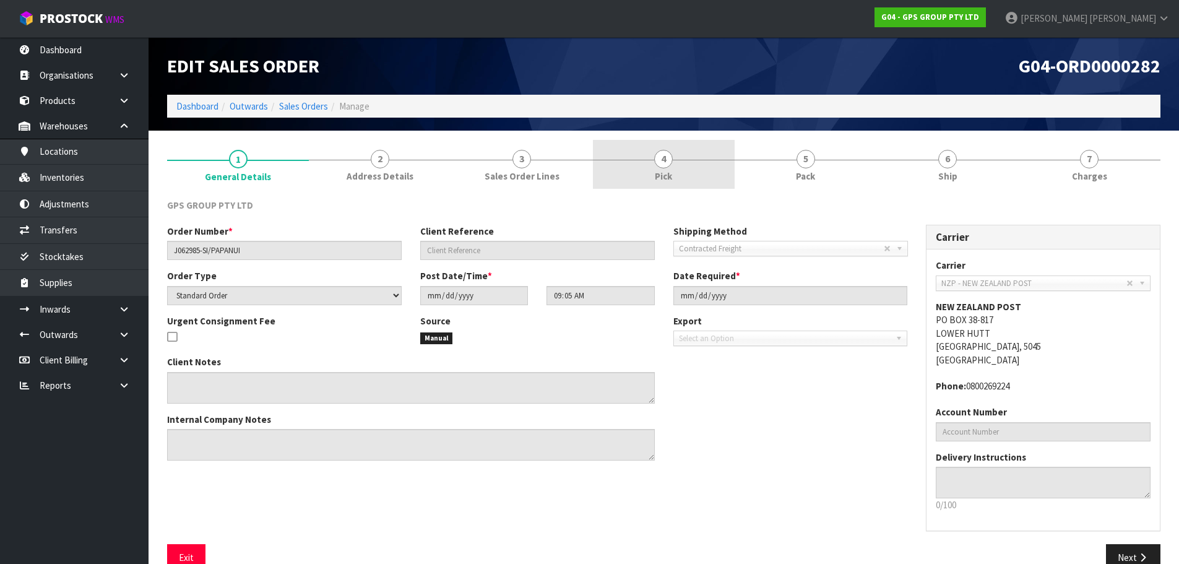
click at [657, 166] on span "4" at bounding box center [663, 159] width 19 height 19
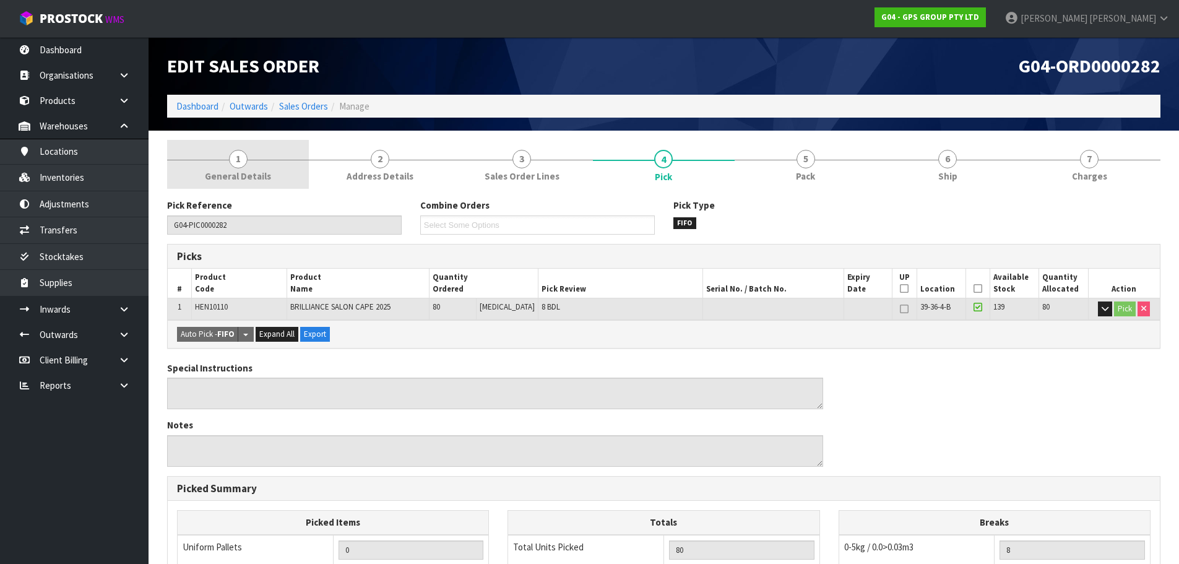
click at [257, 171] on span "General Details" at bounding box center [238, 176] width 66 height 13
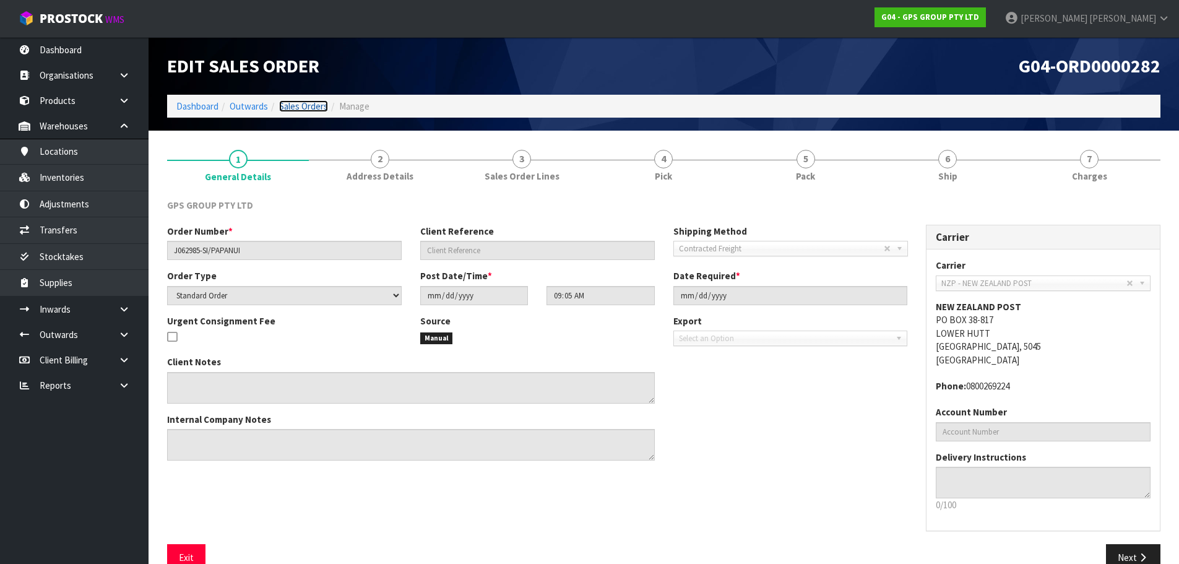
click at [290, 110] on link "Sales Orders" at bounding box center [303, 106] width 49 height 12
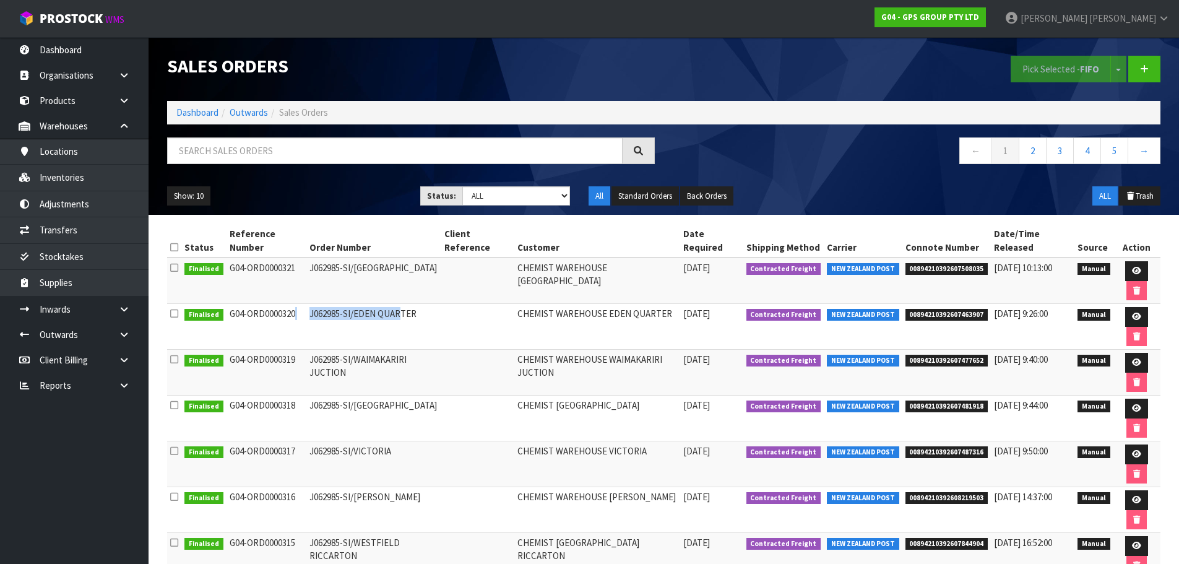
drag, startPoint x: 344, startPoint y: 312, endPoint x: 300, endPoint y: 312, distance: 44.6
click at [300, 312] on tr "Finalised G04-ORD0000320 J062985-SI/EDEN QUARTER CHEMIST WAREHOUSE EDEN QUARTER…" at bounding box center [664, 327] width 994 height 46
copy tr "J062985-S"
click at [347, 316] on td "J062985-SI/EDEN QUARTER" at bounding box center [373, 327] width 135 height 46
drag, startPoint x: 352, startPoint y: 314, endPoint x: 308, endPoint y: 315, distance: 44.6
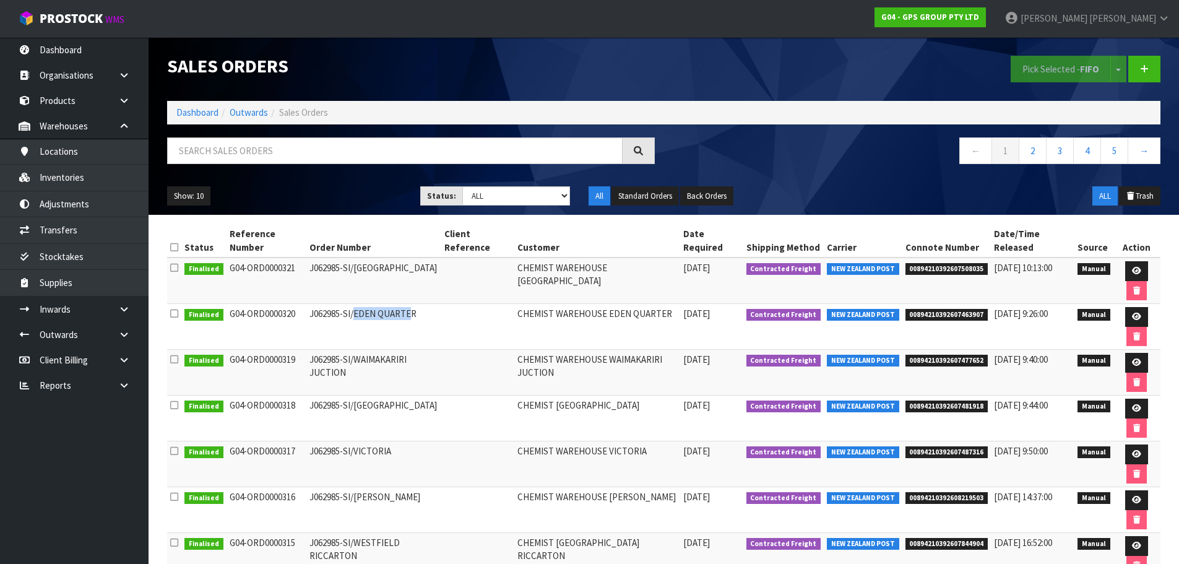
click at [308, 315] on td "J062985-SI/EDEN QUARTER" at bounding box center [373, 327] width 135 height 46
copy td "J062985-SI/"
click at [231, 158] on input "text" at bounding box center [395, 150] width 456 height 27
paste input "J062985-SI/"
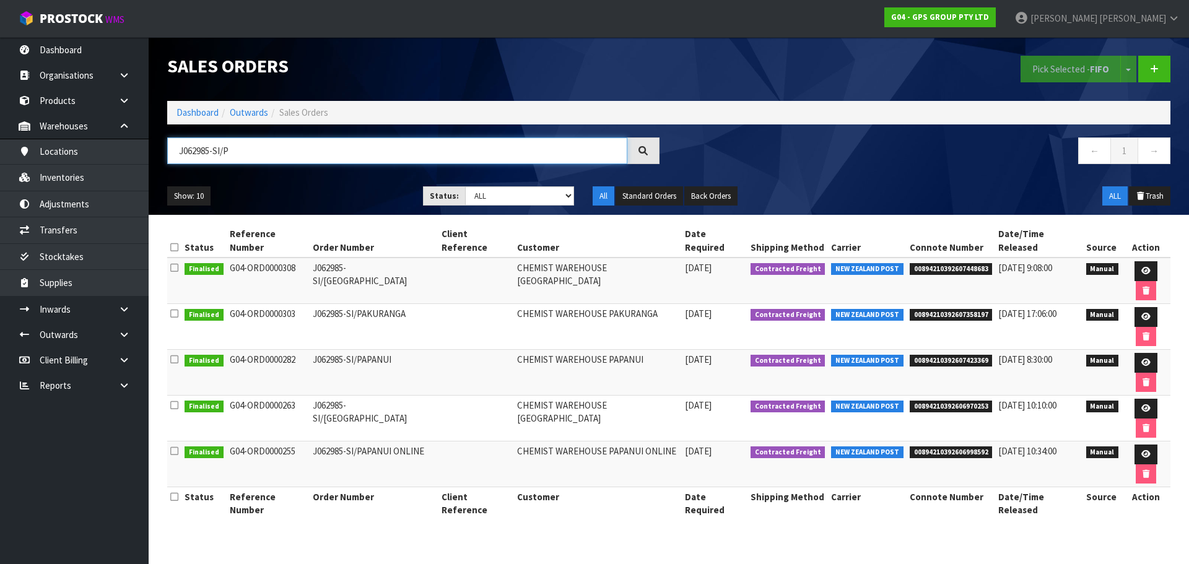
type input "J062985-SI/P"
drag, startPoint x: 479, startPoint y: 345, endPoint x: 1010, endPoint y: 363, distance: 531.4
click at [993, 363] on tbody "Finalised G04-ORD0000308 J062985-SI/PUKEKOHE TOWN CENTRE CHEMIST WAREHOUSE PUKE…" at bounding box center [668, 373] width 1003 height 230
click at [1142, 365] on icon at bounding box center [1145, 362] width 9 height 8
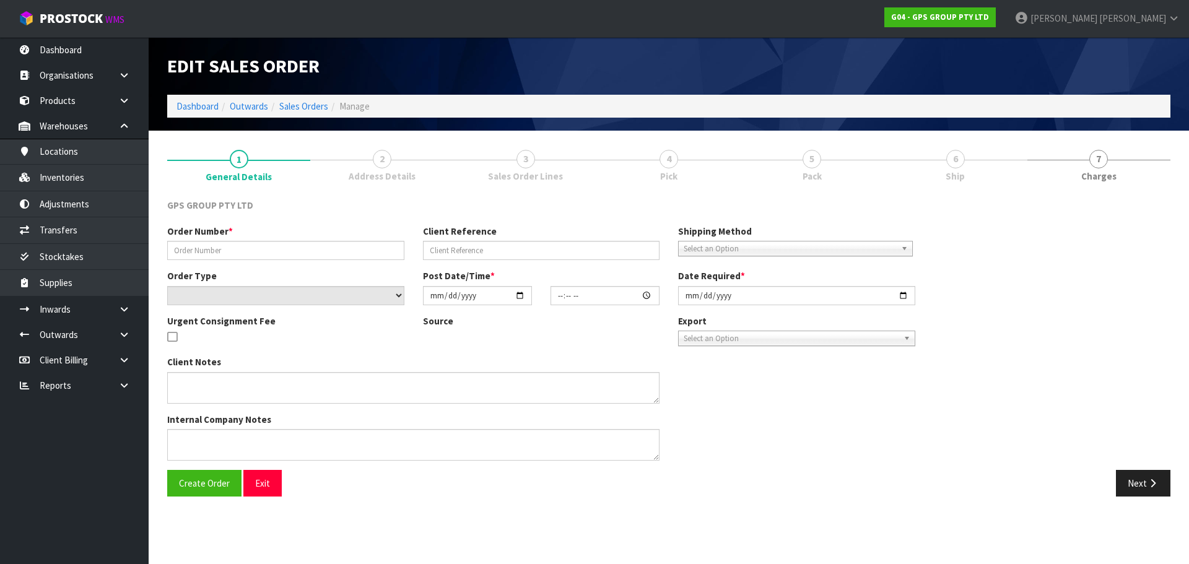
type input "J062985-SI/PAPANUI"
select select "number:0"
type input "2025-10-06"
type input "09:05:00.000"
type input "2025-10-06"
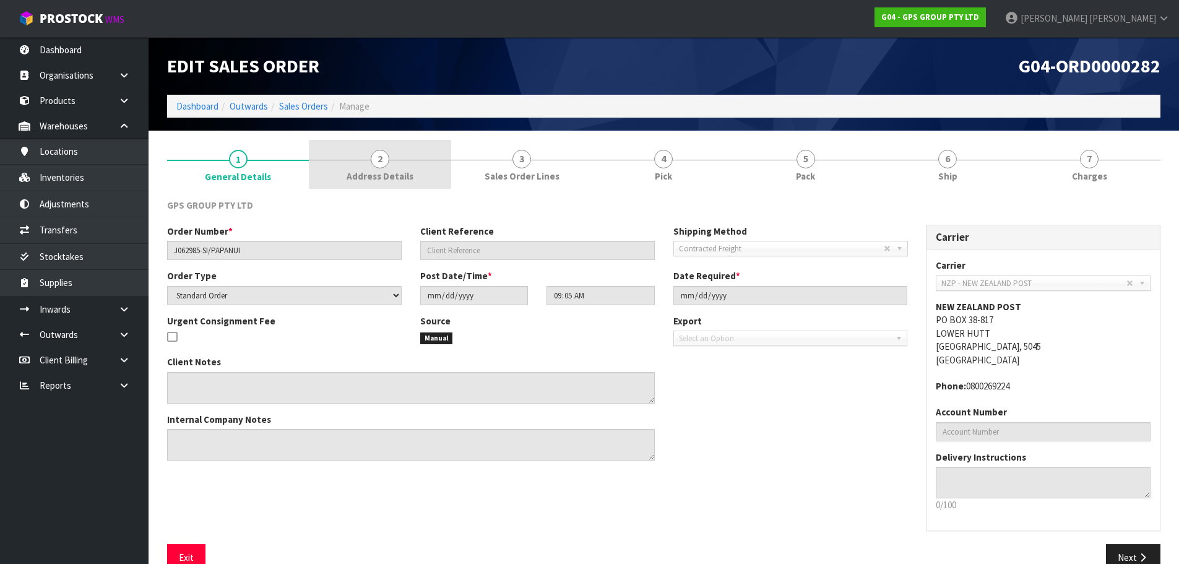
click at [397, 178] on span "Address Details" at bounding box center [380, 176] width 67 height 13
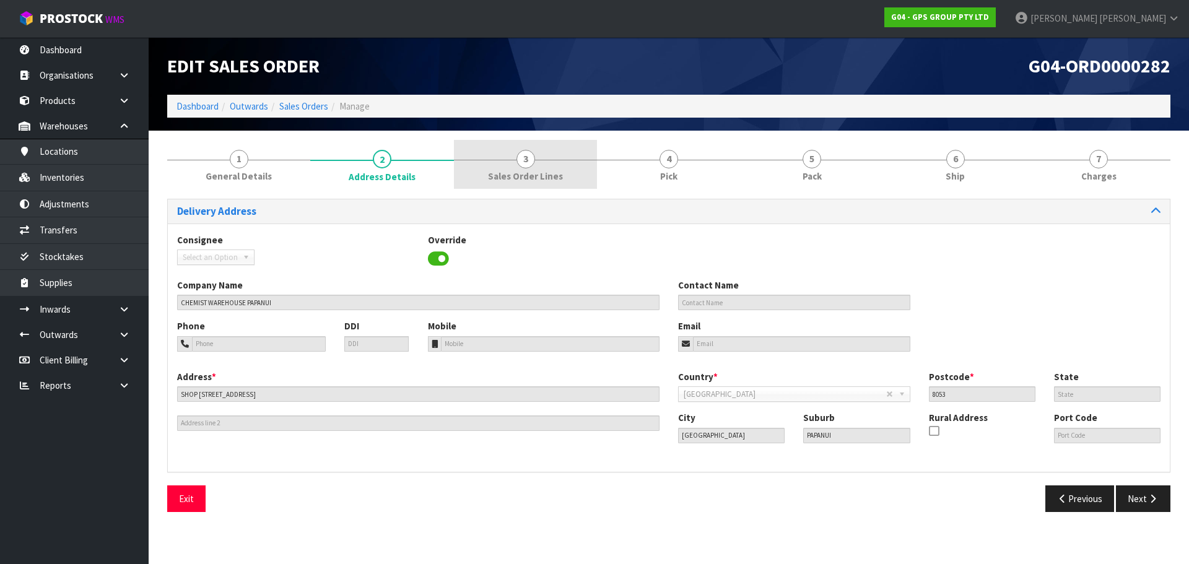
click at [511, 171] on span "Sales Order Lines" at bounding box center [525, 176] width 75 height 13
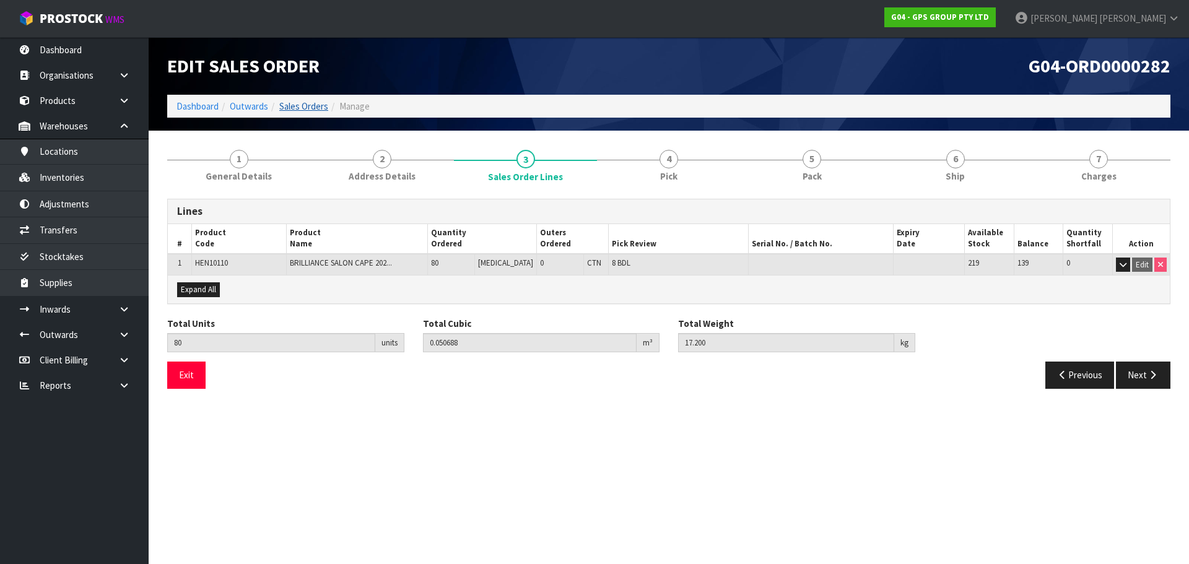
drag, startPoint x: 274, startPoint y: 98, endPoint x: 294, endPoint y: 112, distance: 24.0
click at [275, 98] on ol "Dashboard Outwards Sales Orders Manage" at bounding box center [668, 106] width 1003 height 23
click at [295, 113] on li "Sales Orders" at bounding box center [298, 106] width 60 height 13
click at [325, 103] on link "Sales Orders" at bounding box center [303, 106] width 49 height 12
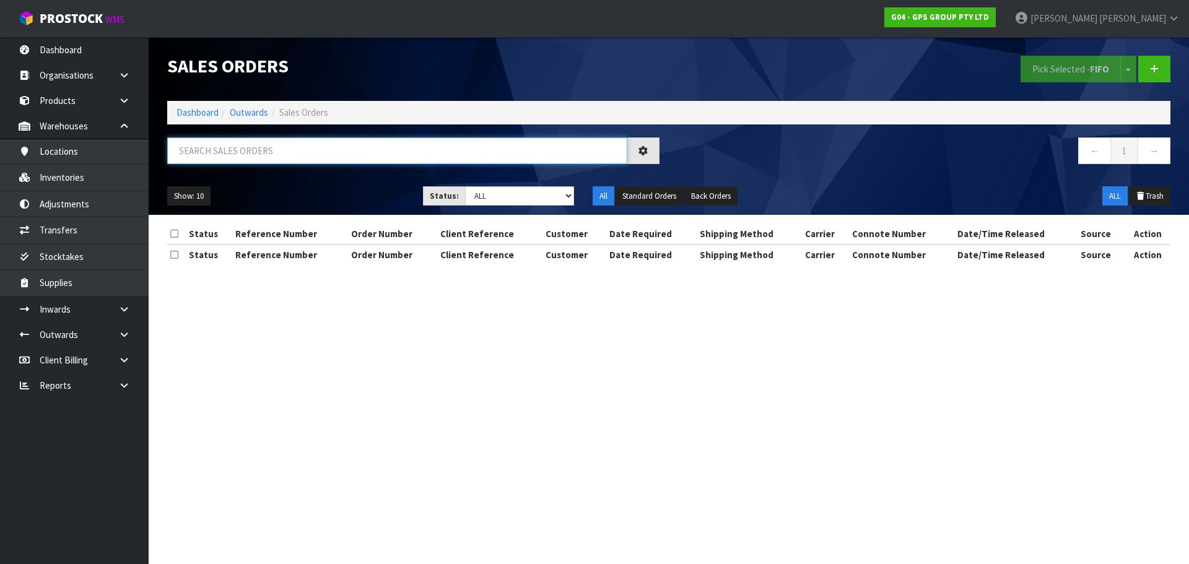
click at [316, 147] on input "text" at bounding box center [397, 150] width 460 height 27
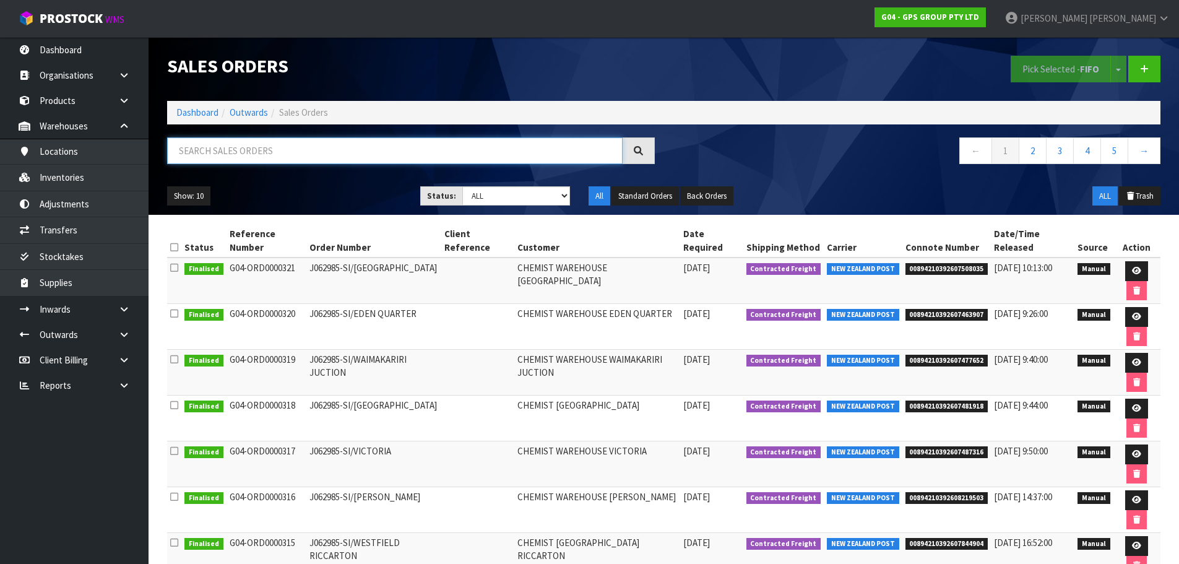
paste input "J062985-SI/"
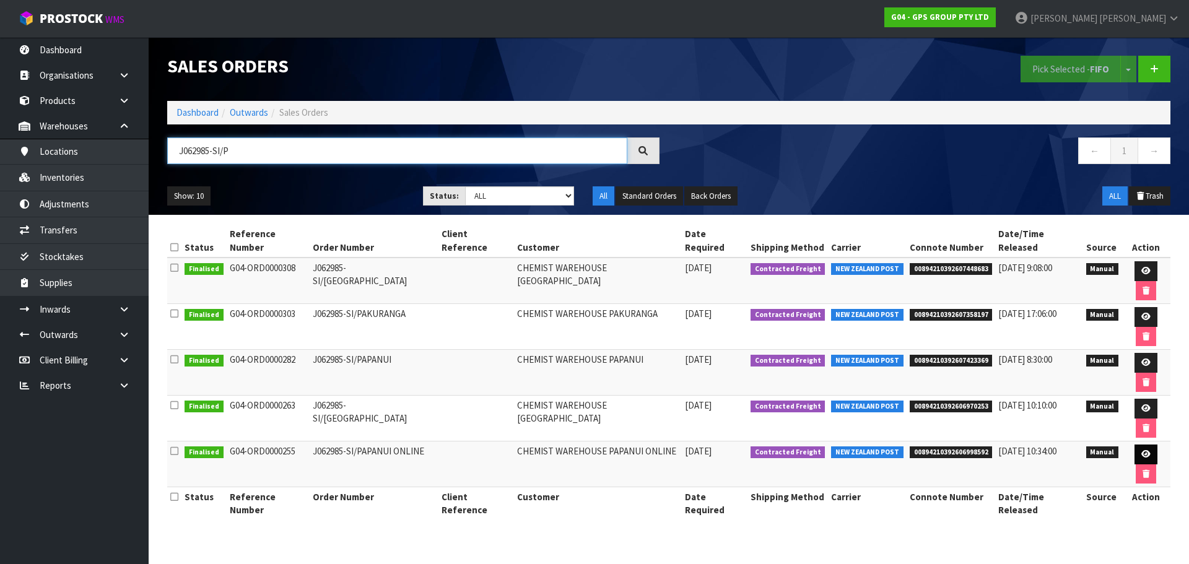
type input "J062985-SI/P"
click at [1147, 451] on icon at bounding box center [1145, 454] width 9 height 8
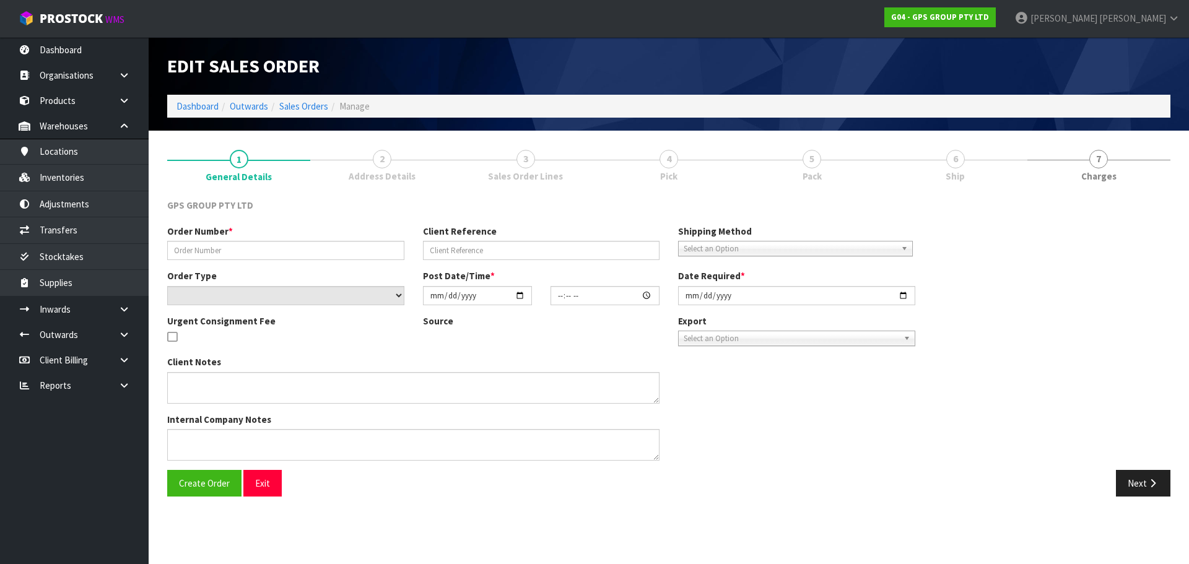
type input "J062985-SI/PAPANUI ONLINE"
select select "number:0"
type input "2025-10-03"
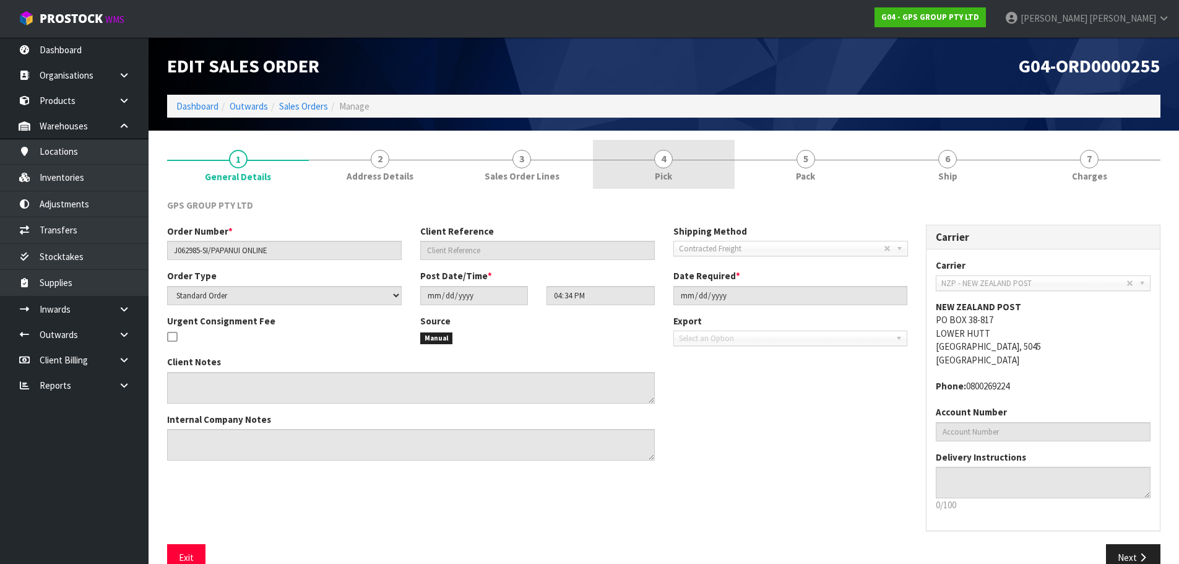
click at [679, 171] on link "4 Pick" at bounding box center [664, 164] width 142 height 49
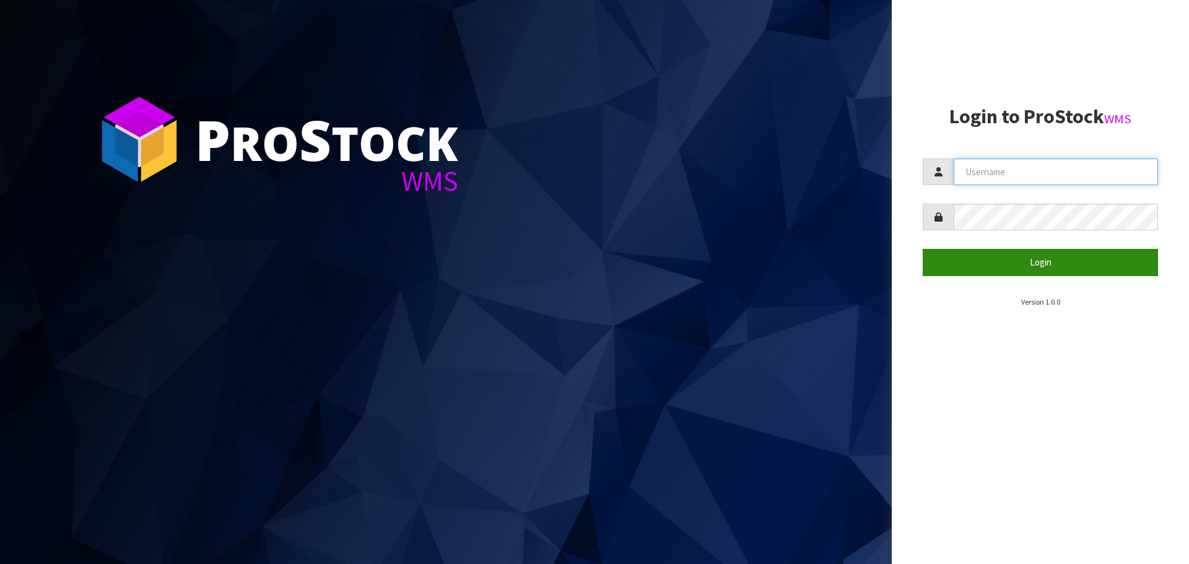
type input "[PERSON_NAME]"
click at [1008, 254] on button "Login" at bounding box center [1039, 262] width 235 height 27
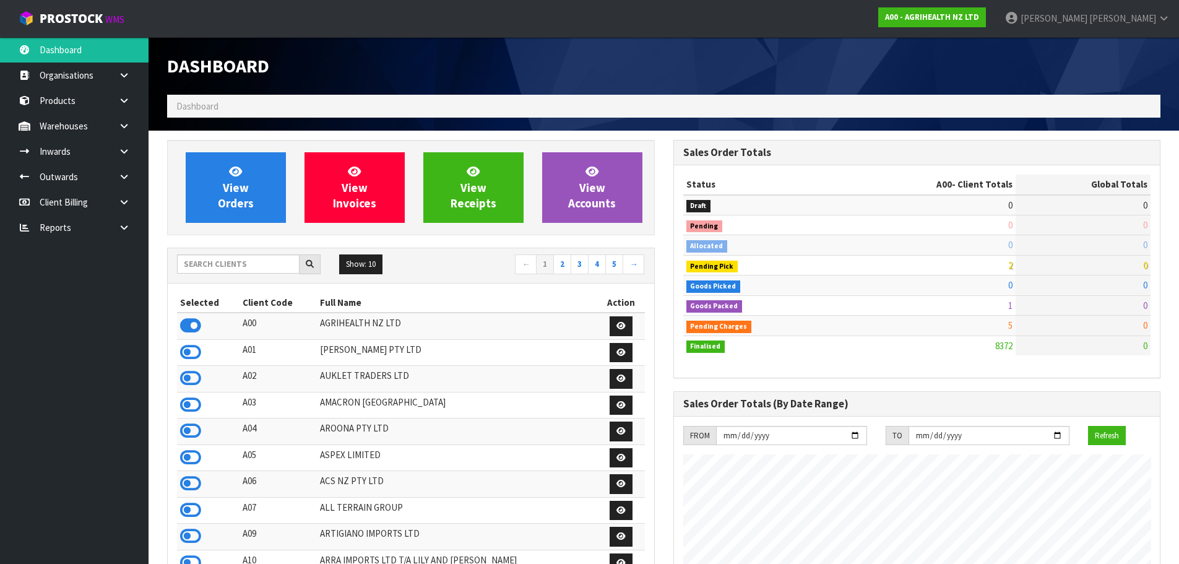
scroll to position [938, 506]
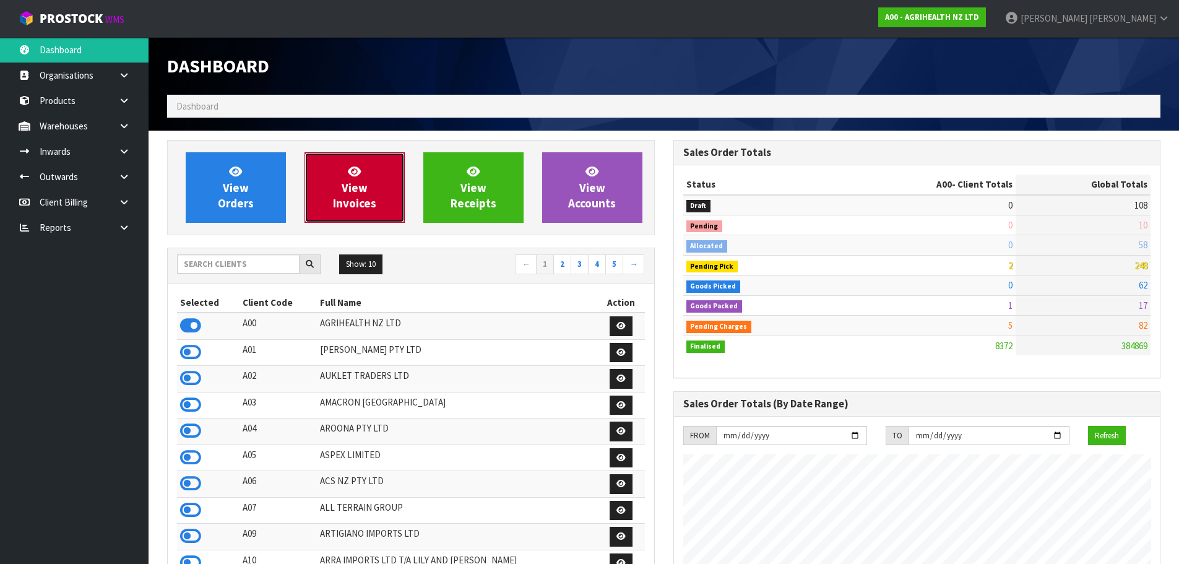
click at [379, 195] on link "View Invoices" at bounding box center [355, 187] width 100 height 71
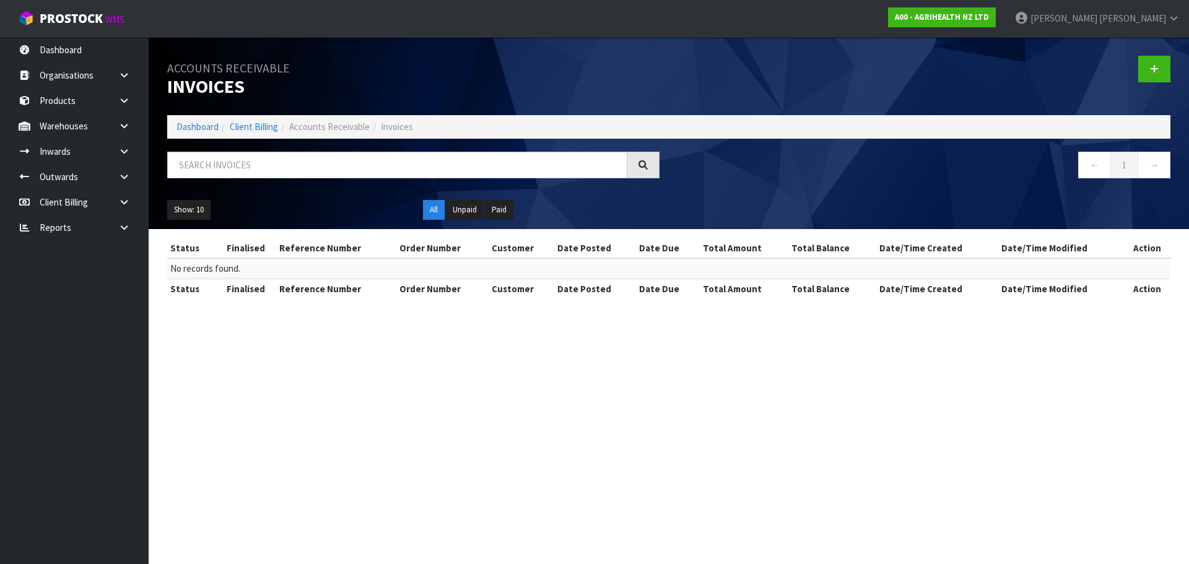
click at [189, 134] on ol "Dashboard Client Billing Accounts Receivable Invoices" at bounding box center [668, 126] width 1003 height 23
click at [197, 129] on link "Dashboard" at bounding box center [197, 127] width 42 height 12
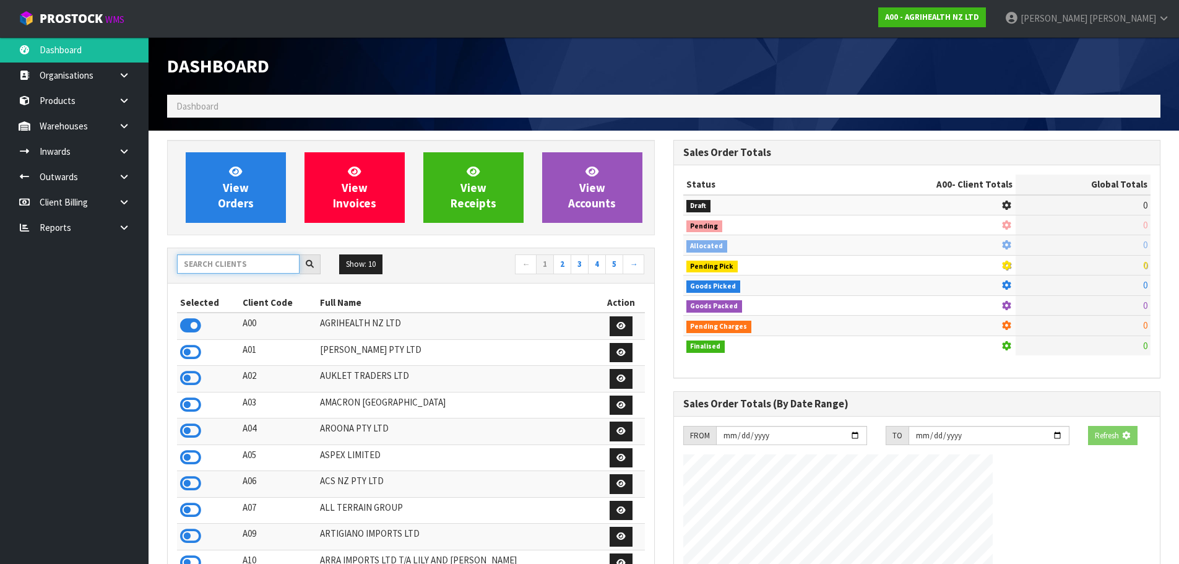
click at [230, 269] on input "text" at bounding box center [238, 263] width 123 height 19
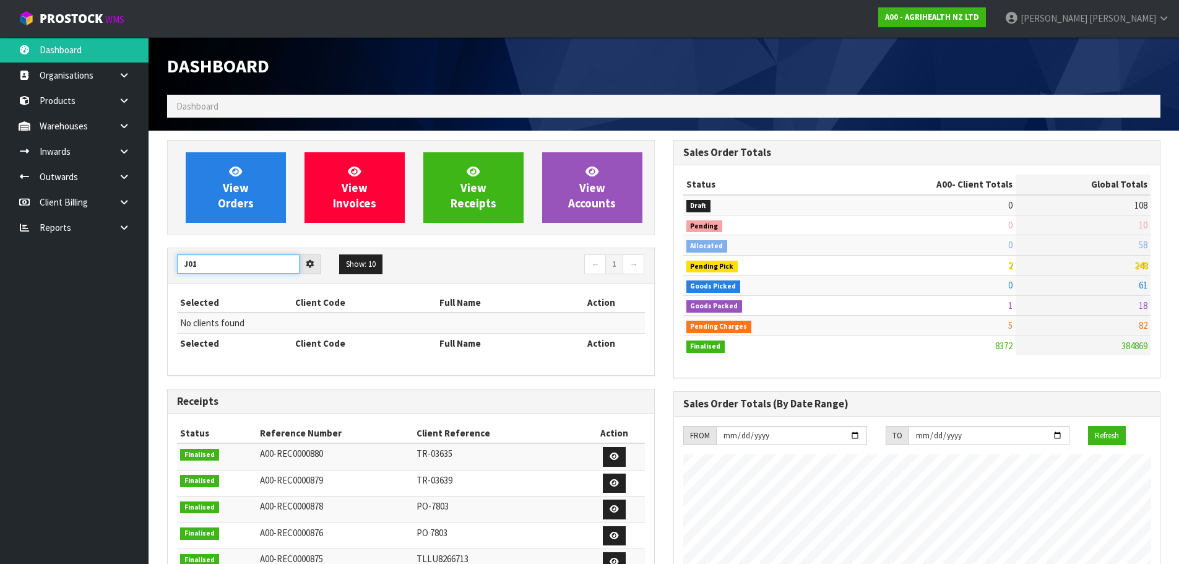
type input "J01"
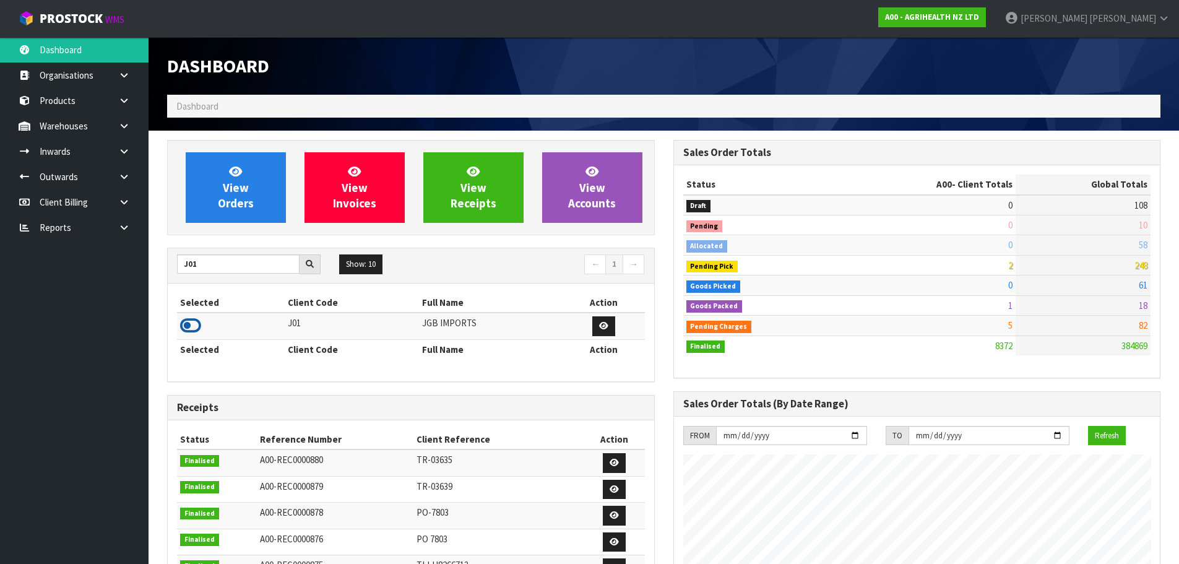
click at [196, 326] on icon at bounding box center [190, 325] width 21 height 19
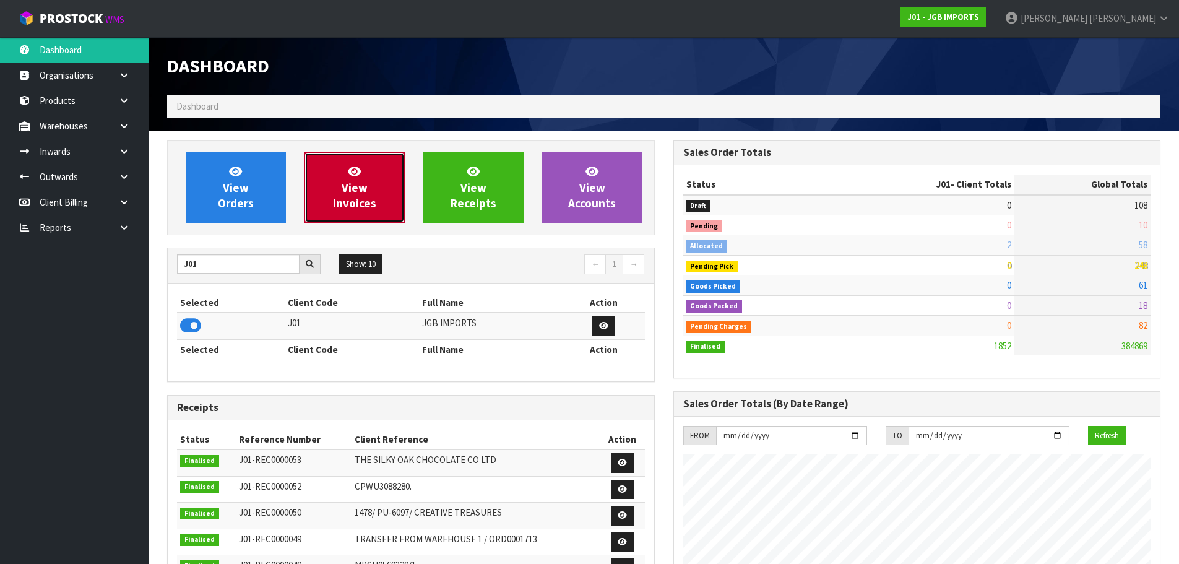
click at [363, 215] on link "View Invoices" at bounding box center [355, 187] width 100 height 71
